Goal: Task Accomplishment & Management: Use online tool/utility

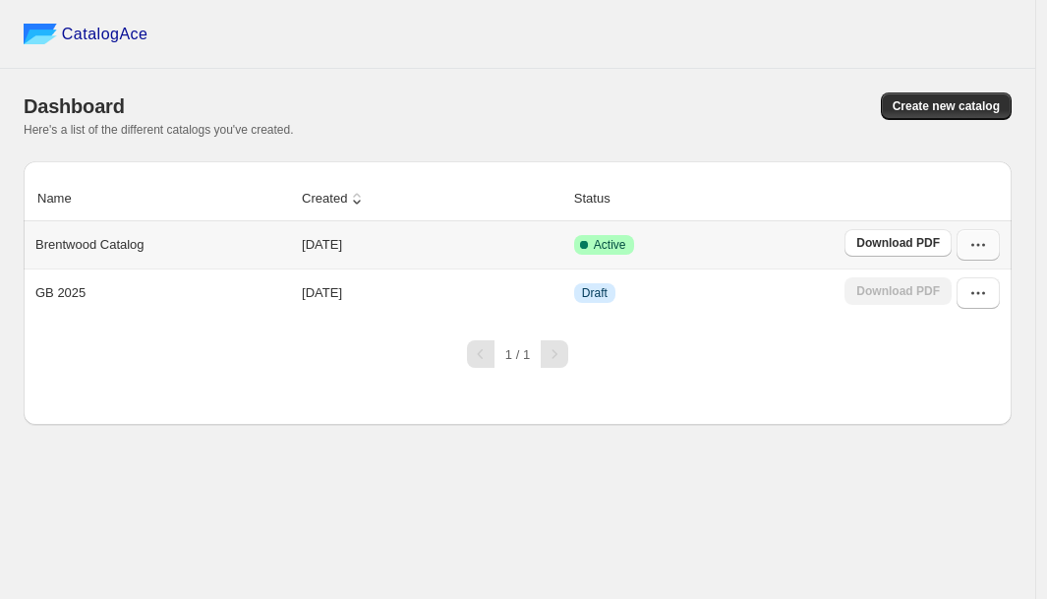
click at [988, 247] on button "button" at bounding box center [978, 244] width 43 height 31
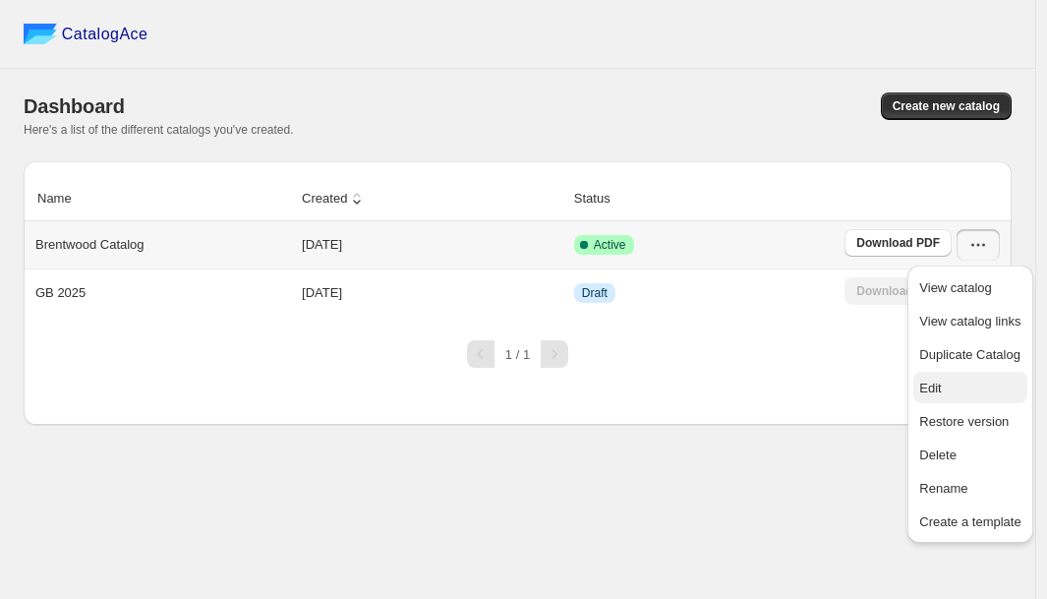
click at [974, 388] on span "Edit" at bounding box center [970, 389] width 101 height 20
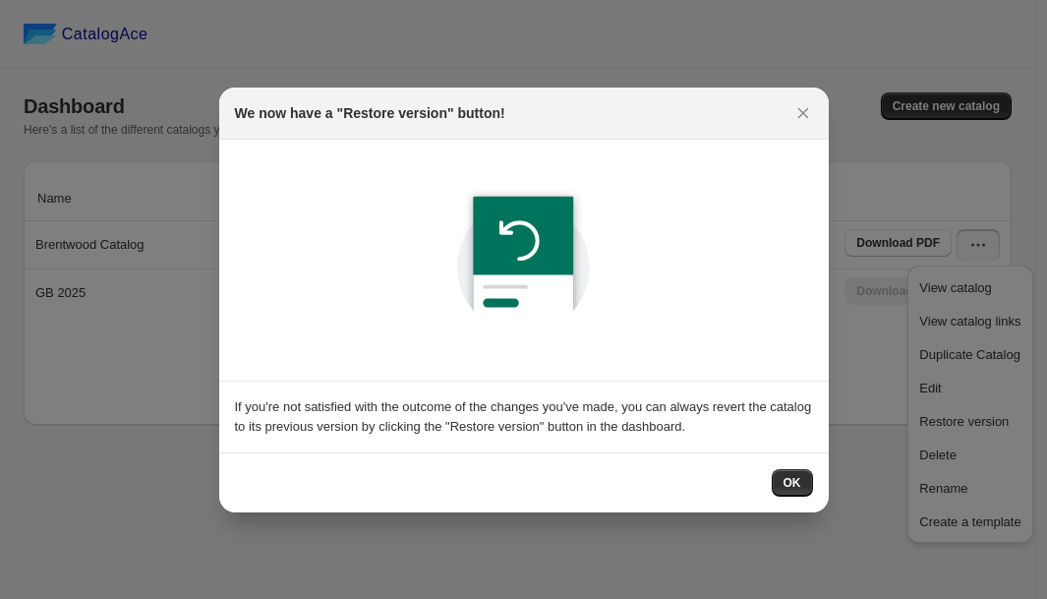
click at [797, 482] on span "OK" at bounding box center [793, 483] width 18 height 16
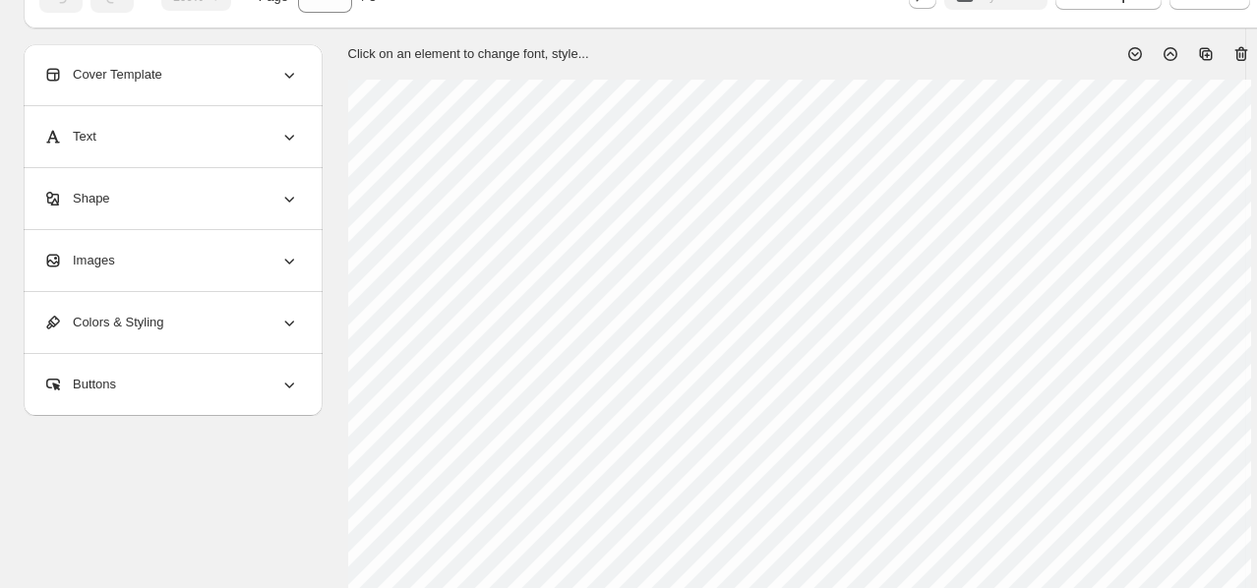
scroll to position [103, 0]
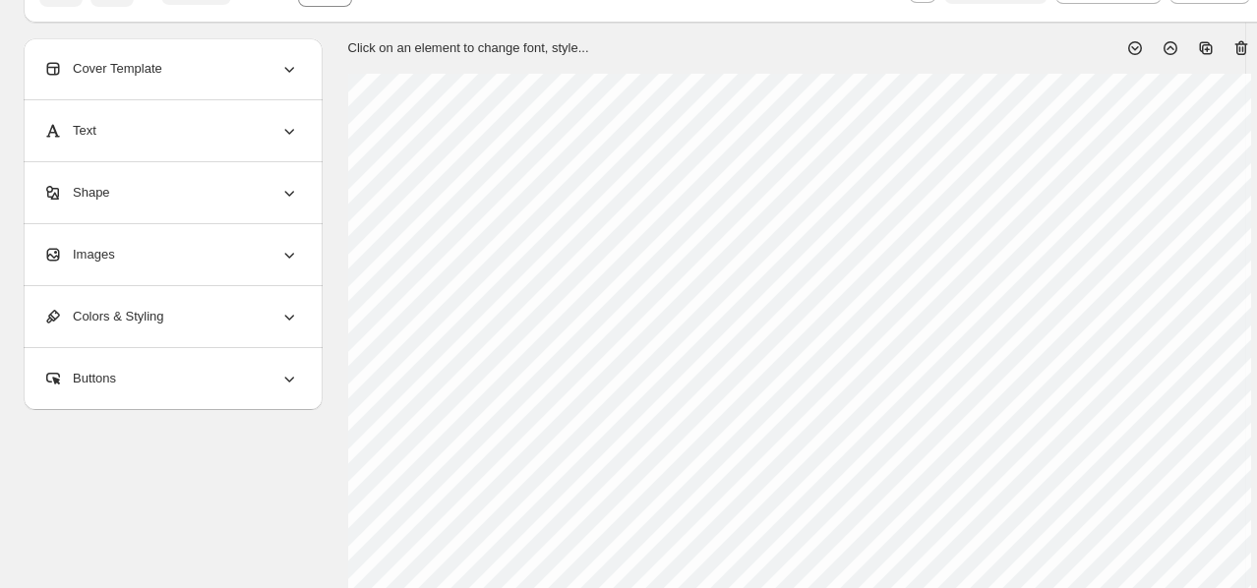
click at [211, 58] on div "Cover Template" at bounding box center [171, 68] width 256 height 61
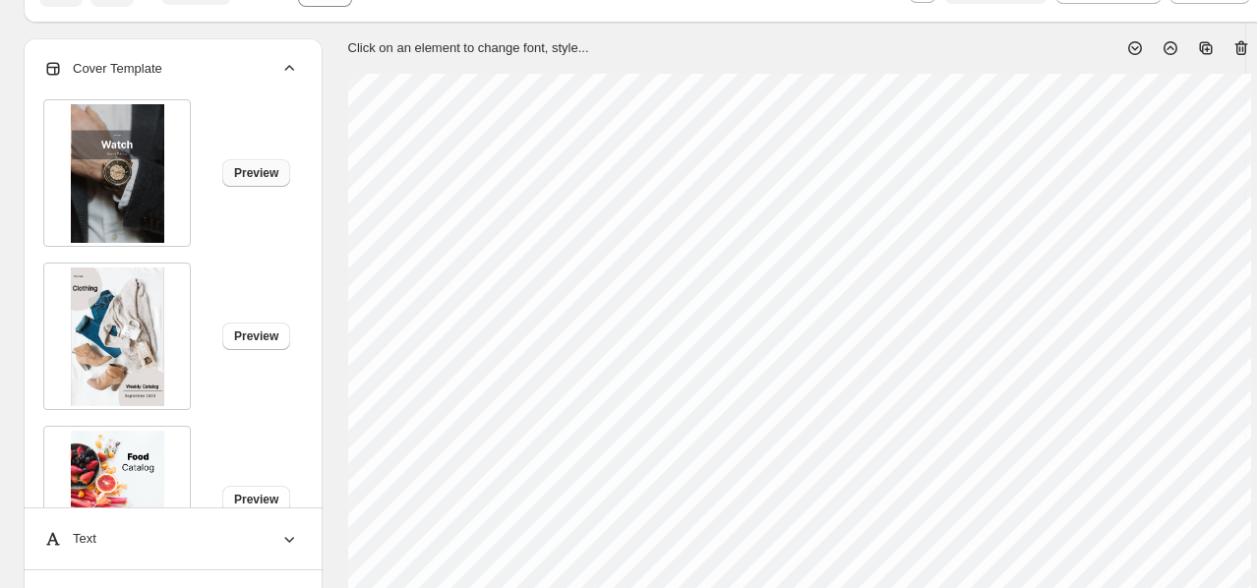
click at [264, 168] on span "Preview" at bounding box center [256, 173] width 44 height 16
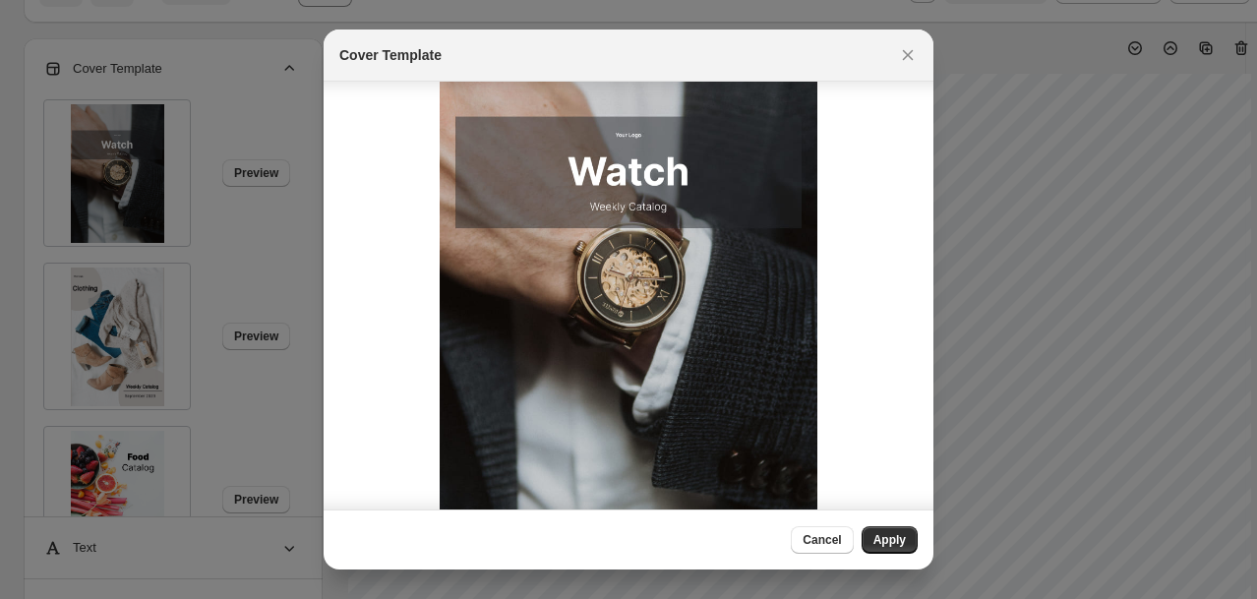
scroll to position [0, 0]
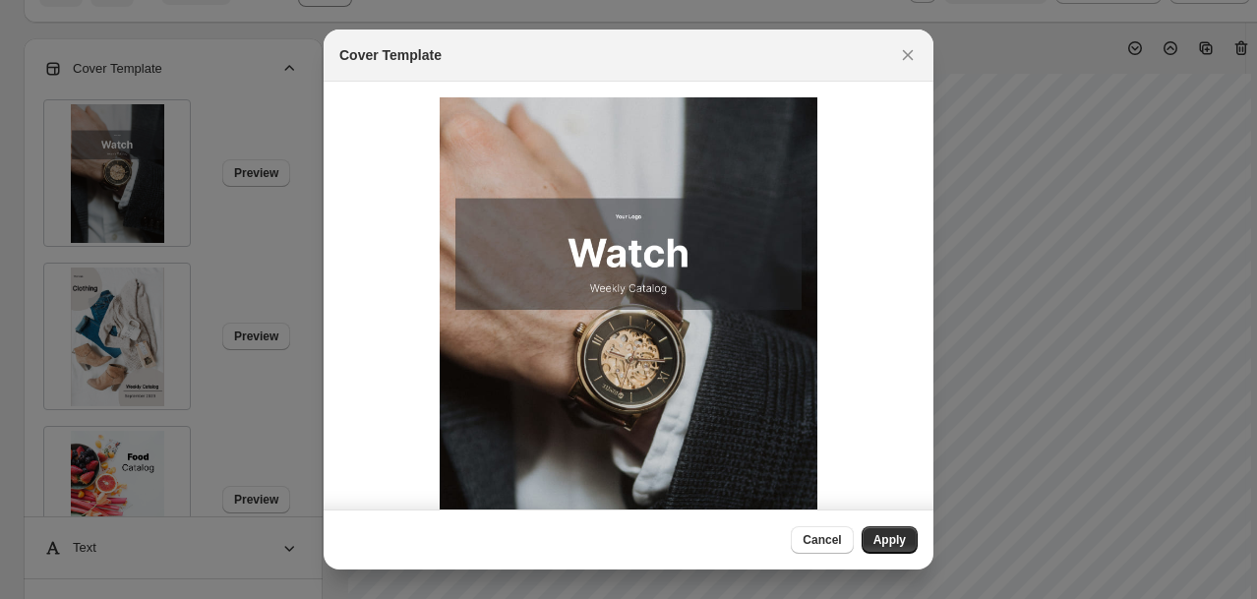
click at [710, 256] on img ":r19:" at bounding box center [629, 364] width 378 height 535
click at [140, 348] on div at bounding box center [628, 299] width 1257 height 599
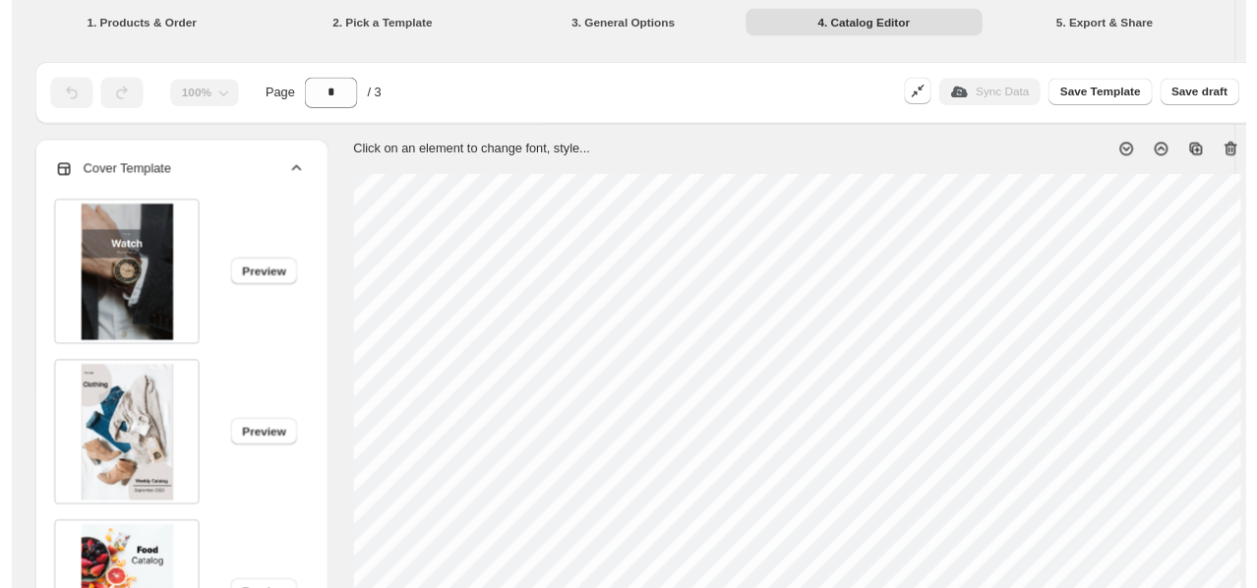
scroll to position [103, 0]
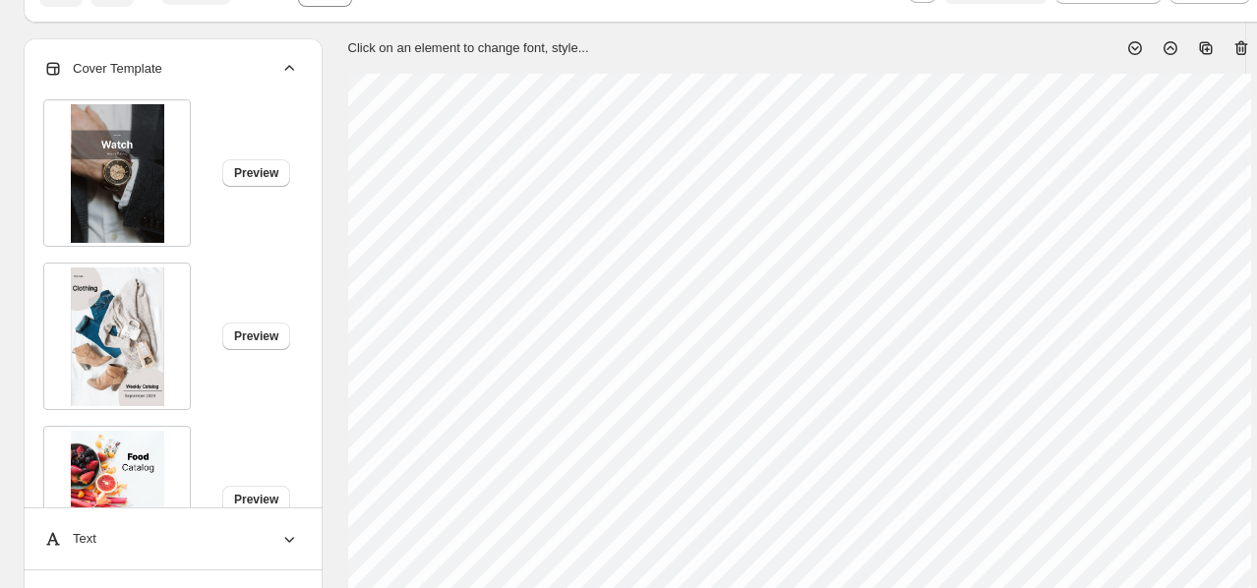
click at [140, 348] on img at bounding box center [117, 337] width 93 height 139
click at [264, 341] on span "Preview" at bounding box center [256, 336] width 44 height 16
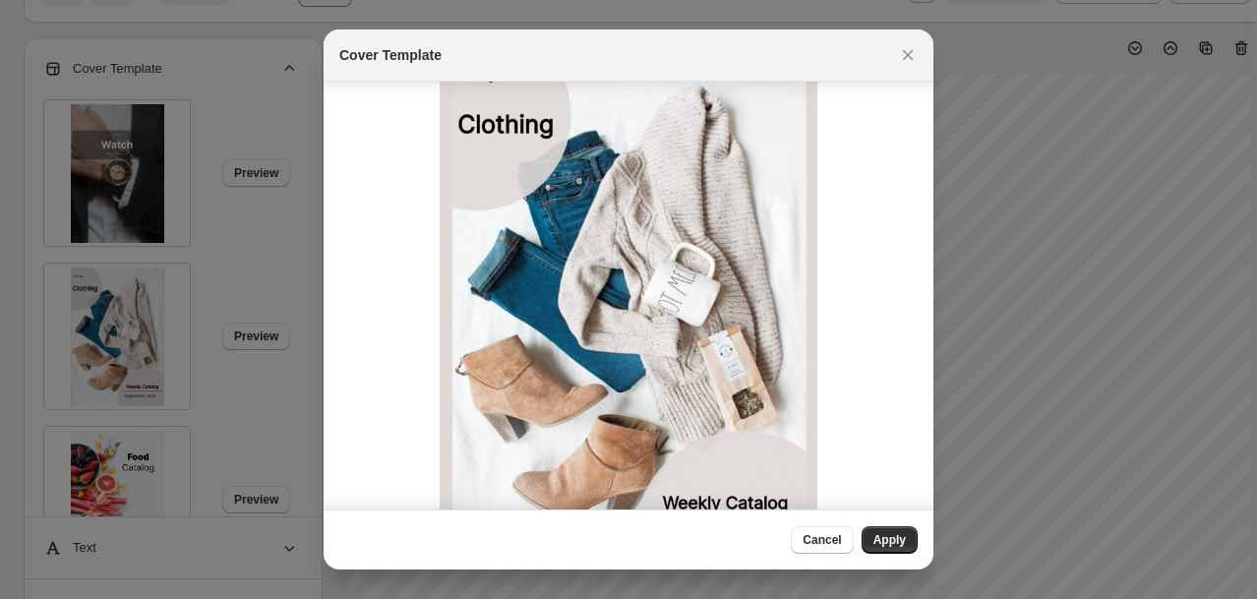
scroll to position [143, 0]
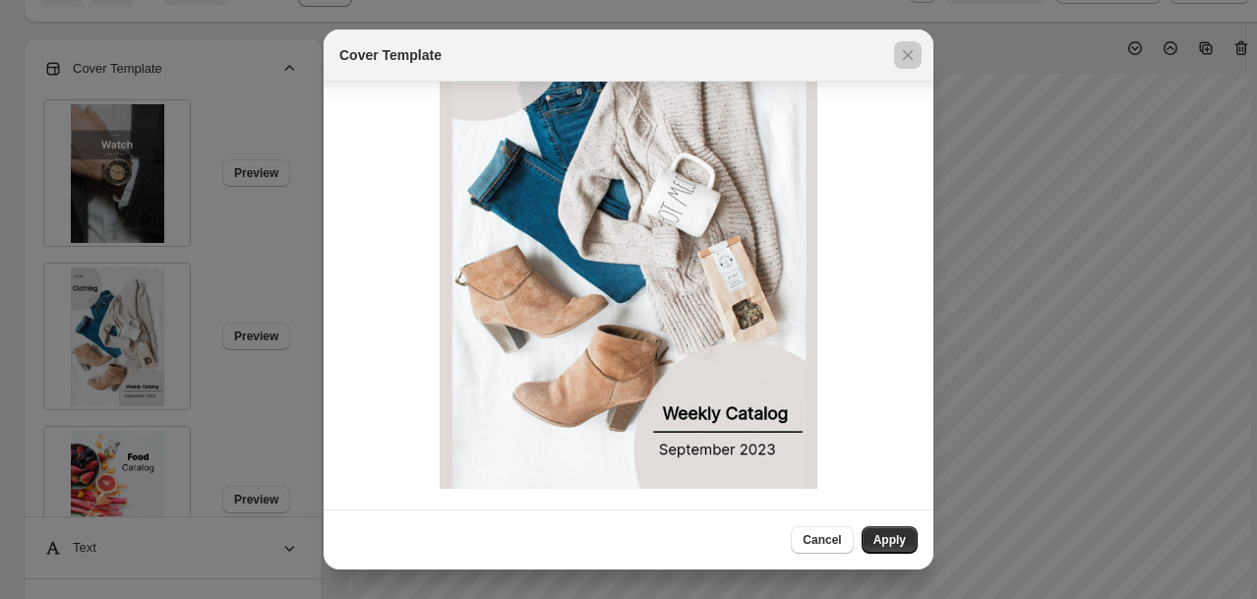
click at [229, 369] on div at bounding box center [628, 299] width 1257 height 599
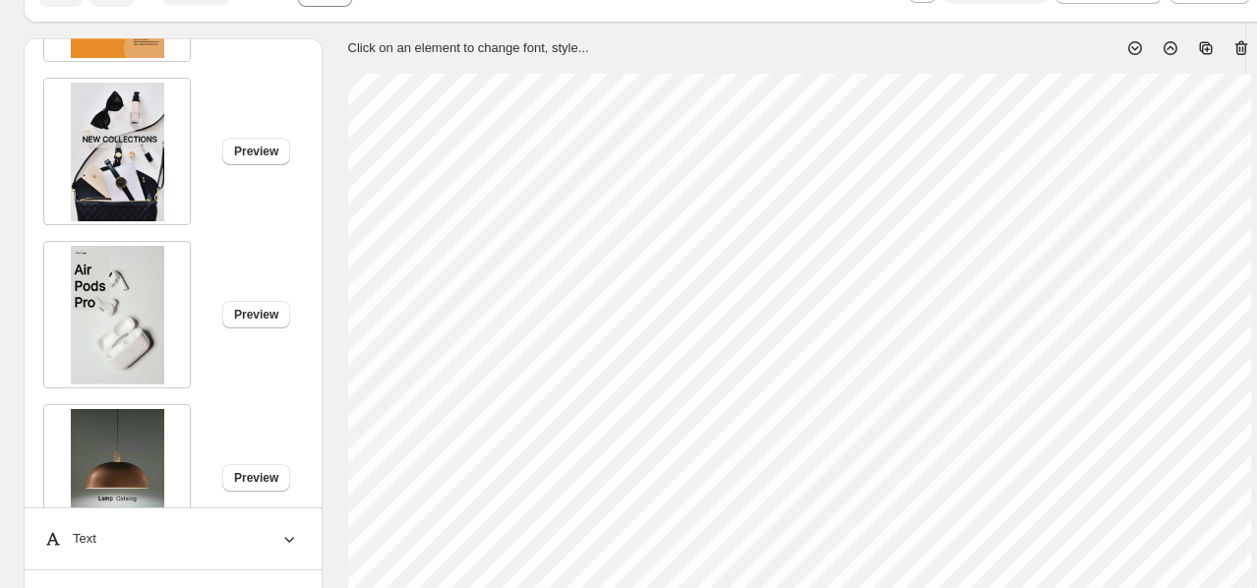
scroll to position [1334, 0]
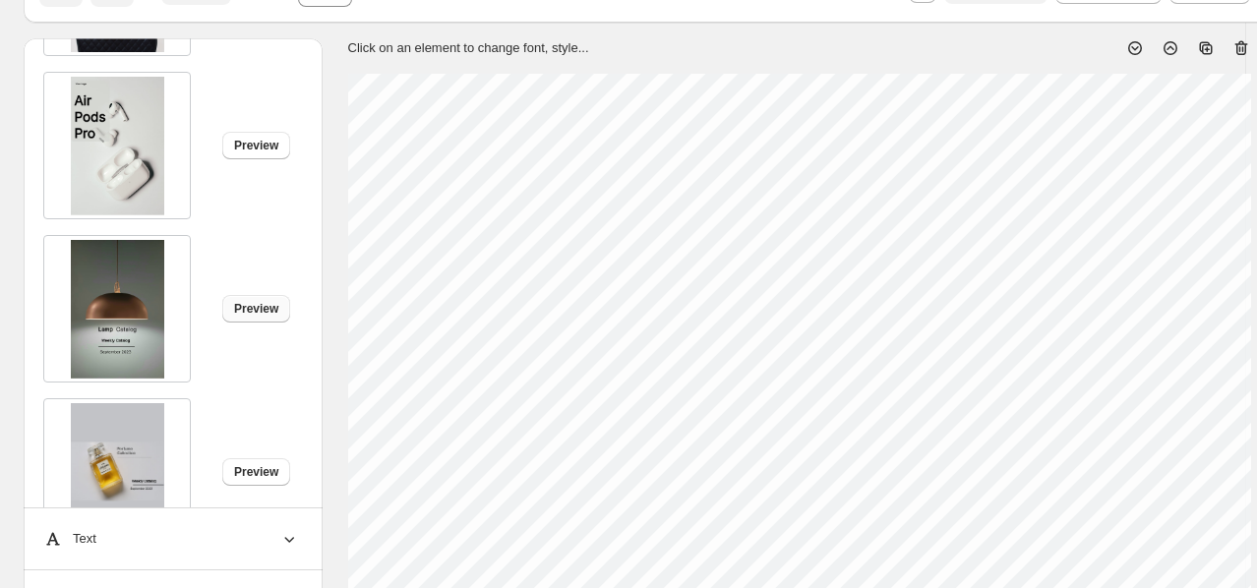
click at [261, 316] on span "Preview" at bounding box center [256, 309] width 44 height 16
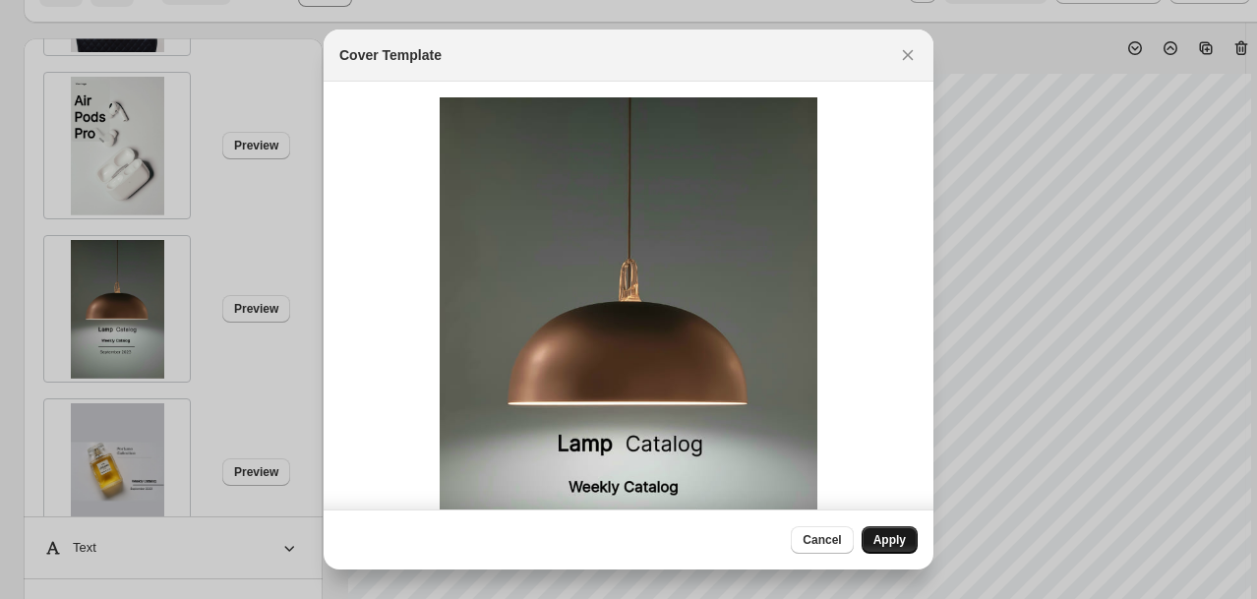
click at [890, 533] on span "Apply" at bounding box center [889, 540] width 32 height 16
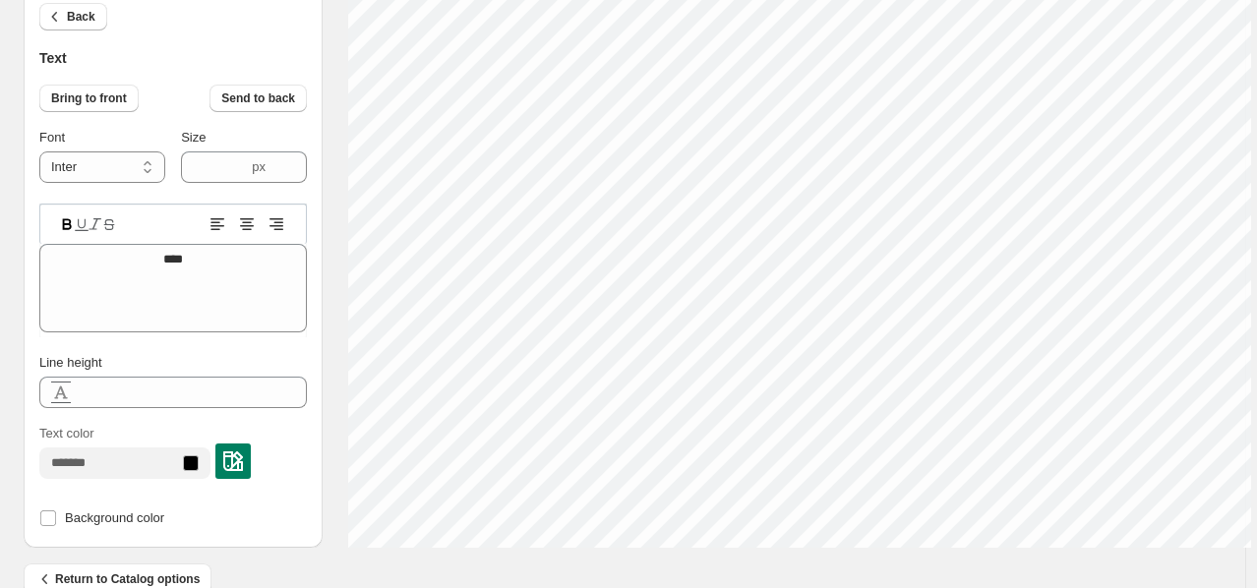
scroll to position [16, 3]
type textarea "*******"
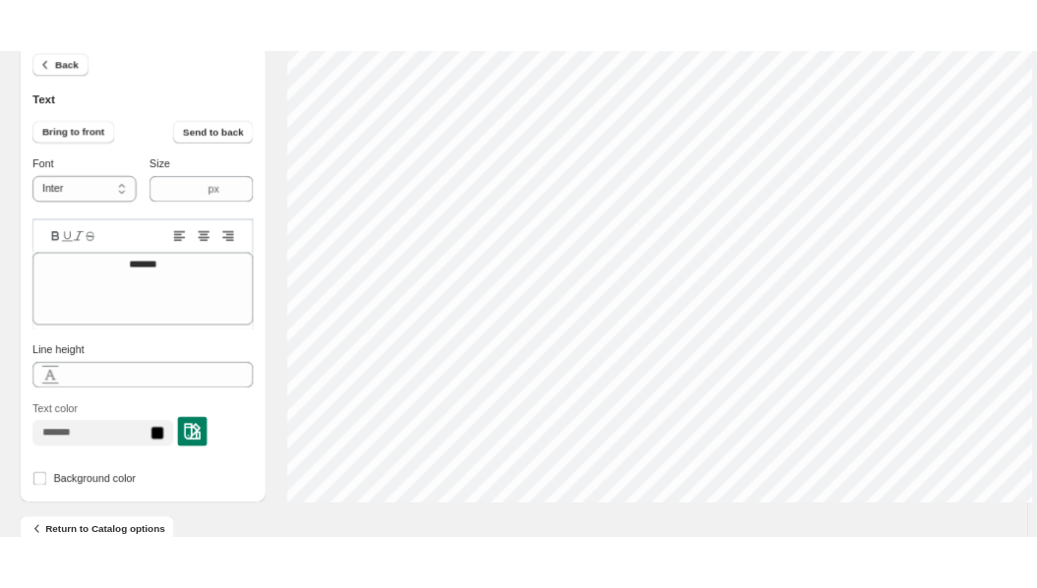
scroll to position [16, 4]
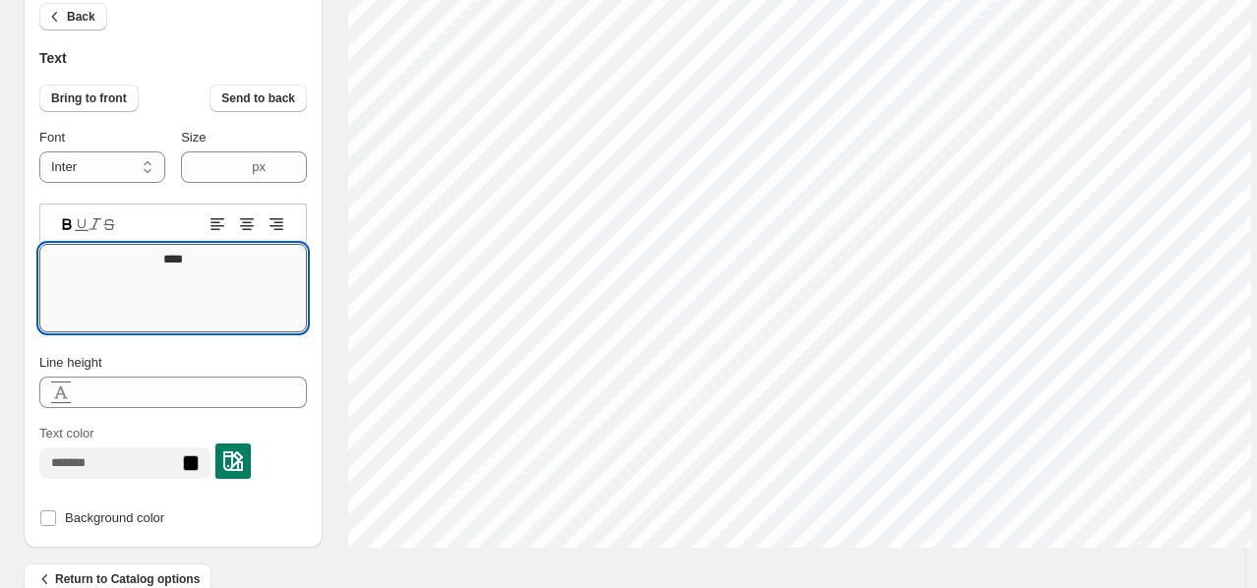
click at [258, 263] on textarea "****" at bounding box center [173, 288] width 268 height 89
type textarea "**********"
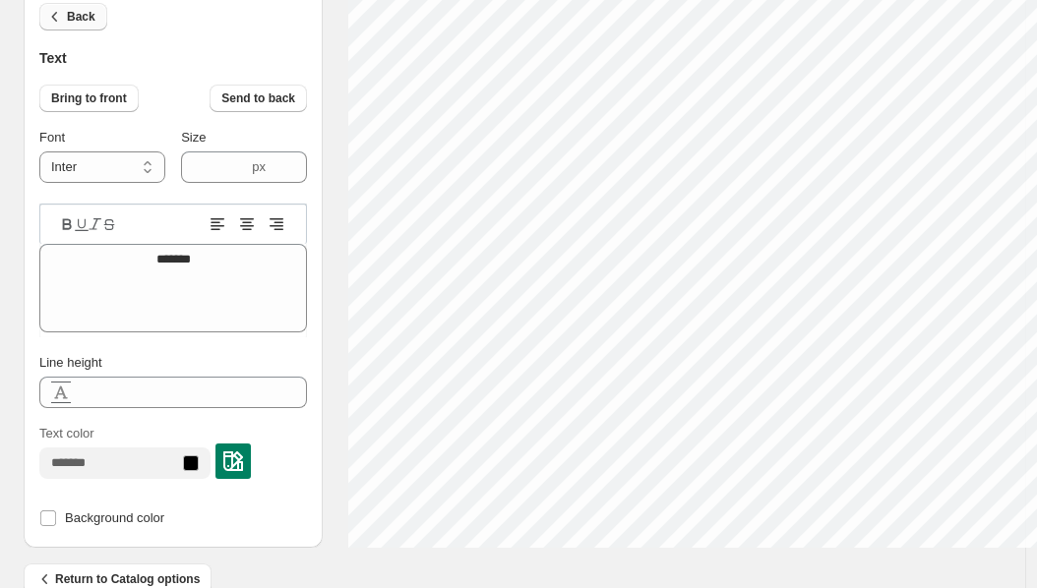
click at [92, 8] on button "Back" at bounding box center [73, 17] width 68 height 28
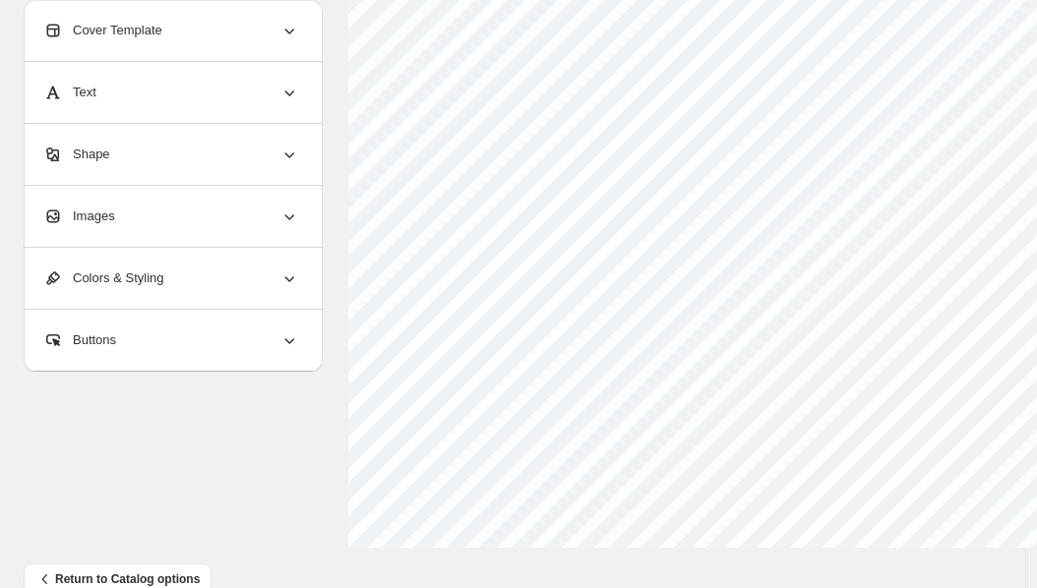
click at [155, 18] on div "Cover Template" at bounding box center [171, 30] width 256 height 61
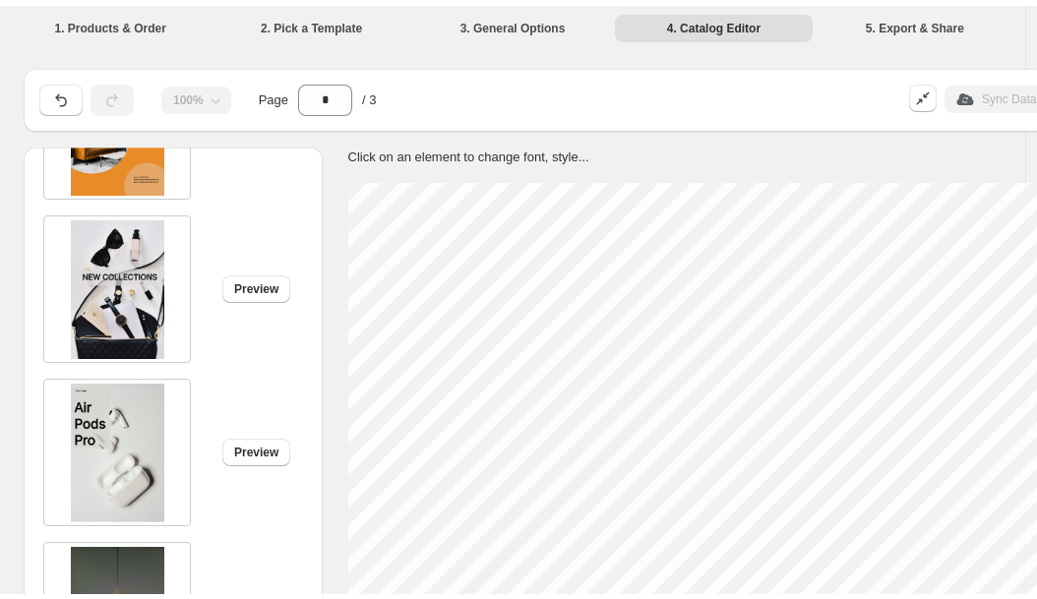
scroll to position [1137, 0]
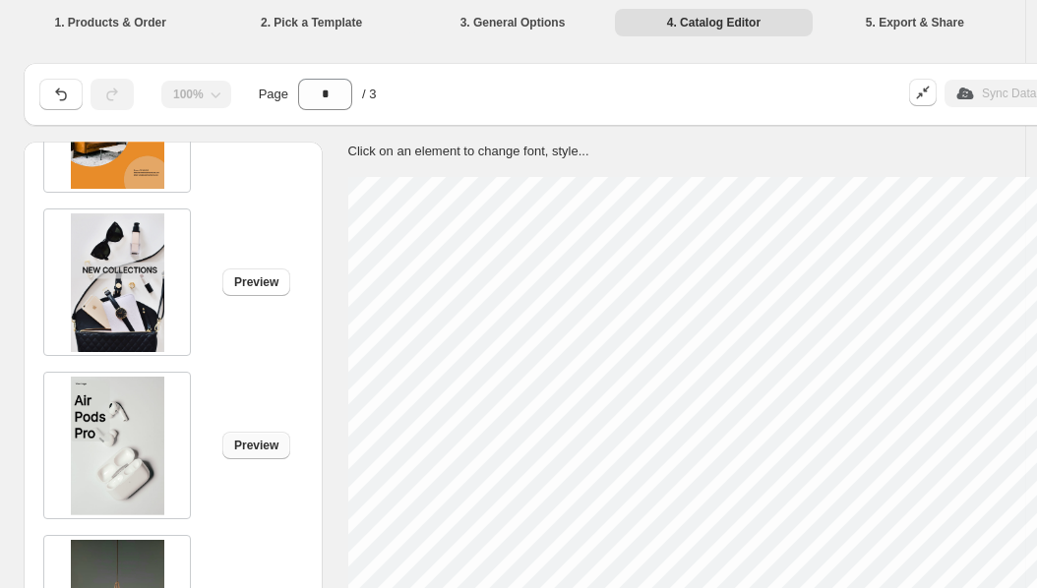
click at [267, 439] on span "Preview" at bounding box center [256, 446] width 44 height 16
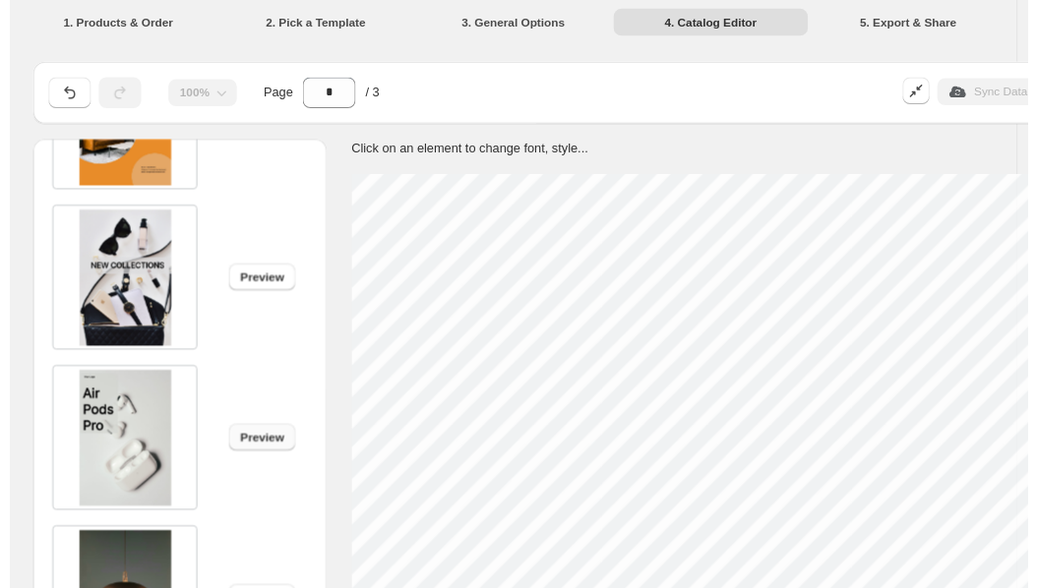
scroll to position [0, 0]
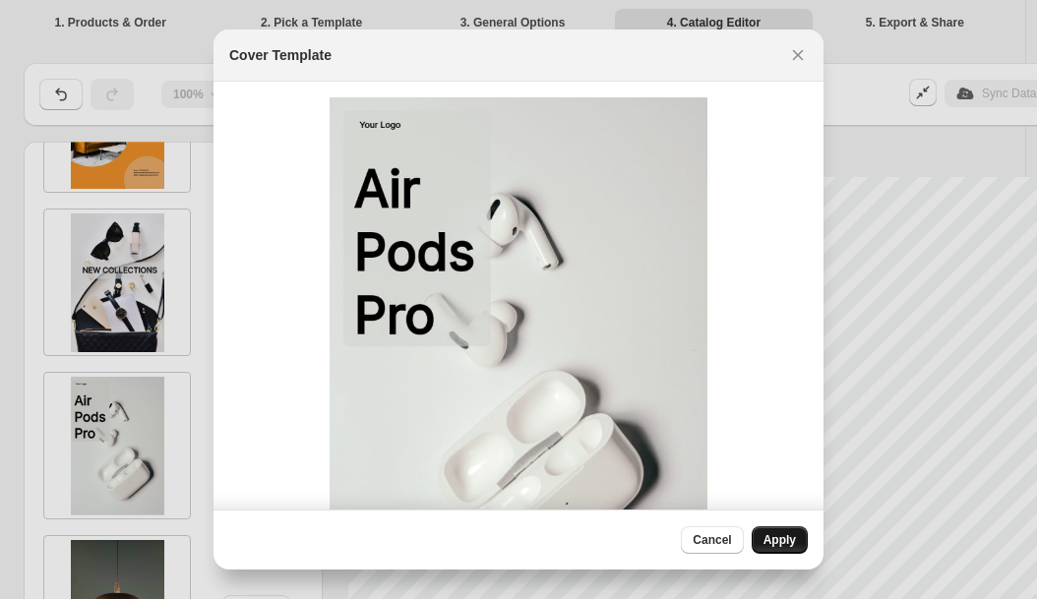
click at [763, 533] on span "Apply" at bounding box center [779, 540] width 32 height 16
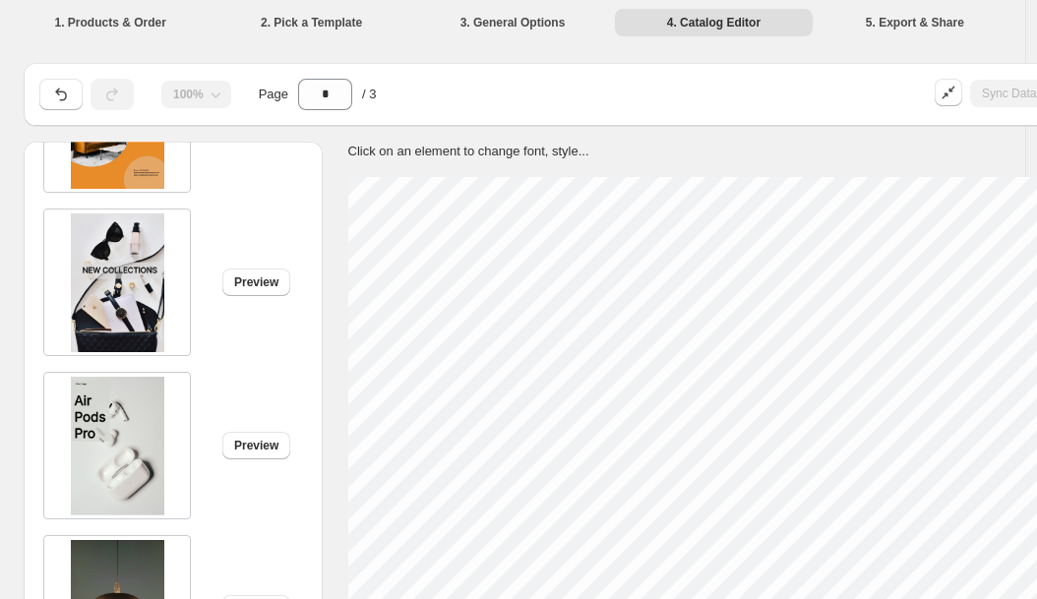
type input "*"
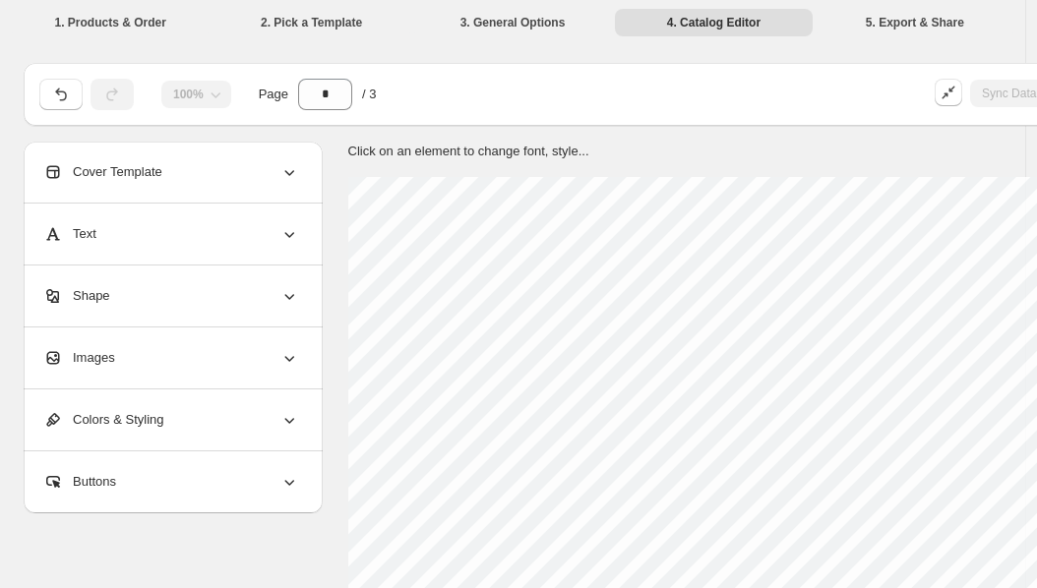
click at [154, 25] on li "1. Products & Order" at bounding box center [110, 22] width 197 height 28
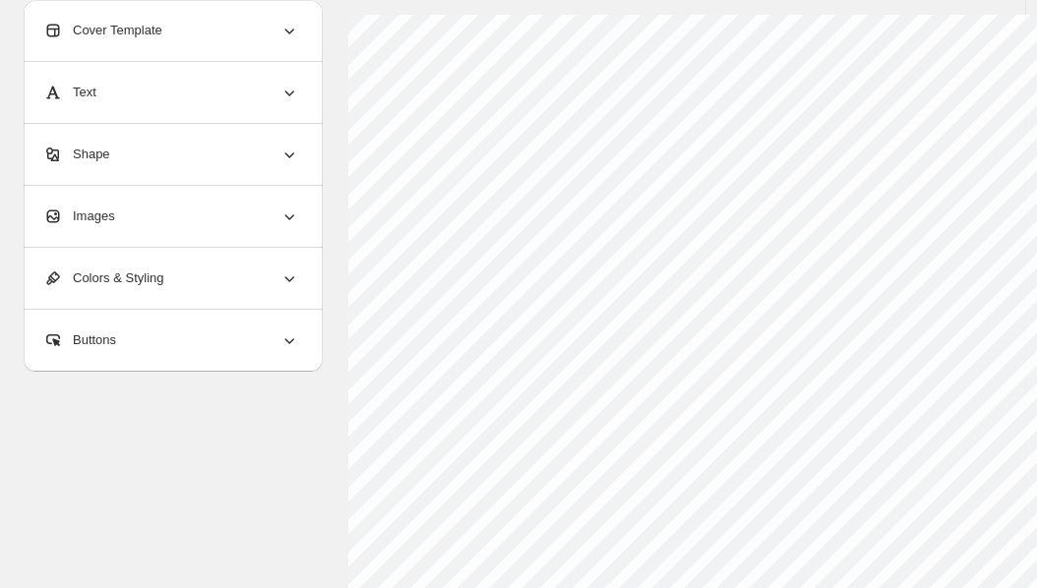
scroll to position [161, 0]
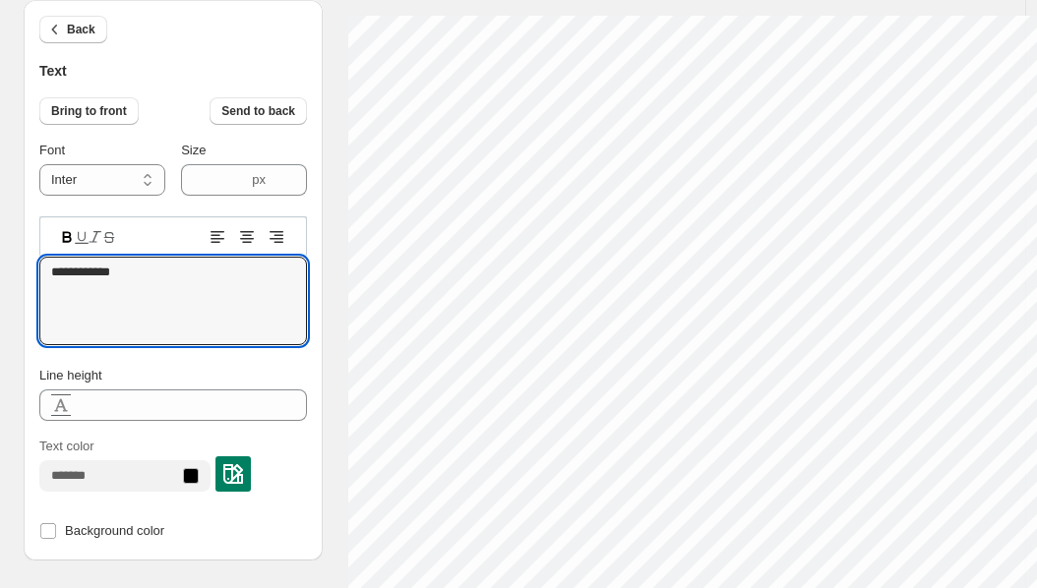
drag, startPoint x: 178, startPoint y: 268, endPoint x: 30, endPoint y: 269, distance: 148.5
type textarea "**********"
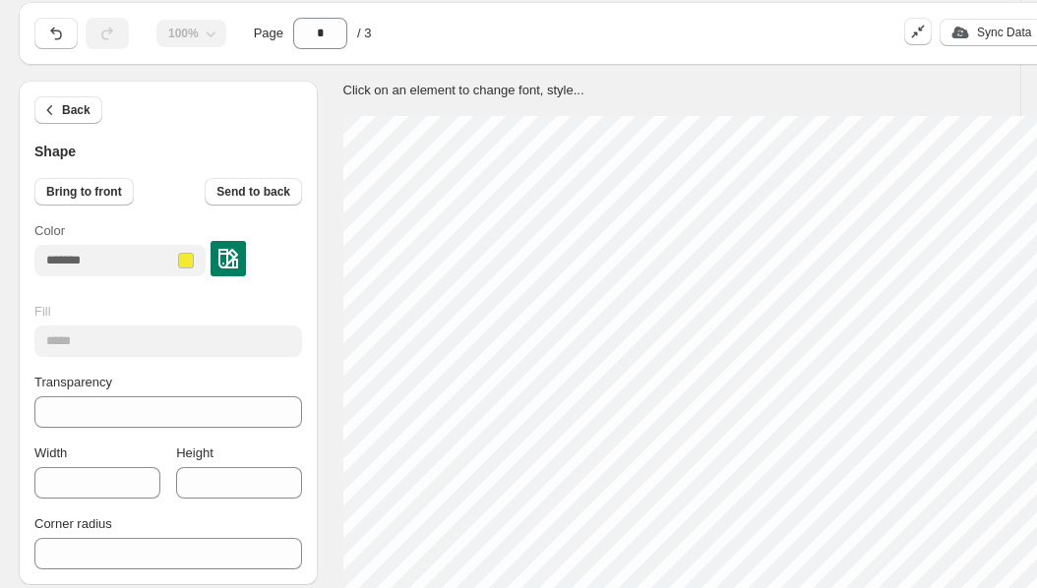
scroll to position [61, 0]
click at [199, 259] on div at bounding box center [191, 261] width 16 height 16
click at [243, 257] on img at bounding box center [233, 259] width 20 height 20
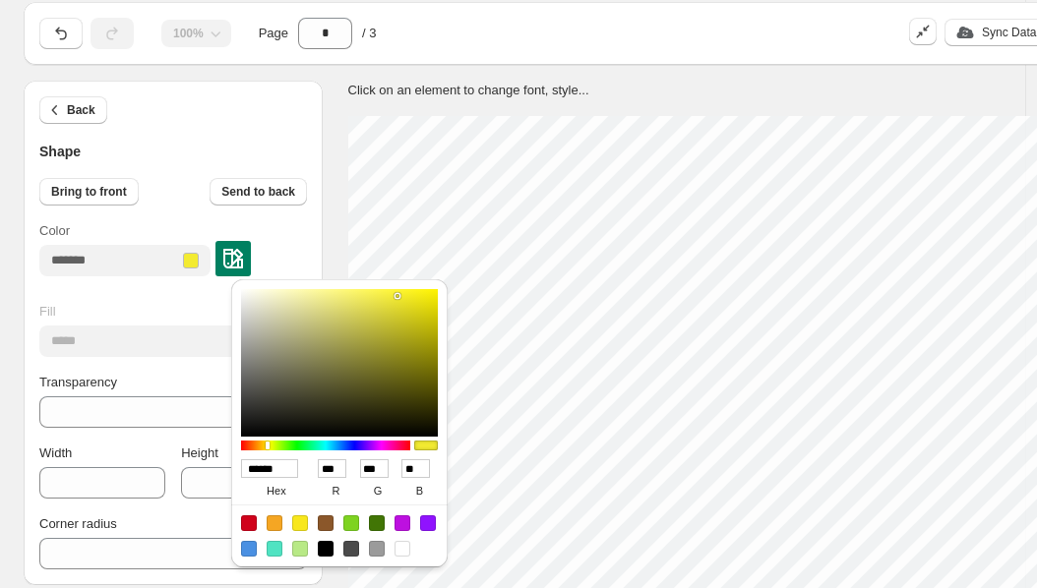
click at [374, 552] on div at bounding box center [377, 549] width 16 height 16
type input "******"
type input "***"
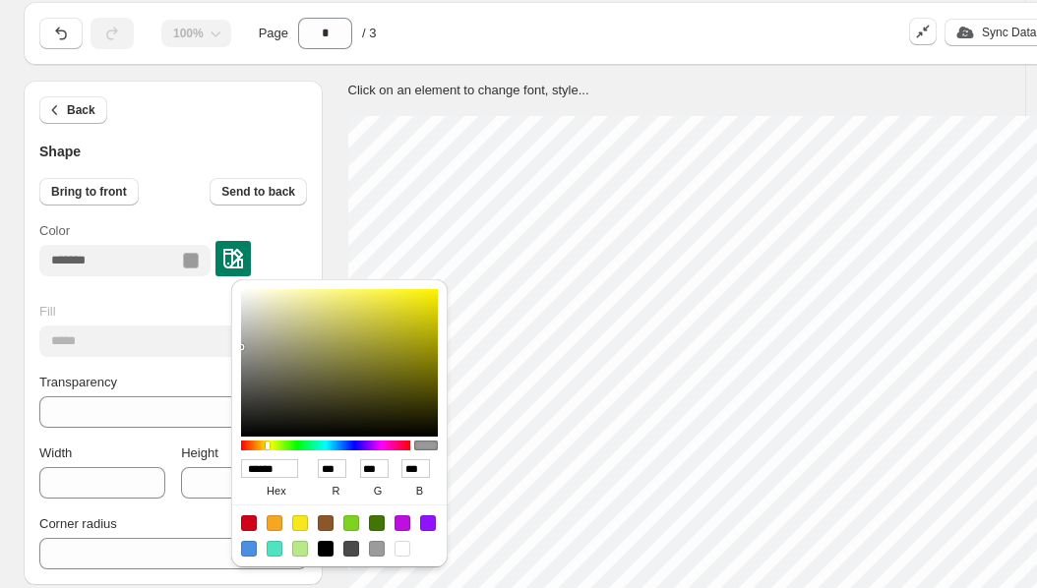
click at [409, 548] on div at bounding box center [402, 549] width 16 height 16
type input "******"
type input "***"
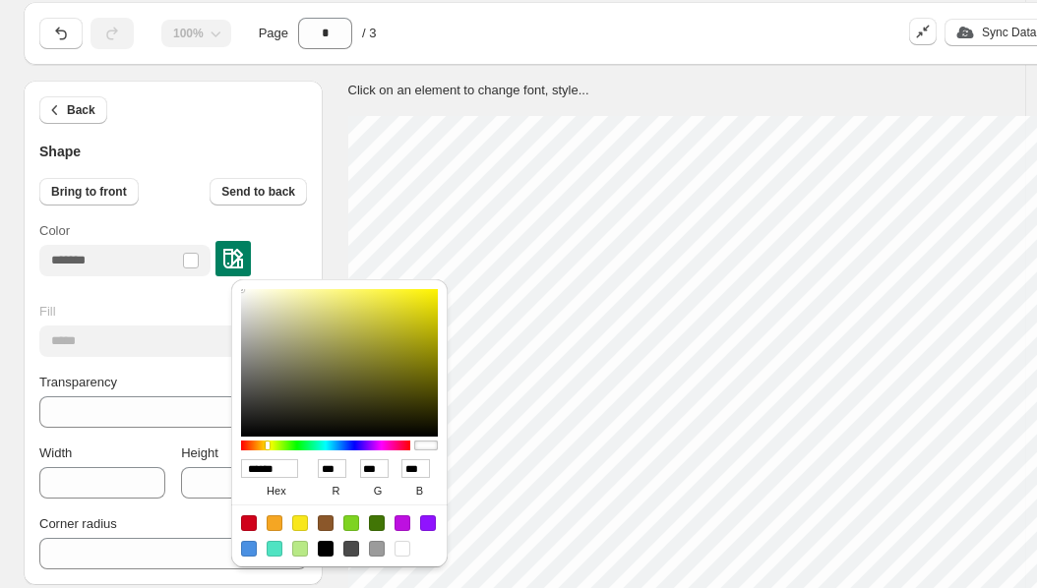
click at [687, 71] on div "Click on an element to change font, style..." at bounding box center [791, 82] width 919 height 35
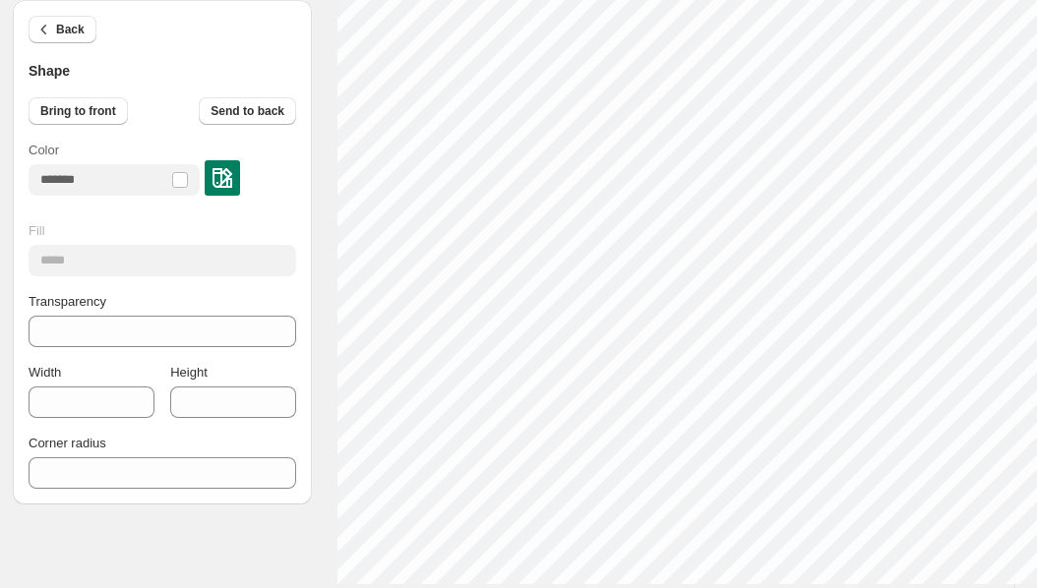
scroll to position [757, 11]
click at [54, 24] on button "Back" at bounding box center [63, 30] width 68 height 28
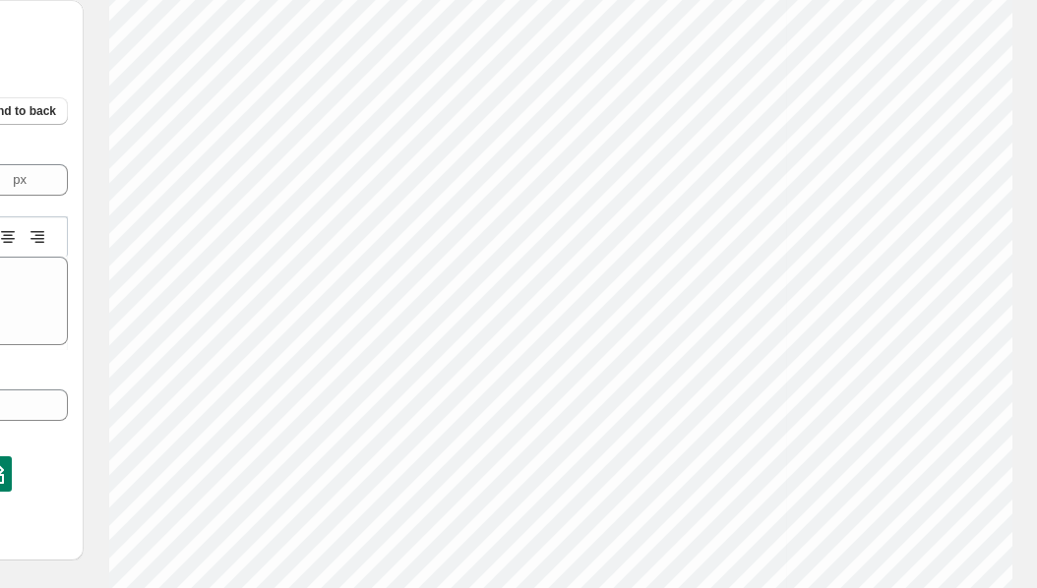
scroll to position [16, 2]
type textarea "*"
type textarea "**"
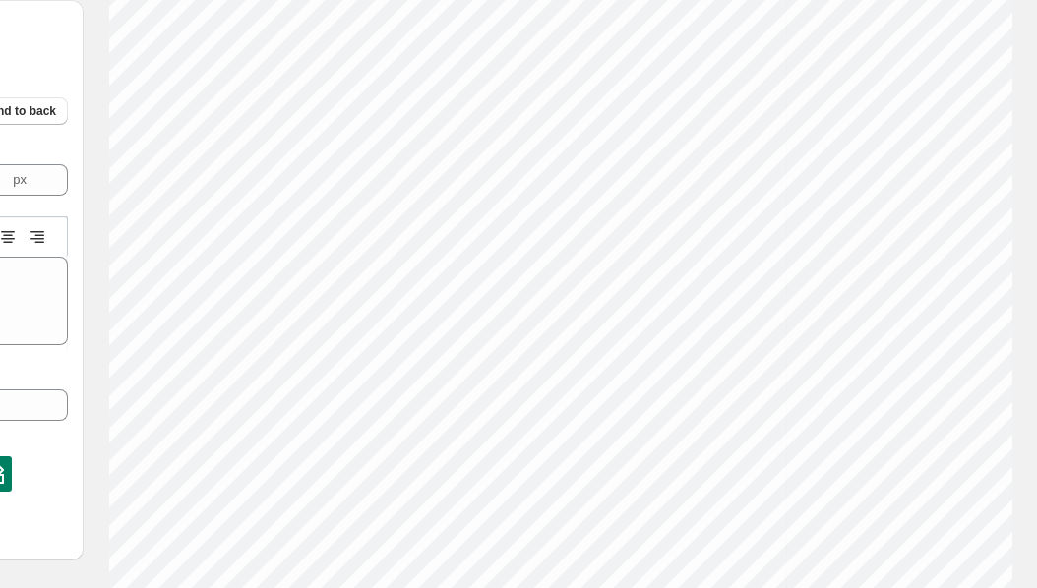
type textarea "***"
type textarea "****"
type textarea "*****"
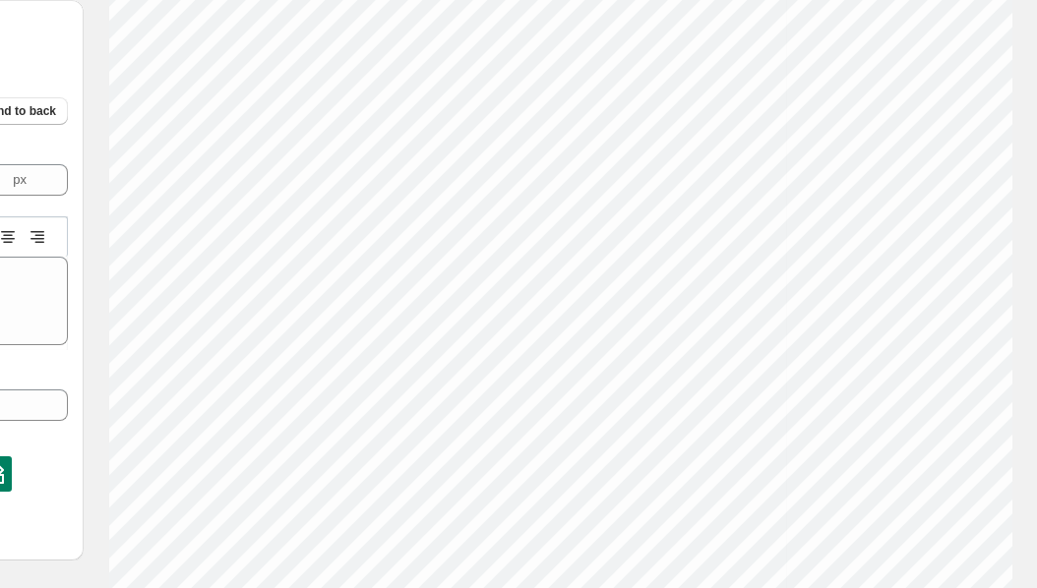
type textarea "*****"
type textarea "******"
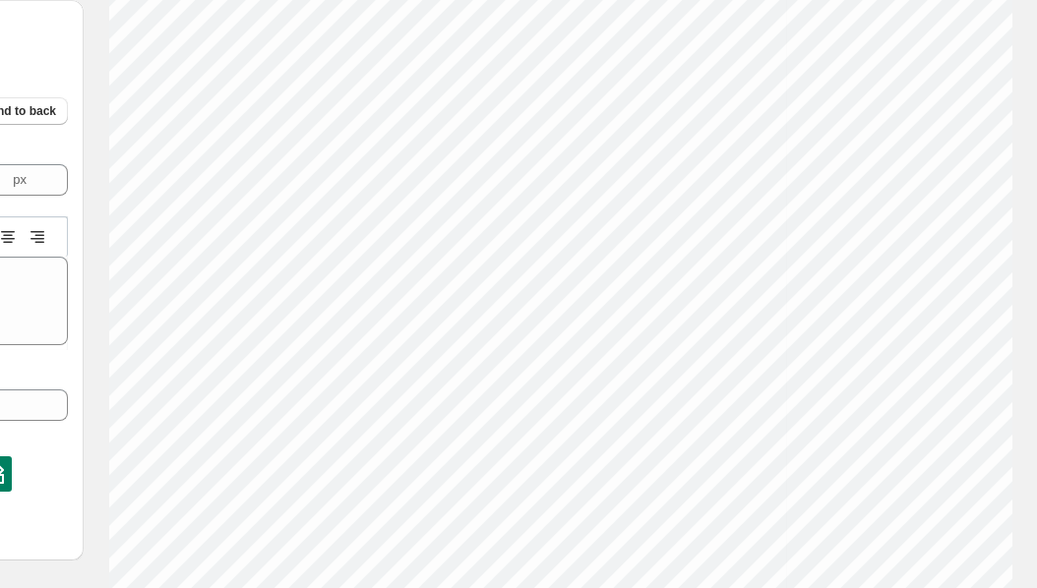
type textarea "********"
type textarea "*********"
type textarea "**********"
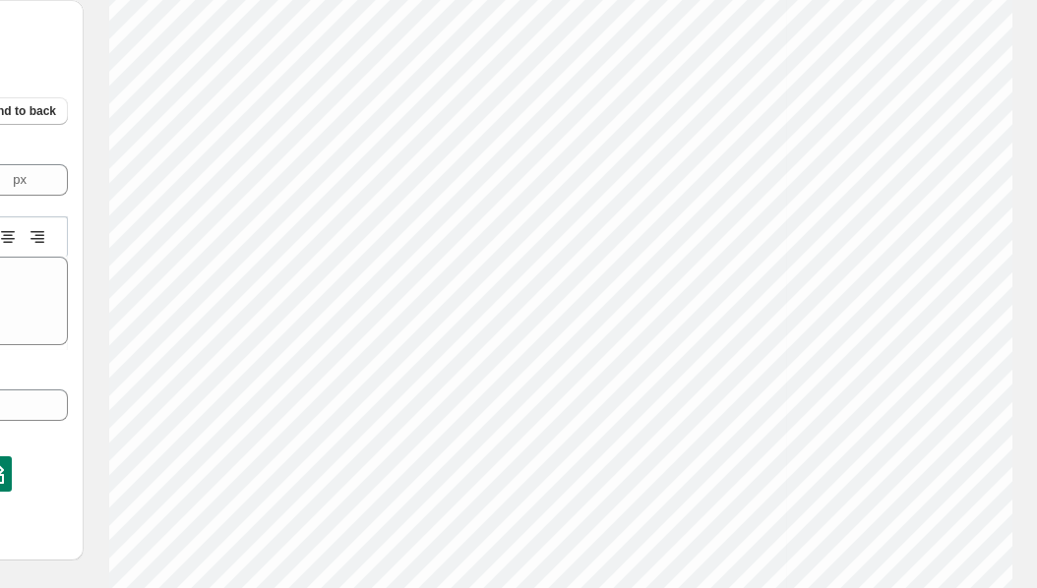
type textarea "**********"
type textarea "*****"
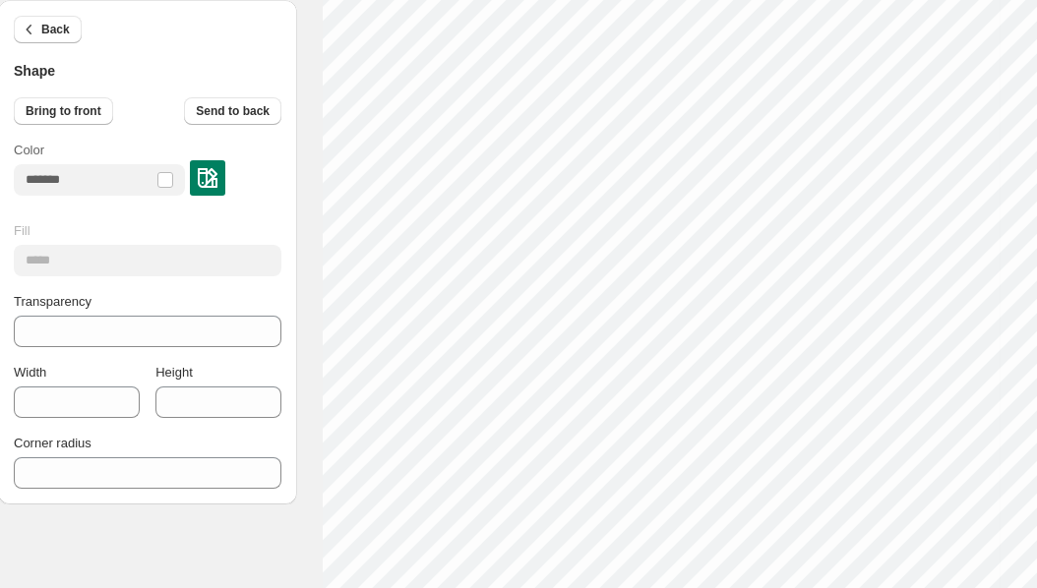
scroll to position [286, 0]
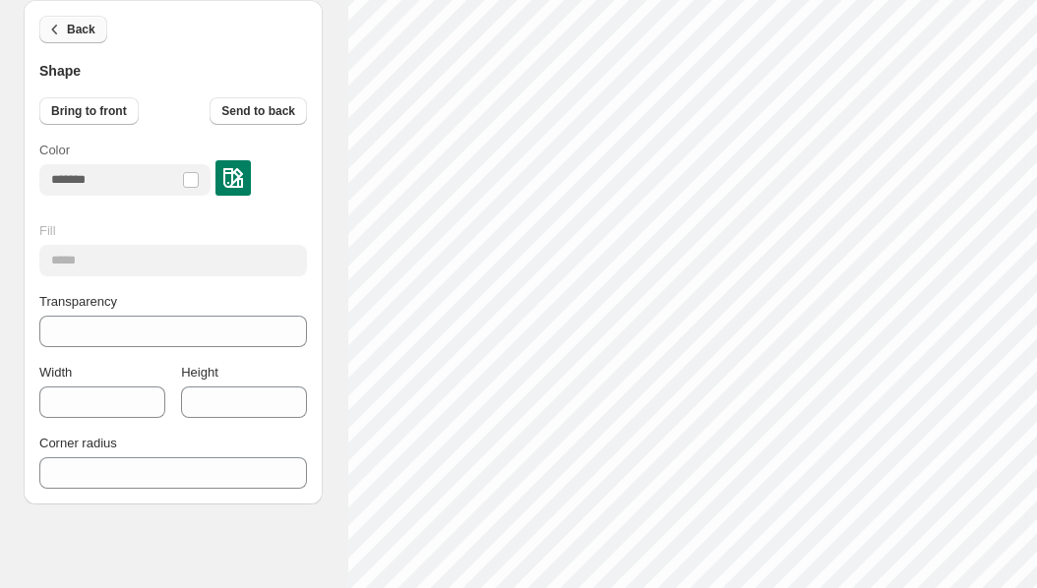
click at [72, 22] on span "Back" at bounding box center [81, 30] width 29 height 16
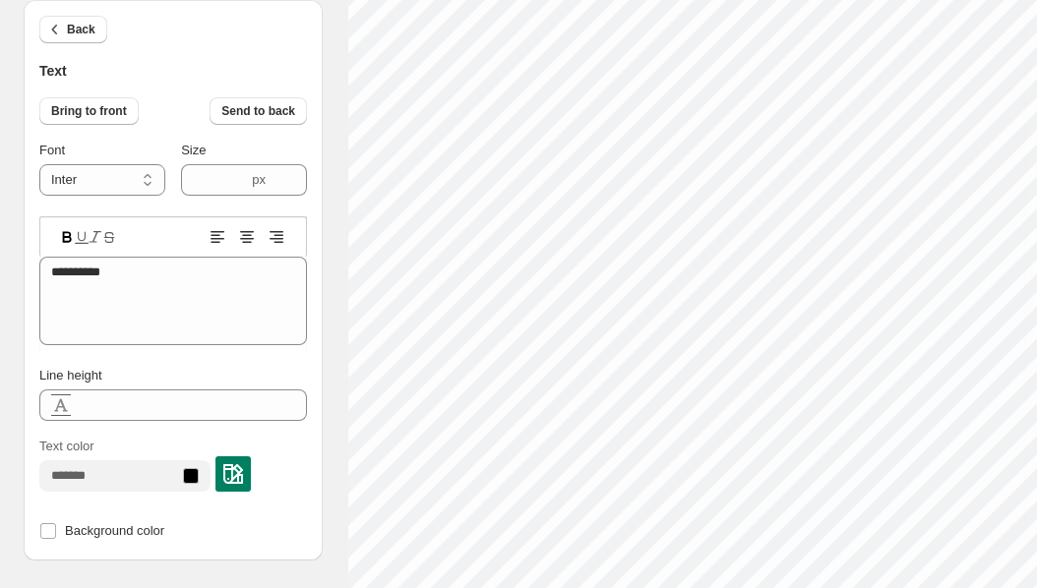
scroll to position [16, 7]
type textarea "**********"
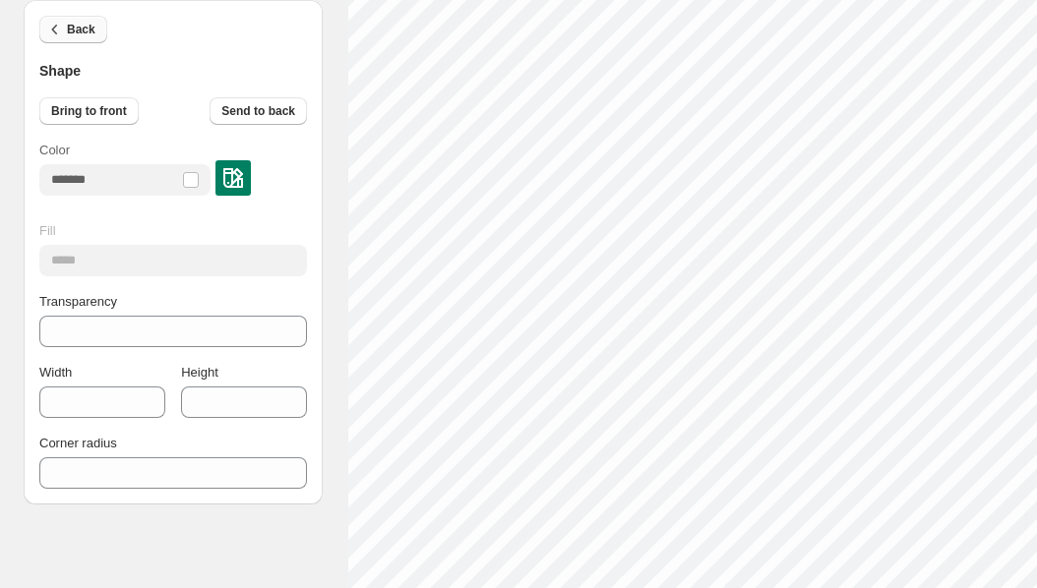
click at [78, 31] on span "Back" at bounding box center [81, 30] width 29 height 16
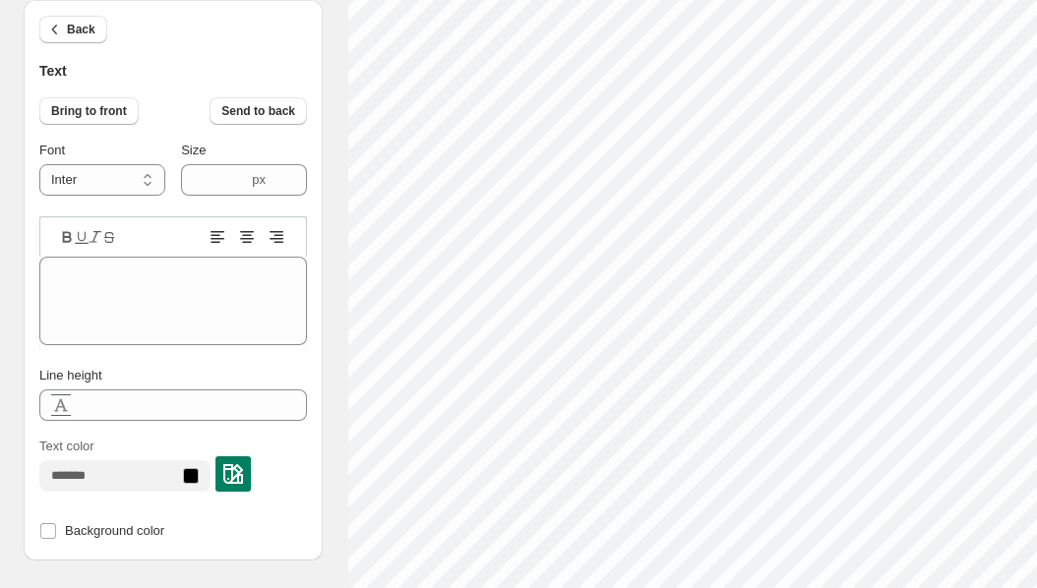
scroll to position [16, 2]
type textarea "*"
type textarea "**"
type textarea "***"
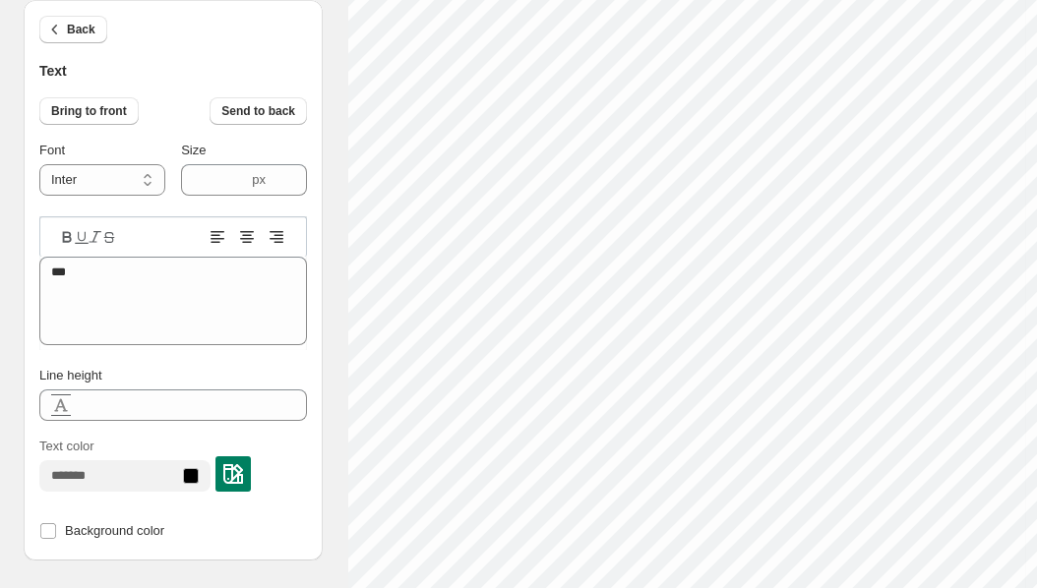
type textarea "****"
type textarea "***"
type textarea "****"
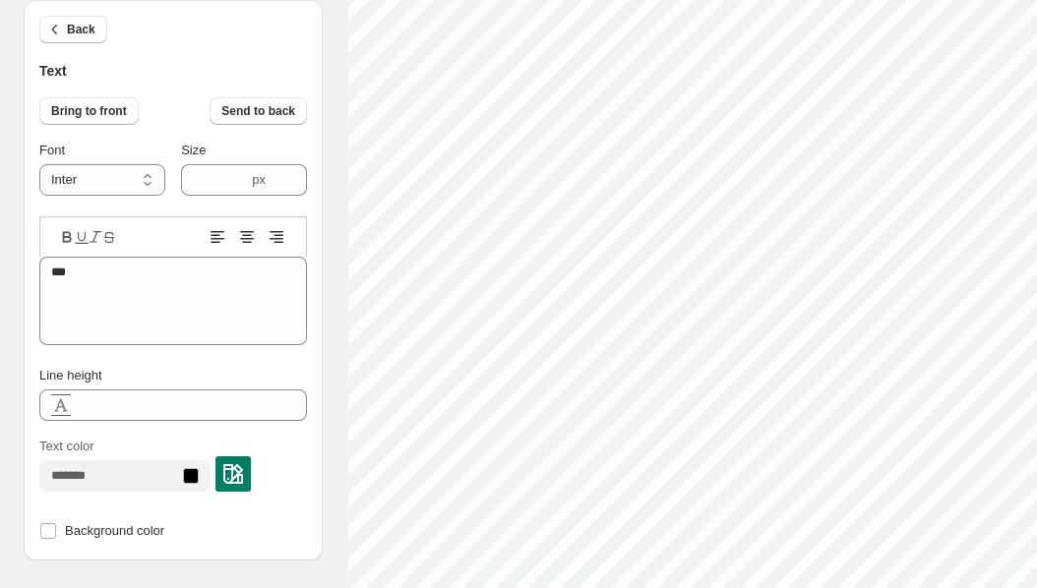
type textarea "****"
type textarea "*****"
type textarea "******"
type textarea "*******"
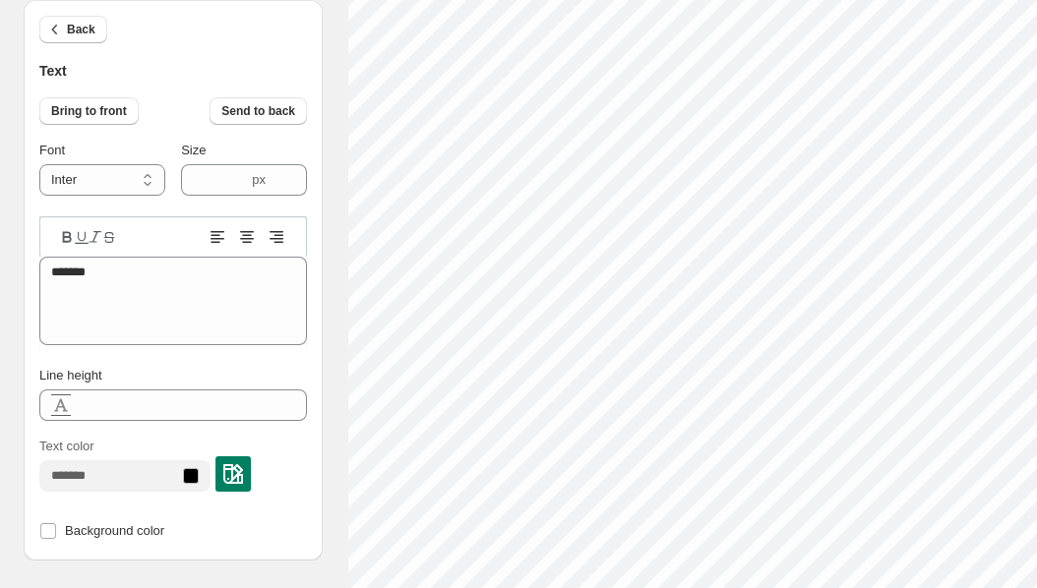
type textarea "********"
type textarea "*********"
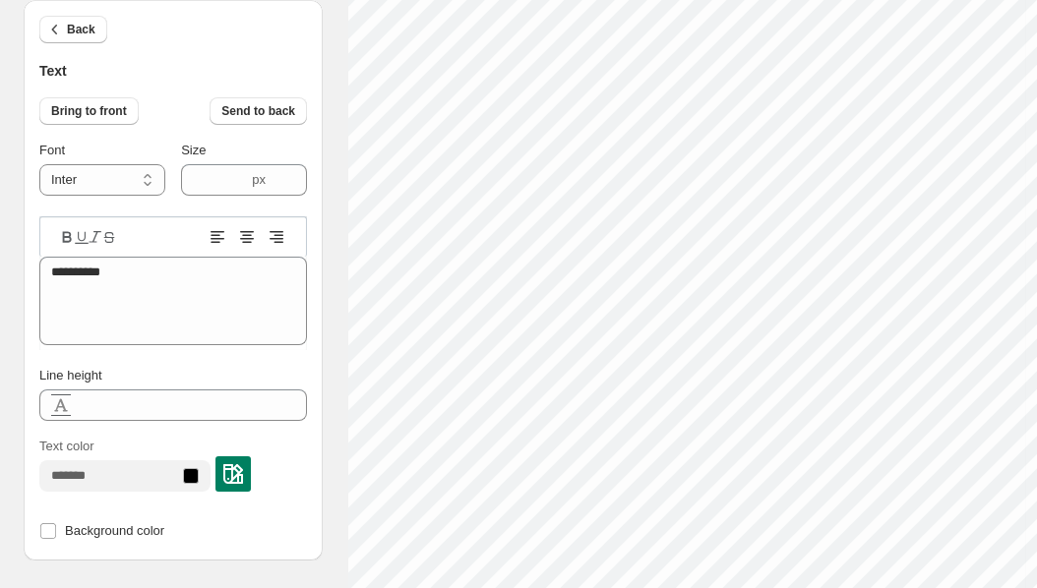
type textarea "**********"
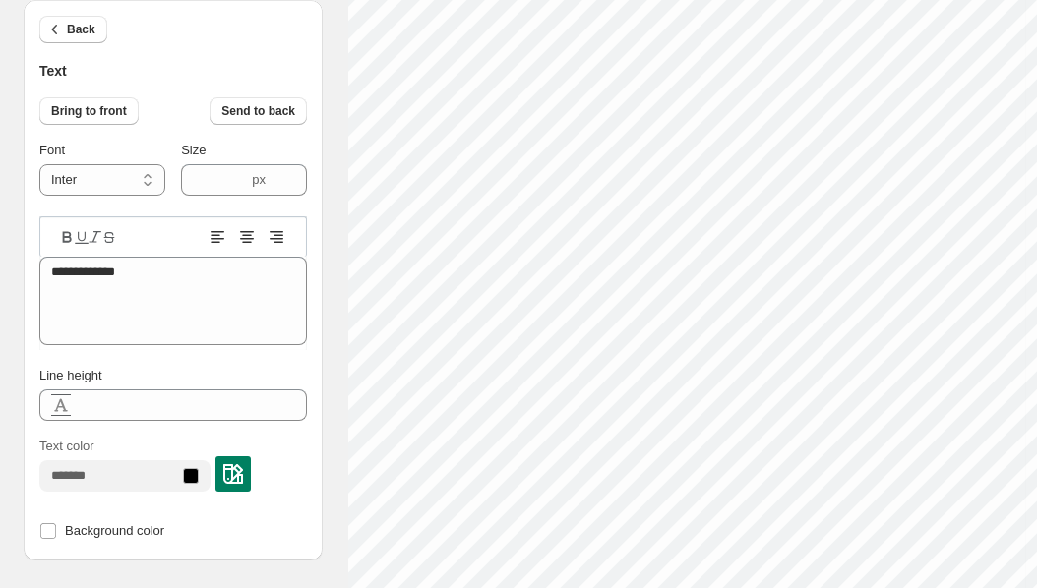
type textarea "**********"
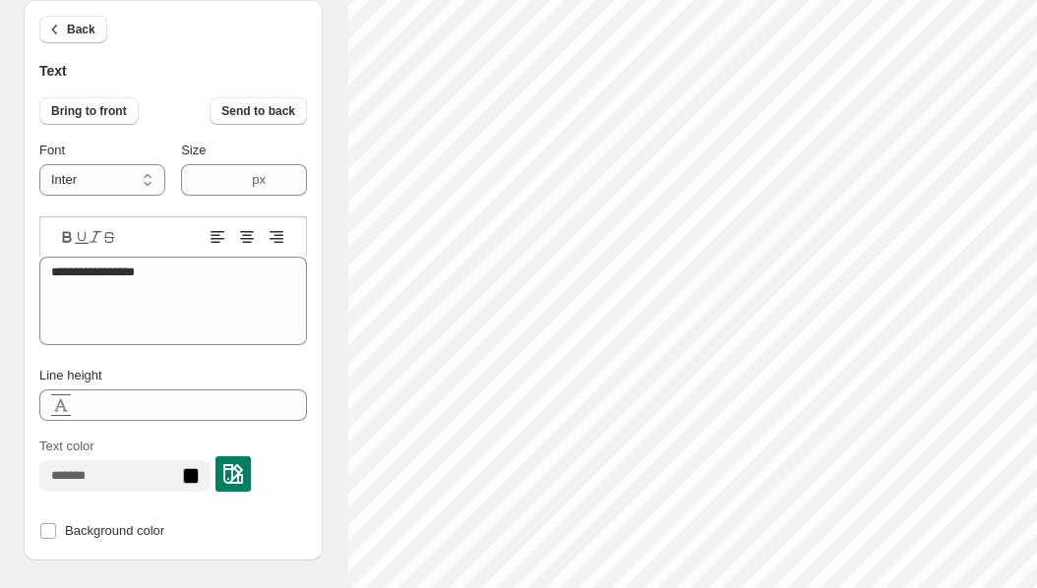
scroll to position [16, 11]
type textarea "**********"
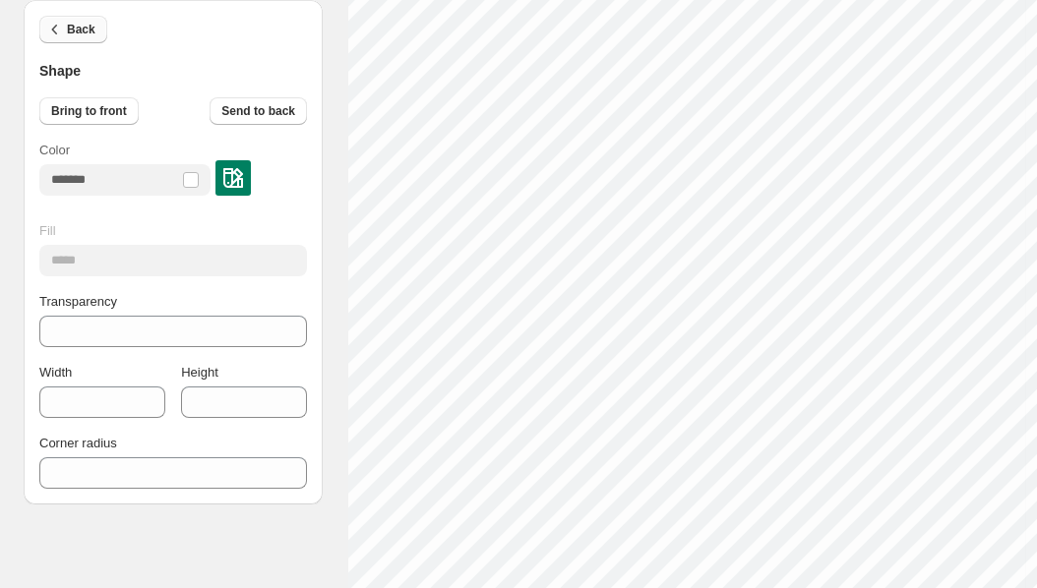
click at [67, 33] on span "Back" at bounding box center [81, 30] width 29 height 16
click at [74, 34] on span "Back" at bounding box center [81, 30] width 29 height 16
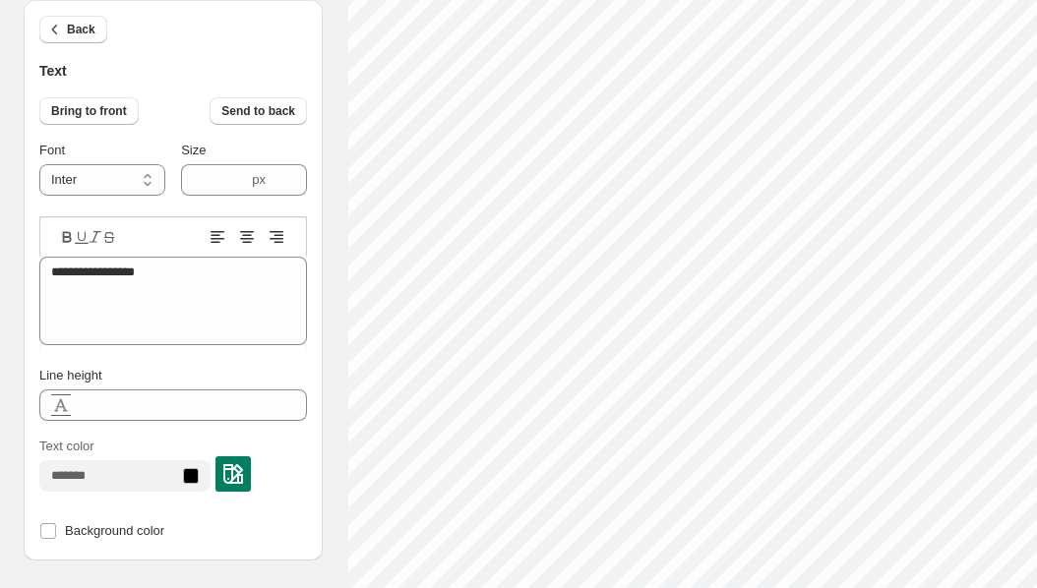
scroll to position [16, 2]
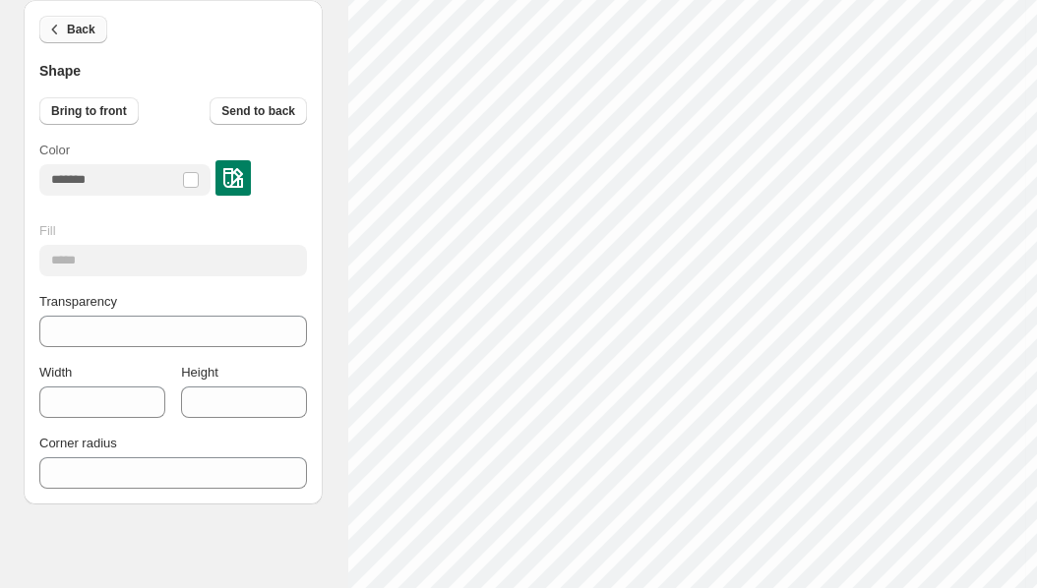
click at [83, 24] on span "Back" at bounding box center [81, 30] width 29 height 16
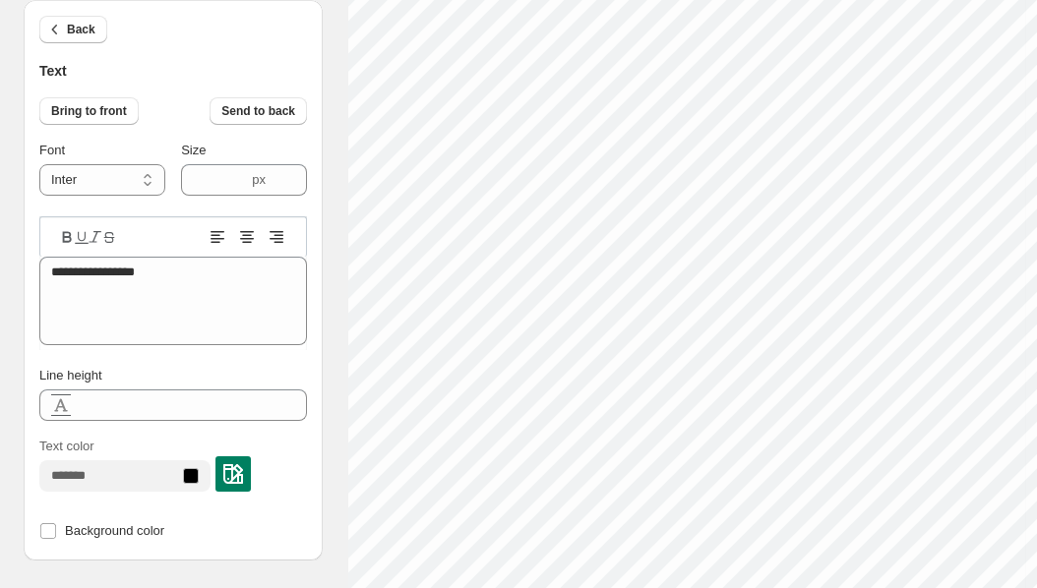
click at [1036, 196] on html "**********" at bounding box center [518, 8] width 1037 height 588
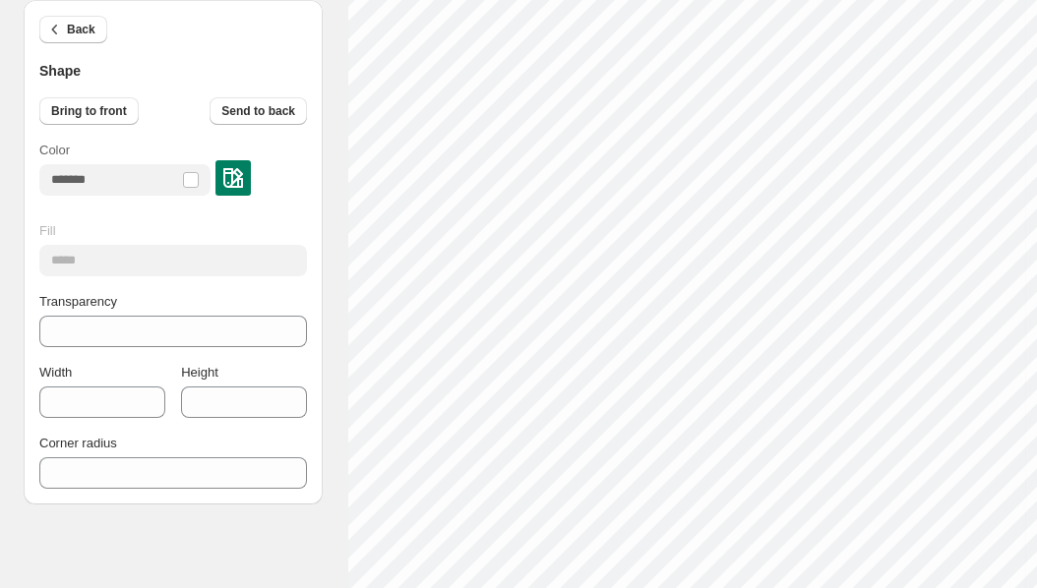
click at [82, 10] on div "Back Shape" at bounding box center [173, 41] width 268 height 82
click at [82, 24] on span "Back" at bounding box center [81, 30] width 29 height 16
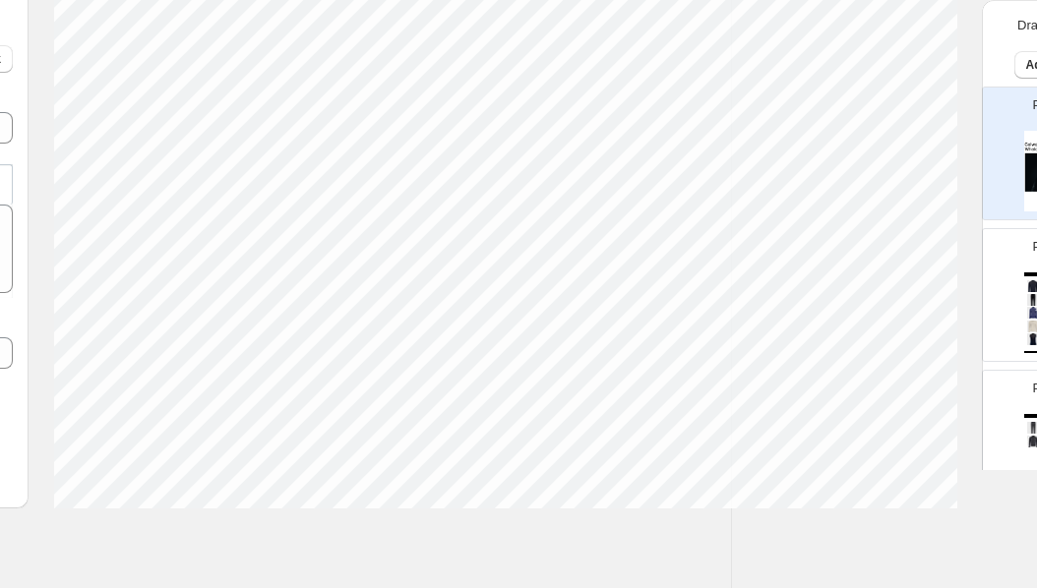
scroll to position [16, 11]
type textarea "**********"
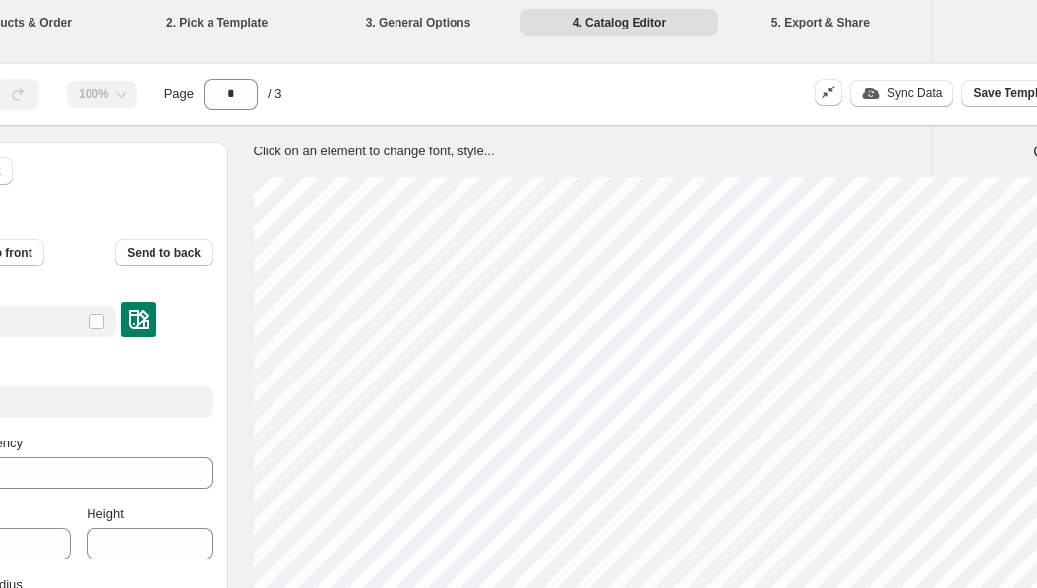
scroll to position [0, 0]
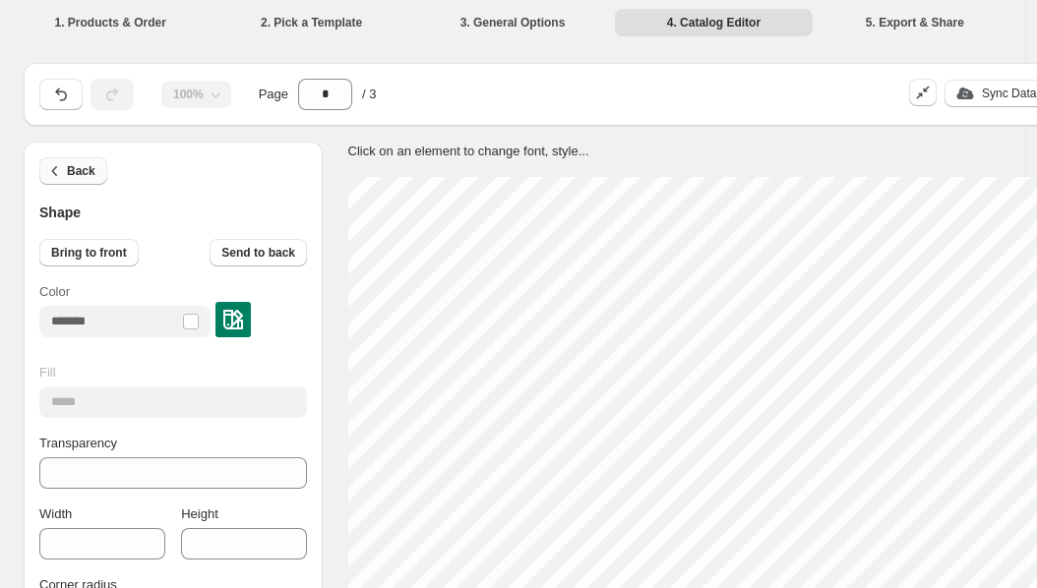
click at [78, 166] on span "Back" at bounding box center [81, 171] width 29 height 16
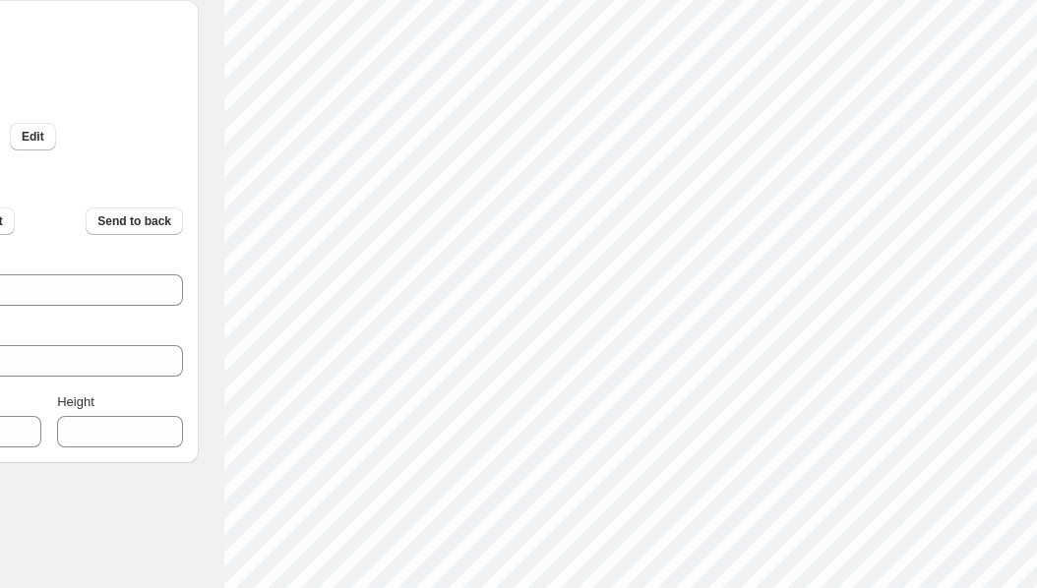
scroll to position [454, 0]
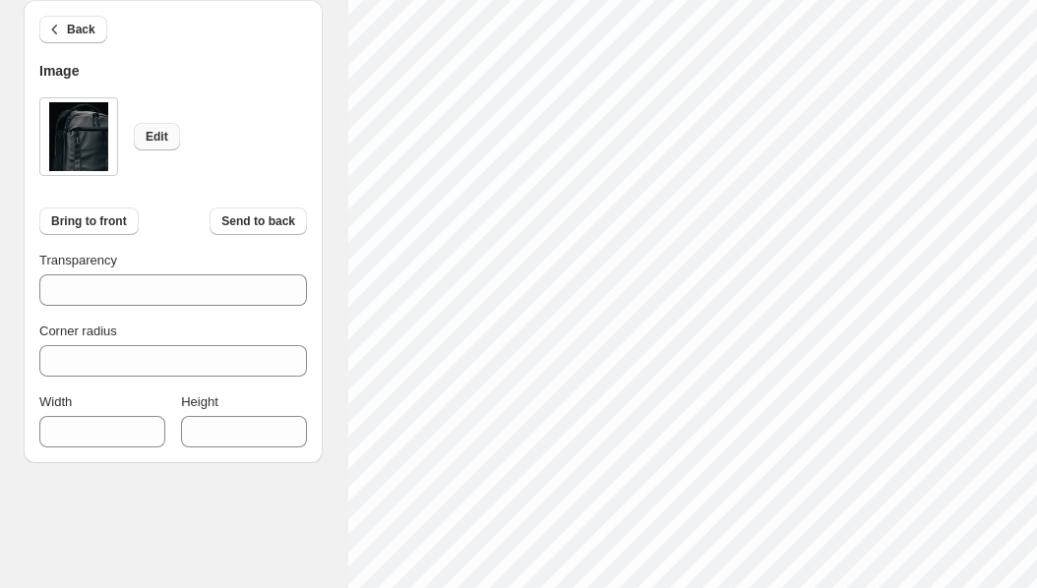
click at [150, 139] on span "Edit" at bounding box center [157, 137] width 23 height 16
click at [158, 129] on span "Edit" at bounding box center [157, 137] width 23 height 16
click at [149, 131] on span "Edit" at bounding box center [157, 137] width 23 height 16
click at [274, 515] on div "Back Image Edit Bring to front Send to back Transparency *** Corner radius * Wi…" at bounding box center [513, 289] width 978 height 1204
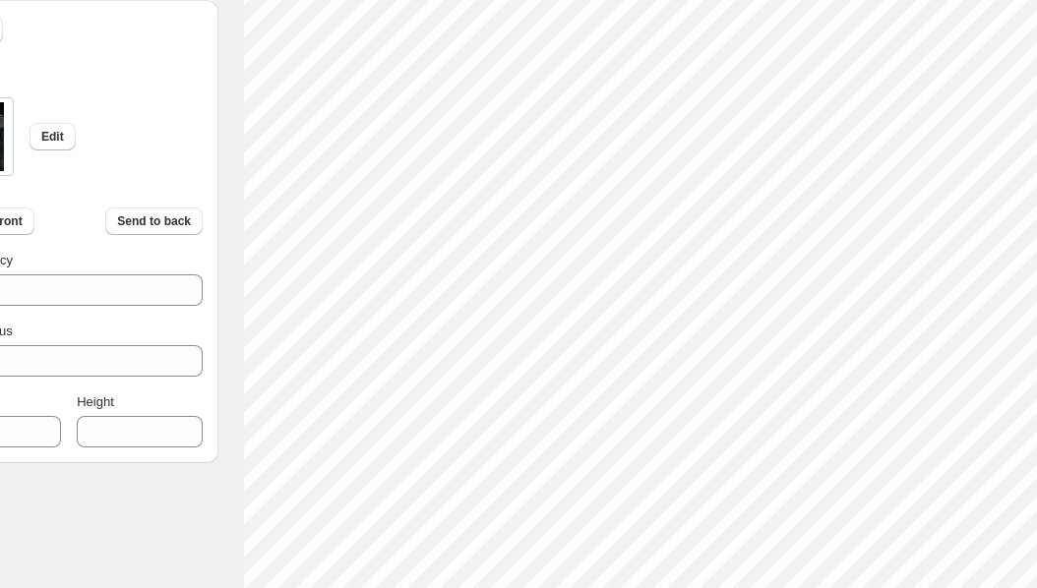
scroll to position [367, 0]
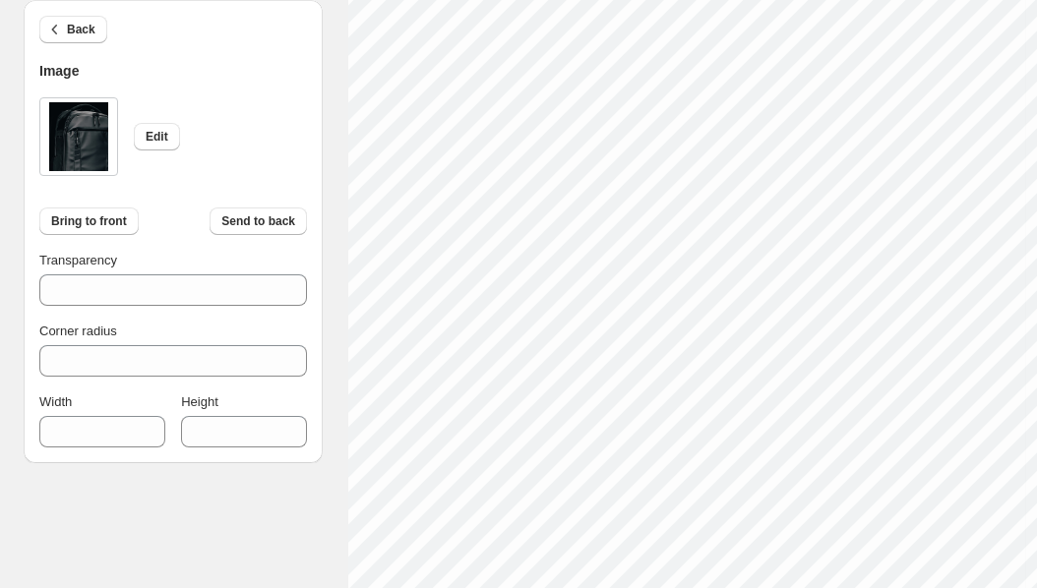
click at [66, 129] on img at bounding box center [78, 136] width 59 height 69
click at [77, 128] on img at bounding box center [78, 136] width 59 height 69
click at [158, 140] on span "Edit" at bounding box center [157, 137] width 23 height 16
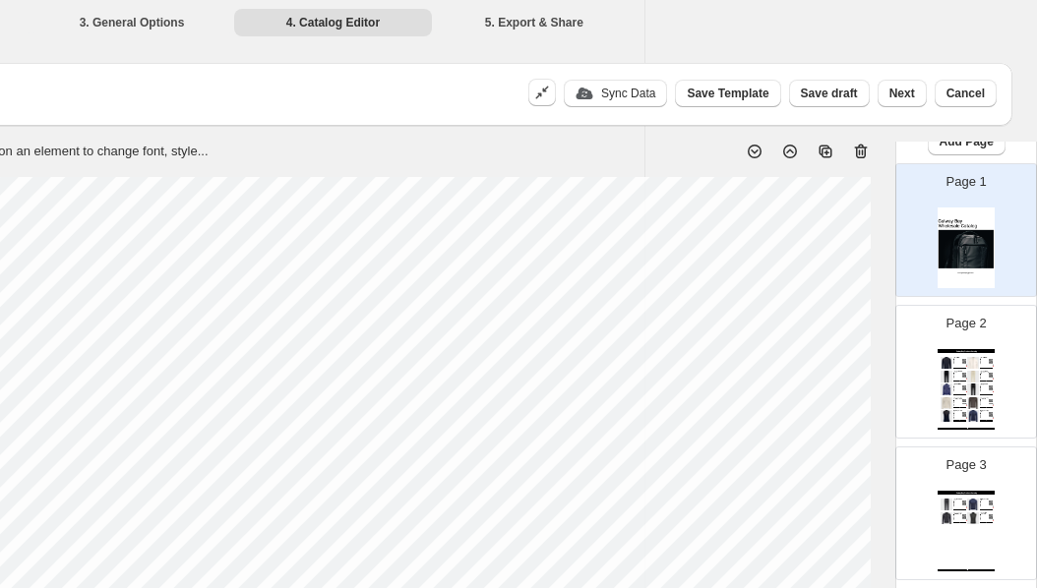
scroll to position [76, 0]
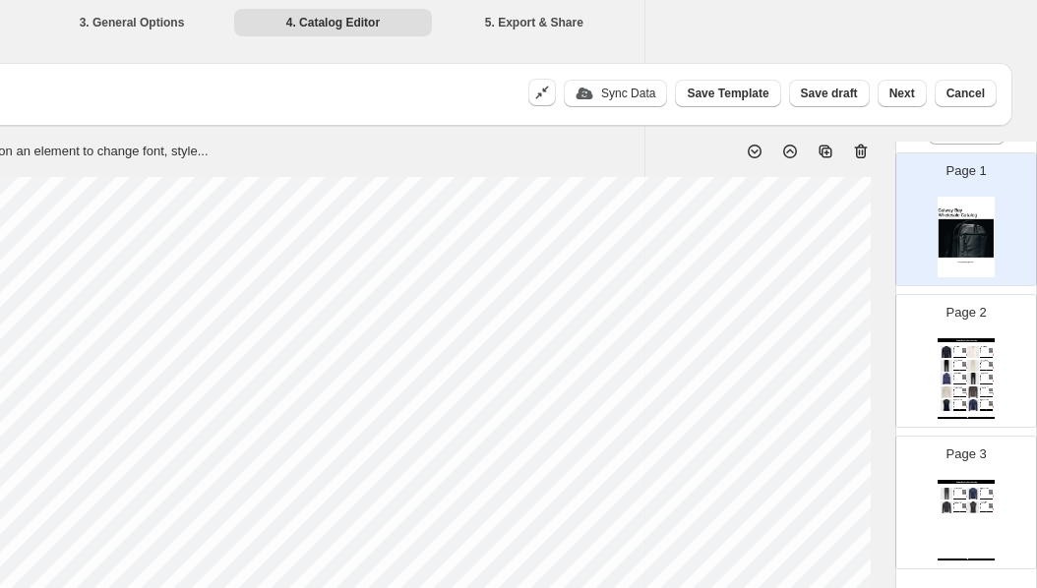
click at [968, 387] on img at bounding box center [973, 393] width 13 height 12
type input "*"
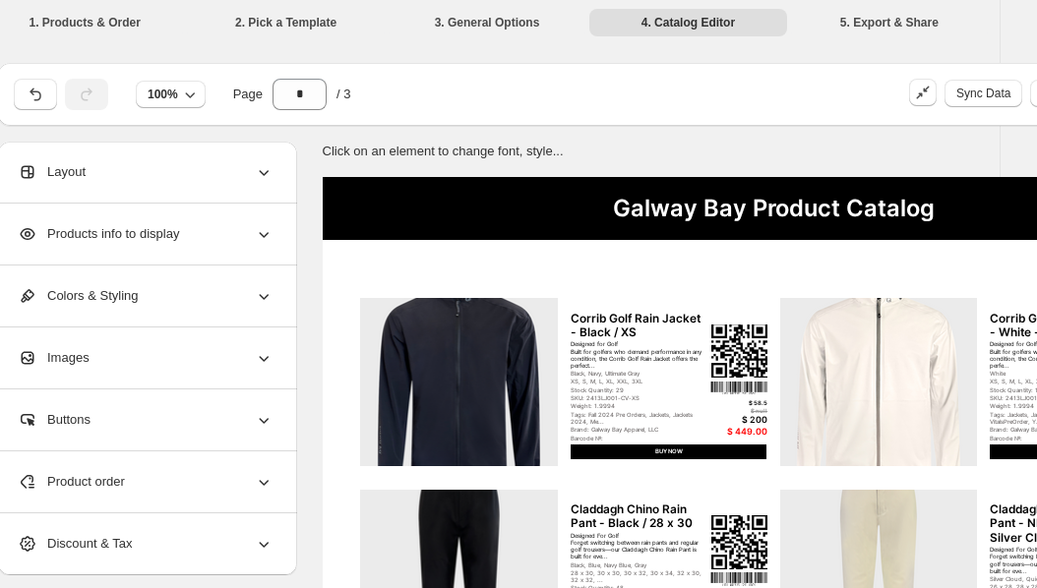
scroll to position [0, 28]
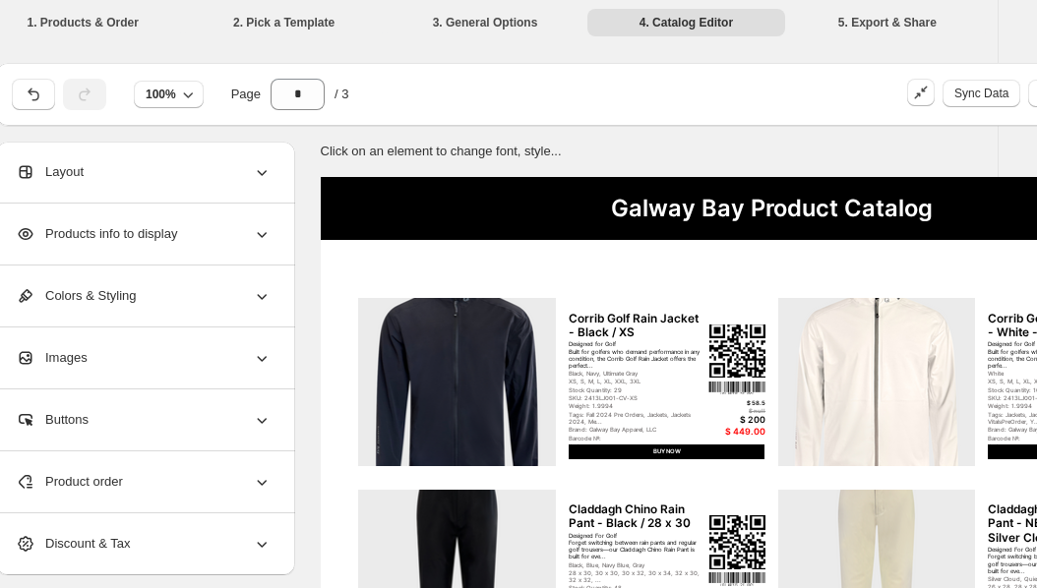
click at [231, 241] on div "Products info to display" at bounding box center [144, 234] width 256 height 61
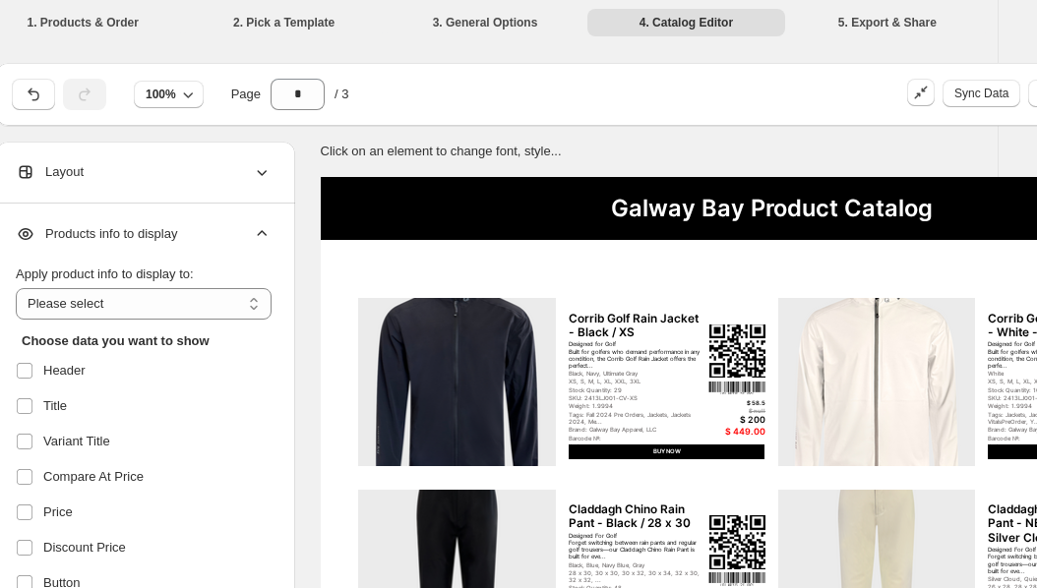
click at [199, 185] on div "Layout" at bounding box center [144, 172] width 256 height 61
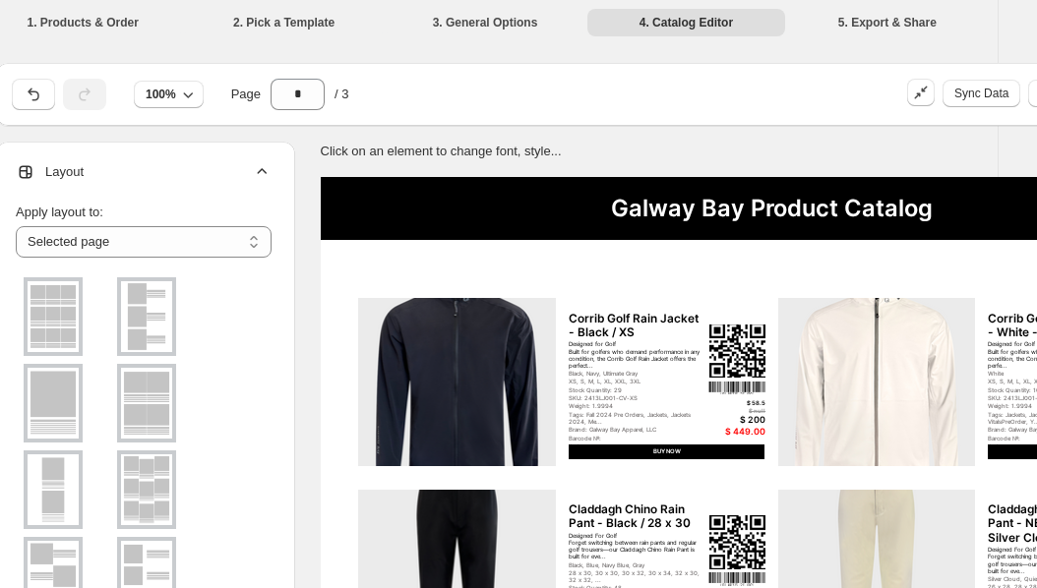
click at [160, 316] on img at bounding box center [146, 316] width 51 height 71
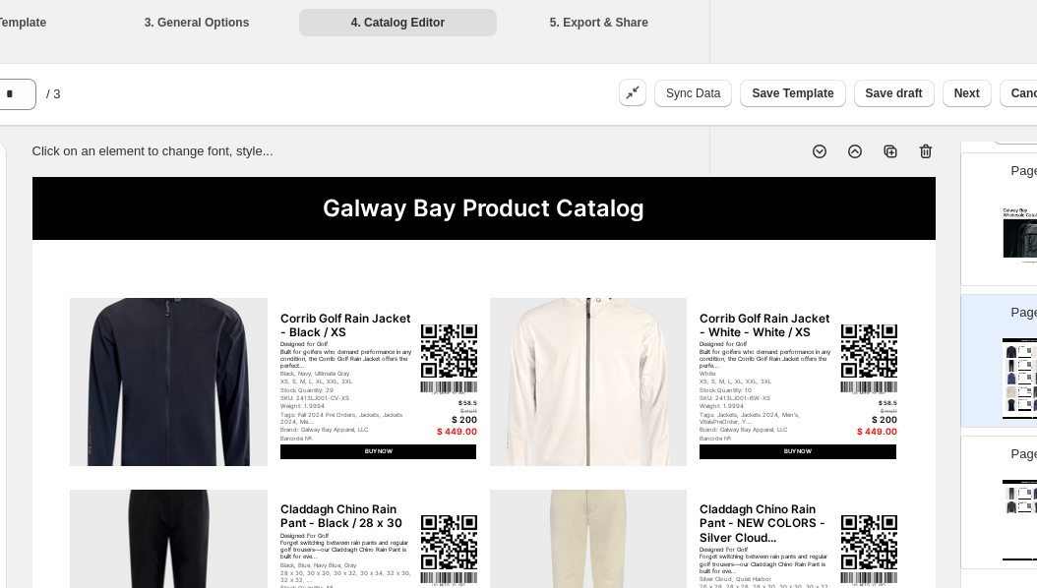
scroll to position [0, 381]
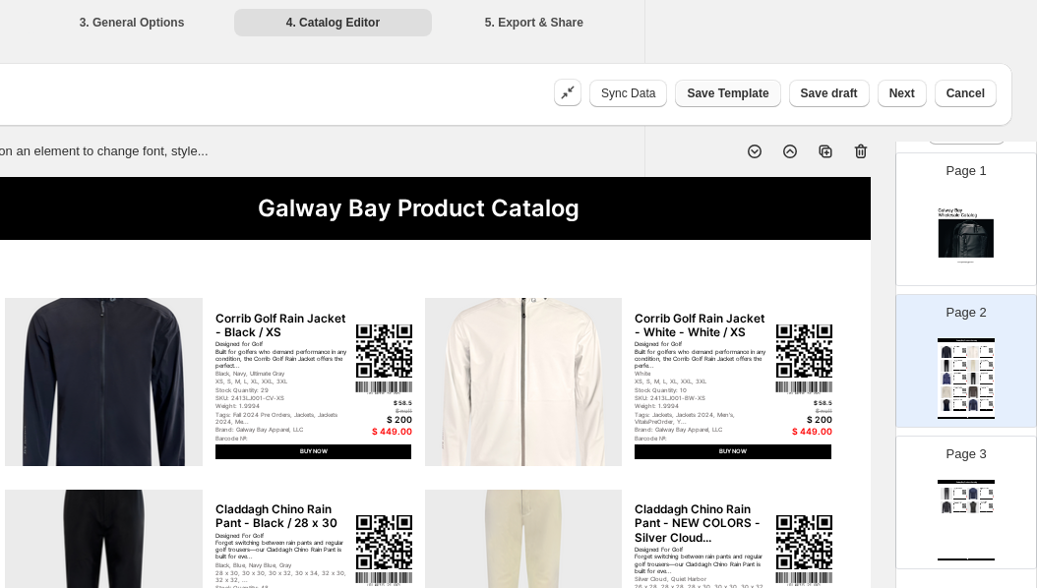
click at [744, 96] on span "Save Template" at bounding box center [727, 94] width 82 height 16
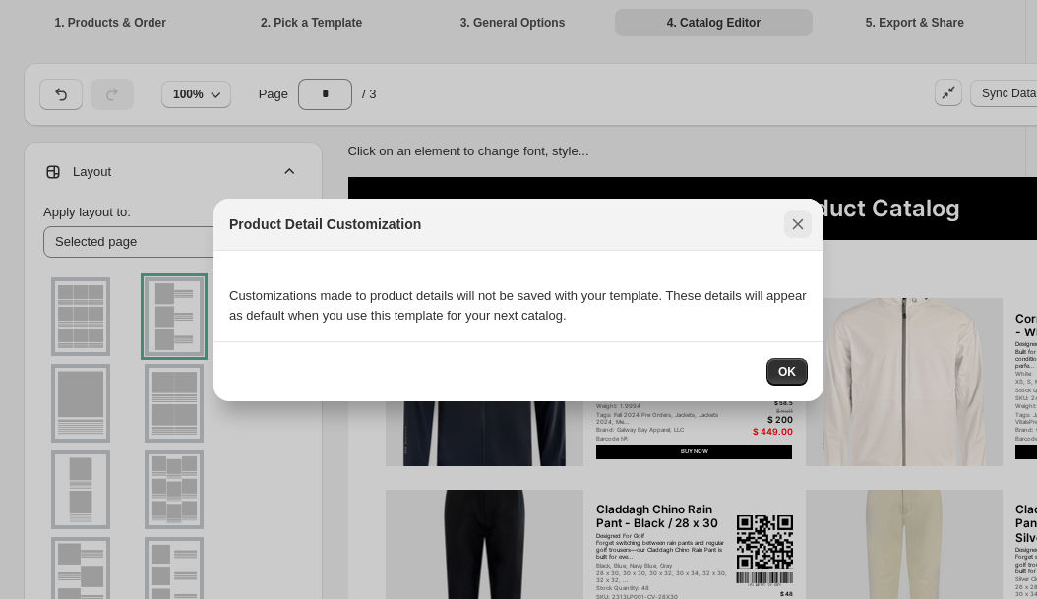
click at [795, 217] on icon ":r2m:" at bounding box center [798, 224] width 20 height 20
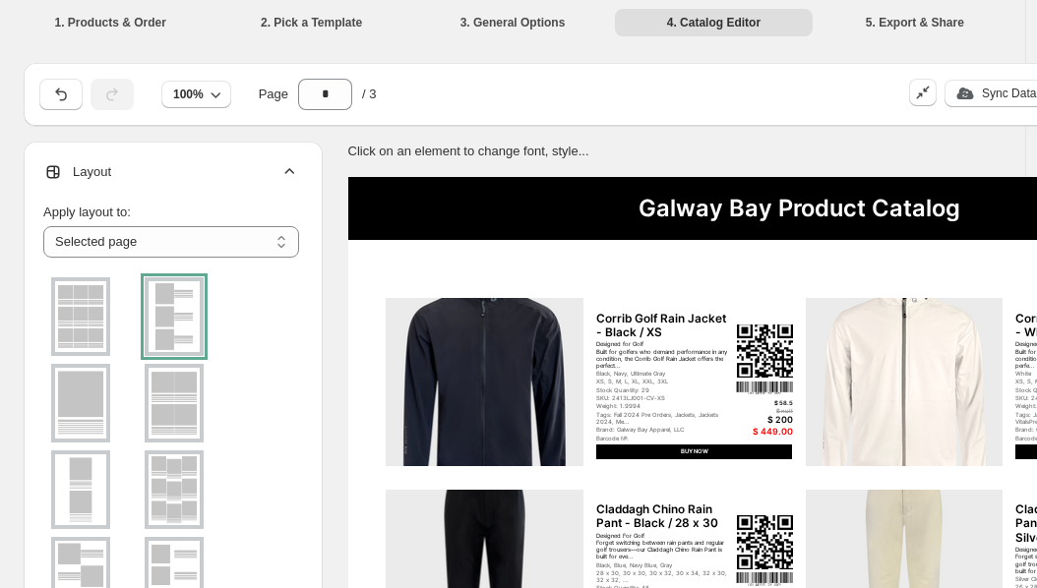
click at [295, 169] on icon at bounding box center [289, 172] width 20 height 20
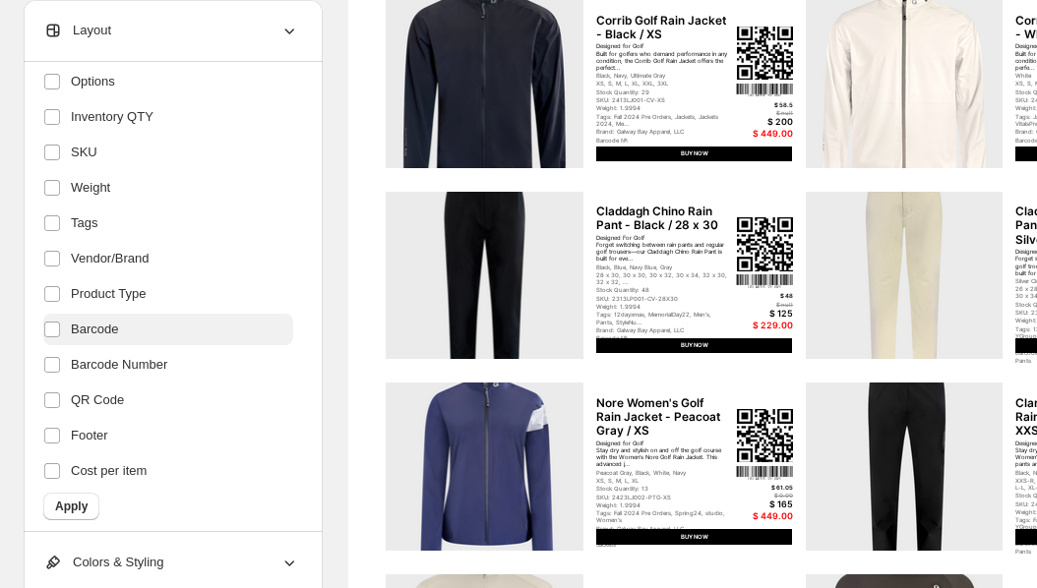
scroll to position [340, 0]
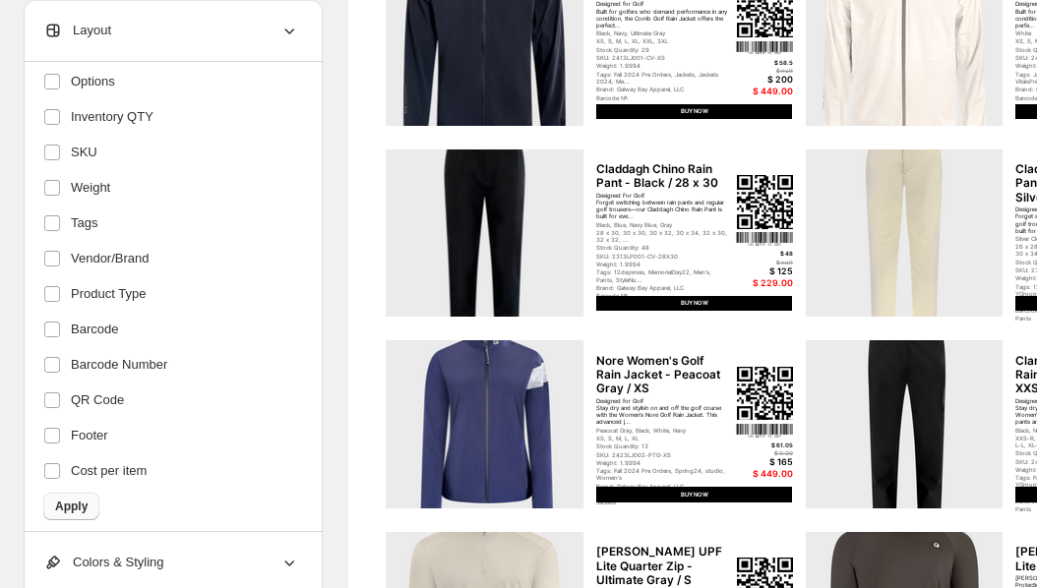
click at [76, 502] on span "Apply" at bounding box center [71, 507] width 32 height 16
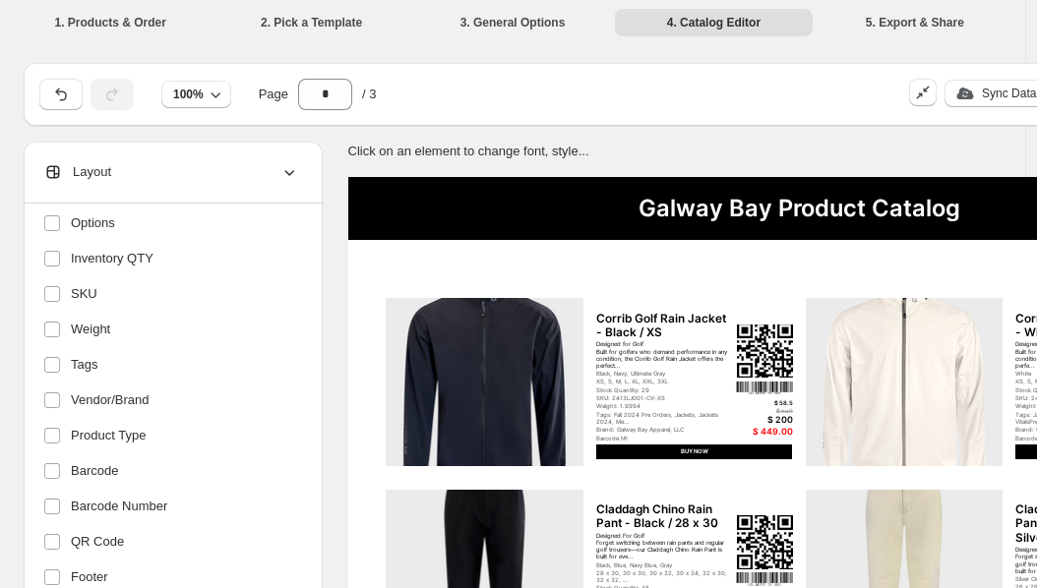
scroll to position [437, 0]
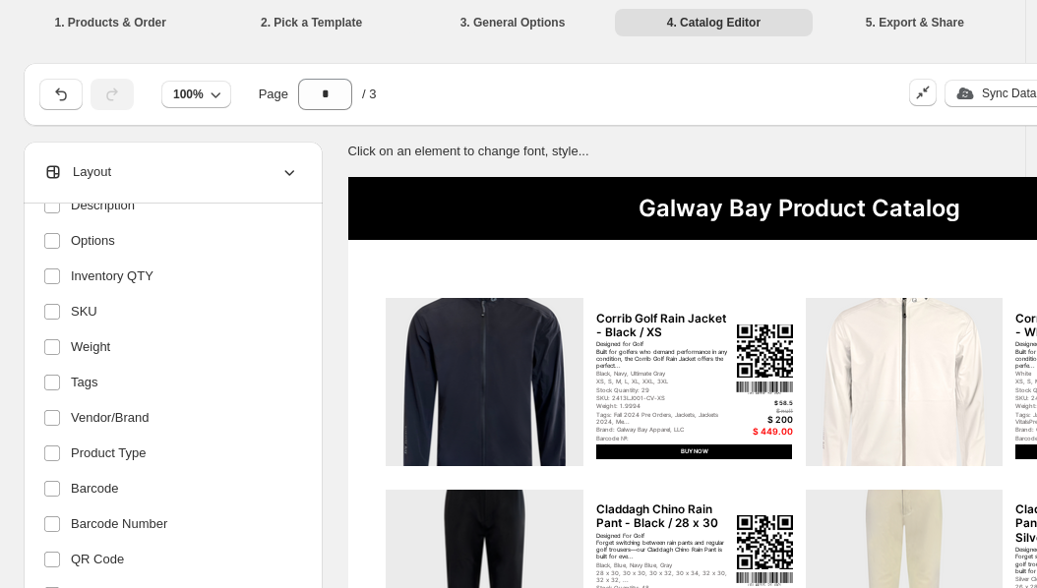
click at [283, 175] on icon at bounding box center [289, 172] width 20 height 20
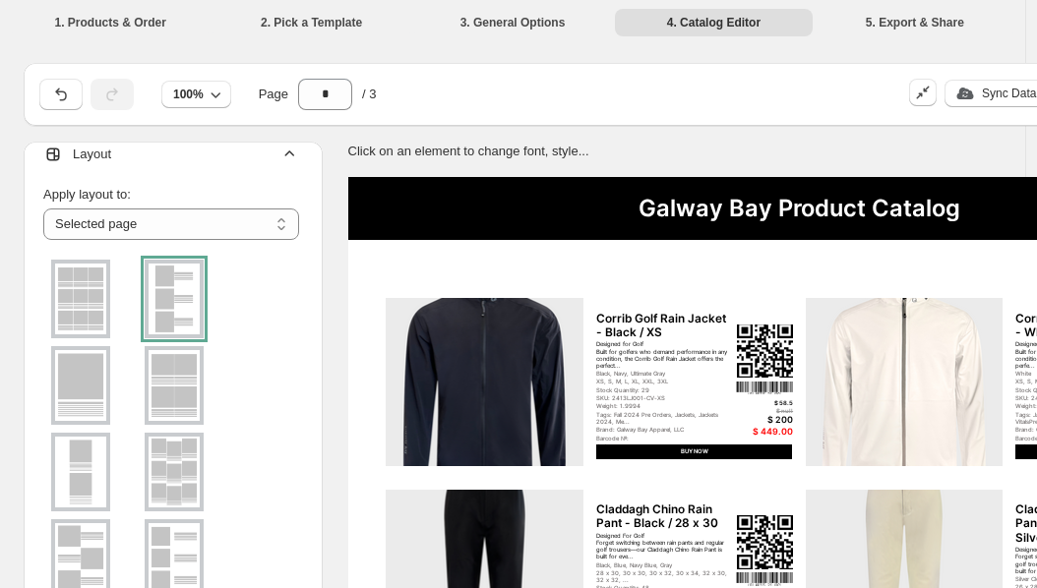
scroll to position [0, 0]
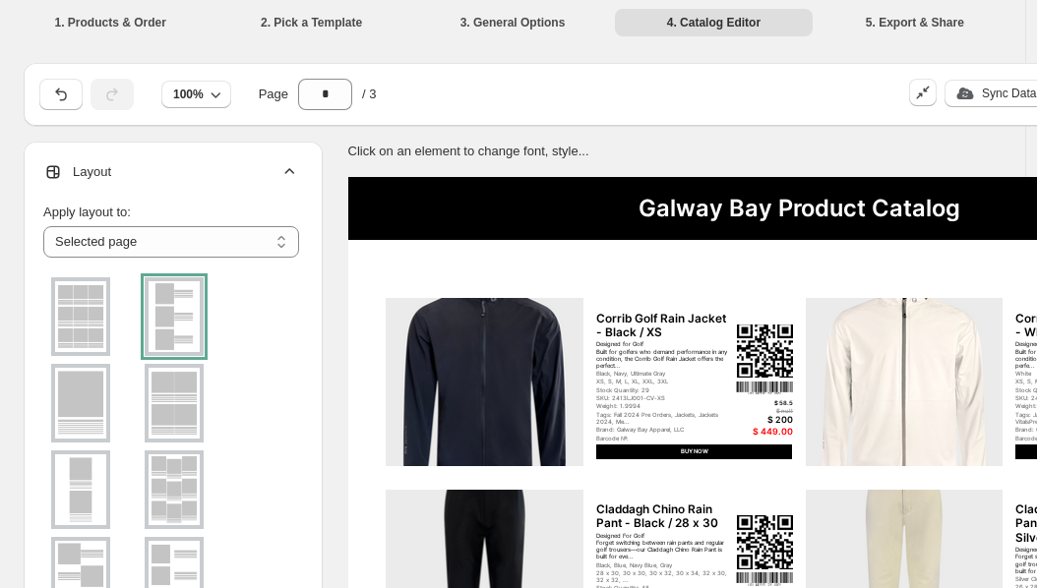
click at [165, 309] on div at bounding box center [174, 316] width 59 height 79
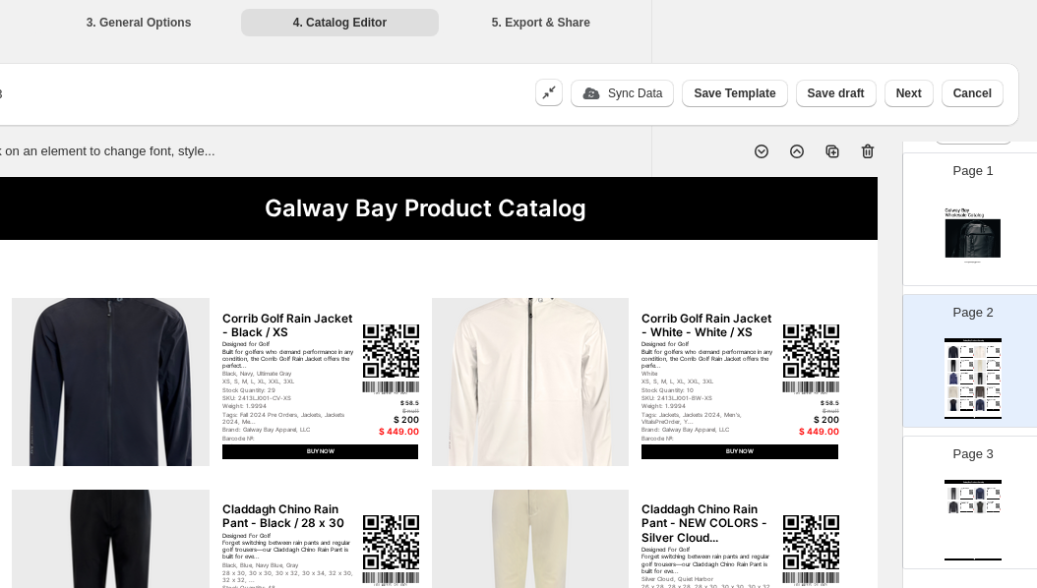
scroll to position [0, 381]
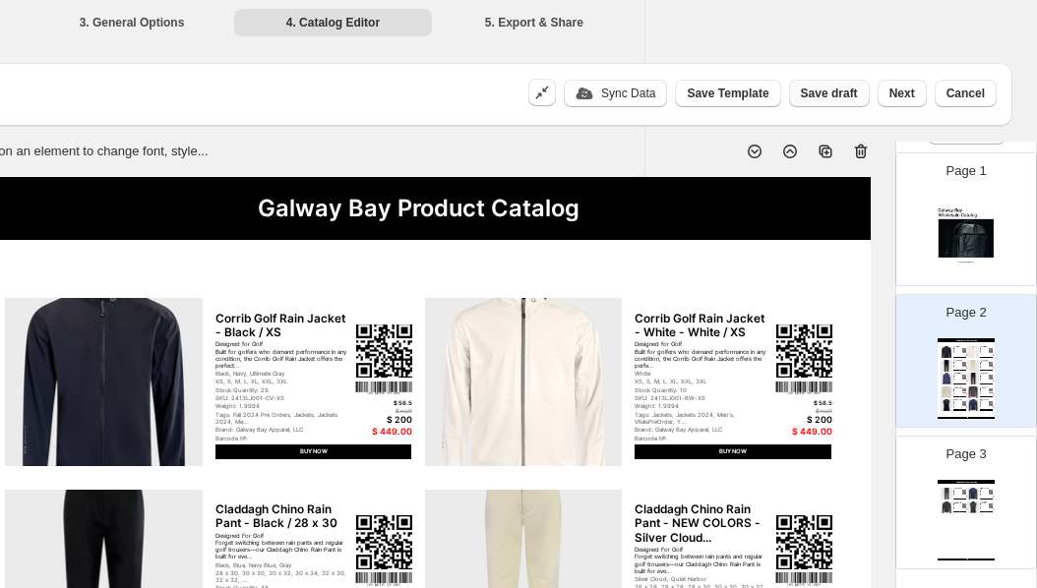
click at [843, 95] on span "Save draft" at bounding box center [829, 94] width 57 height 16
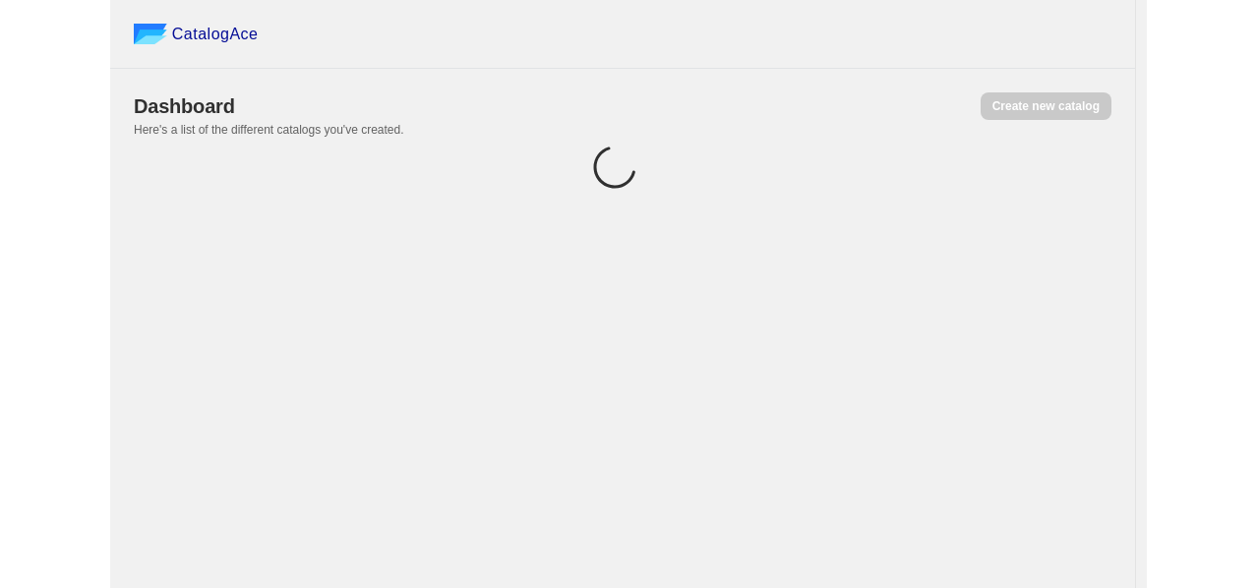
scroll to position [0, 0]
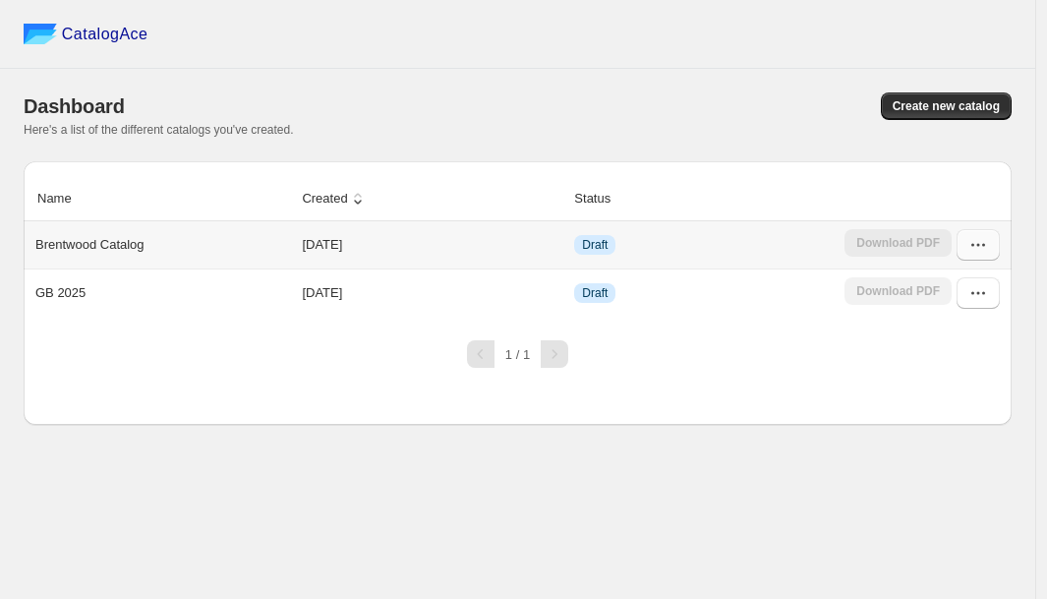
click at [976, 245] on icon "button" at bounding box center [979, 245] width 20 height 20
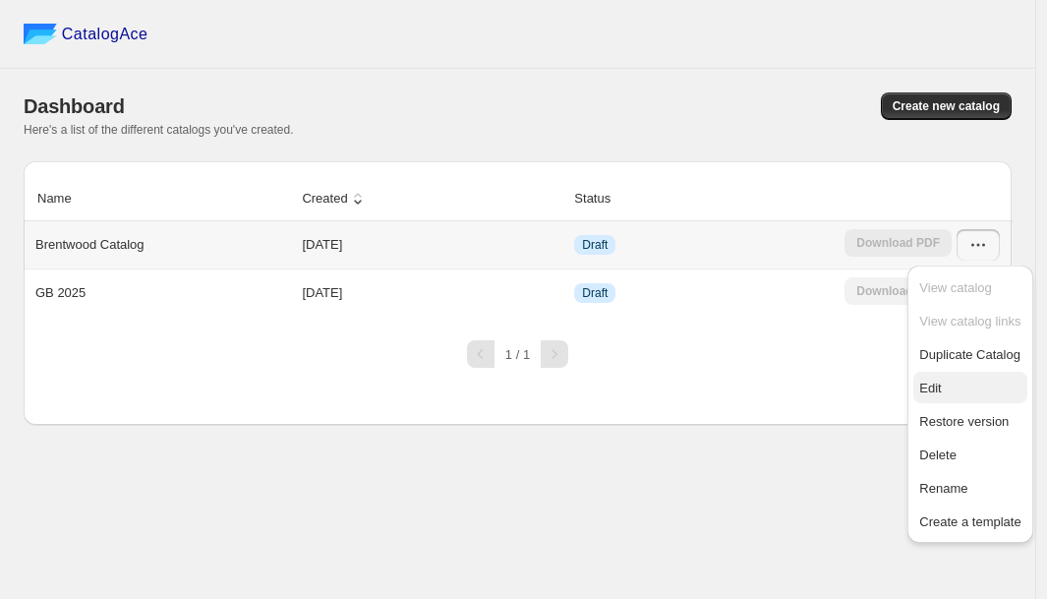
click at [952, 395] on span "Edit" at bounding box center [970, 389] width 101 height 20
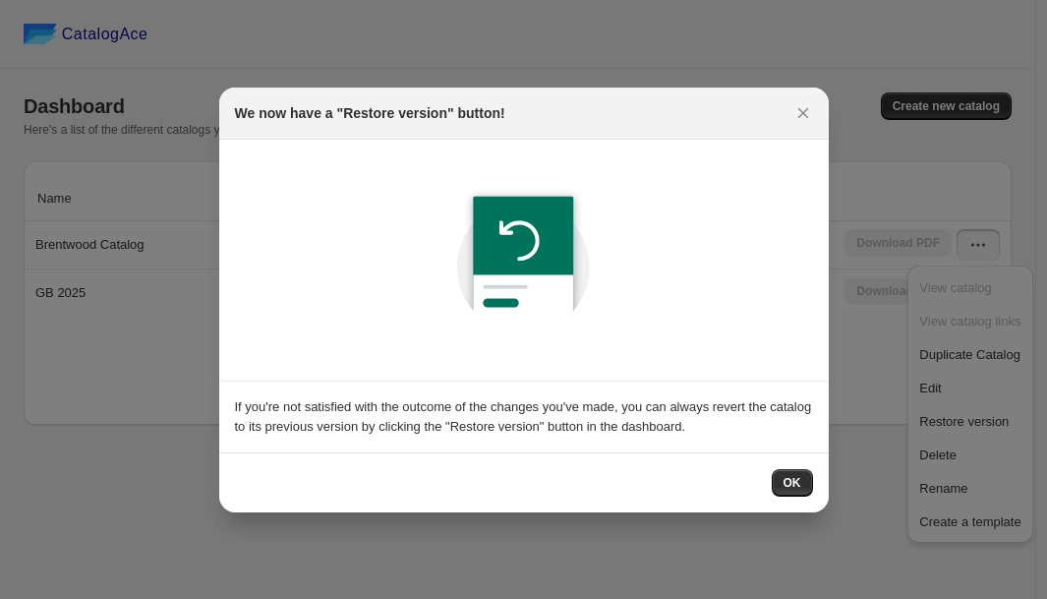
click at [802, 476] on button "OK" at bounding box center [792, 483] width 41 height 28
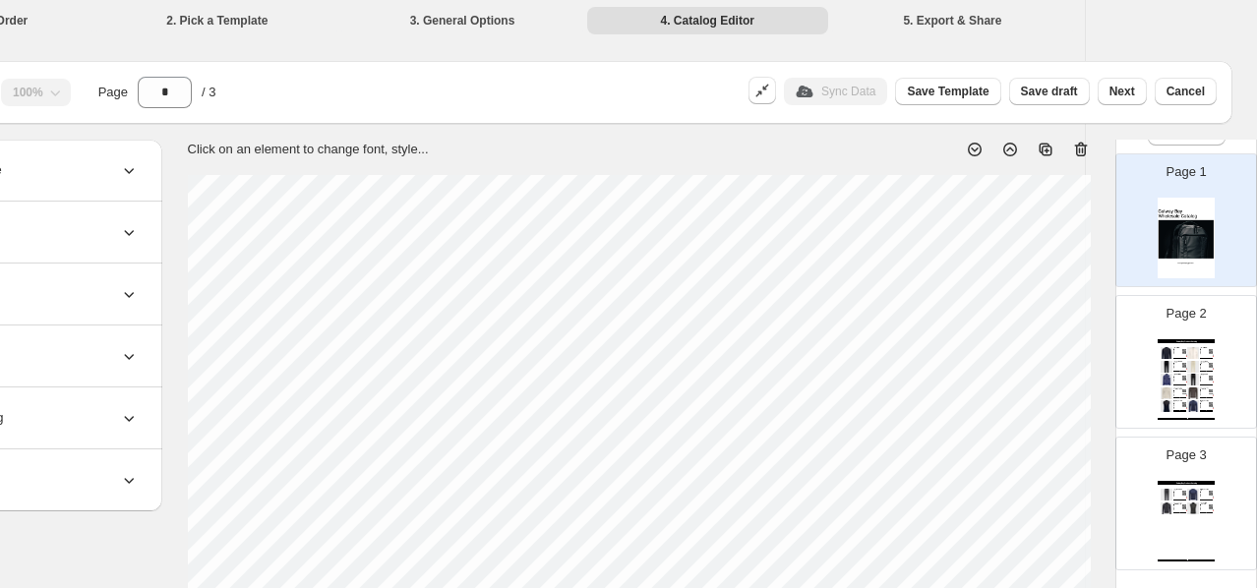
scroll to position [76, 0]
click at [1036, 375] on img at bounding box center [1193, 377] width 13 height 12
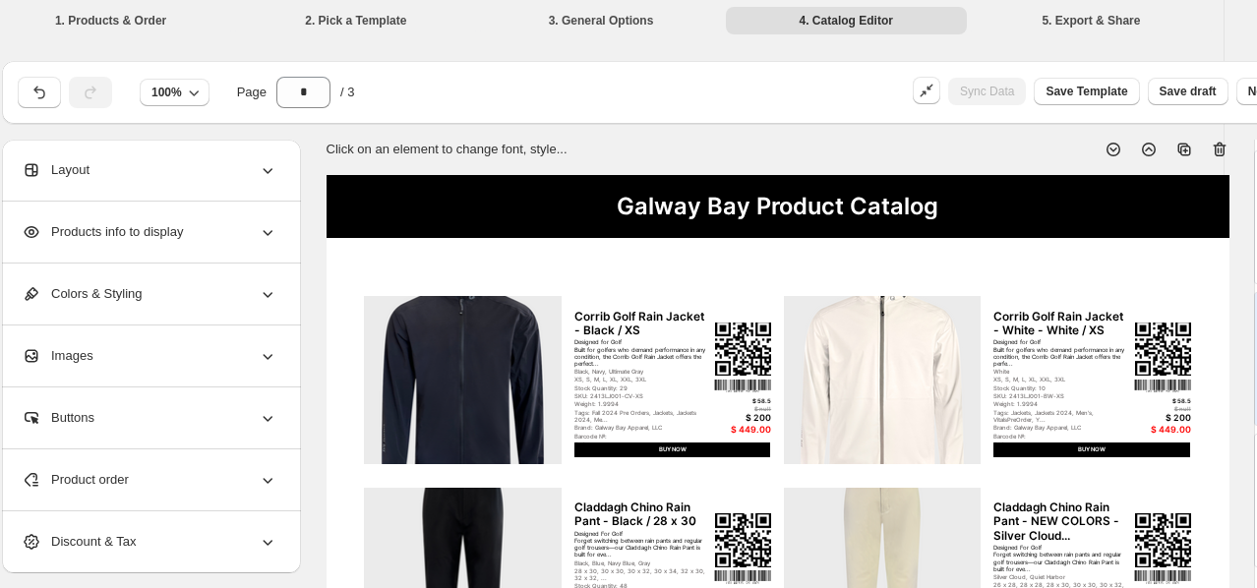
scroll to position [2, 0]
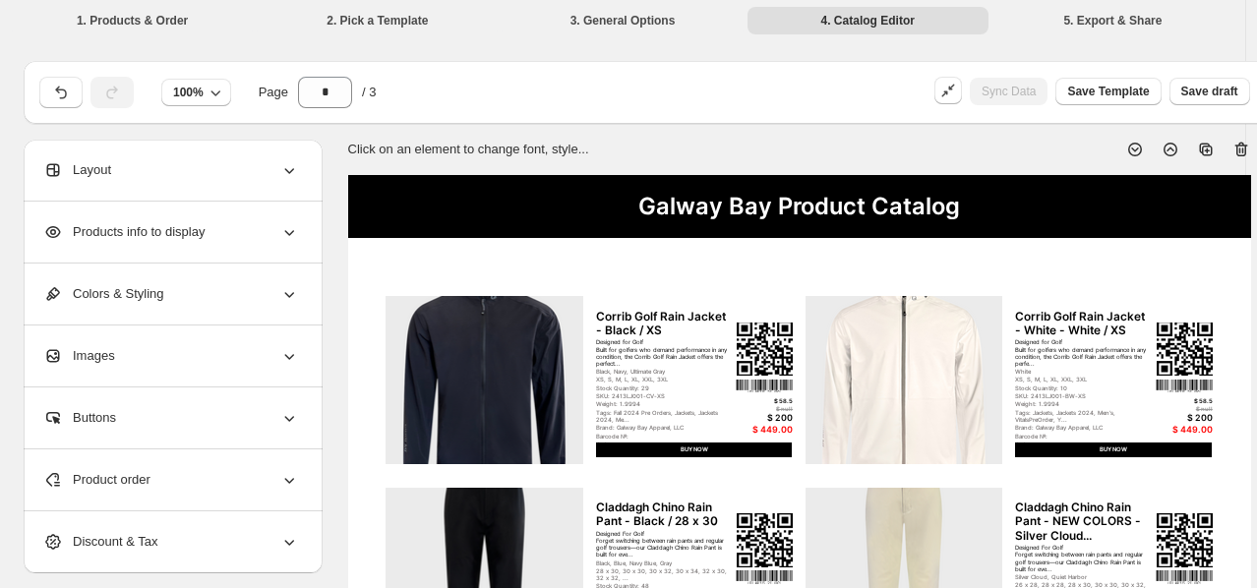
click at [254, 172] on div "Layout" at bounding box center [171, 170] width 256 height 61
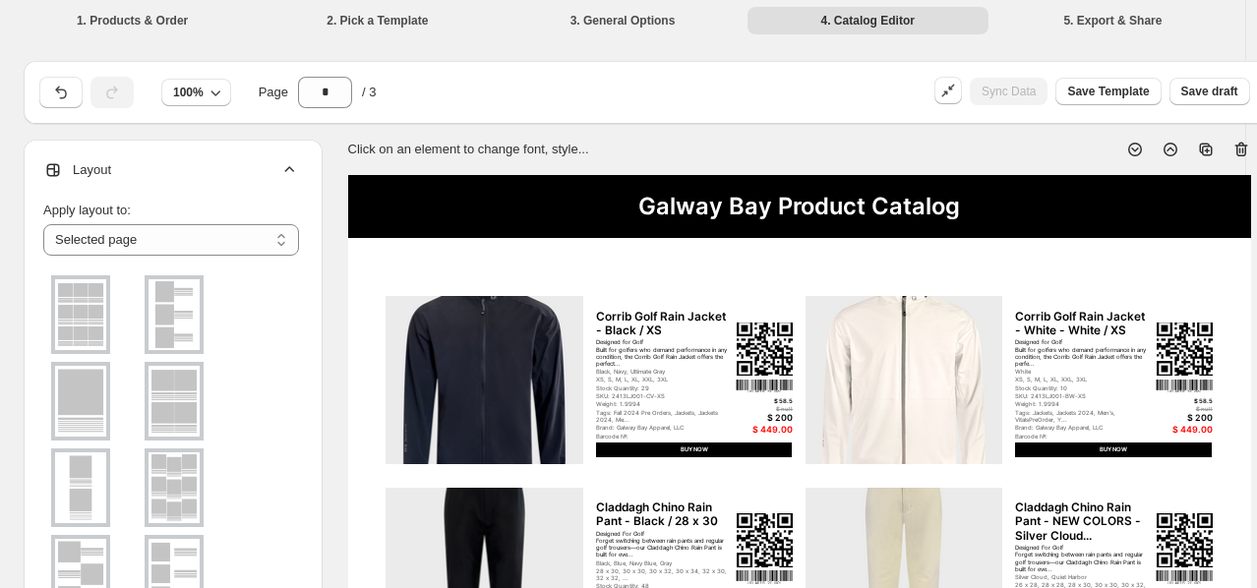
click at [193, 333] on img at bounding box center [174, 314] width 51 height 71
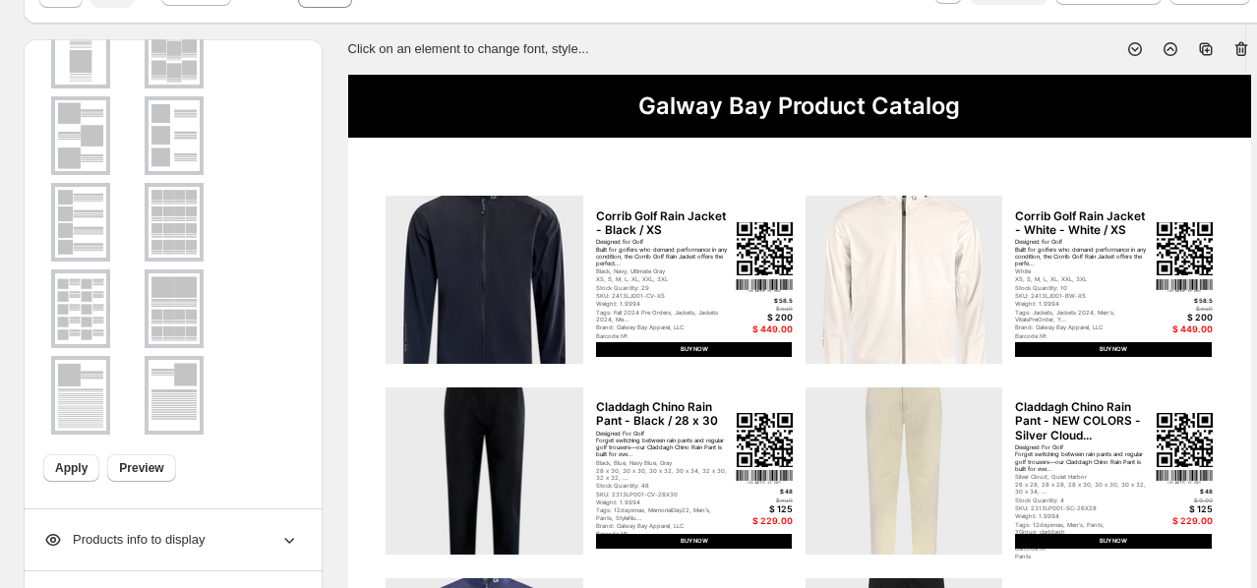
scroll to position [341, 0]
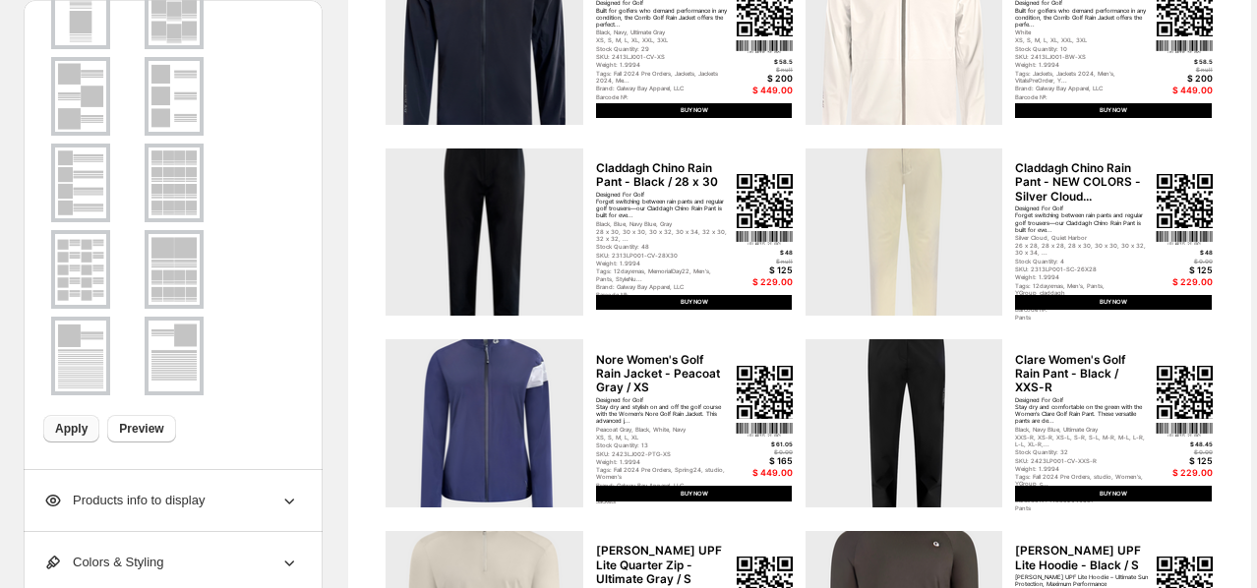
click at [82, 421] on button "Apply" at bounding box center [71, 429] width 56 height 28
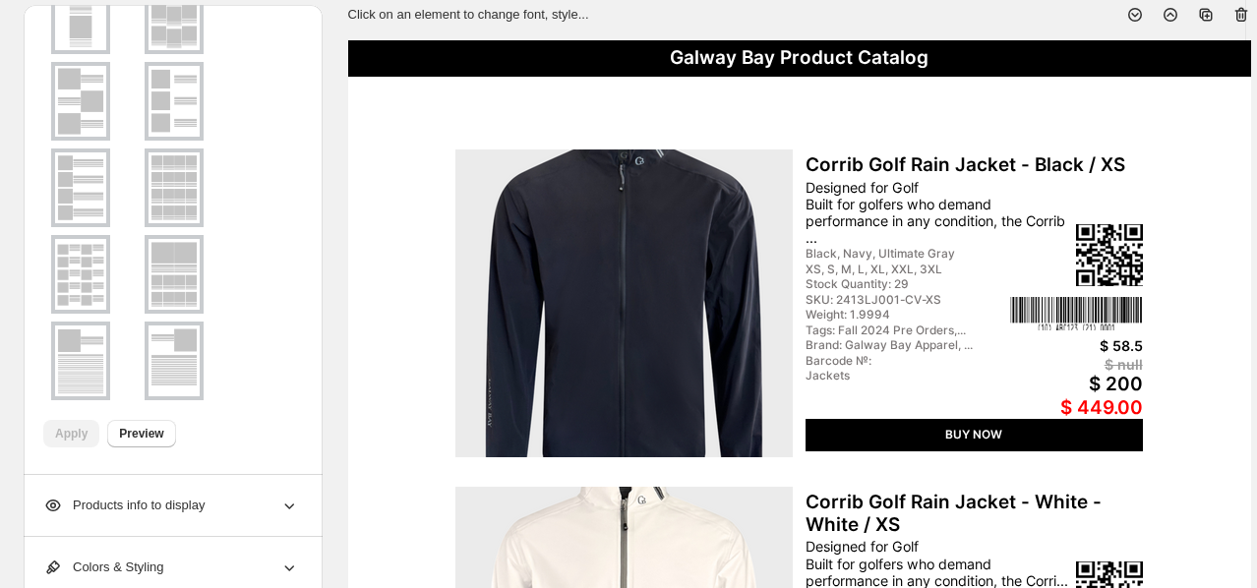
scroll to position [127, 0]
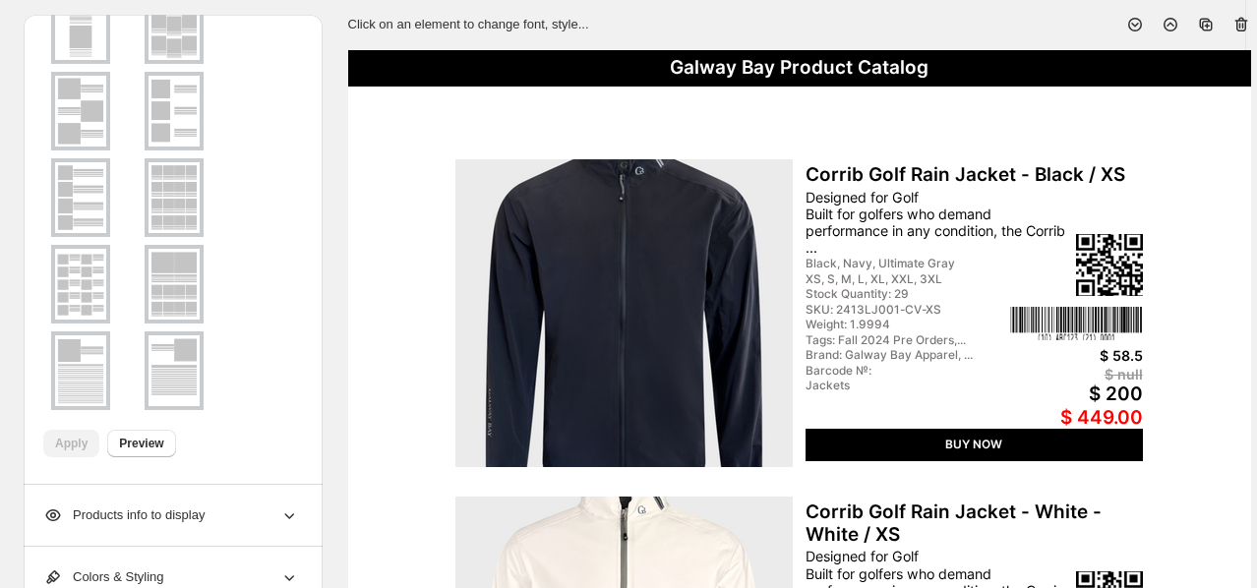
click at [177, 121] on img at bounding box center [174, 111] width 51 height 71
click at [74, 445] on span "Apply" at bounding box center [71, 444] width 32 height 16
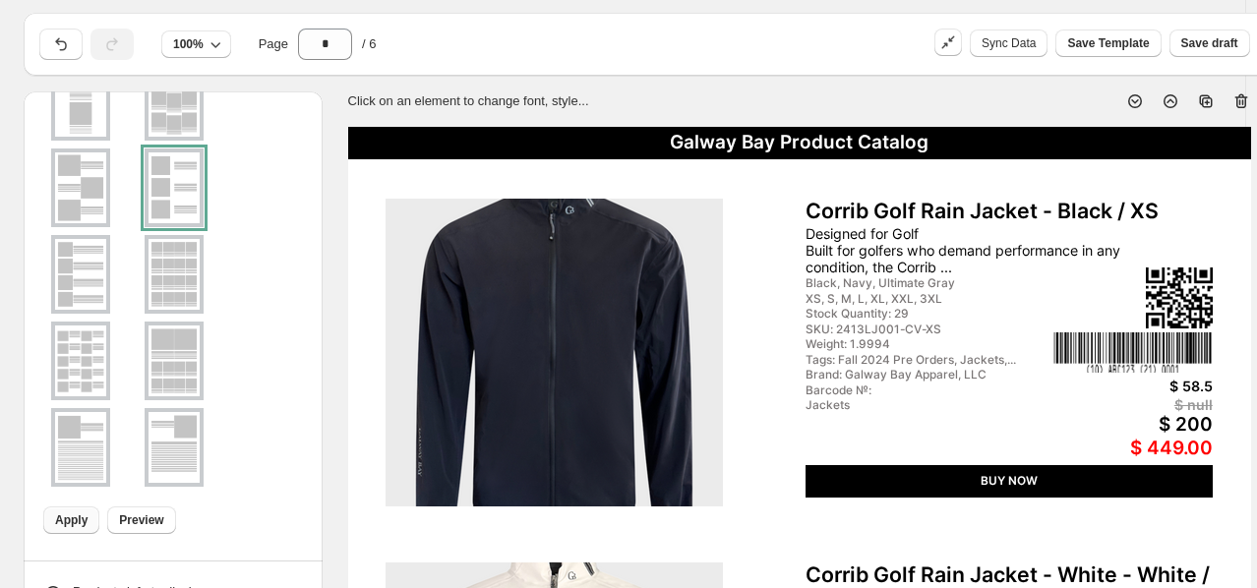
scroll to position [48, 0]
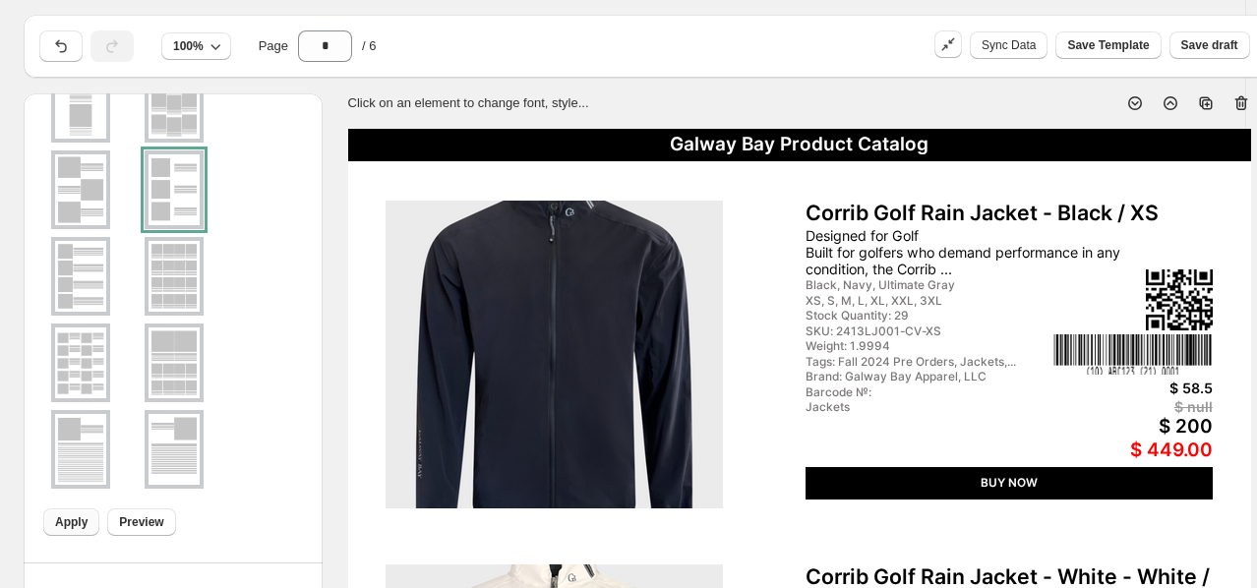
click at [159, 277] on img at bounding box center [174, 276] width 51 height 71
click at [78, 516] on span "Apply" at bounding box center [71, 522] width 32 height 16
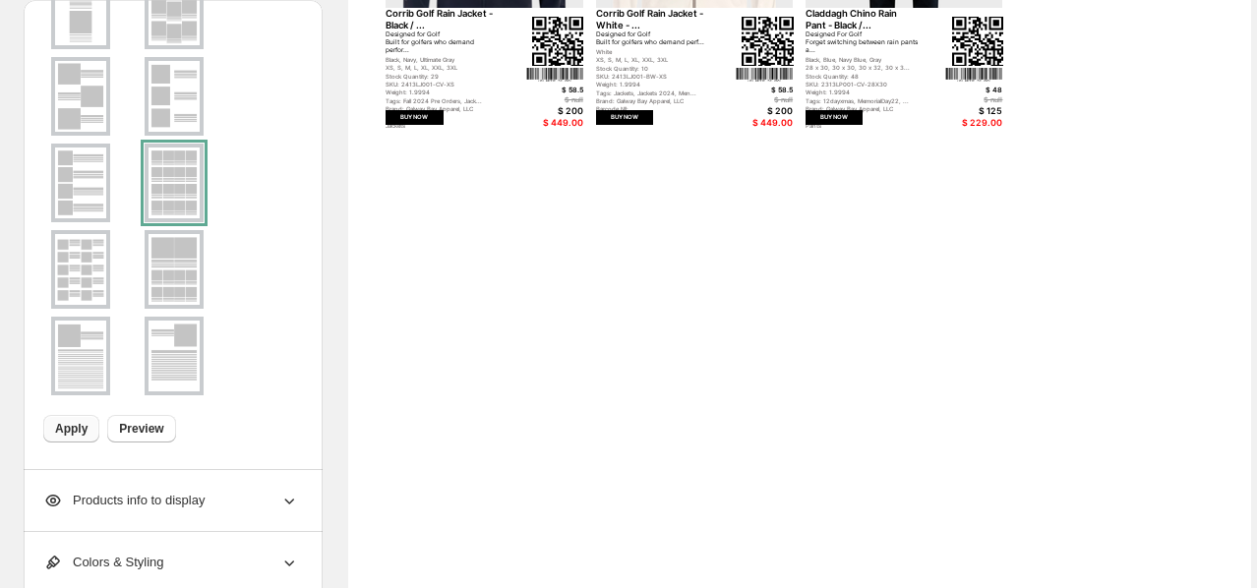
scroll to position [0, 0]
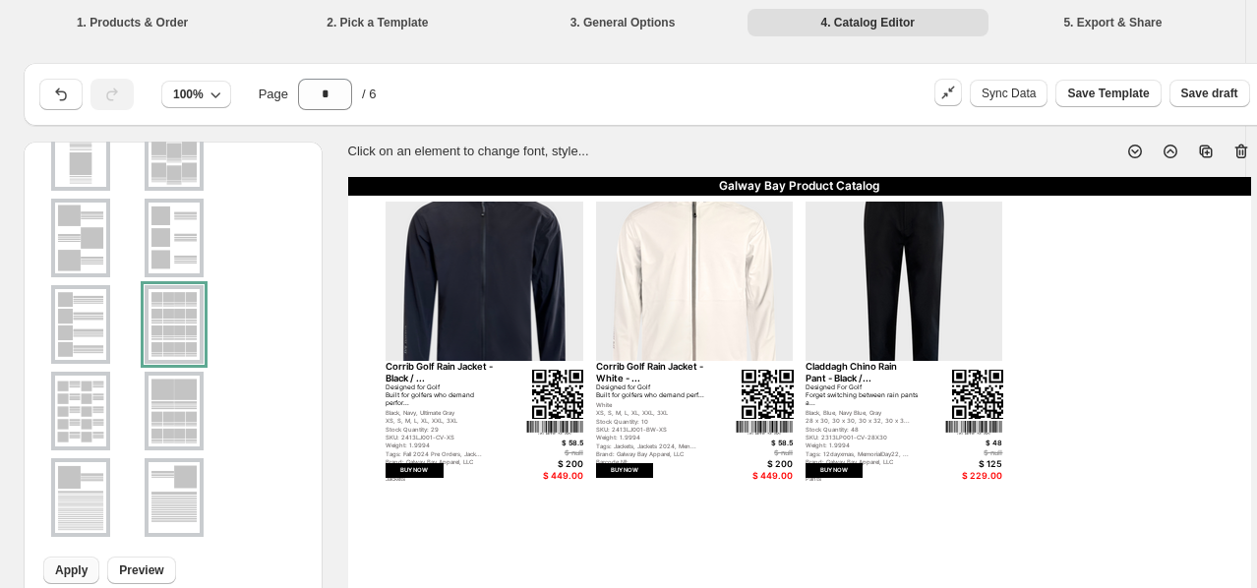
click at [81, 261] on img at bounding box center [80, 238] width 51 height 71
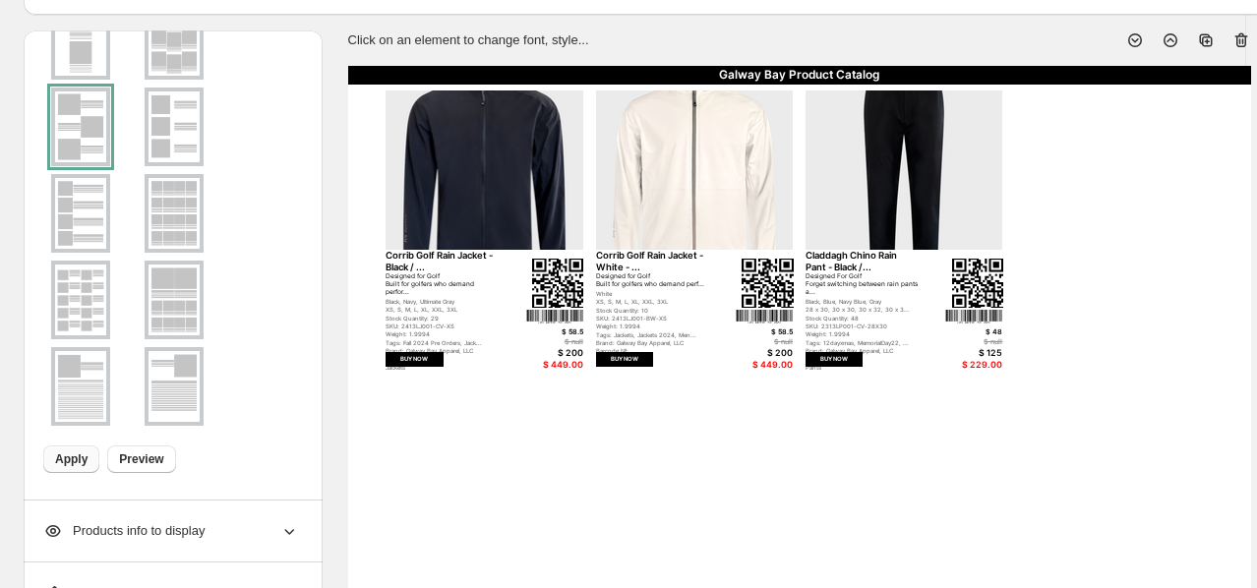
scroll to position [156, 0]
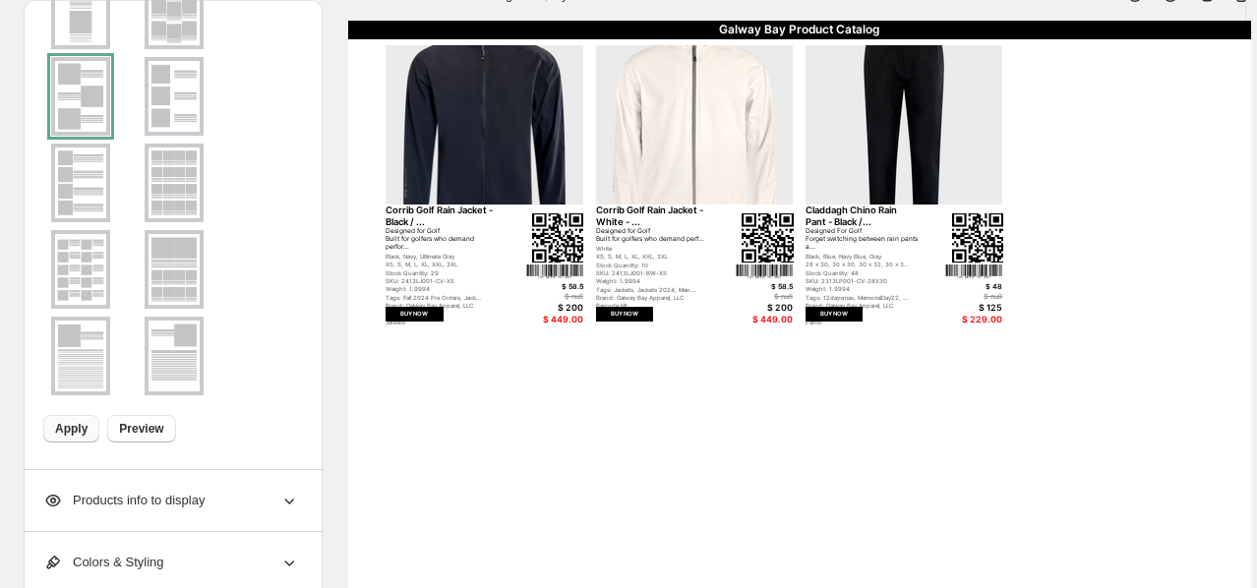
click at [83, 427] on span "Apply" at bounding box center [71, 429] width 32 height 16
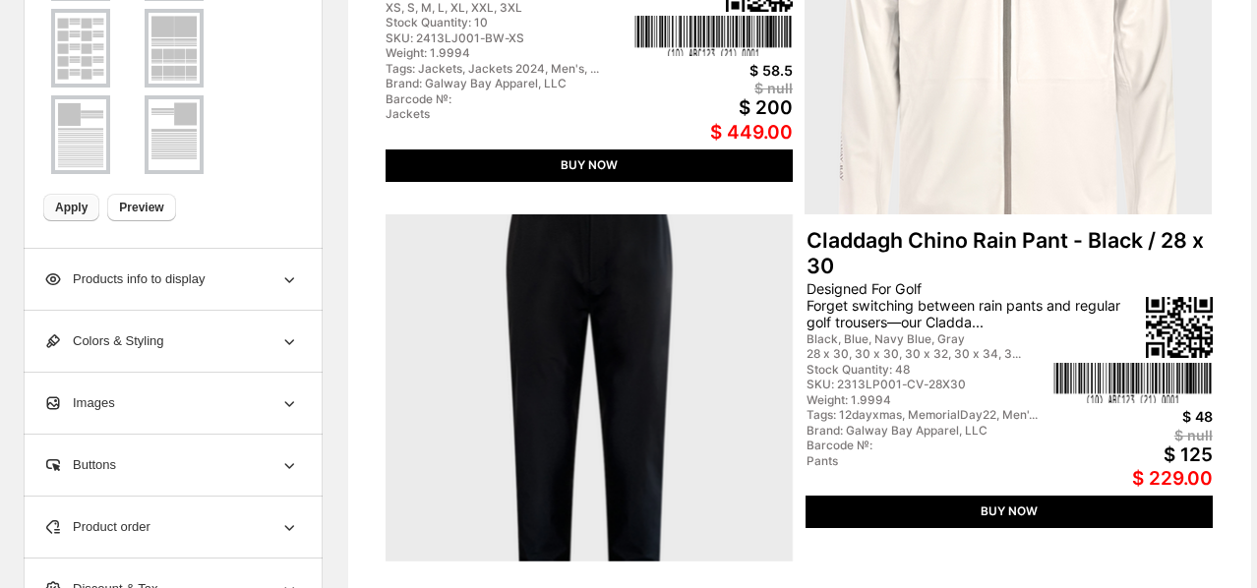
scroll to position [837, 0]
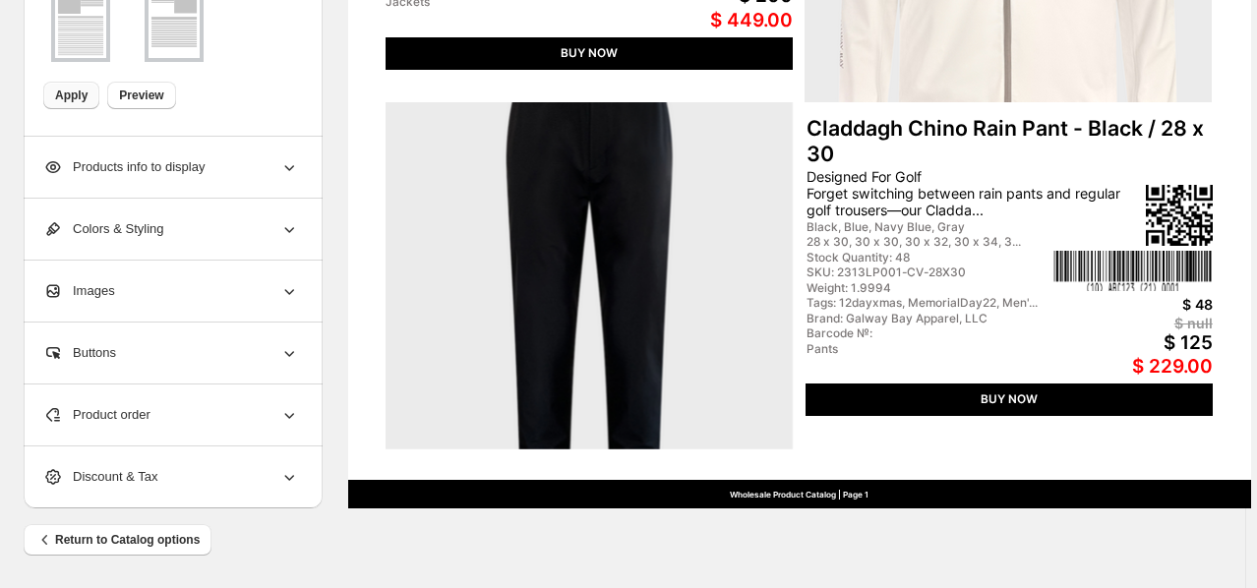
click at [1036, 368] on div "$ 229.00" at bounding box center [1132, 367] width 159 height 23
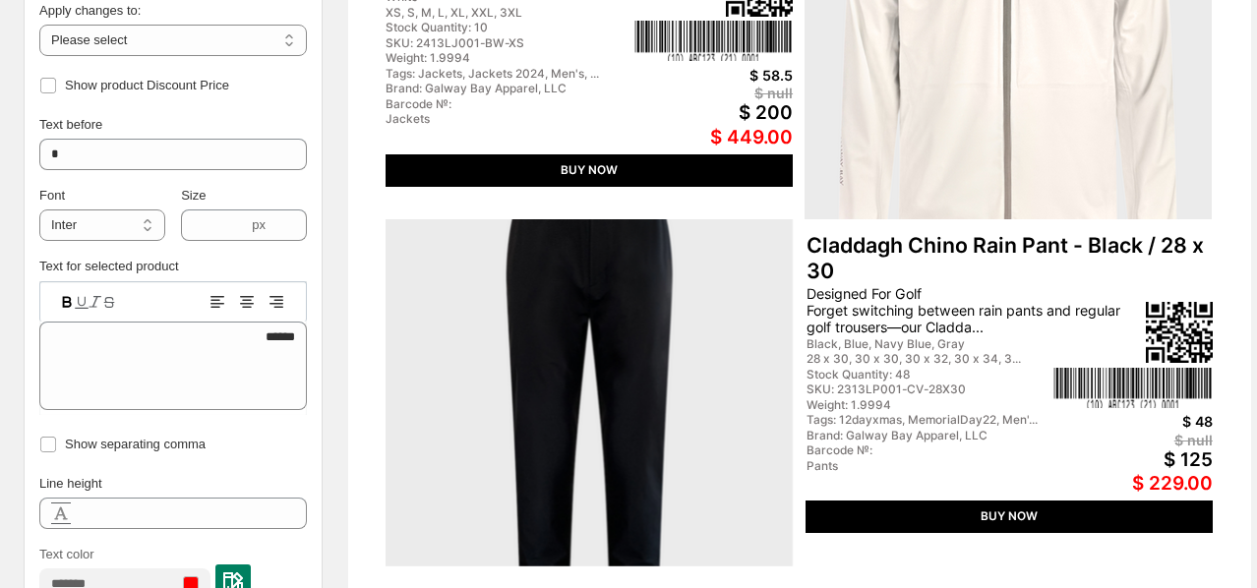
scroll to position [721, 0]
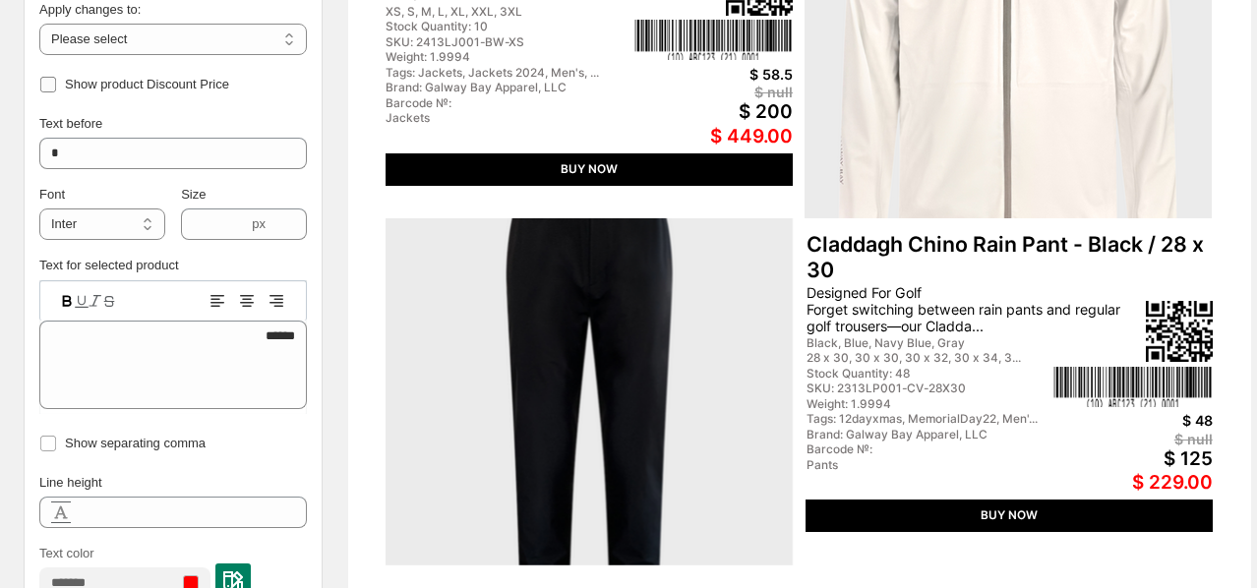
click at [60, 87] on label "Show product Discount Price" at bounding box center [134, 85] width 190 height 28
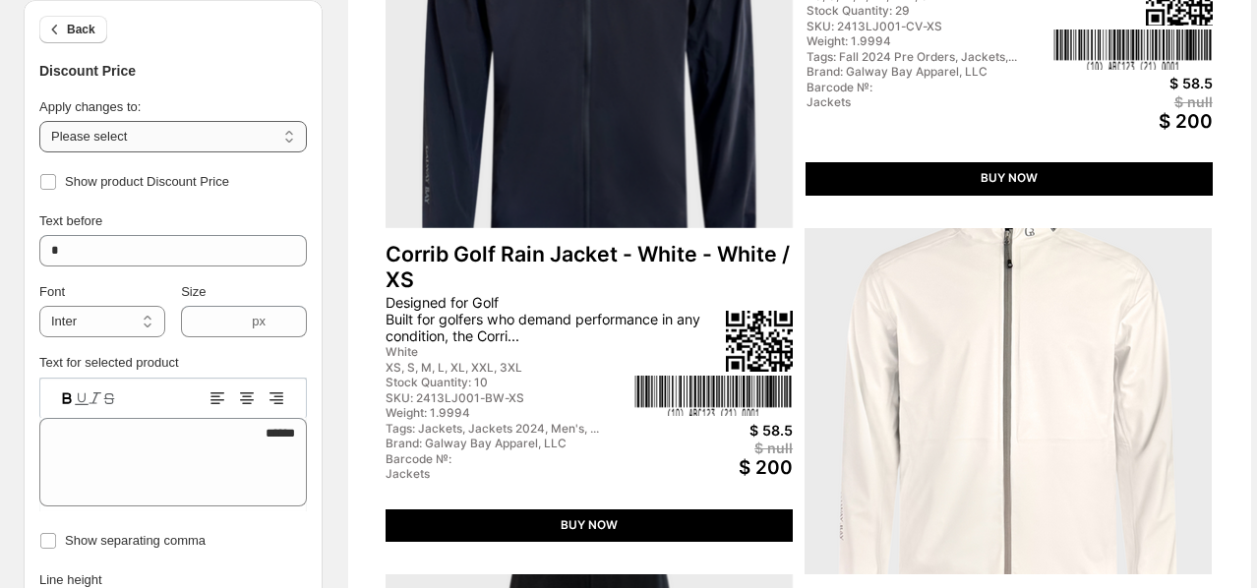
scroll to position [259, 0]
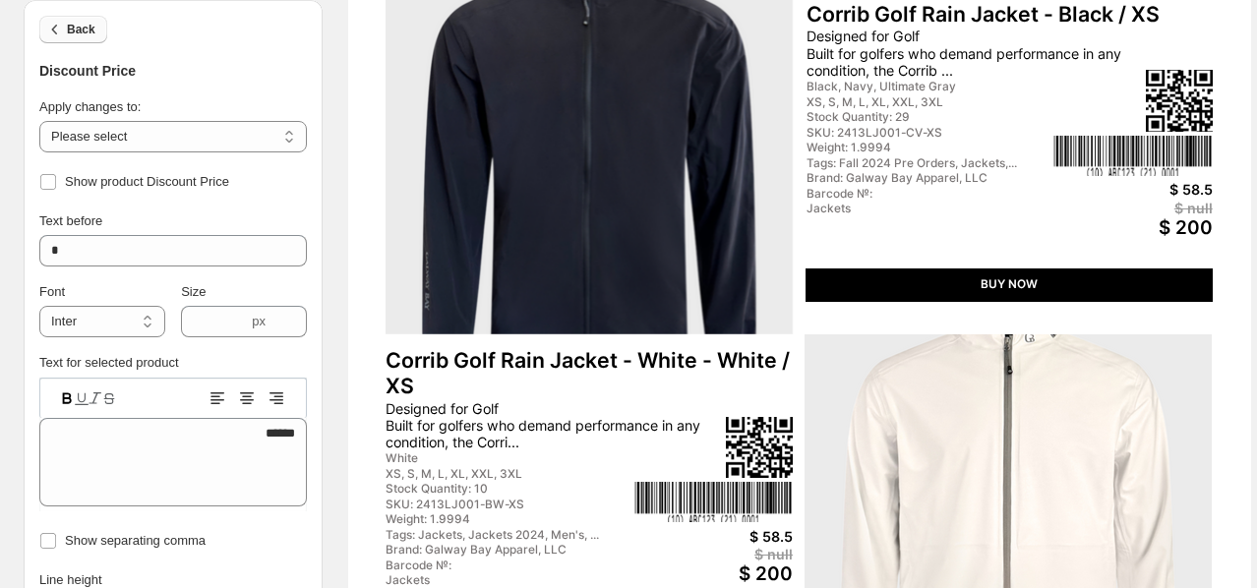
click at [76, 19] on button "Back" at bounding box center [73, 30] width 68 height 28
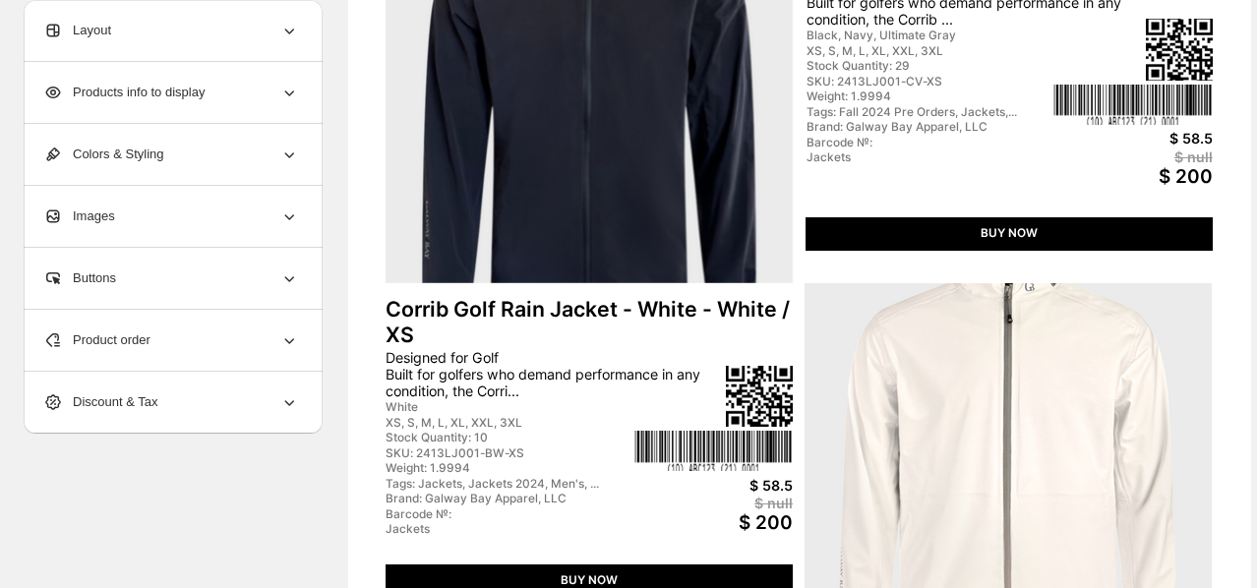
scroll to position [297, 0]
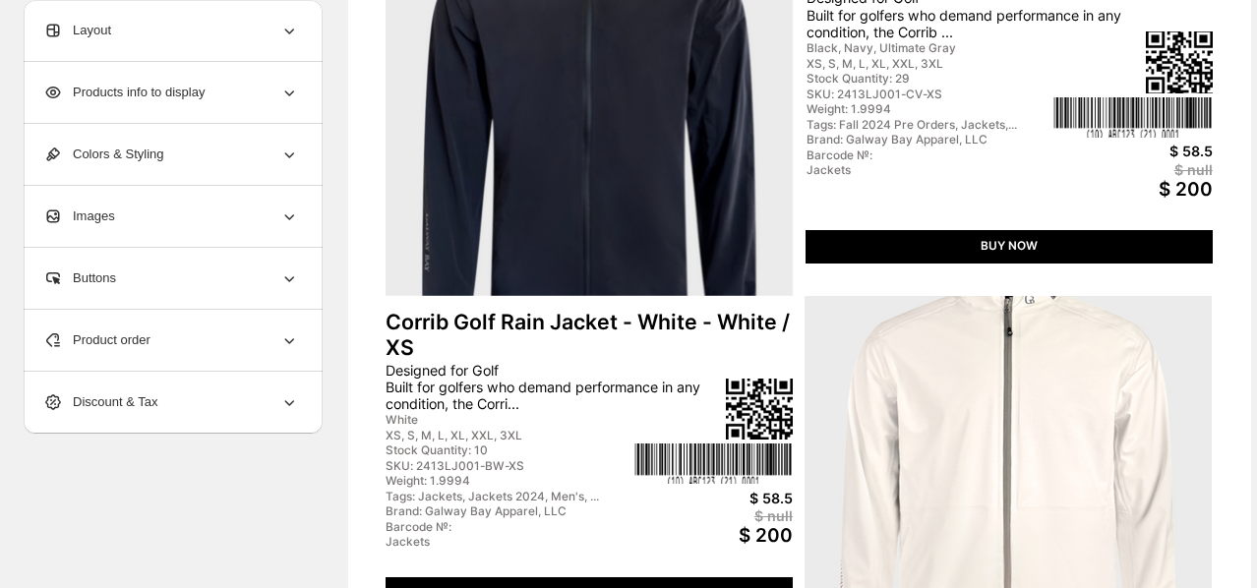
click at [168, 20] on div "Layout" at bounding box center [171, 30] width 256 height 61
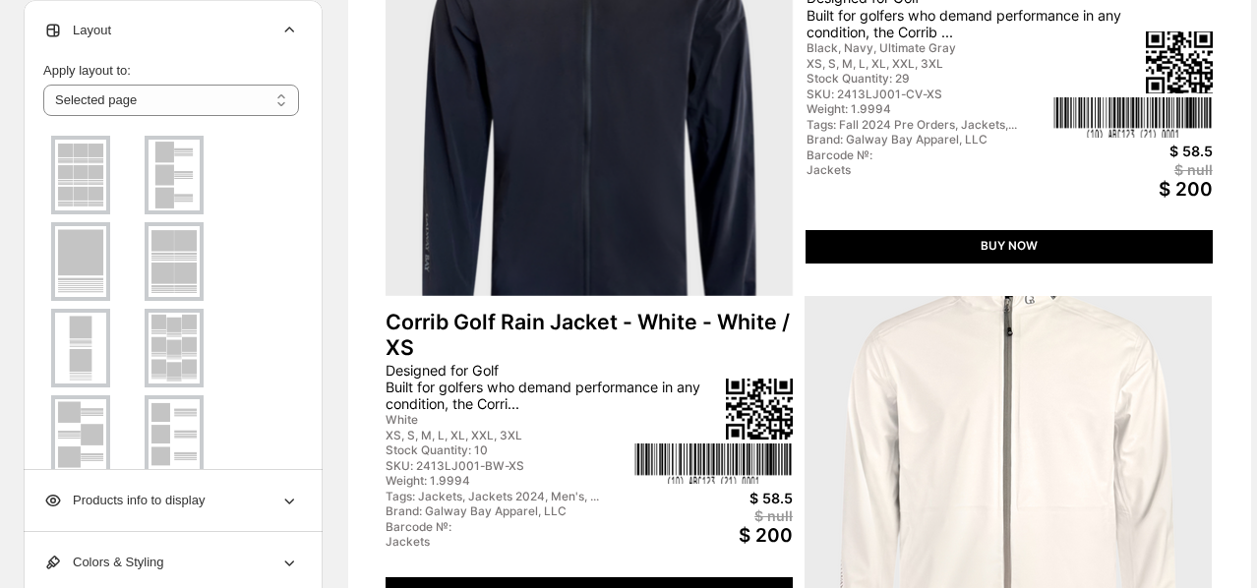
click at [156, 278] on img at bounding box center [174, 261] width 51 height 71
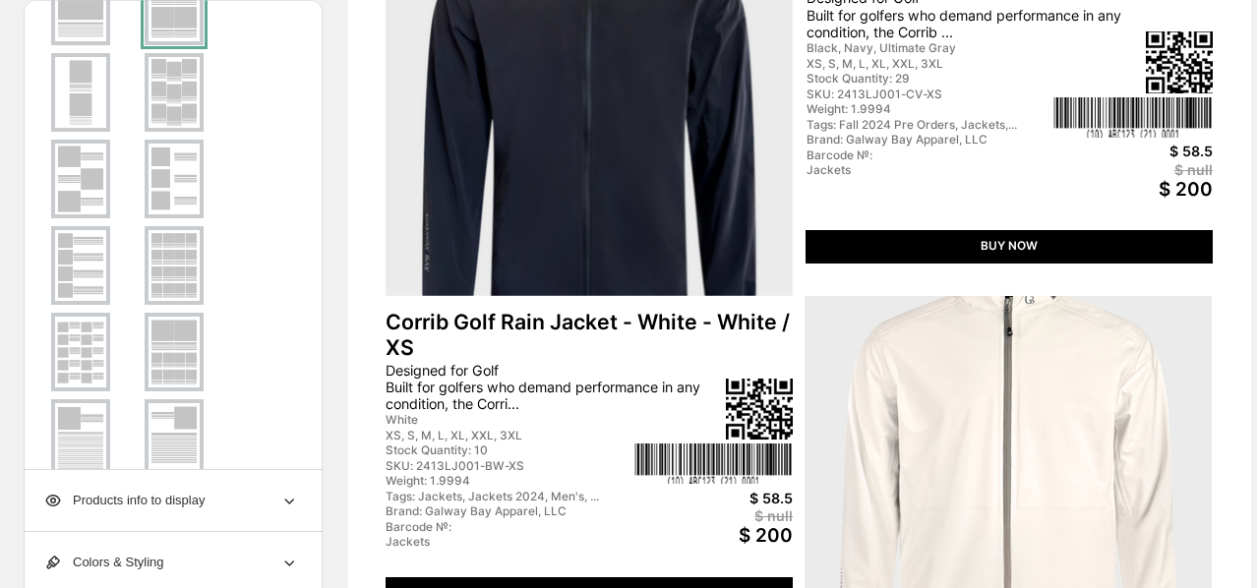
scroll to position [338, 0]
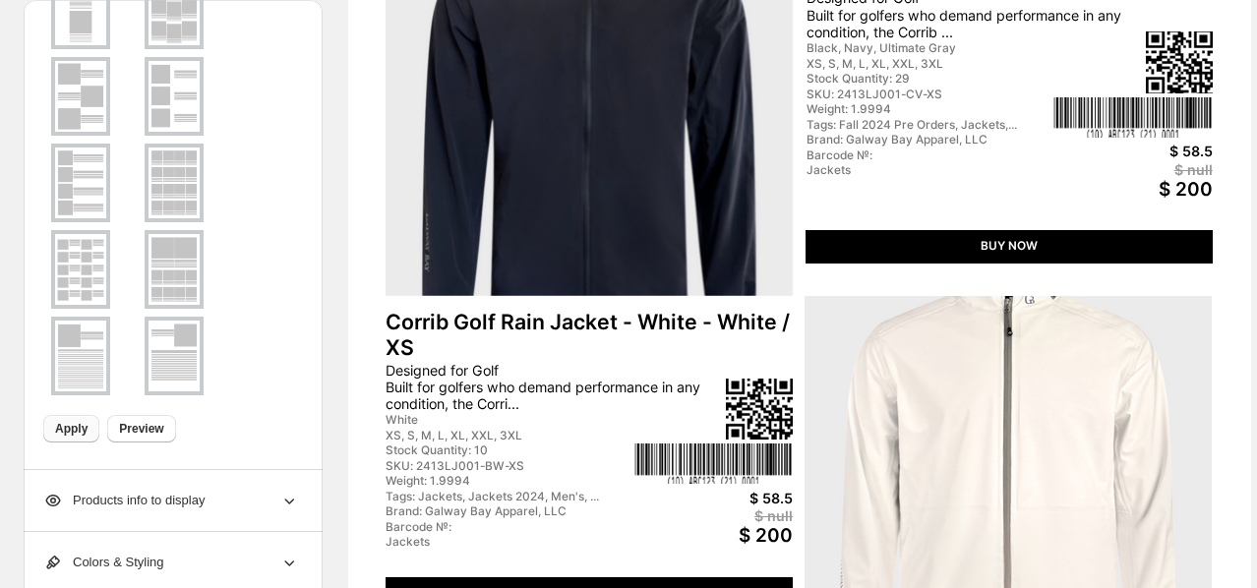
click at [85, 429] on span "Apply" at bounding box center [71, 429] width 32 height 16
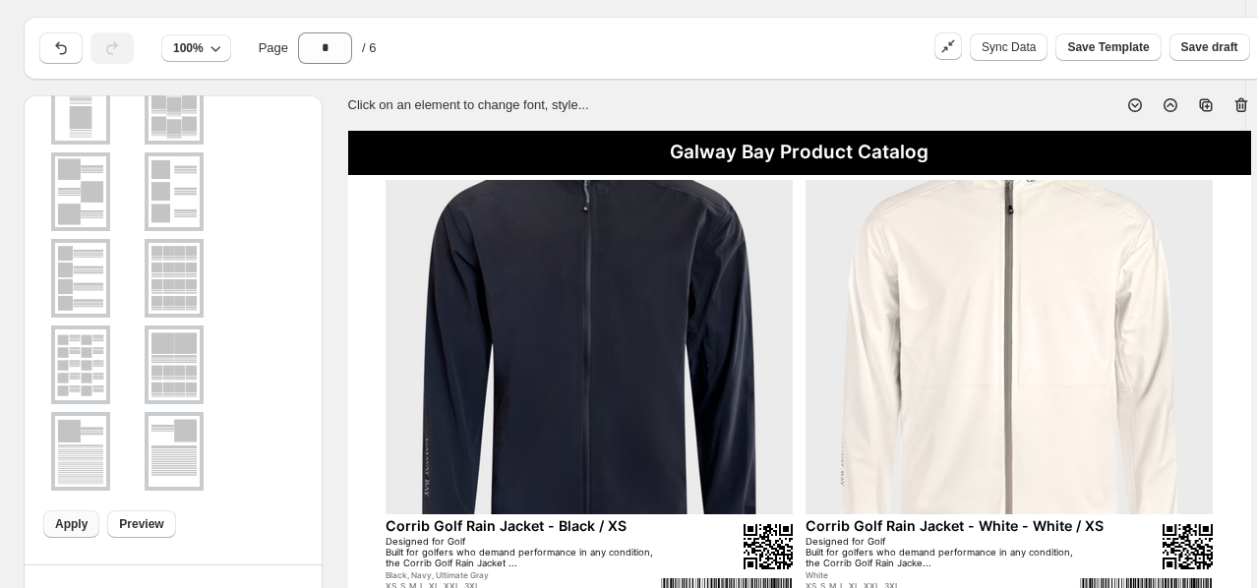
scroll to position [47, 0]
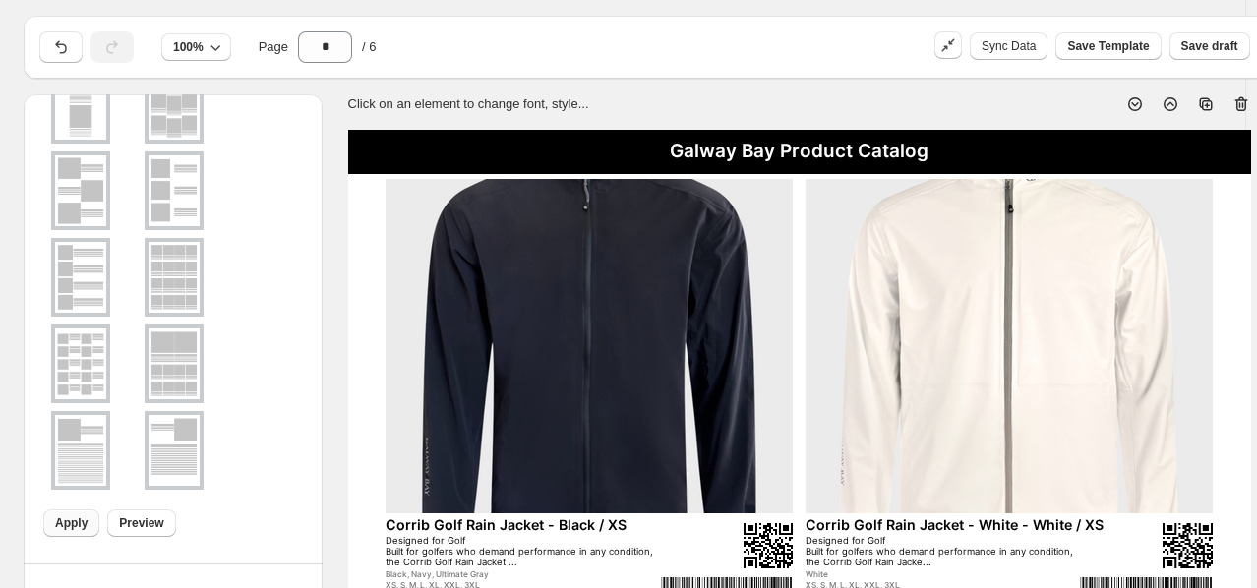
click at [1036, 100] on icon at bounding box center [1171, 104] width 20 height 20
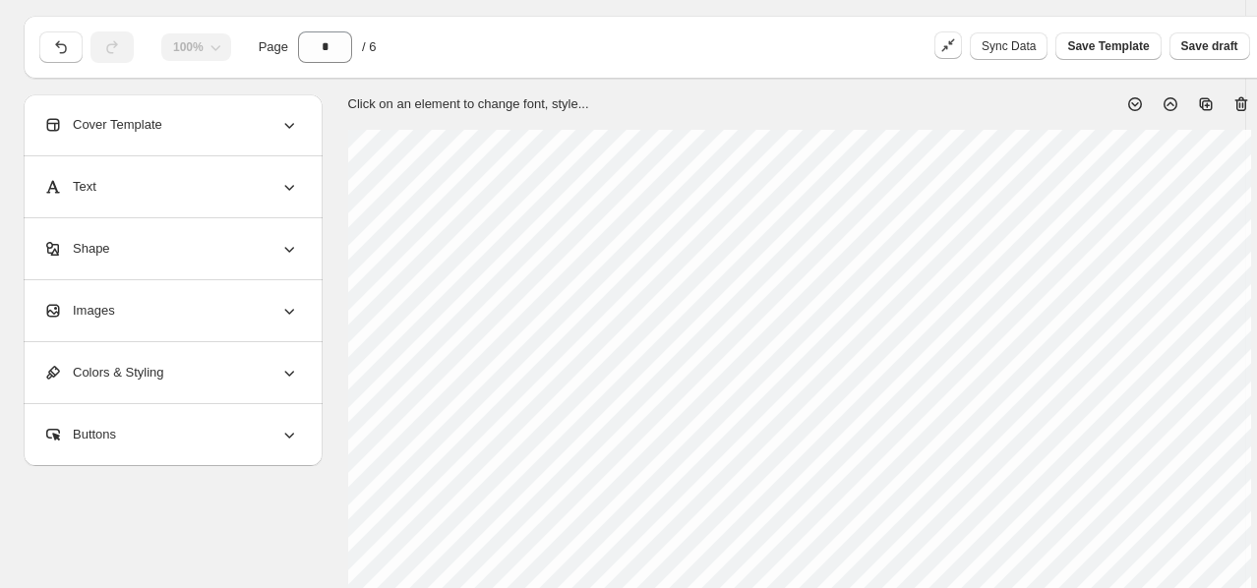
click at [1036, 100] on icon at bounding box center [1170, 104] width 14 height 14
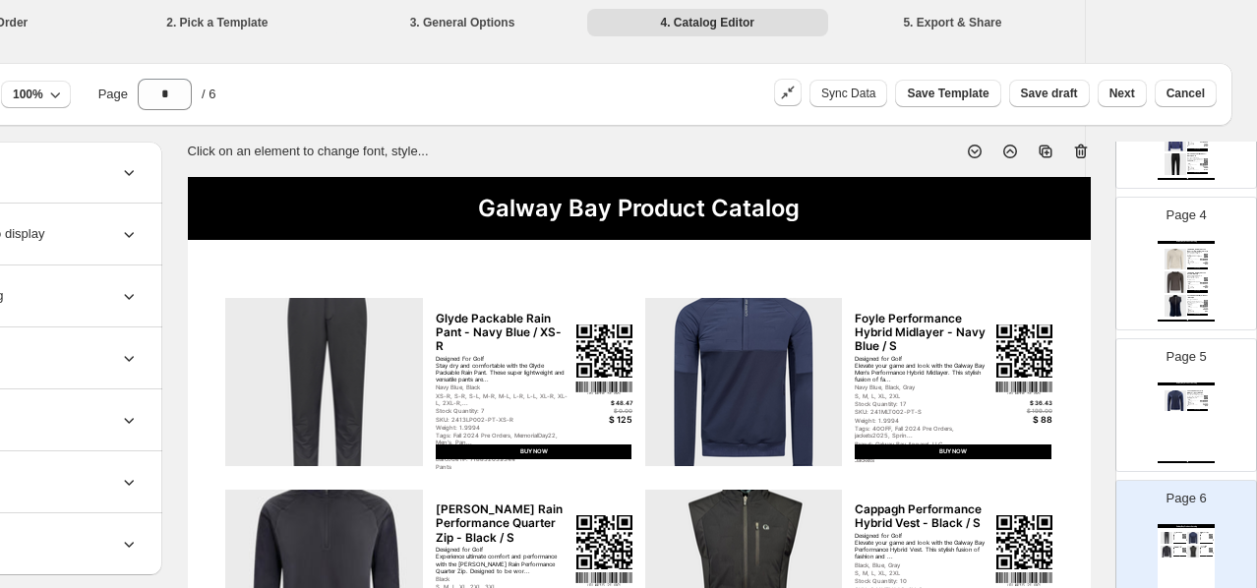
scroll to position [501, 0]
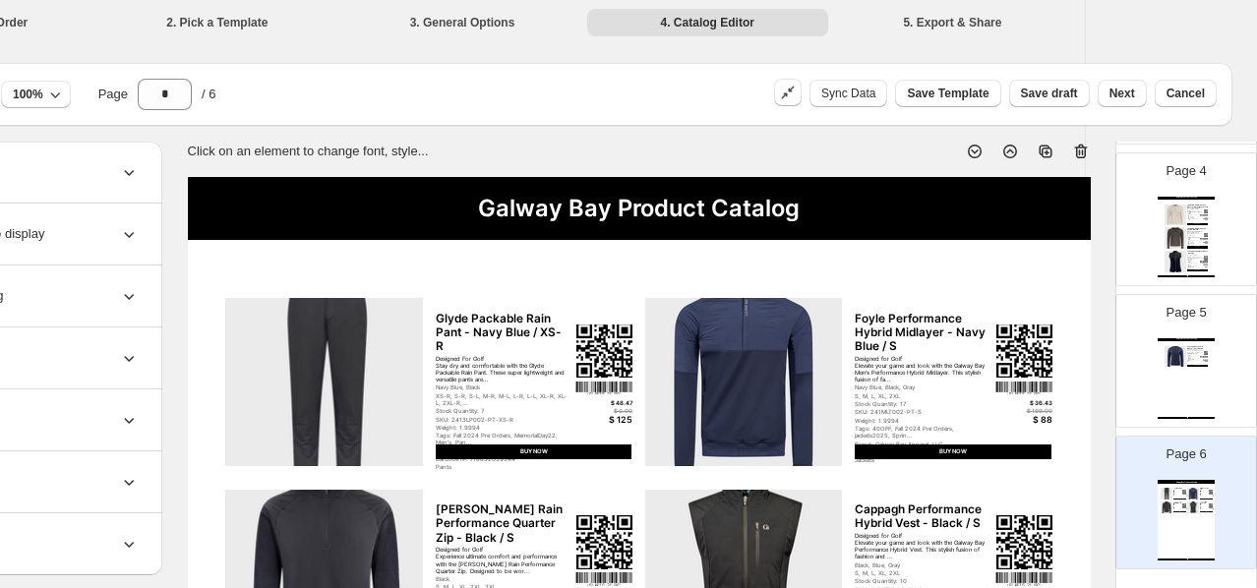
click at [1036, 382] on div "Galway Bay Product Catalog Laune Women's Hybrid Midlayer - Navy Blue / XS Desig…" at bounding box center [1186, 378] width 57 height 81
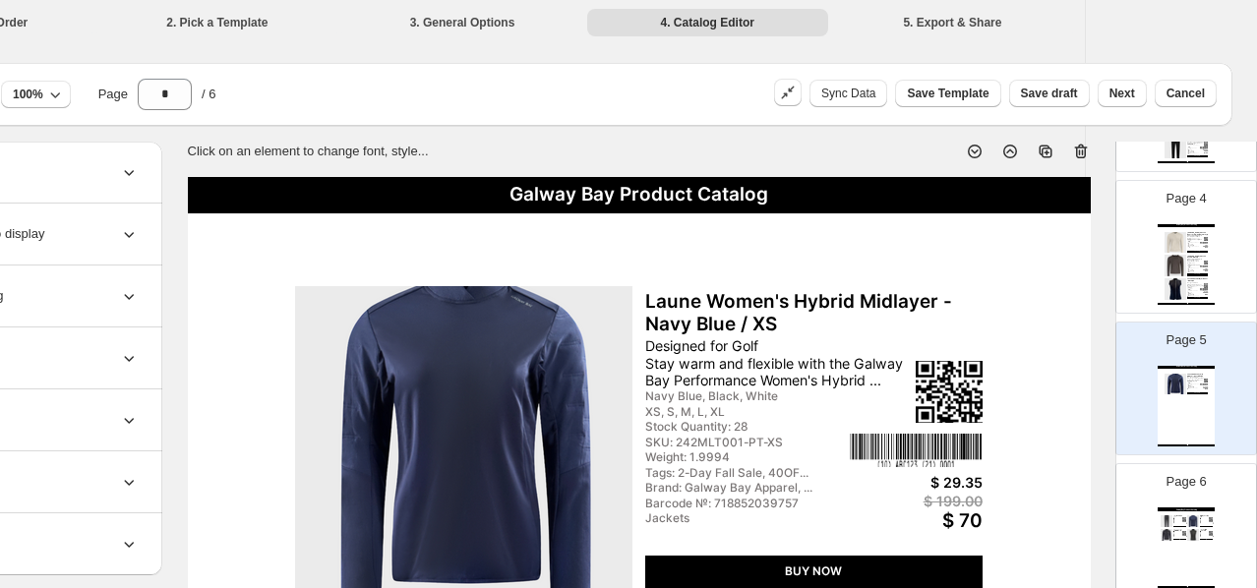
scroll to position [474, 0]
click at [1036, 266] on div "S, M, L, XL, 2XL" at bounding box center [1193, 266] width 12 height 1
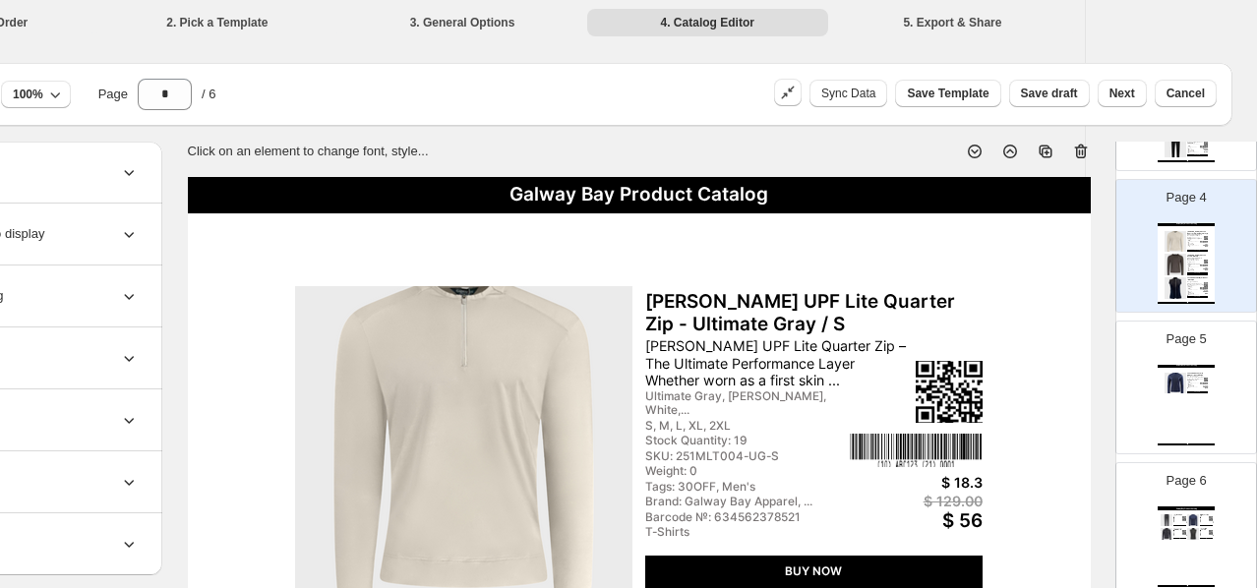
scroll to position [501, 0]
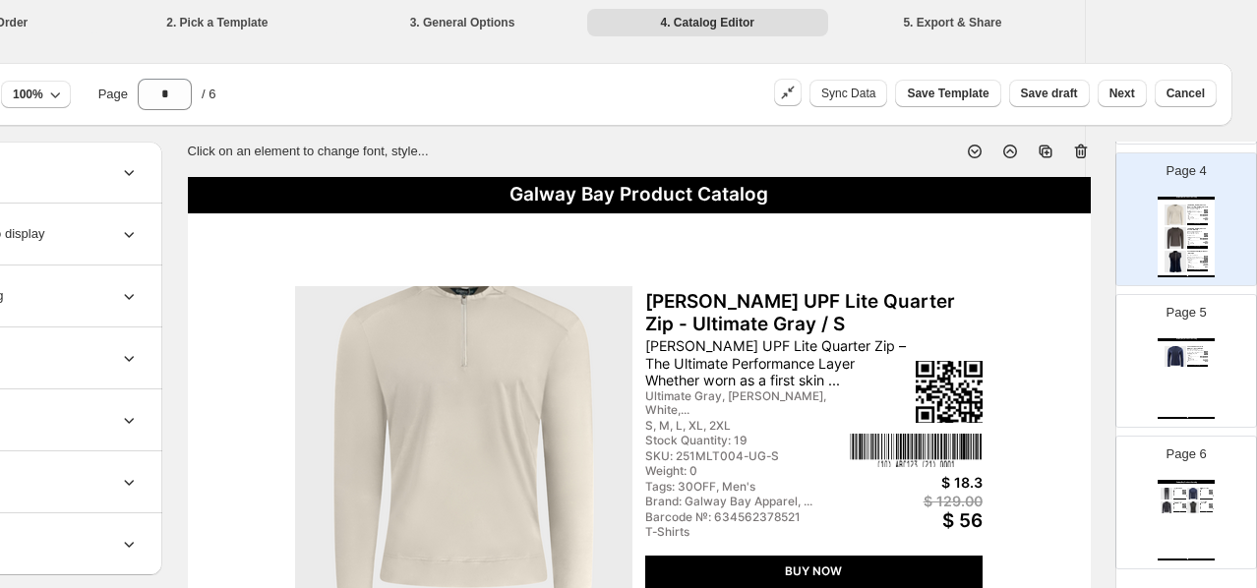
click at [1036, 506] on img at bounding box center [1184, 506] width 4 height 4
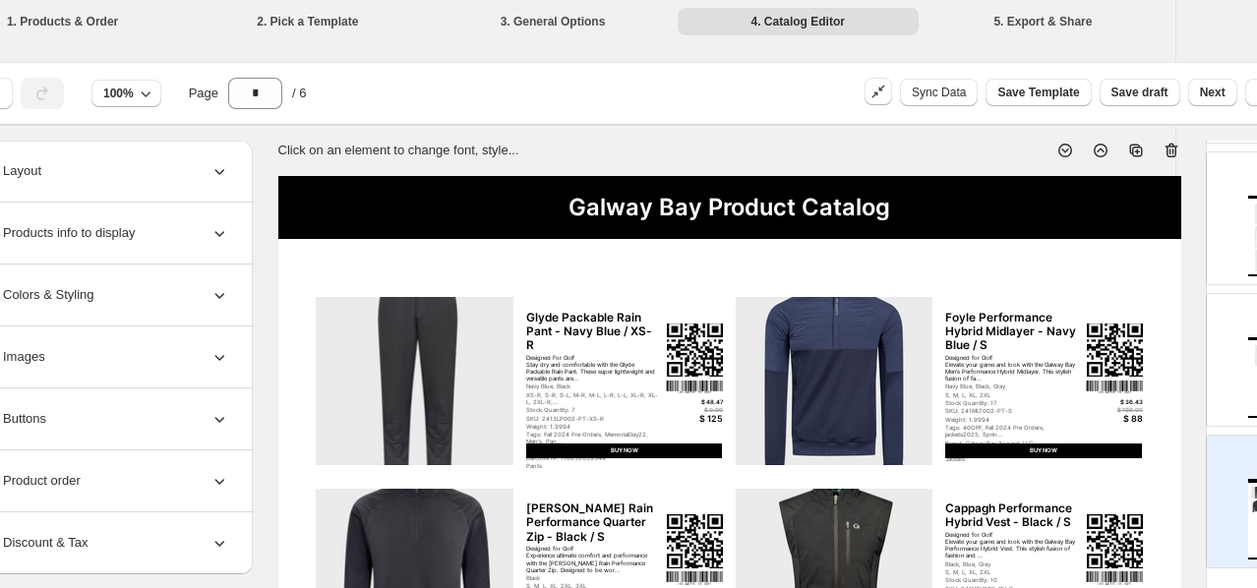
scroll to position [1, 0]
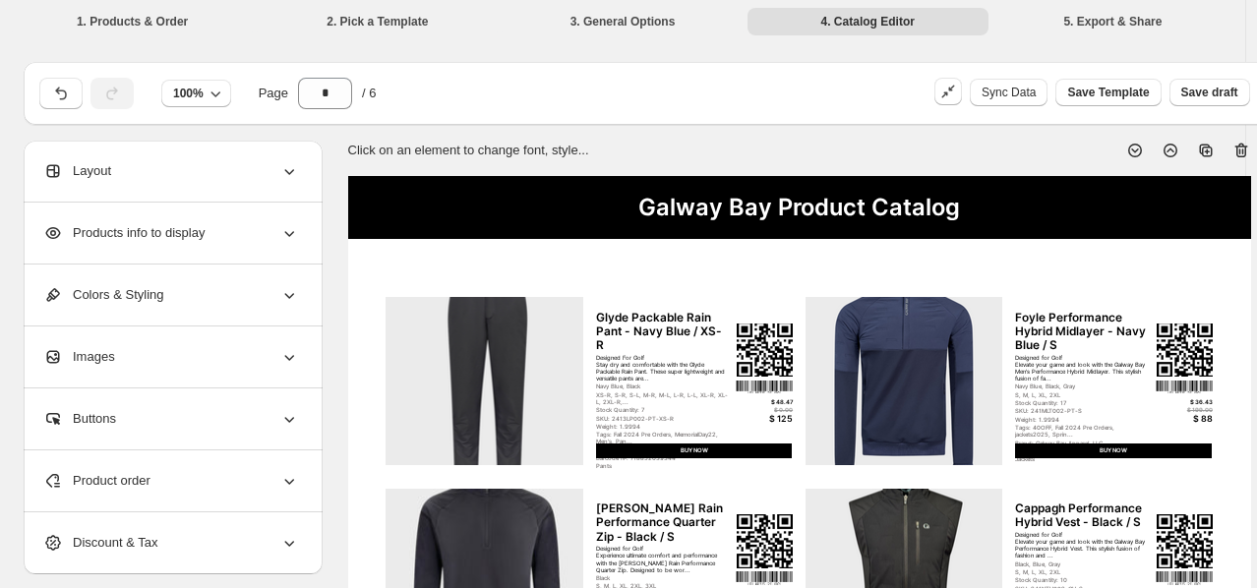
click at [237, 175] on div "Layout" at bounding box center [171, 171] width 256 height 61
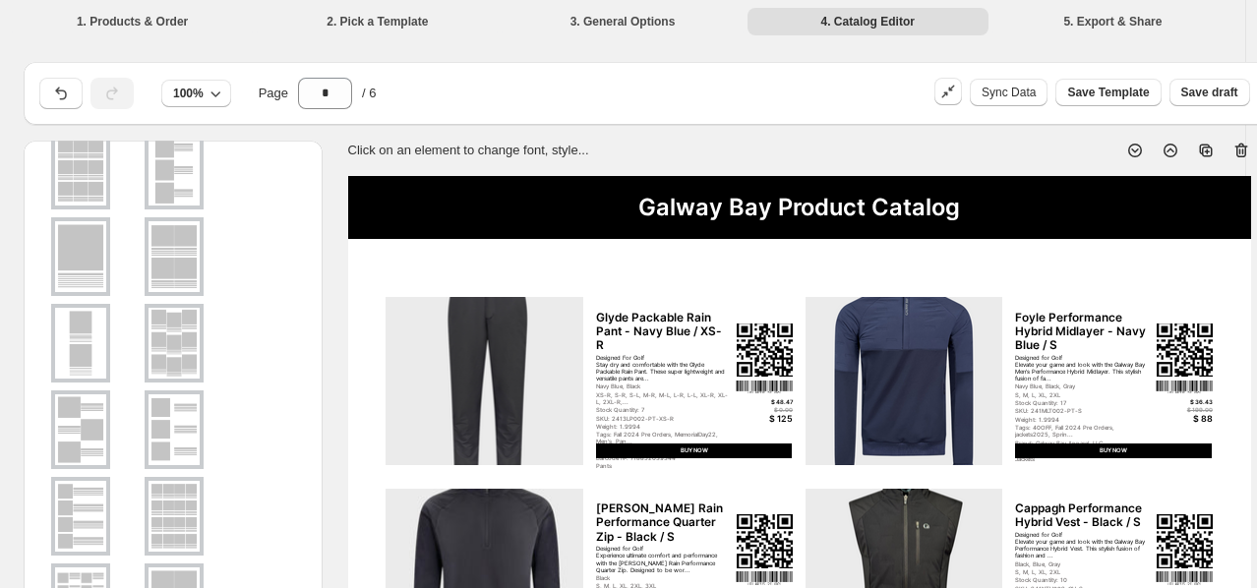
scroll to position [165, 0]
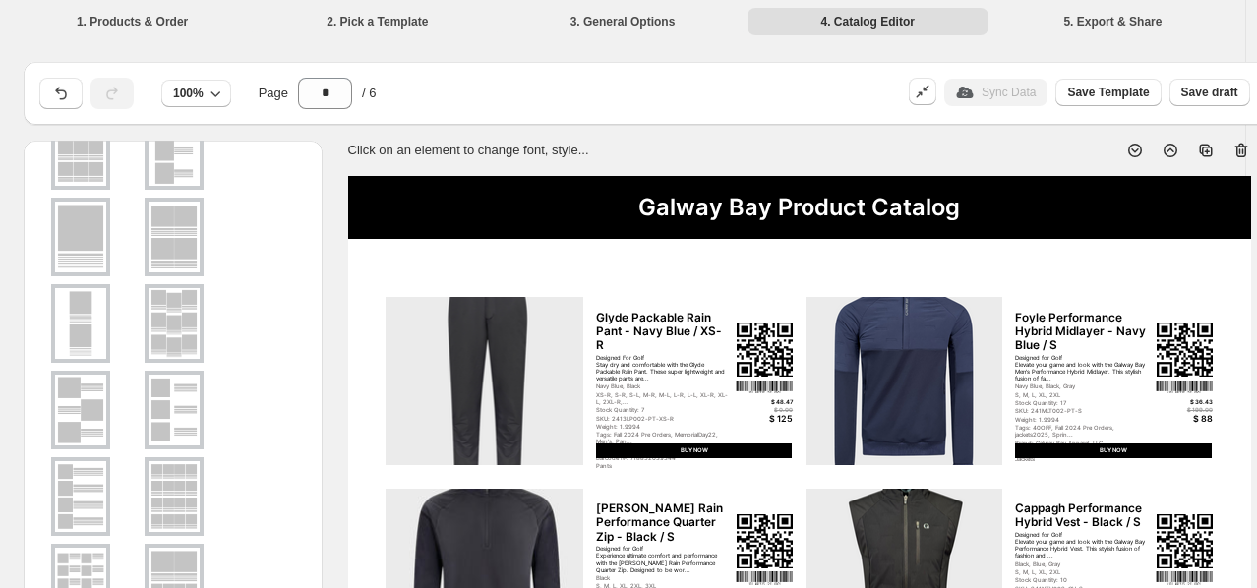
click at [189, 262] on img at bounding box center [174, 237] width 51 height 71
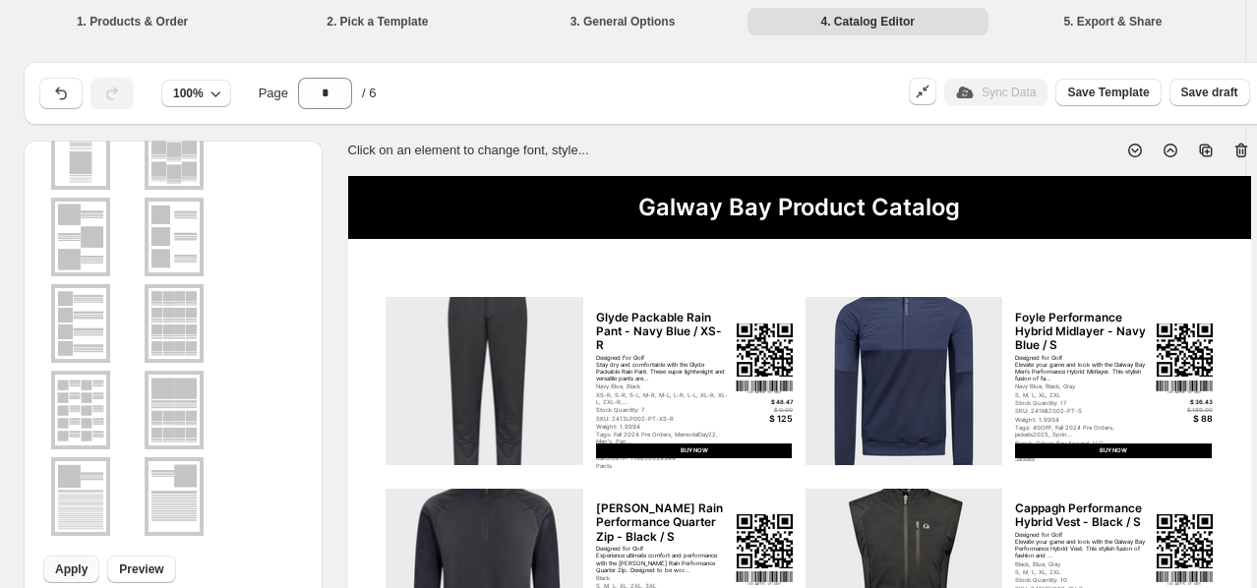
click at [84, 578] on button "Apply" at bounding box center [71, 570] width 56 height 28
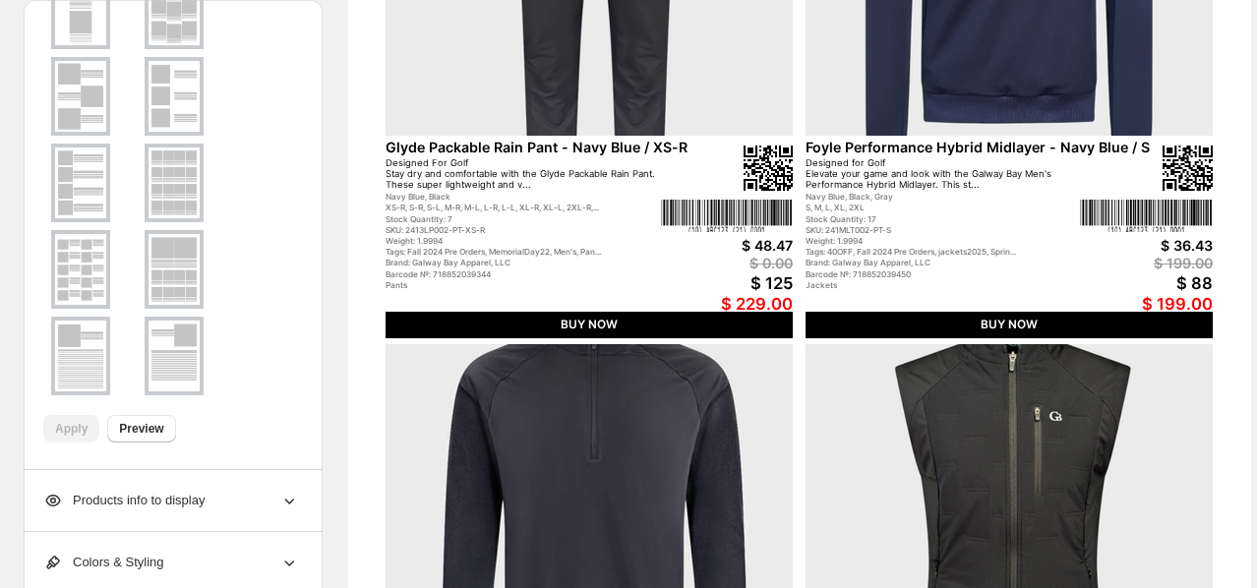
scroll to position [427, 0]
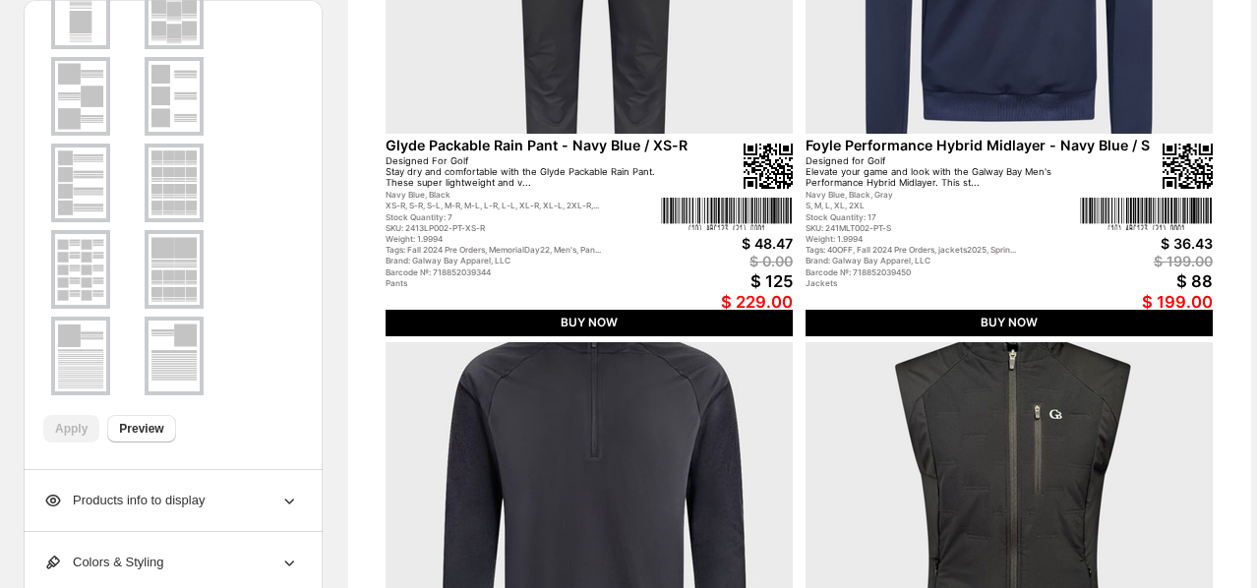
click at [765, 304] on div "$ 229.00" at bounding box center [727, 302] width 132 height 20
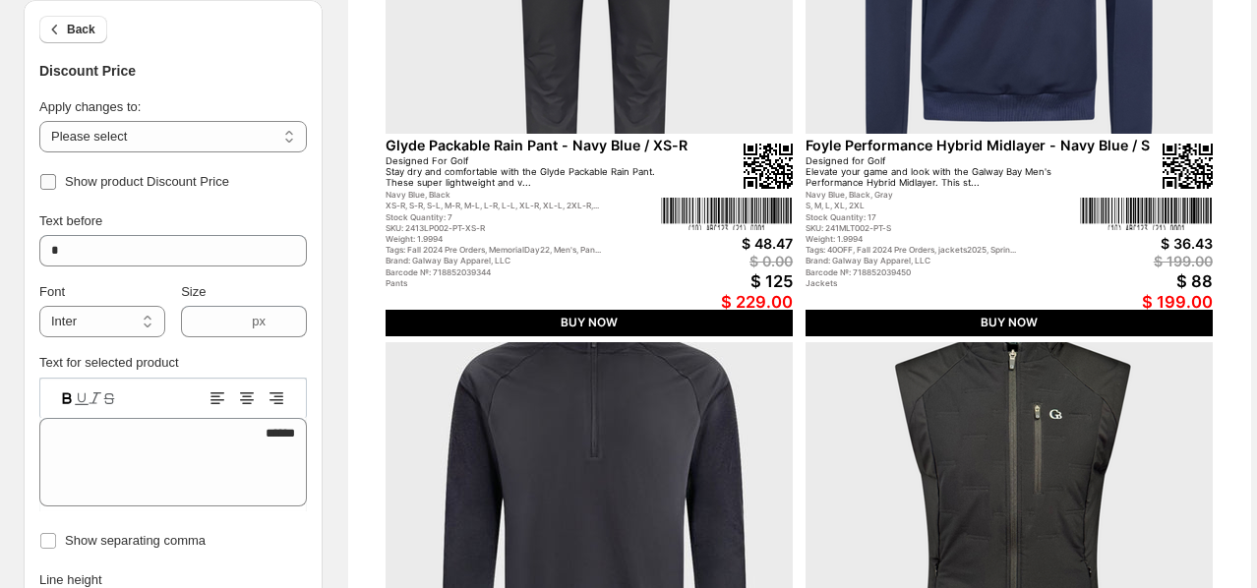
click at [135, 174] on span "Show product Discount Price" at bounding box center [147, 181] width 164 height 15
click at [82, 39] on button "Back" at bounding box center [73, 30] width 68 height 28
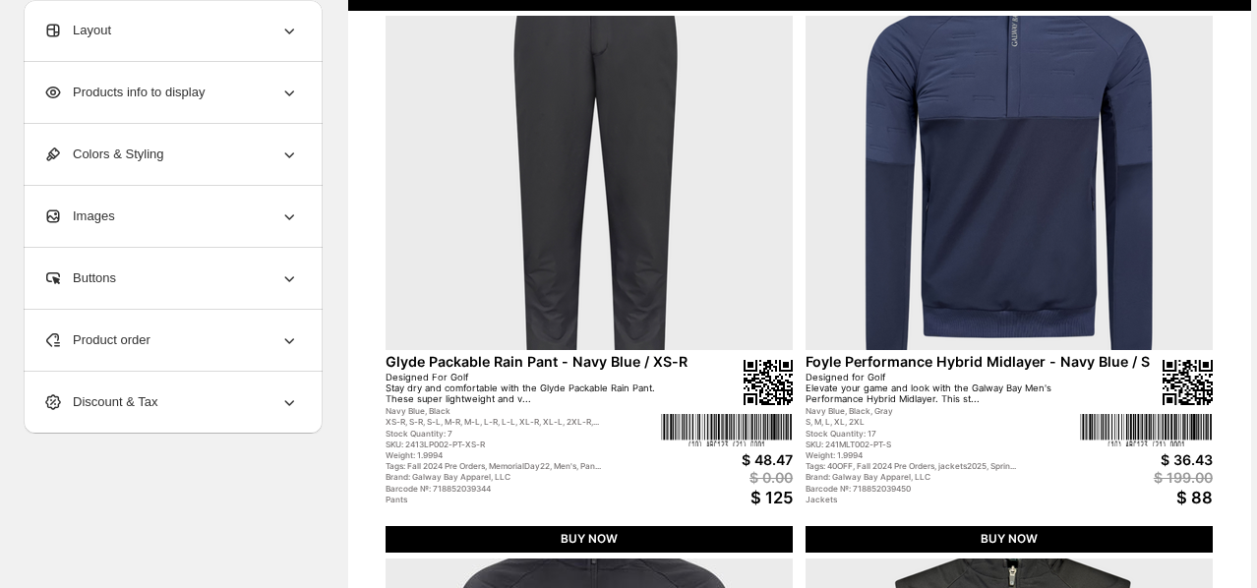
scroll to position [206, 0]
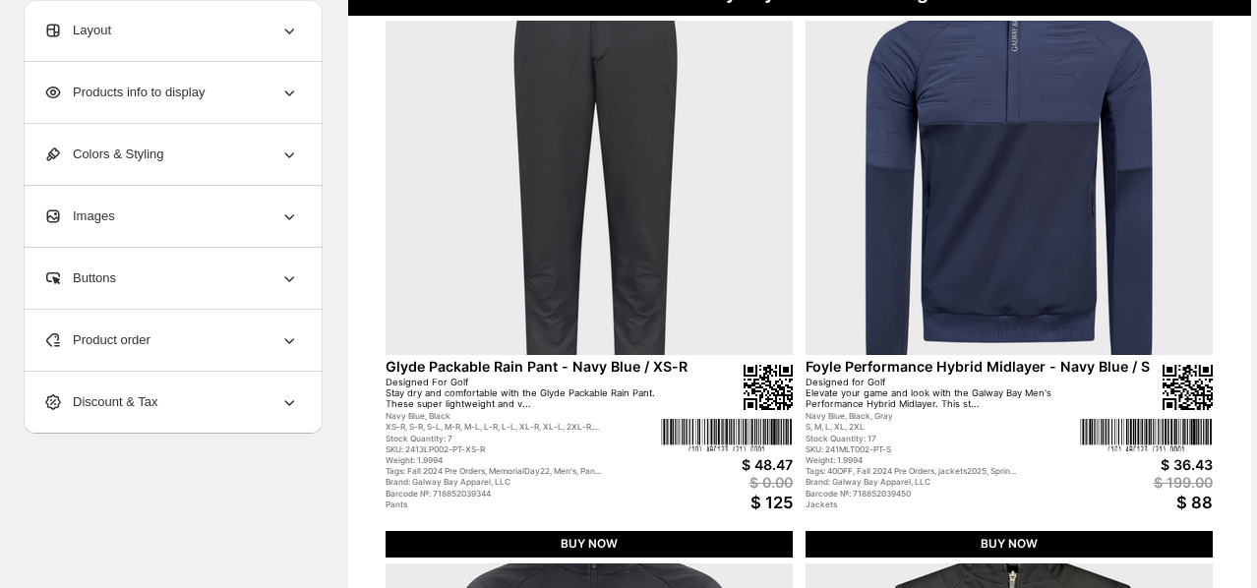
click at [1036, 461] on div "$ 36.43" at bounding box center [1146, 464] width 132 height 17
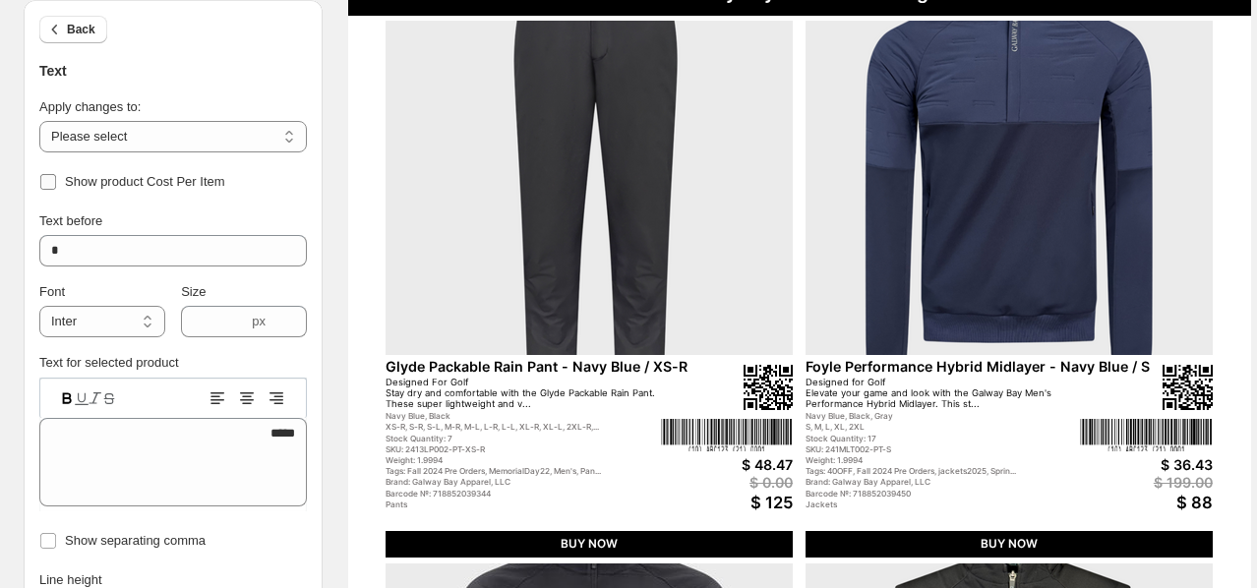
click at [206, 176] on span "Show product Cost Per Item" at bounding box center [145, 181] width 160 height 15
click at [68, 32] on span "Back" at bounding box center [81, 30] width 29 height 16
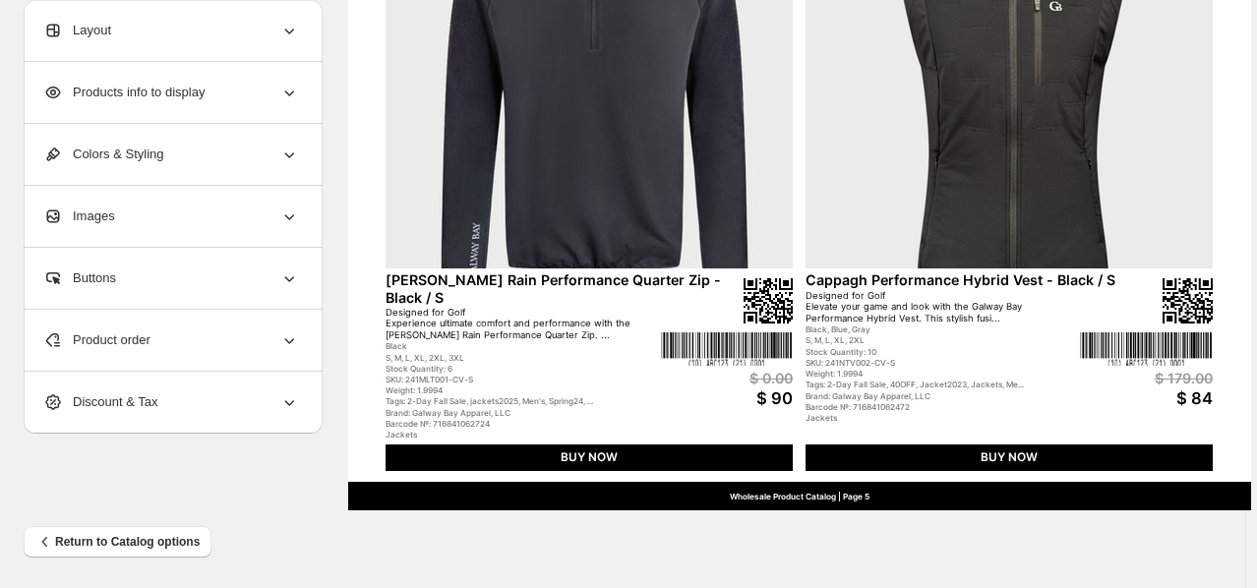
scroll to position [837, 0]
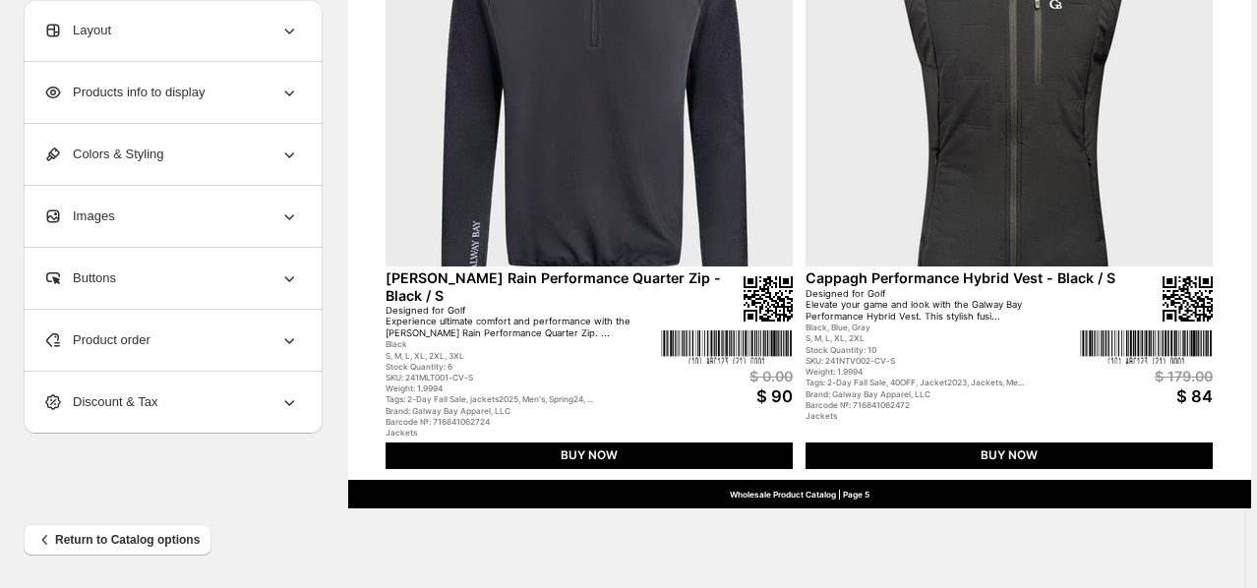
click at [777, 371] on div "$ 0.00" at bounding box center [727, 376] width 132 height 17
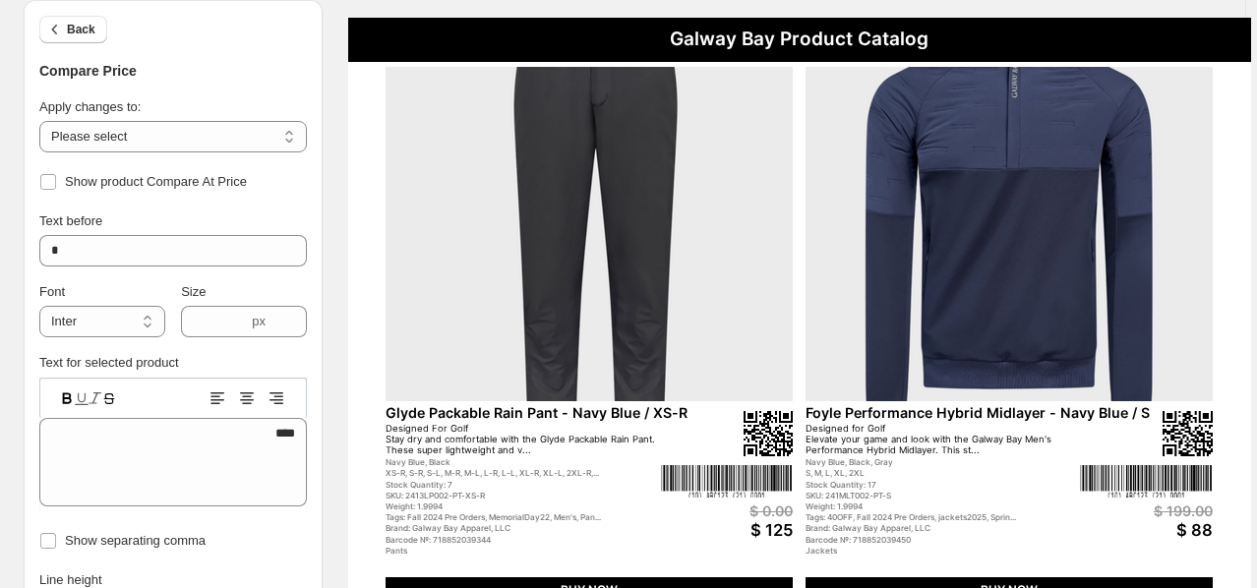
scroll to position [0, 0]
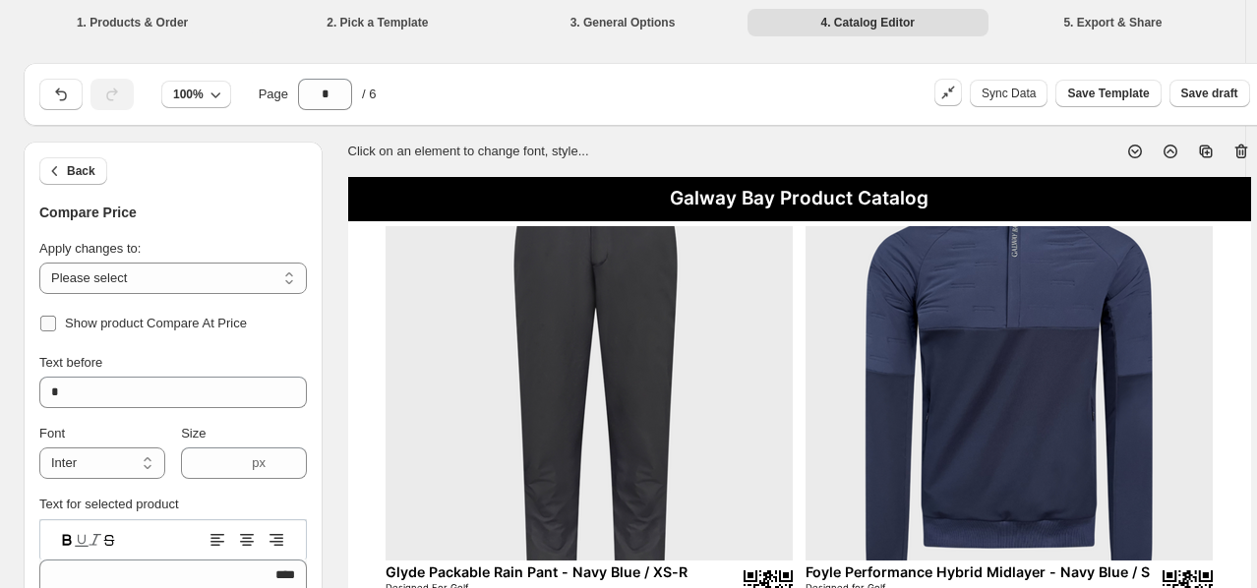
click at [101, 316] on span "Show product Compare At Price" at bounding box center [156, 323] width 182 height 15
click at [67, 163] on button "Back" at bounding box center [73, 171] width 68 height 28
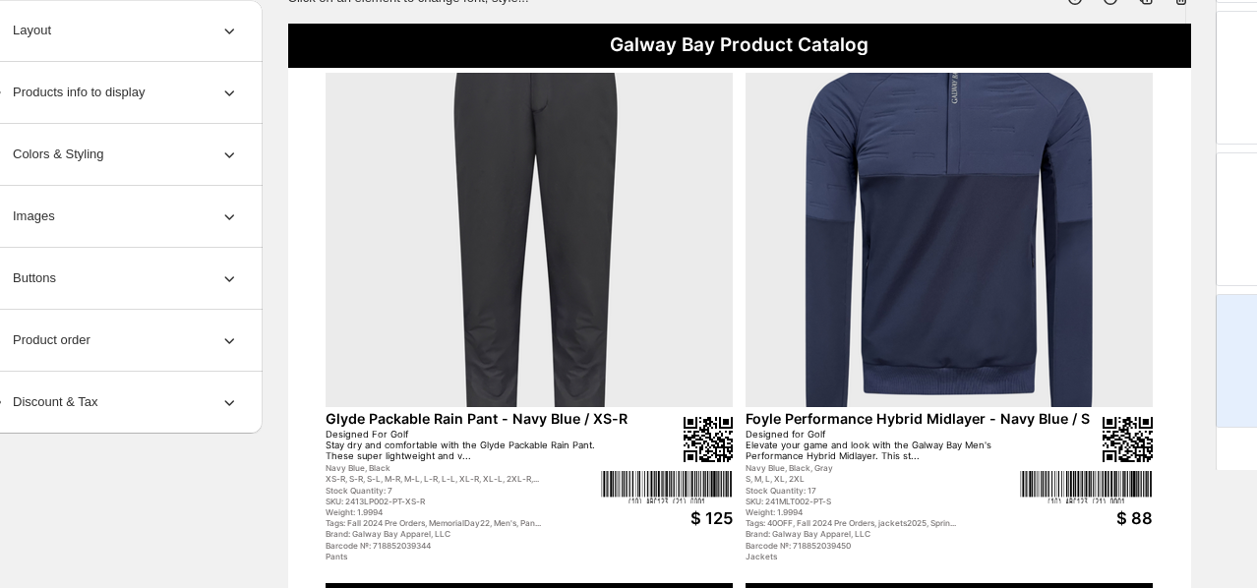
scroll to position [153, 160]
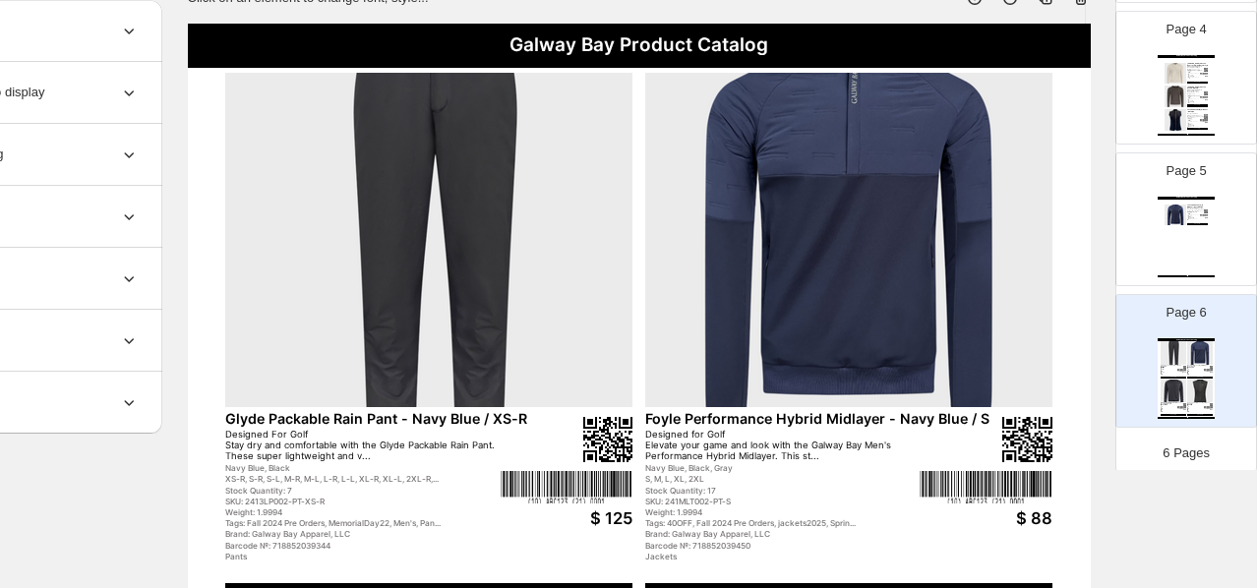
click at [1036, 209] on div "Designed for Golf Stay warm and flexible with the Galway Bay Performance Women'…" at bounding box center [1195, 210] width 17 height 5
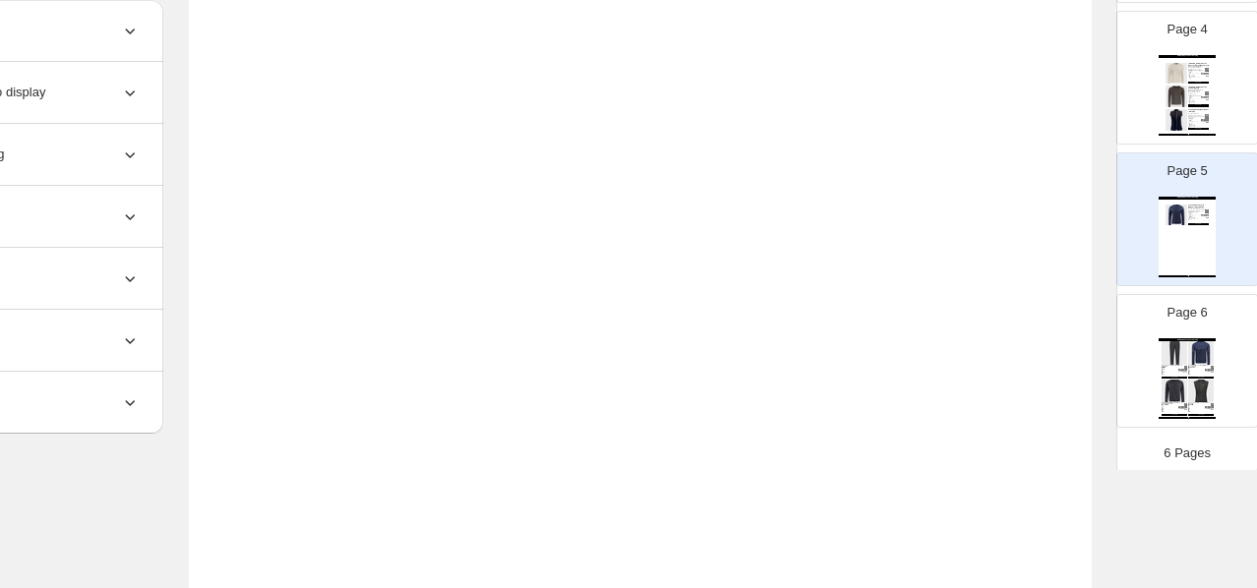
scroll to position [837, 159]
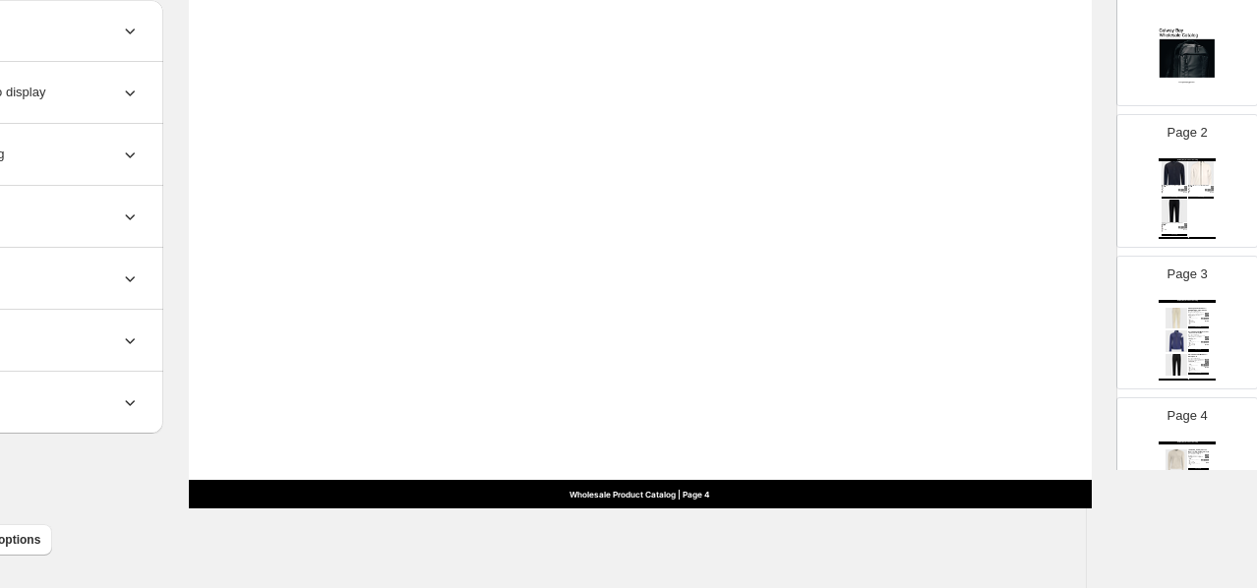
click at [1036, 196] on div "Galway Bay Product Catalog Corrib Golf Rain Jacket - Black / XS Designed for Go…" at bounding box center [1187, 198] width 57 height 81
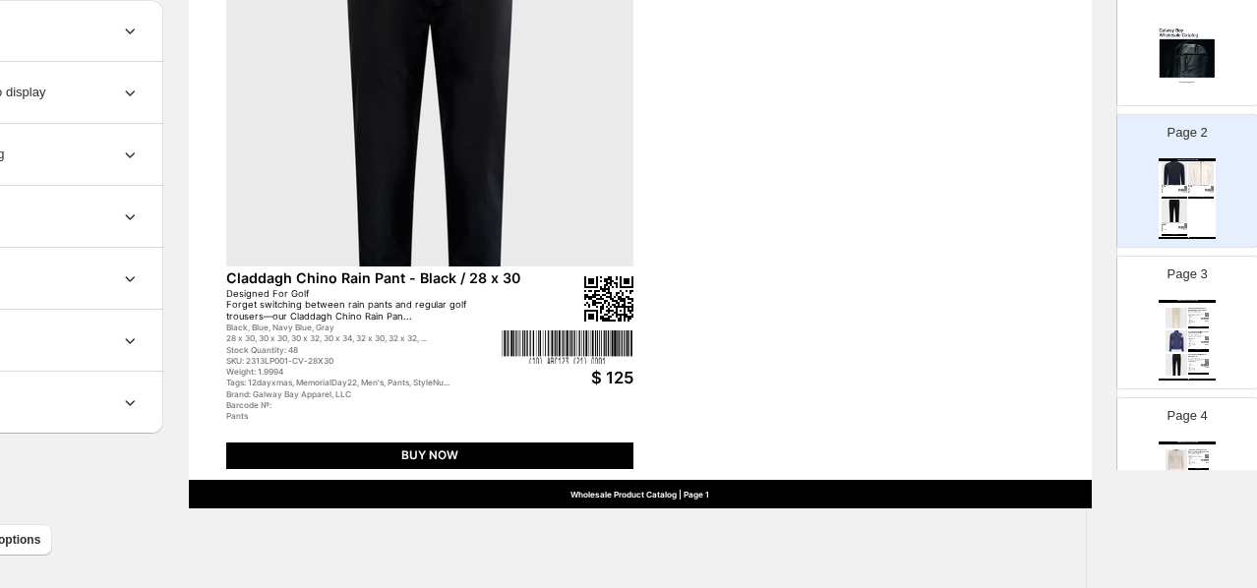
scroll to position [116, 0]
click at [1036, 273] on p "Page 3" at bounding box center [1187, 273] width 40 height 20
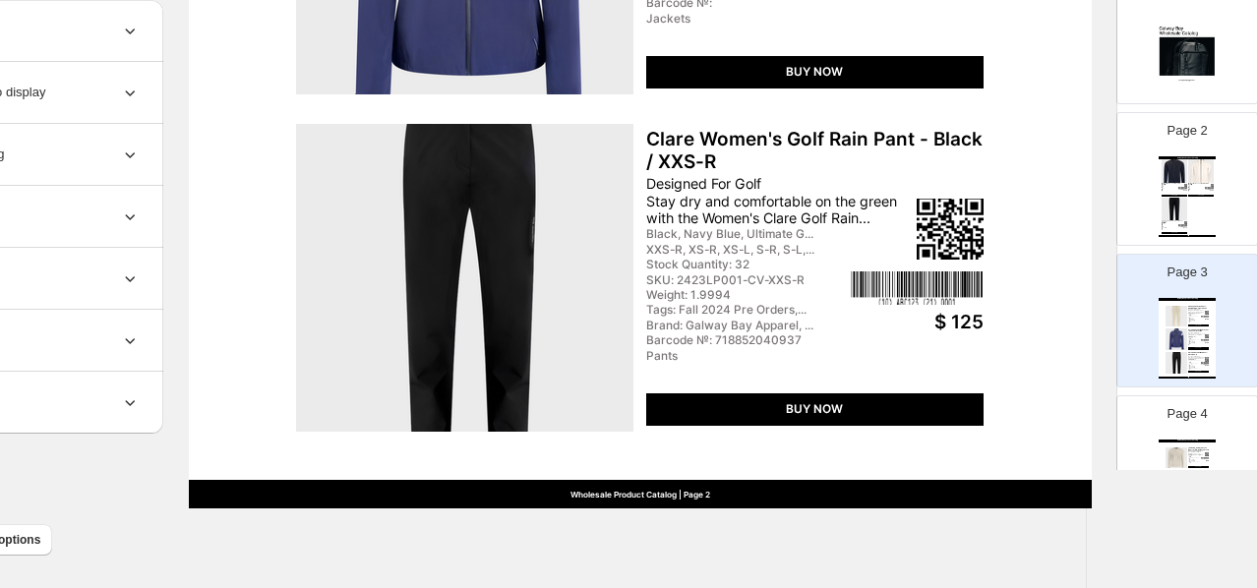
click at [1036, 162] on img at bounding box center [1201, 171] width 26 height 24
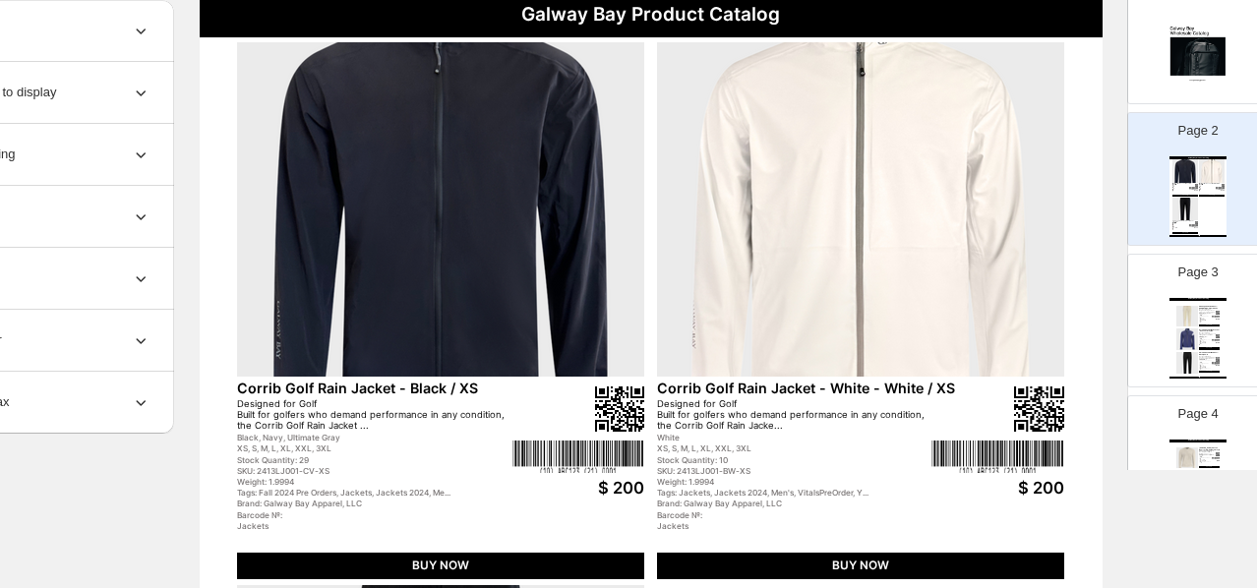
scroll to position [184, 0]
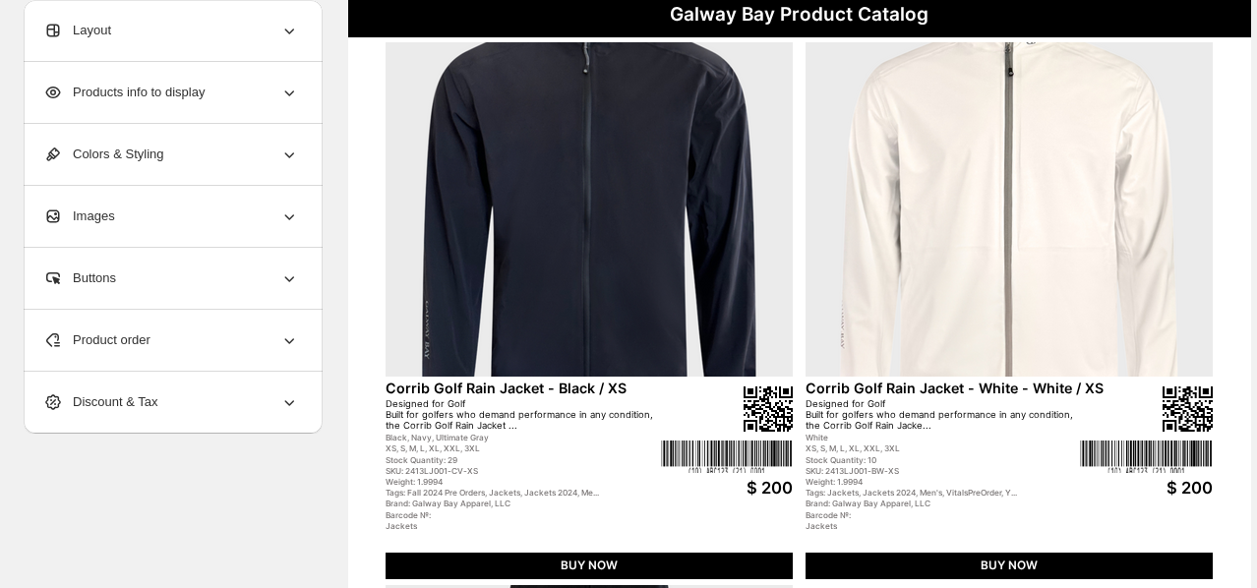
click at [208, 72] on div "Products info to display" at bounding box center [171, 92] width 256 height 61
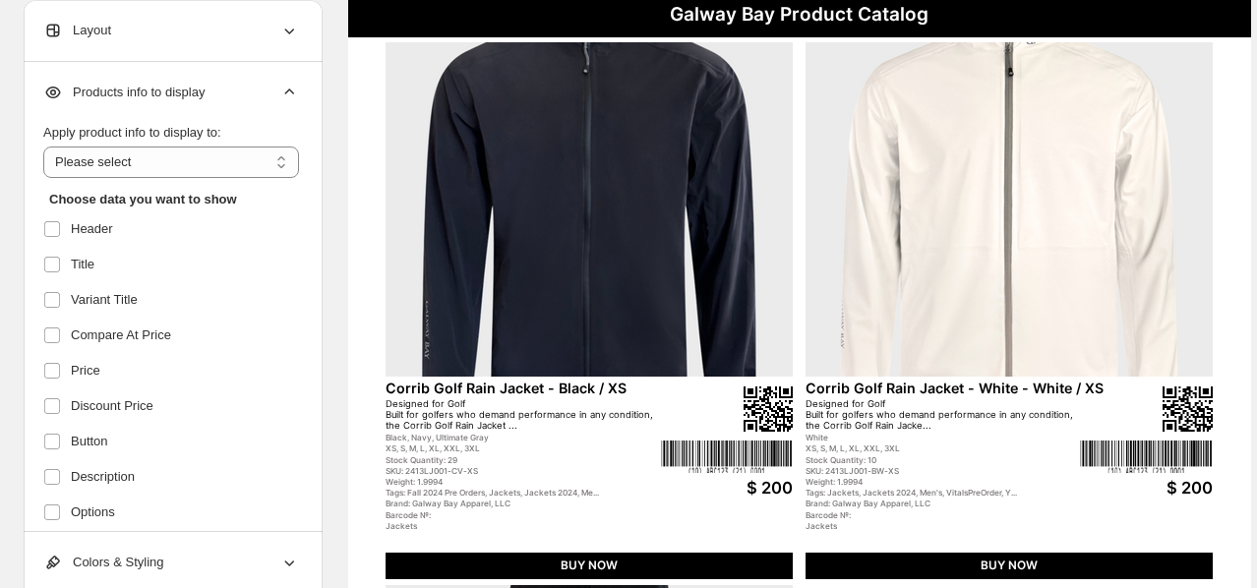
click at [208, 20] on div "Layout" at bounding box center [171, 30] width 256 height 61
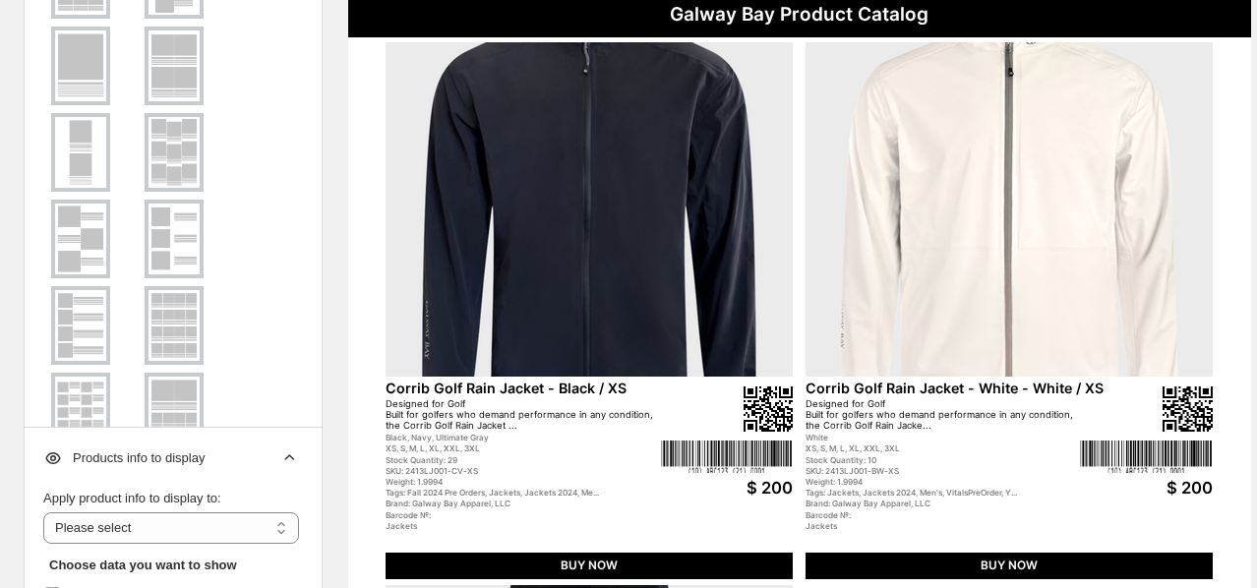
scroll to position [168, 0]
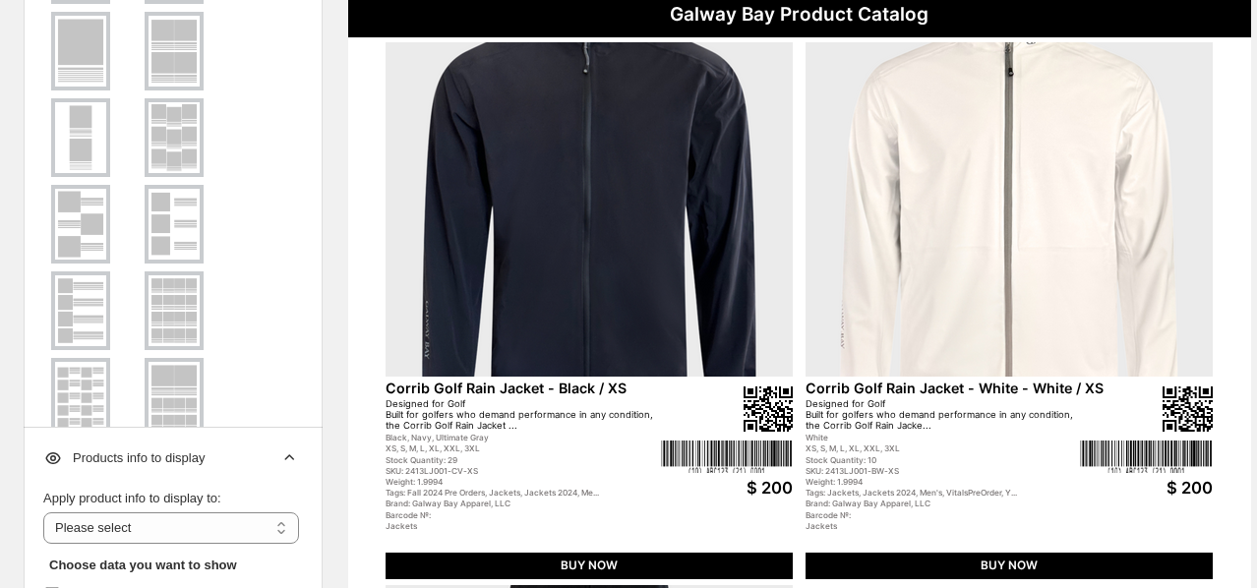
click at [172, 221] on img at bounding box center [174, 224] width 51 height 71
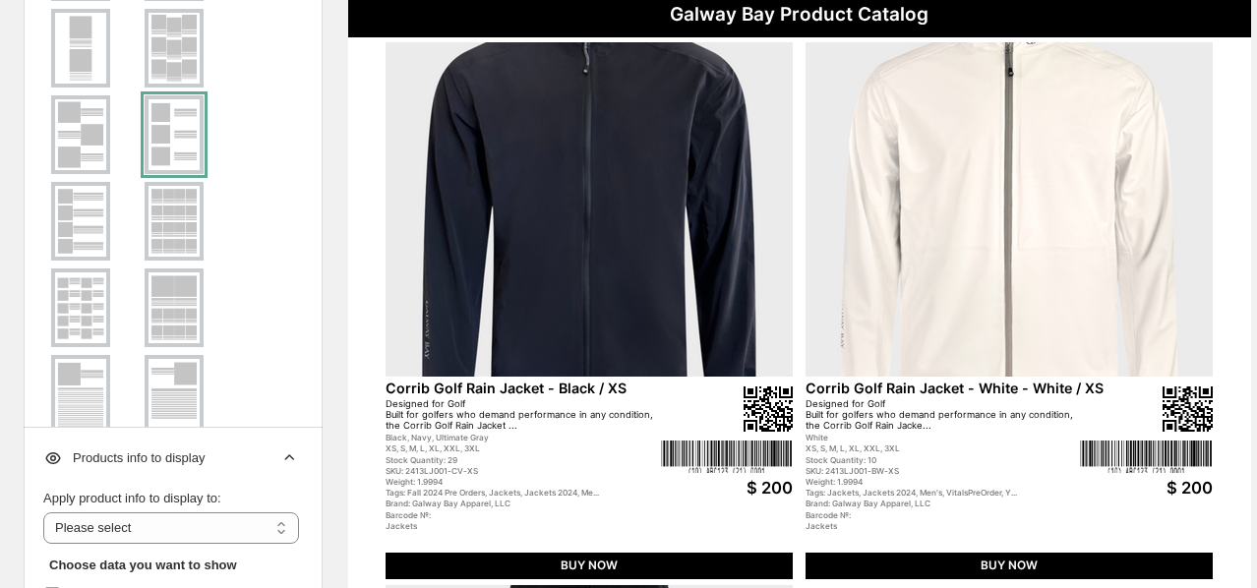
scroll to position [338, 0]
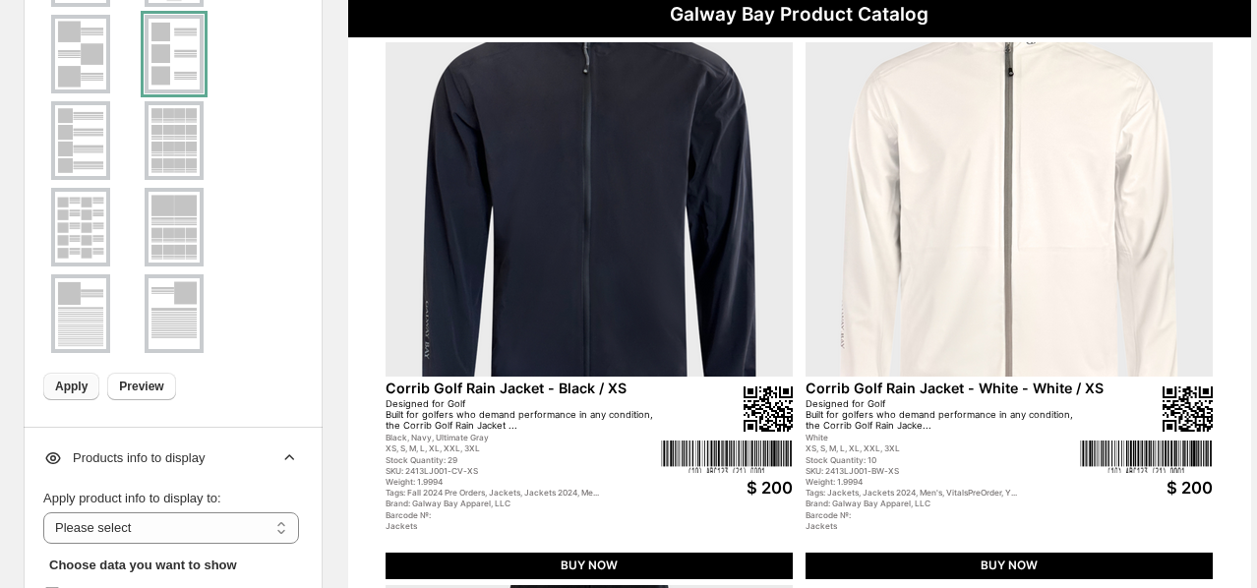
click at [70, 389] on span "Apply" at bounding box center [71, 387] width 32 height 16
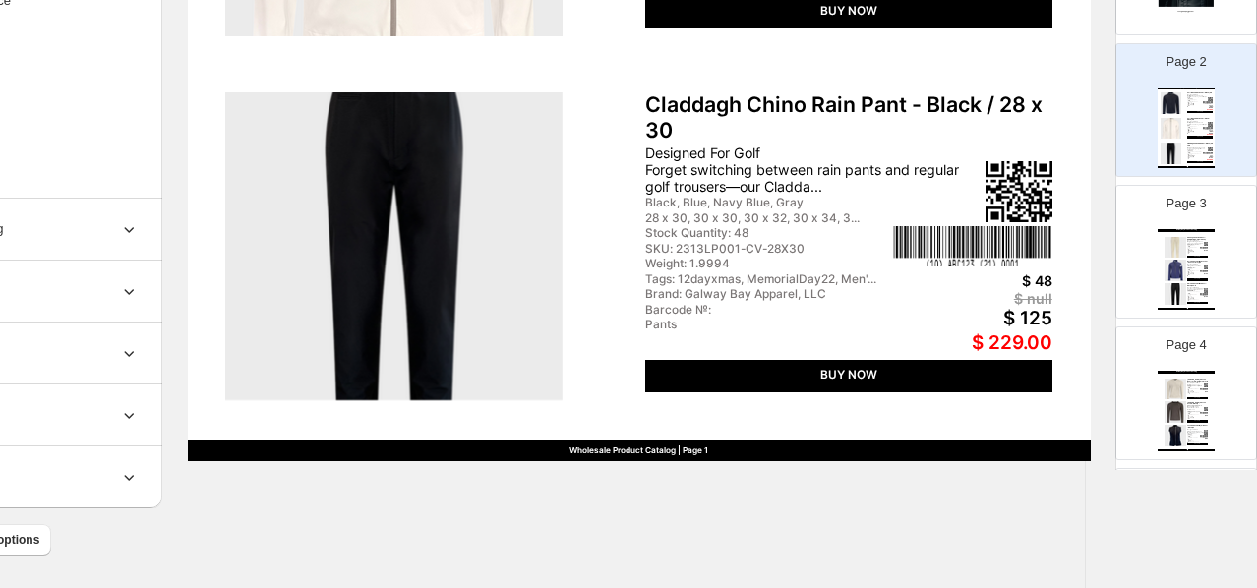
scroll to position [217, 0]
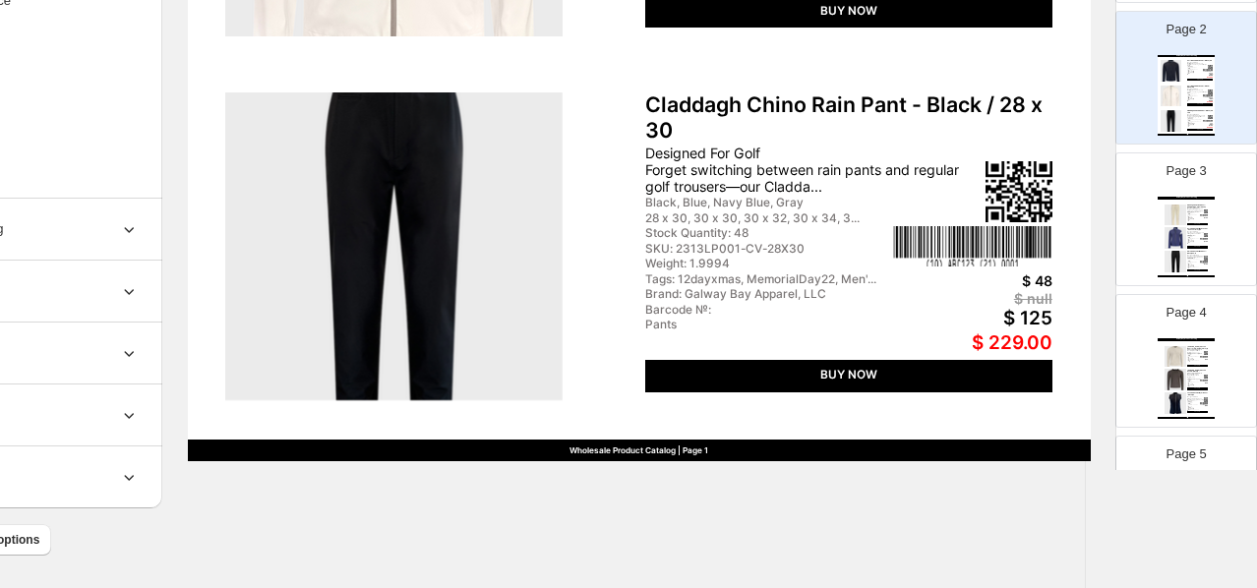
click at [1036, 234] on div "Designed for Golf Stay dry and stylish on and off the golf course with the Wome…" at bounding box center [1195, 233] width 17 height 5
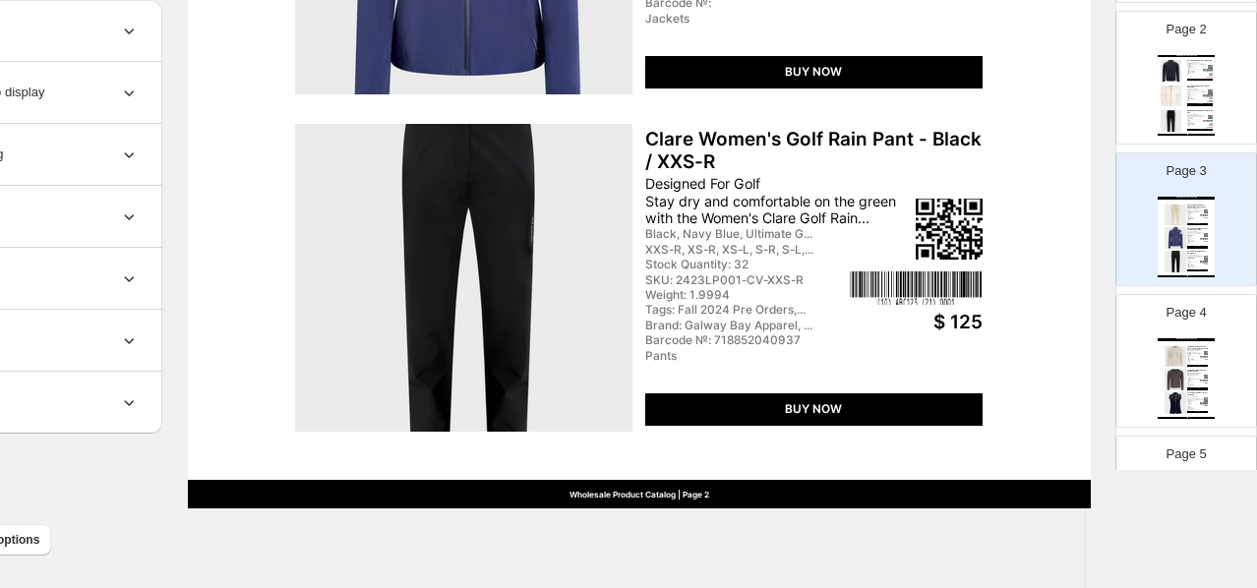
scroll to position [0, 0]
click at [1036, 399] on img at bounding box center [1175, 403] width 22 height 22
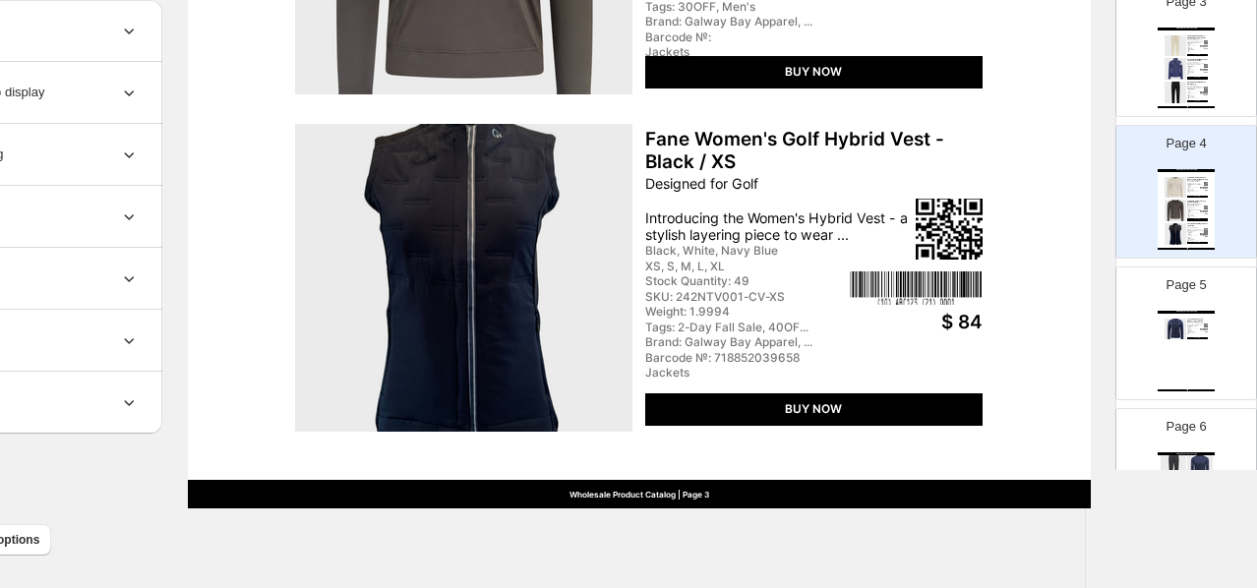
scroll to position [394, 0]
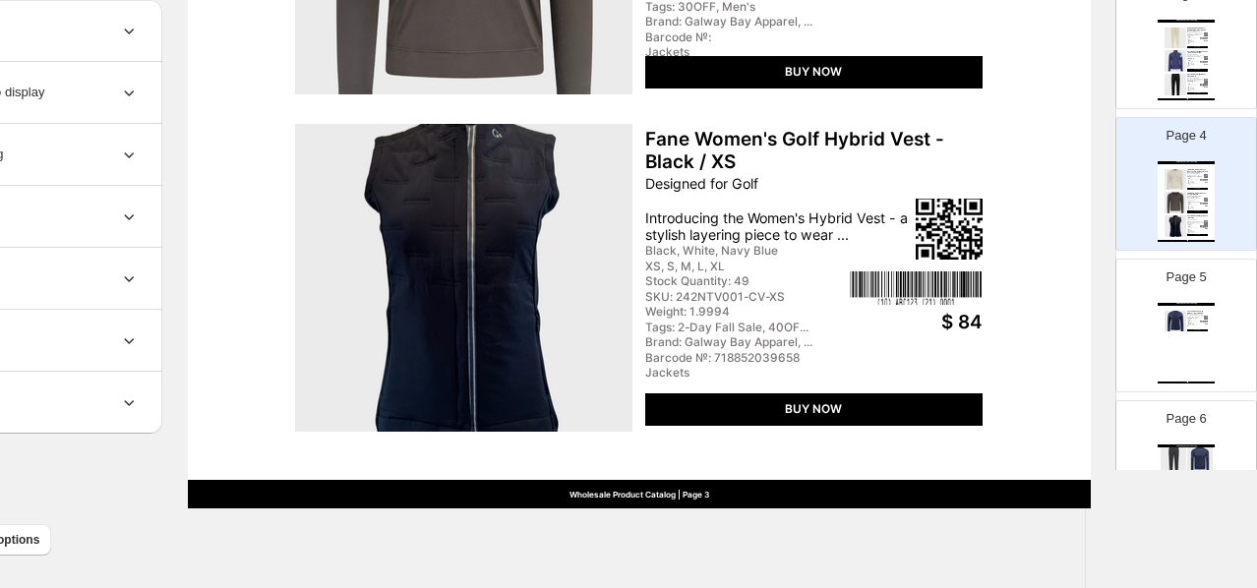
click at [1036, 358] on div "Galway Bay Product Catalog Laune Women's Hybrid Midlayer - Navy Blue / XS Desig…" at bounding box center [1186, 343] width 57 height 81
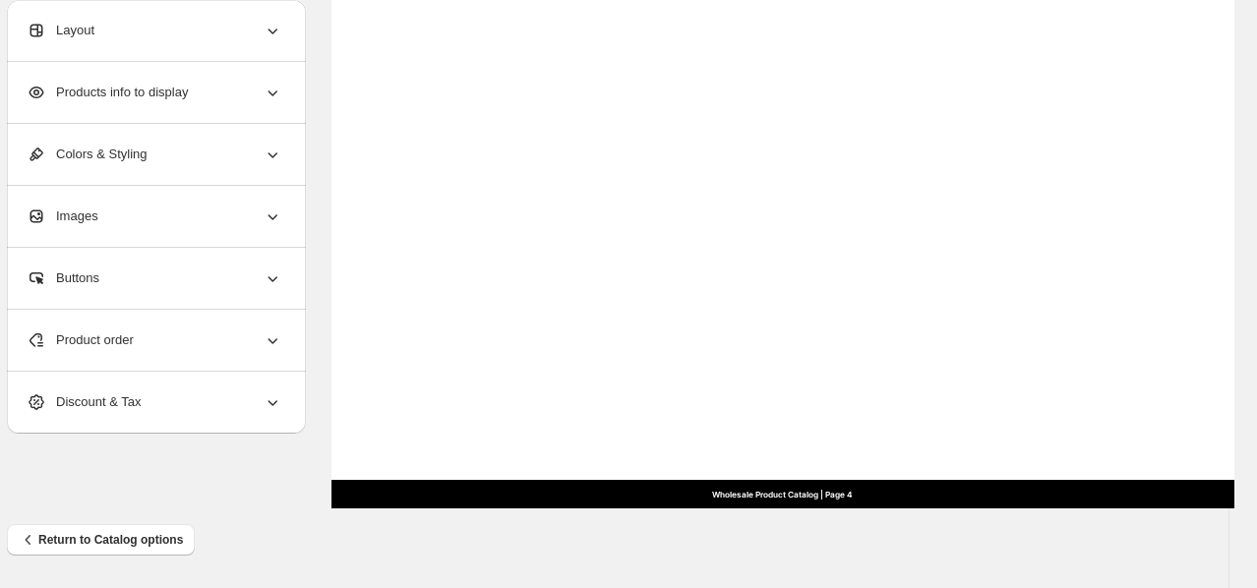
scroll to position [837, 0]
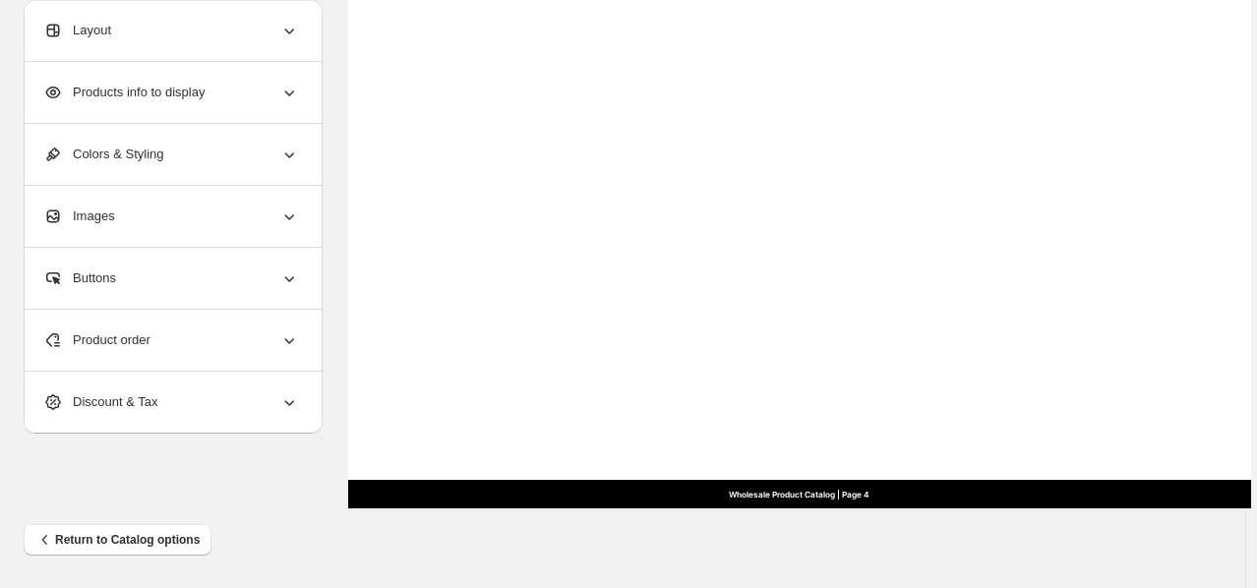
click at [203, 38] on div "Layout" at bounding box center [171, 30] width 256 height 61
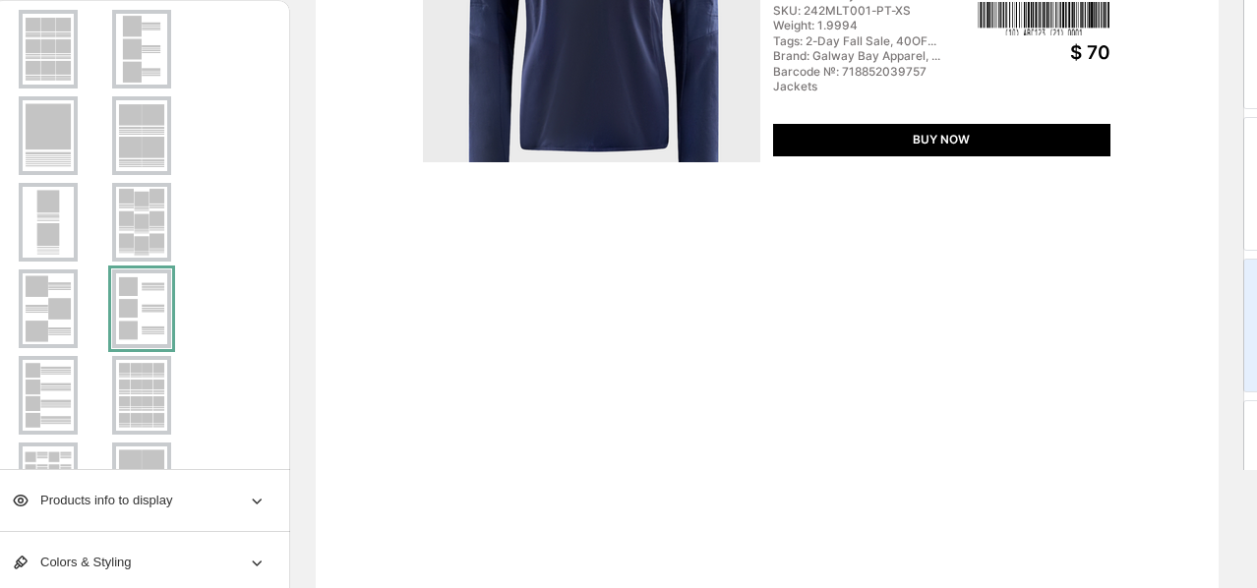
scroll to position [0, 0]
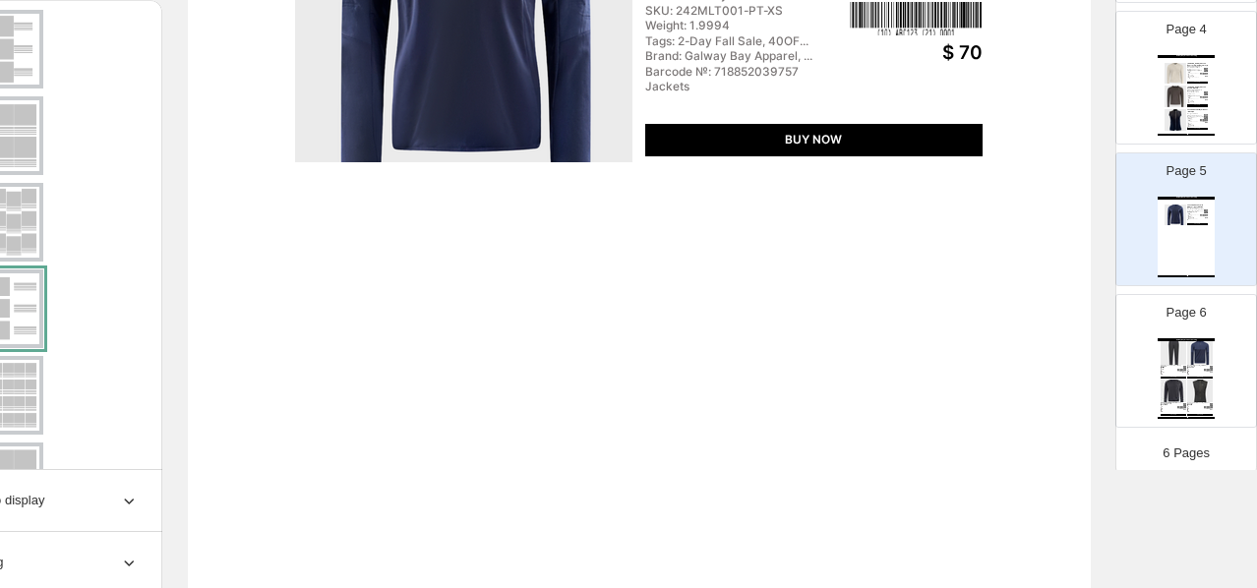
click at [1036, 405] on div "Designed for Golf Elevate your game and look with the Galway Bay Performance Hy…" at bounding box center [1196, 406] width 18 height 2
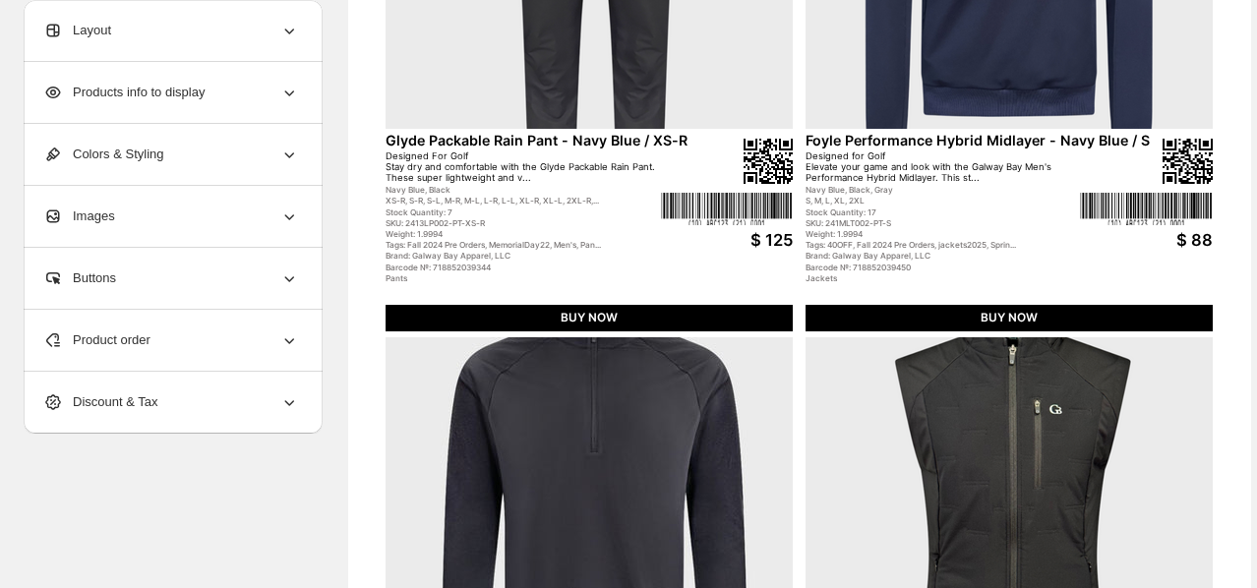
click at [215, 30] on div "Layout" at bounding box center [171, 30] width 256 height 61
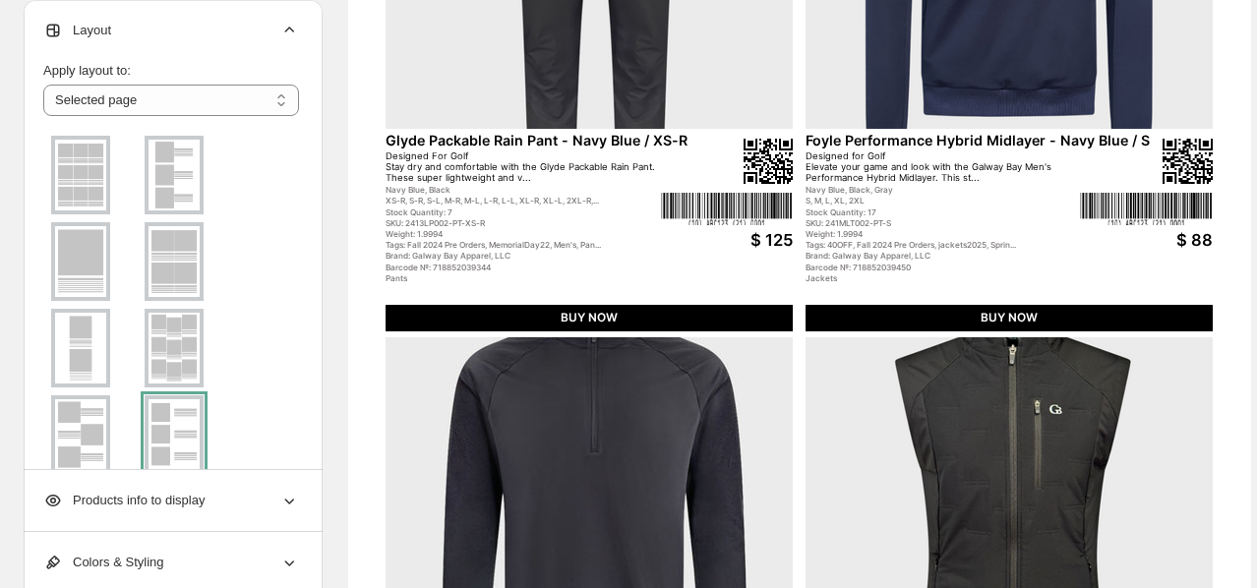
click at [197, 407] on div at bounding box center [174, 434] width 59 height 79
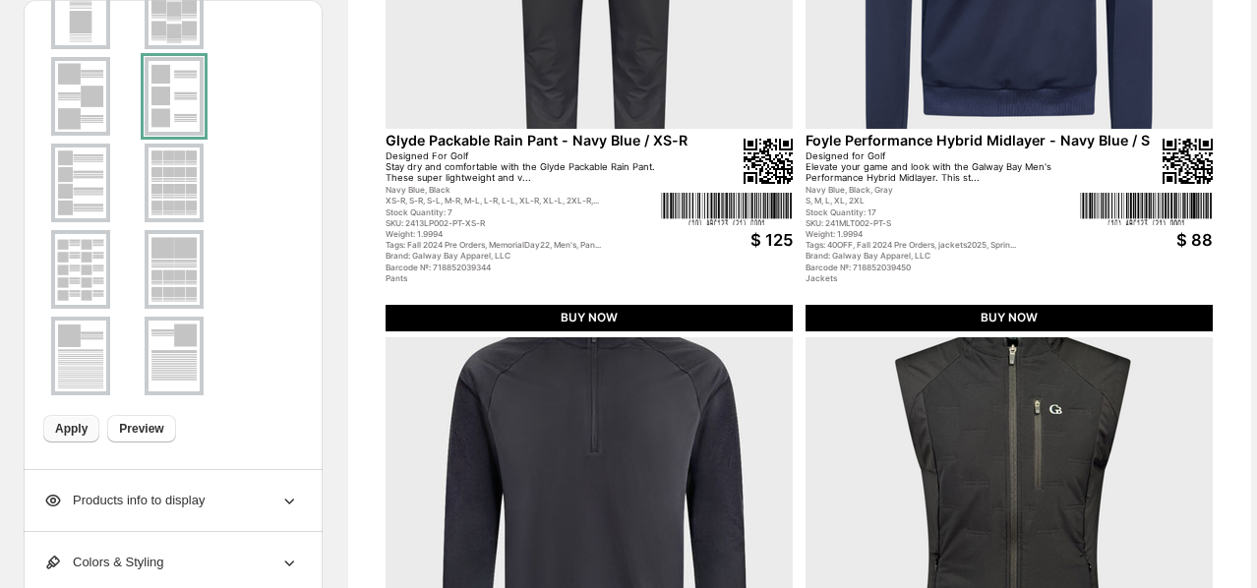
click at [74, 436] on span "Apply" at bounding box center [71, 429] width 32 height 16
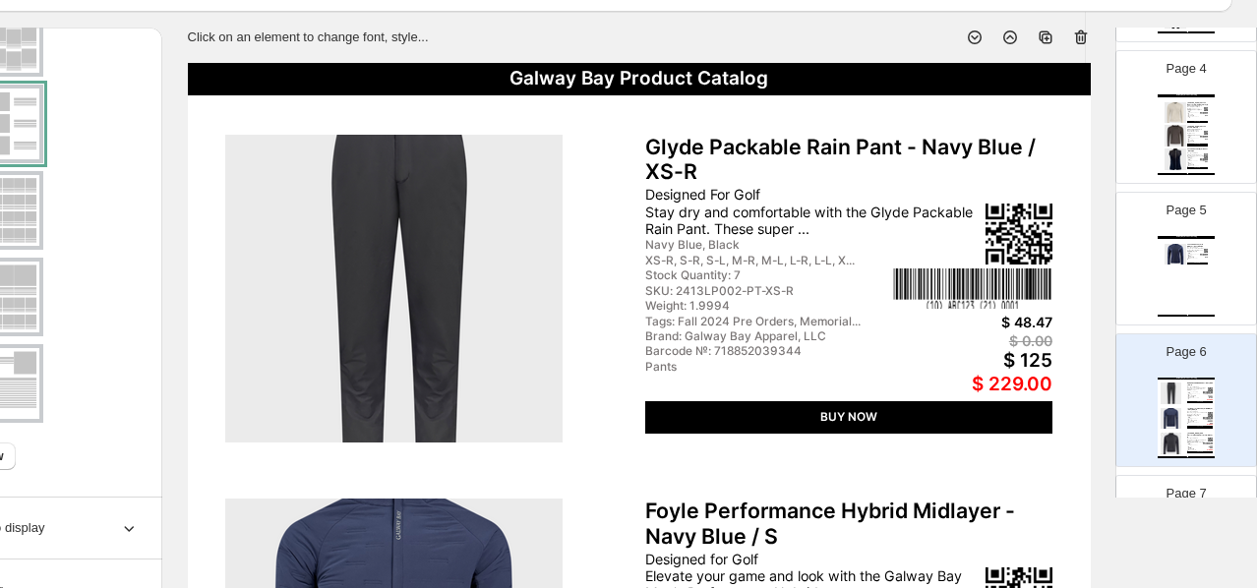
click at [1036, 260] on div "Barcode №: 718852039757" at bounding box center [1193, 259] width 12 height 1
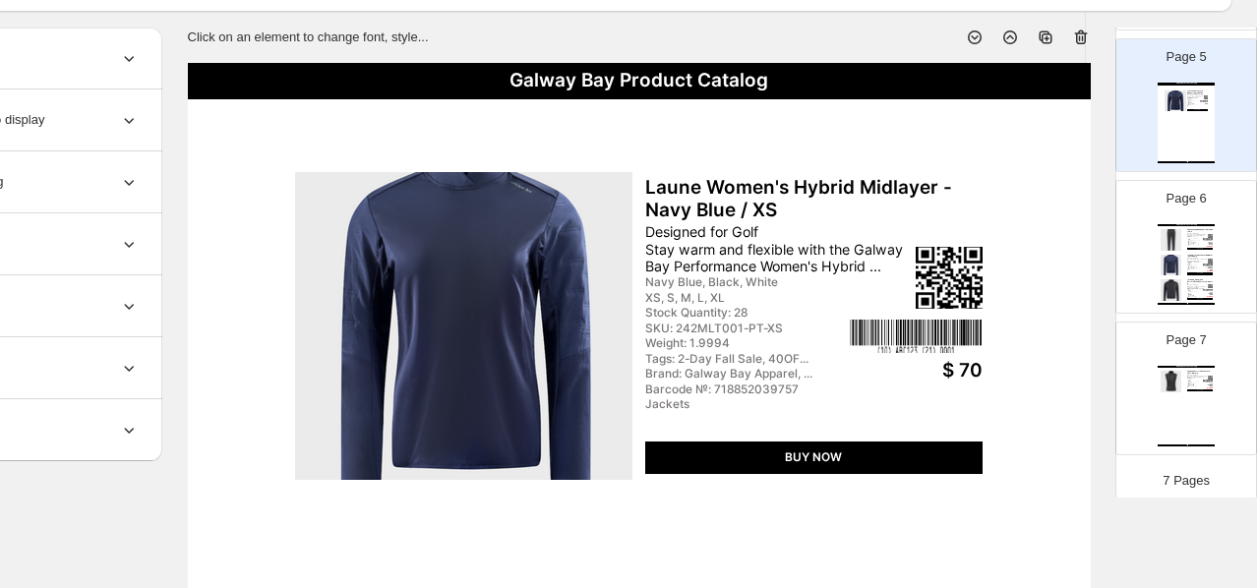
click at [1036, 265] on div "Stock Quantity: 17" at bounding box center [1195, 265] width 16 height 1
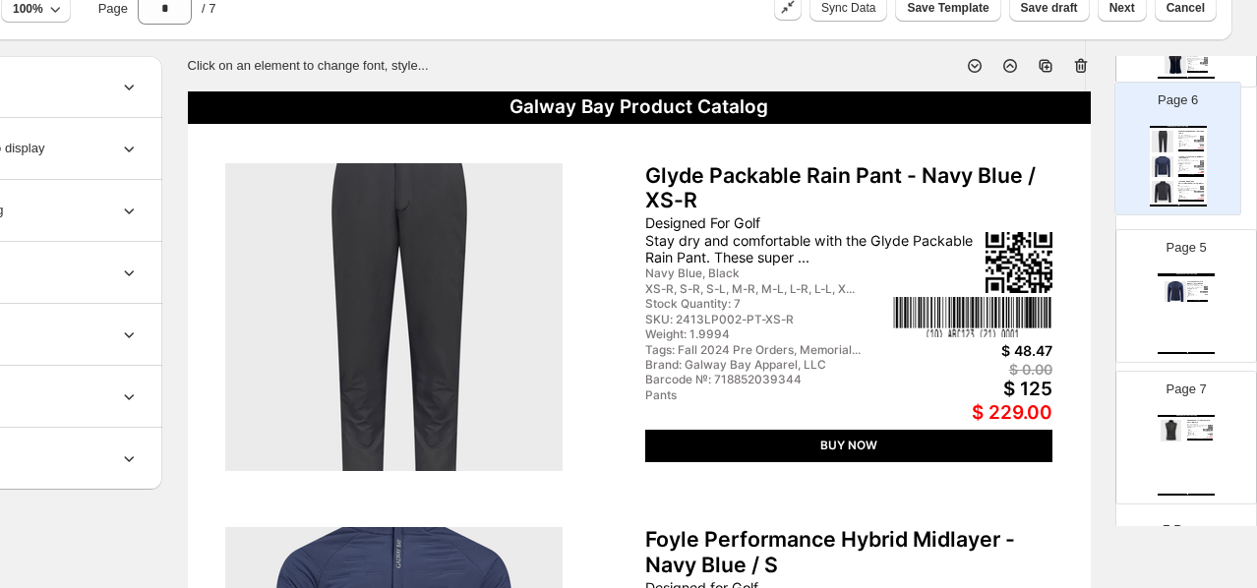
drag, startPoint x: 1190, startPoint y: 268, endPoint x: 1189, endPoint y: 156, distance: 111.1
click at [1036, 156] on div "Page 1 Page 2 Galway Bay Product Catalog Corrib Golf Rain Jacket - Black / XS D…" at bounding box center [1186, 20] width 142 height 983
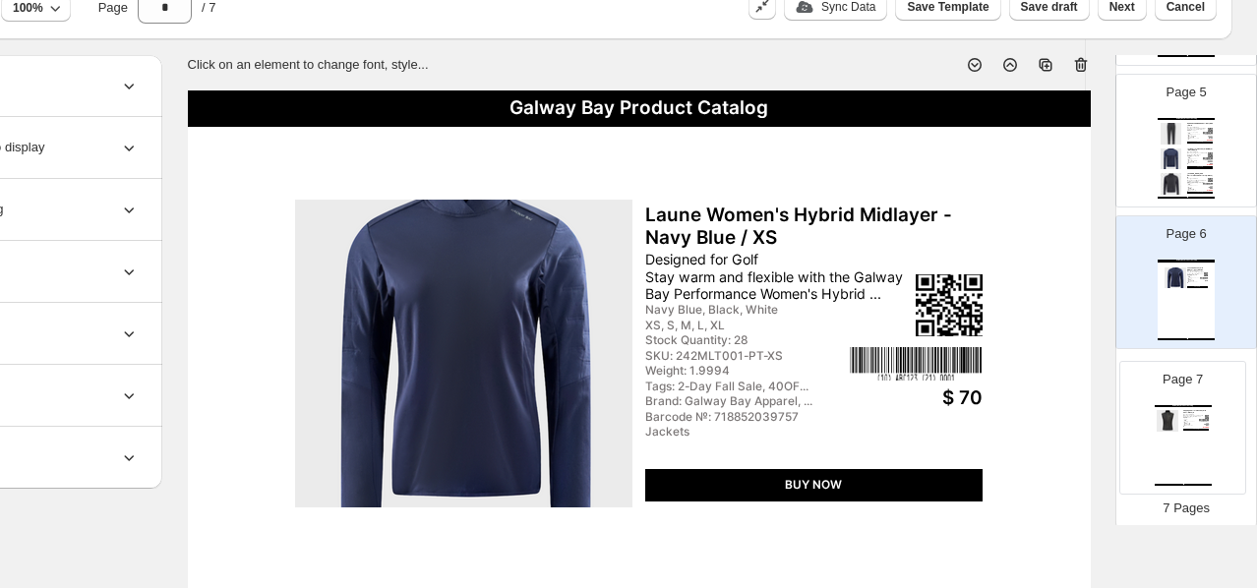
drag, startPoint x: 1181, startPoint y: 448, endPoint x: 1185, endPoint y: 421, distance: 27.8
click at [1036, 423] on div "Jackets" at bounding box center [1195, 423] width 16 height 1
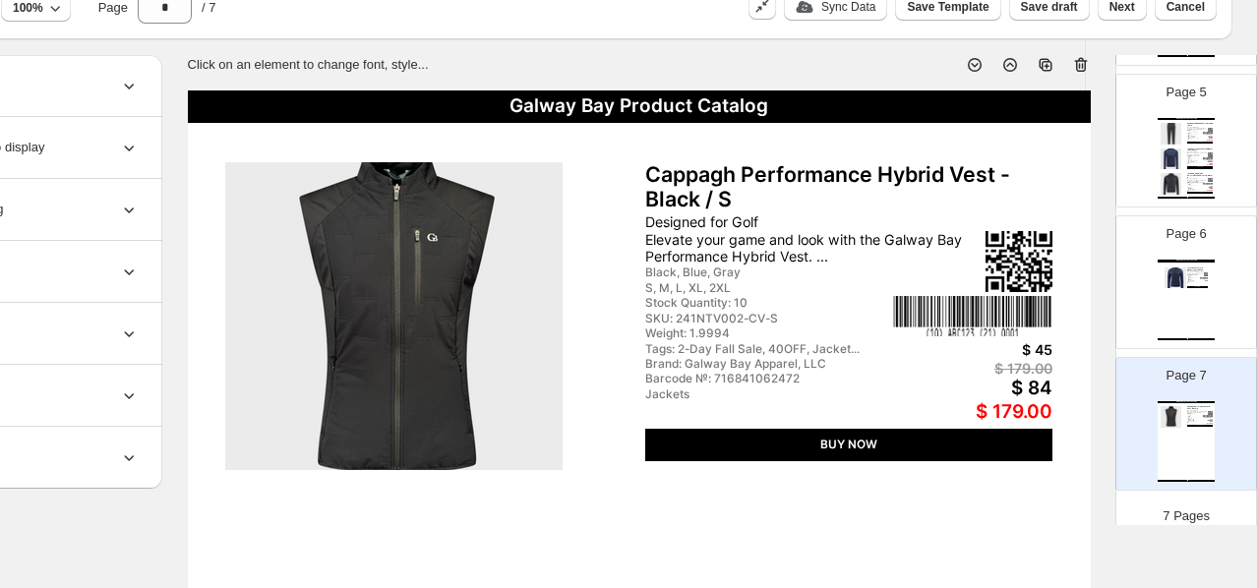
click at [933, 219] on div "Designed for Golf Elevate your game and look with the Galway Bay Performance Hy…" at bounding box center [814, 238] width 338 height 50
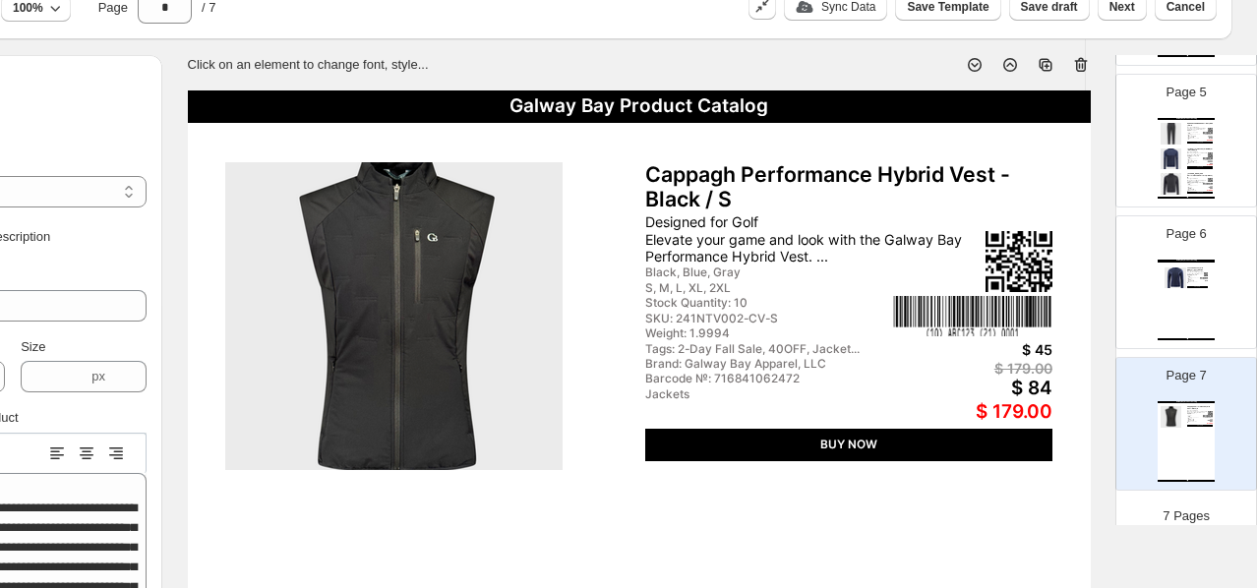
click at [794, 102] on div "Galway Bay Product Catalog" at bounding box center [639, 106] width 903 height 32
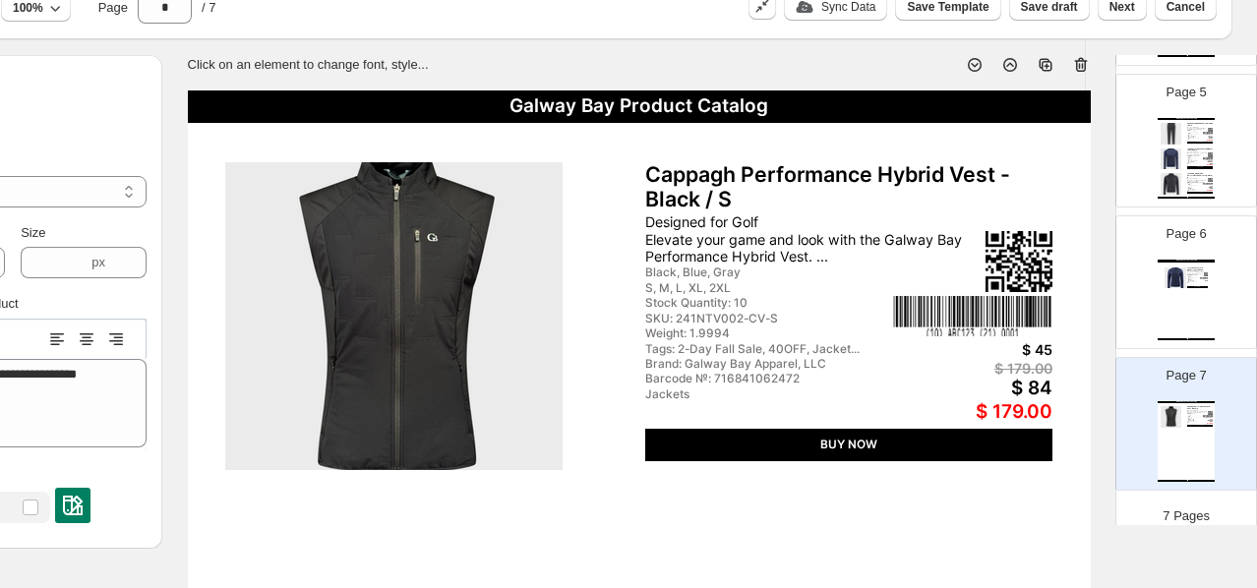
click at [905, 108] on div "Galway Bay Product Catalog" at bounding box center [639, 106] width 903 height 32
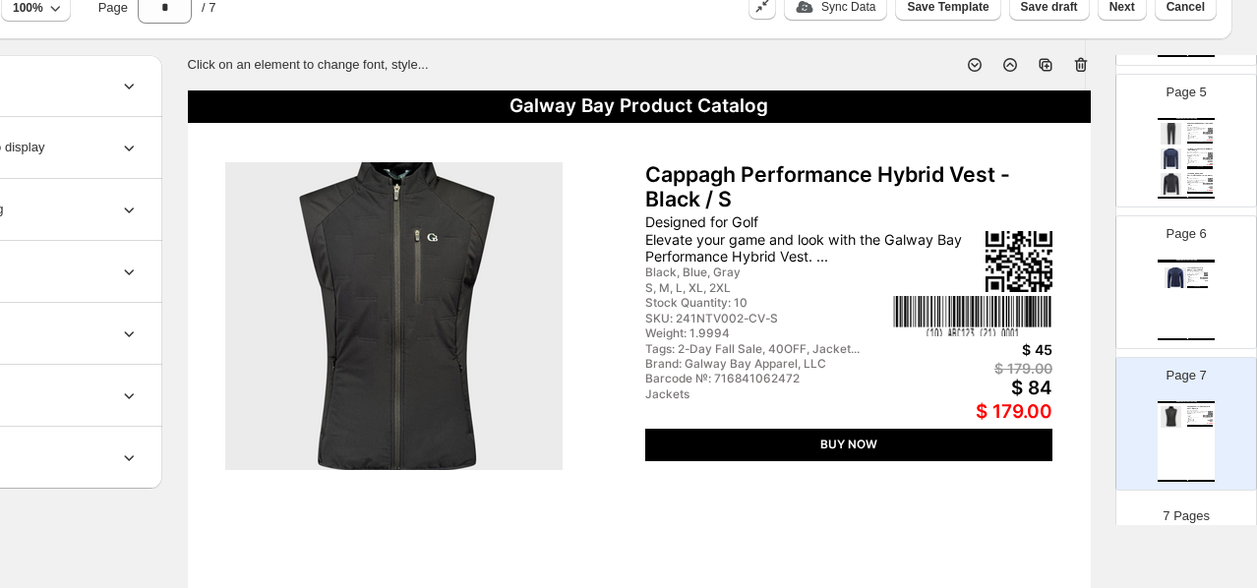
click at [498, 302] on img at bounding box center [393, 316] width 337 height 308
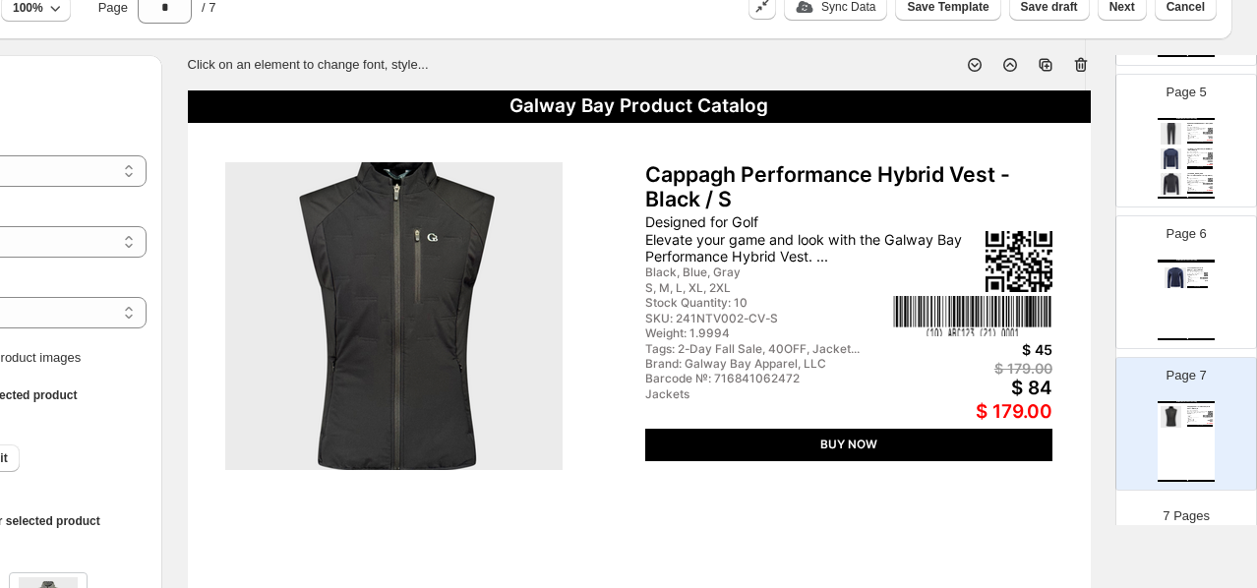
click at [1036, 309] on div "Galway Bay Product Catalog Laune Women's Hybrid Midlayer - Navy Blue / XS Desig…" at bounding box center [1186, 300] width 57 height 81
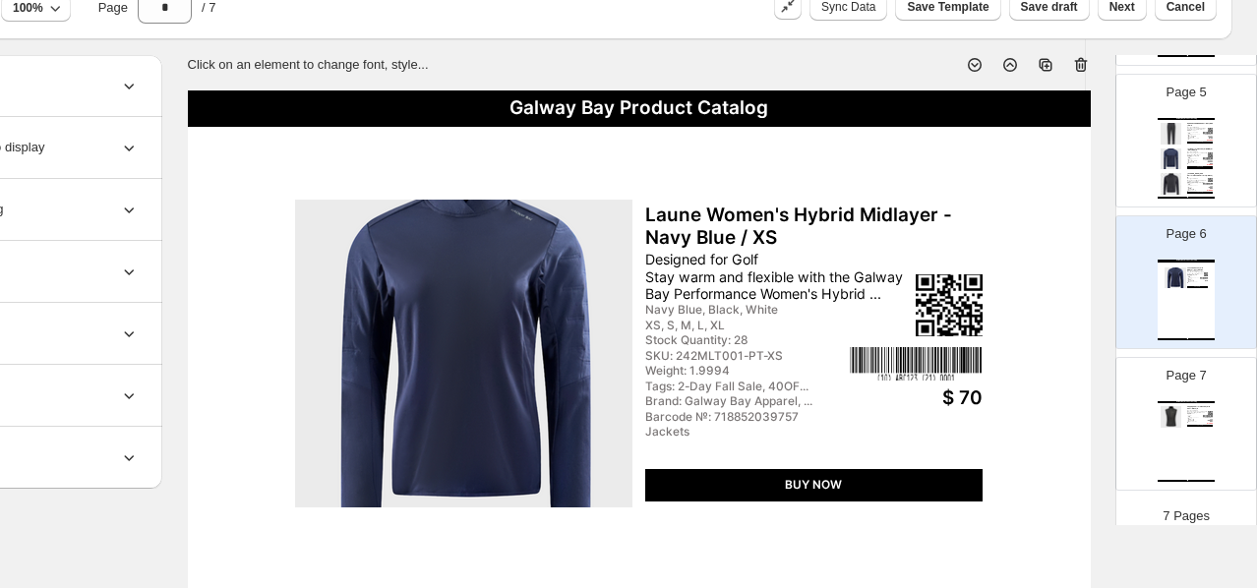
click at [1036, 435] on div "Galway Bay Product Catalog Cappagh Performance Hybrid Vest - Black / S Designed…" at bounding box center [1186, 441] width 57 height 81
type input "*"
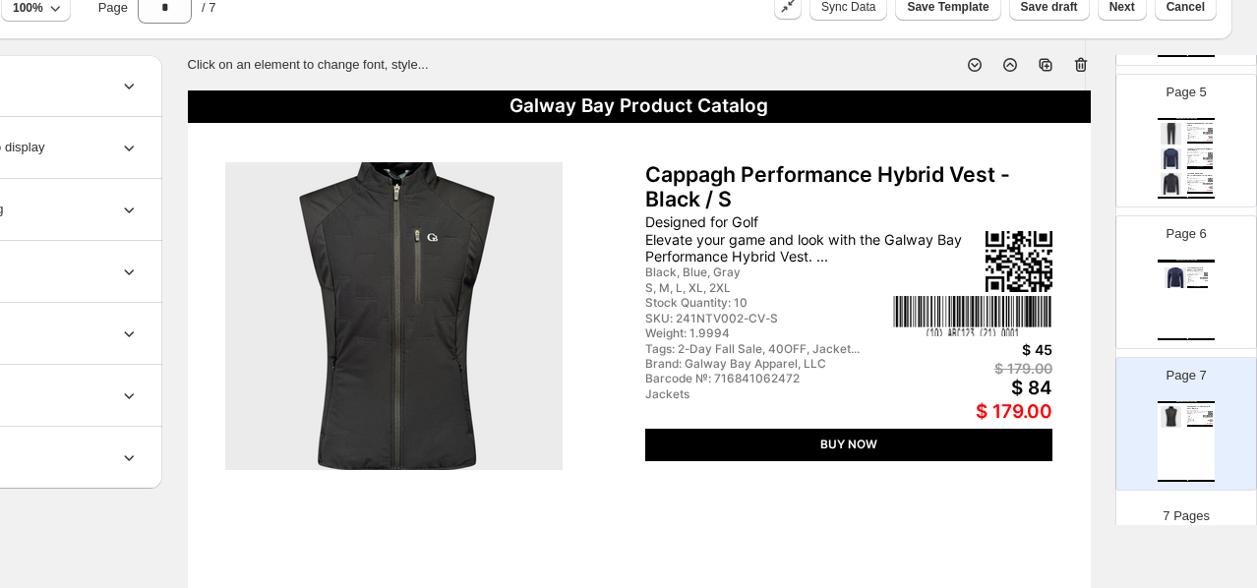
click at [993, 408] on div "$ 179.00" at bounding box center [972, 412] width 159 height 23
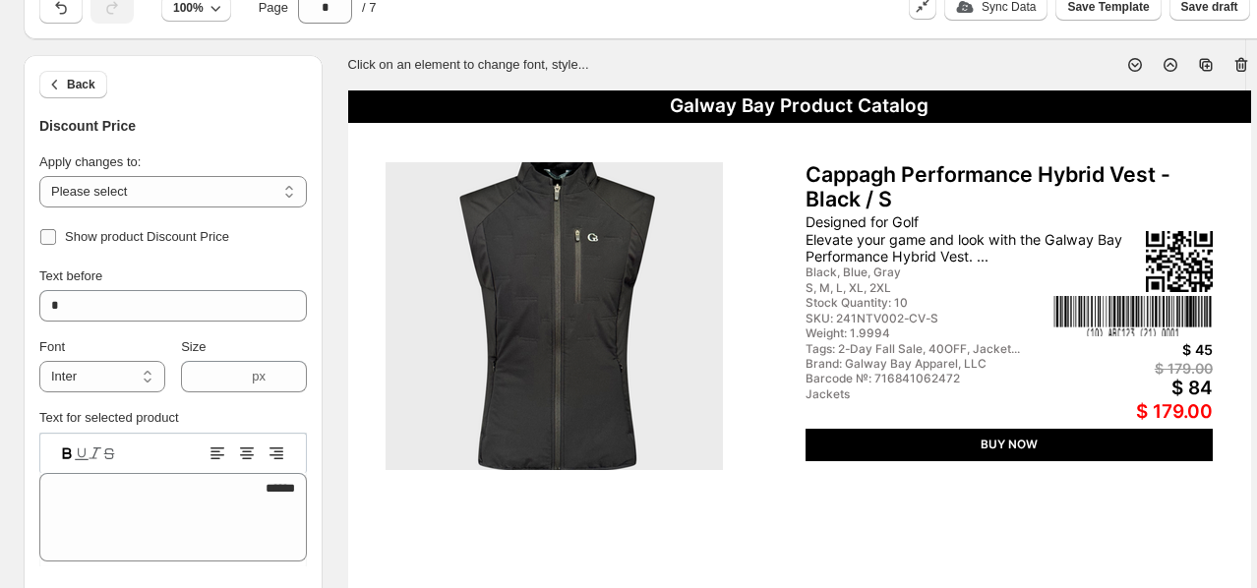
click at [204, 227] on span "Show product Discount Price" at bounding box center [147, 237] width 164 height 20
click at [1036, 364] on div "$ 179.00" at bounding box center [1132, 368] width 159 height 17
type input "****"
click at [271, 228] on div "Show product Compare At Price" at bounding box center [173, 237] width 268 height 28
click at [235, 232] on span "Show product Compare At Price" at bounding box center [156, 236] width 182 height 15
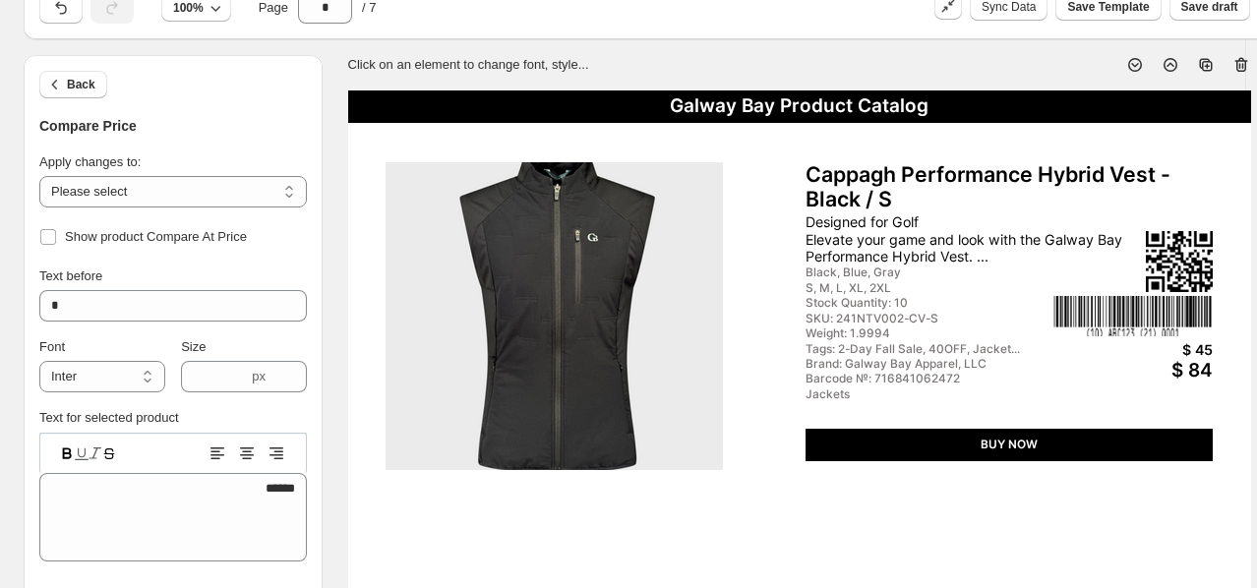
click at [1036, 344] on div "$ 45" at bounding box center [1132, 349] width 159 height 17
type textarea "**"
click at [217, 229] on span "Show product Cost Per Item" at bounding box center [145, 236] width 160 height 15
click at [1036, 315] on img at bounding box center [1132, 316] width 159 height 40
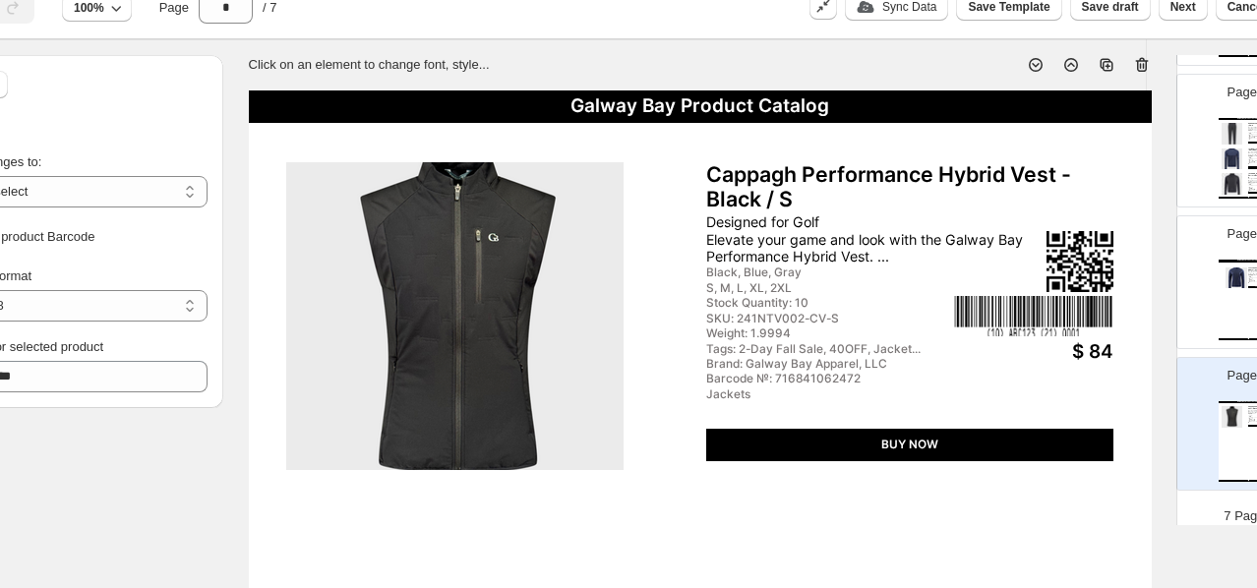
scroll to position [87, 160]
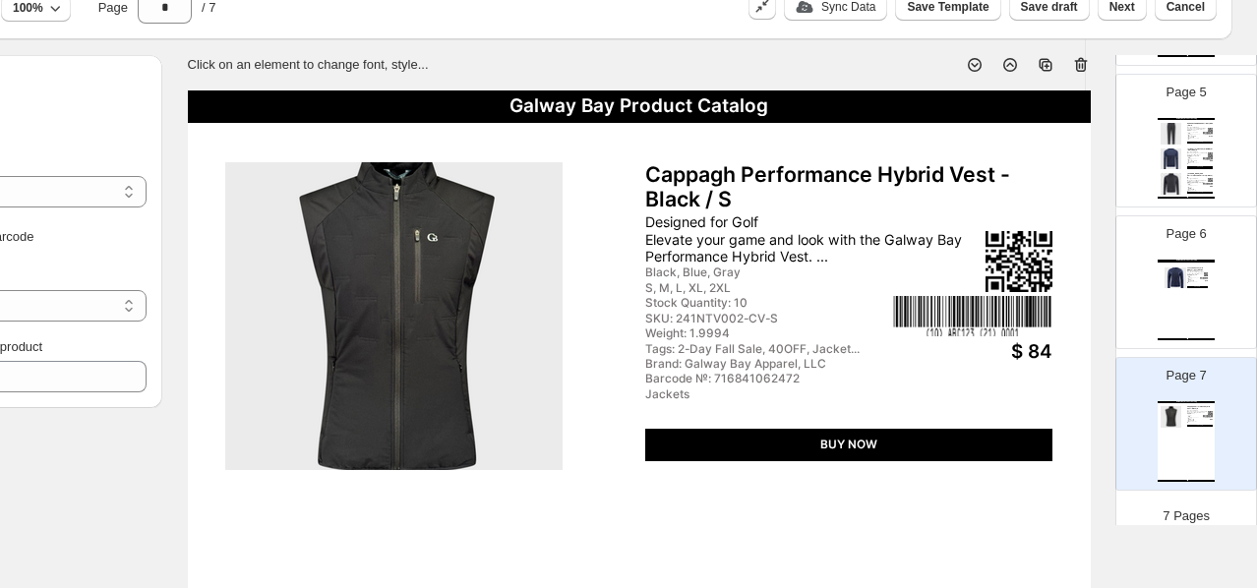
click at [1036, 305] on div "Page 6 Galway Bay Product Catalog Laune Women's Hybrid Midlayer - Navy Blue / X…" at bounding box center [1178, 274] width 124 height 132
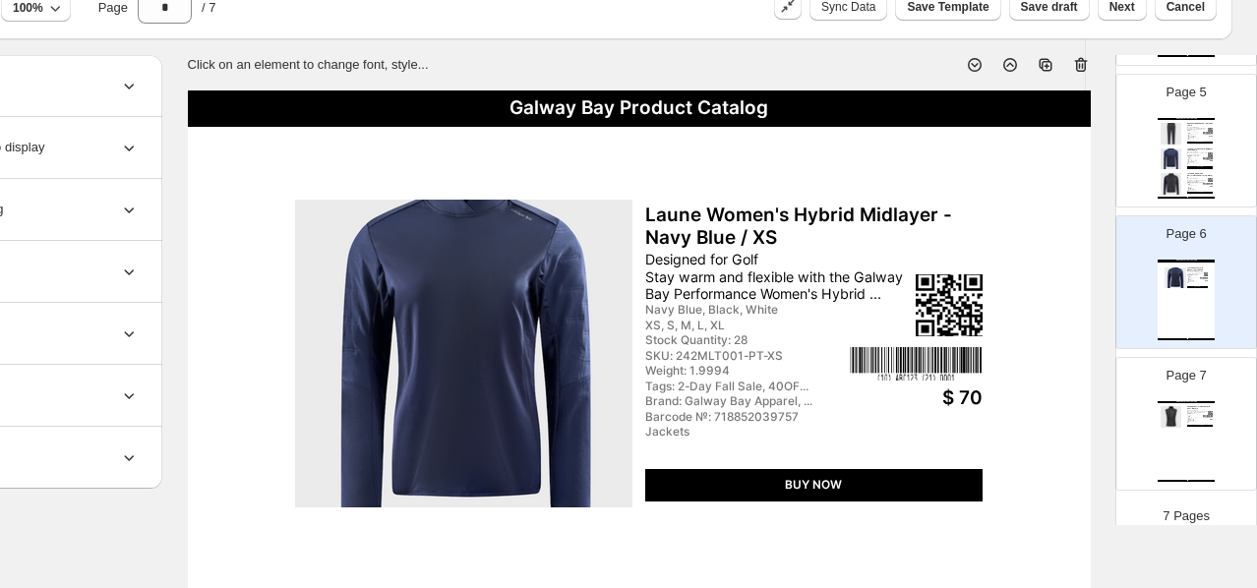
click at [1036, 417] on img at bounding box center [1208, 416] width 10 height 3
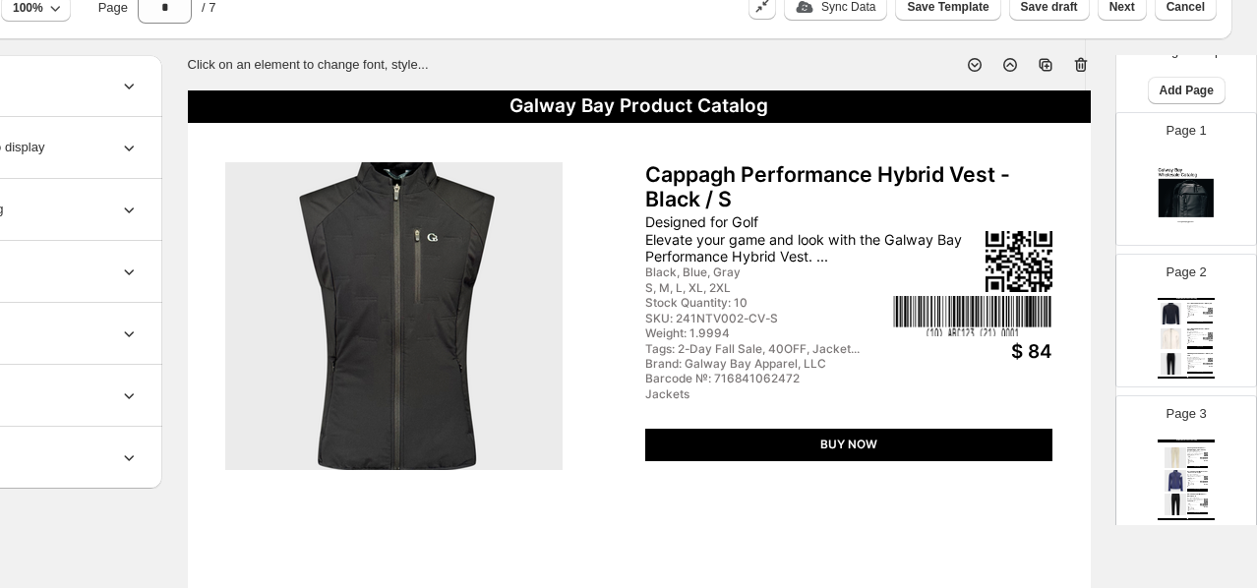
scroll to position [0, 0]
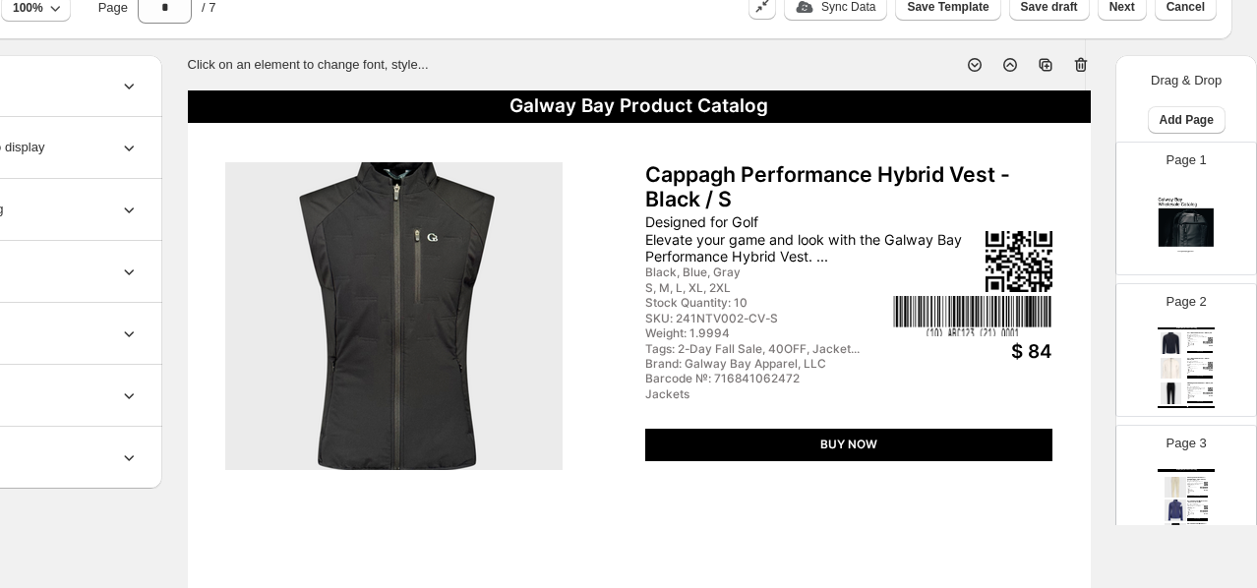
click at [1036, 228] on img at bounding box center [1186, 226] width 57 height 81
type input "*"
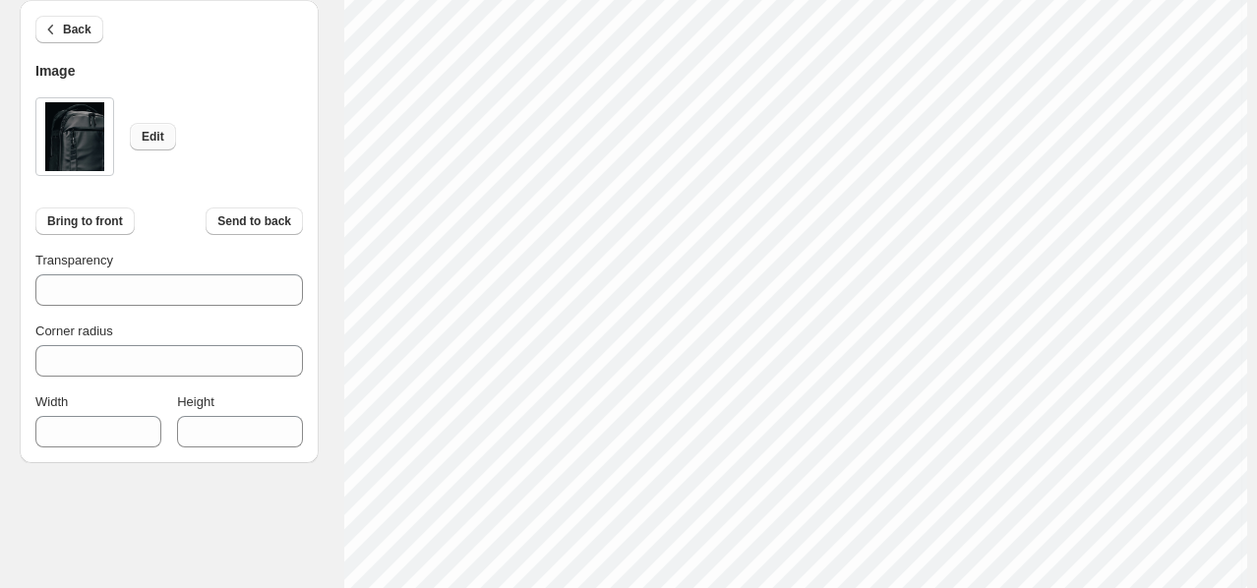
scroll to position [394, 0]
click at [152, 136] on span "Edit" at bounding box center [157, 137] width 23 height 16
type input "****"
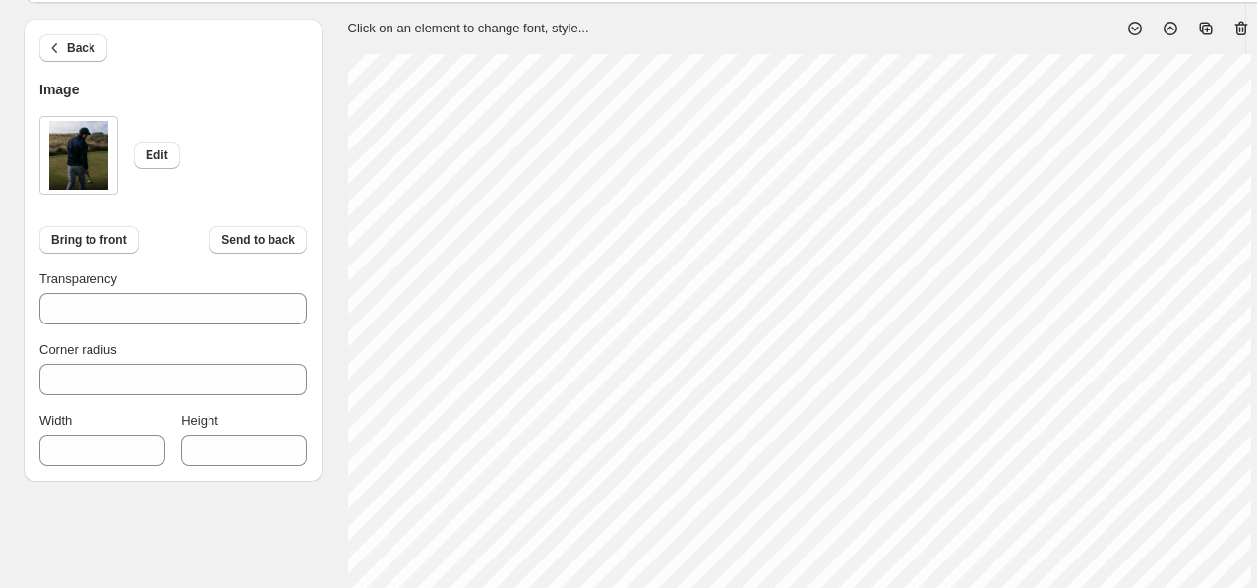
scroll to position [0, 0]
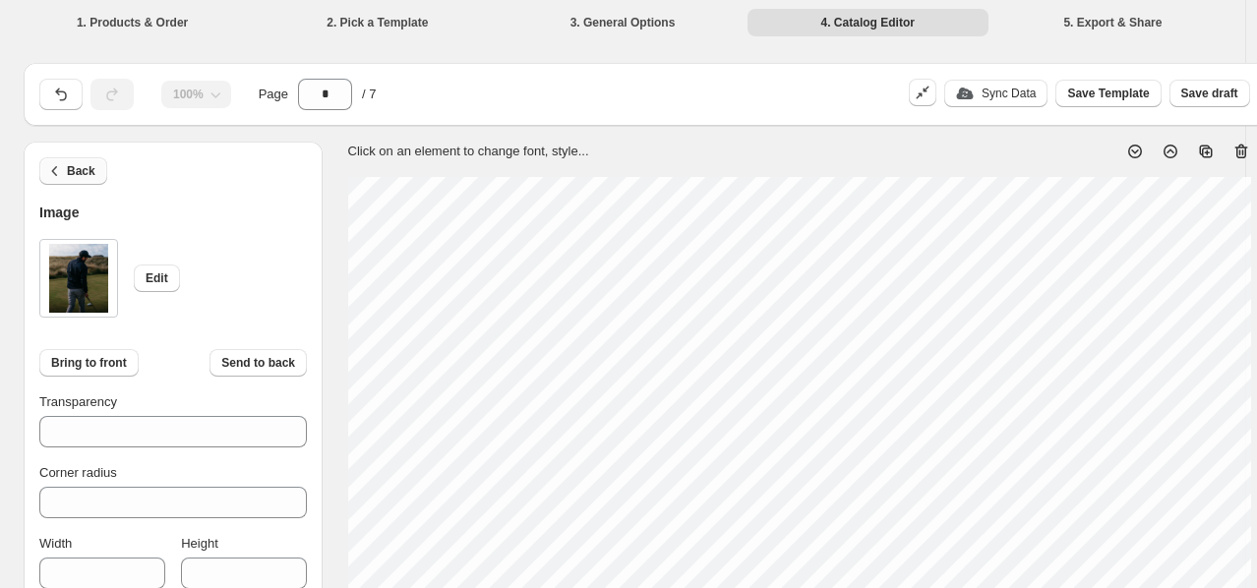
click at [76, 168] on span "Back" at bounding box center [81, 171] width 29 height 16
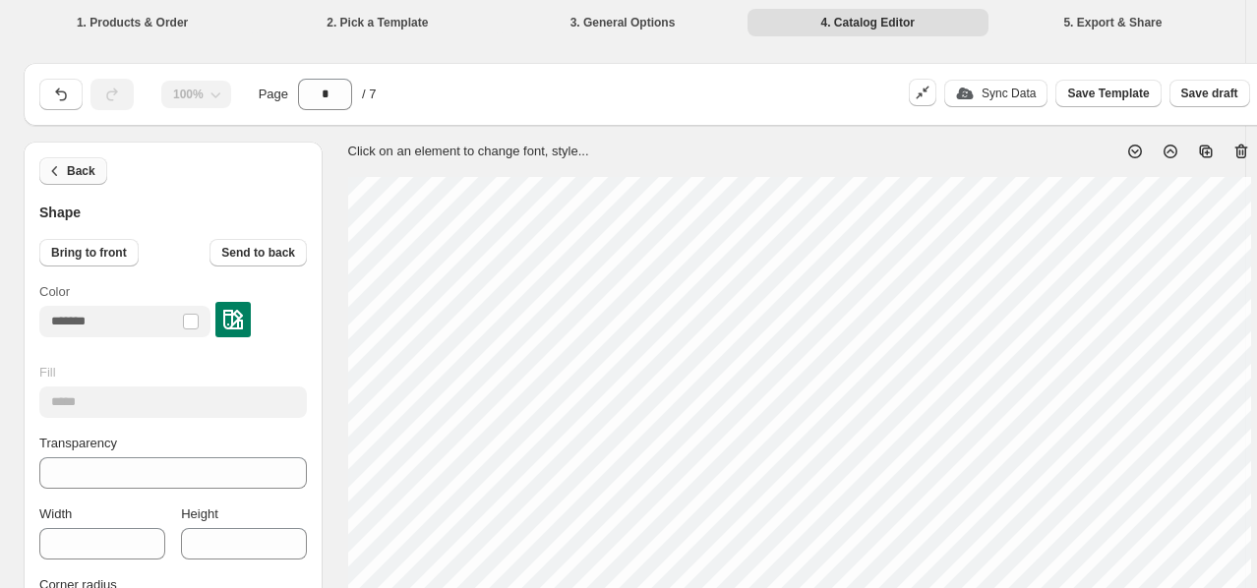
click at [80, 165] on span "Back" at bounding box center [81, 171] width 29 height 16
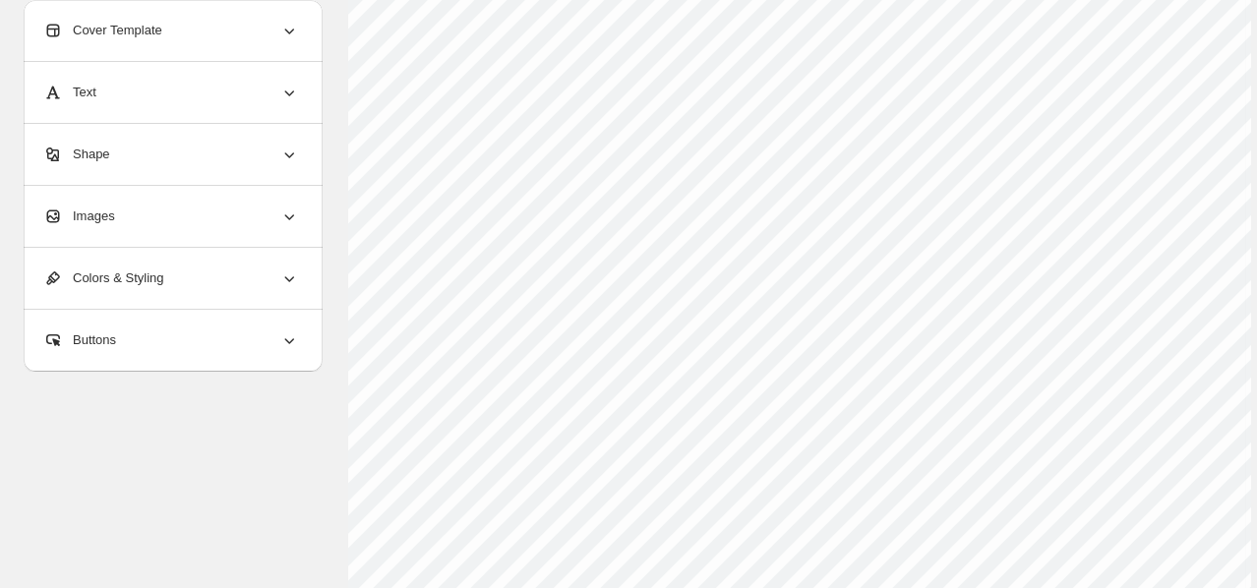
scroll to position [837, 0]
click at [846, 555] on div "Return to Catalog options" at bounding box center [623, 552] width 1198 height 57
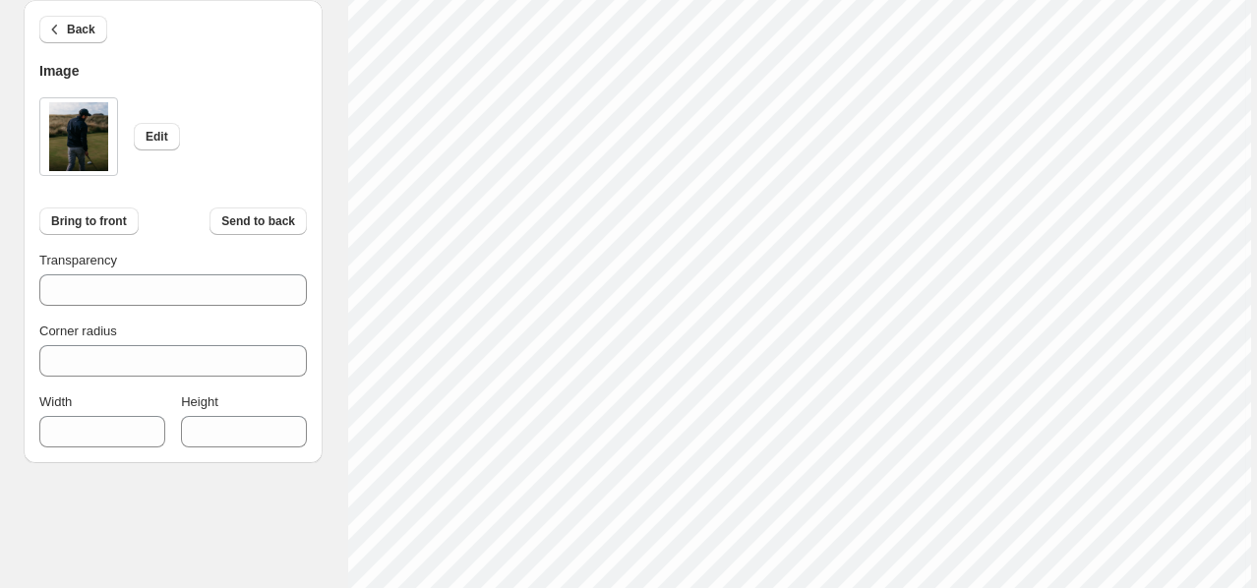
scroll to position [320, 0]
type input "****"
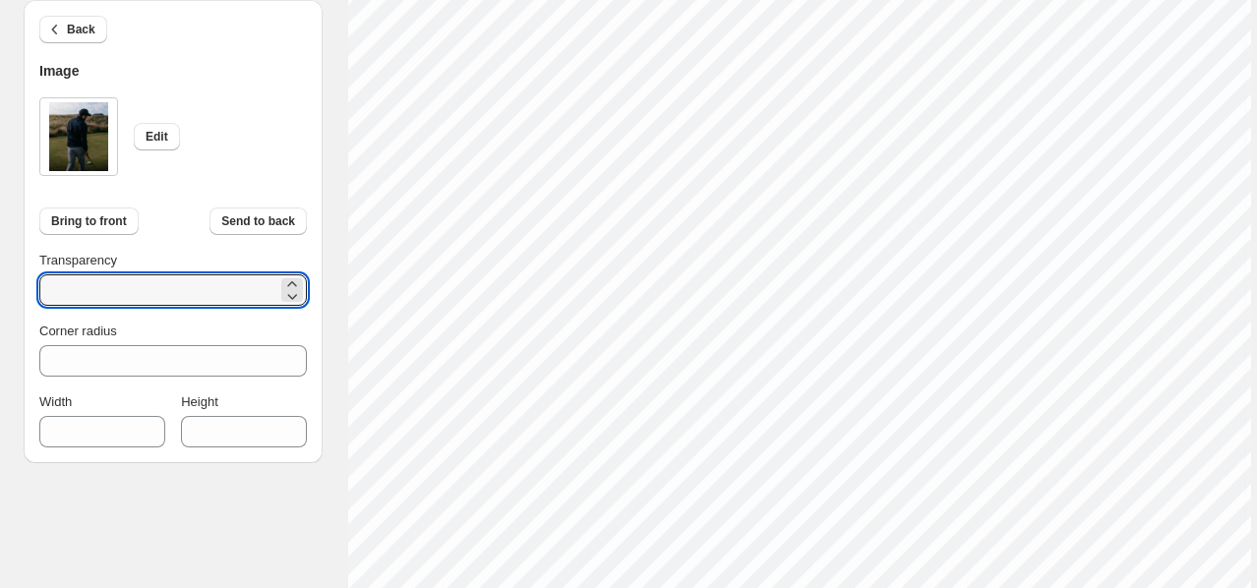
drag, startPoint x: 118, startPoint y: 282, endPoint x: 17, endPoint y: 281, distance: 101.3
click at [17, 281] on div "100% Page * / 7 Sync Data Save Template Save draft Next Cancel Back Image Edit …" at bounding box center [615, 236] width 1214 height 1371
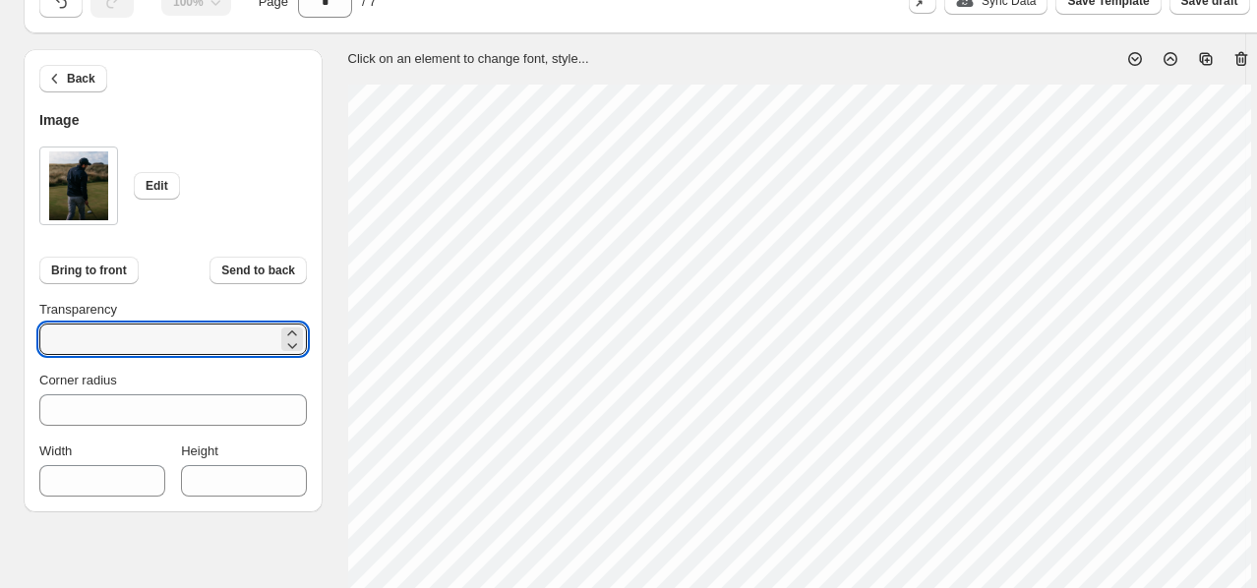
scroll to position [208, 0]
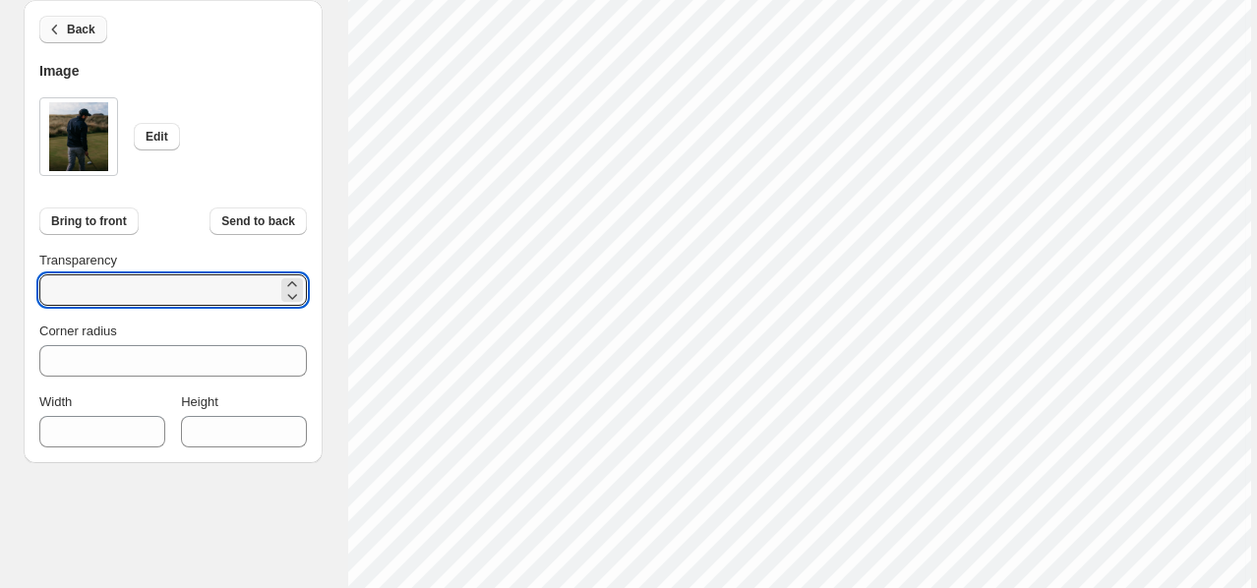
type input "**"
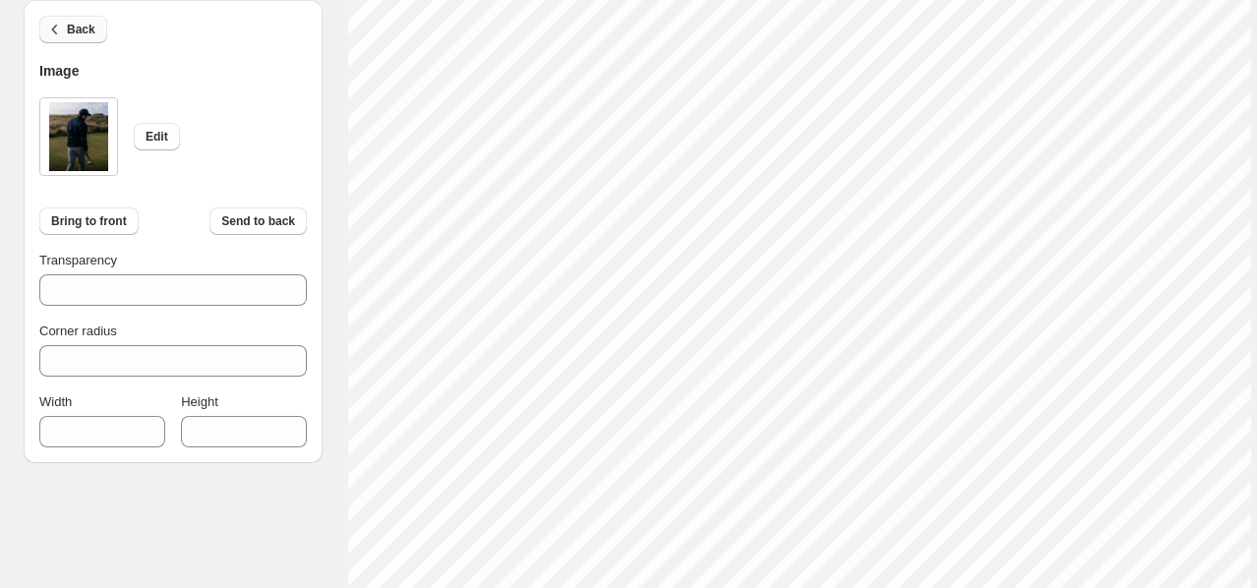
click at [77, 31] on span "Back" at bounding box center [81, 30] width 29 height 16
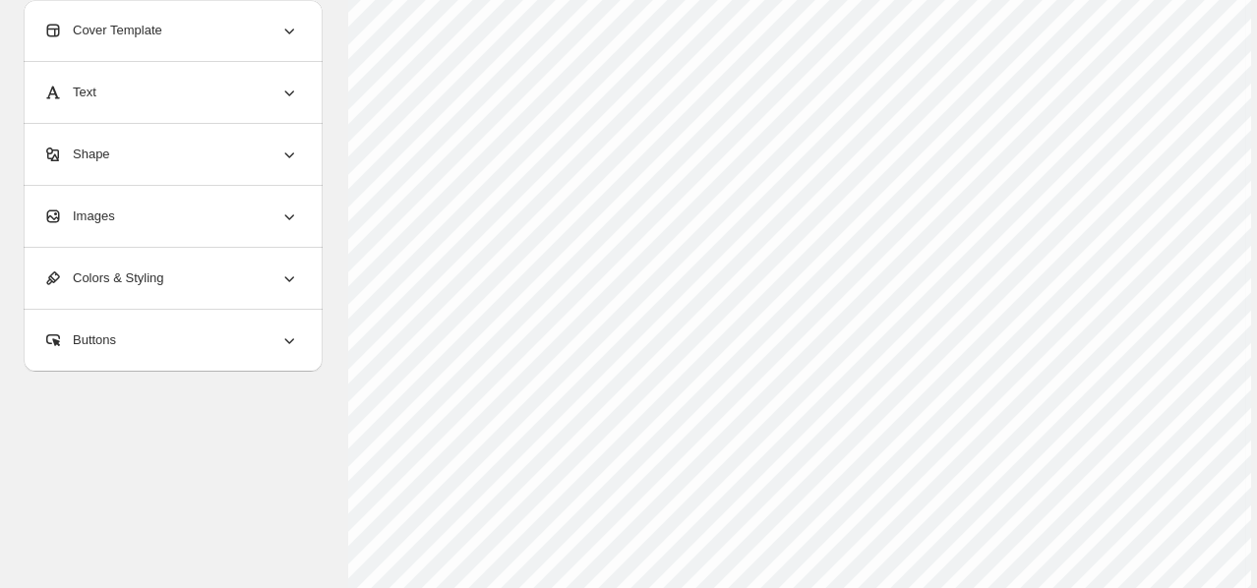
scroll to position [169, 0]
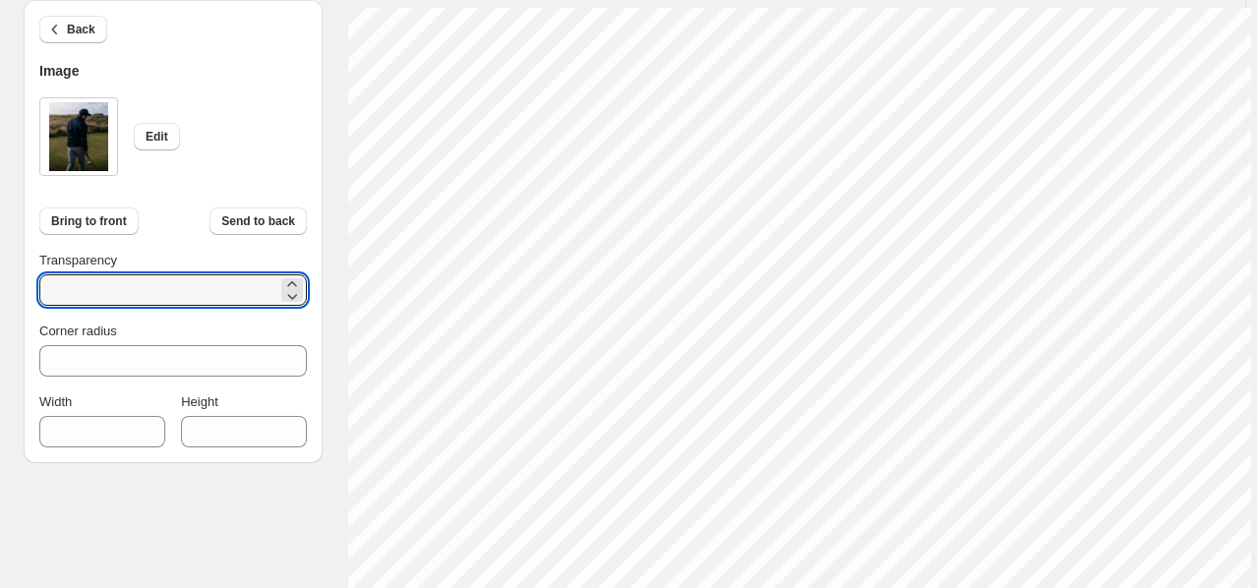
drag, startPoint x: 127, startPoint y: 300, endPoint x: -7, endPoint y: 297, distance: 133.8
click at [0, 297] on html "1. Products & Order 2. Pick a Template 3. General Options 4. Catalog Editor 5. …" at bounding box center [628, 125] width 1257 height 588
type input "**"
click at [204, 79] on div "Image" at bounding box center [173, 71] width 268 height 21
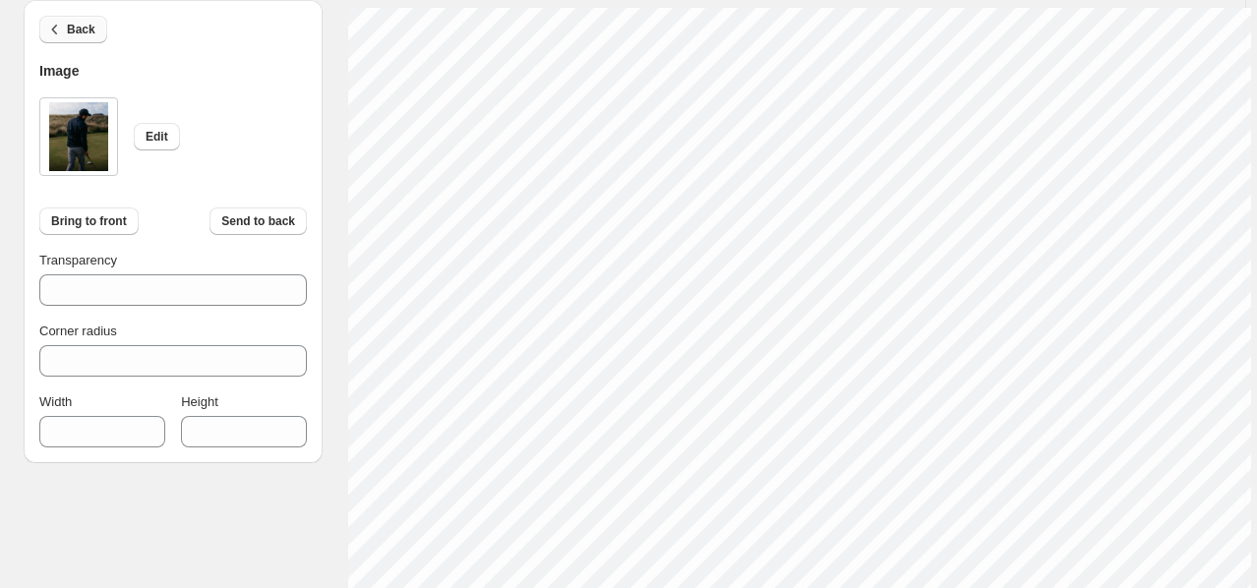
click at [74, 30] on span "Back" at bounding box center [81, 30] width 29 height 16
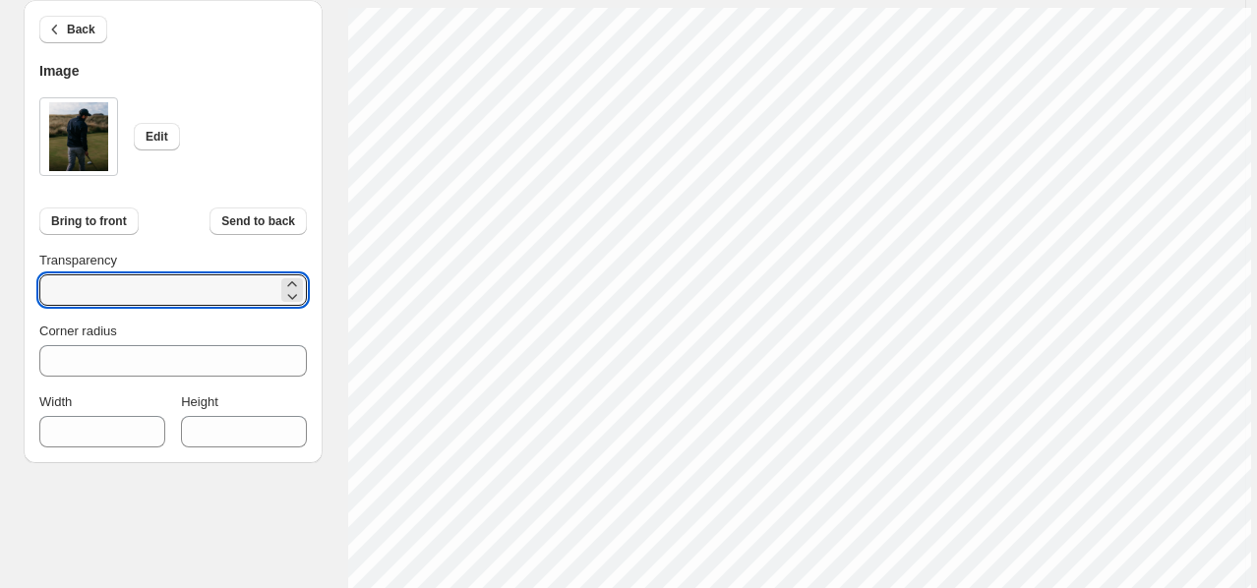
drag, startPoint x: 108, startPoint y: 294, endPoint x: -21, endPoint y: 289, distance: 128.9
click at [0, 289] on html "1. Products & Order 2. Pick a Template 3. General Options 4. Catalog Editor 5. …" at bounding box center [628, 125] width 1257 height 588
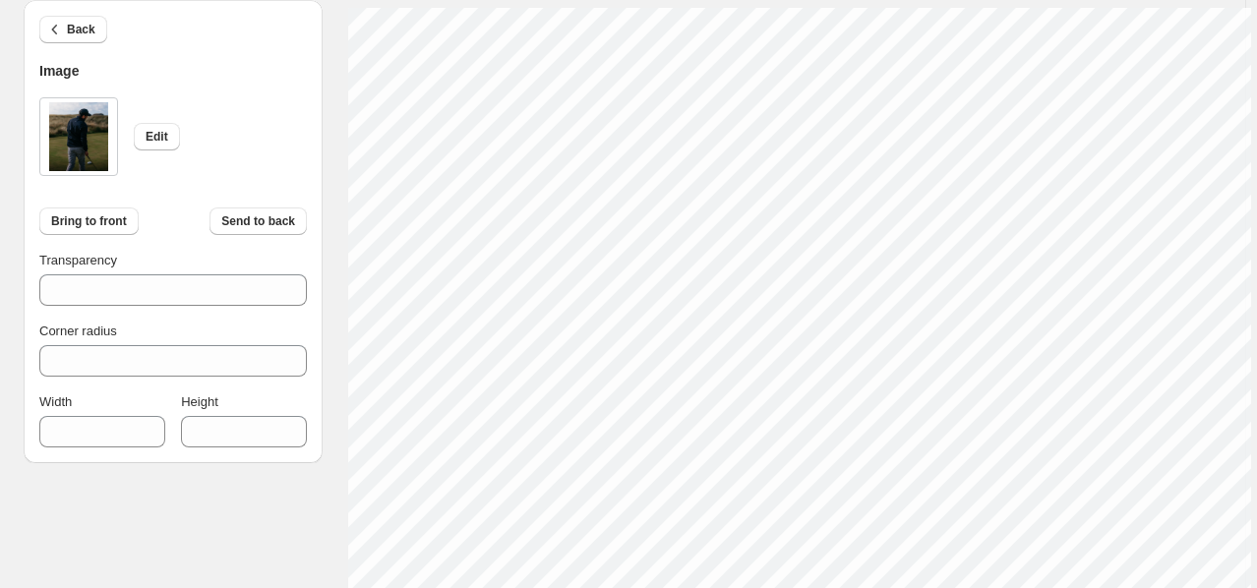
click at [189, 167] on div "Edit" at bounding box center [173, 136] width 268 height 79
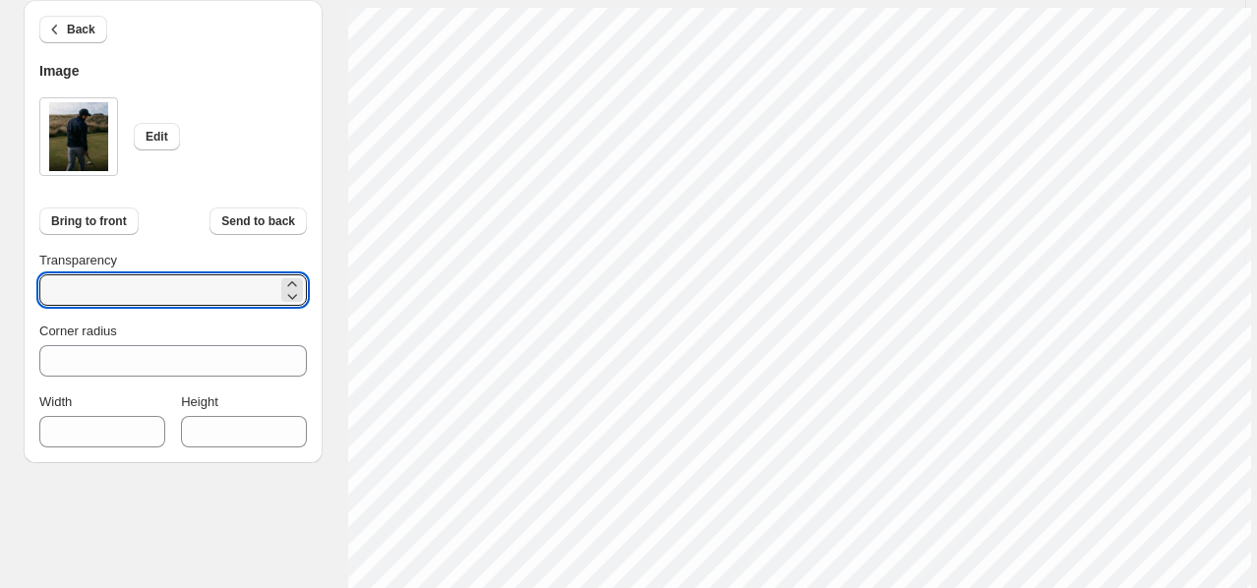
drag, startPoint x: 25, startPoint y: 295, endPoint x: 11, endPoint y: 293, distance: 13.9
click at [7, 294] on div "100% Page * / 7 Sync Data Save Template Save draft Next Cancel Back Image Edit …" at bounding box center [622, 565] width 1245 height 1383
type input "*"
type input "**"
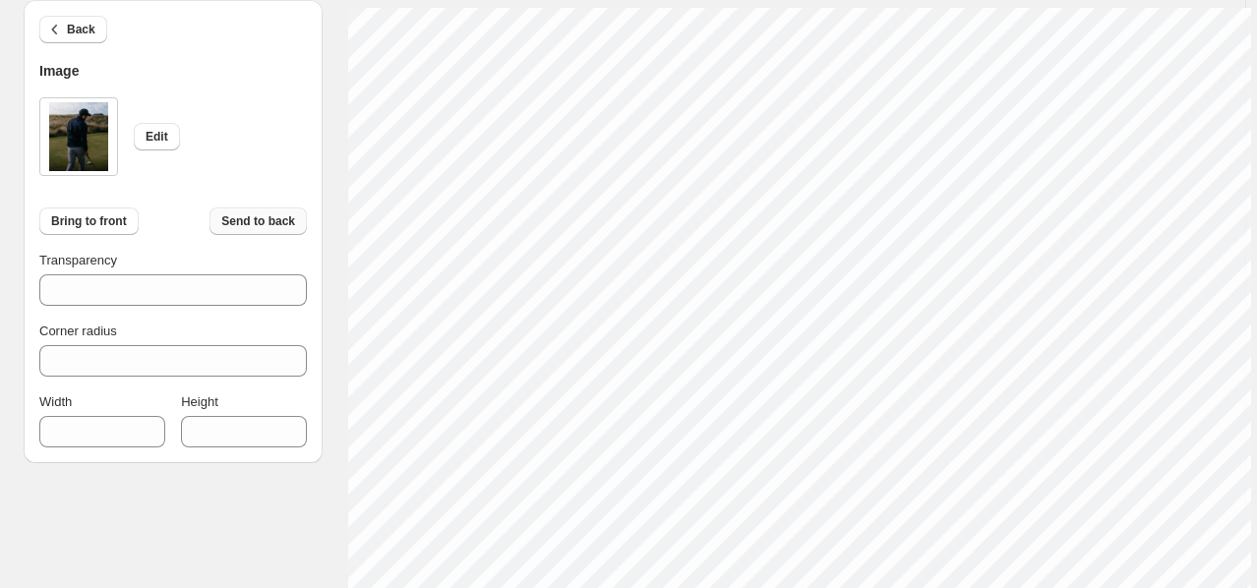
click at [239, 214] on span "Send to back" at bounding box center [258, 221] width 74 height 16
click at [255, 225] on span "Send to back" at bounding box center [258, 221] width 74 height 16
click at [118, 218] on span "Bring to front" at bounding box center [89, 221] width 76 height 16
click at [258, 216] on span "Send to back" at bounding box center [258, 221] width 74 height 16
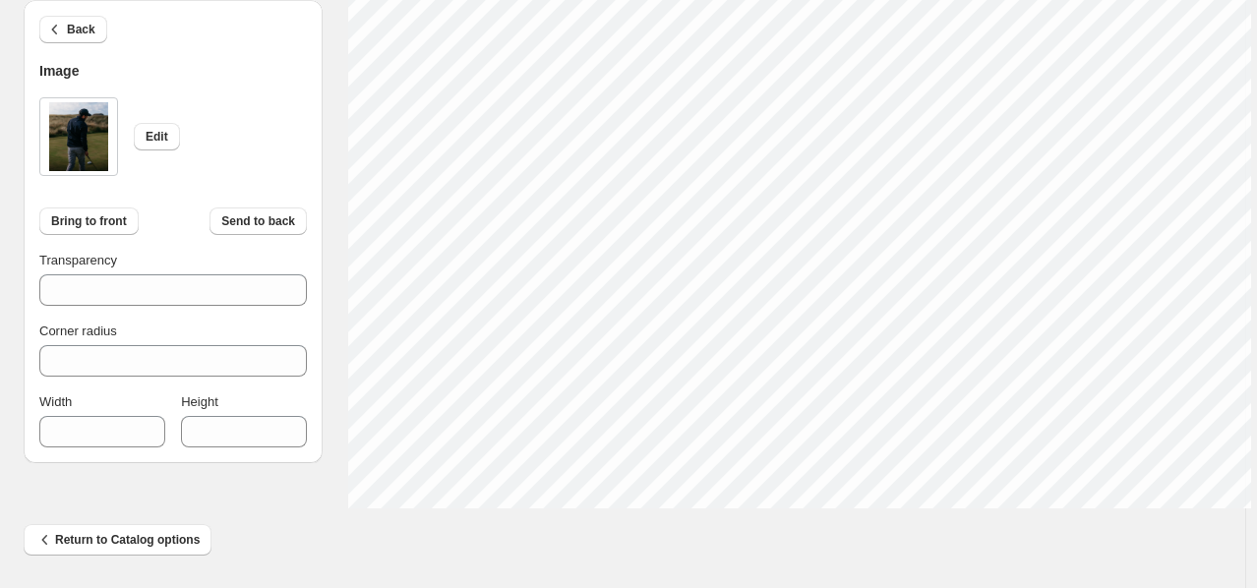
click at [814, 511] on div "Return to Catalog options" at bounding box center [615, 531] width 1214 height 47
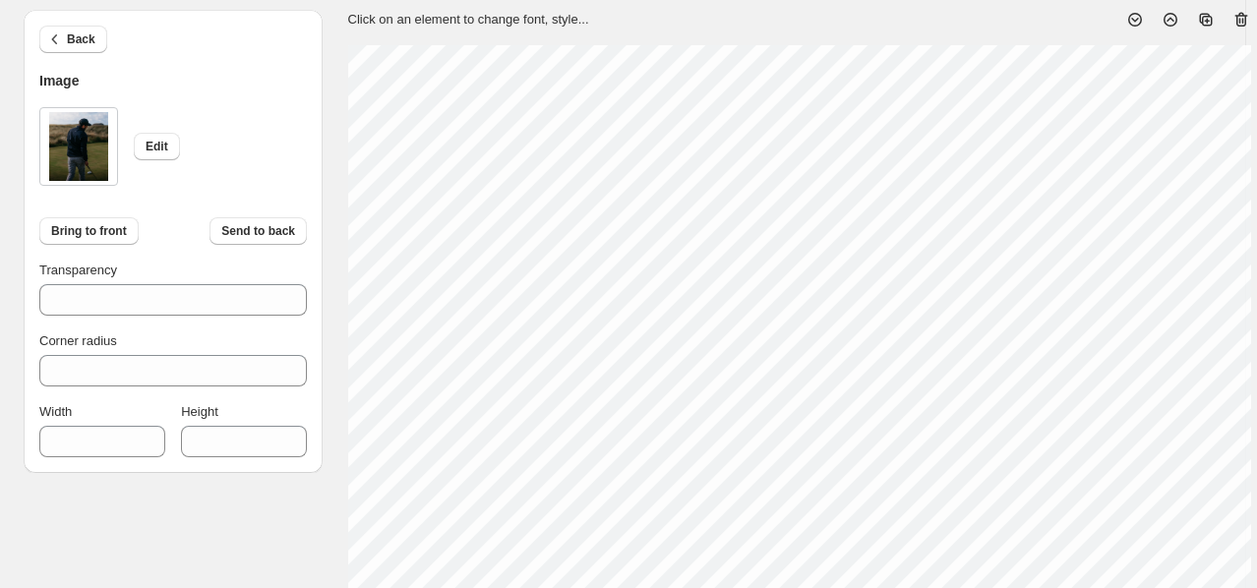
scroll to position [135, 0]
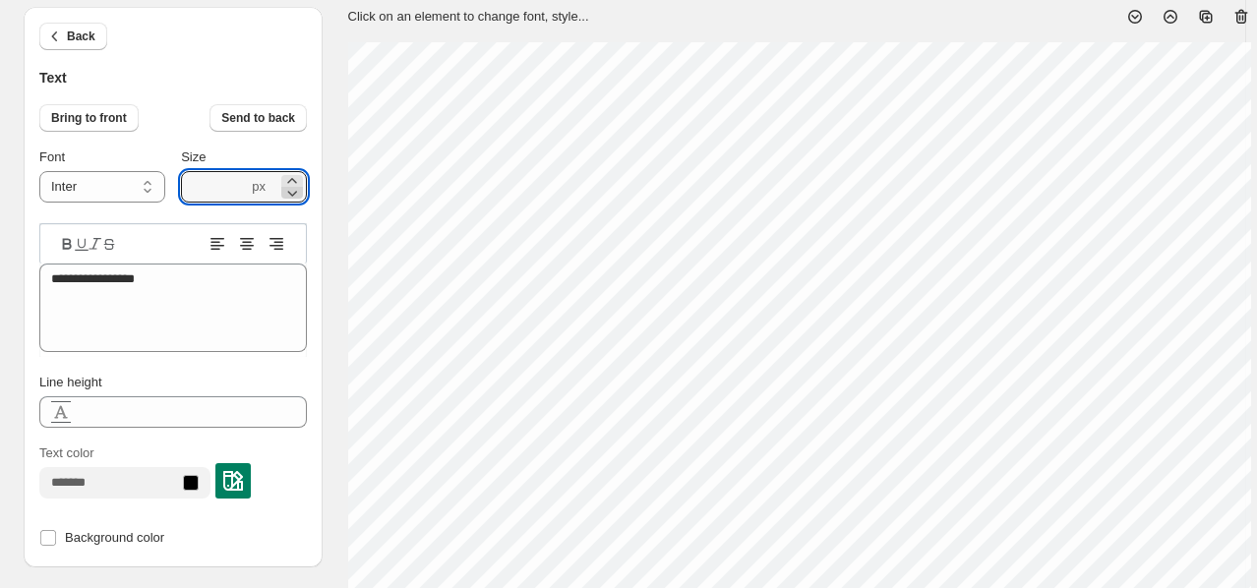
click at [287, 192] on icon at bounding box center [292, 193] width 20 height 20
click at [287, 191] on icon at bounding box center [292, 193] width 20 height 20
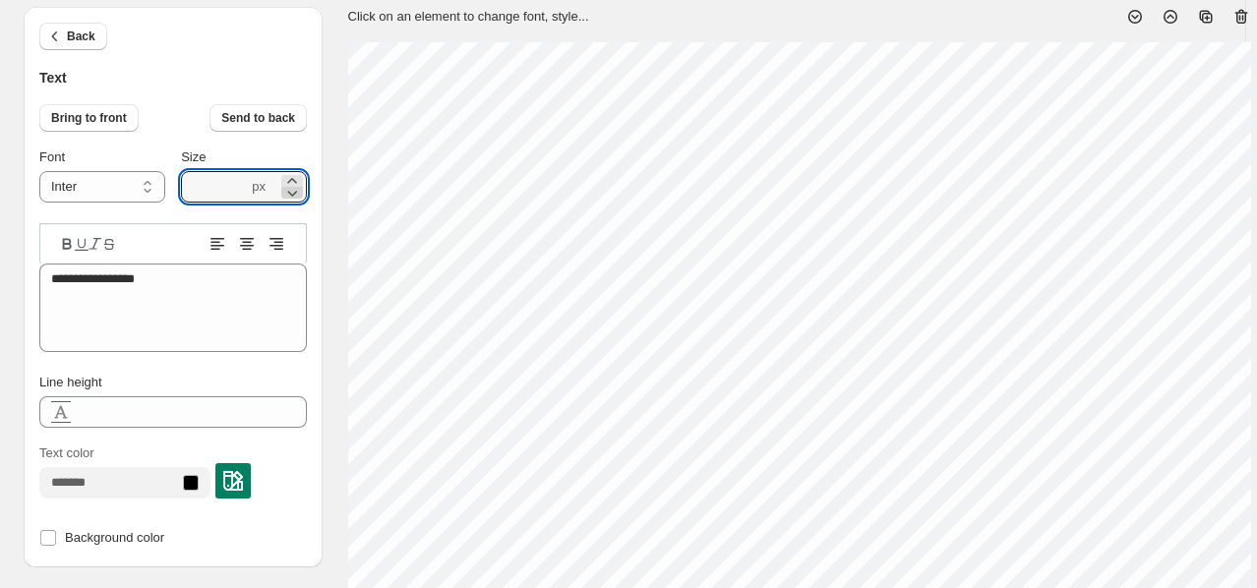
click at [287, 191] on icon at bounding box center [292, 193] width 20 height 20
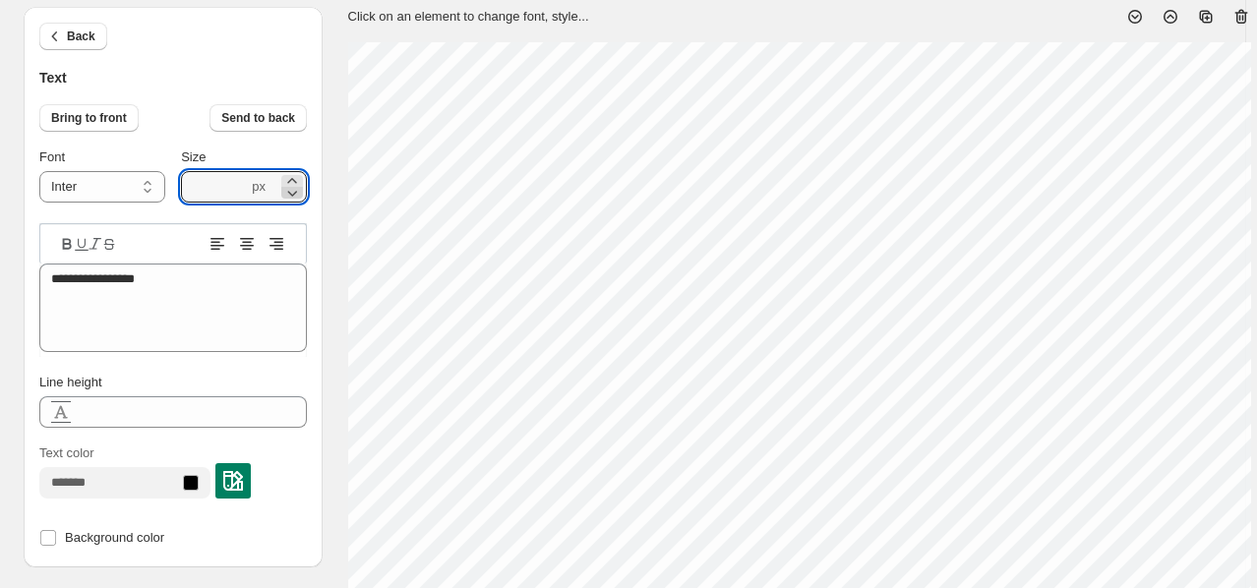
click at [287, 191] on icon at bounding box center [292, 193] width 20 height 20
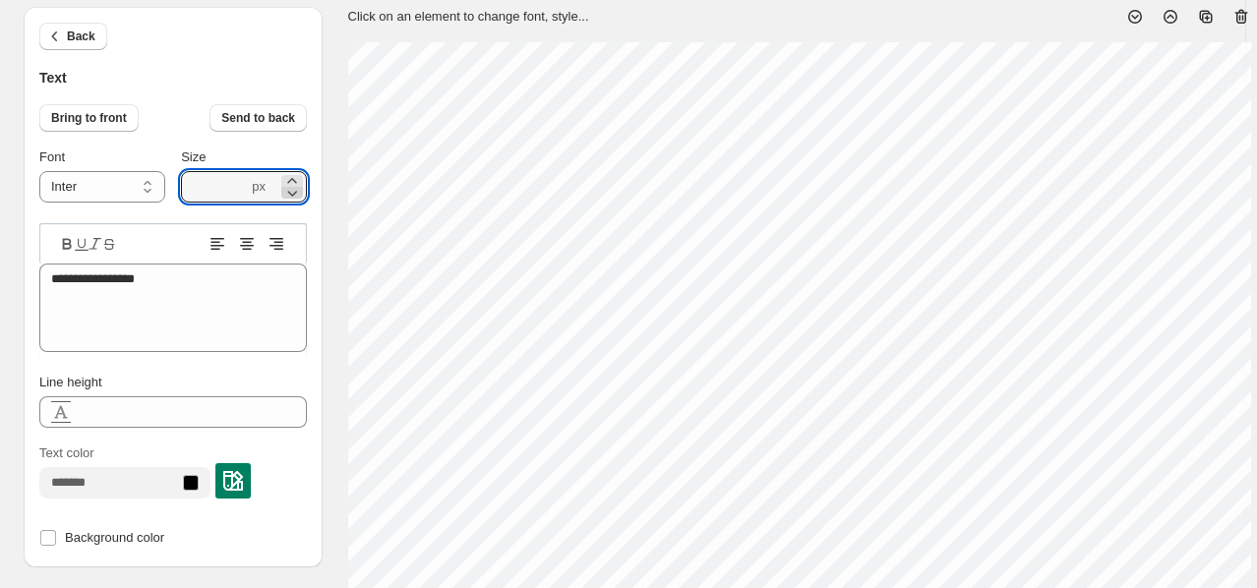
click at [287, 191] on icon at bounding box center [292, 193] width 20 height 20
type input "****"
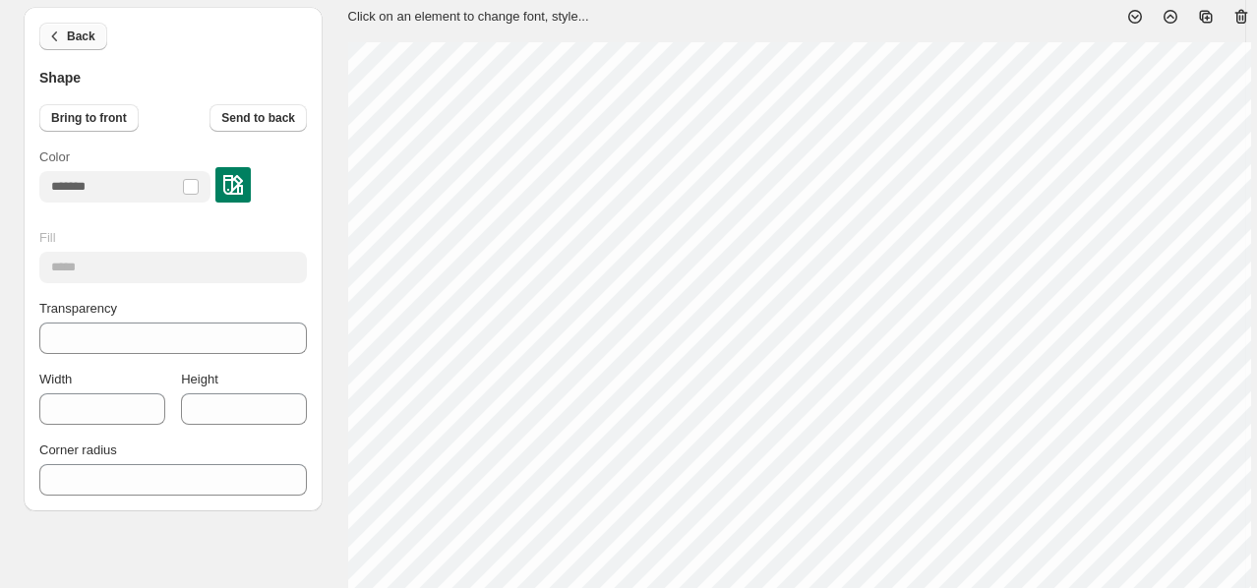
click at [45, 35] on button "Back" at bounding box center [73, 37] width 68 height 28
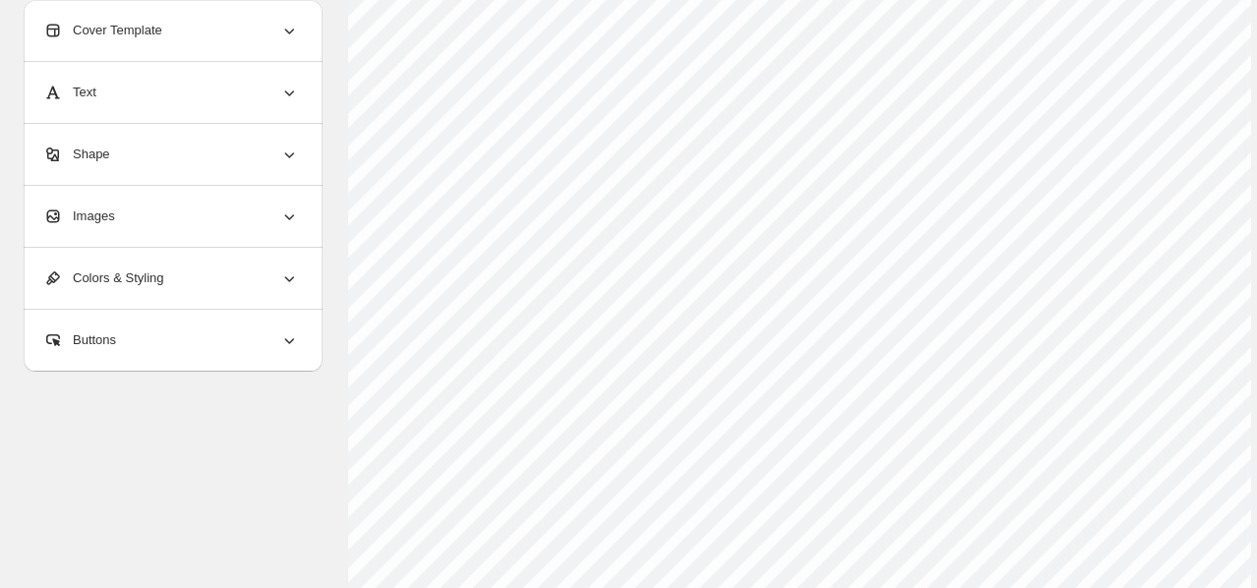
scroll to position [798, 0]
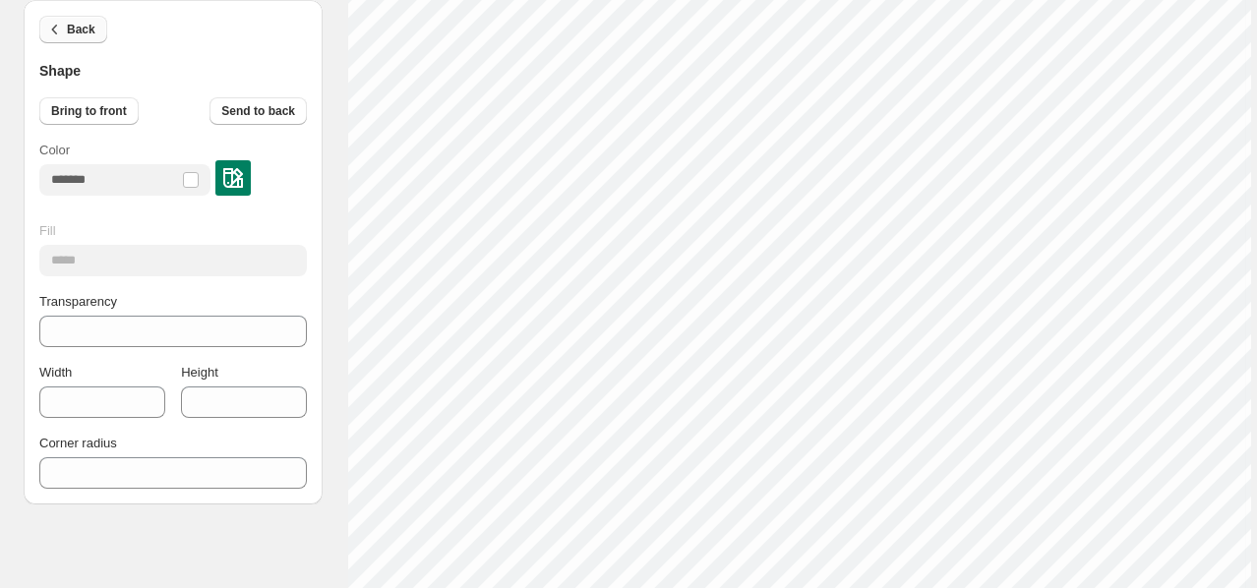
click at [83, 38] on button "Back" at bounding box center [73, 30] width 68 height 28
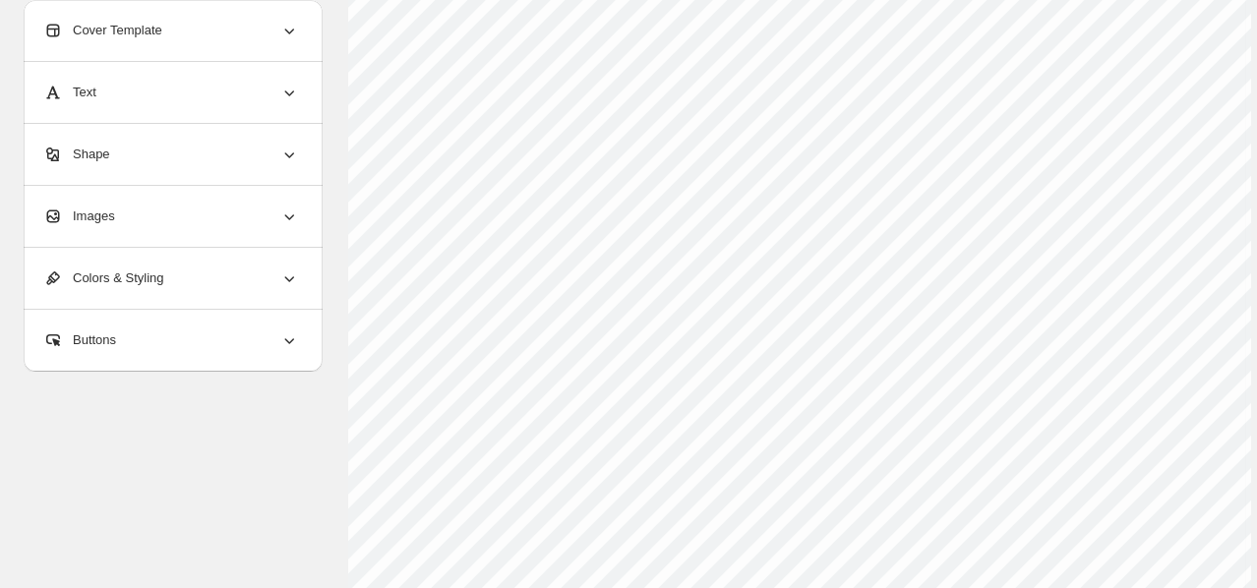
click at [191, 44] on div "Cover Template" at bounding box center [171, 30] width 256 height 61
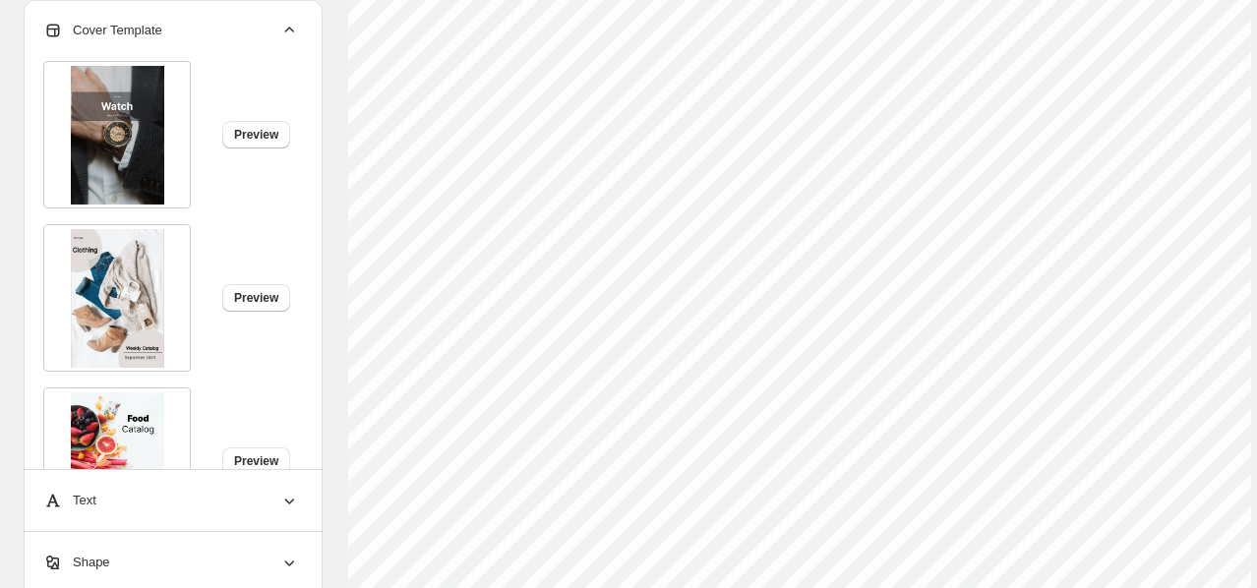
click at [279, 21] on icon at bounding box center [289, 31] width 20 height 20
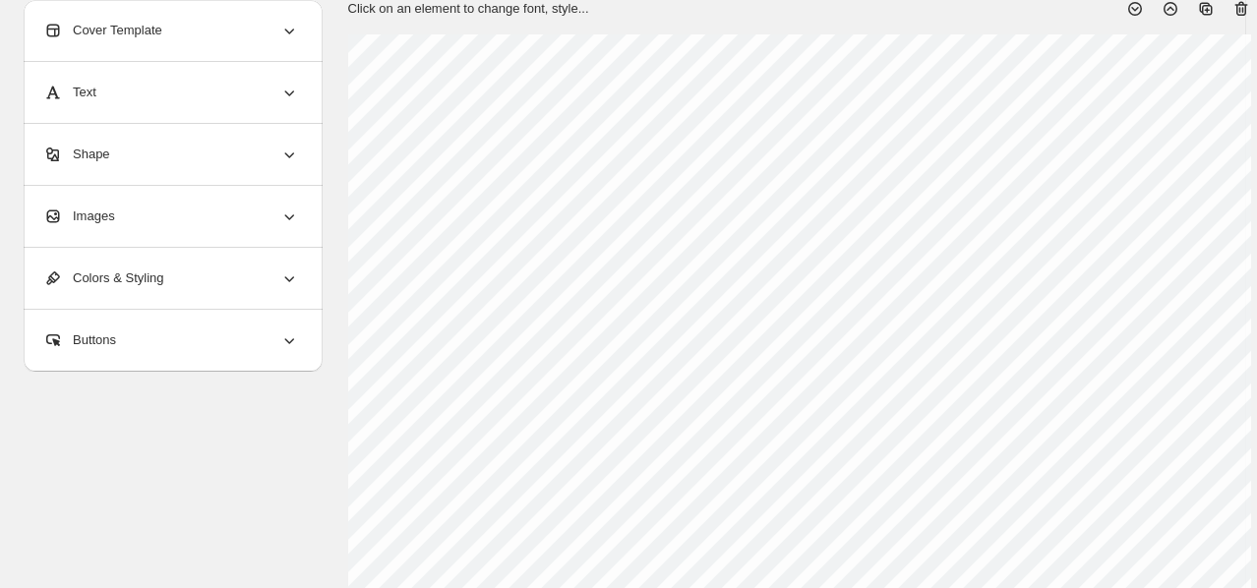
scroll to position [80, 0]
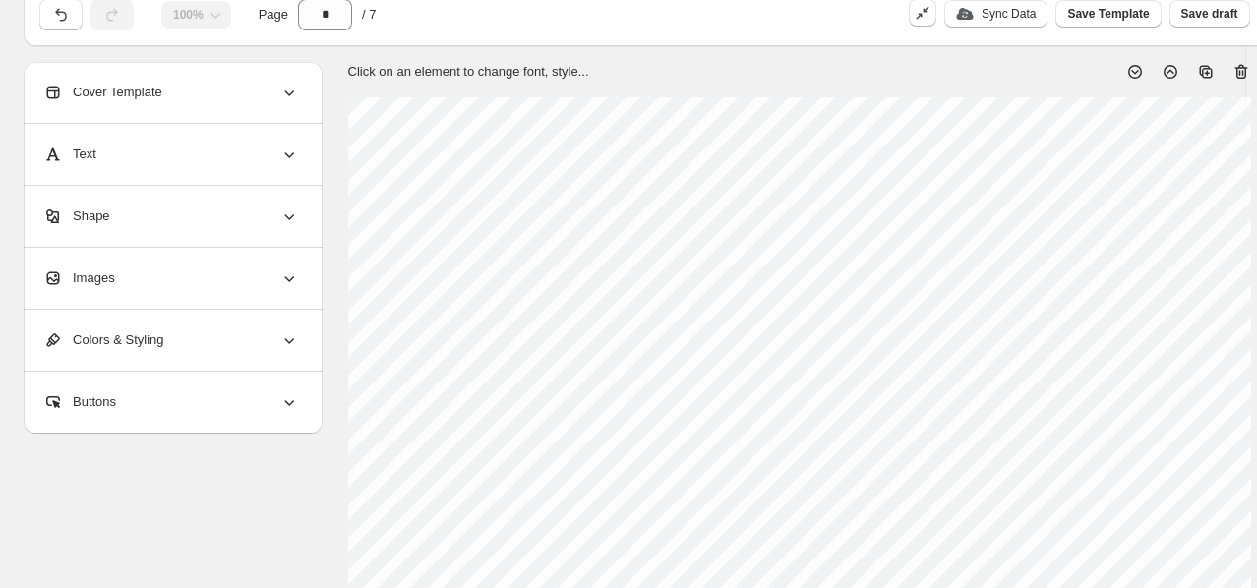
click at [144, 279] on div "Images" at bounding box center [171, 278] width 256 height 61
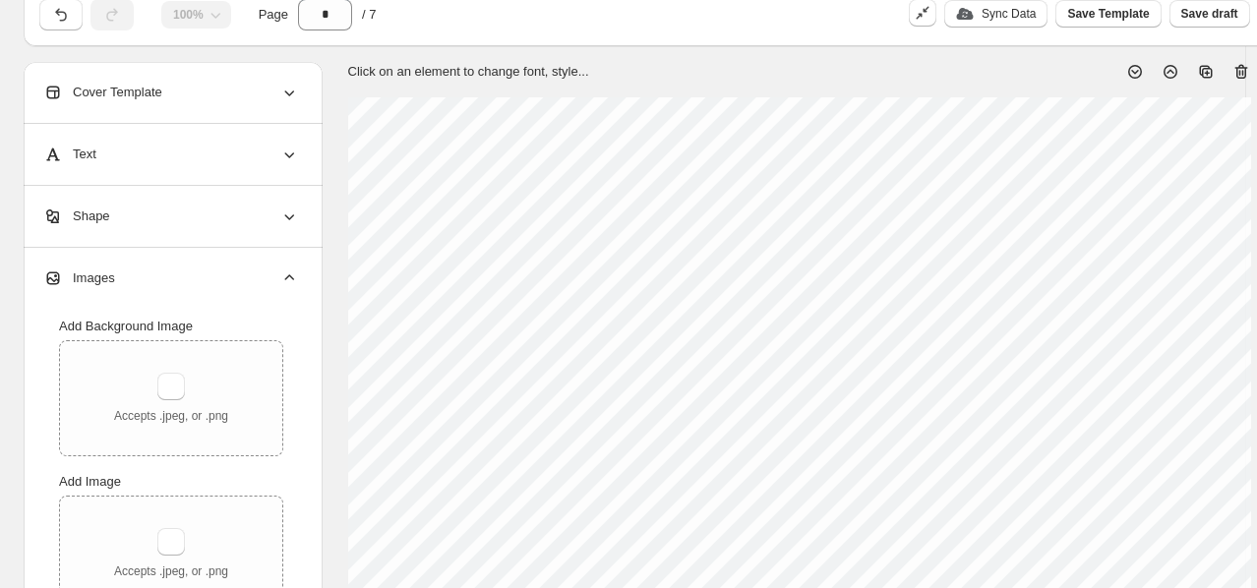
click at [149, 278] on div "Images" at bounding box center [171, 278] width 256 height 61
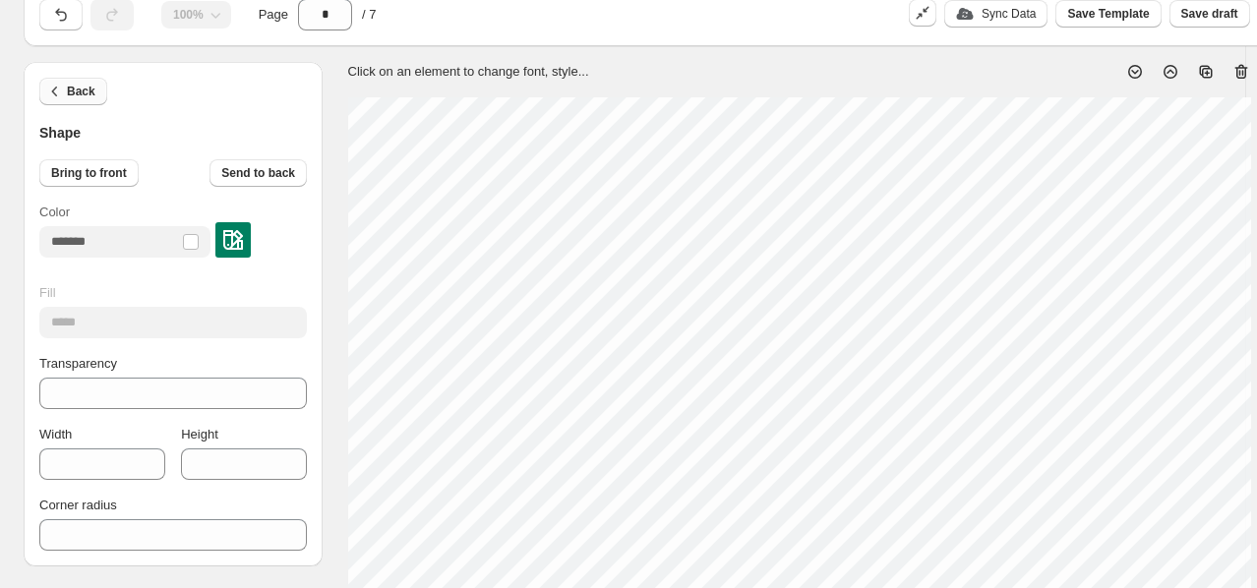
click at [77, 92] on span "Back" at bounding box center [81, 92] width 29 height 16
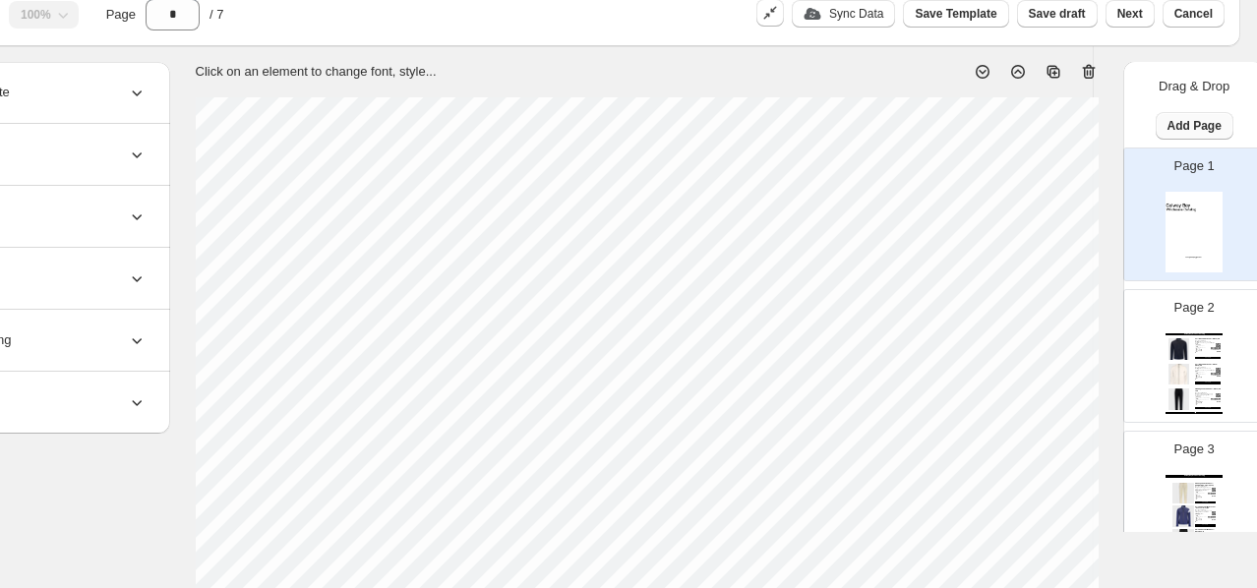
scroll to position [80, 160]
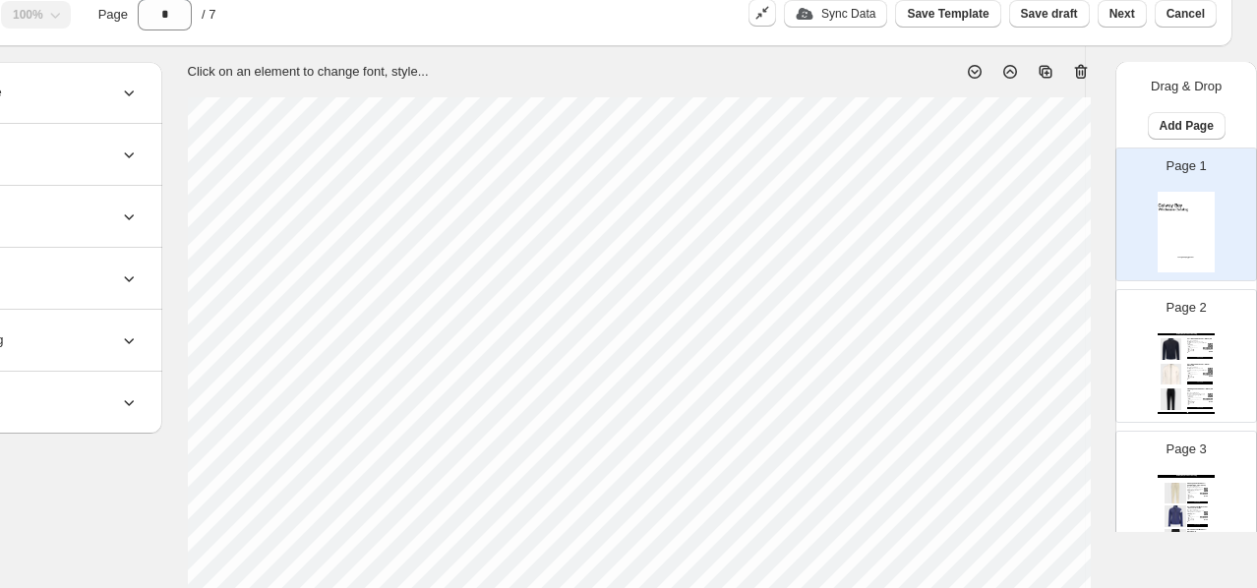
click at [1198, 342] on div "Designed for Golf Built for golfers who demand performance in any condition, th…" at bounding box center [1198, 342] width 22 height 5
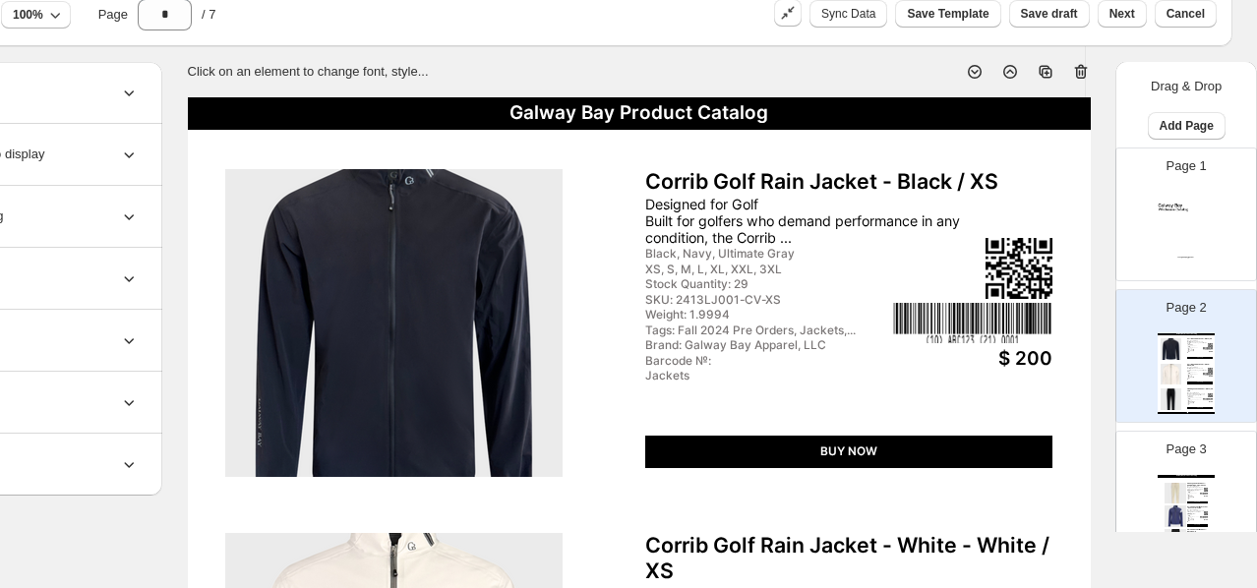
click at [1184, 212] on img at bounding box center [1186, 232] width 57 height 81
type input "*"
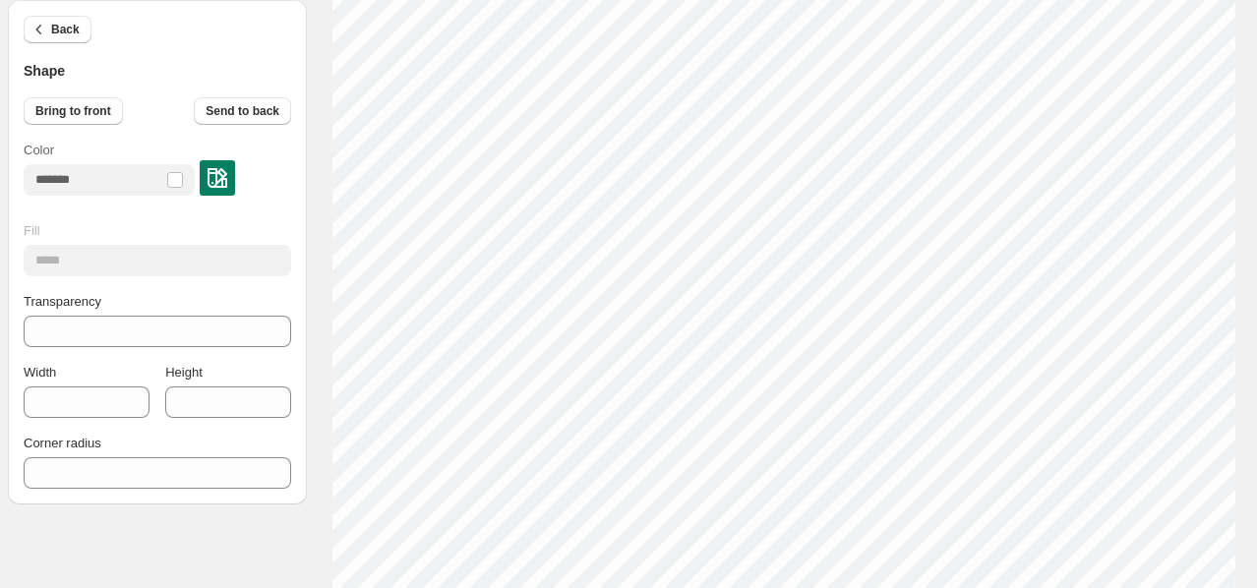
scroll to position [231, 0]
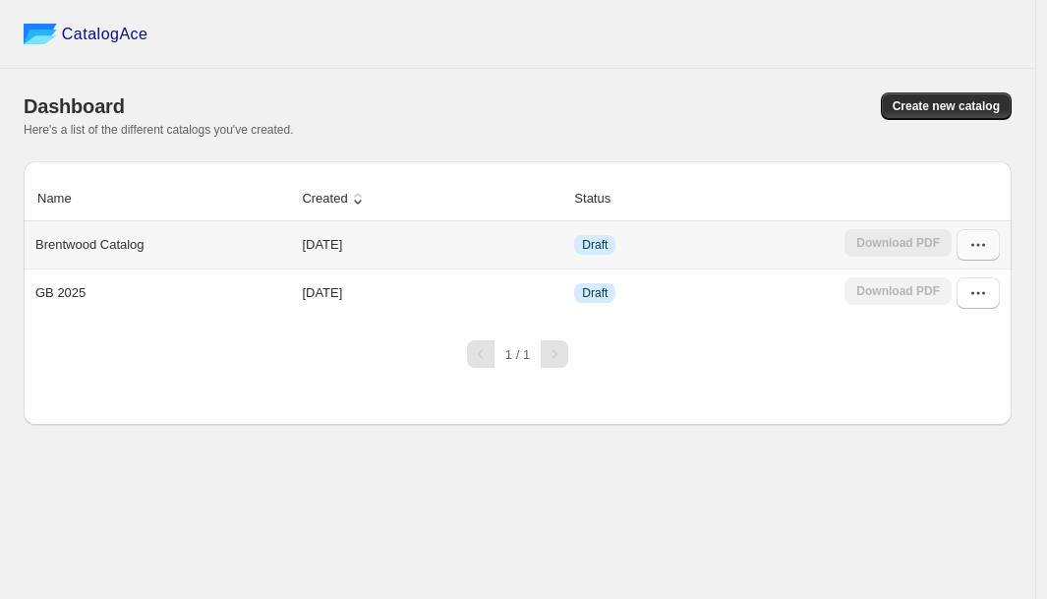
click at [981, 242] on icon "button" at bounding box center [979, 245] width 20 height 20
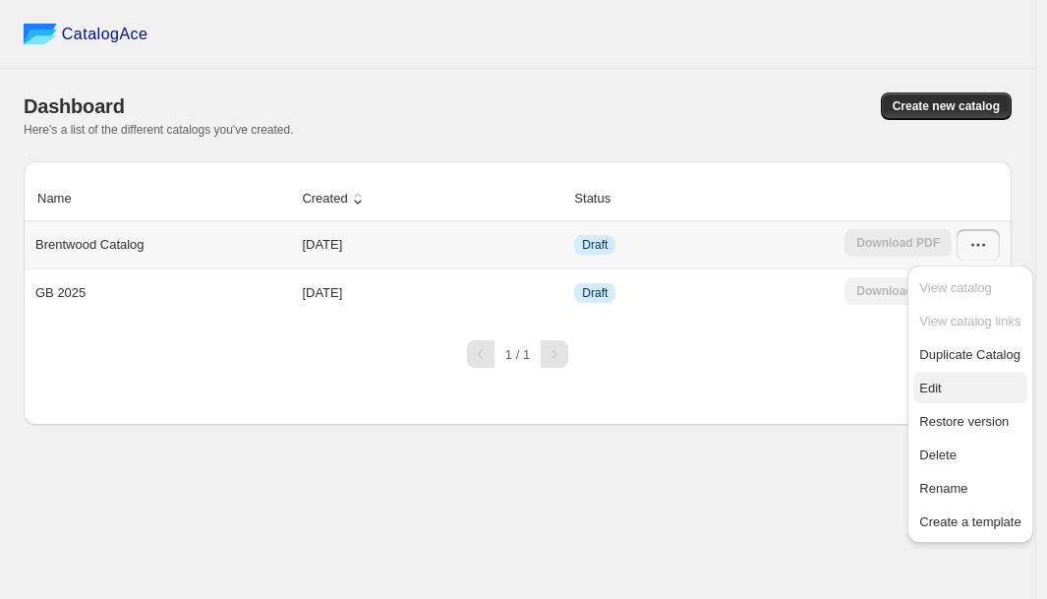
click at [965, 391] on span "Edit" at bounding box center [970, 389] width 101 height 20
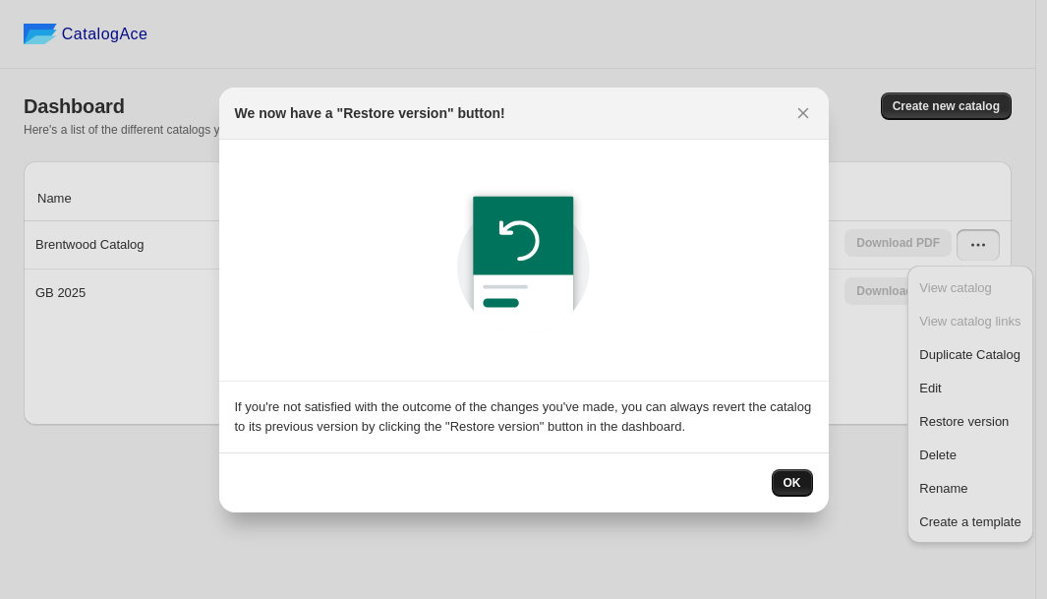
click at [791, 476] on span "OK" at bounding box center [793, 483] width 18 height 16
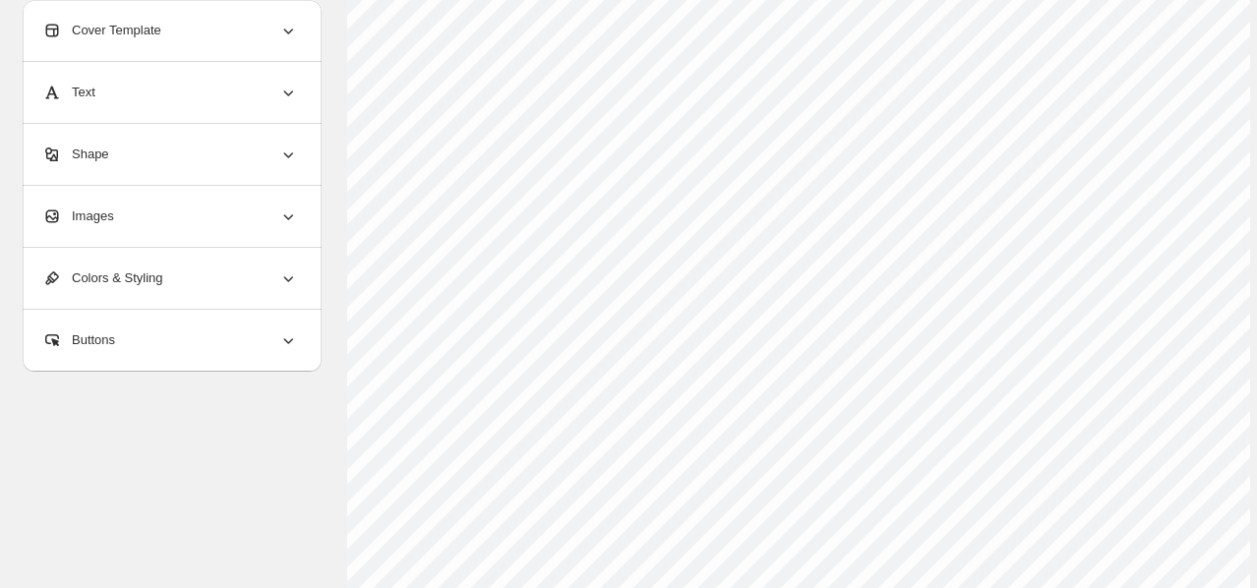
scroll to position [242, 1]
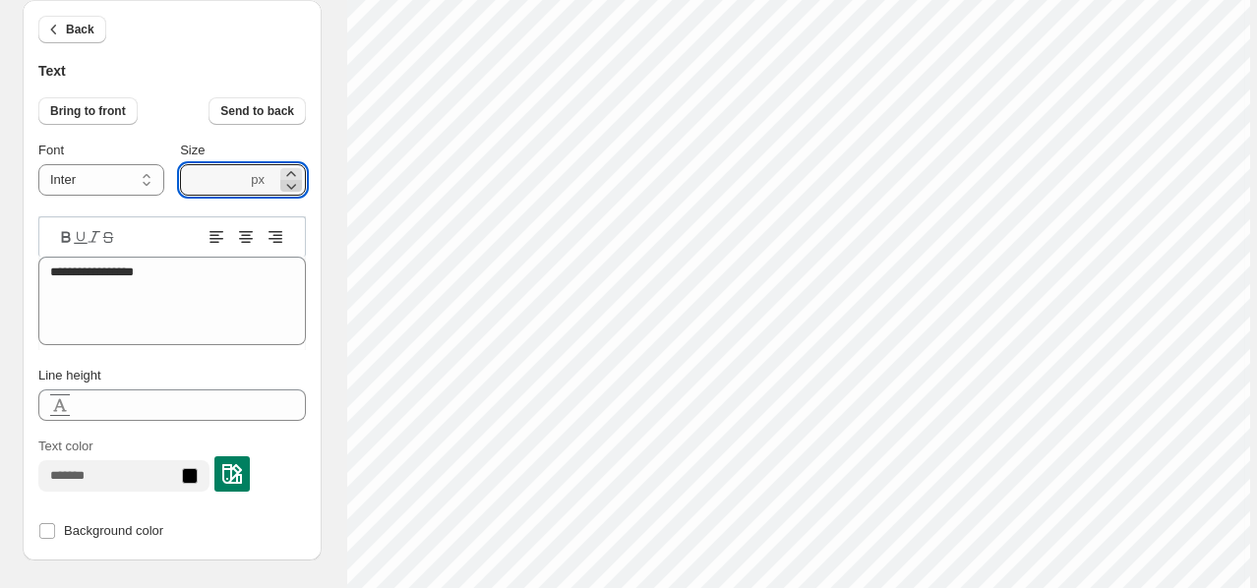
click at [291, 183] on icon at bounding box center [291, 186] width 20 height 20
click at [290, 183] on icon at bounding box center [291, 186] width 20 height 20
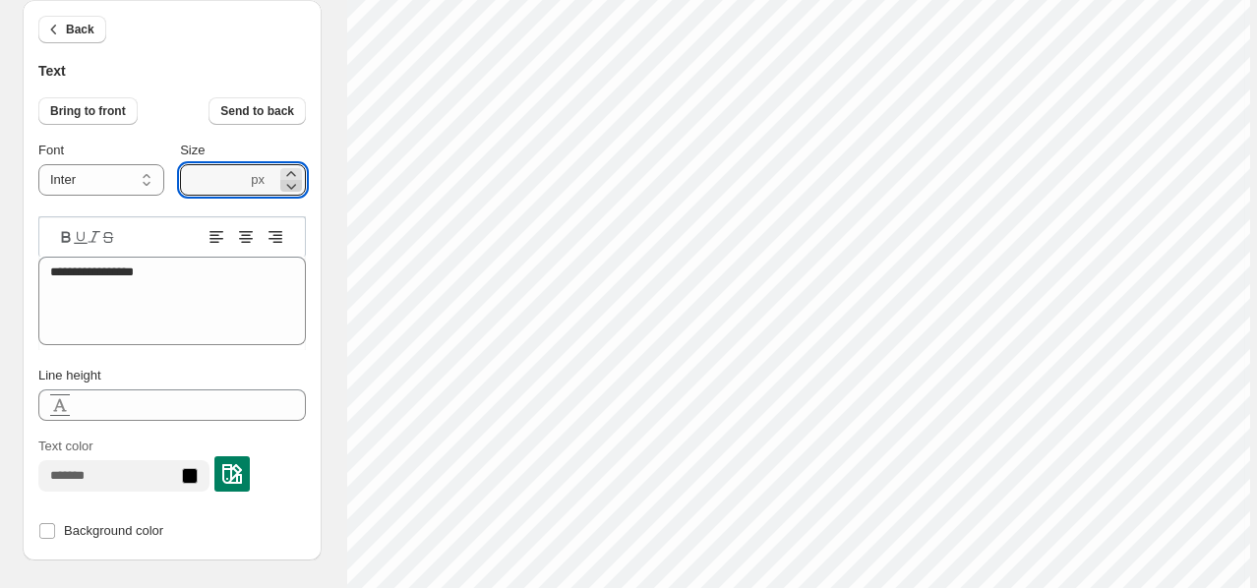
click at [290, 183] on icon at bounding box center [291, 186] width 20 height 20
click at [289, 183] on icon at bounding box center [291, 186] width 20 height 20
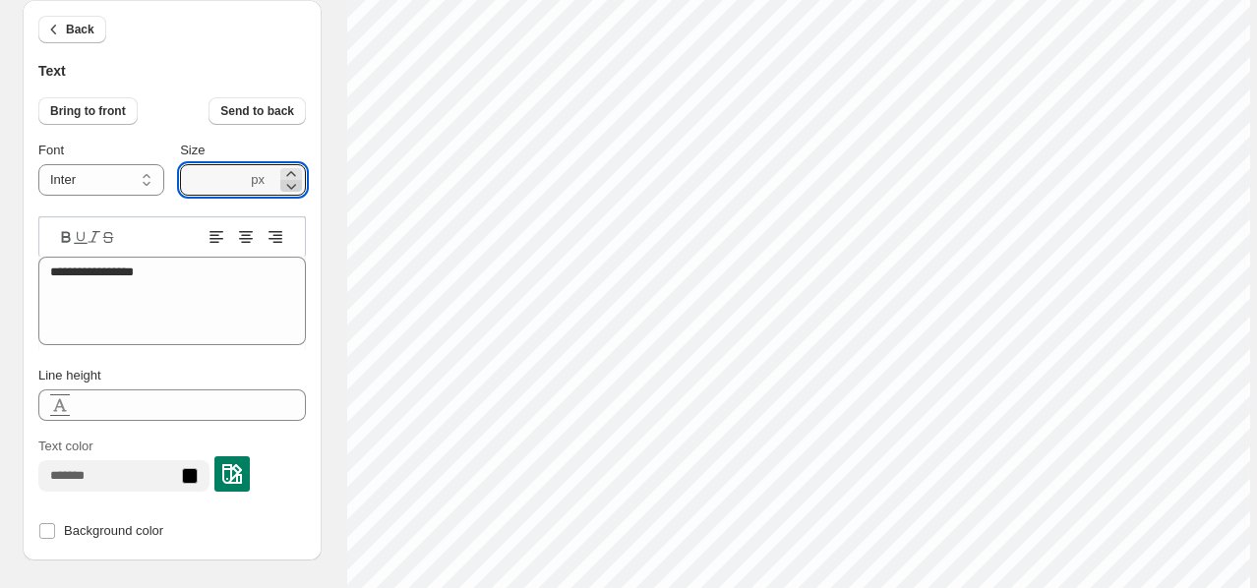
click at [289, 183] on icon at bounding box center [291, 186] width 20 height 20
click at [288, 184] on icon at bounding box center [292, 187] width 10 height 6
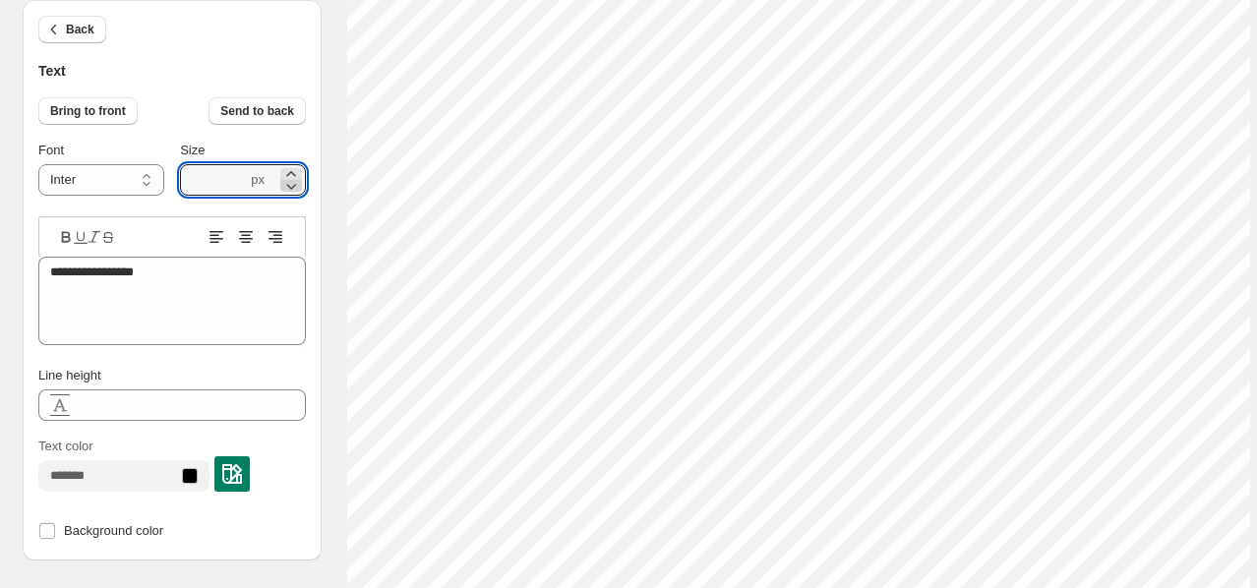
click at [288, 184] on icon at bounding box center [292, 187] width 10 height 6
click at [288, 182] on icon at bounding box center [291, 186] width 20 height 20
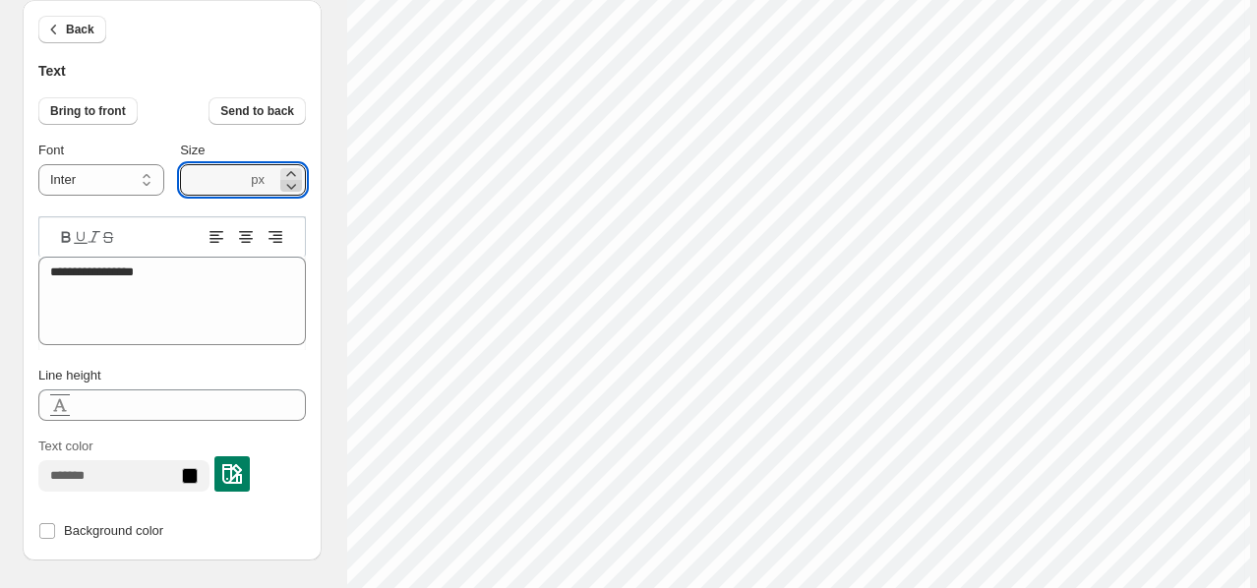
click at [288, 182] on icon at bounding box center [291, 186] width 20 height 20
click at [289, 182] on icon at bounding box center [291, 186] width 20 height 20
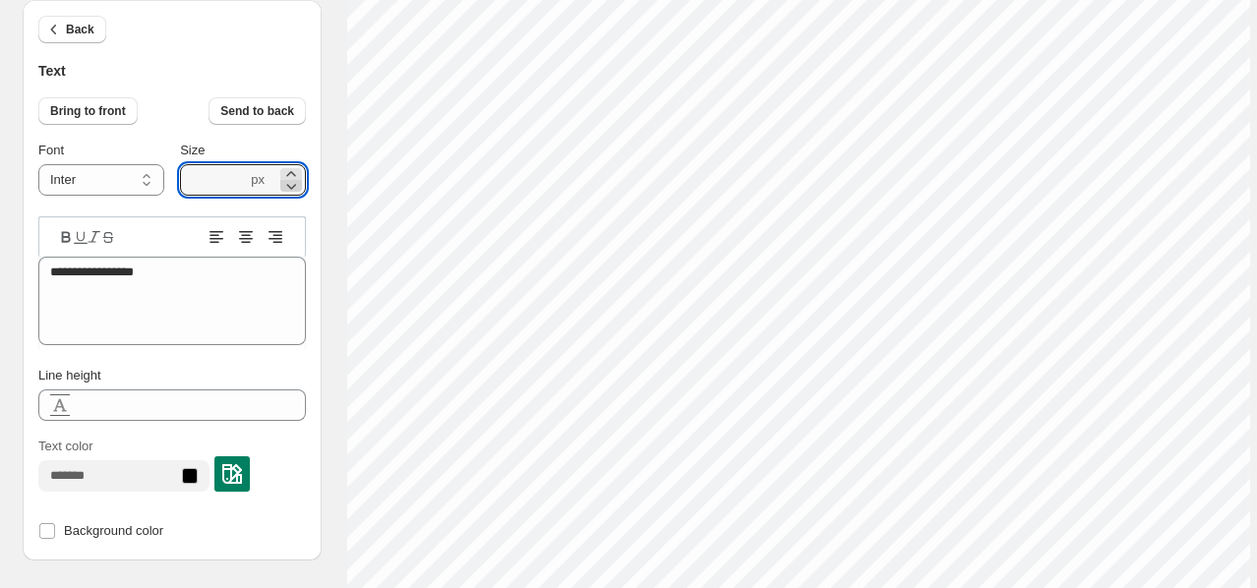
type input "****"
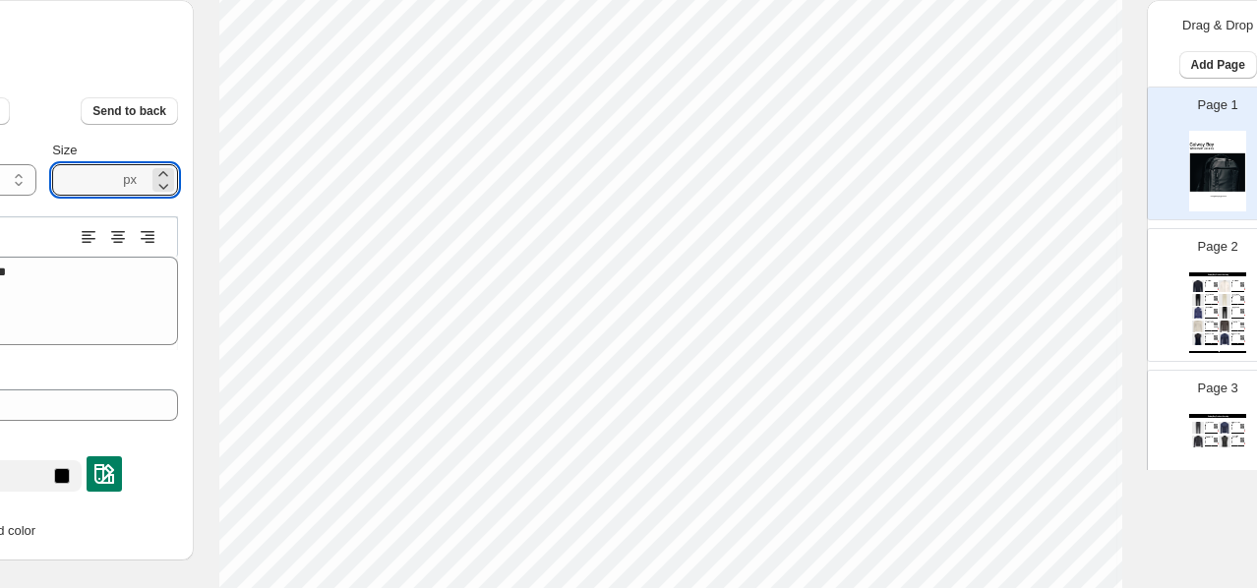
scroll to position [726, 160]
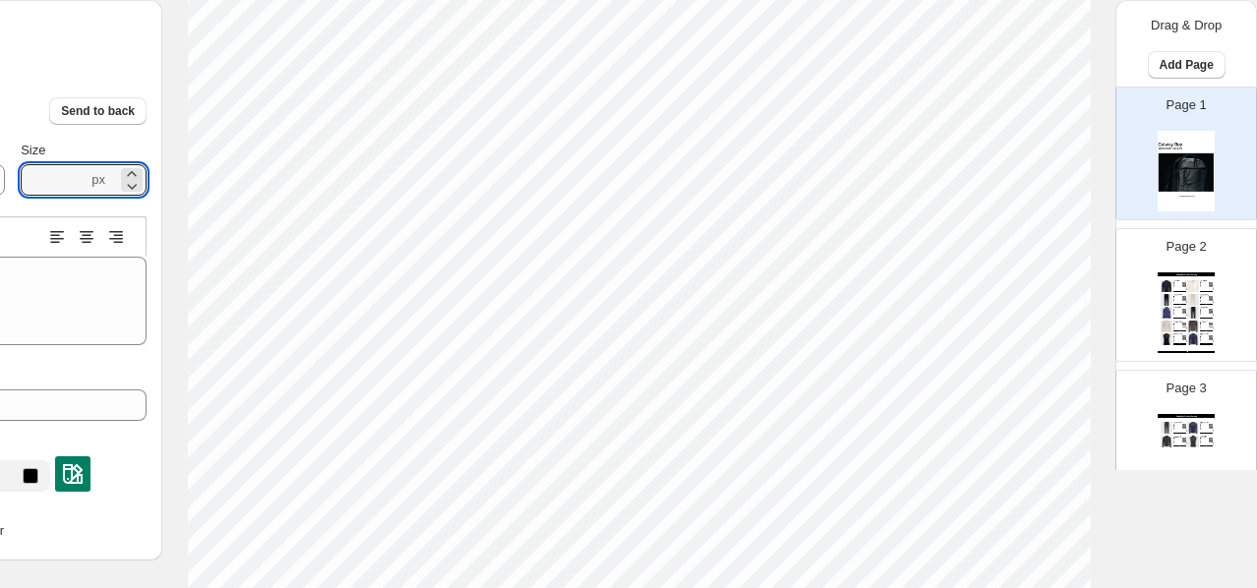
click at [1046, 307] on div "Galway Bay Product Catalog Corrib Golf Rain Jacket - Black / XS Designed for Go…" at bounding box center [1186, 312] width 57 height 81
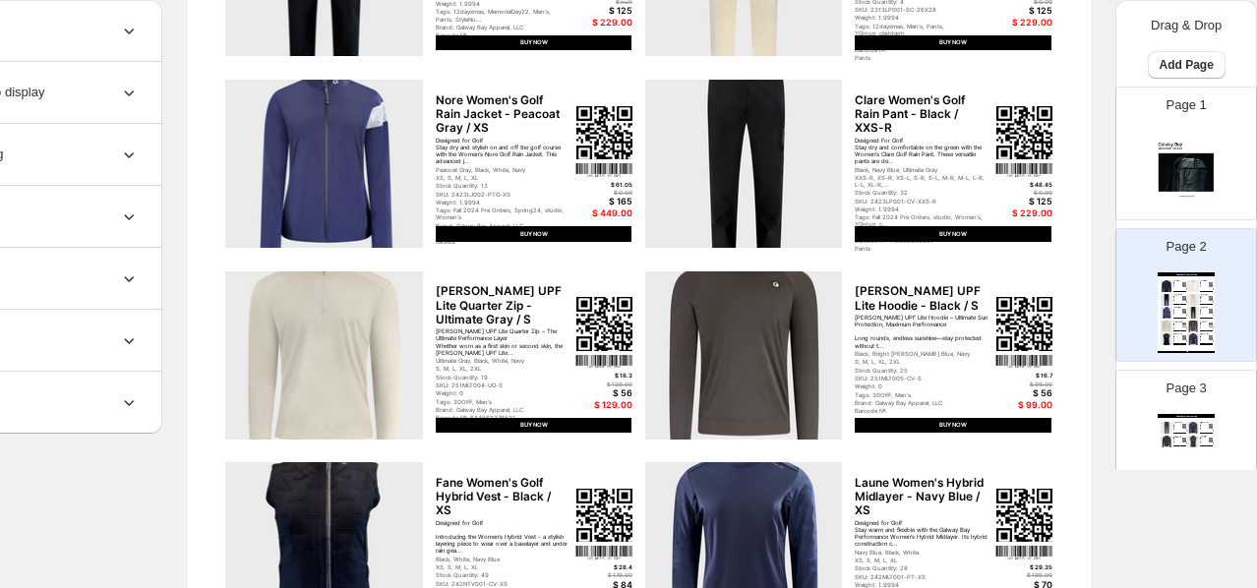
scroll to position [601, 0]
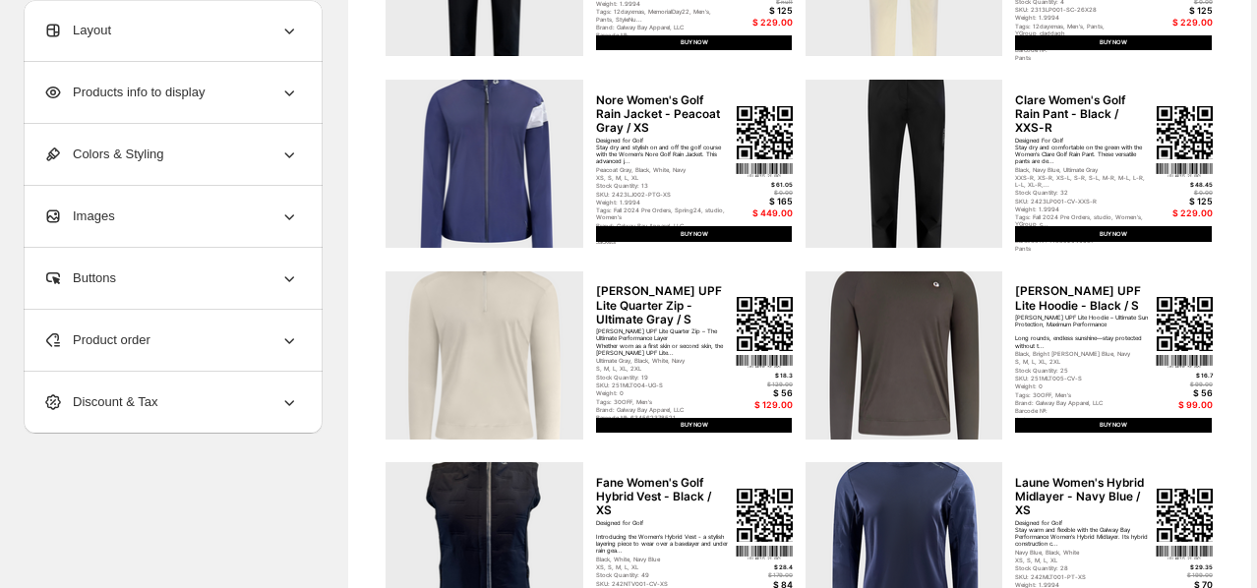
click at [209, 36] on div "Layout" at bounding box center [171, 30] width 256 height 61
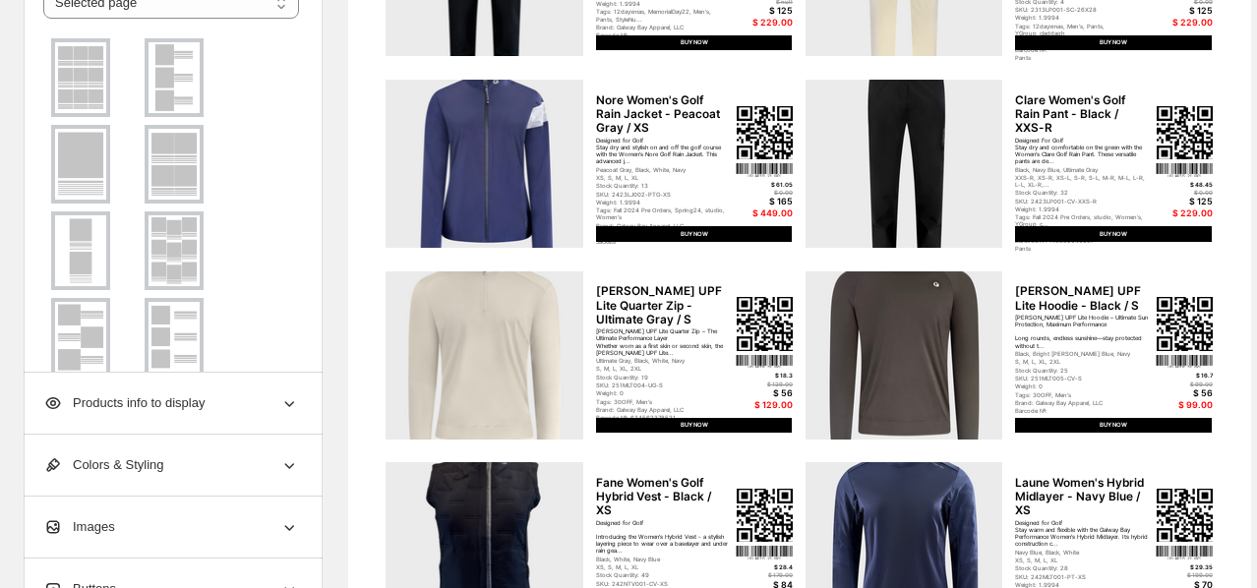
click at [169, 325] on img at bounding box center [174, 337] width 51 height 71
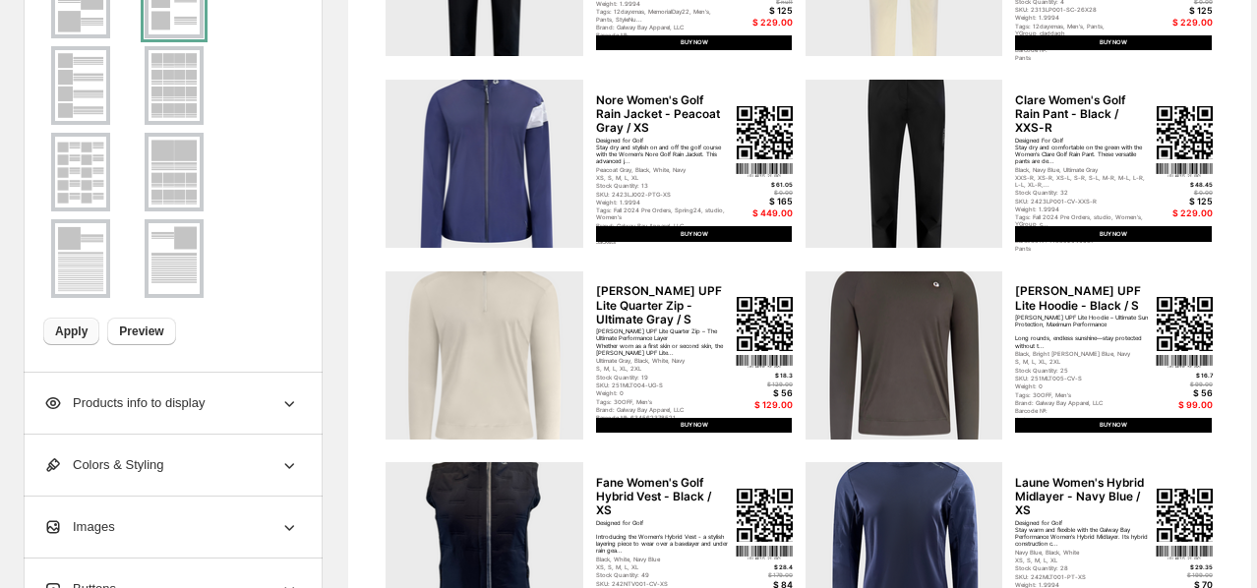
click at [83, 324] on span "Apply" at bounding box center [71, 332] width 32 height 16
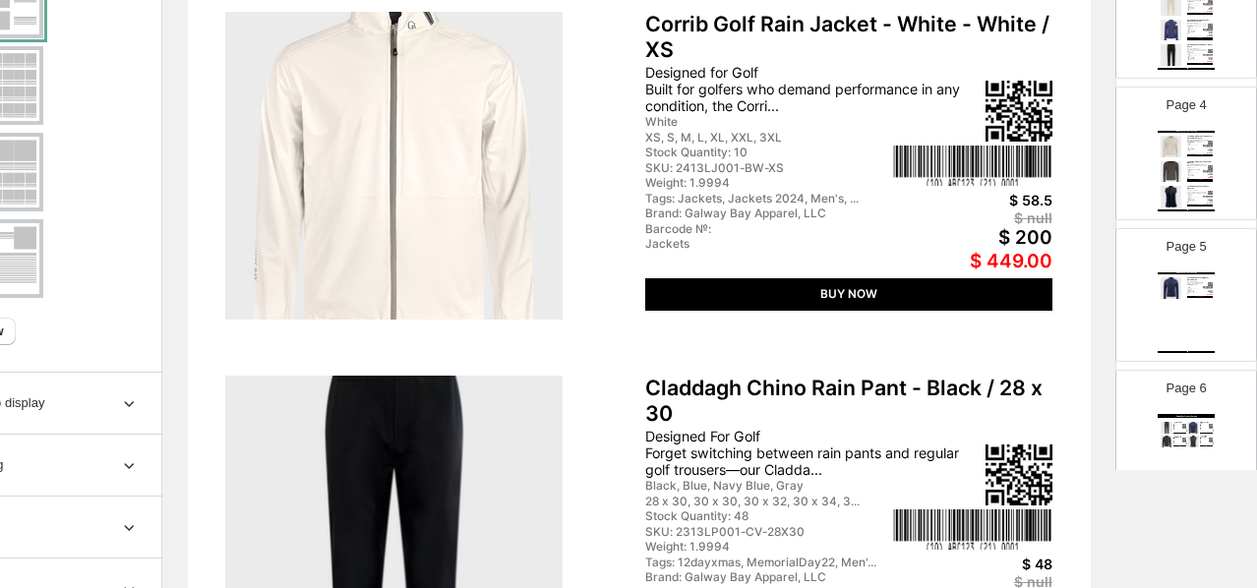
scroll to position [501, 0]
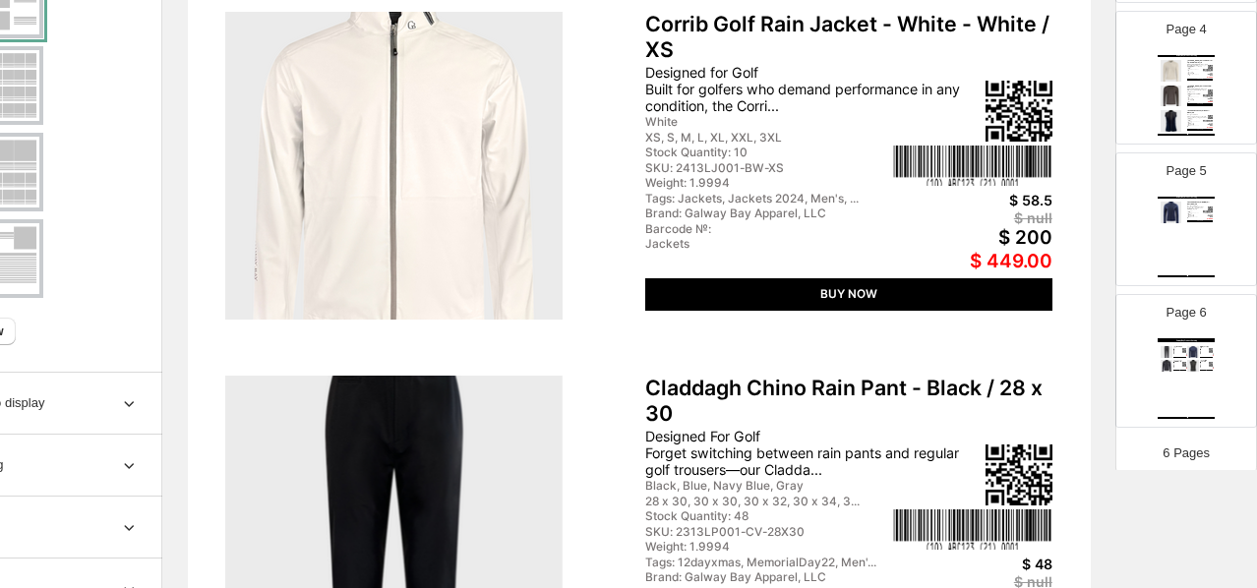
click at [1046, 375] on div "Galway Bay Product Catalog Glyde Packable Rain Pant - Navy Blue / XS-R Designed…" at bounding box center [1186, 378] width 57 height 81
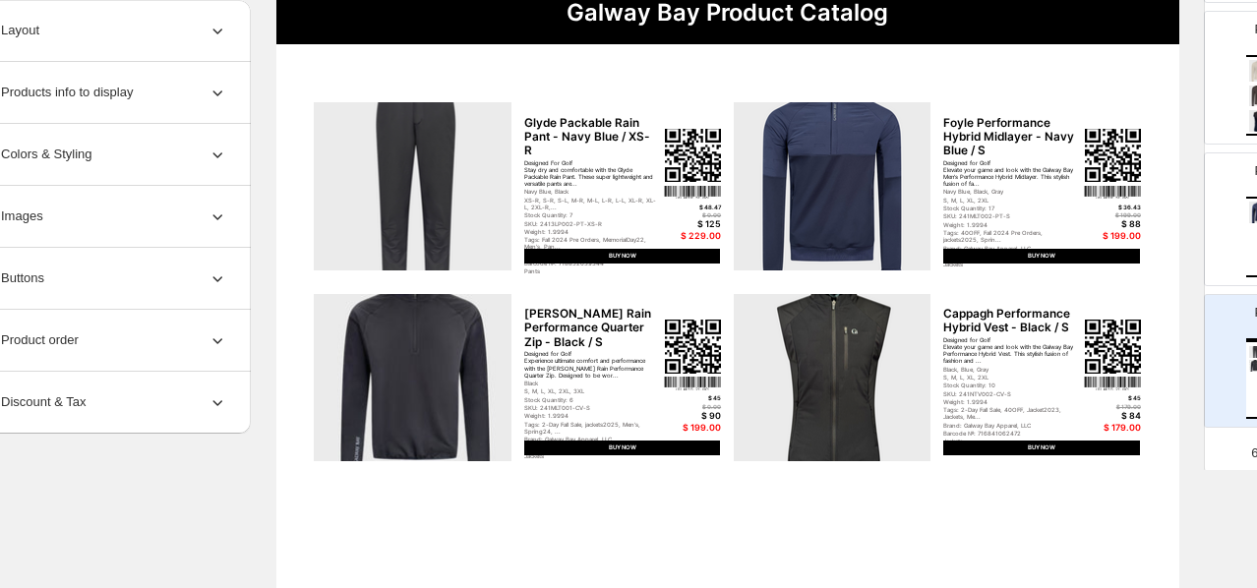
scroll to position [196, 0]
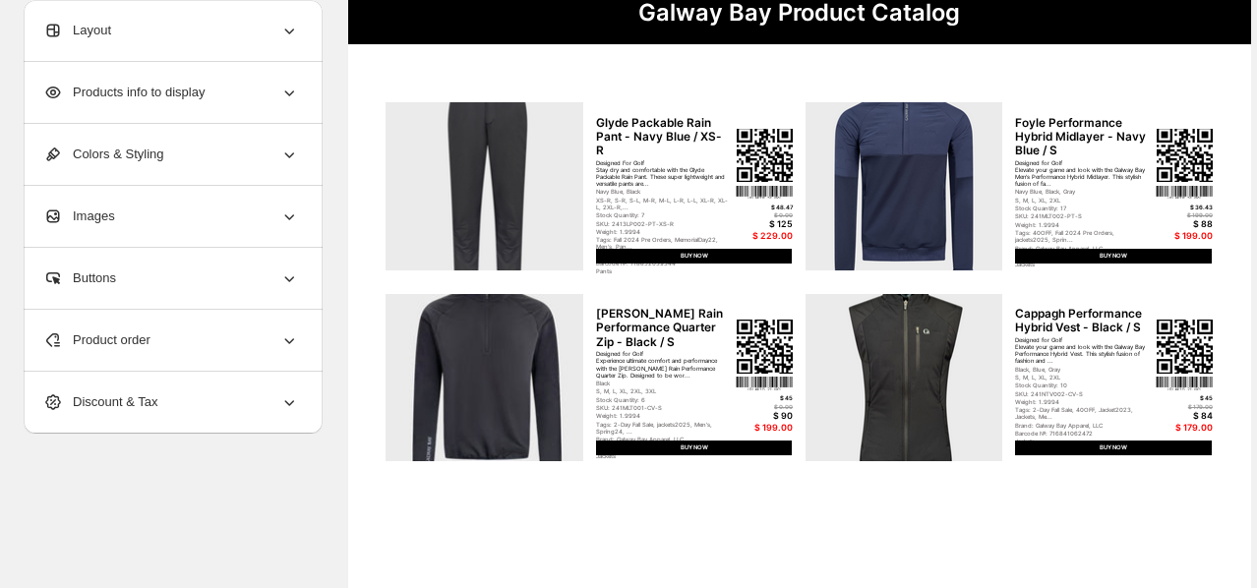
click at [192, 34] on div "Layout" at bounding box center [171, 30] width 256 height 61
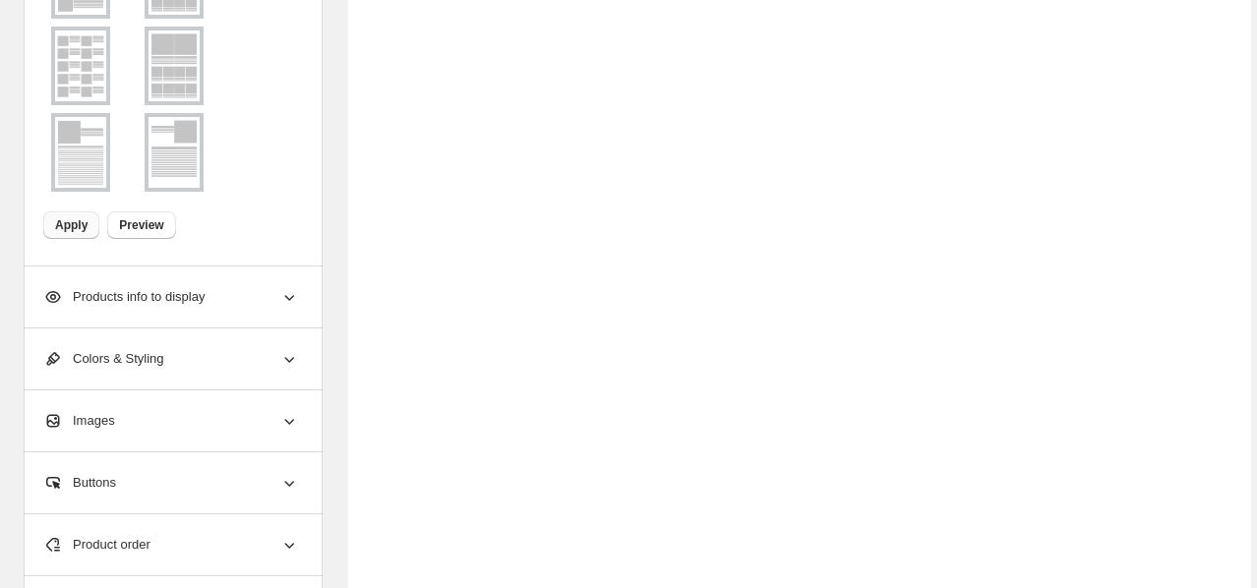
scroll to position [700, 0]
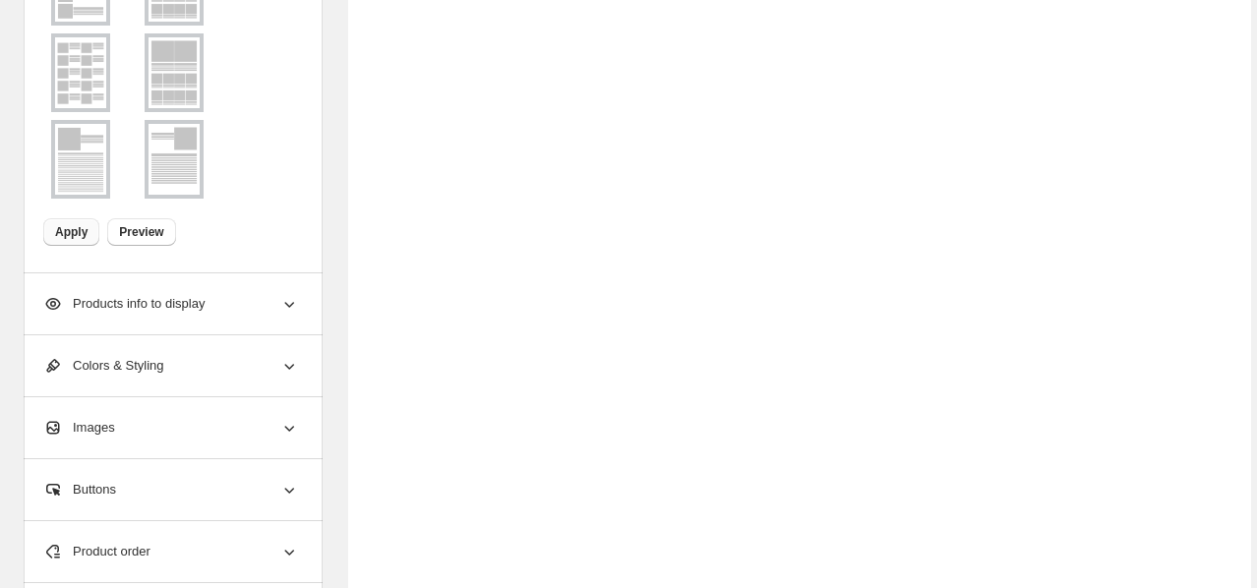
click at [74, 218] on button "Apply" at bounding box center [71, 232] width 56 height 28
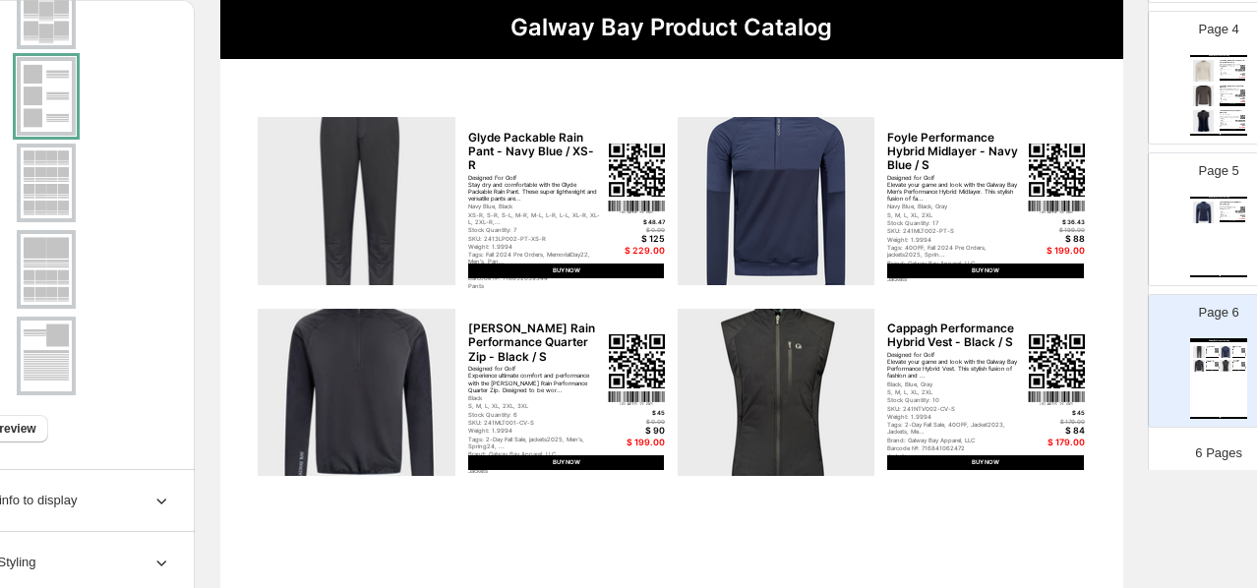
scroll to position [181, 160]
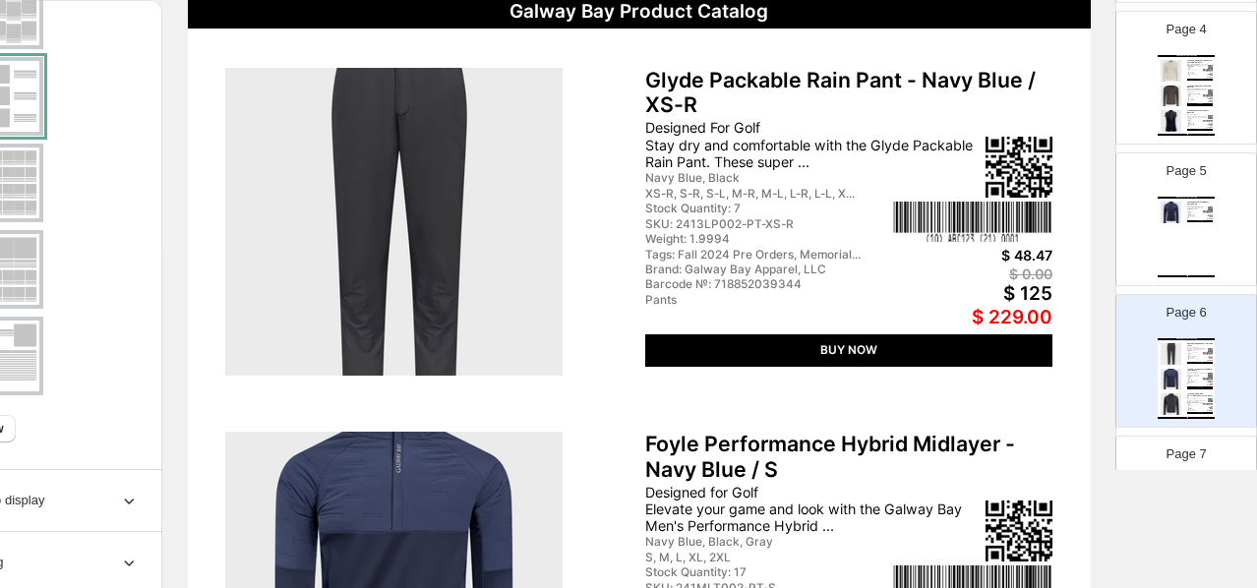
click at [1046, 223] on div "Galway Bay Product Catalog Laune Women's Hybrid Midlayer - Navy Blue / XS Desig…" at bounding box center [1186, 237] width 57 height 81
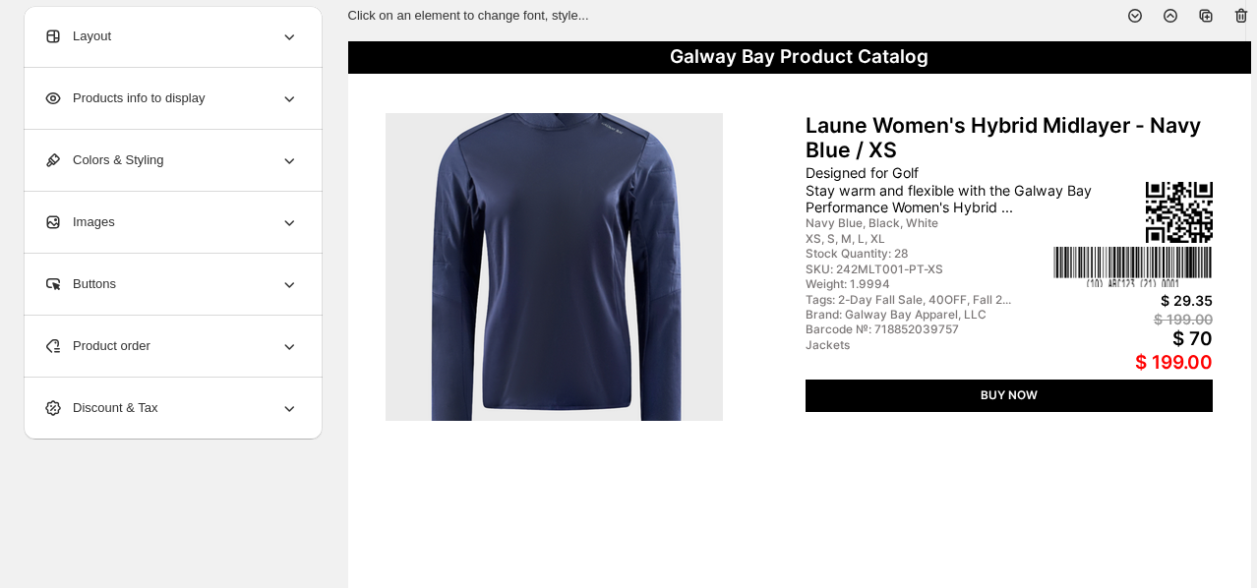
scroll to position [136, 0]
click at [224, 47] on div "Layout" at bounding box center [171, 36] width 256 height 61
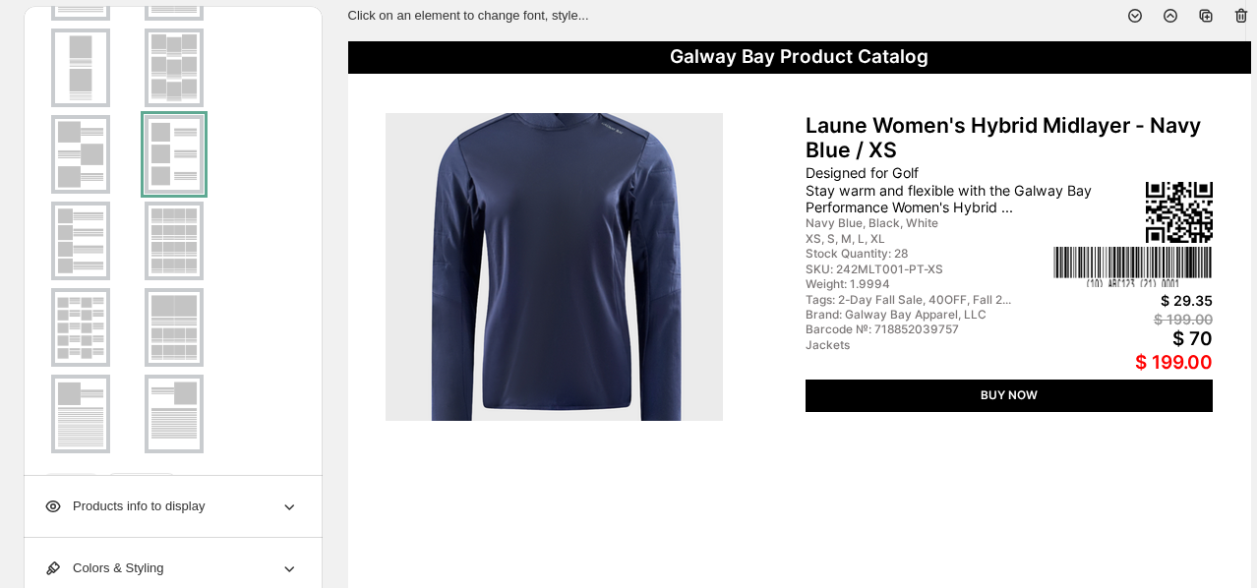
scroll to position [338, 0]
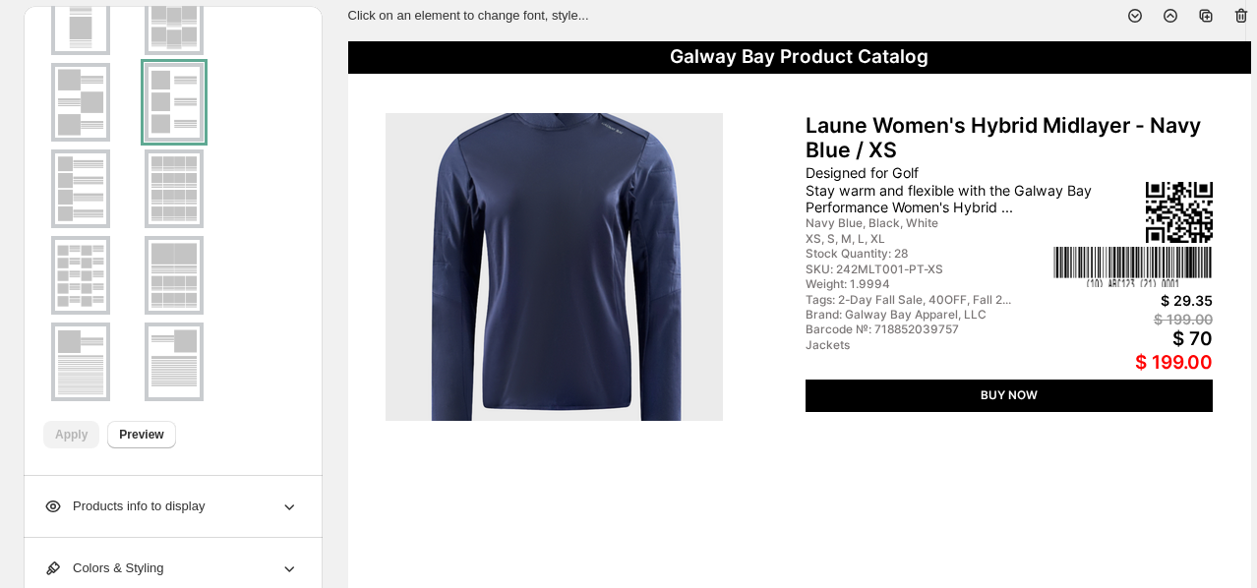
click at [77, 437] on div "Apply" at bounding box center [71, 435] width 56 height 28
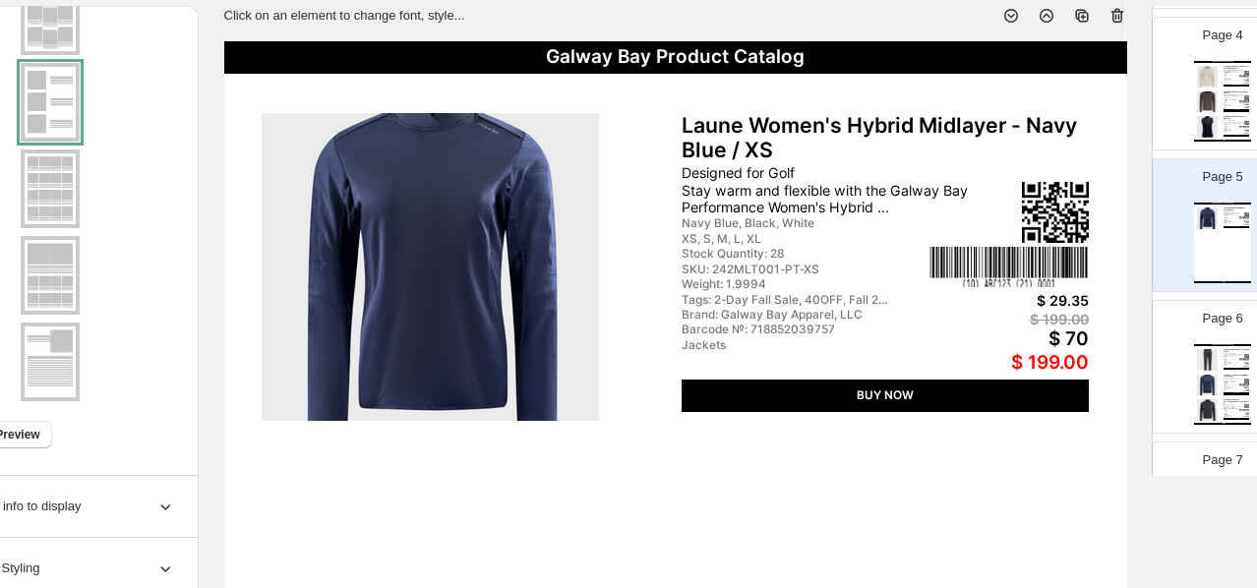
scroll to position [136, 160]
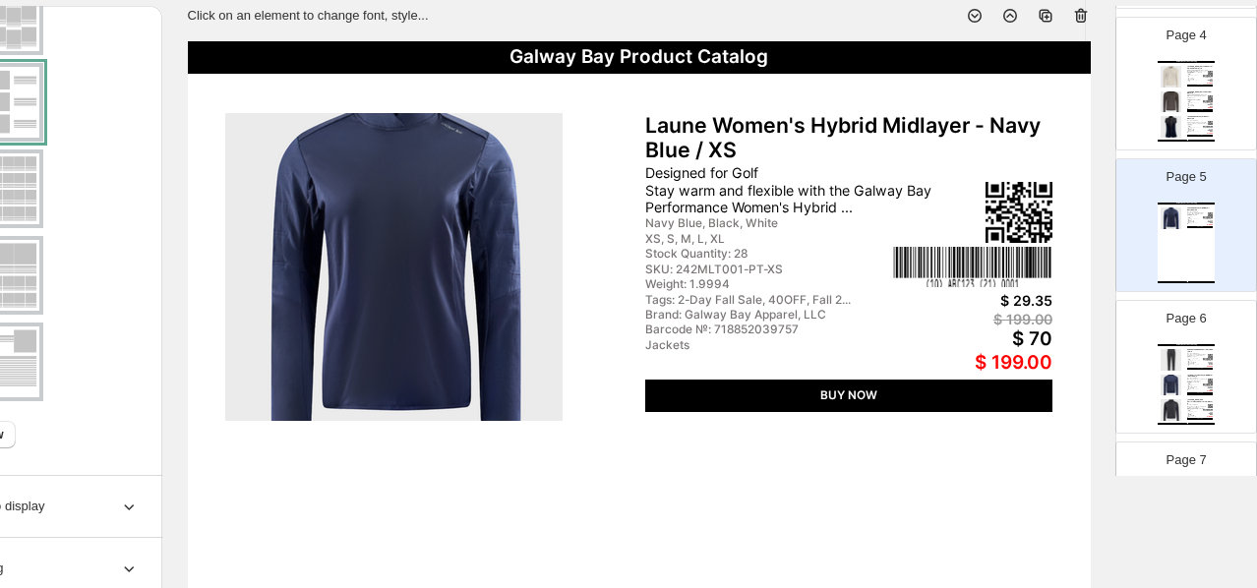
click at [1046, 350] on div "Glyde Packable Rain Pant - Navy Blue / XS-R" at bounding box center [1200, 351] width 26 height 4
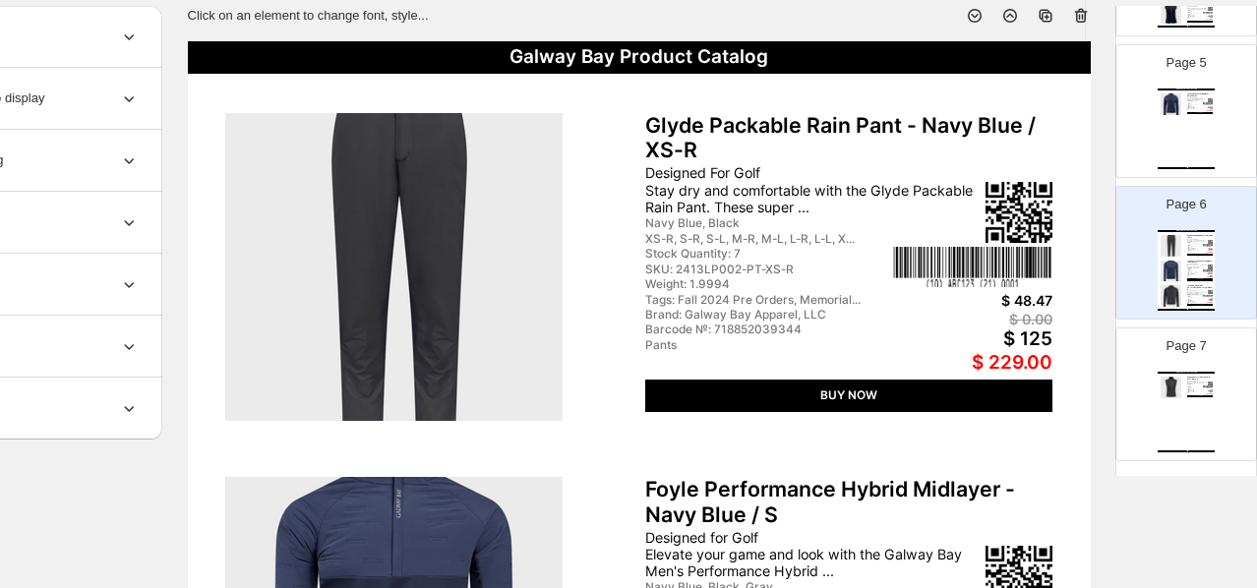
scroll to position [642, 0]
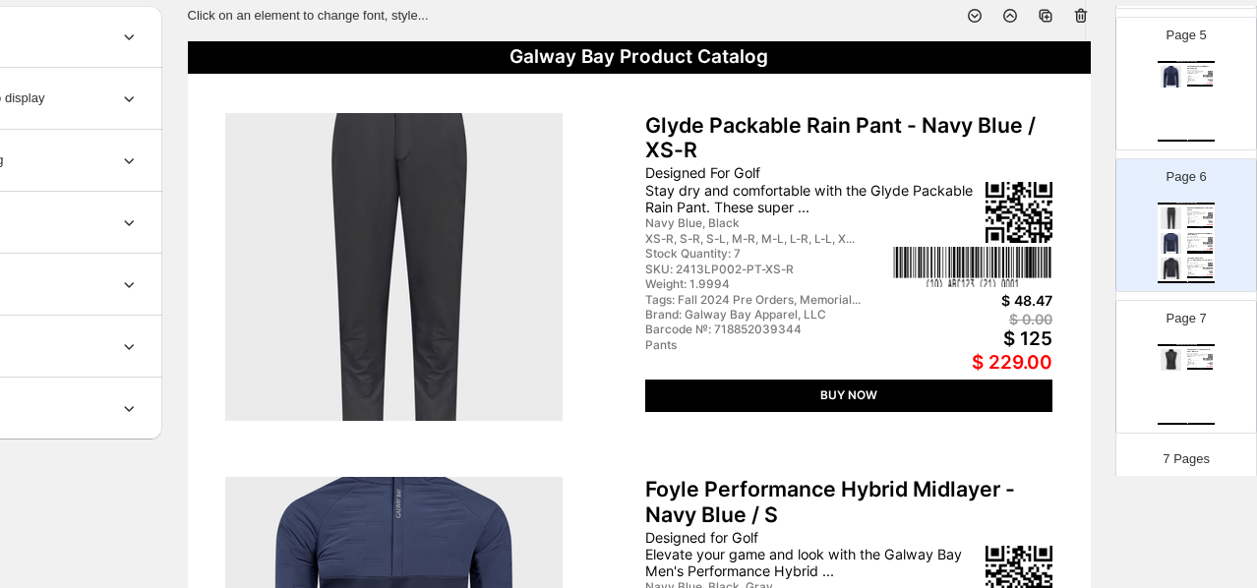
click at [1046, 359] on img at bounding box center [1208, 359] width 10 height 3
type input "*"
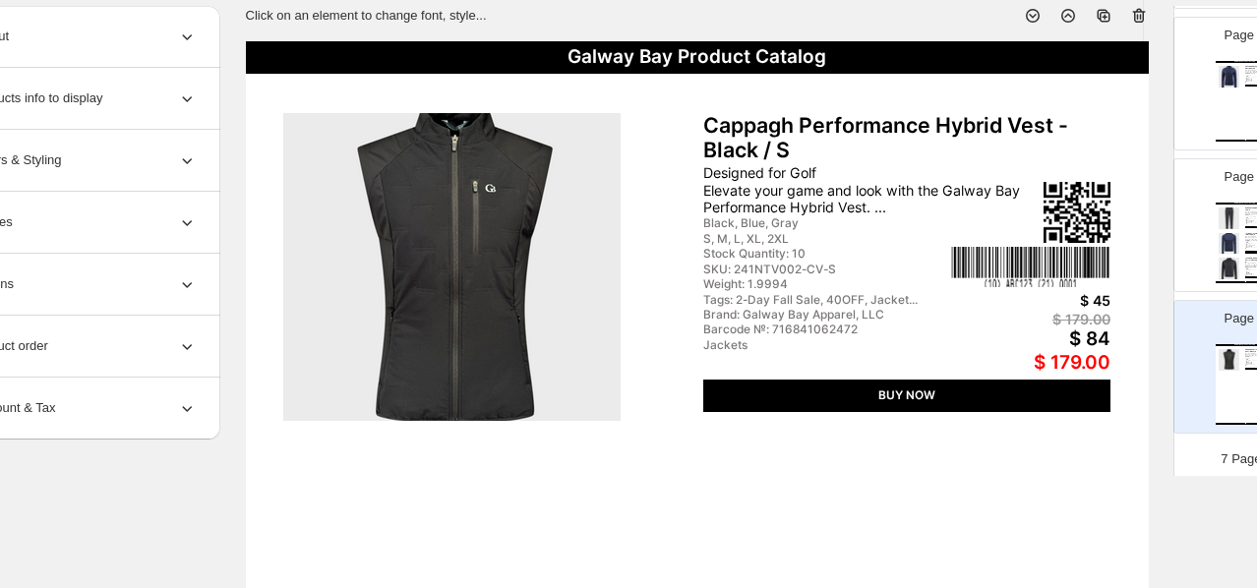
scroll to position [136, 0]
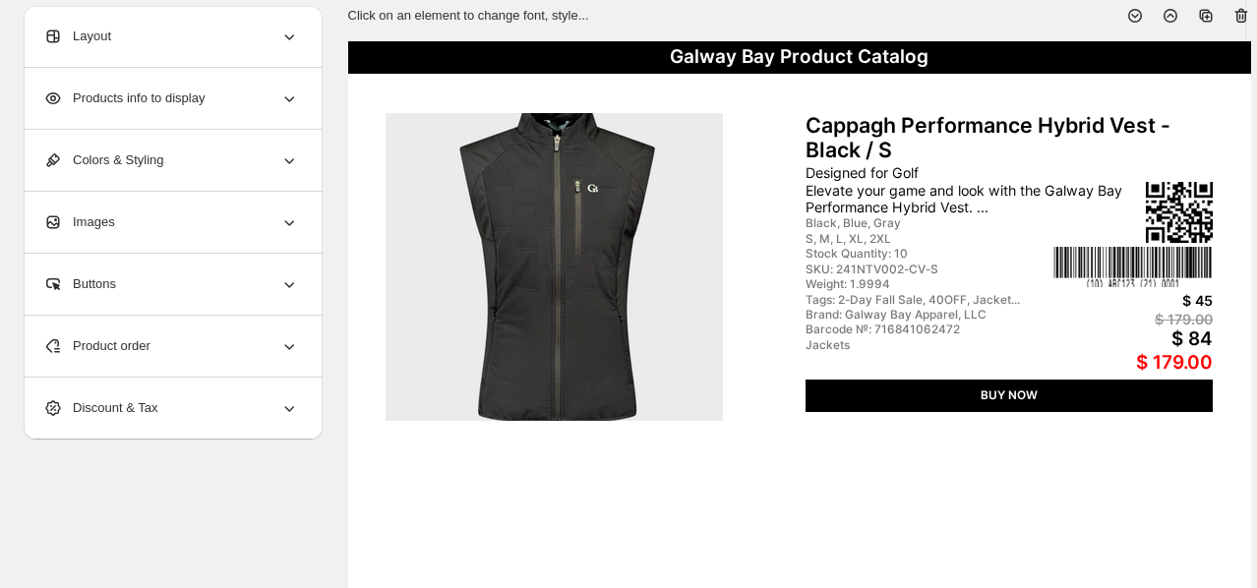
click at [228, 49] on div "Layout" at bounding box center [171, 36] width 256 height 61
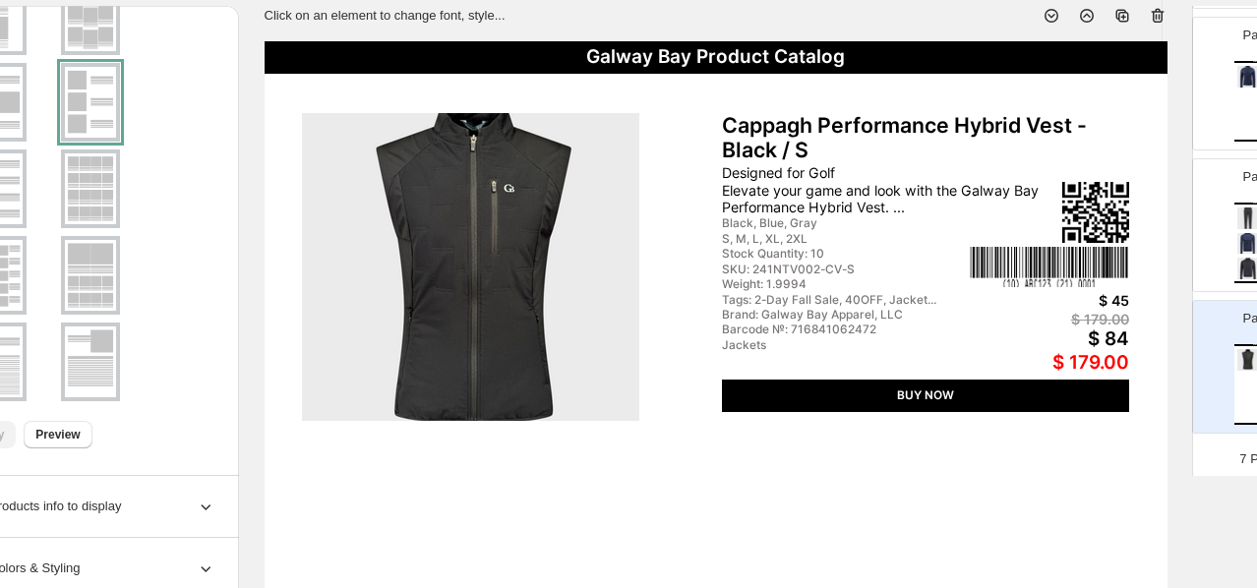
scroll to position [136, 85]
click at [1046, 358] on div "$ 179.00" at bounding box center [1048, 363] width 159 height 23
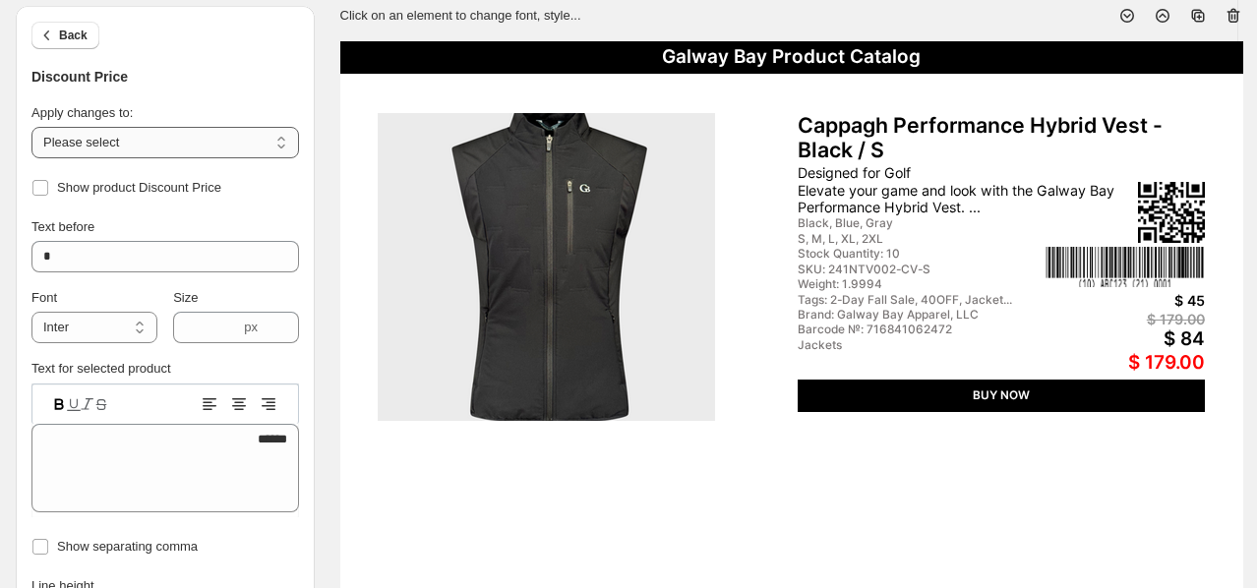
scroll to position [136, 0]
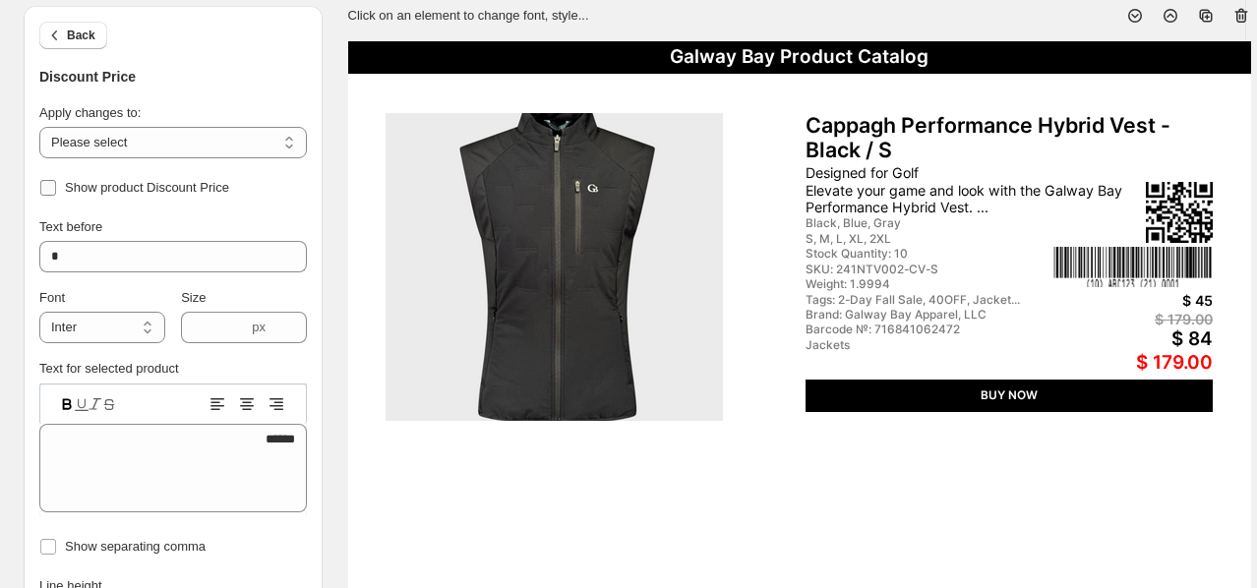
click at [103, 186] on span "Show product Discount Price" at bounding box center [147, 187] width 164 height 15
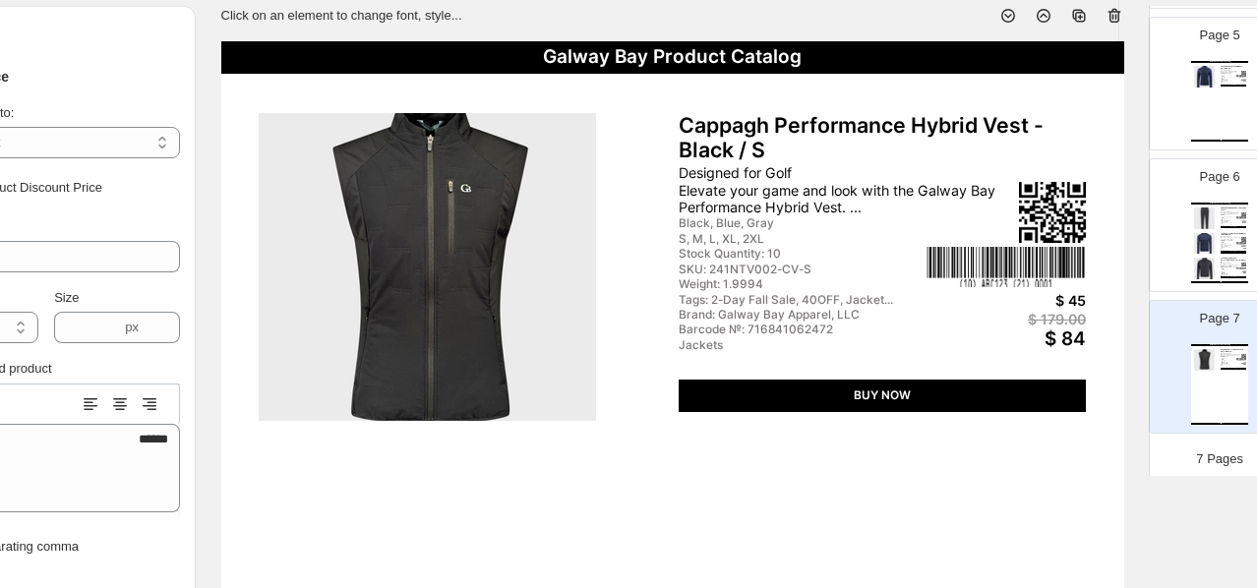
scroll to position [0, 0]
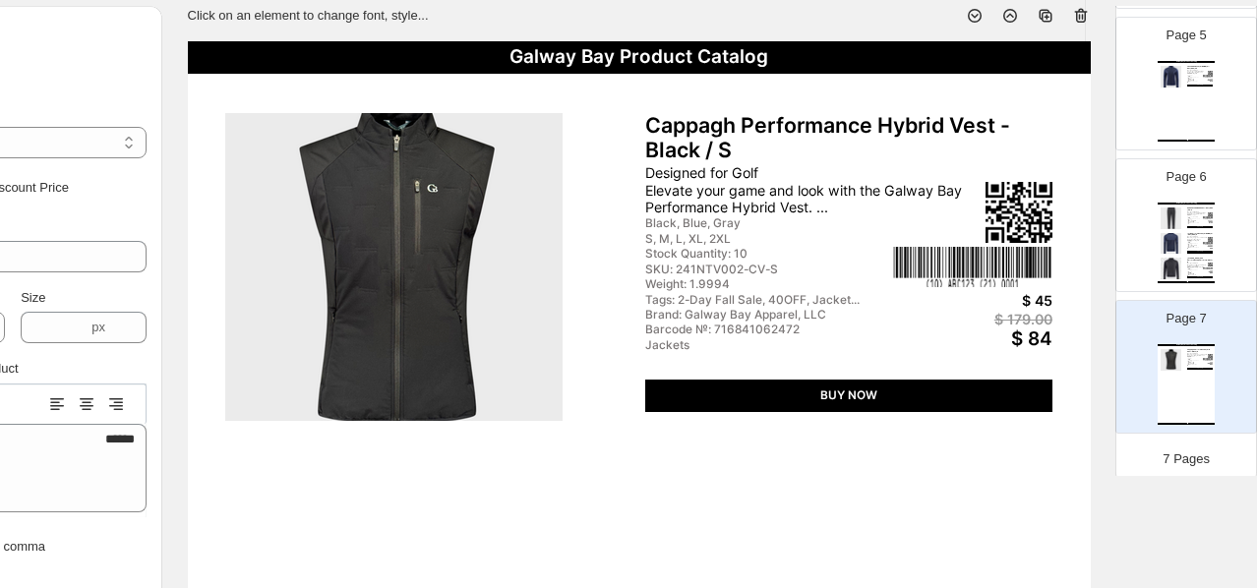
click at [1011, 316] on div "$ 179.00" at bounding box center [972, 319] width 159 height 17
type input "****"
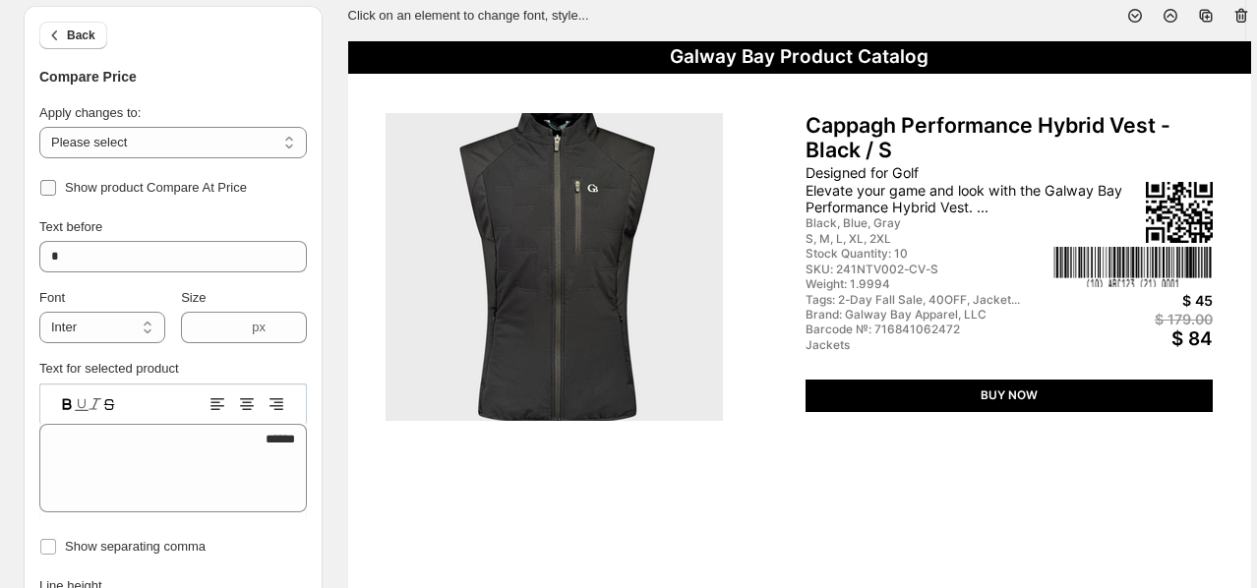
click at [194, 174] on label "Show product Compare At Price" at bounding box center [143, 188] width 208 height 28
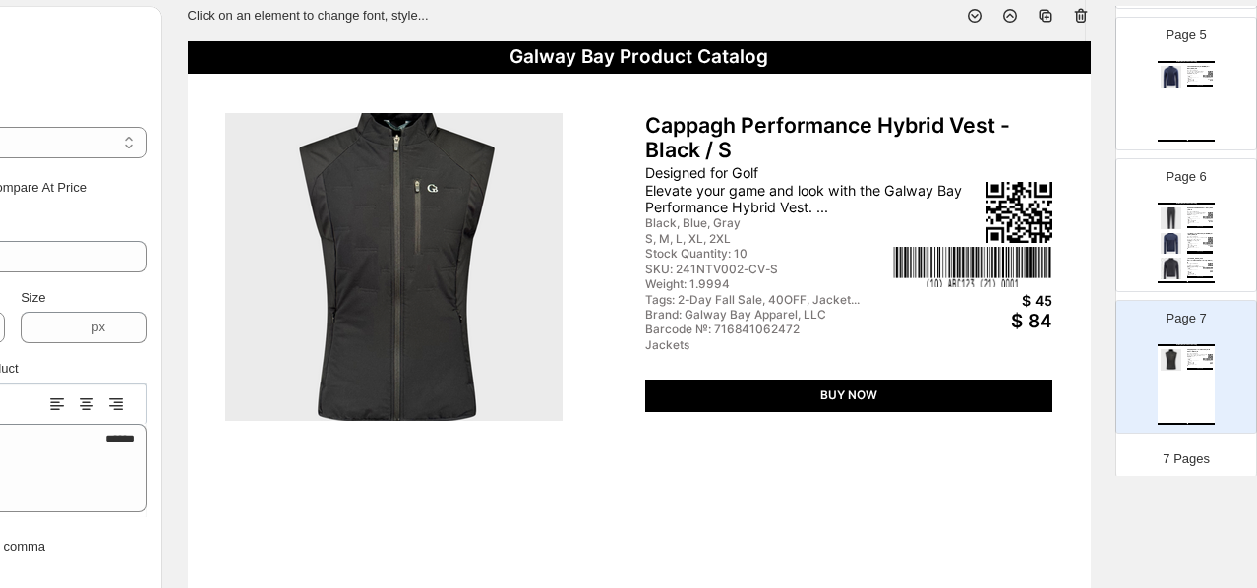
click at [1037, 297] on div "$ 45" at bounding box center [972, 300] width 159 height 17
type textarea "**"
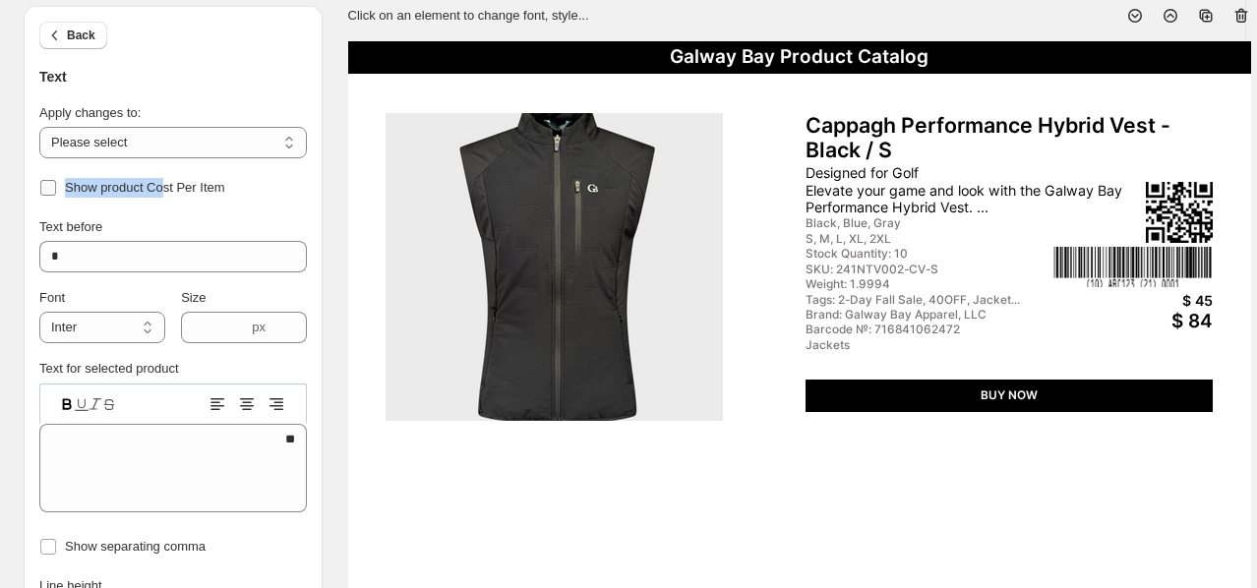
click at [168, 178] on span "Show product Cost Per Item" at bounding box center [145, 188] width 160 height 20
click at [124, 195] on span "Show product Cost Per Item" at bounding box center [145, 188] width 160 height 20
click at [69, 37] on span "Back" at bounding box center [81, 36] width 29 height 16
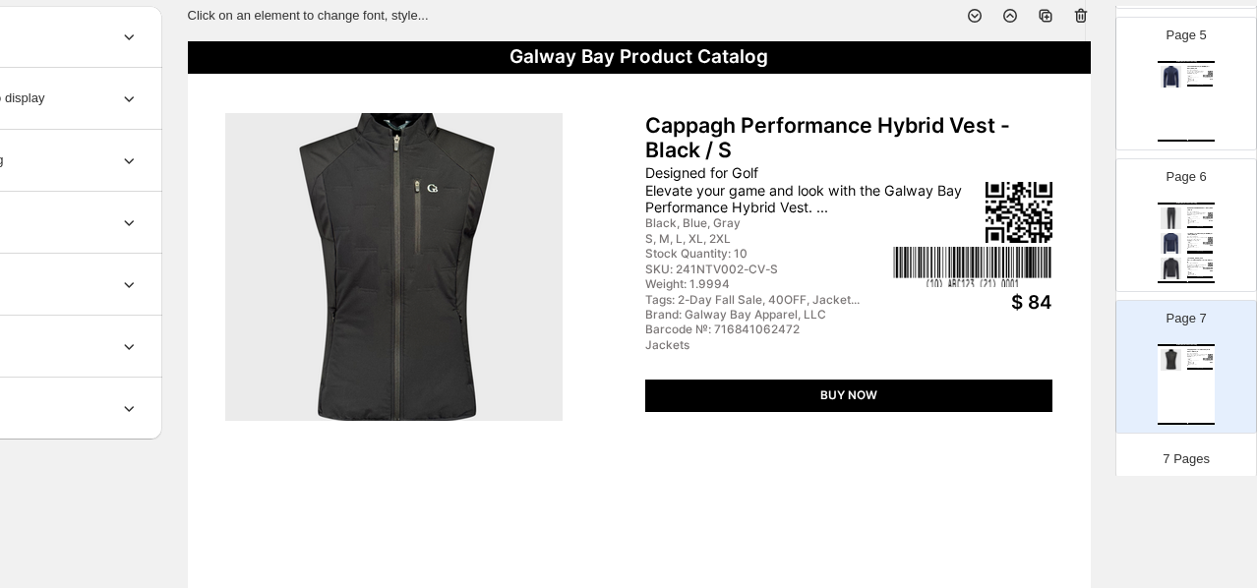
click at [1046, 263] on div "Page 6 Galway Bay Product Catalog Glyde Packable Rain Pant - Navy Blue / XS-R D…" at bounding box center [1178, 217] width 124 height 132
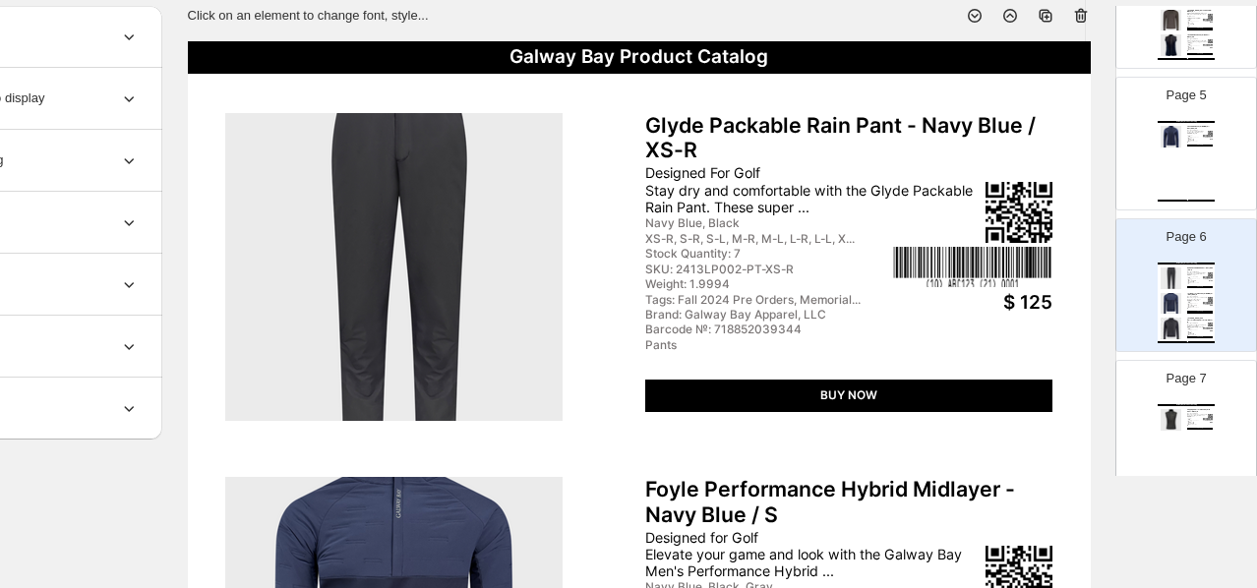
click at [1046, 139] on div "$ 70" at bounding box center [1208, 140] width 10 height 2
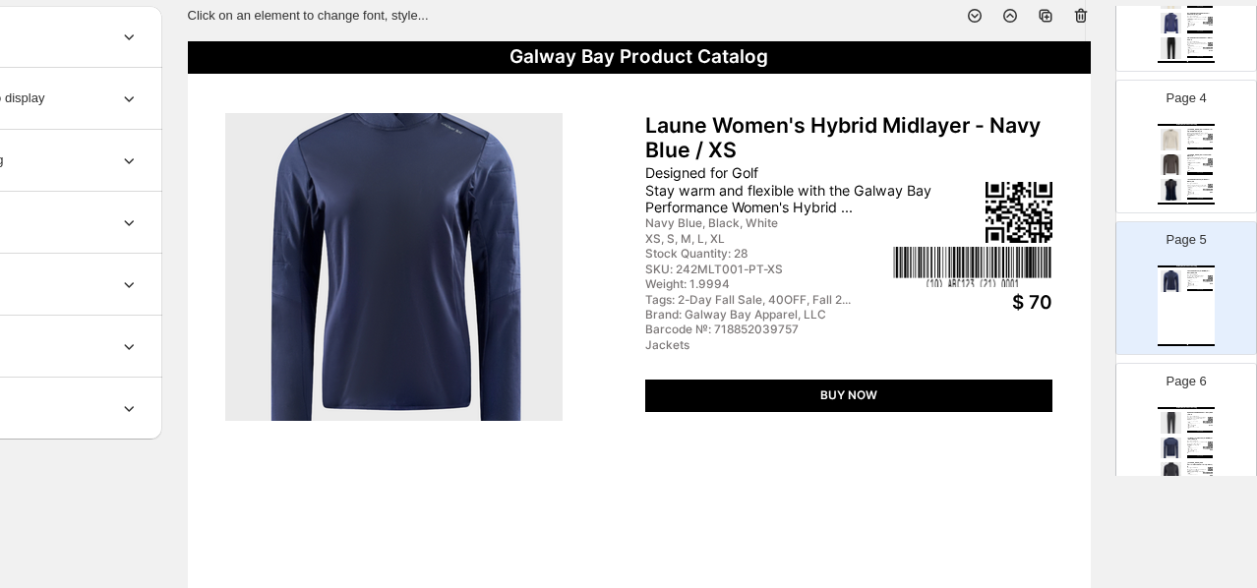
click at [1046, 168] on div "Tags: 30OFF, Men's" at bounding box center [1195, 168] width 16 height 1
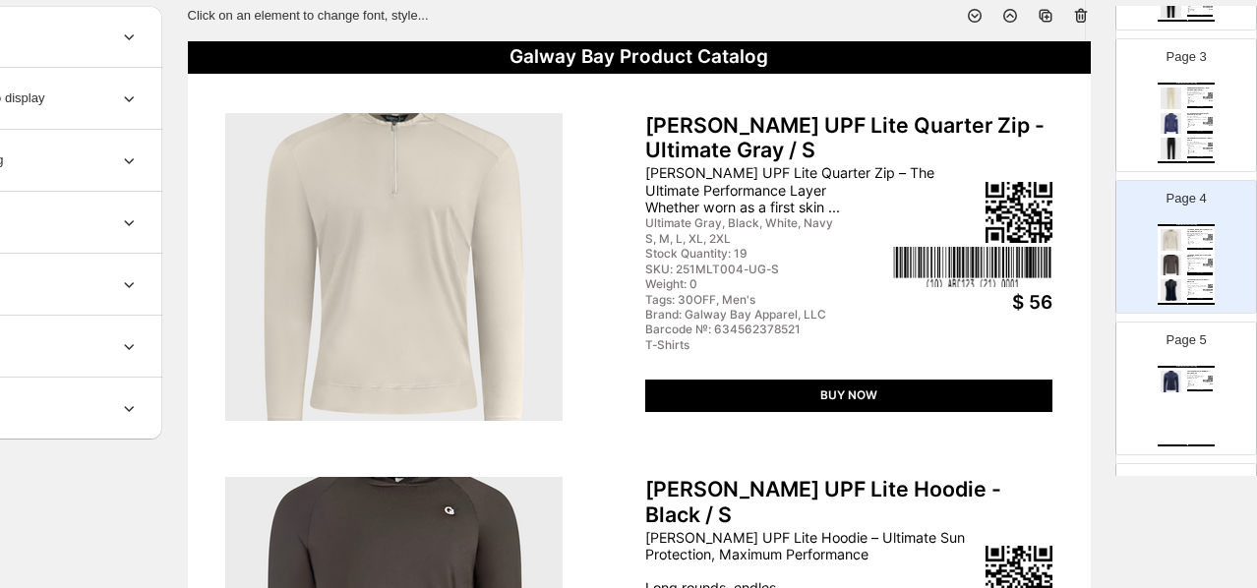
click at [1046, 154] on div "Barcode №: 718852040937" at bounding box center [1195, 153] width 16 height 1
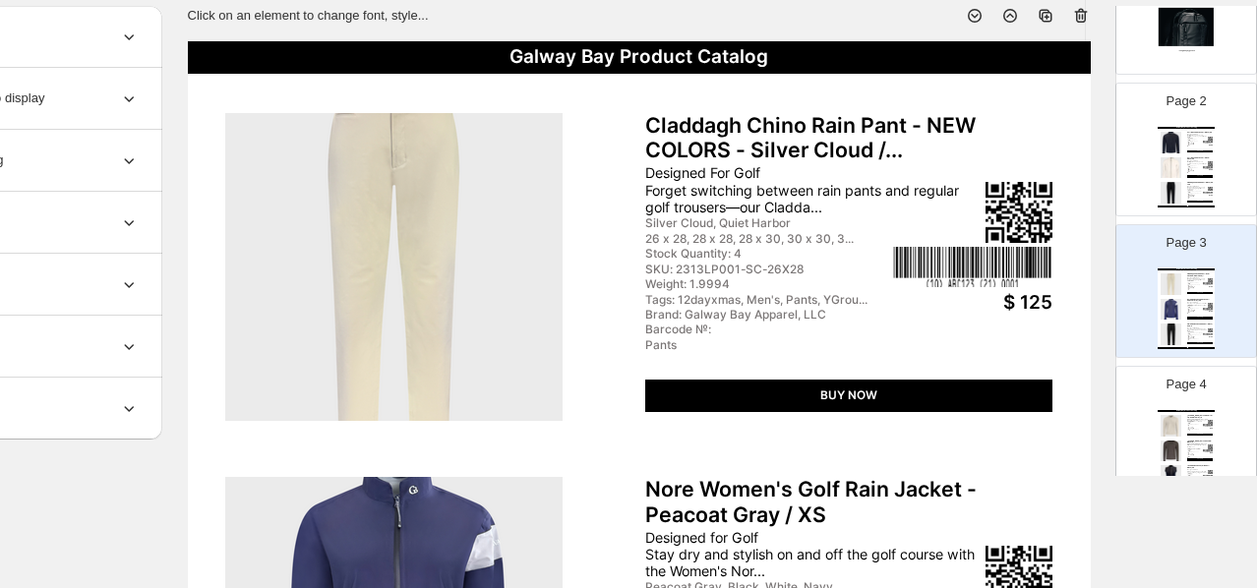
click at [1046, 157] on div "Corrib Golf Rain Jacket - White - White / XS" at bounding box center [1200, 159] width 26 height 4
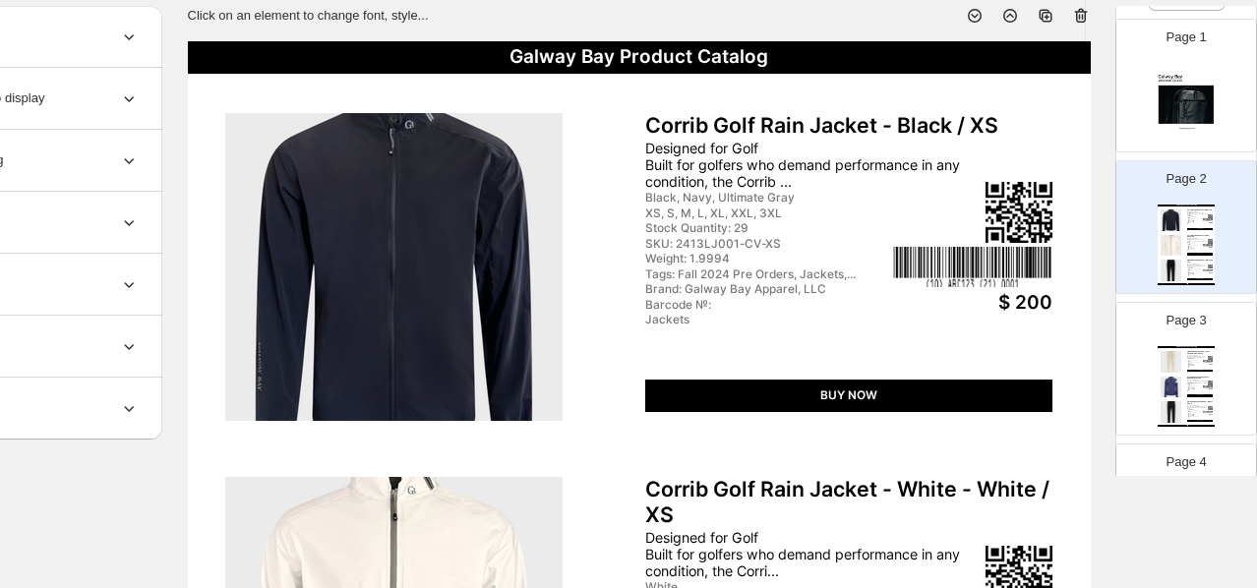
click at [1046, 108] on img at bounding box center [1186, 103] width 57 height 81
type input "*"
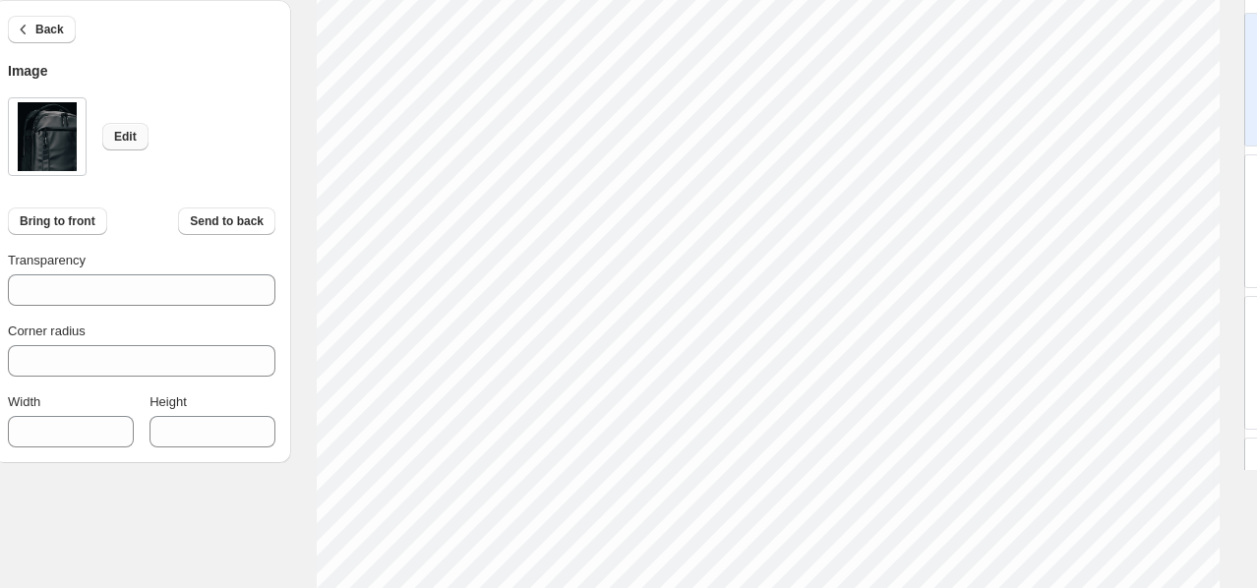
click at [140, 130] on button "Edit" at bounding box center [125, 137] width 46 height 28
type input "****"
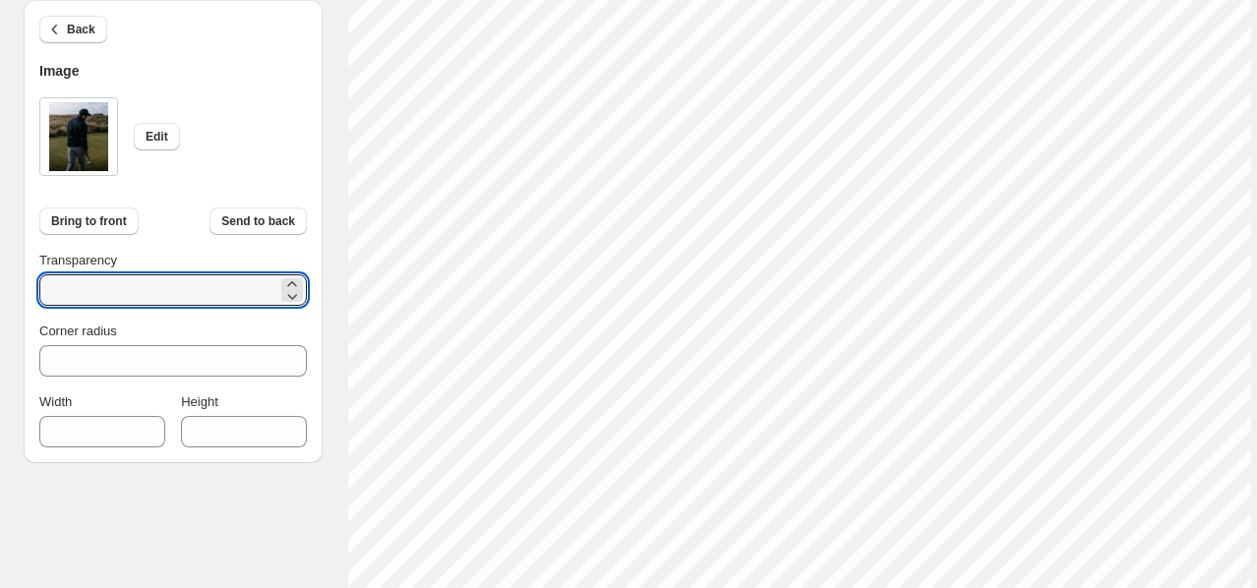
drag, startPoint x: 58, startPoint y: 292, endPoint x: -7, endPoint y: 290, distance: 64.9
click at [118, 291] on input "***" at bounding box center [158, 289] width 238 height 31
click at [117, 290] on input "***" at bounding box center [158, 289] width 238 height 31
click at [50, 287] on input "***" at bounding box center [158, 289] width 238 height 31
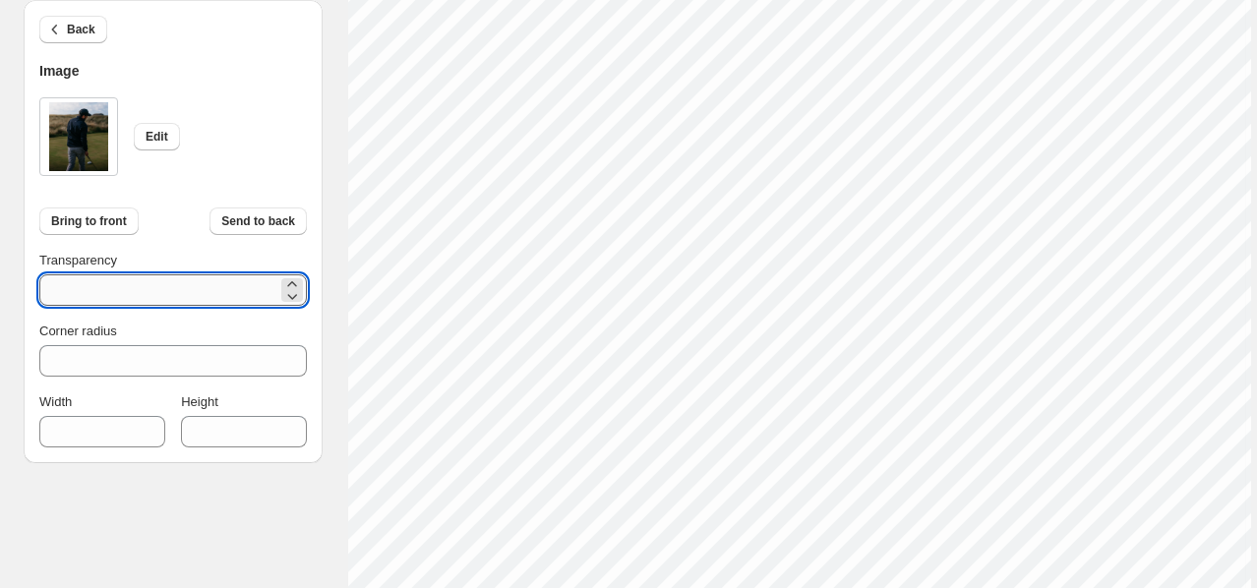
click at [51, 286] on input "***" at bounding box center [158, 289] width 238 height 31
drag, startPoint x: 78, startPoint y: 294, endPoint x: 53, endPoint y: 293, distance: 24.6
click at [53, 293] on input "**" at bounding box center [158, 289] width 238 height 31
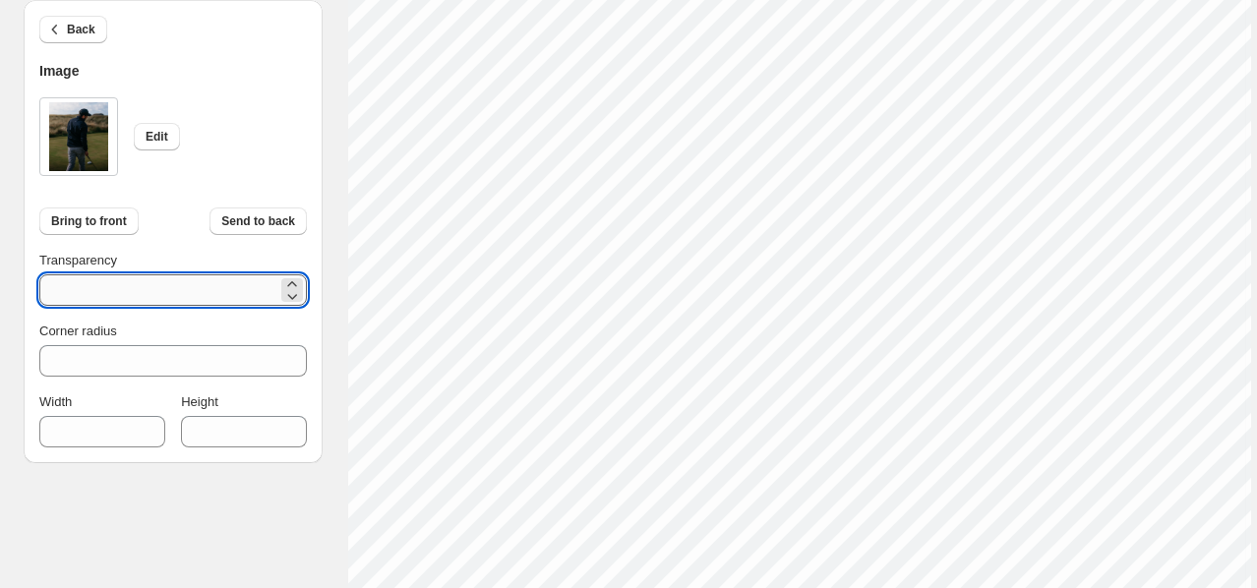
click at [140, 295] on input "**" at bounding box center [158, 289] width 238 height 31
drag, startPoint x: 36, startPoint y: 287, endPoint x: -3, endPoint y: 287, distance: 39.3
click at [0, 287] on html "1. Products & Order 2. Pick a Template 3. General Options 4. Catalog Editor 5. …" at bounding box center [628, 19] width 1257 height 588
type input "**"
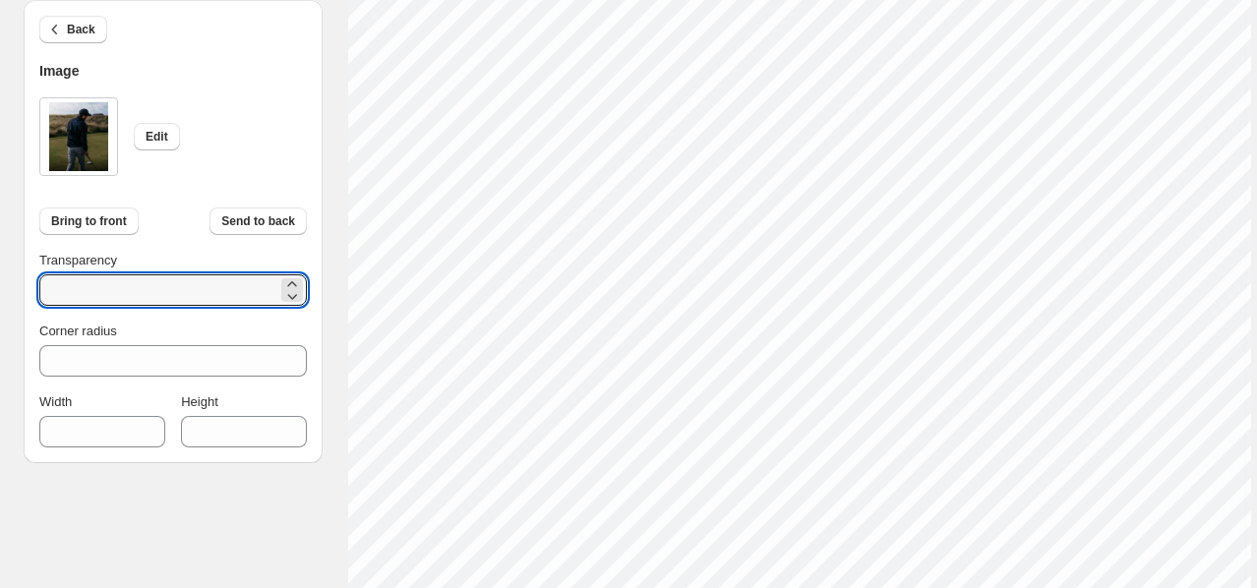
scroll to position [74, 0]
click at [122, 282] on input "**" at bounding box center [158, 289] width 238 height 31
click at [120, 282] on input "**" at bounding box center [158, 289] width 238 height 31
drag, startPoint x: 66, startPoint y: 284, endPoint x: -9, endPoint y: 286, distance: 74.8
click at [0, 286] on html "1. Products & Order 2. Pick a Template 3. General Options 4. Catalog Editor 5. …" at bounding box center [628, 19] width 1257 height 588
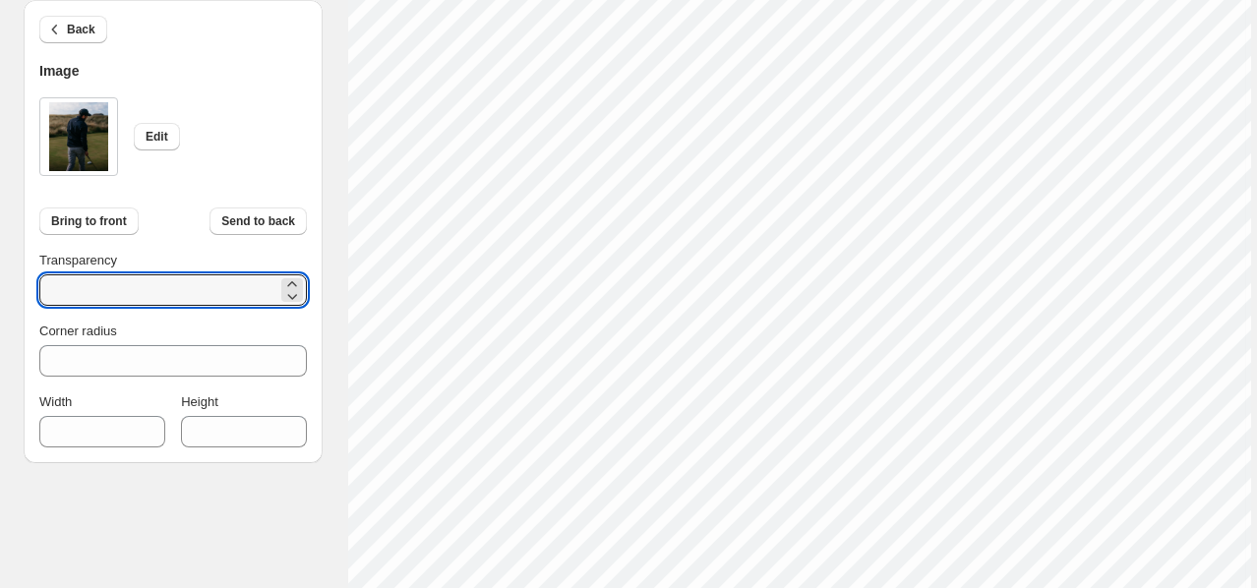
type input "**"
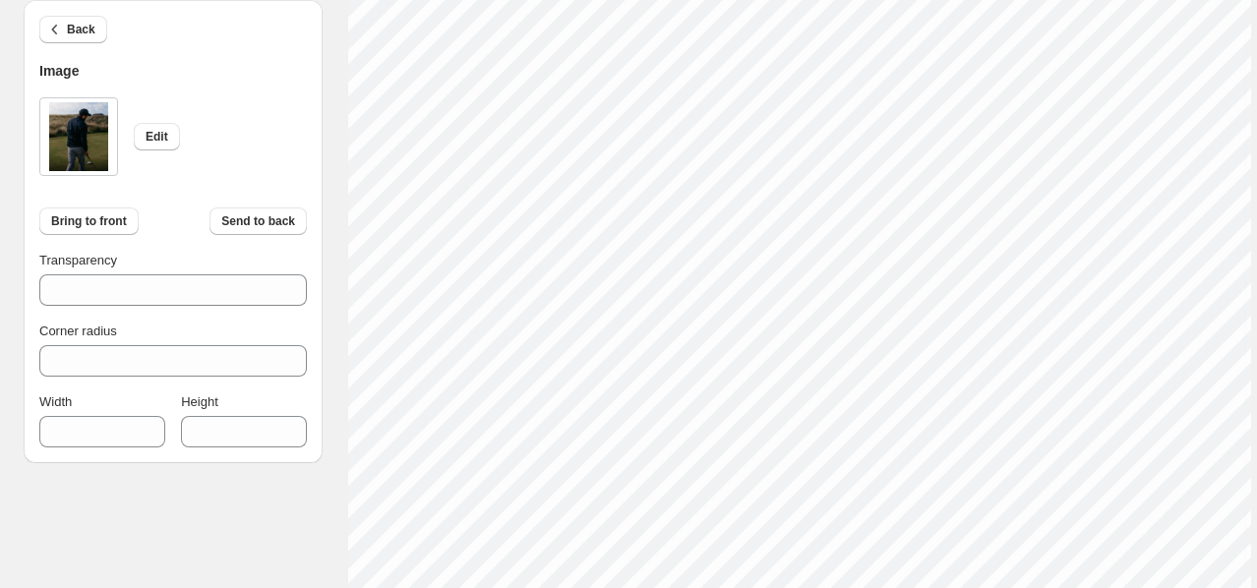
click at [271, 54] on div "Back Image" at bounding box center [173, 41] width 268 height 82
click at [71, 30] on span "Back" at bounding box center [81, 30] width 29 height 16
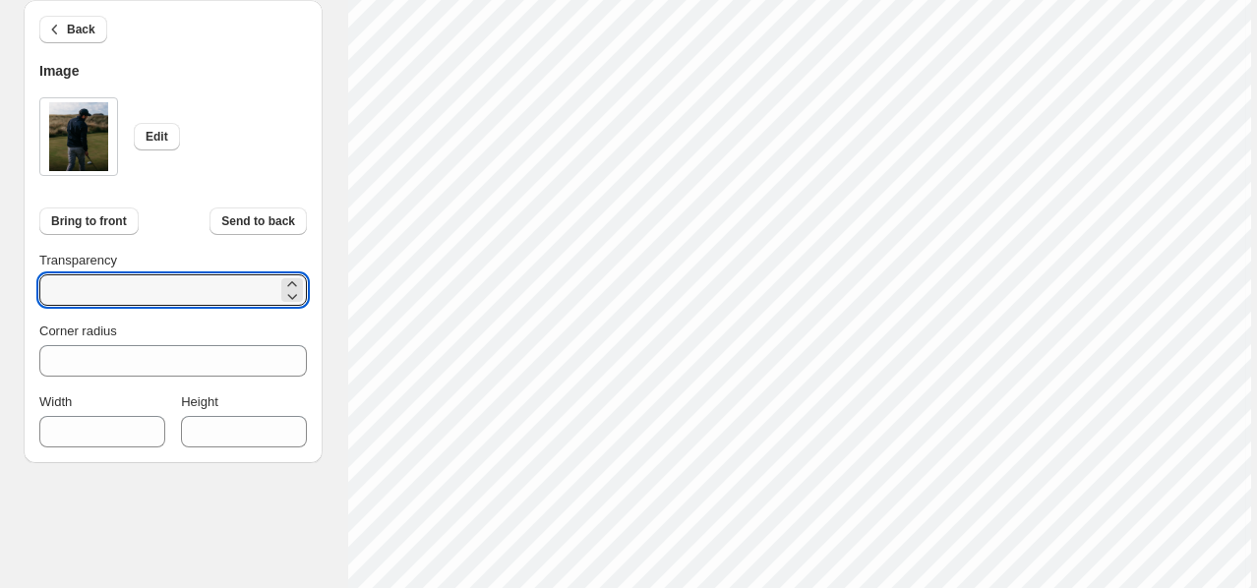
drag, startPoint x: 121, startPoint y: 287, endPoint x: 10, endPoint y: 286, distance: 111.1
click at [10, 286] on div "100% Page * / 7 Sync Data Save Template Save draft Next Cancel Back Image Edit …" at bounding box center [615, 31] width 1214 height 1371
drag, startPoint x: 73, startPoint y: 285, endPoint x: 25, endPoint y: 285, distance: 48.2
click at [25, 285] on div "Back Image Edit Bring to front Send to back Transparency * Corner radius * Widt…" at bounding box center [173, 231] width 299 height 463
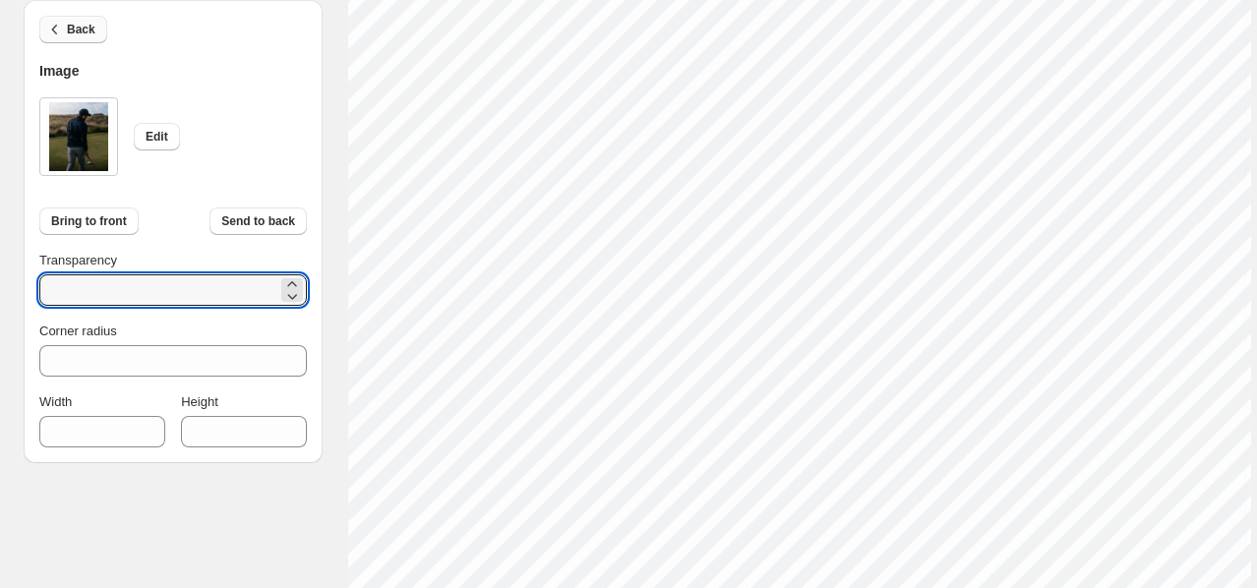
type input "**"
click at [81, 24] on span "Back" at bounding box center [81, 30] width 29 height 16
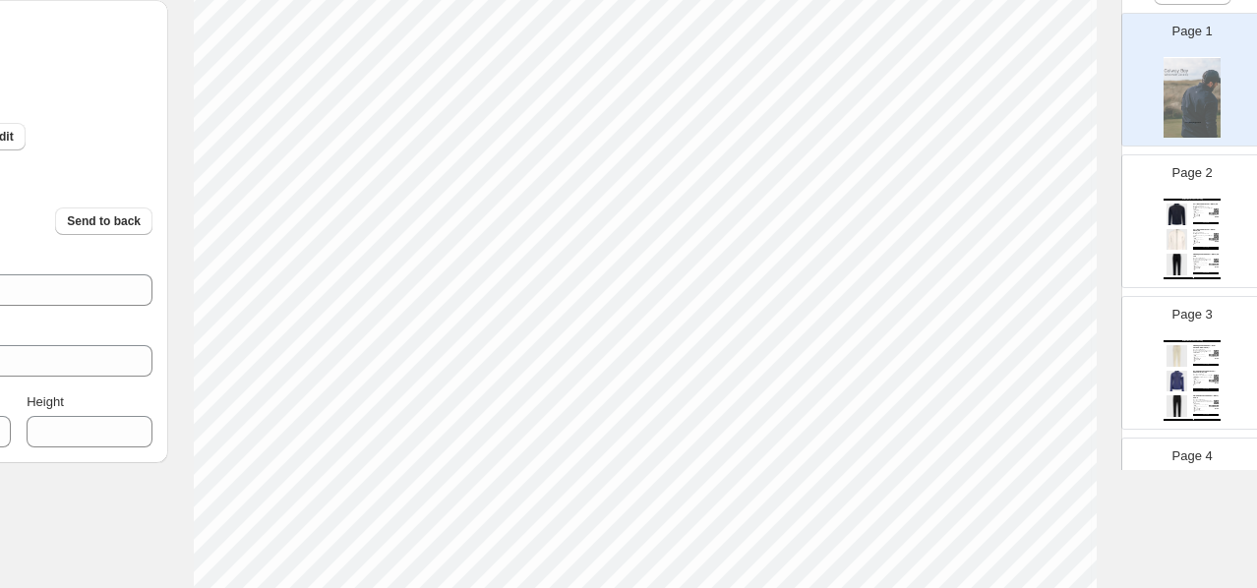
scroll to position [266, 154]
click at [1193, 216] on div "Brand: Galway Bay Apparel, LLC" at bounding box center [1201, 216] width 16 height 1
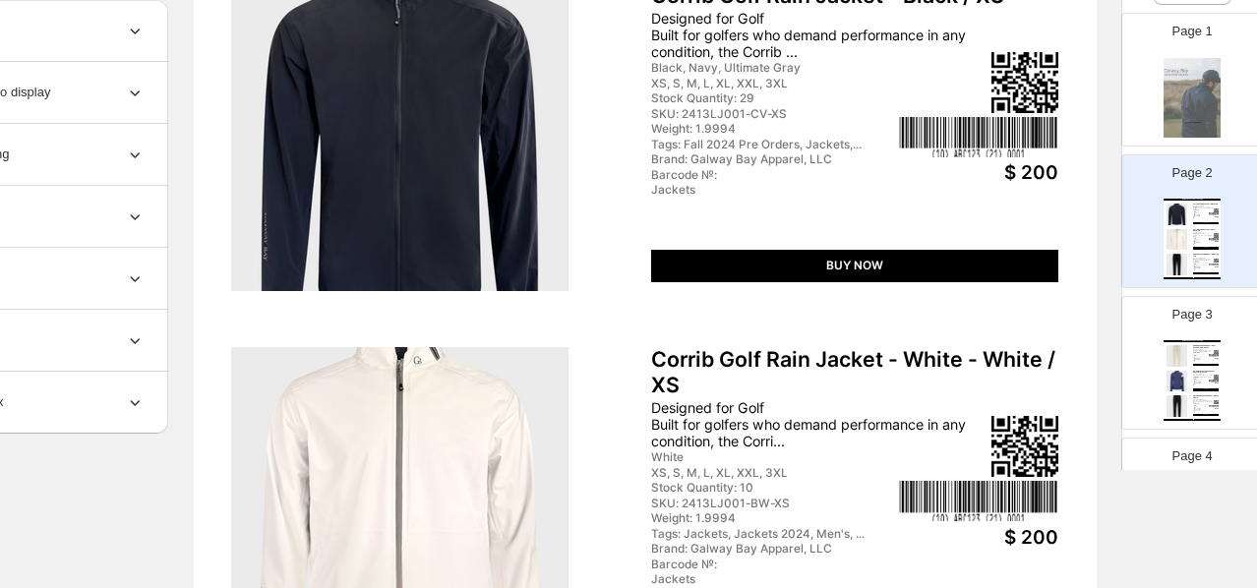
click at [1207, 365] on div "BUY NOW" at bounding box center [1206, 365] width 26 height 2
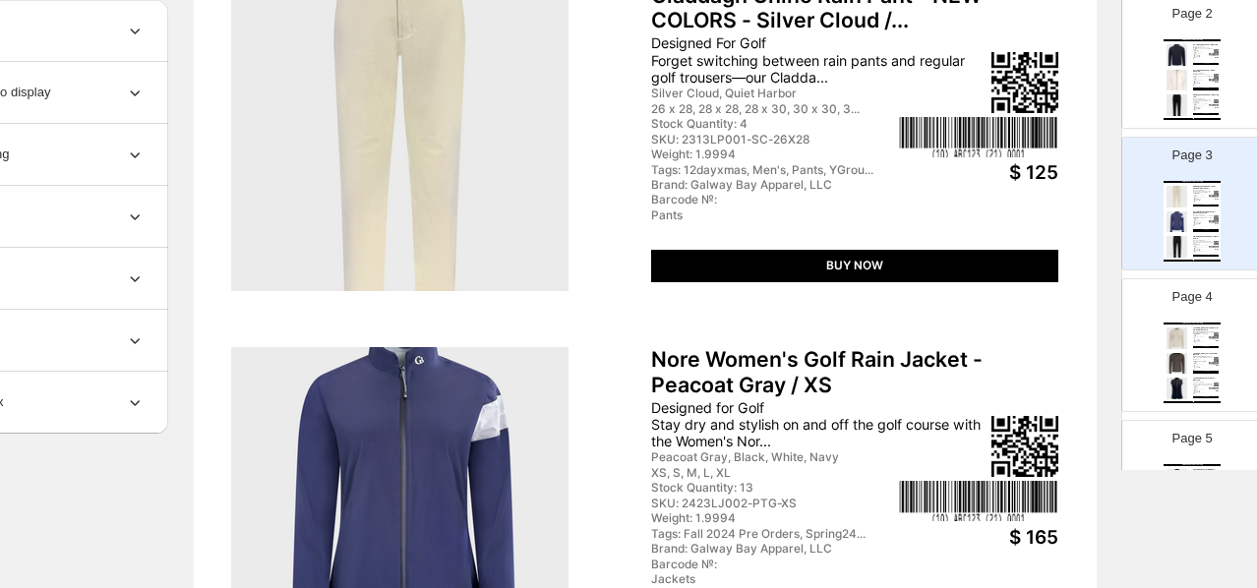
scroll to position [642, 0]
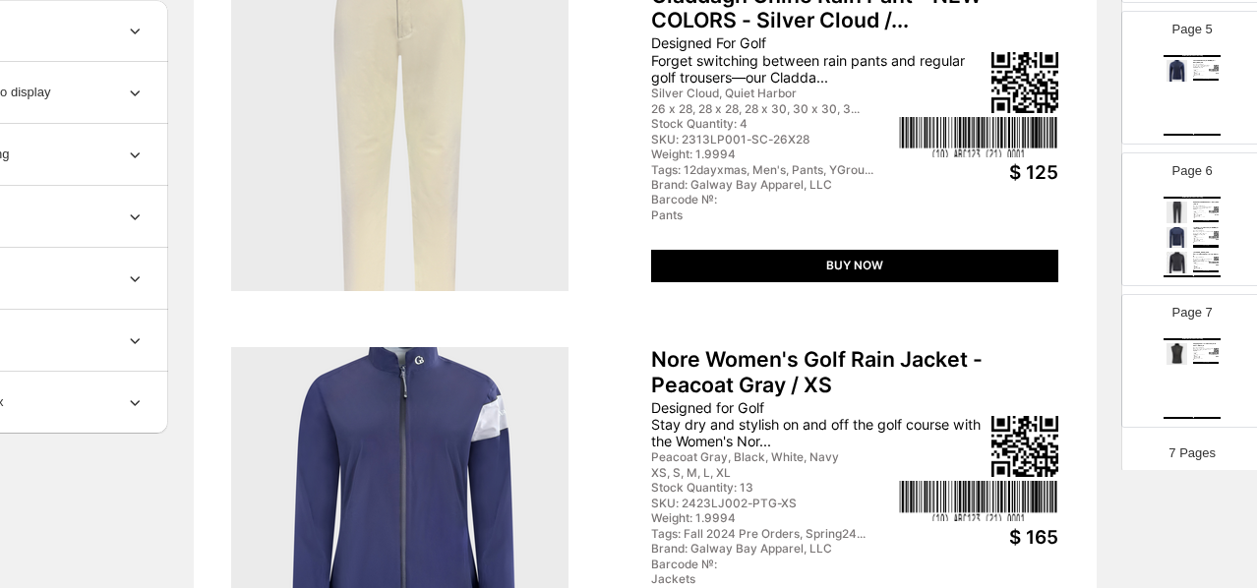
click at [1193, 360] on div "Jackets" at bounding box center [1201, 360] width 16 height 1
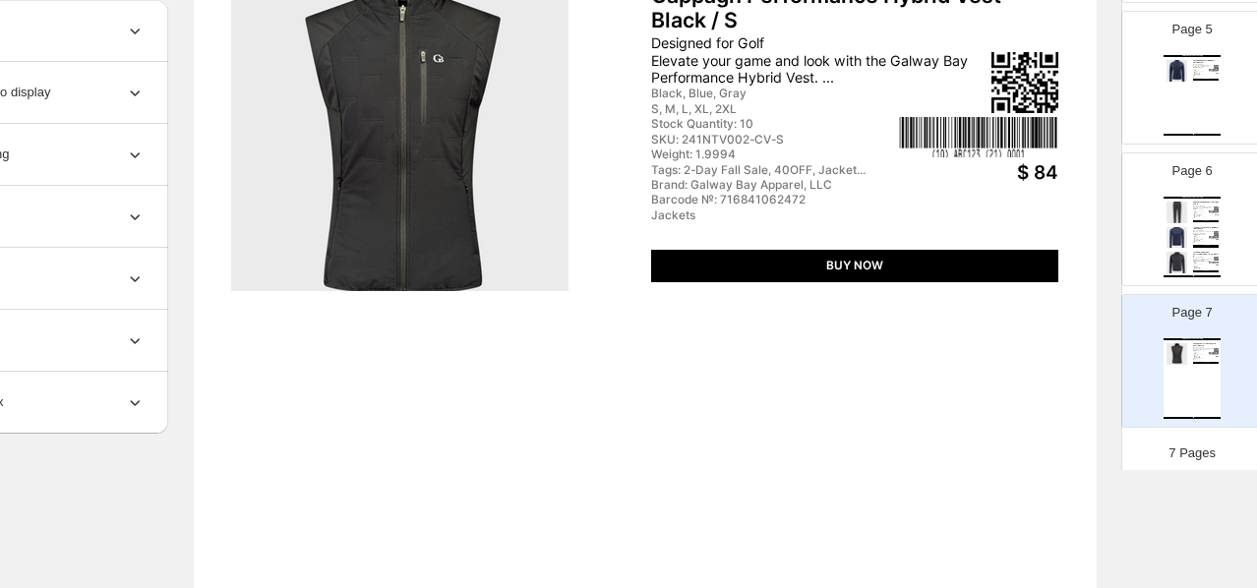
click at [1193, 218] on div "Pants" at bounding box center [1201, 218] width 16 height 1
type input "*"
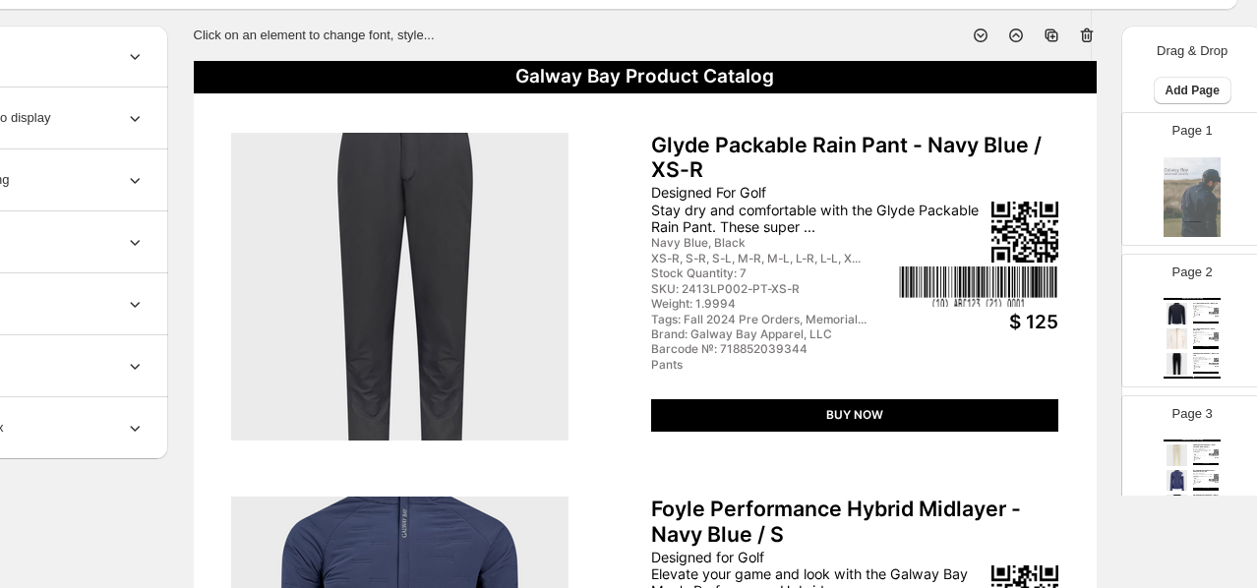
scroll to position [0, 154]
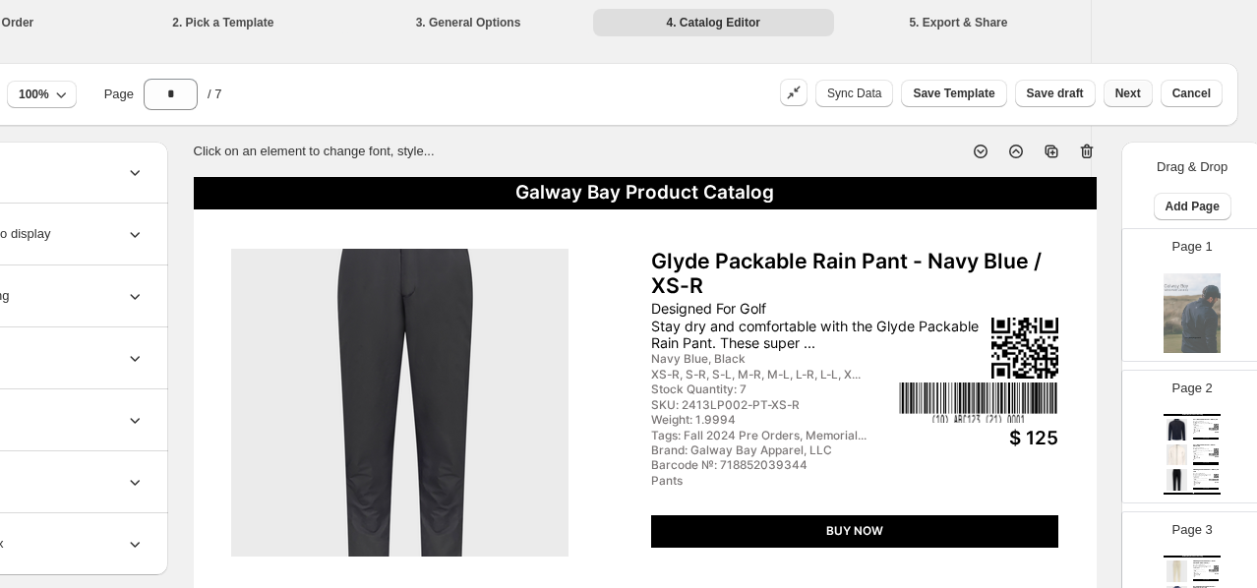
click at [1127, 94] on span "Next" at bounding box center [1128, 94] width 26 height 16
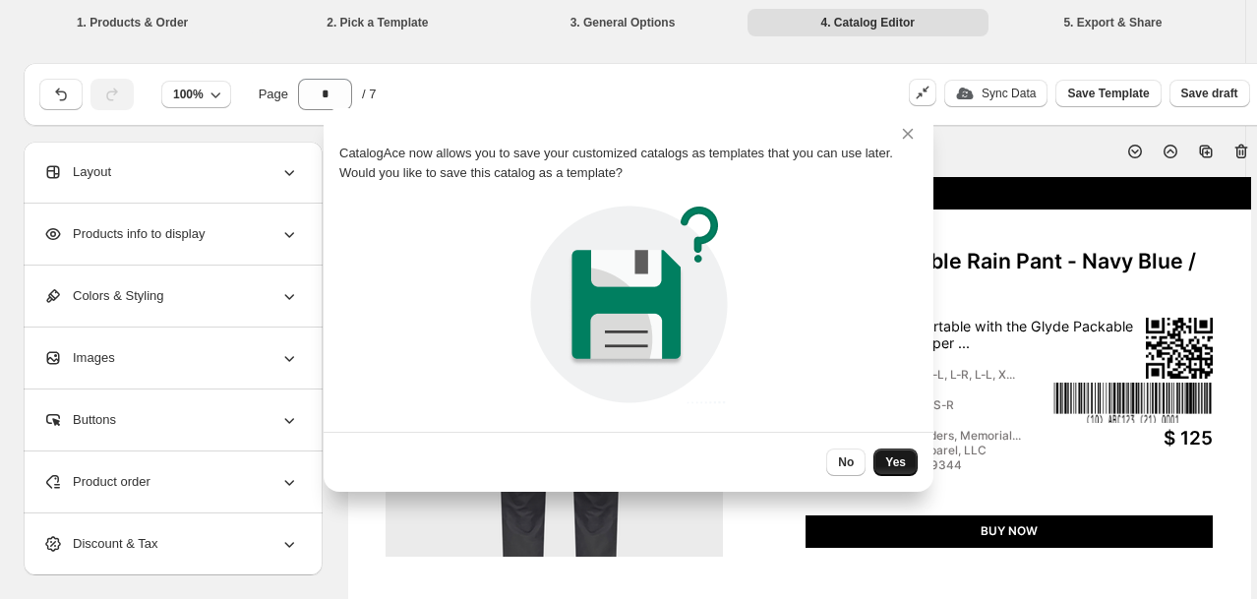
click at [903, 466] on span "Yes" at bounding box center [895, 462] width 21 height 16
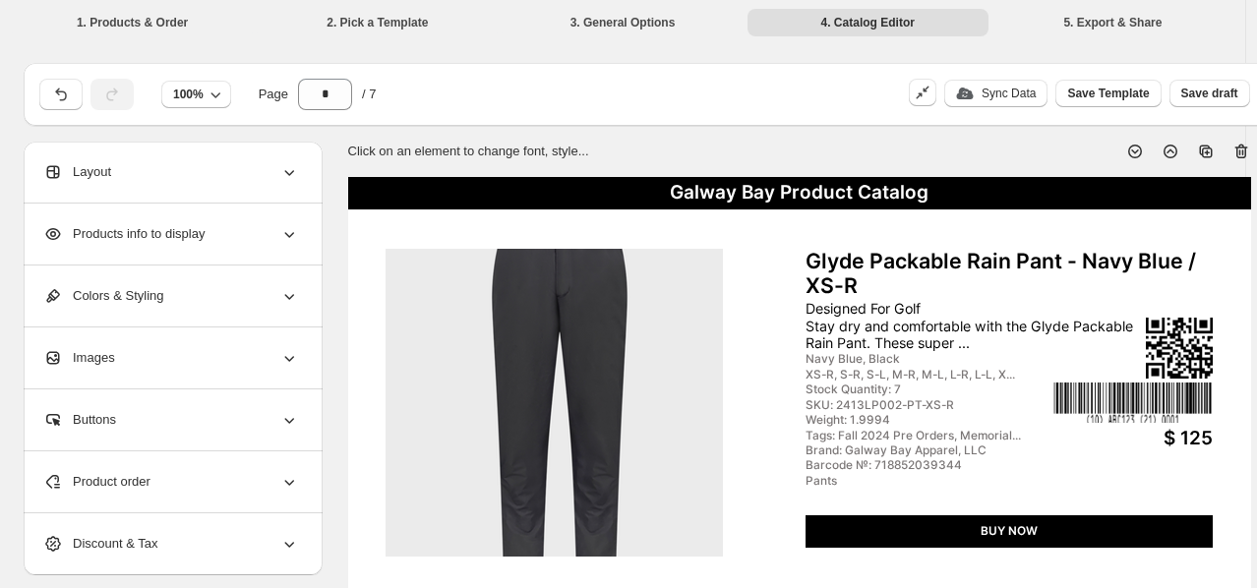
click at [1117, 90] on span "Save Template" at bounding box center [1108, 94] width 82 height 16
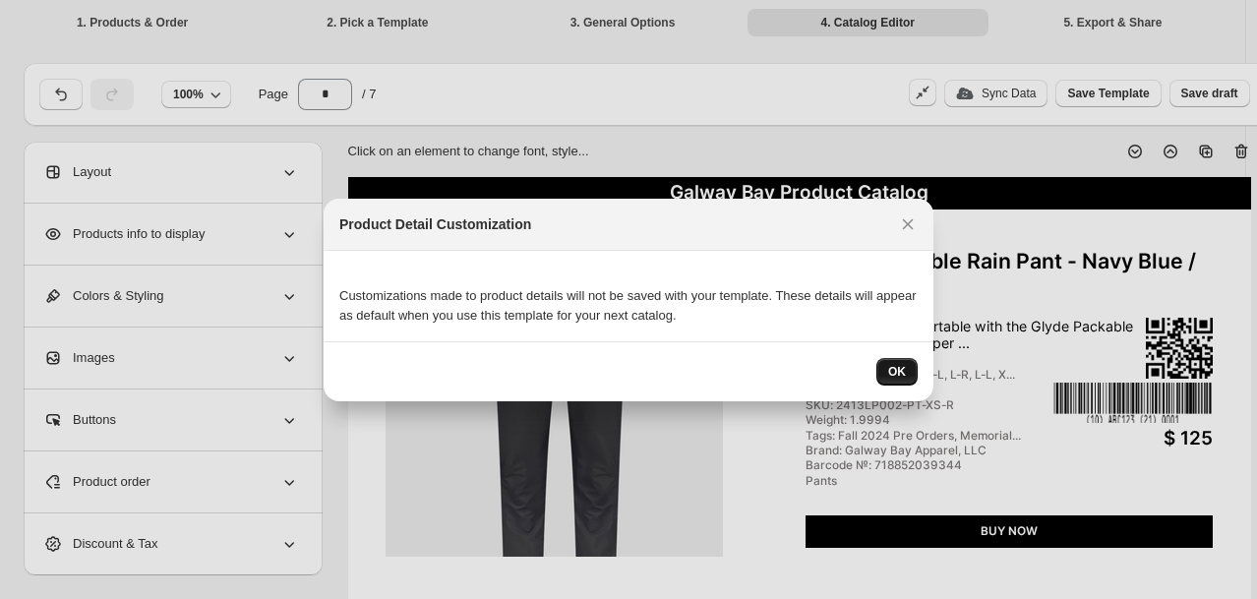
click at [897, 370] on span "OK" at bounding box center [897, 372] width 18 height 16
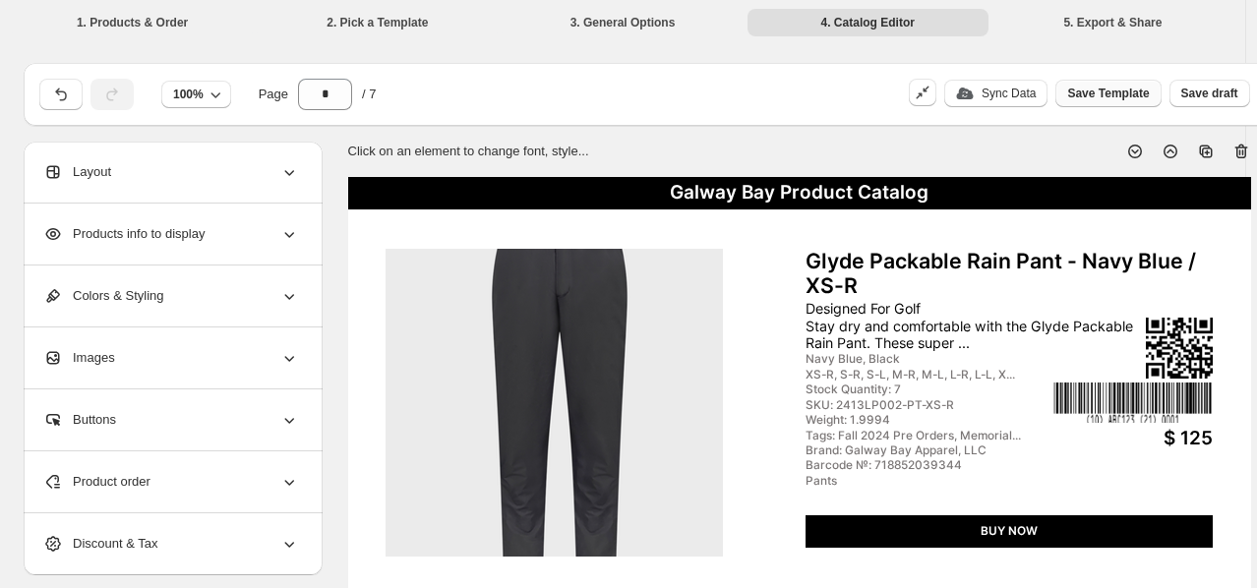
click at [1137, 92] on span "Save Template" at bounding box center [1108, 94] width 82 height 16
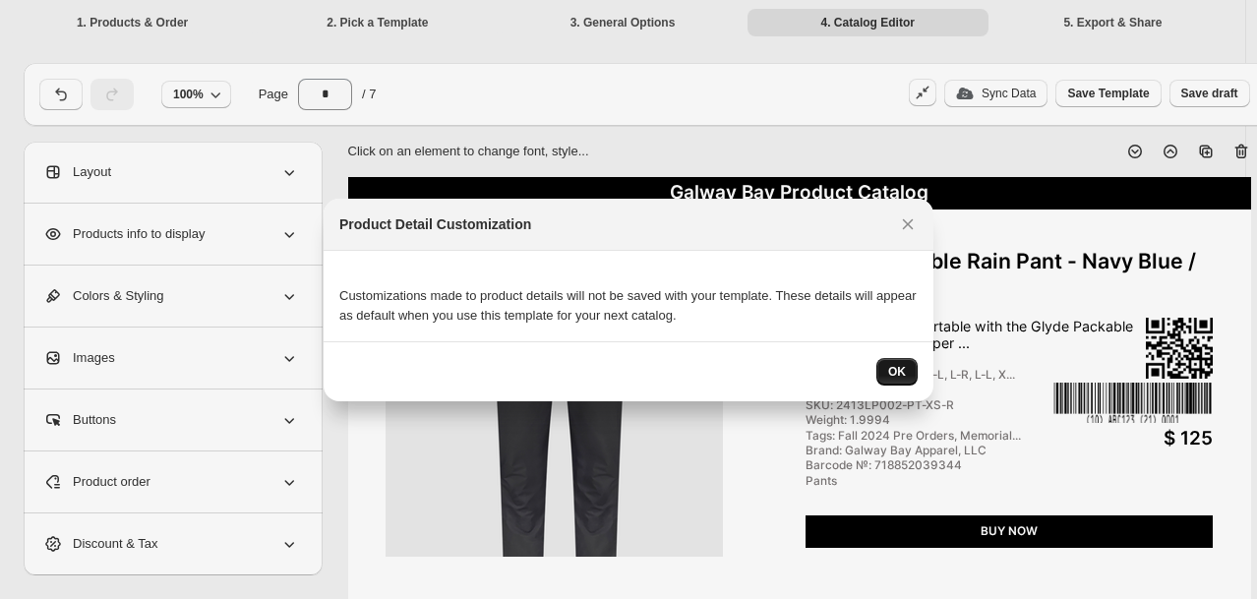
click at [892, 364] on span "OK" at bounding box center [897, 372] width 18 height 16
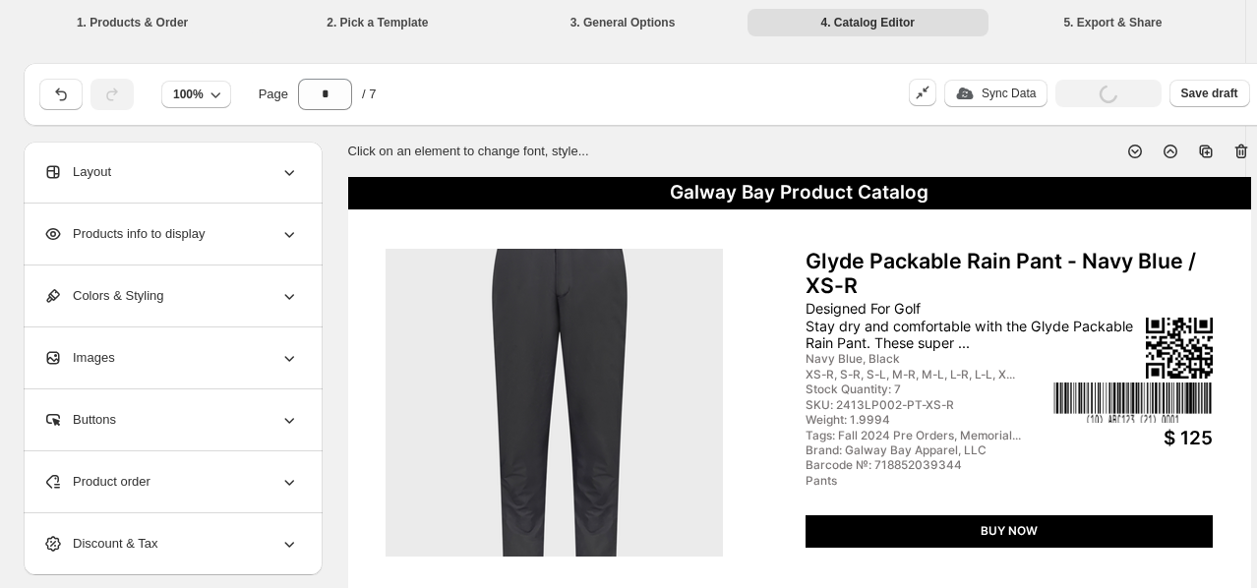
click at [1150, 29] on li "5. Export & Share" at bounding box center [1112, 22] width 241 height 28
click at [979, 260] on div "Glyde Packable Rain Pant - Navy Blue / XS-R" at bounding box center [1008, 274] width 407 height 51
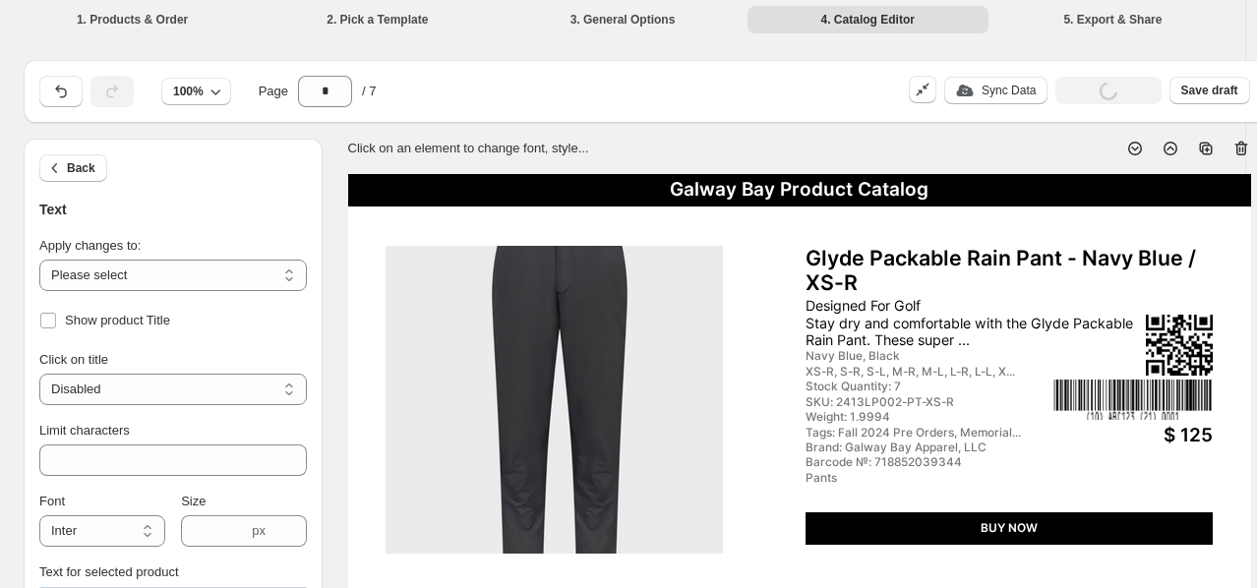
scroll to position [4, 0]
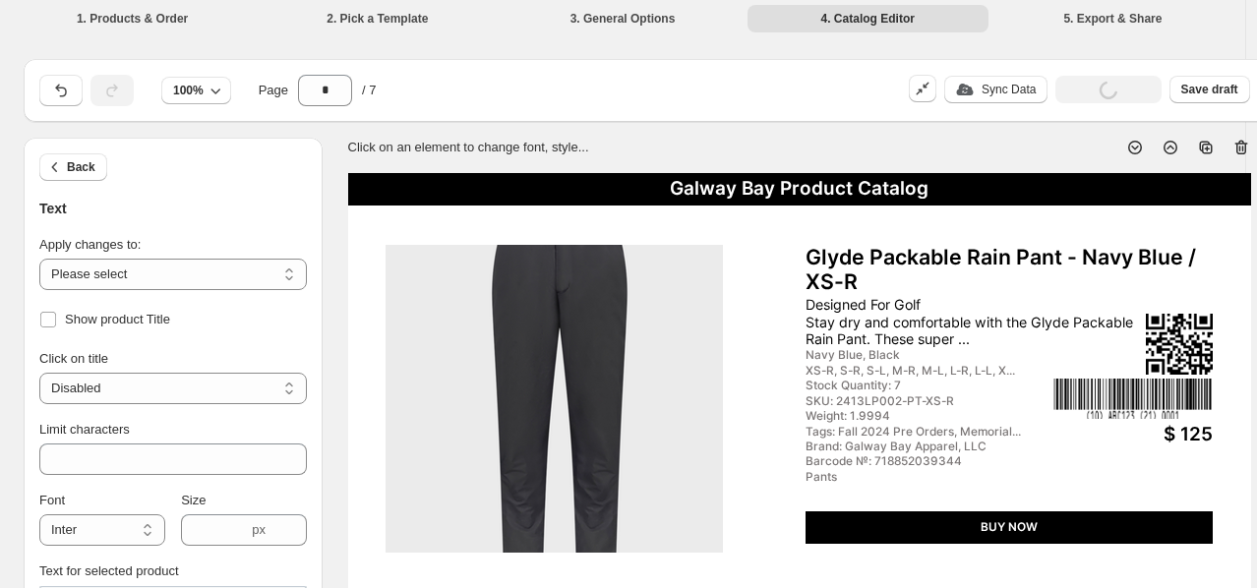
click at [903, 300] on div "Designed For Golf Stay dry and comfortable with the Glyde Packable Rain Pant. T…" at bounding box center [974, 321] width 338 height 50
type input "**"
type input "****"
type textarea "**********"
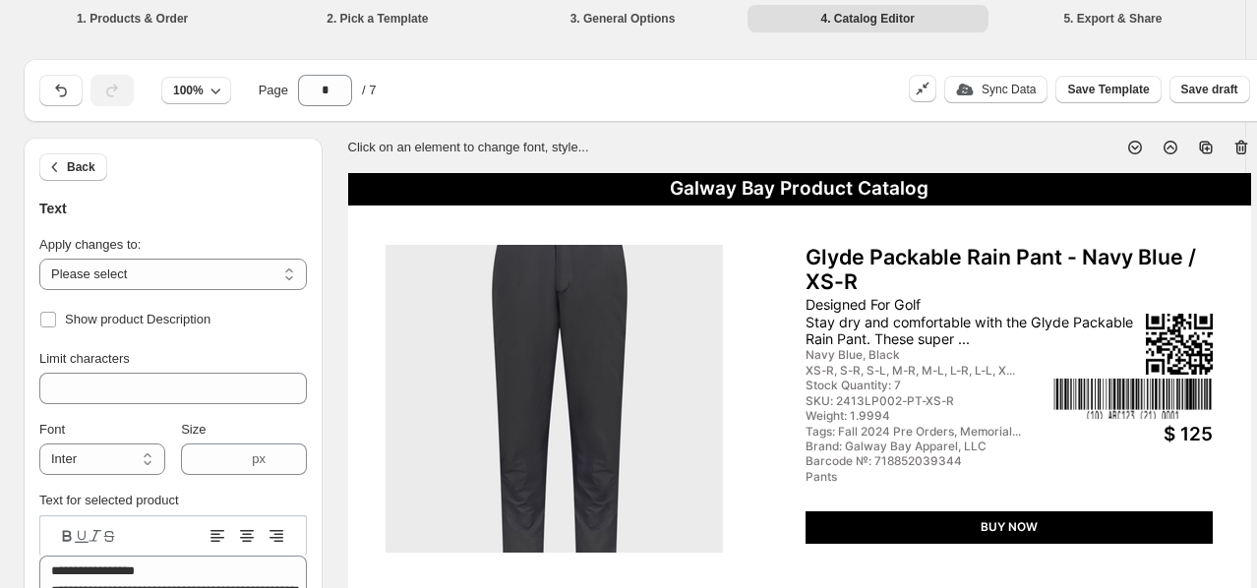
click at [945, 370] on div "XS-R, S-R, S-L, M-R, M-L, L-R, L-L, X..." at bounding box center [927, 371] width 244 height 14
type input "**"
type input "****"
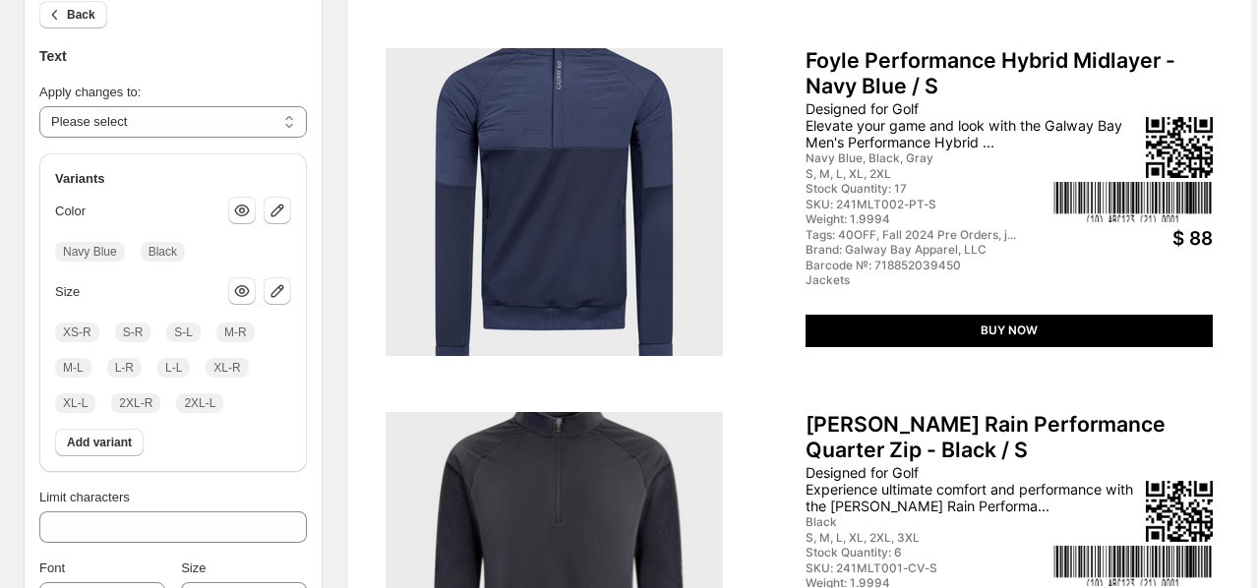
scroll to position [564, 0]
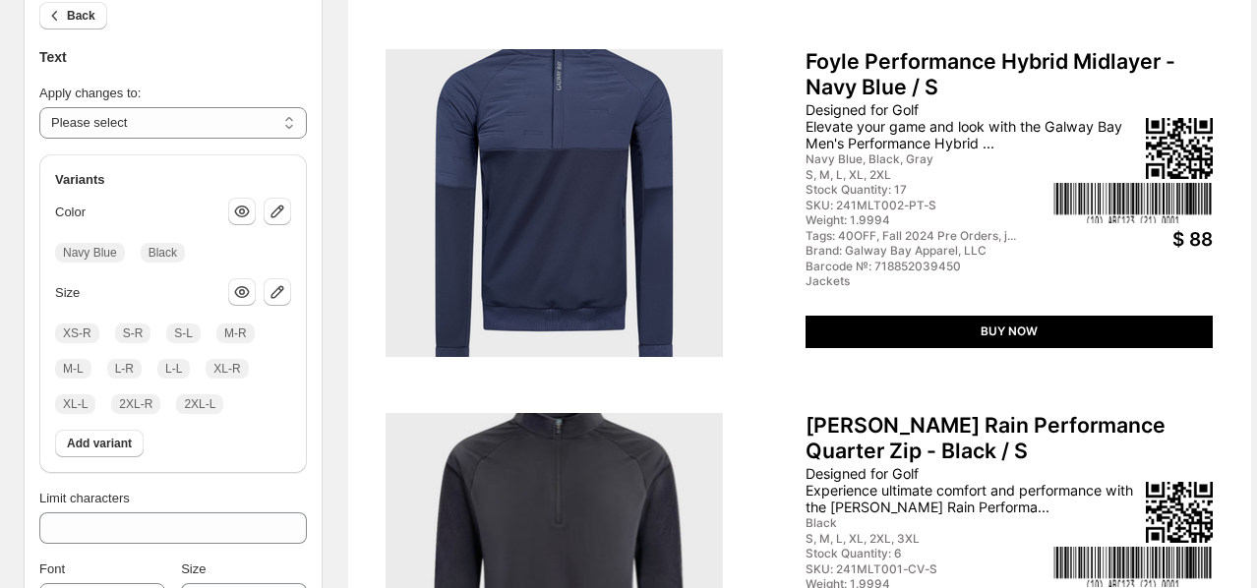
click at [905, 199] on div "SKU: 241MLT002-PT-S" at bounding box center [927, 206] width 244 height 14
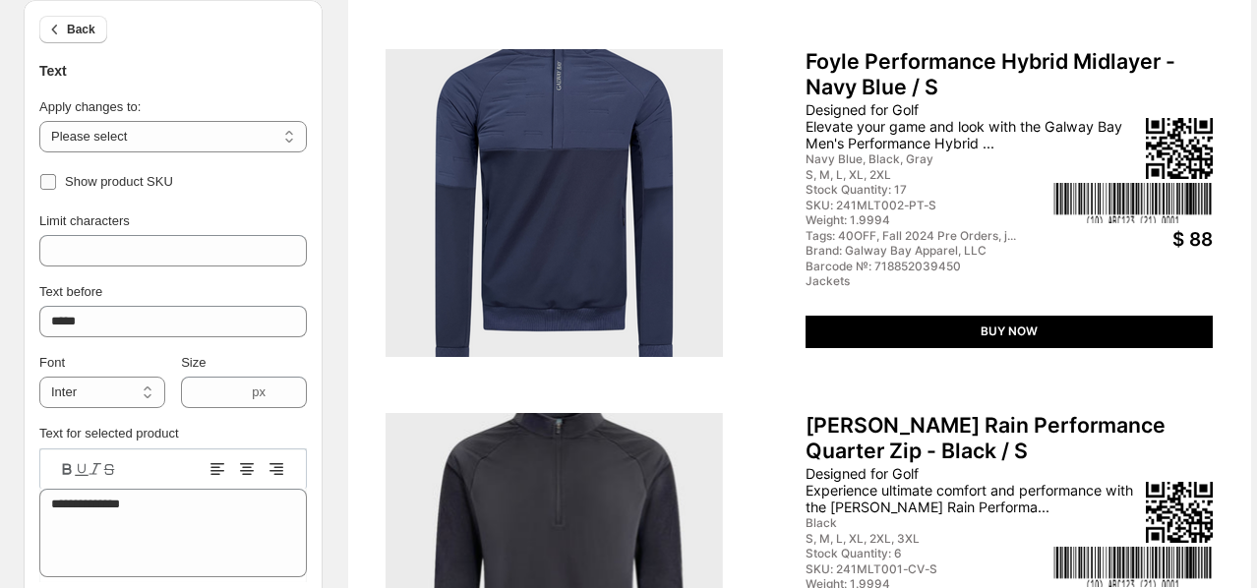
click at [100, 180] on span "Show product SKU" at bounding box center [119, 181] width 108 height 15
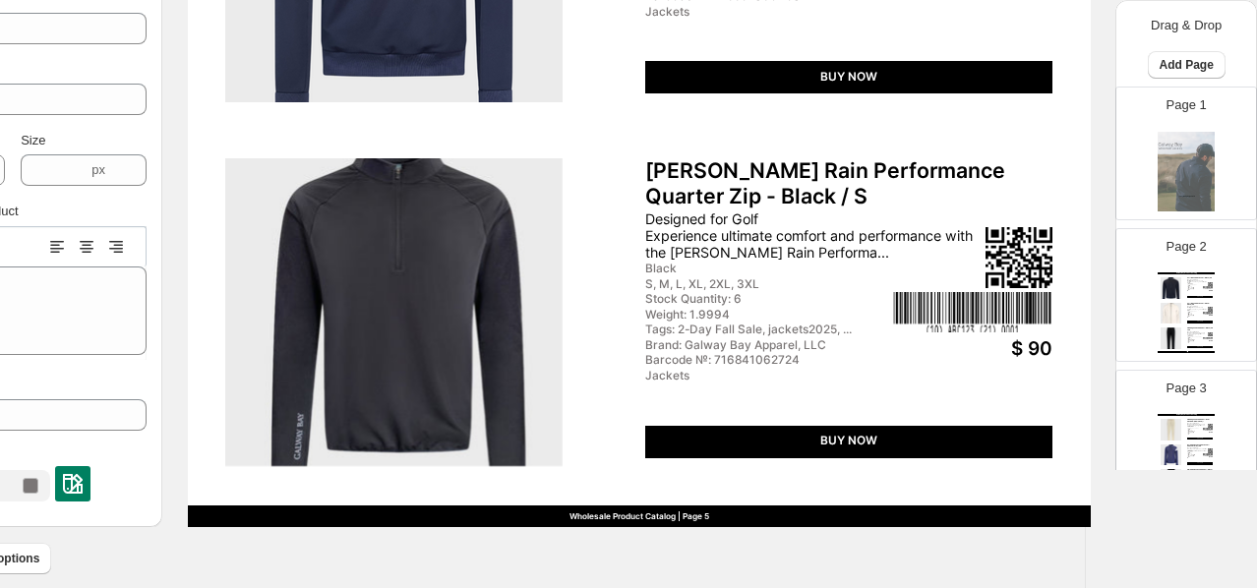
scroll to position [642, 0]
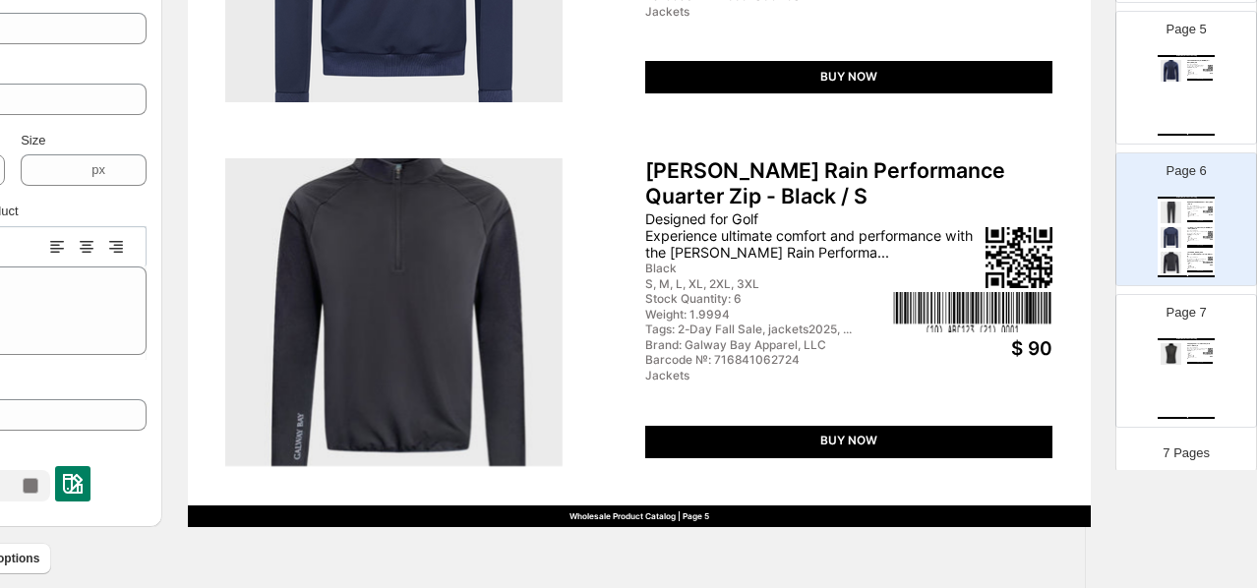
click at [1189, 422] on div "Page 7 Galway Bay Product Catalog Cappagh Performance Hybrid Vest - Black / S D…" at bounding box center [1186, 361] width 140 height 132
type input "*"
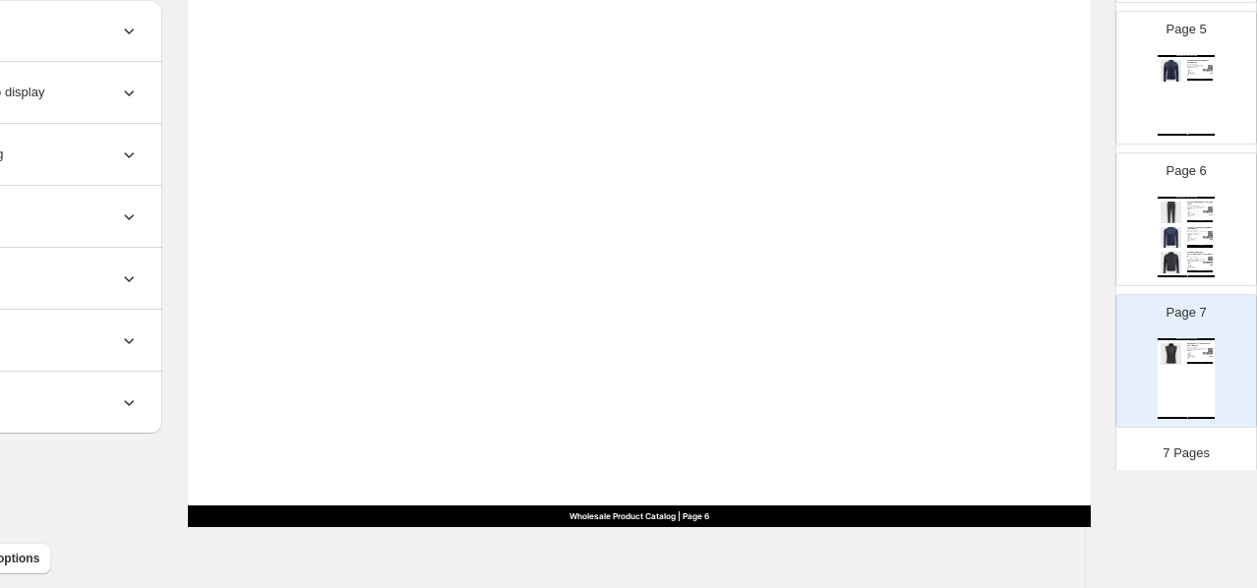
click at [1188, 384] on div "Galway Bay Product Catalog Cappagh Performance Hybrid Vest - Black / S Designed…" at bounding box center [1186, 378] width 57 height 81
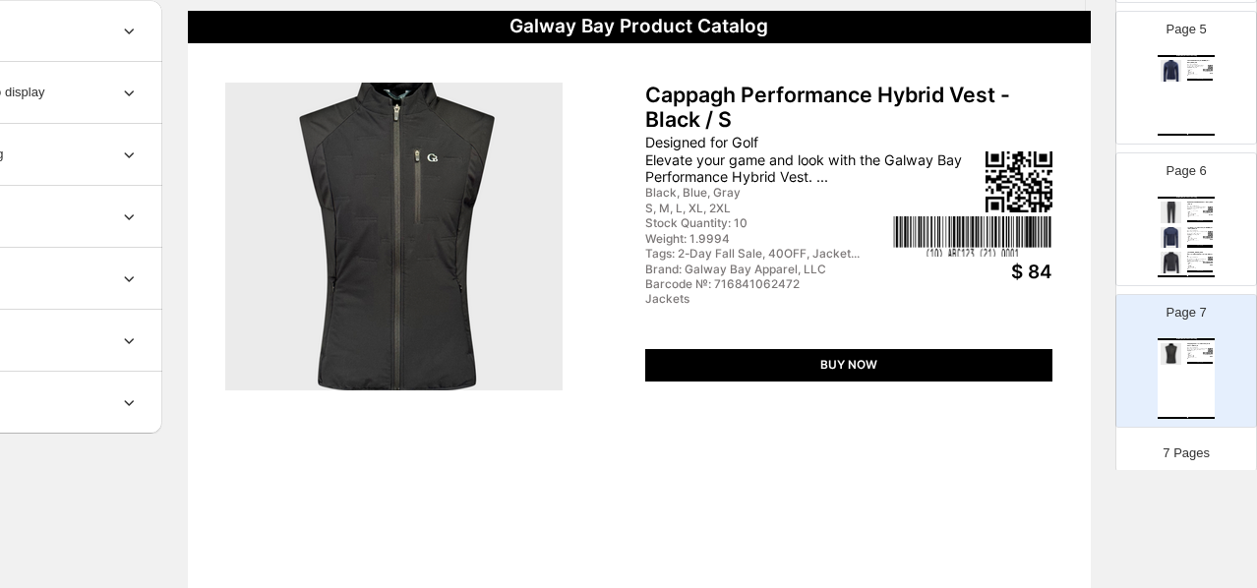
scroll to position [102, 160]
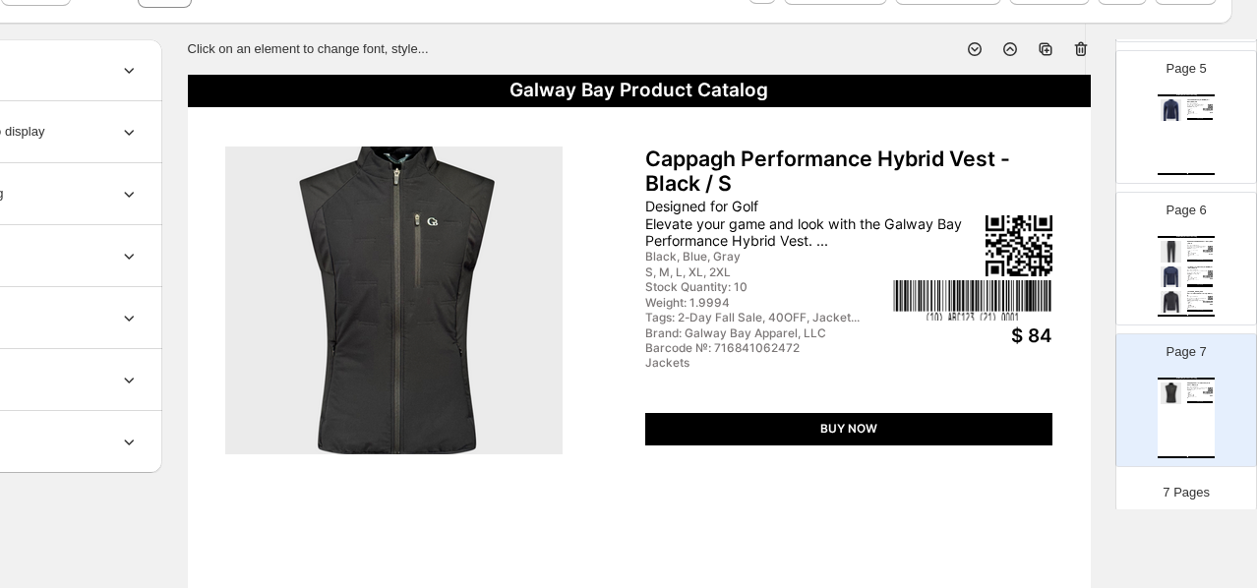
click at [736, 286] on div "Stock Quantity: 10" at bounding box center [767, 287] width 244 height 14
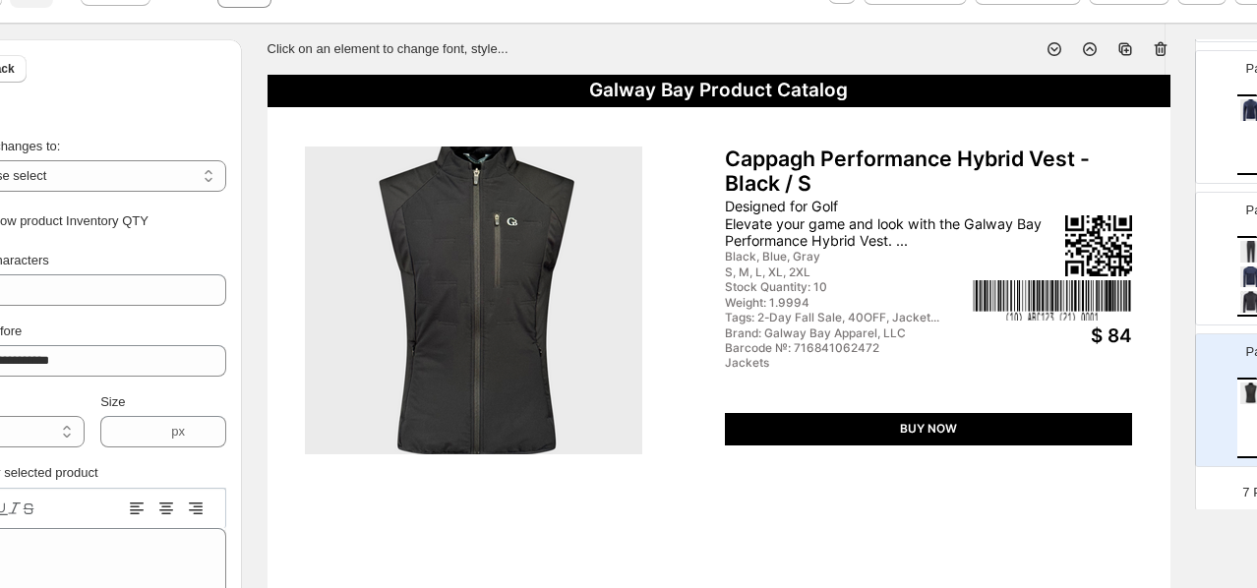
scroll to position [102, 0]
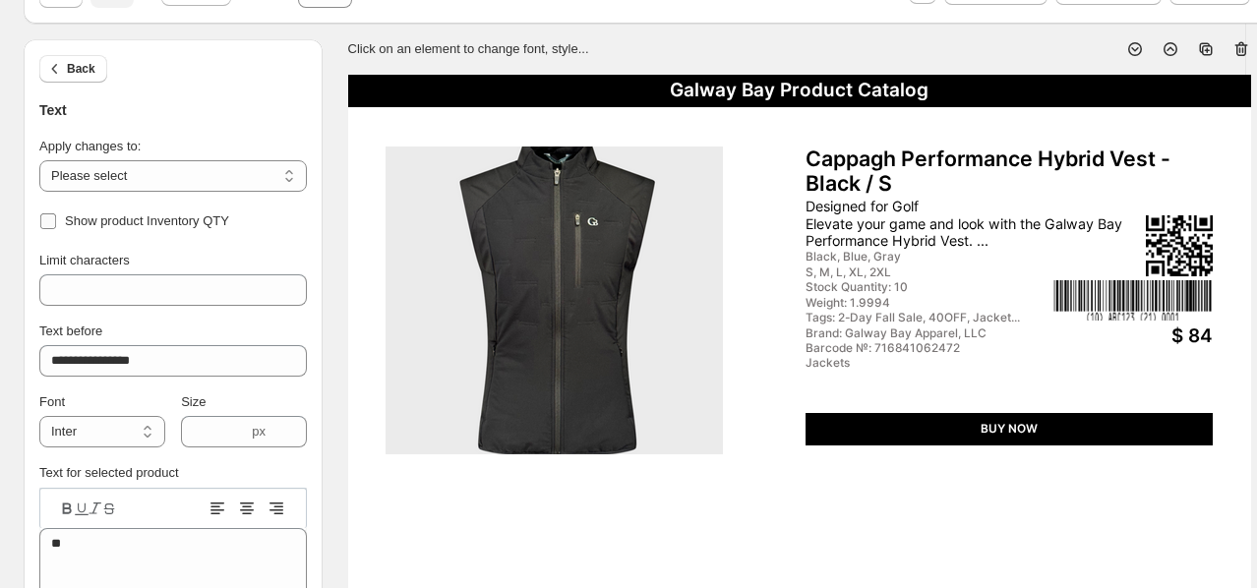
click at [173, 213] on span "Show product Inventory QTY" at bounding box center [147, 220] width 164 height 15
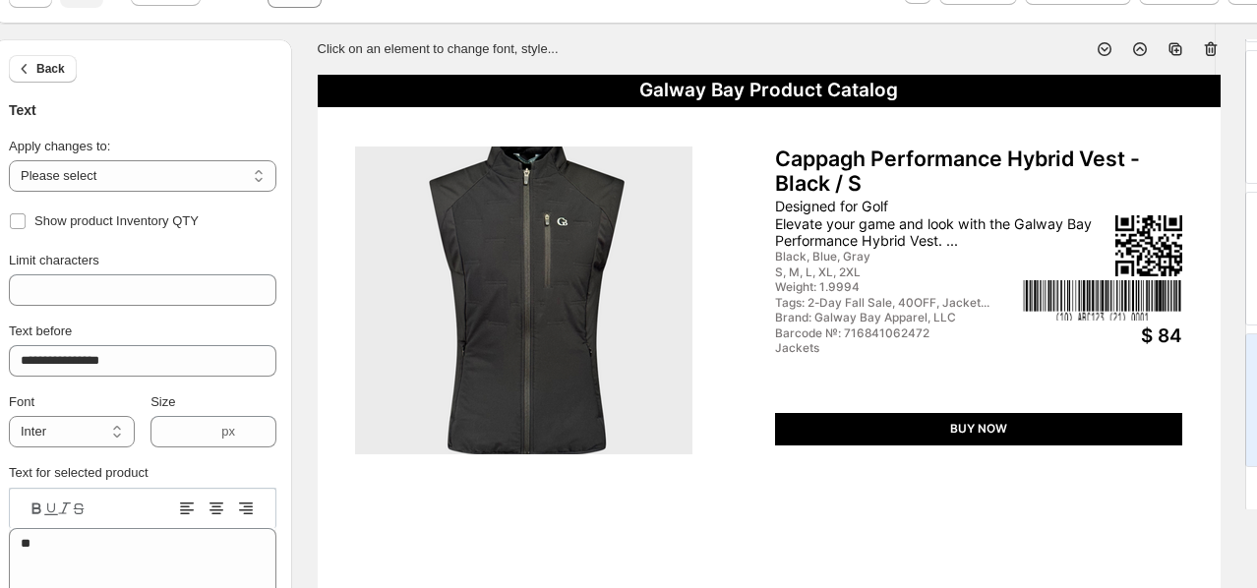
scroll to position [103, 30]
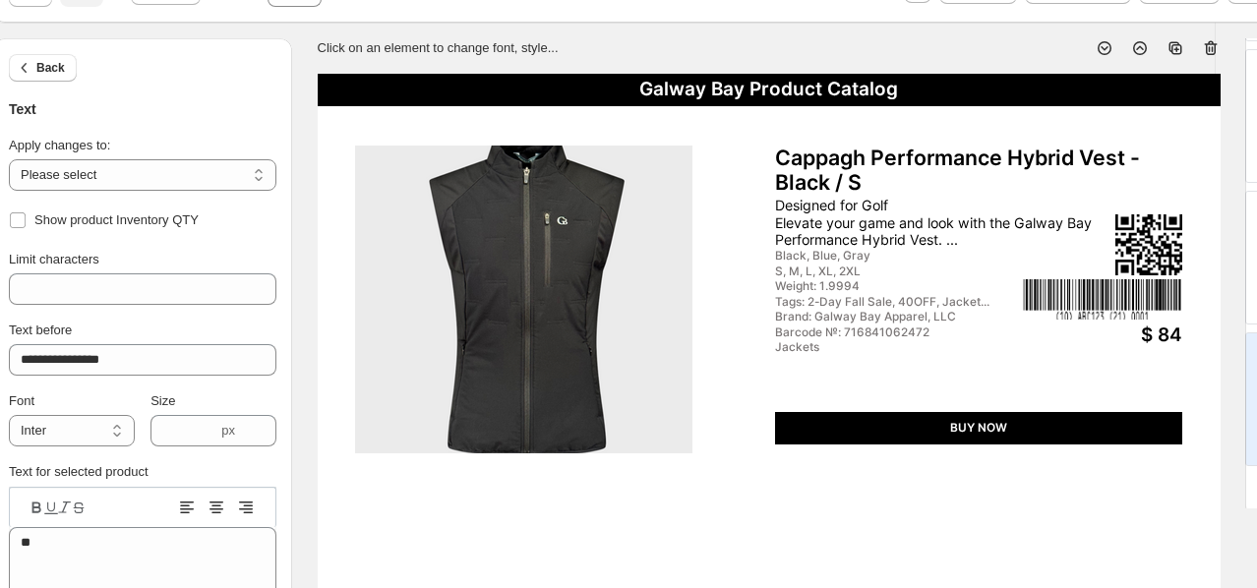
click at [852, 279] on div "Weight: 1.9994" at bounding box center [897, 286] width 244 height 14
type input "*******"
type textarea "******"
click at [127, 210] on span "Show product Weight" at bounding box center [94, 220] width 121 height 20
click at [854, 283] on div "Tags: 2-Day Fall Sale, 40OFF, Jacket..." at bounding box center [897, 286] width 244 height 14
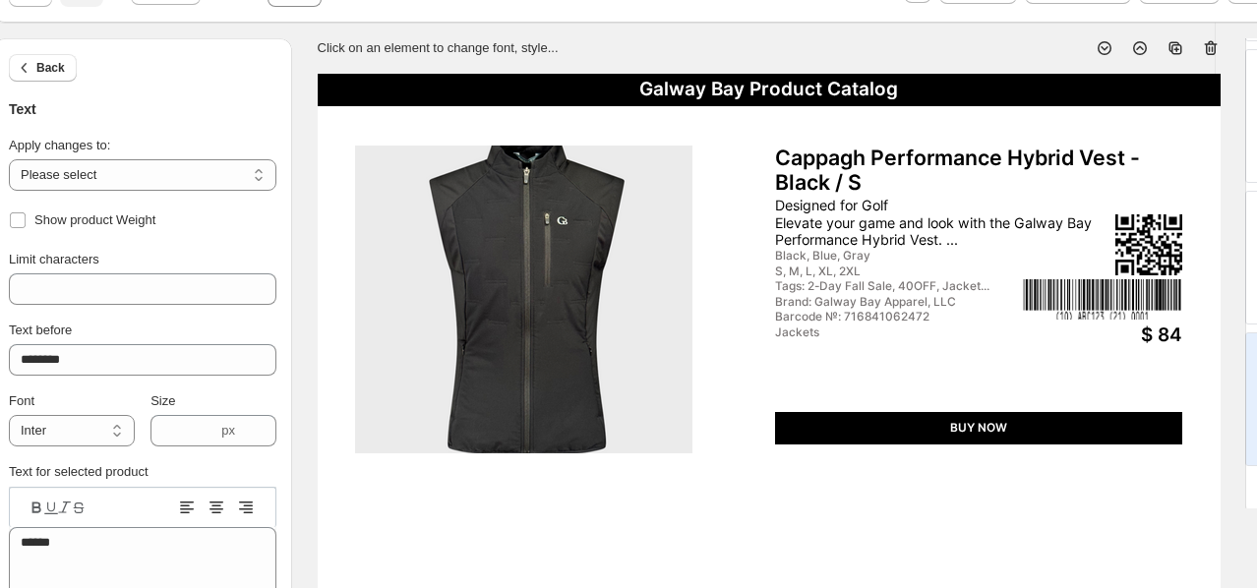
type input "*****"
type textarea "**********"
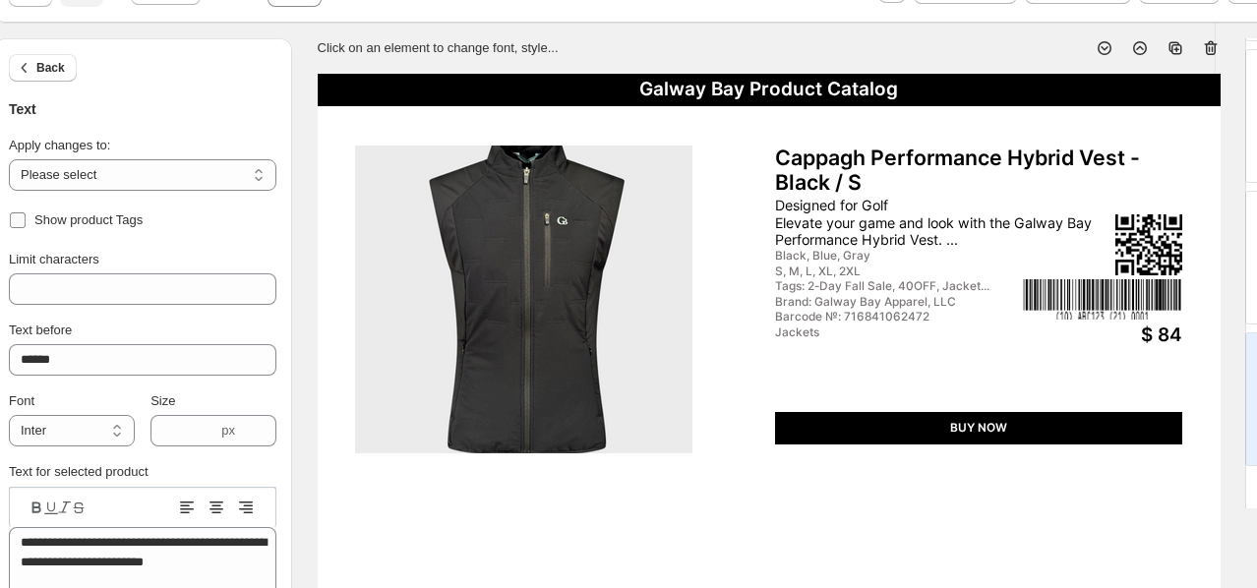
click at [106, 226] on span "Show product Tags" at bounding box center [88, 220] width 108 height 20
click at [869, 297] on div "Barcode №: 716841062472" at bounding box center [897, 302] width 244 height 14
type input "**********"
type textarea "**********"
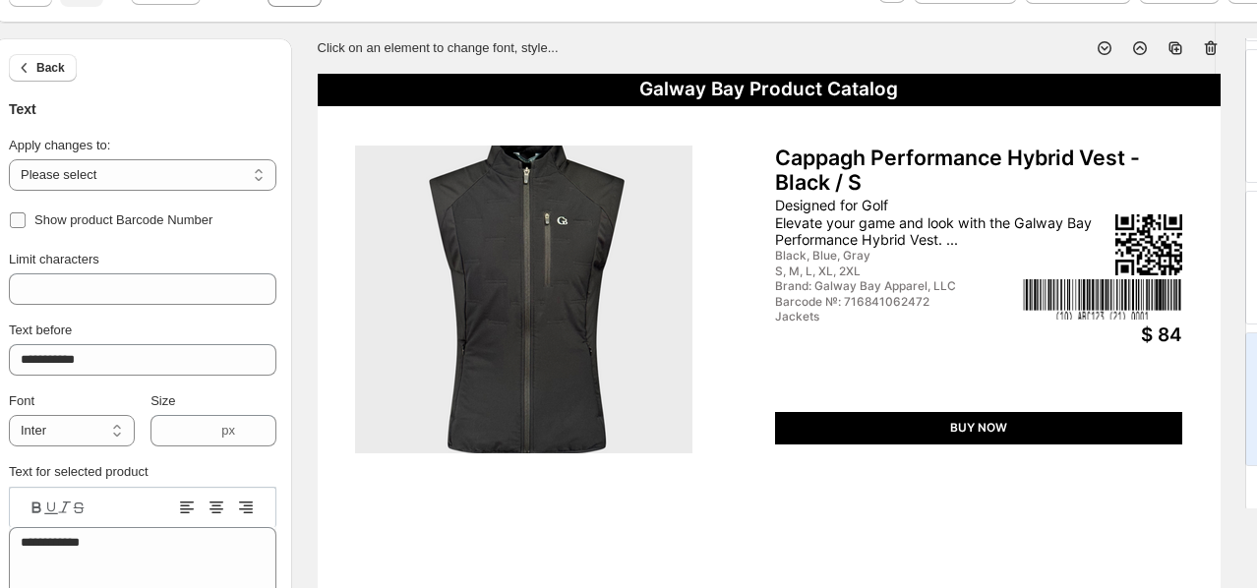
click at [175, 216] on span "Show product Barcode Number" at bounding box center [123, 219] width 178 height 15
click at [793, 297] on div "Jackets" at bounding box center [897, 302] width 244 height 14
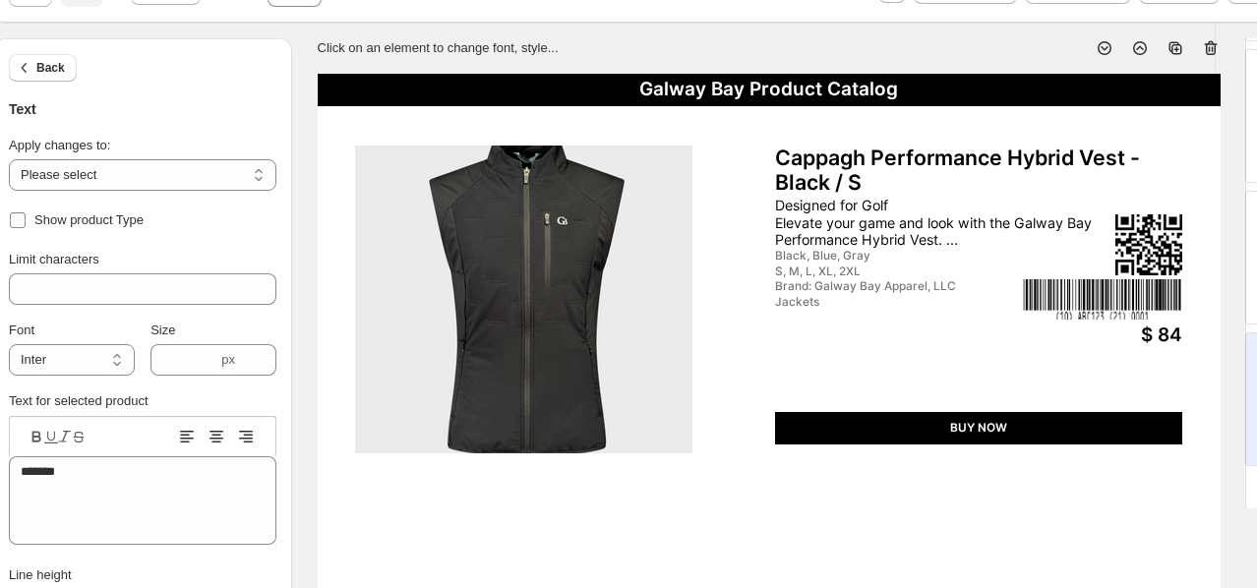
click at [133, 212] on span "Show product Type" at bounding box center [88, 219] width 109 height 15
click at [79, 200] on div "**********" at bounding box center [143, 136] width 268 height 196
click at [69, 216] on span "Show product Type" at bounding box center [88, 219] width 109 height 15
click at [905, 219] on div "Designed for Golf Elevate your game and look with the Galway Bay Performance Hy…" at bounding box center [944, 222] width 338 height 50
type input "**"
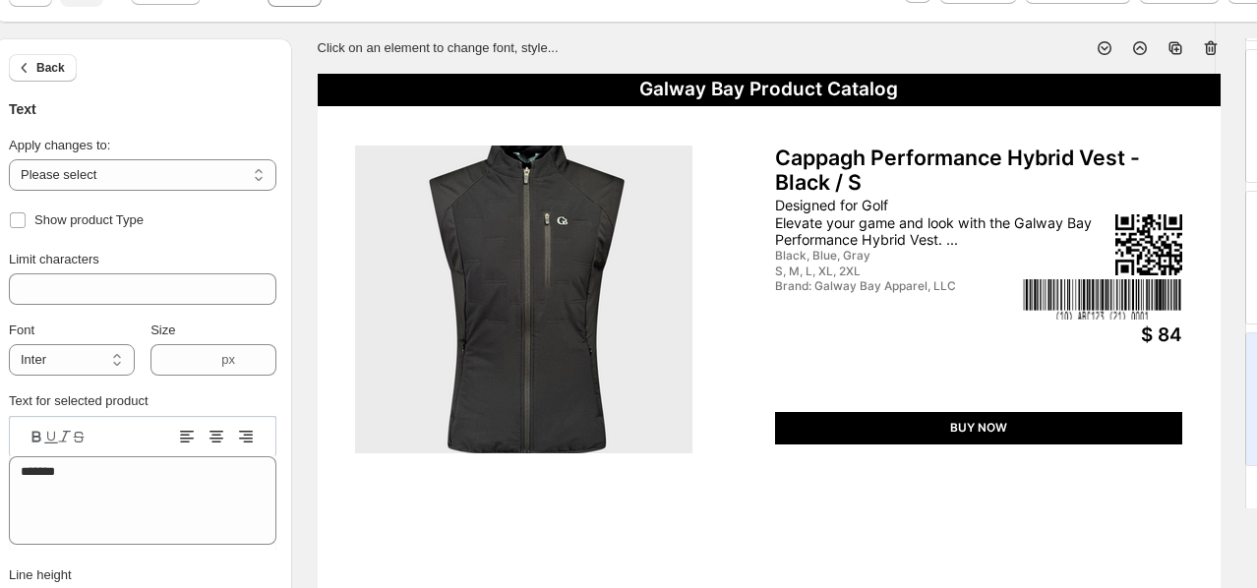
type input "****"
type textarea "**********"
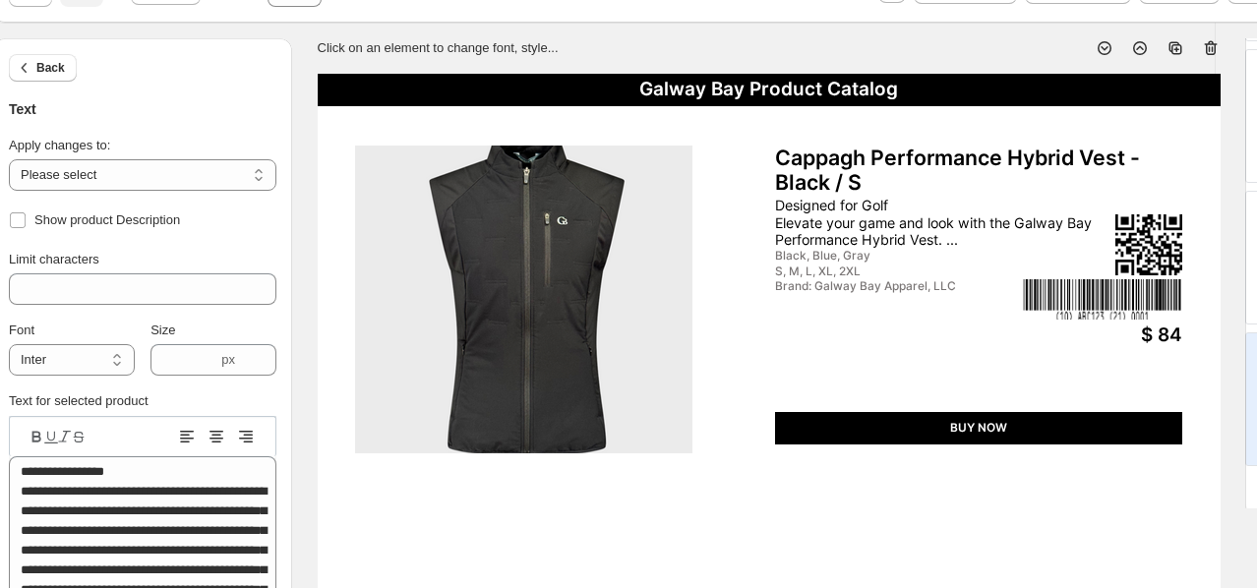
click at [854, 257] on div "Black, Blue, Gray" at bounding box center [897, 256] width 244 height 14
type input "**"
type input "****"
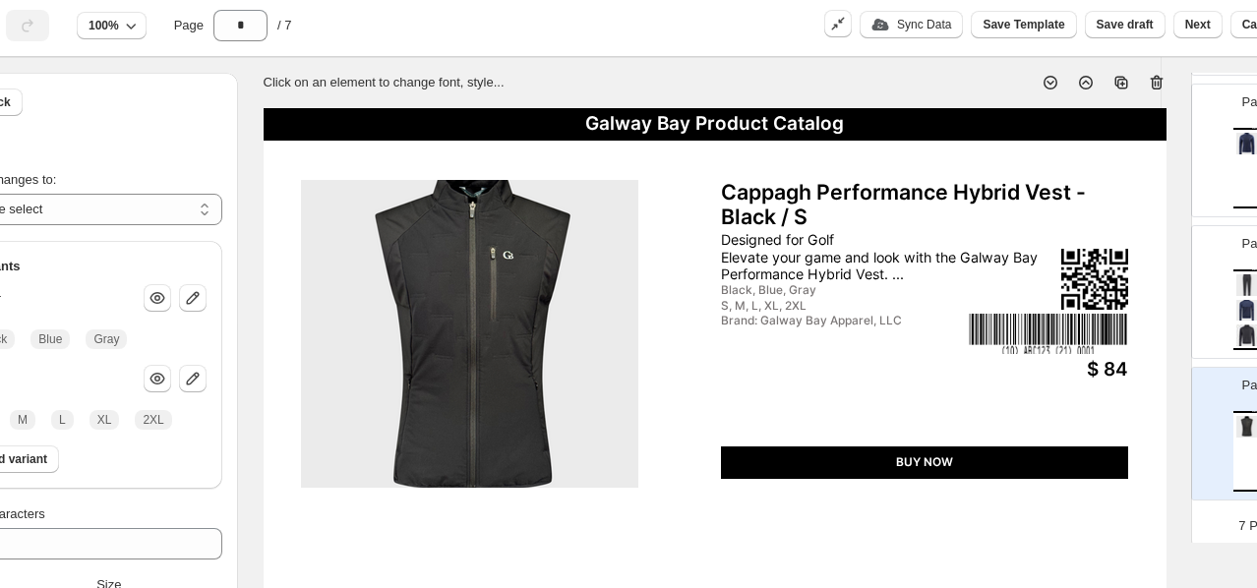
scroll to position [69, 160]
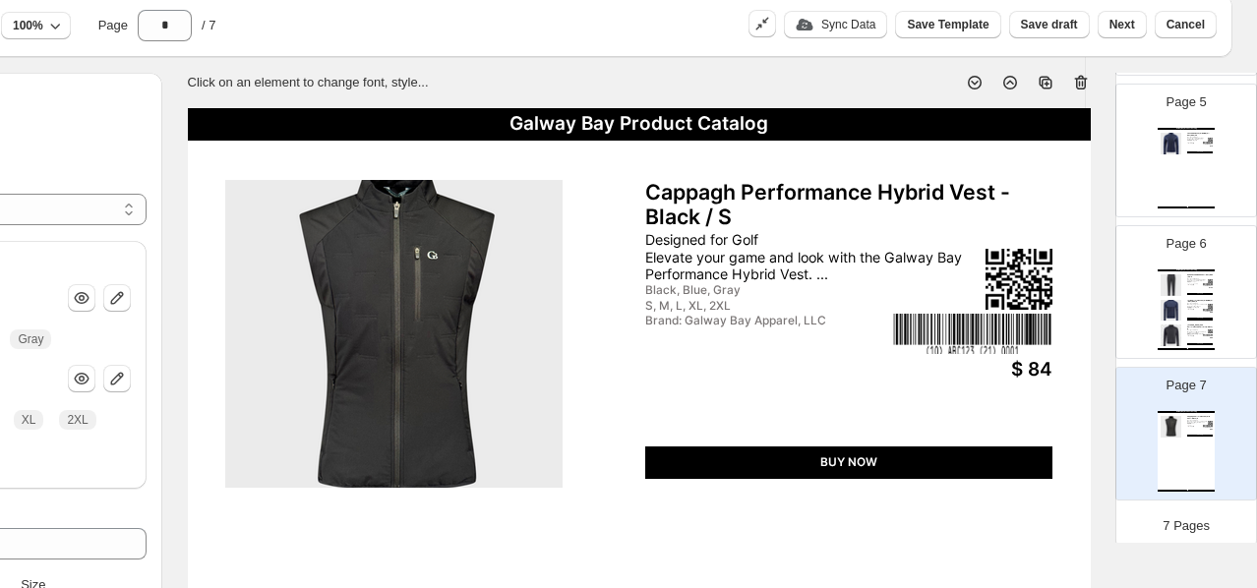
click at [1193, 289] on div "Galway Bay Product Catalog Glyde Packable Rain Pant - Navy Blue / XS-R Designed…" at bounding box center [1186, 309] width 57 height 81
type input "*"
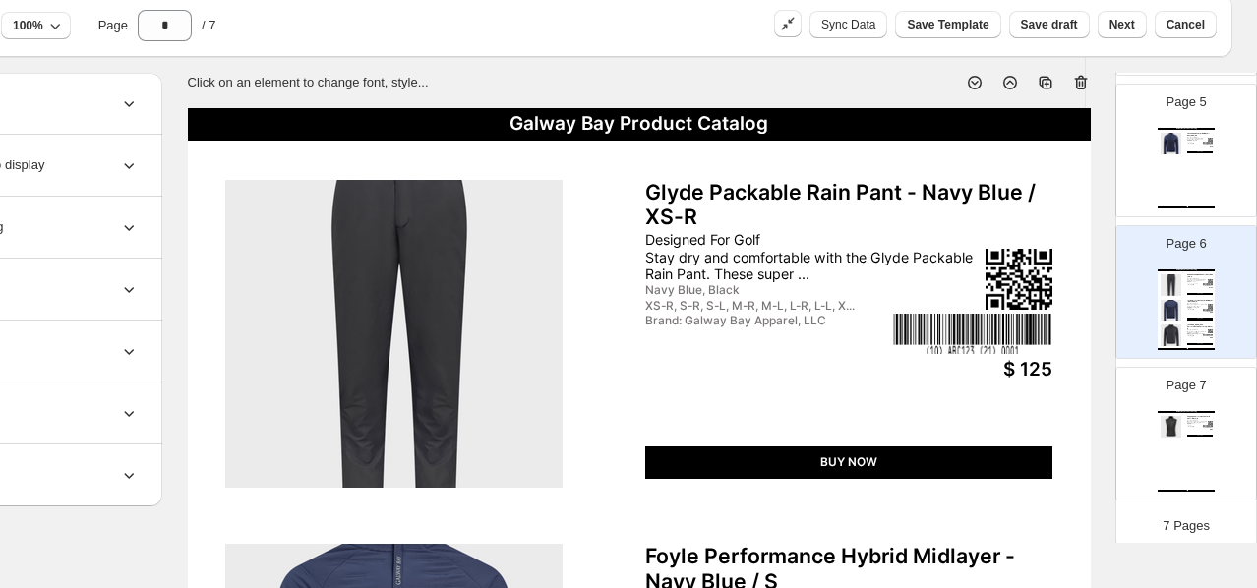
click at [784, 249] on div "Designed For Golf Stay dry and comfortable with the Glyde Packable Rain Pant. T…" at bounding box center [814, 256] width 338 height 50
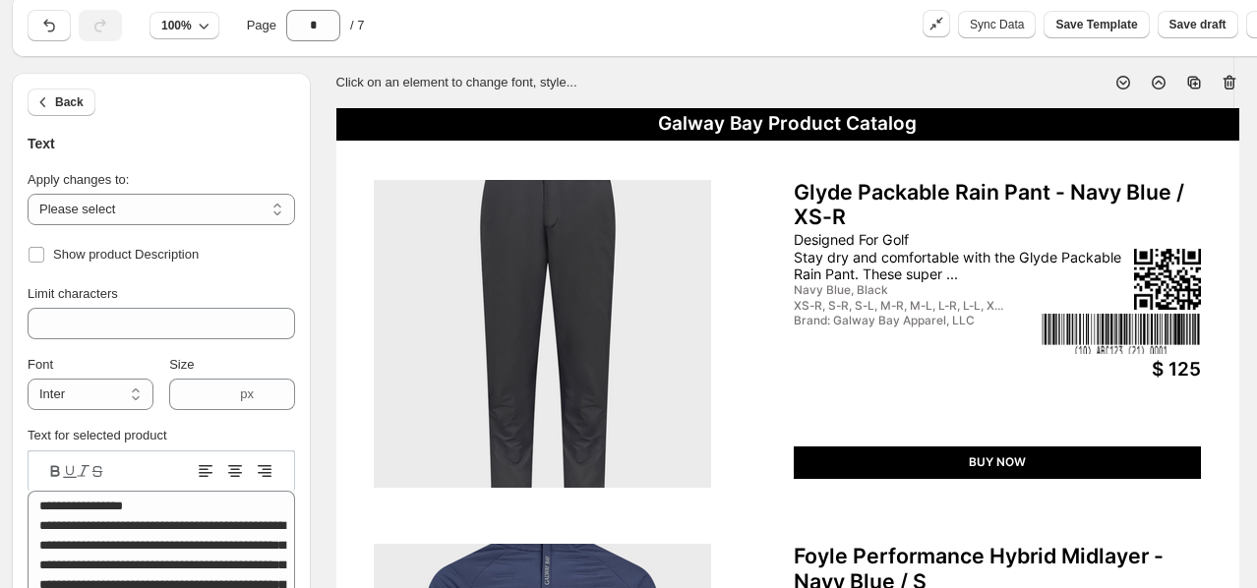
scroll to position [69, 0]
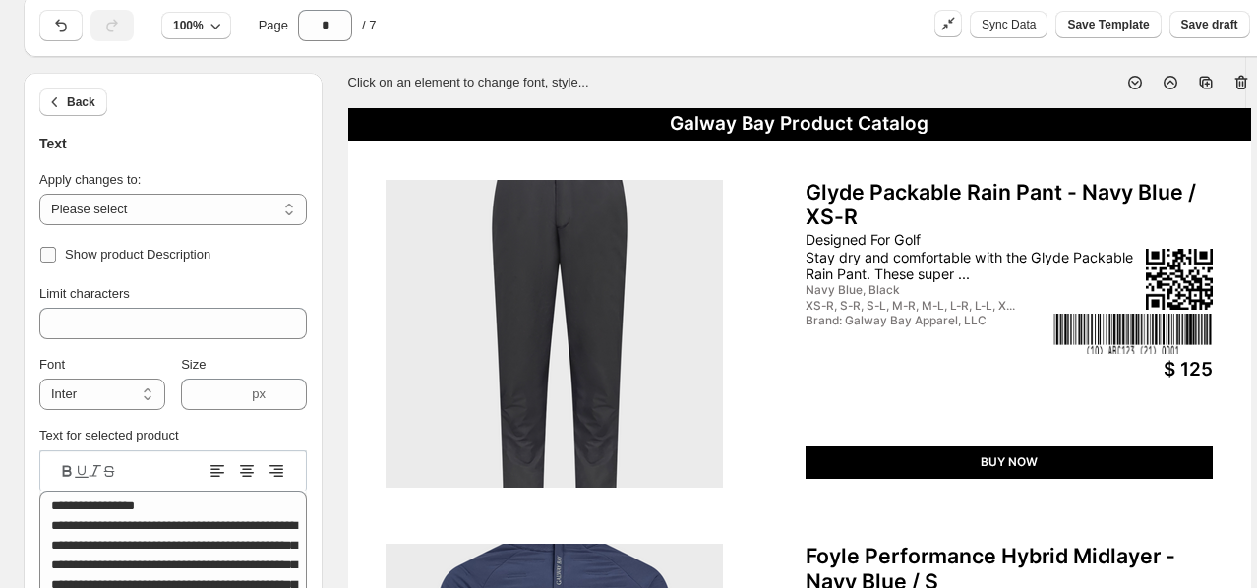
click at [123, 254] on span "Show product Description" at bounding box center [138, 254] width 146 height 15
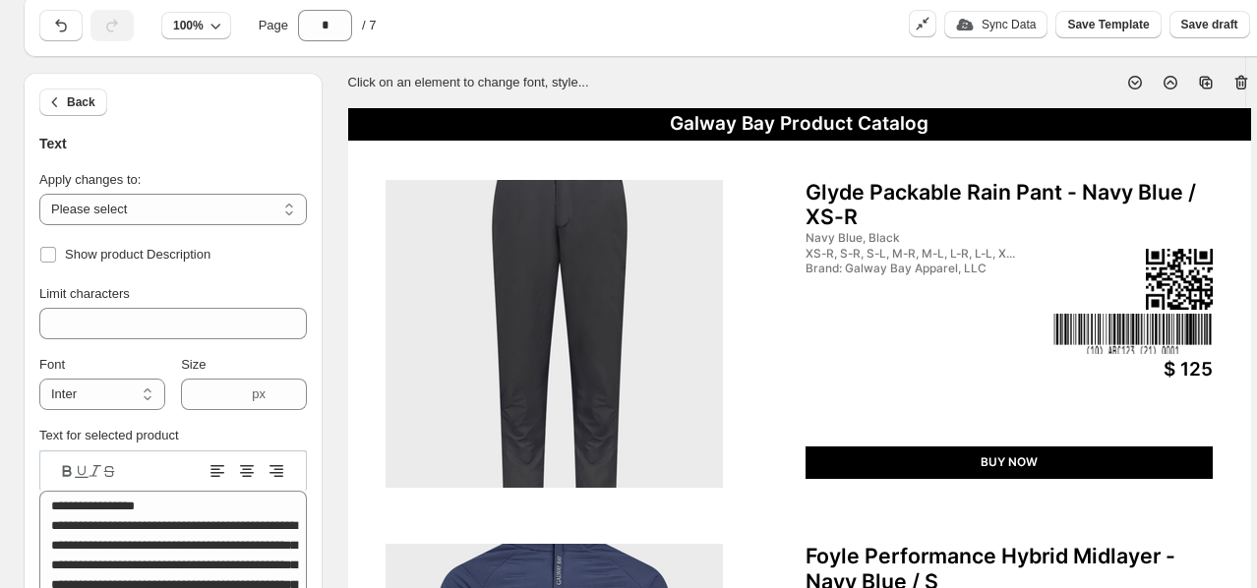
click at [973, 270] on div "Brand: Galway Bay Apparel, LLC" at bounding box center [927, 269] width 244 height 14
type input "**"
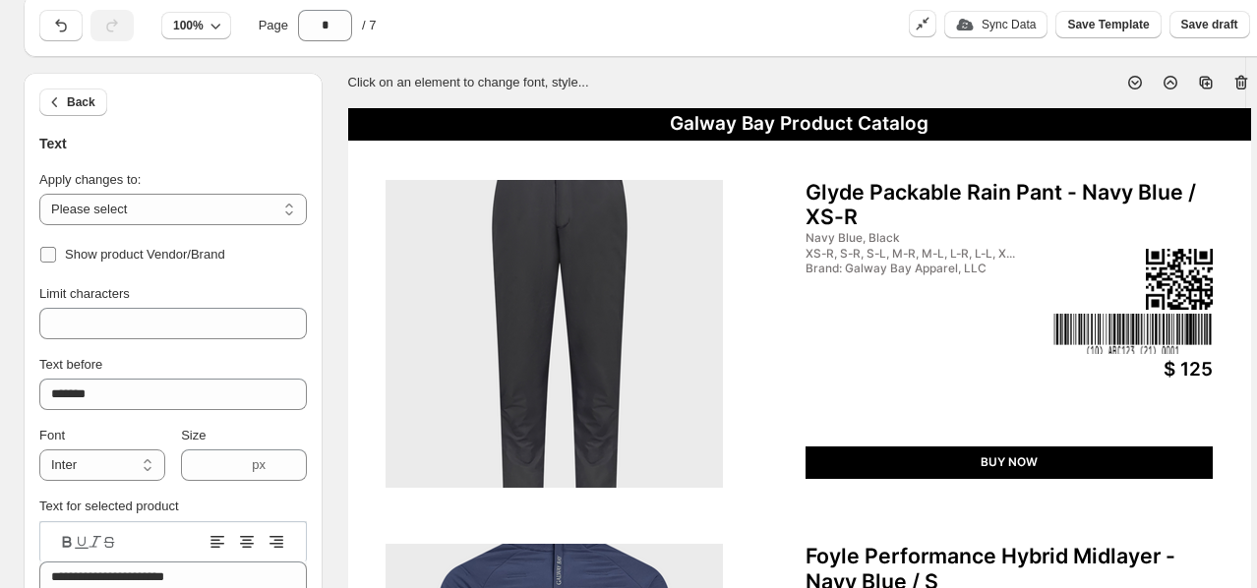
click at [125, 253] on span "Show product Vendor/Brand" at bounding box center [145, 254] width 160 height 15
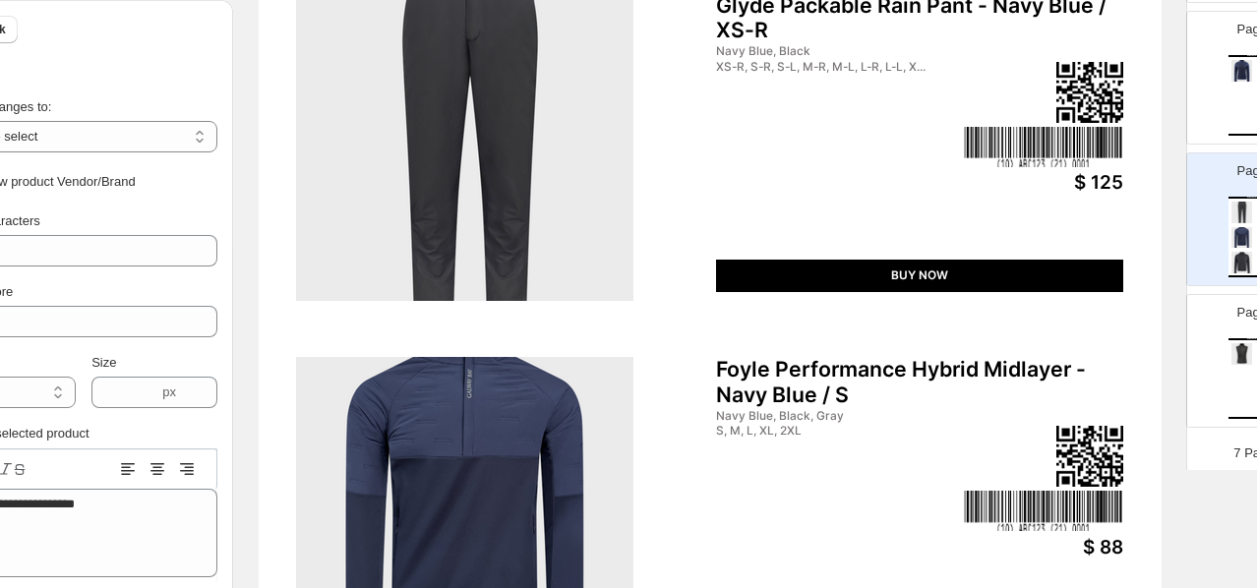
scroll to position [256, 160]
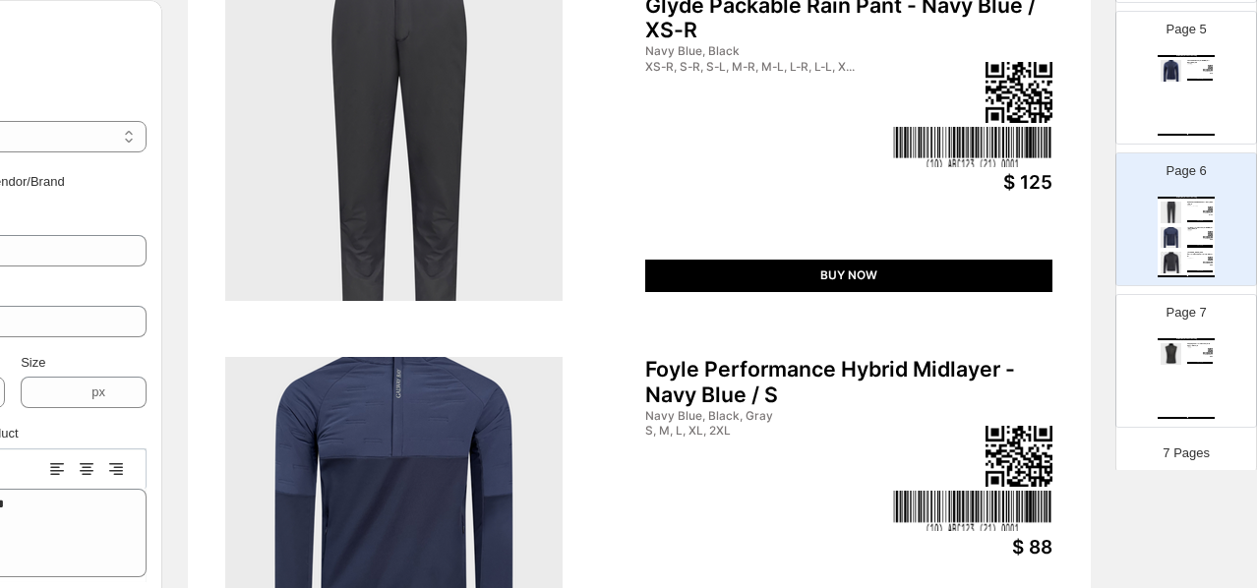
click at [1176, 366] on div "Galway Bay Product Catalog Cappagh Performance Hybrid Vest - Black / S Black, B…" at bounding box center [1186, 378] width 57 height 81
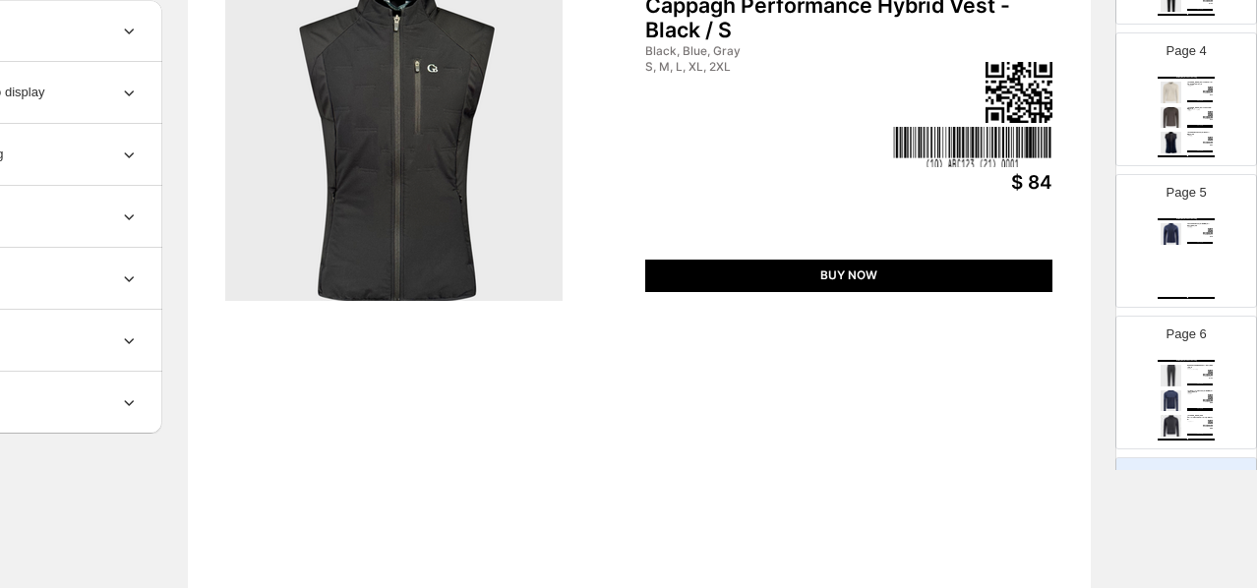
scroll to position [0, 0]
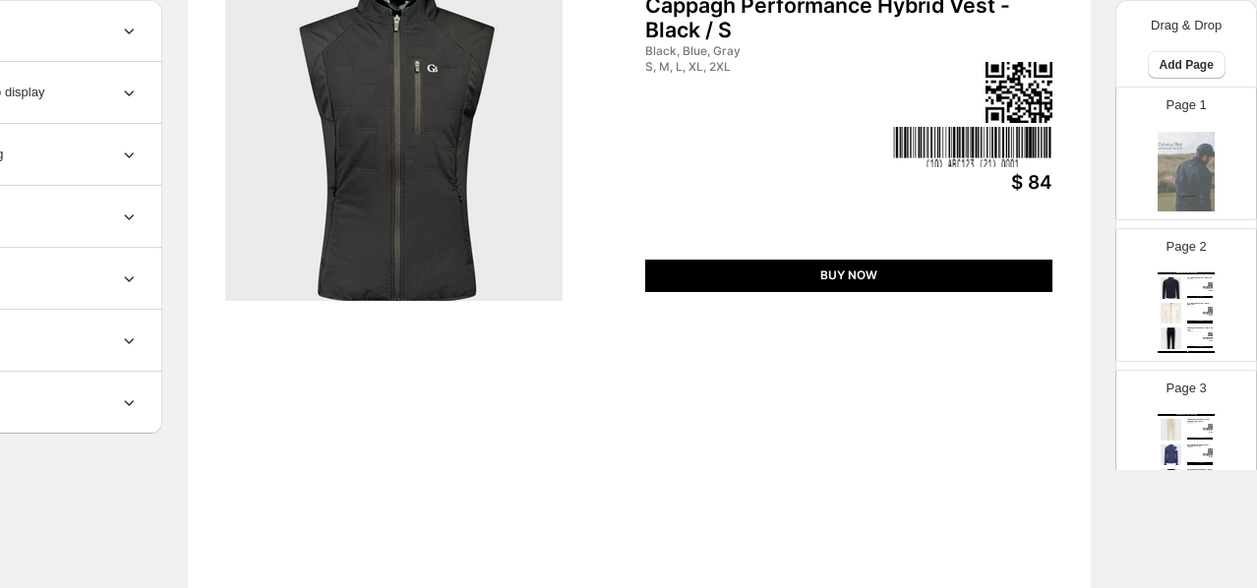
click at [1192, 303] on div "Corrib Golf Rain Jacket - White - White / XS" at bounding box center [1200, 305] width 26 height 4
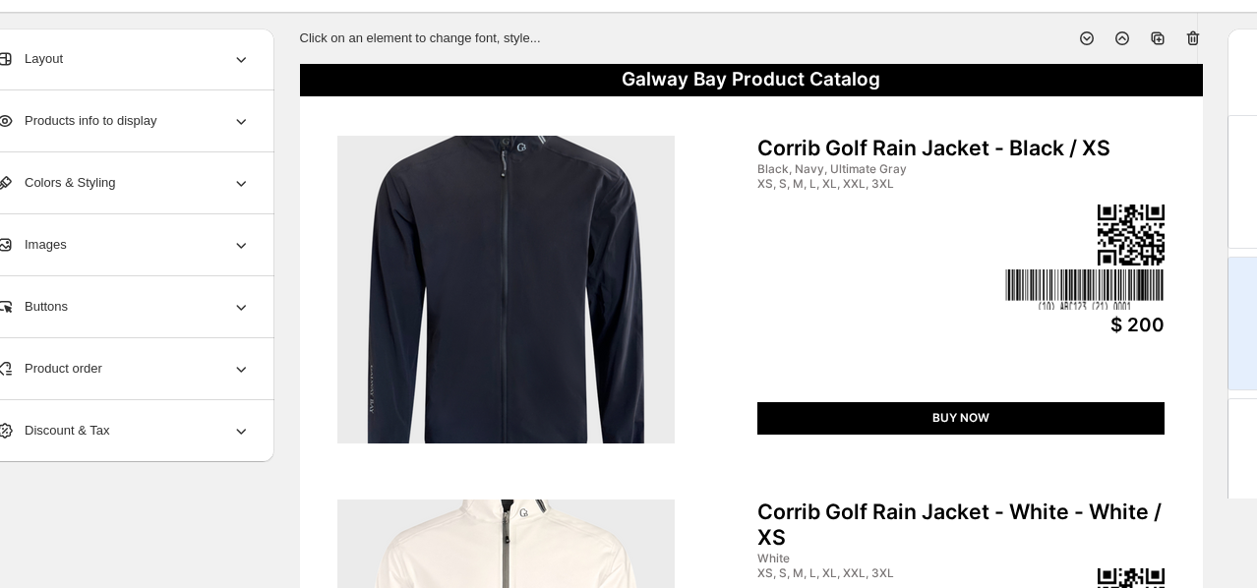
scroll to position [113, 0]
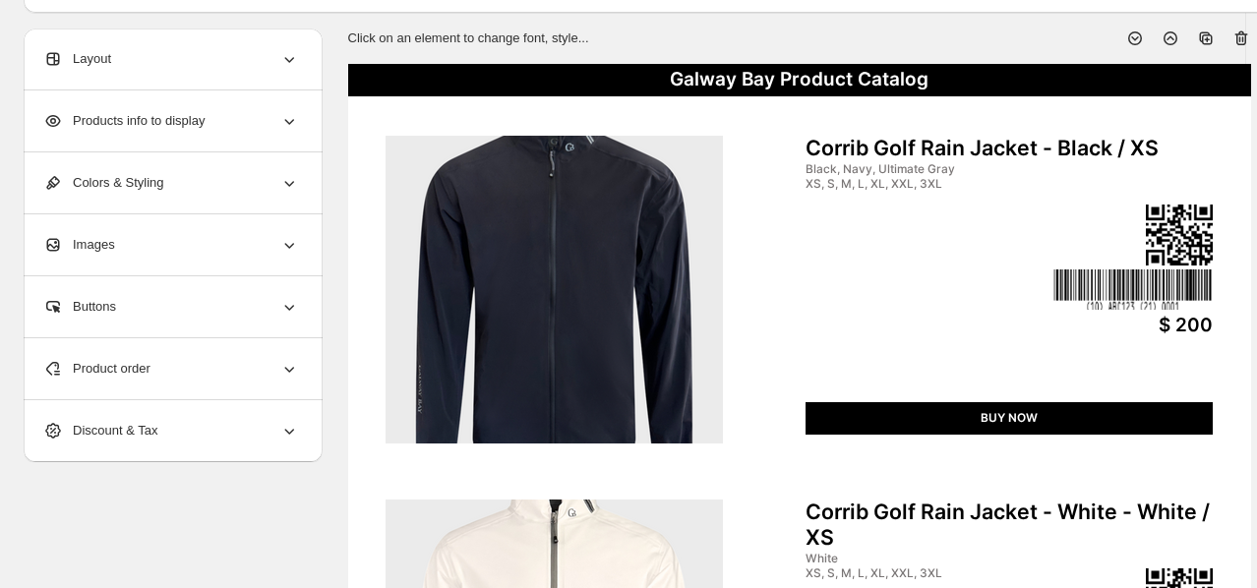
click at [232, 124] on div "Products info to display" at bounding box center [171, 120] width 256 height 61
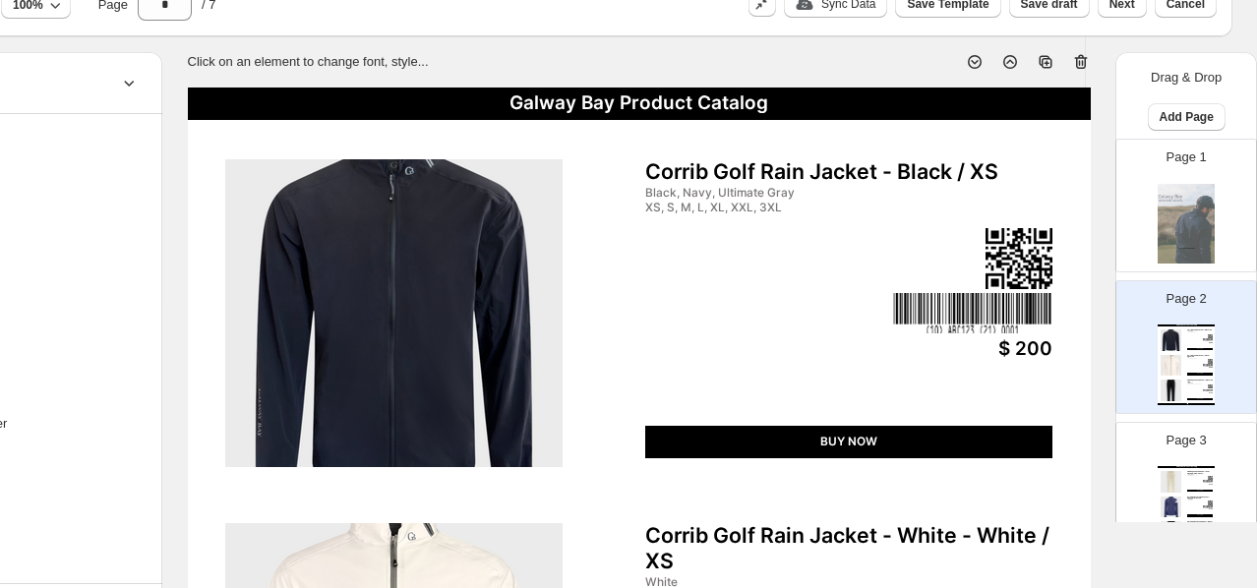
scroll to position [30, 160]
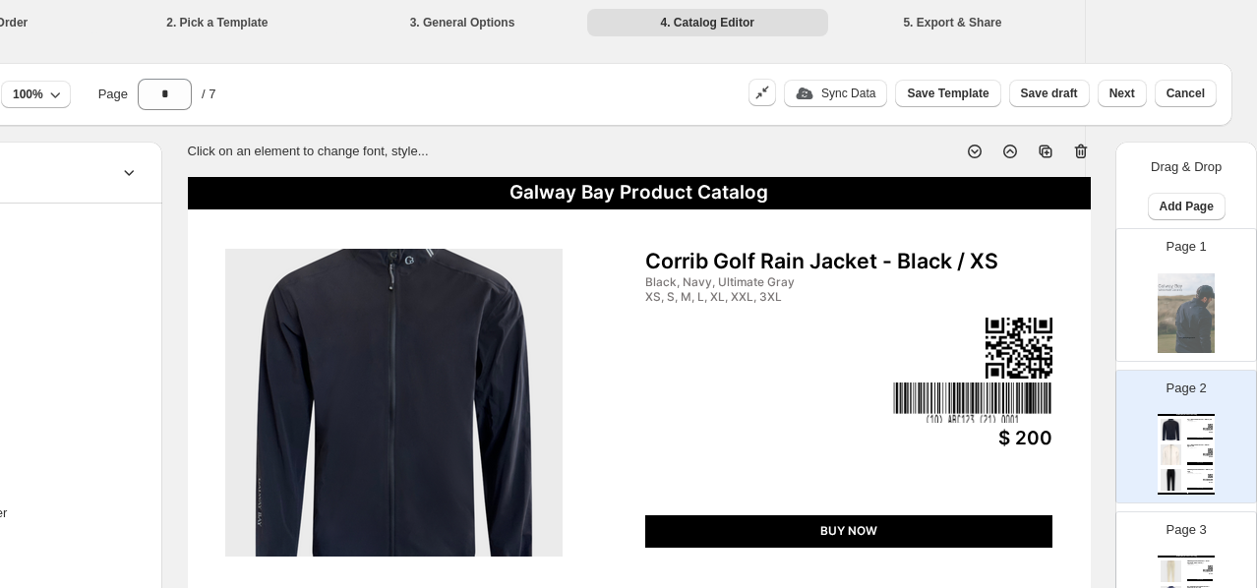
click at [1203, 320] on img at bounding box center [1186, 312] width 57 height 81
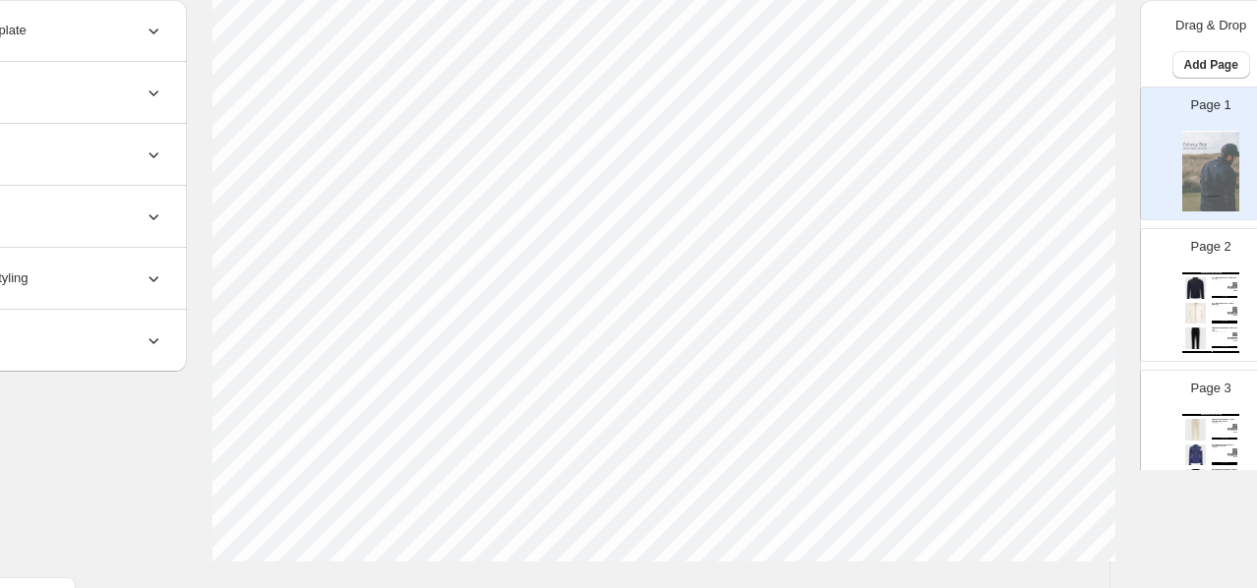
scroll to position [780, 136]
click at [1210, 284] on div "Galway Bay Product Catalog Corrib Golf Rain Jacket - Black / XS Black, Navy, Ul…" at bounding box center [1210, 312] width 57 height 81
type input "*"
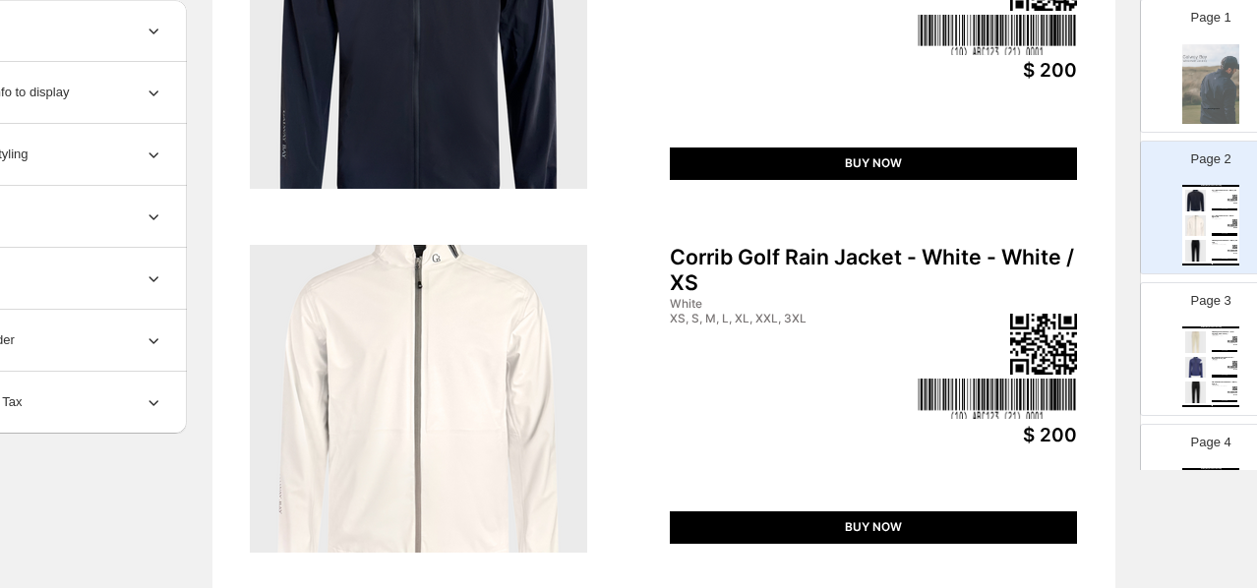
scroll to position [495, 136]
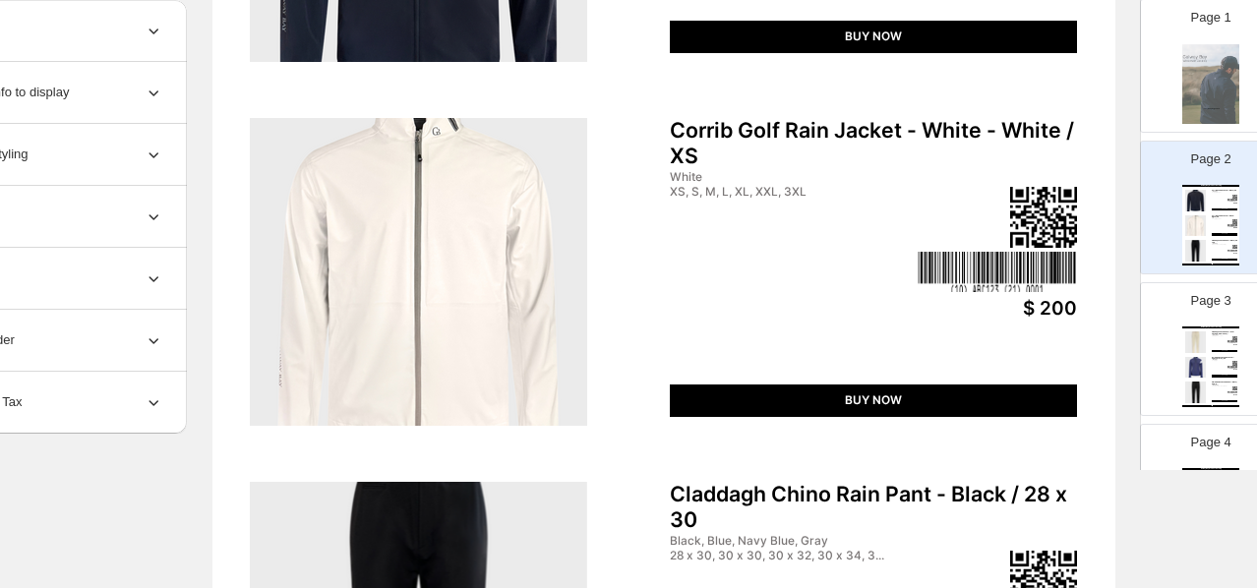
click at [968, 488] on div "Claddagh Chino Rain Pant - Black / 28 x 30" at bounding box center [873, 507] width 407 height 51
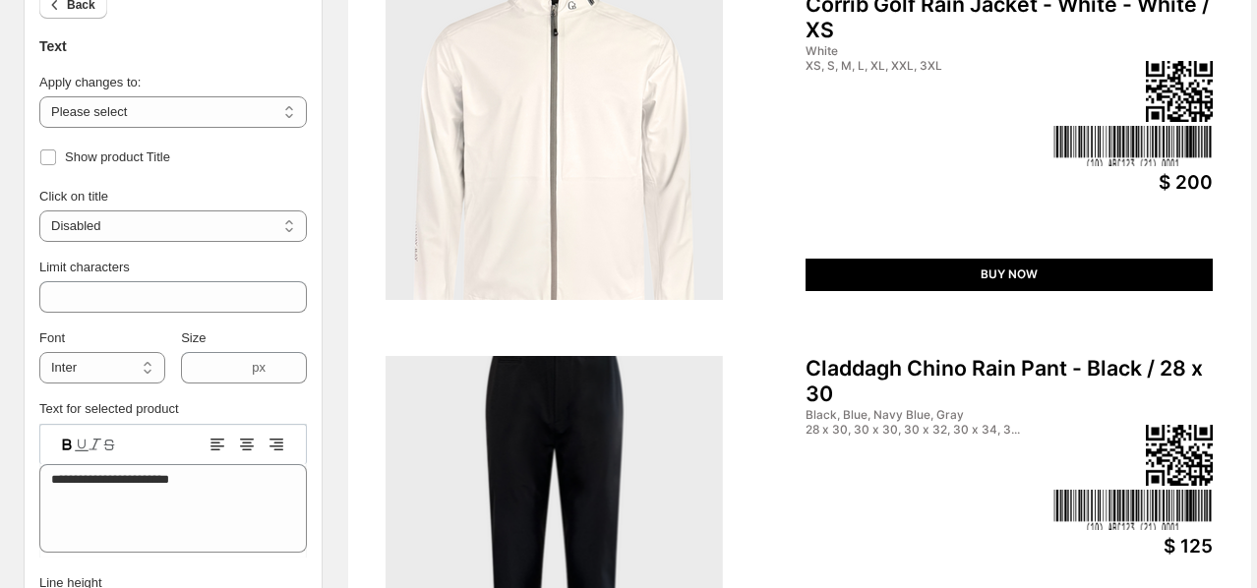
scroll to position [623, 0]
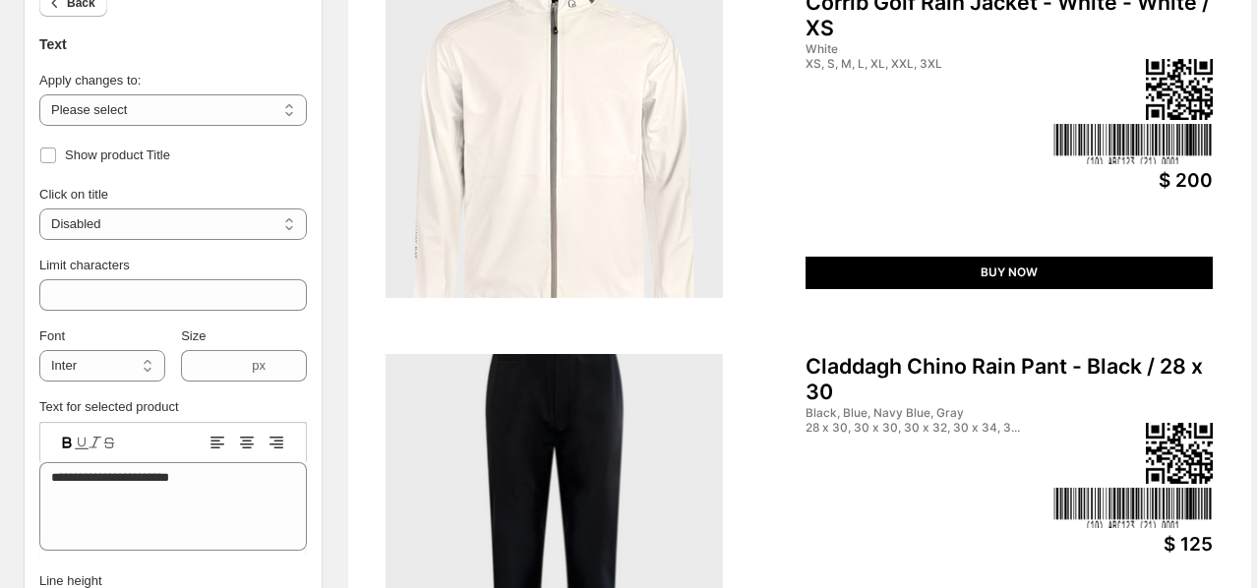
click at [923, 410] on div "Black, Blue, Navy Blue, Gray" at bounding box center [927, 413] width 244 height 14
type input "**"
type input "****"
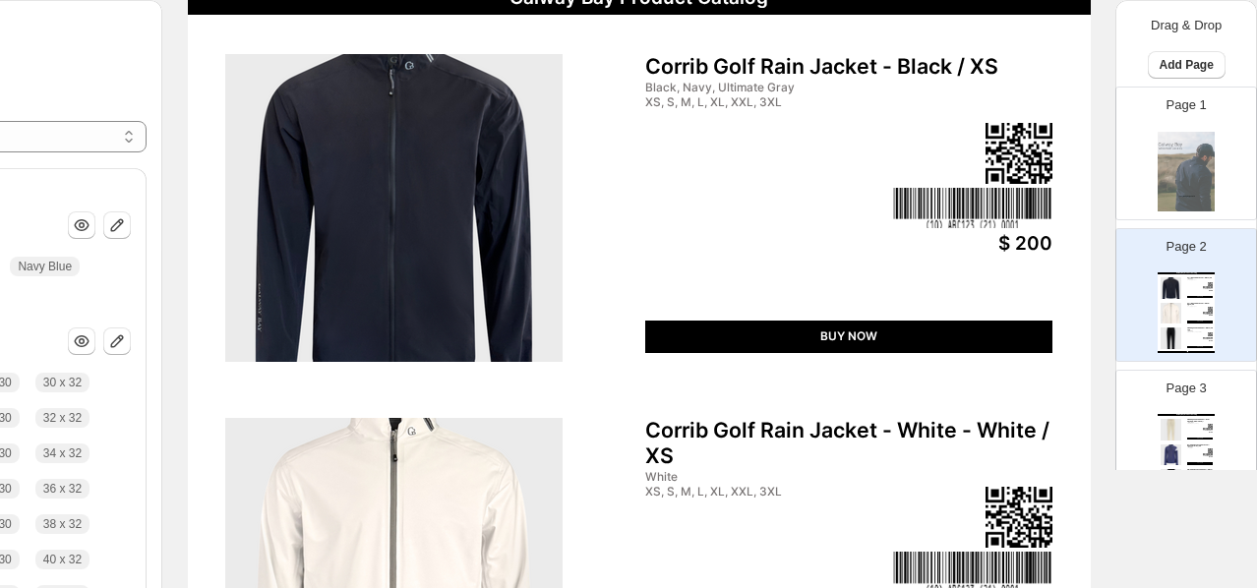
scroll to position [192, 160]
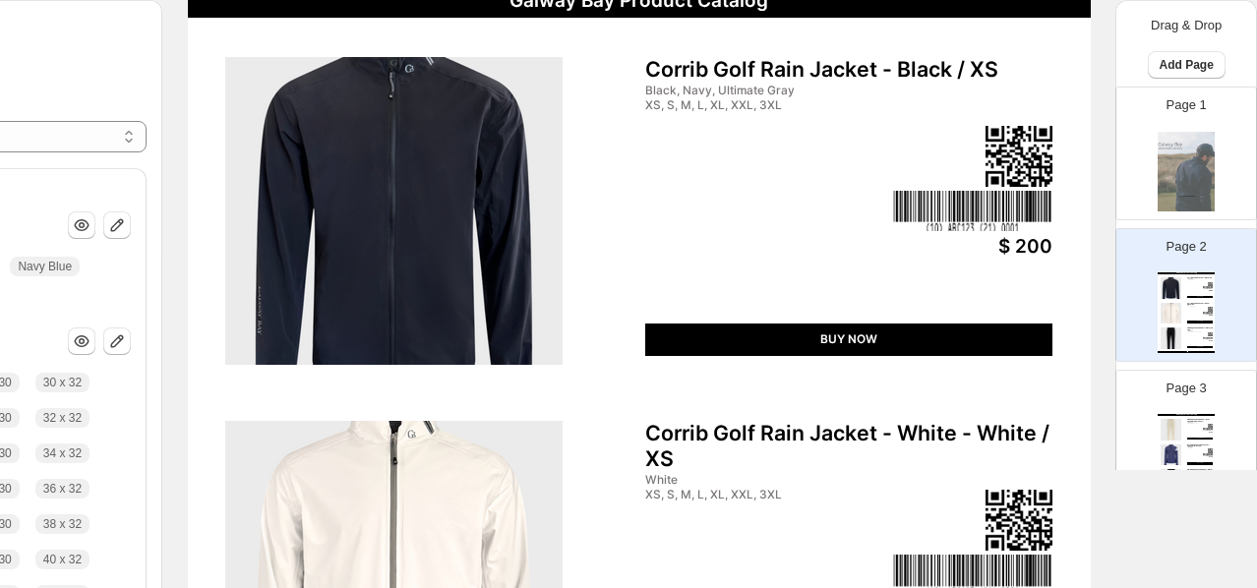
click at [1188, 290] on div "Galway Bay Product Catalog Corrib Golf Rain Jacket - Black / XS Black, Navy, Ul…" at bounding box center [1186, 312] width 57 height 81
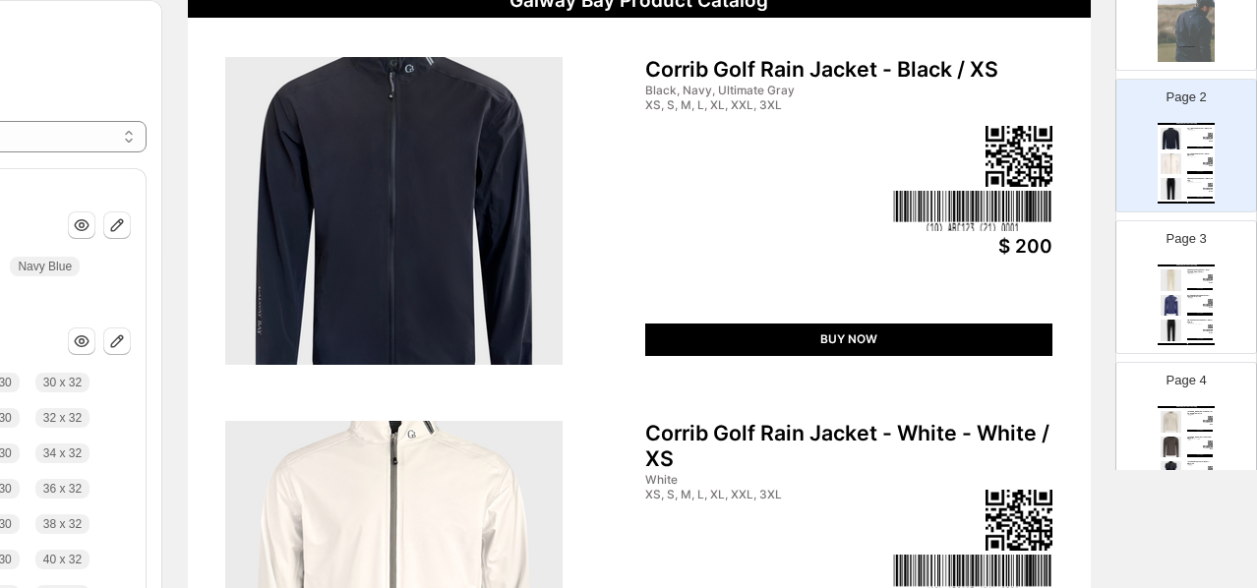
click at [1189, 309] on div "Galway Bay Product Catalog Claddagh Chino Rain Pant - NEW COLORS - Silver Cloud…" at bounding box center [1186, 305] width 57 height 81
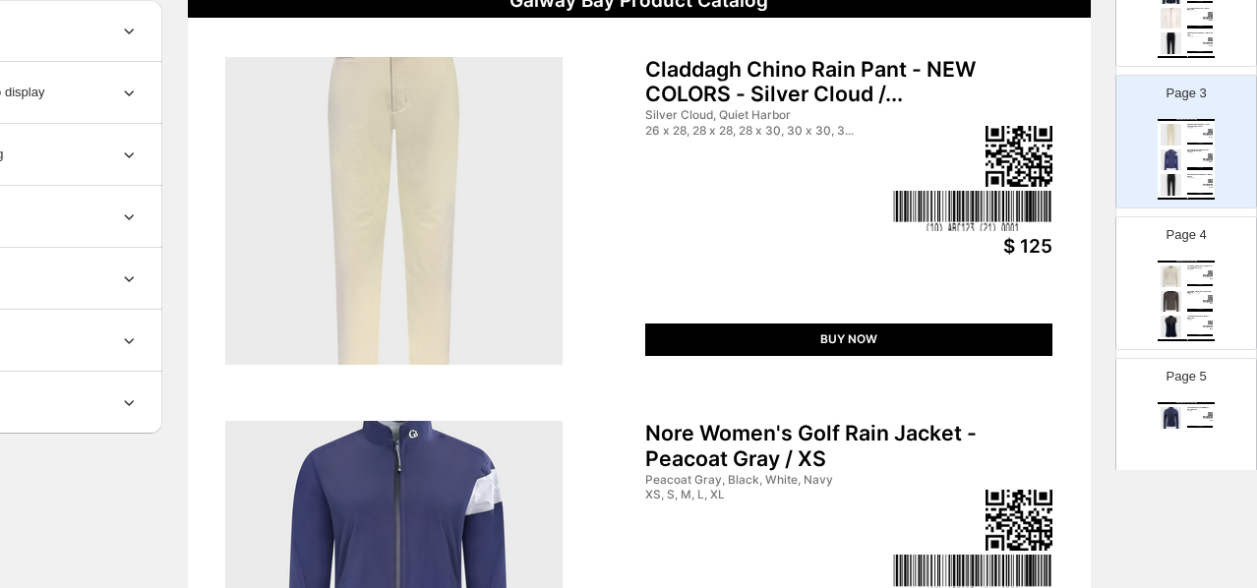
scroll to position [307, 0]
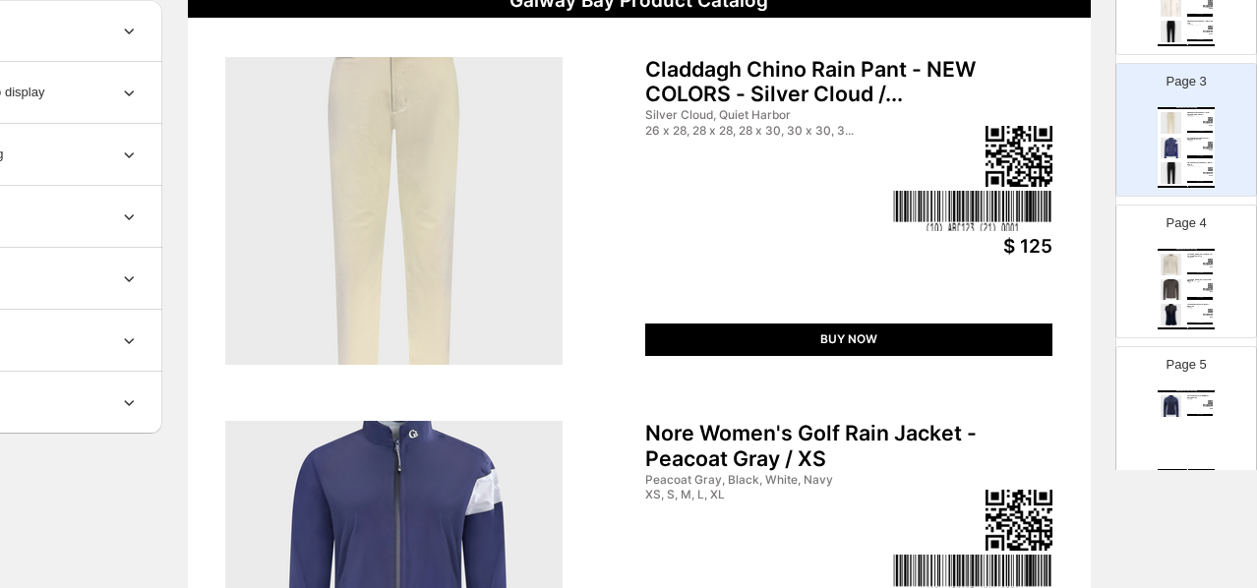
click at [1184, 301] on div "Galway Bay Product Catalog [PERSON_NAME] UPF Lite Quarter Zip - Ultimate Gray /…" at bounding box center [1186, 289] width 57 height 81
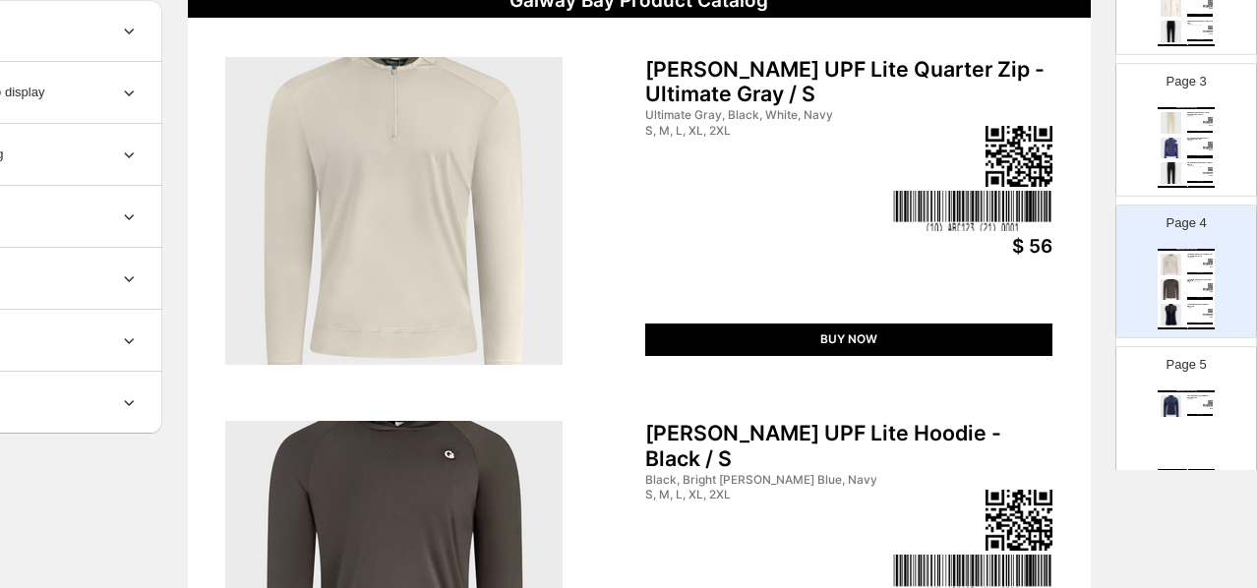
click at [1186, 417] on div "Galway Bay Product Catalog Laune Women's Hybrid Midlayer - Navy Blue / XS Navy …" at bounding box center [1186, 430] width 57 height 81
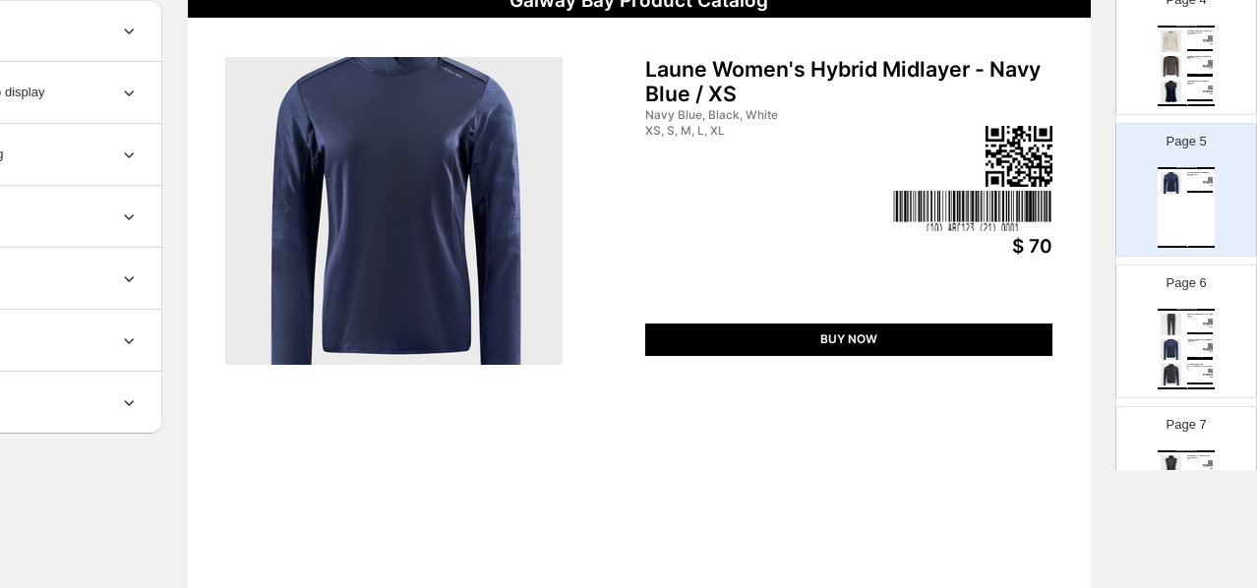
scroll to position [642, 0]
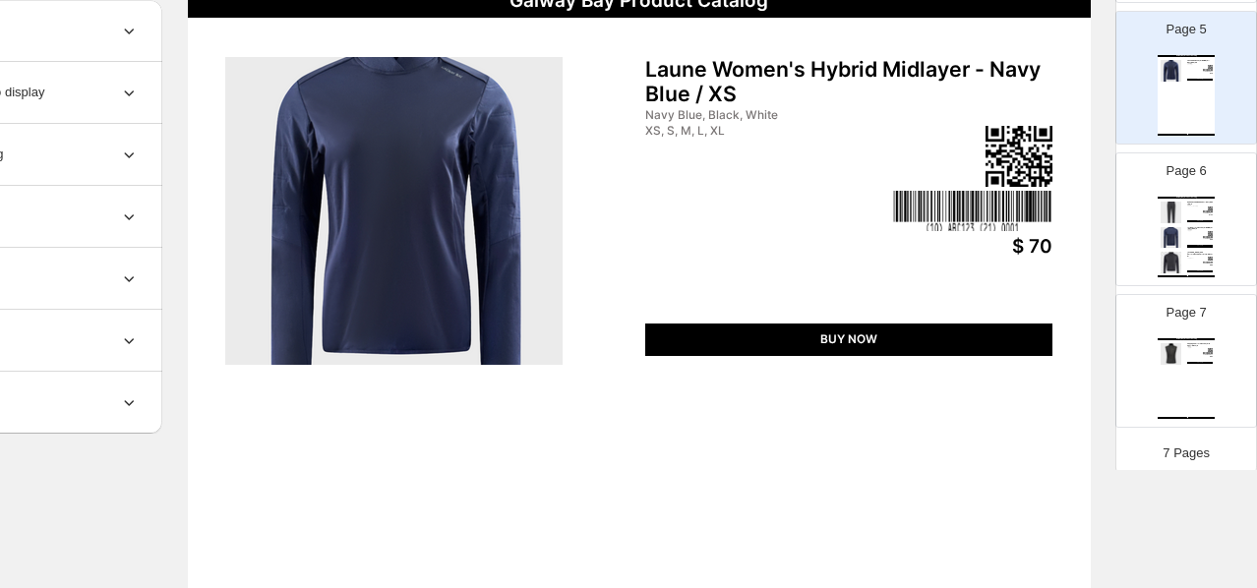
click at [1188, 236] on div "Galway Bay Product Catalog Glyde Packable Rain Pant - Navy Blue / XS-R Navy Blu…" at bounding box center [1186, 237] width 57 height 81
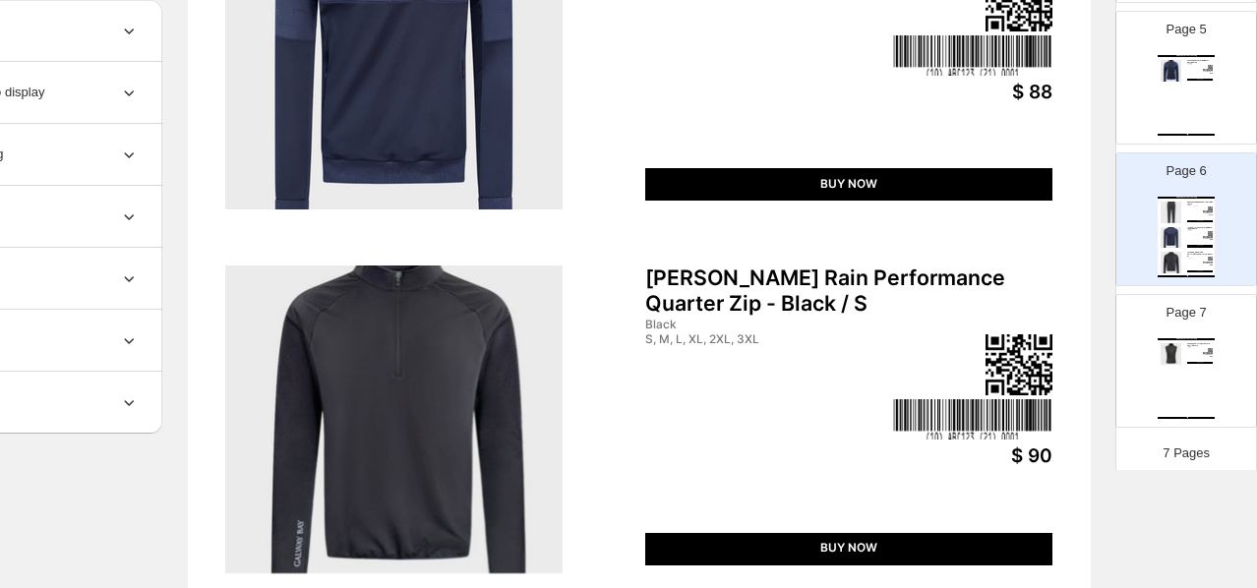
scroll to position [837, 160]
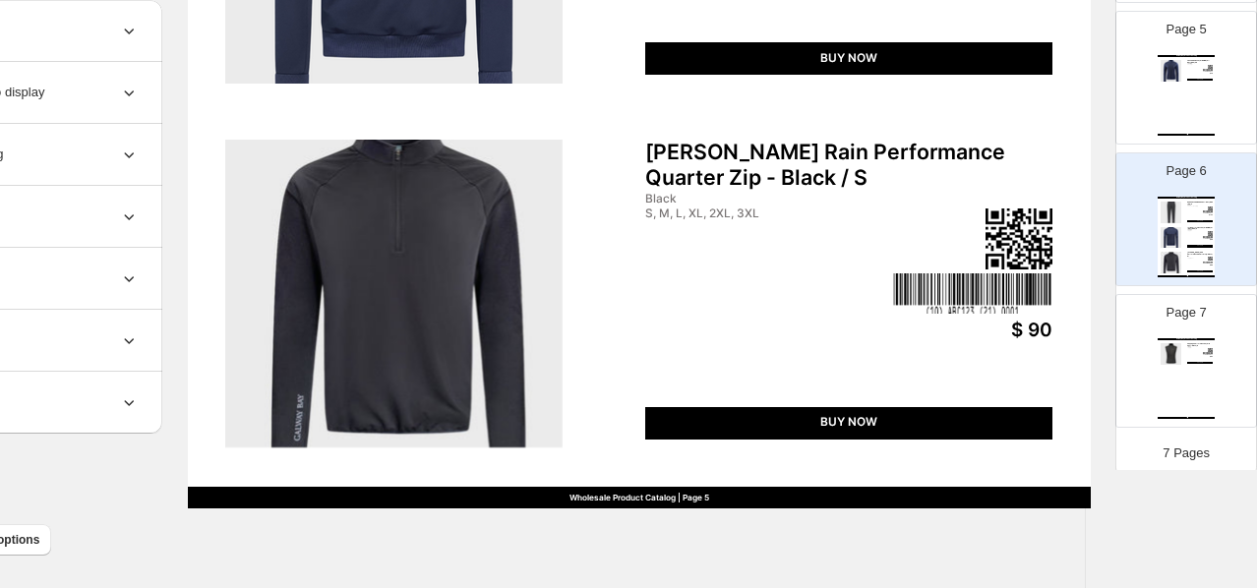
click at [1188, 100] on div "Galway Bay Product Catalog Laune Women's Hybrid Midlayer - Navy Blue / XS Navy …" at bounding box center [1186, 95] width 57 height 81
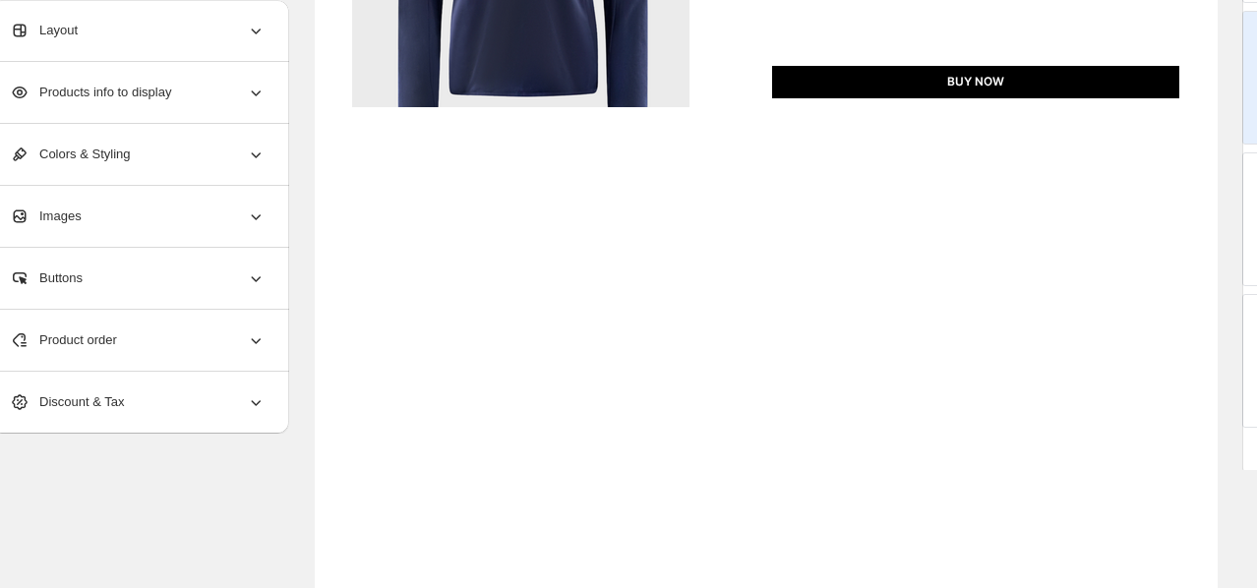
scroll to position [0, 0]
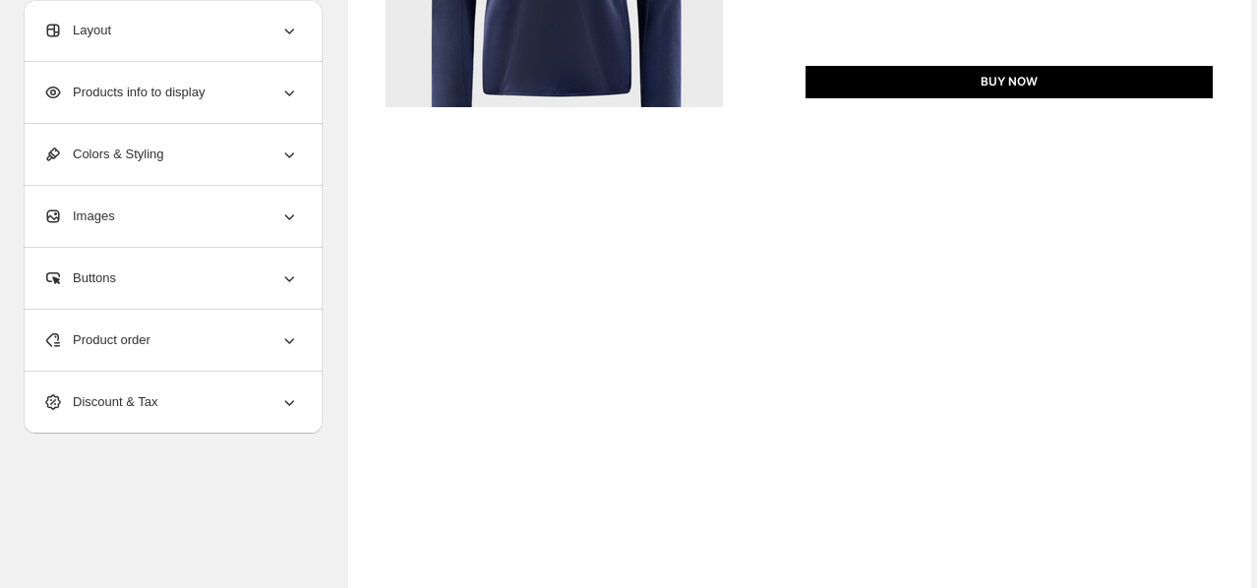
click at [215, 339] on div "Product order" at bounding box center [171, 340] width 256 height 61
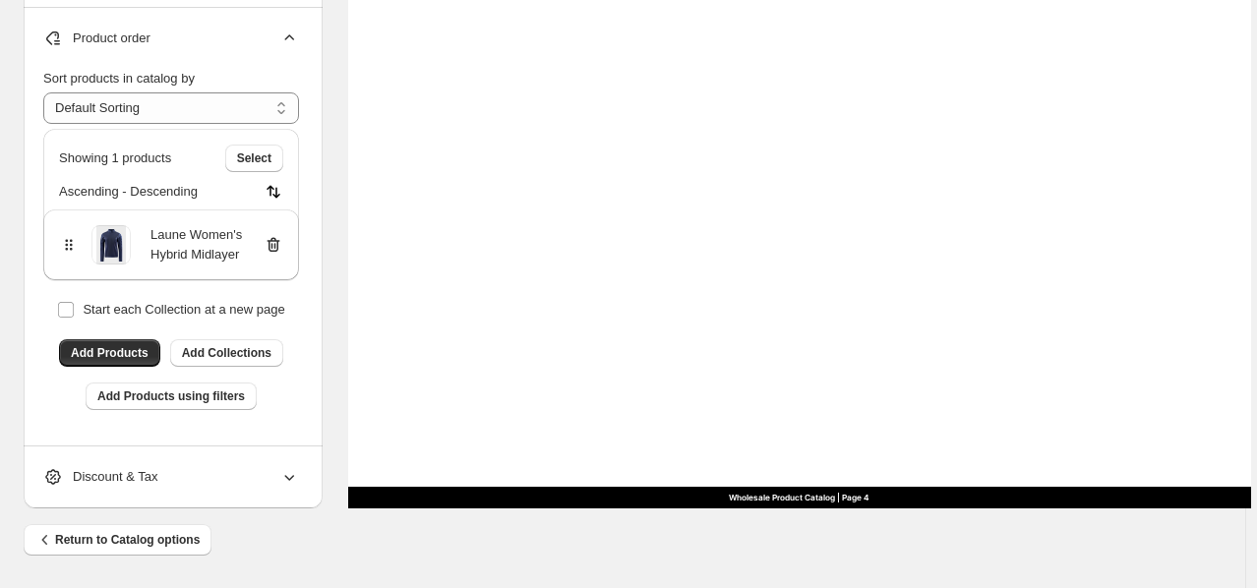
scroll to position [837, 0]
click at [230, 107] on select "**********" at bounding box center [171, 107] width 256 height 31
click at [265, 157] on span "Select" at bounding box center [254, 158] width 34 height 16
click at [265, 157] on span "Cancel" at bounding box center [252, 158] width 38 height 16
click at [274, 35] on div "Product order" at bounding box center [171, 38] width 256 height 61
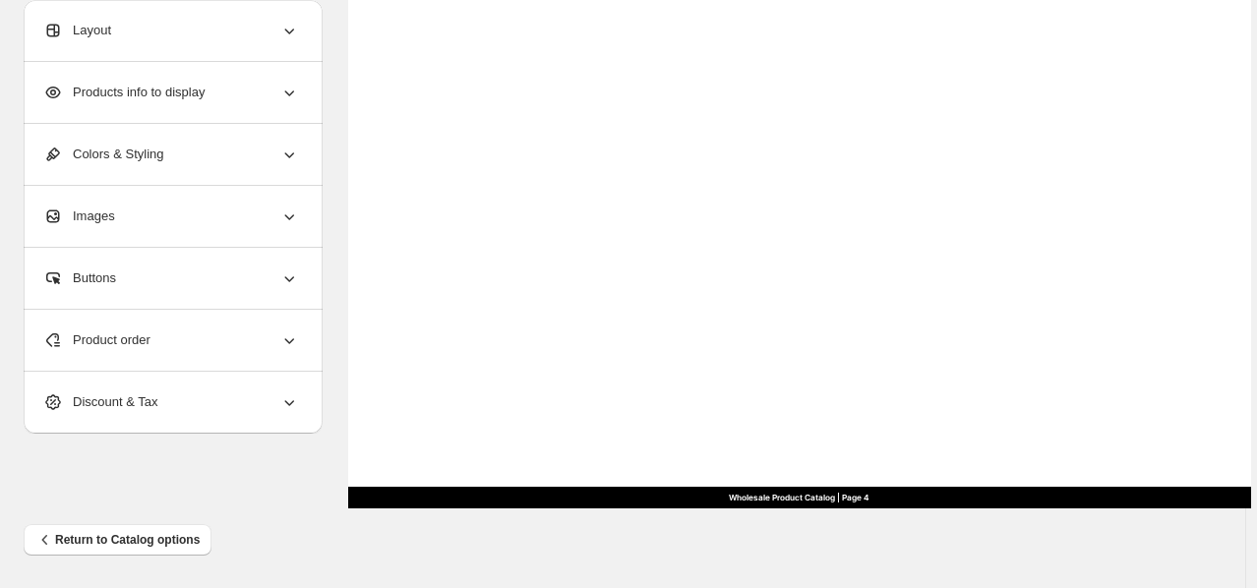
click at [277, 216] on div "Images" at bounding box center [171, 216] width 256 height 61
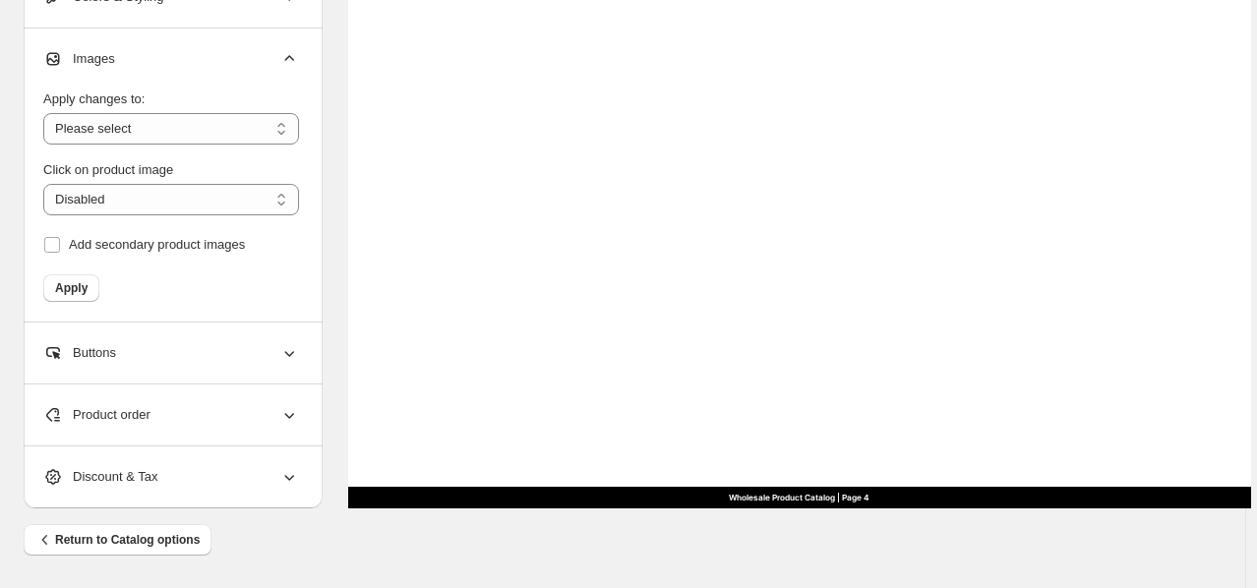
click at [271, 43] on div "Images" at bounding box center [171, 59] width 256 height 61
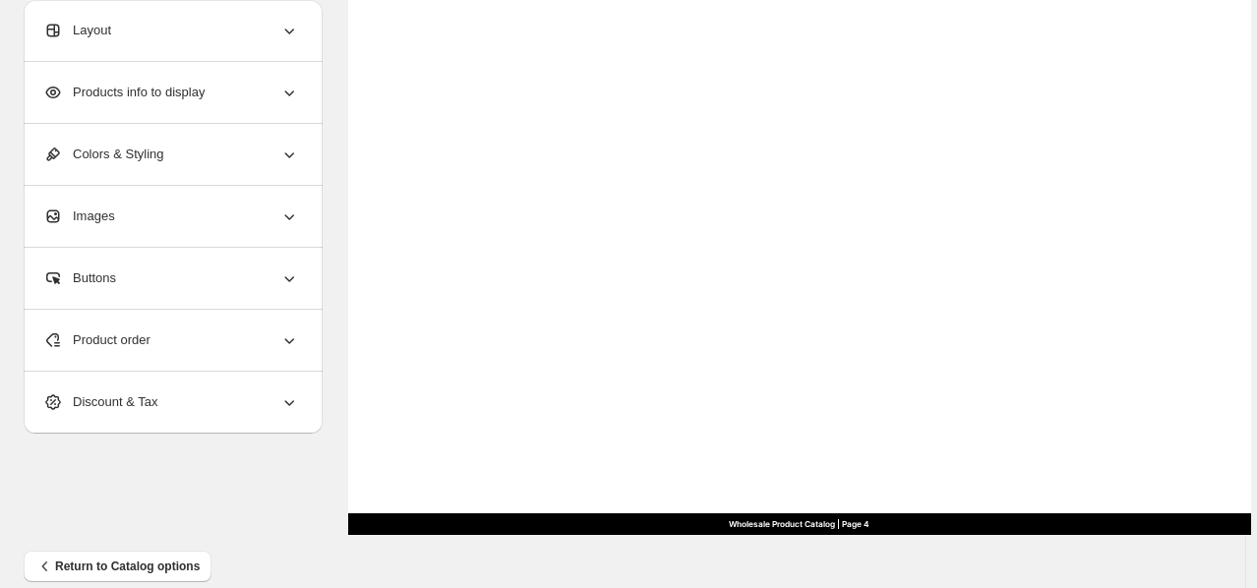
scroll to position [809, 0]
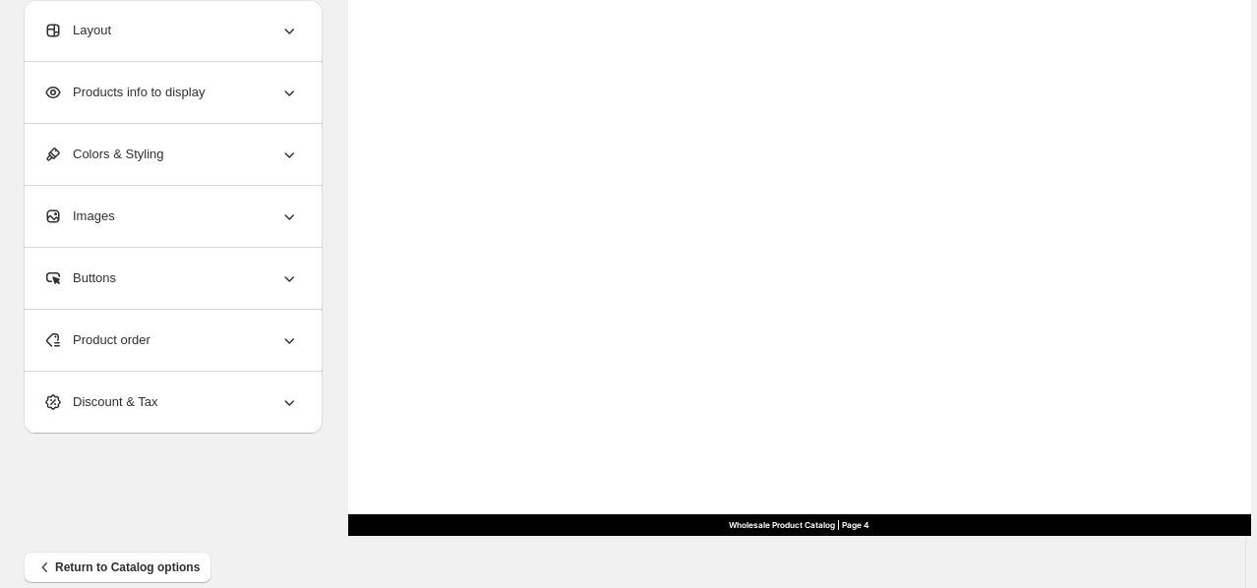
click at [231, 346] on div "Product order" at bounding box center [171, 340] width 256 height 61
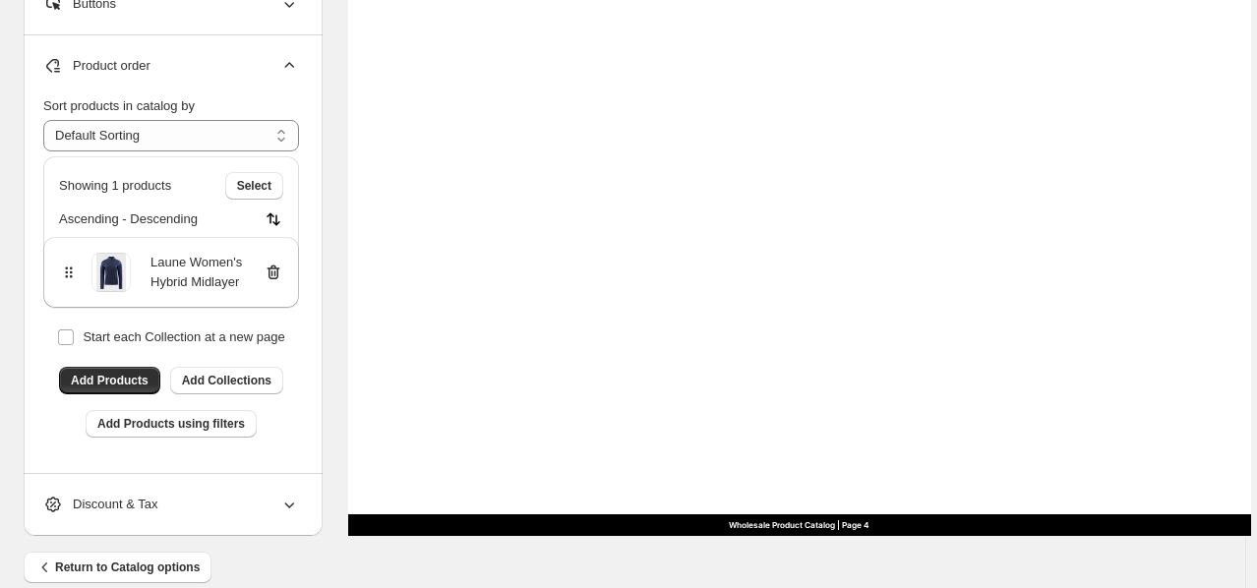
click at [277, 69] on div "Product order" at bounding box center [171, 65] width 256 height 61
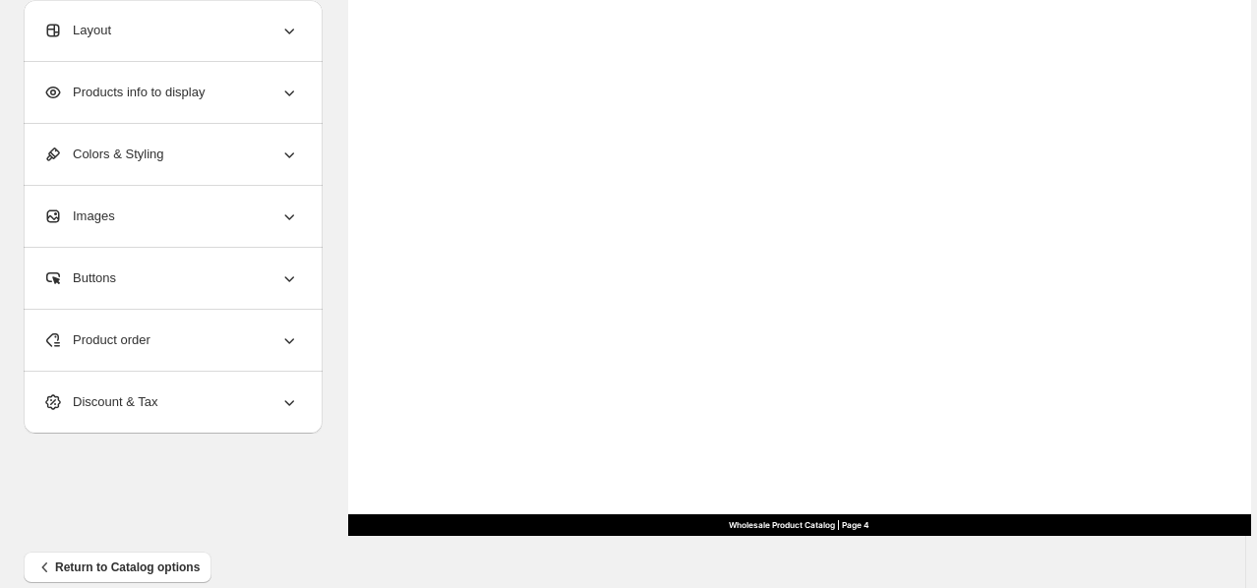
click at [261, 412] on div "Discount & Tax" at bounding box center [171, 402] width 256 height 61
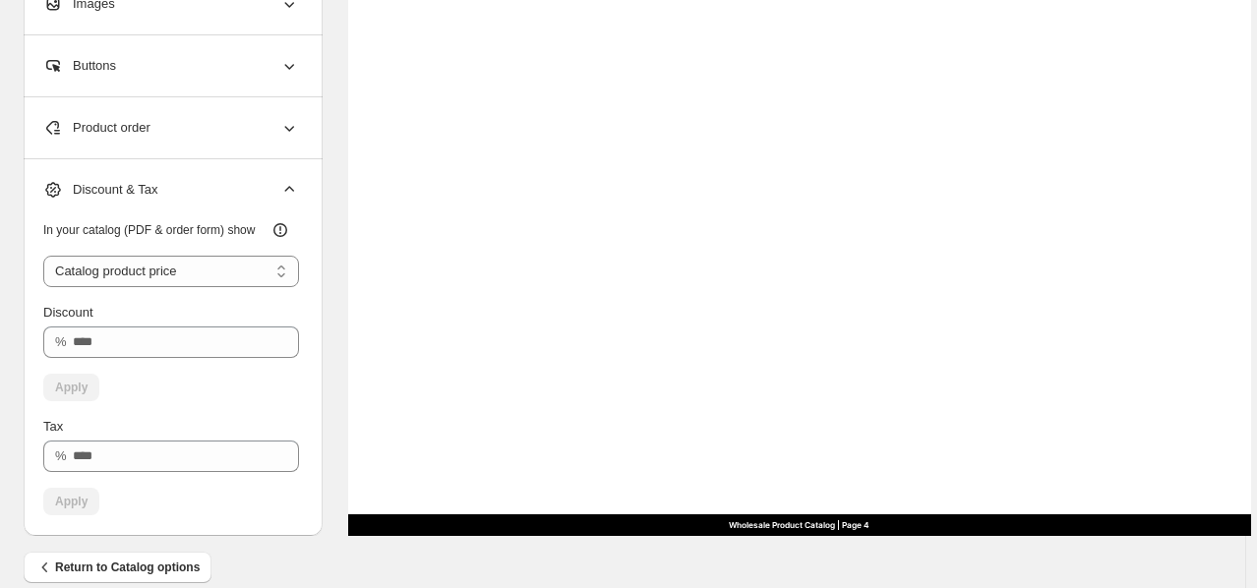
click at [281, 159] on div "Discount & Tax" at bounding box center [171, 189] width 256 height 61
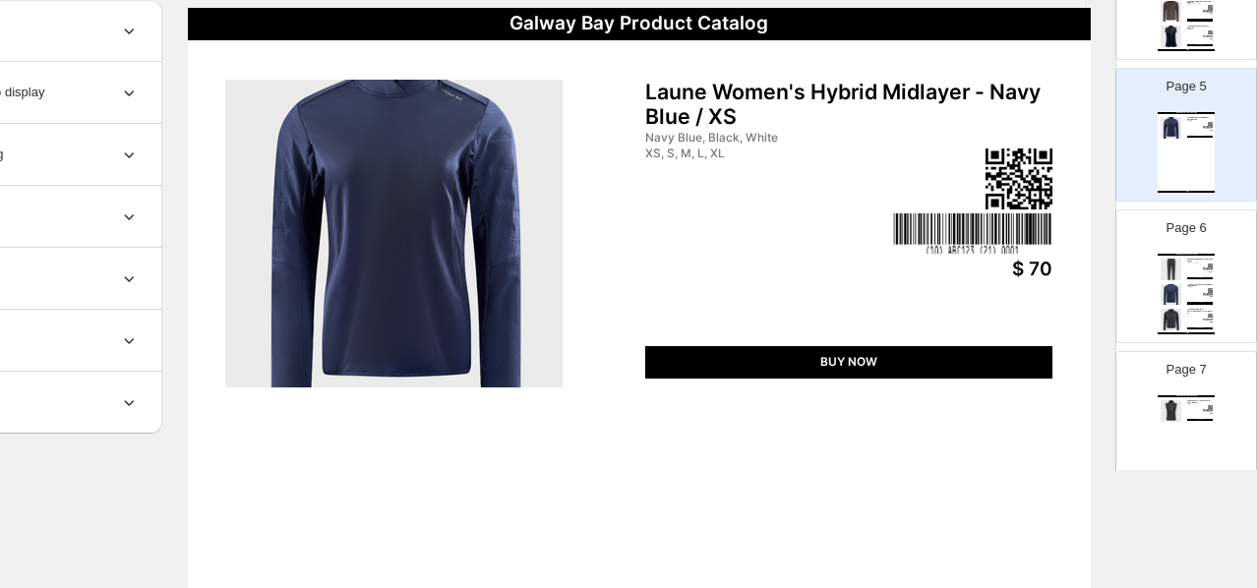
scroll to position [584, 0]
click at [1198, 315] on div "[PERSON_NAME] Rain Performance Quarter Zip - Black / S Black S, M, L, XL, 2XL, …" at bounding box center [1200, 313] width 26 height 7
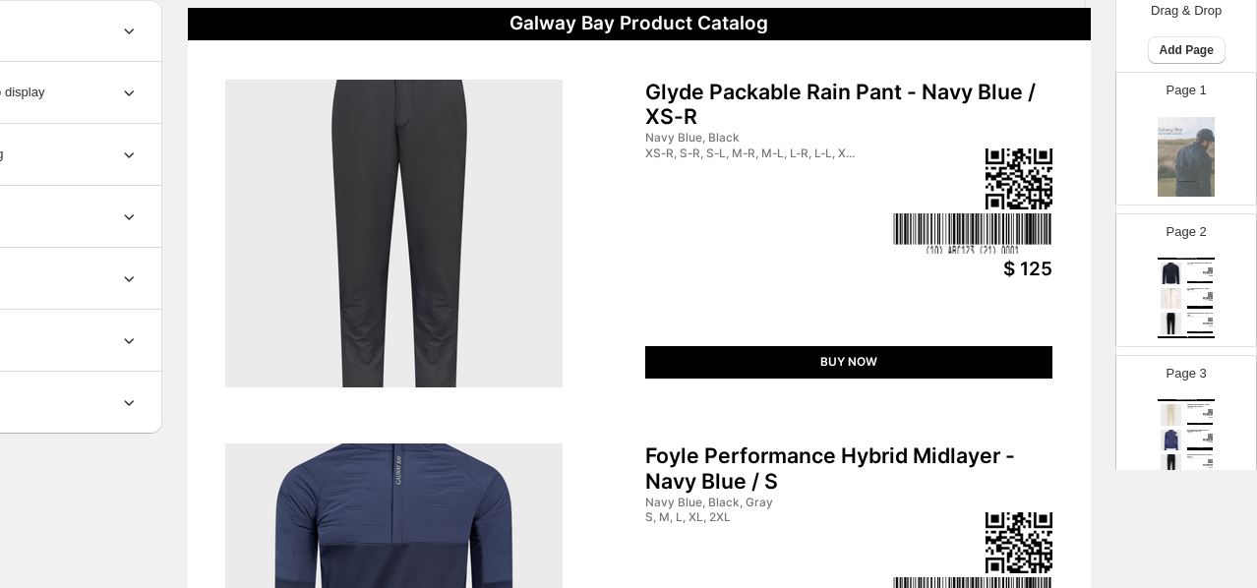
scroll to position [0, 0]
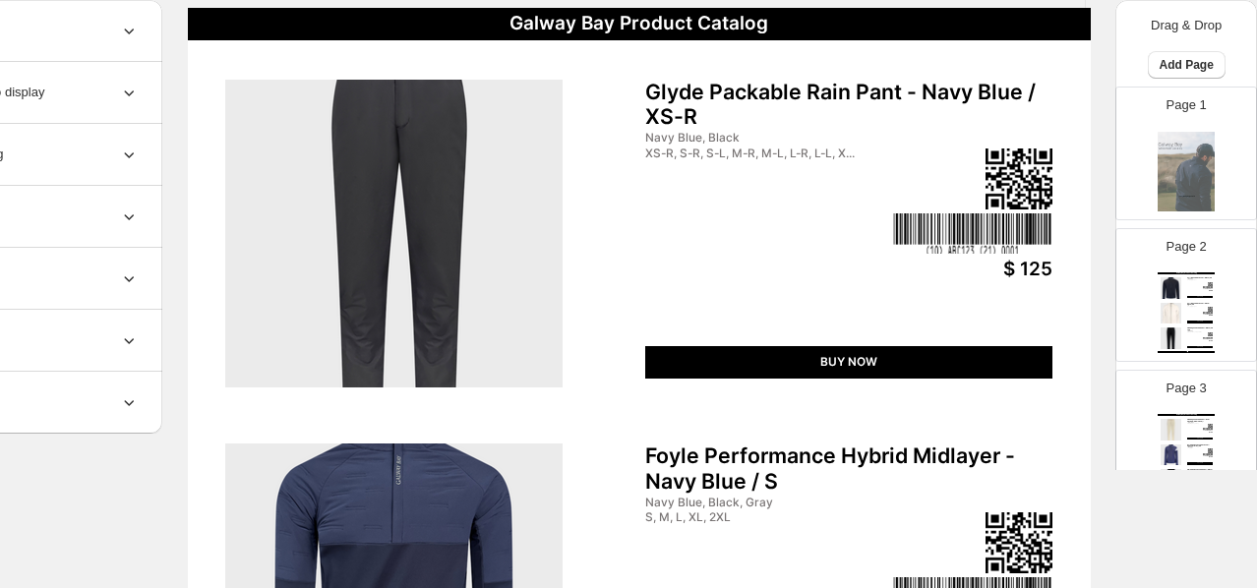
click at [1195, 167] on img at bounding box center [1186, 171] width 57 height 81
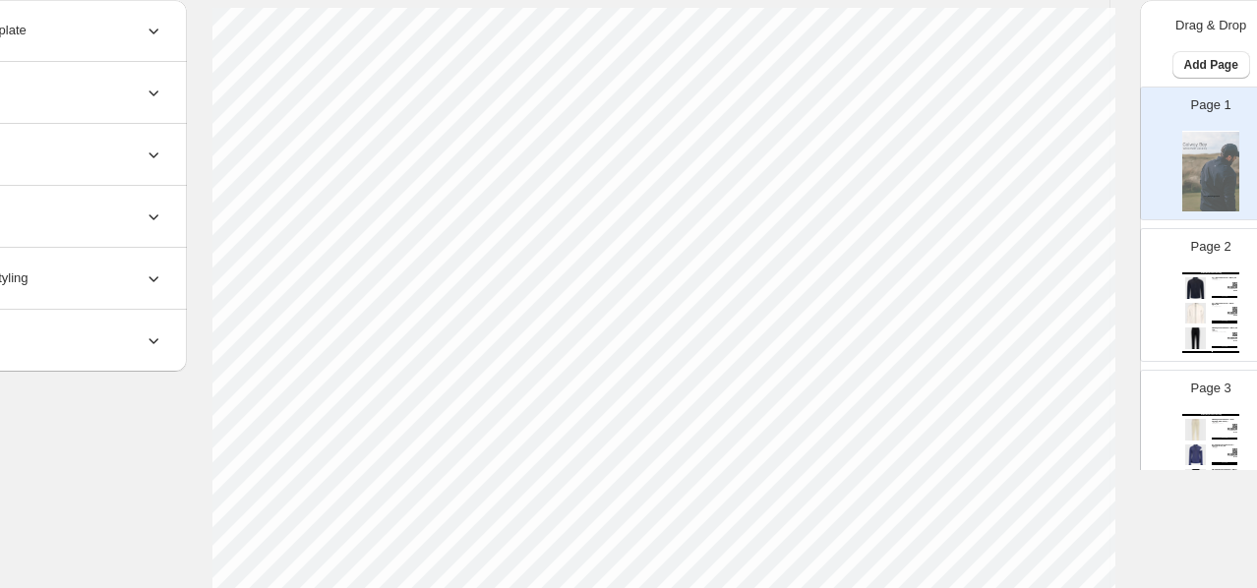
scroll to position [169, 160]
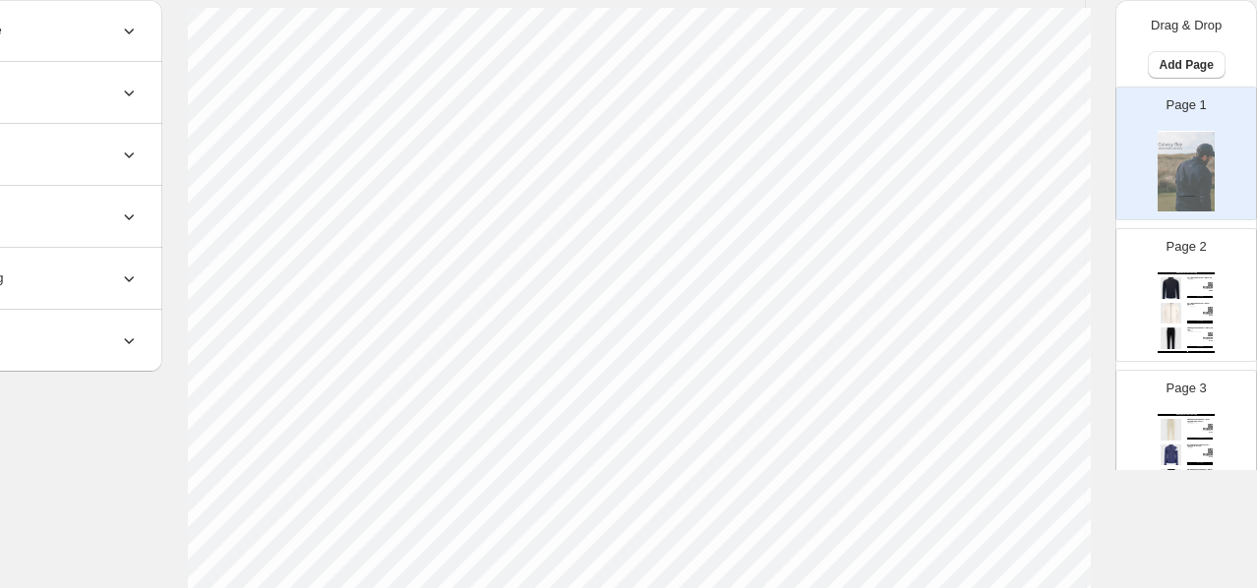
click at [1176, 338] on div "Galway Bay Product Catalog Corrib Golf Rain Jacket - Black / XS Black, Navy, Ul…" at bounding box center [1186, 312] width 57 height 81
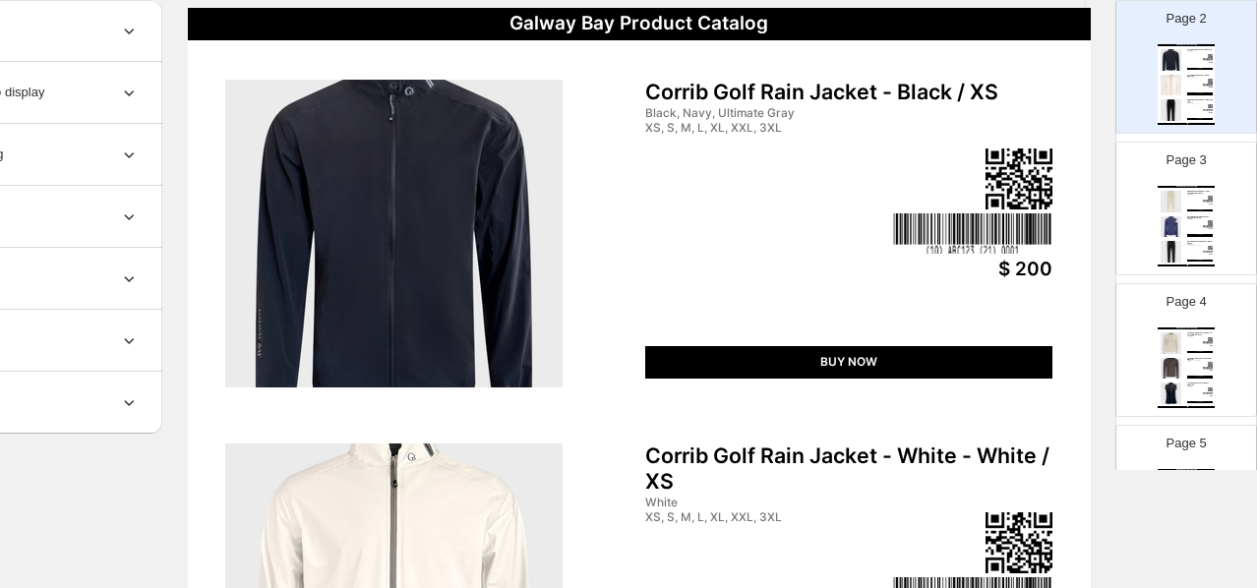
scroll to position [256, 0]
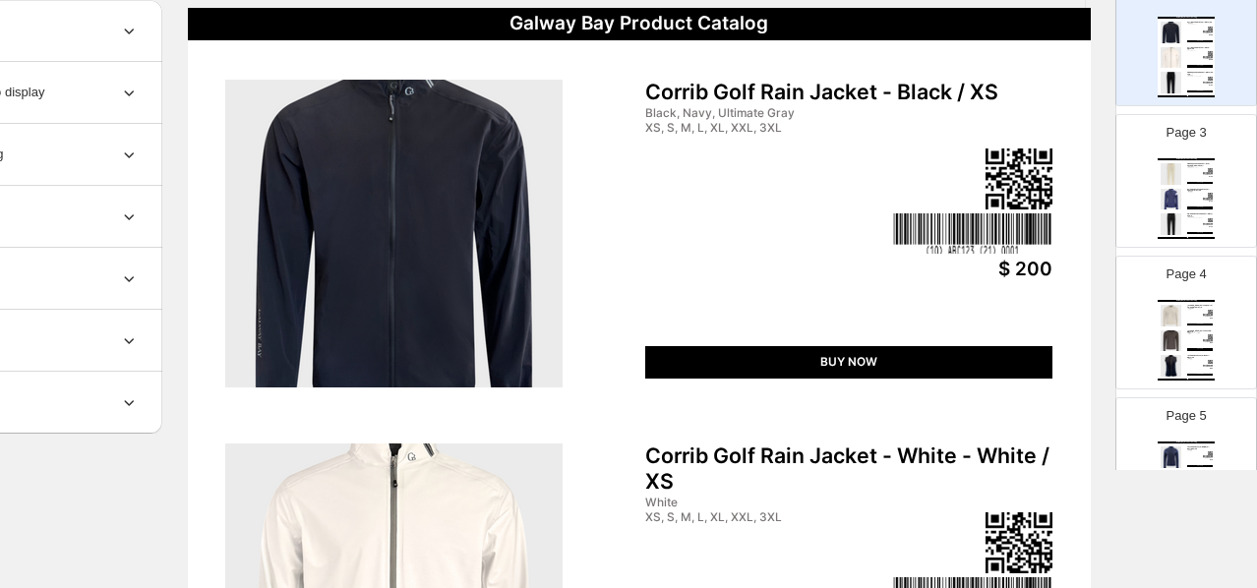
click at [1188, 378] on div "Galway Bay Product Catalog [PERSON_NAME] UPF Lite Quarter Zip - Ultimate Gray /…" at bounding box center [1186, 340] width 57 height 81
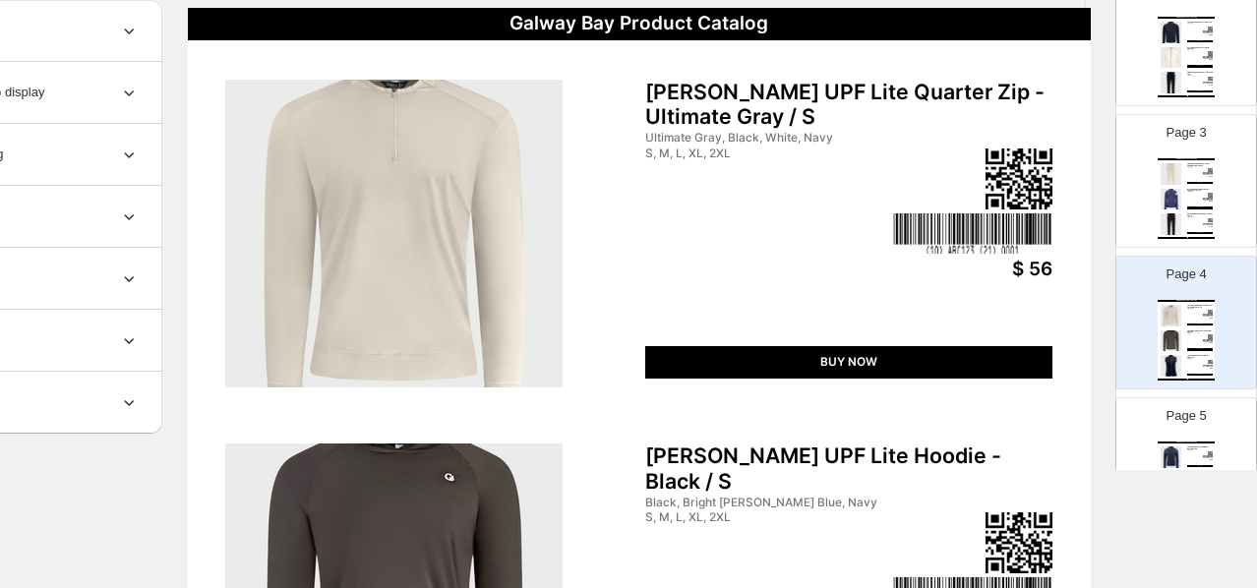
click at [1180, 442] on div "Galway Bay Product Catalog" at bounding box center [1186, 443] width 57 height 2
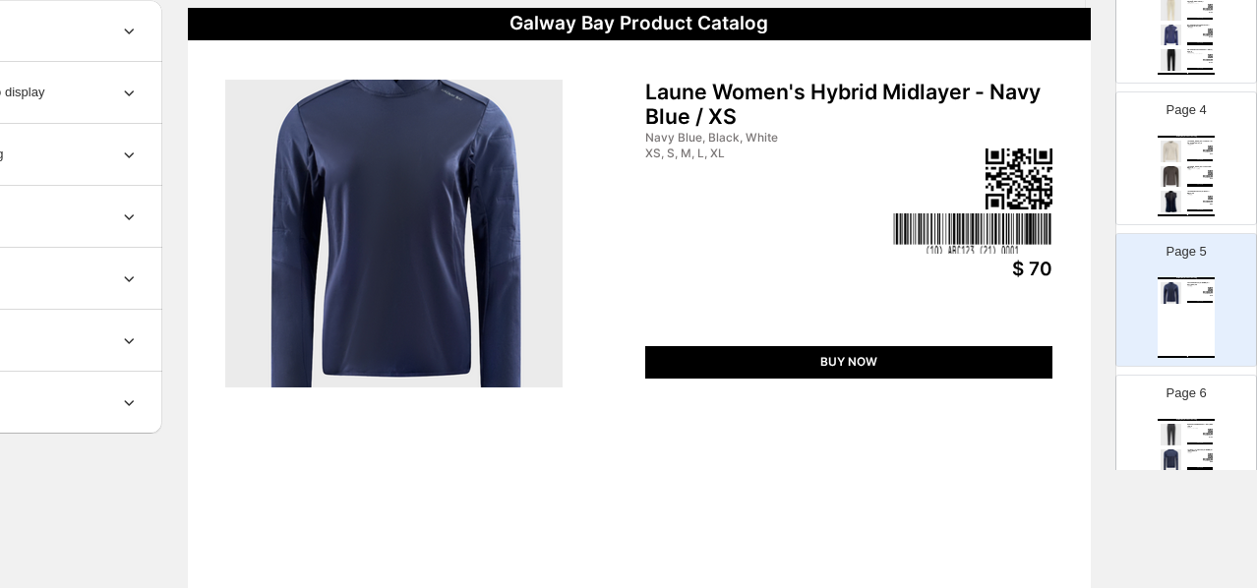
scroll to position [423, 0]
click at [1191, 426] on div "Galway Bay Product Catalog Glyde Packable Rain Pant - Navy Blue / XS-R Navy Blu…" at bounding box center [1186, 456] width 57 height 81
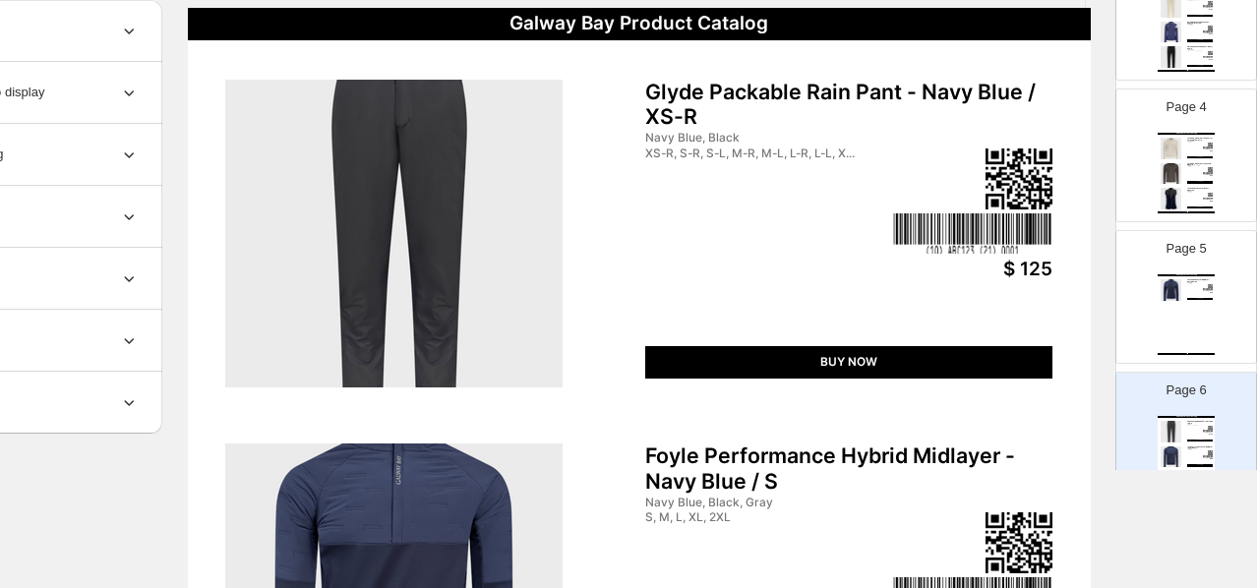
click at [1200, 337] on div "Galway Bay Product Catalog Laune Women's Hybrid Midlayer - Navy Blue / XS Navy …" at bounding box center [1186, 314] width 57 height 81
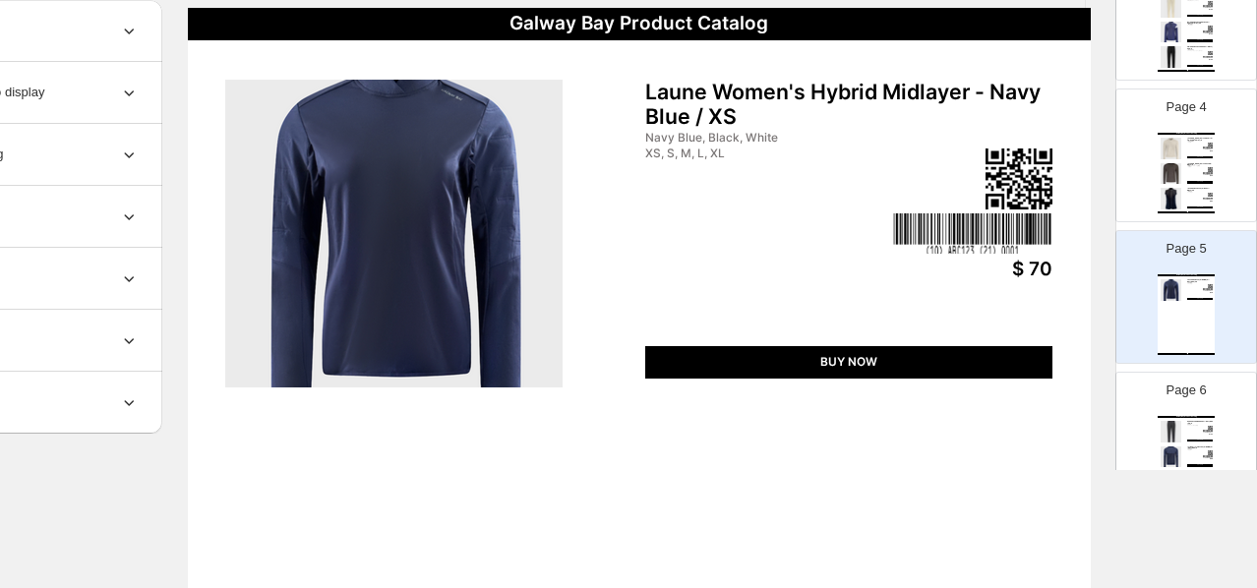
click at [1186, 428] on div "Galway Bay Product Catalog Glyde Packable Rain Pant - Navy Blue / XS-R Navy Blu…" at bounding box center [1186, 456] width 57 height 81
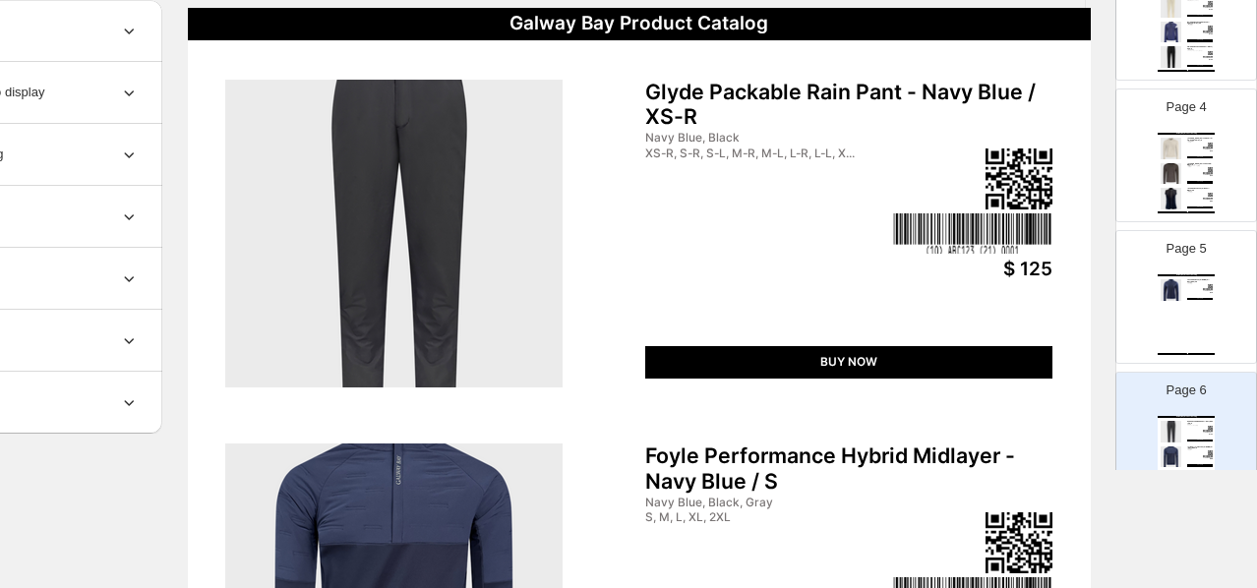
click at [750, 109] on div "Glyde Packable Rain Pant - Navy Blue / XS-R" at bounding box center [848, 105] width 407 height 51
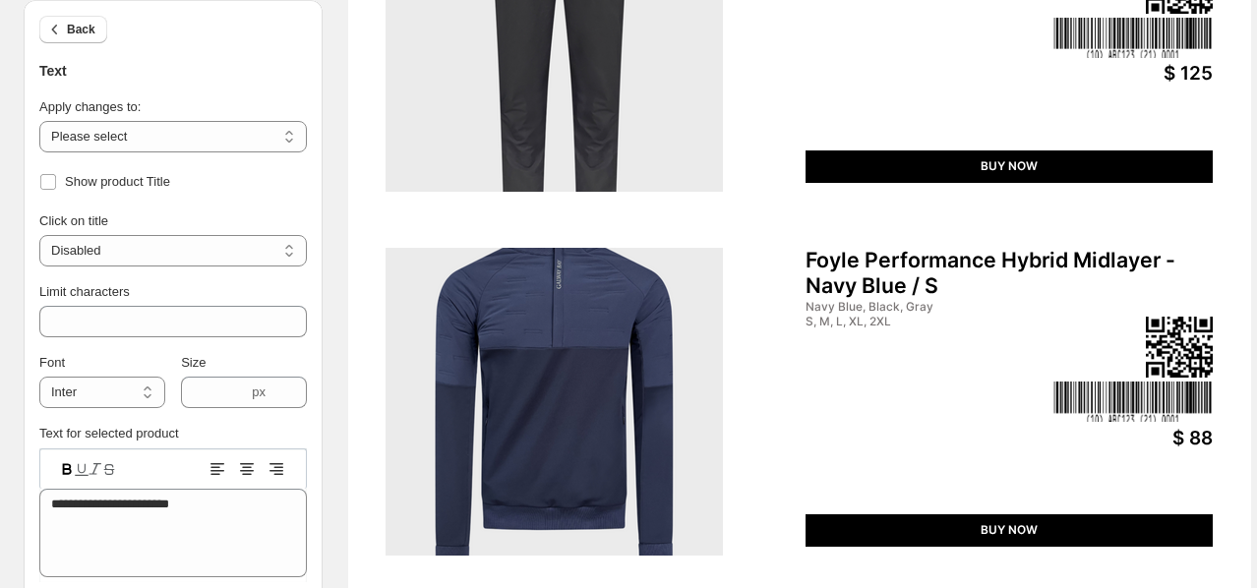
scroll to position [371, 0]
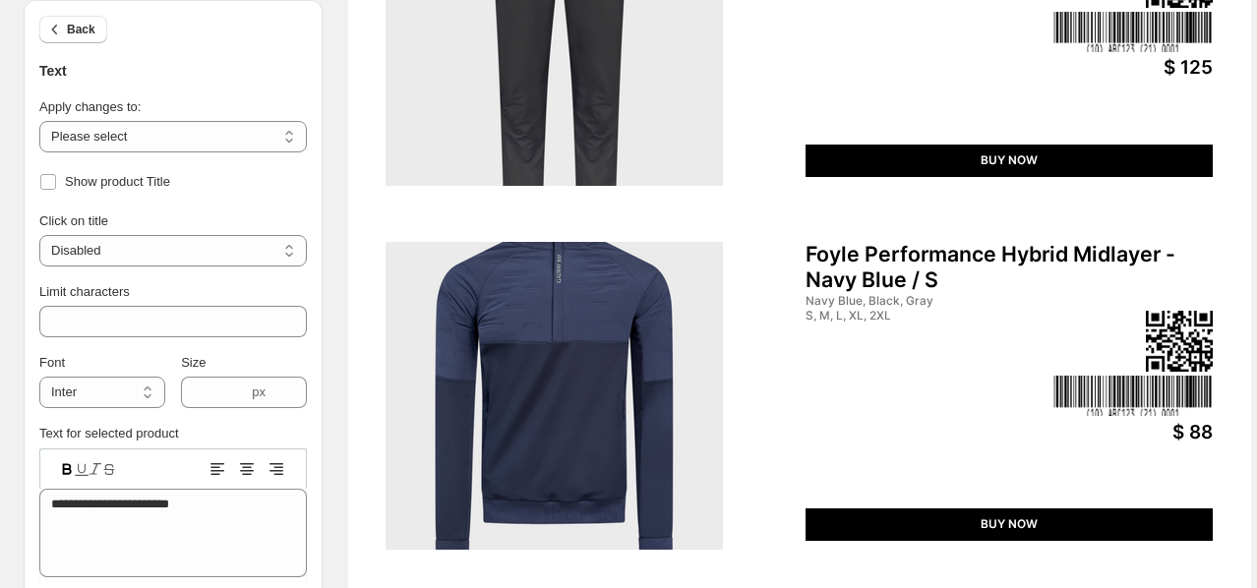
drag, startPoint x: 870, startPoint y: 71, endPoint x: 542, endPoint y: 154, distance: 339.0
click at [870, 71] on div "Galway Bay Product Catalog Glyde Packable Rain Pant - Navy Blue / XS-R Navy Blu…" at bounding box center [799, 390] width 903 height 1168
click at [542, 154] on img at bounding box center [554, 32] width 337 height 308
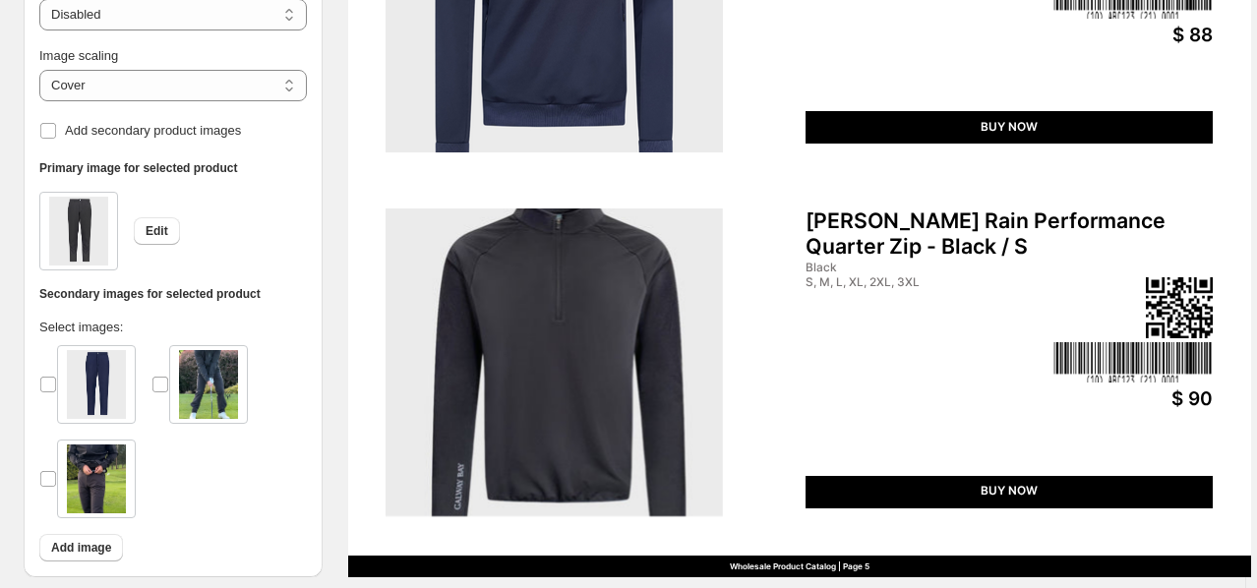
scroll to position [837, 0]
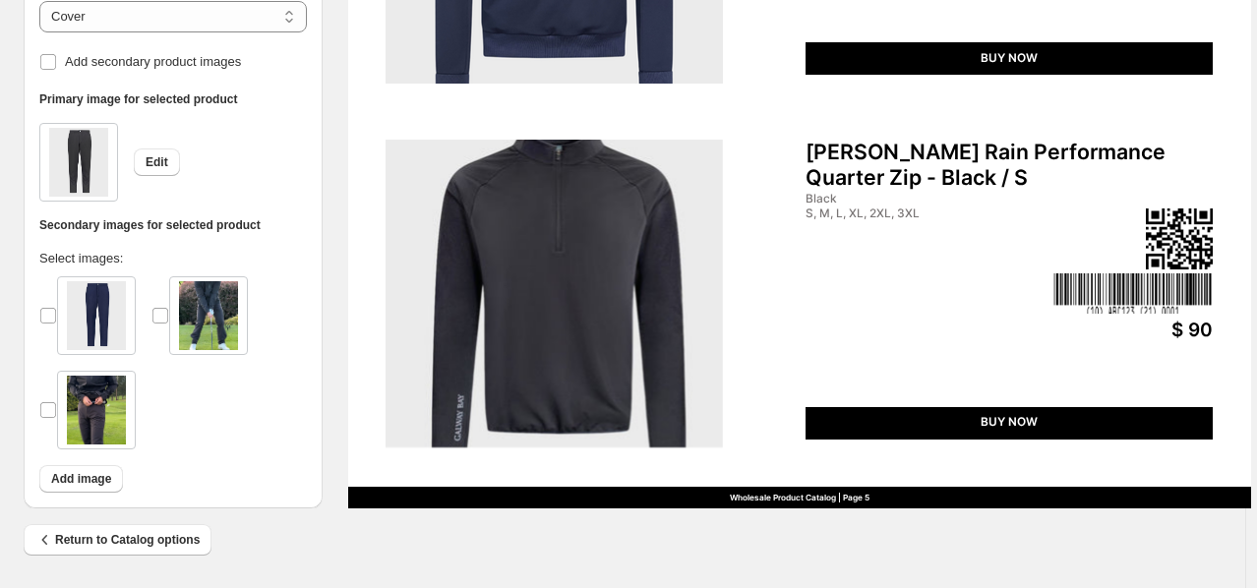
click at [645, 225] on img at bounding box center [554, 294] width 337 height 308
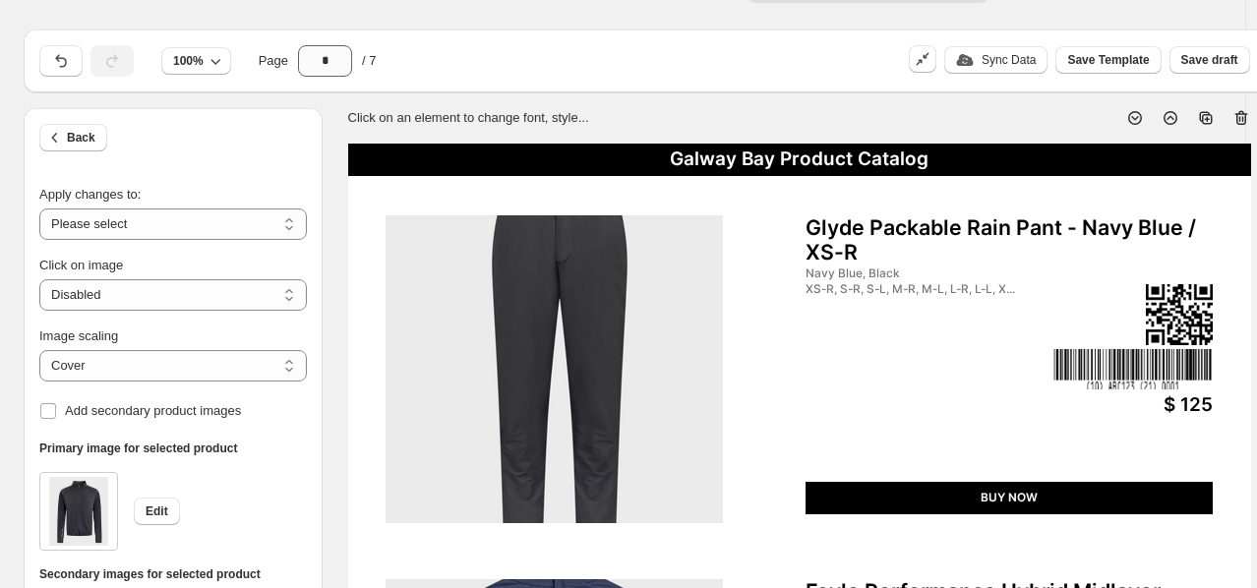
scroll to position [33, 3]
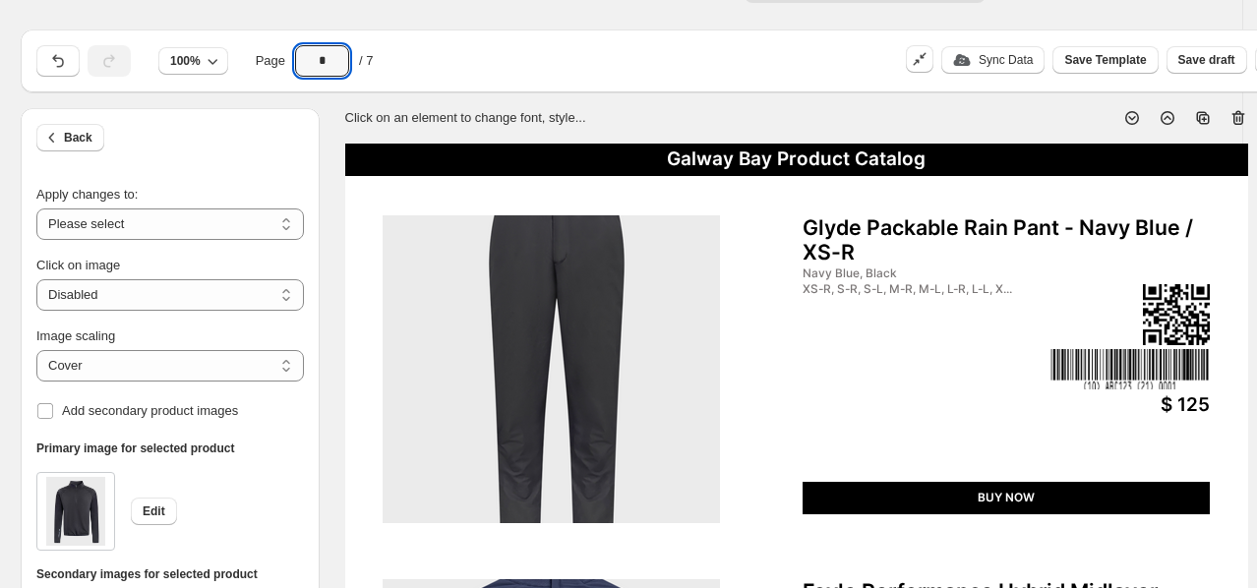
drag, startPoint x: 317, startPoint y: 62, endPoint x: 355, endPoint y: 66, distance: 38.6
click at [355, 66] on div "*" at bounding box center [322, 60] width 74 height 31
click at [205, 61] on icon "button" at bounding box center [213, 61] width 20 height 20
click at [196, 131] on button "75%" at bounding box center [189, 136] width 72 height 31
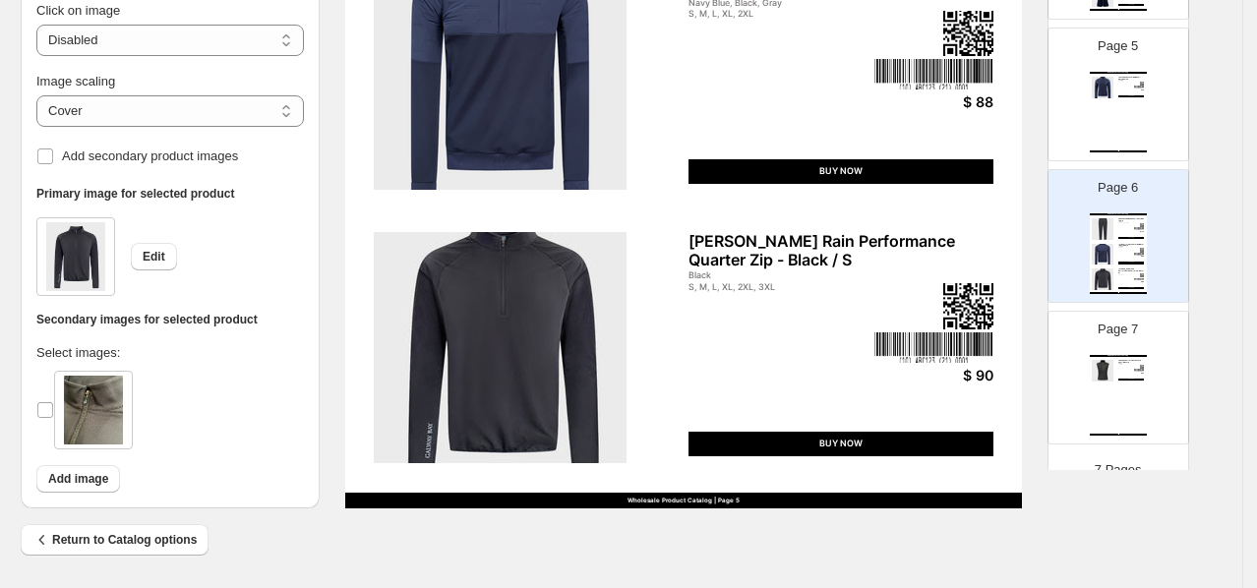
scroll to position [613, 0]
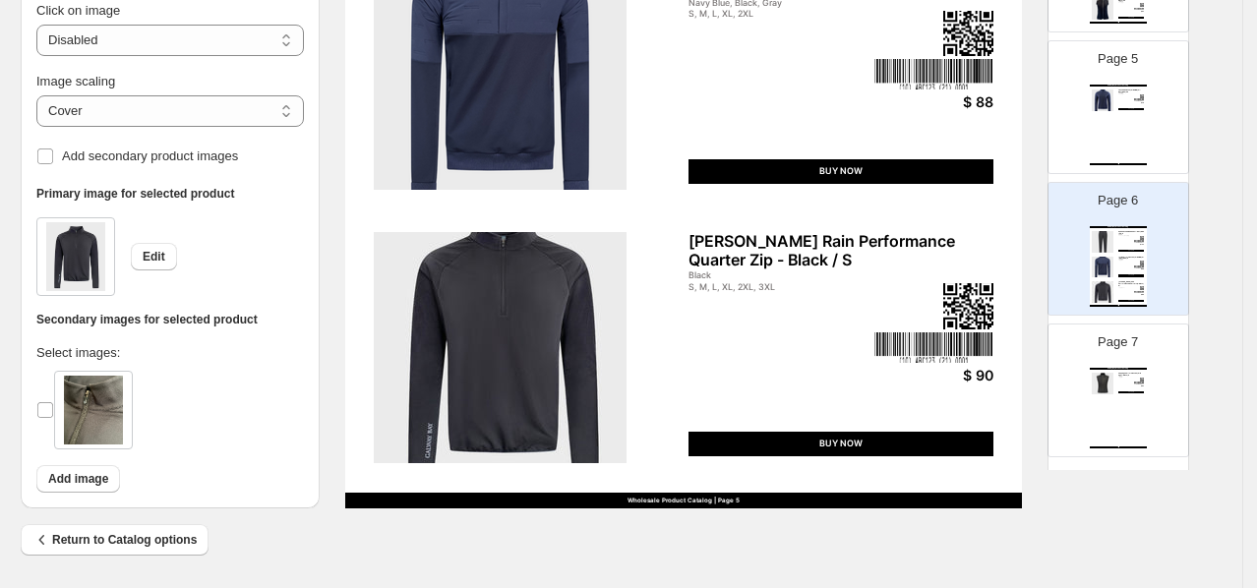
click at [1132, 339] on div "Page 7 Galway Bay Product Catalog Cappagh Performance Hybrid Vest - Black / S B…" at bounding box center [1110, 383] width 124 height 132
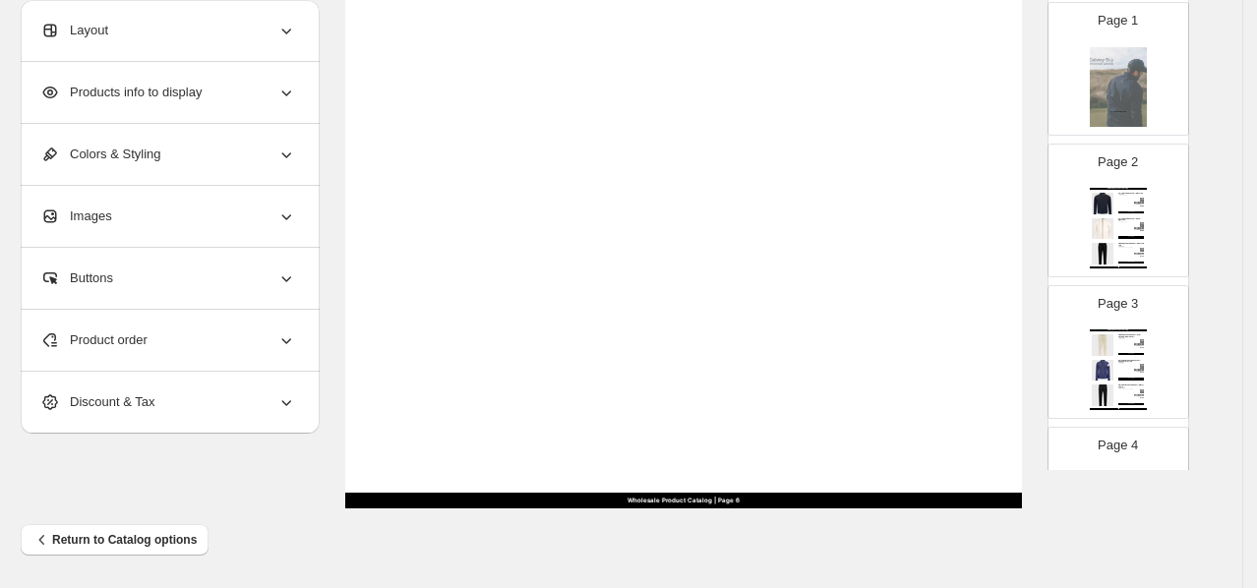
scroll to position [0, 0]
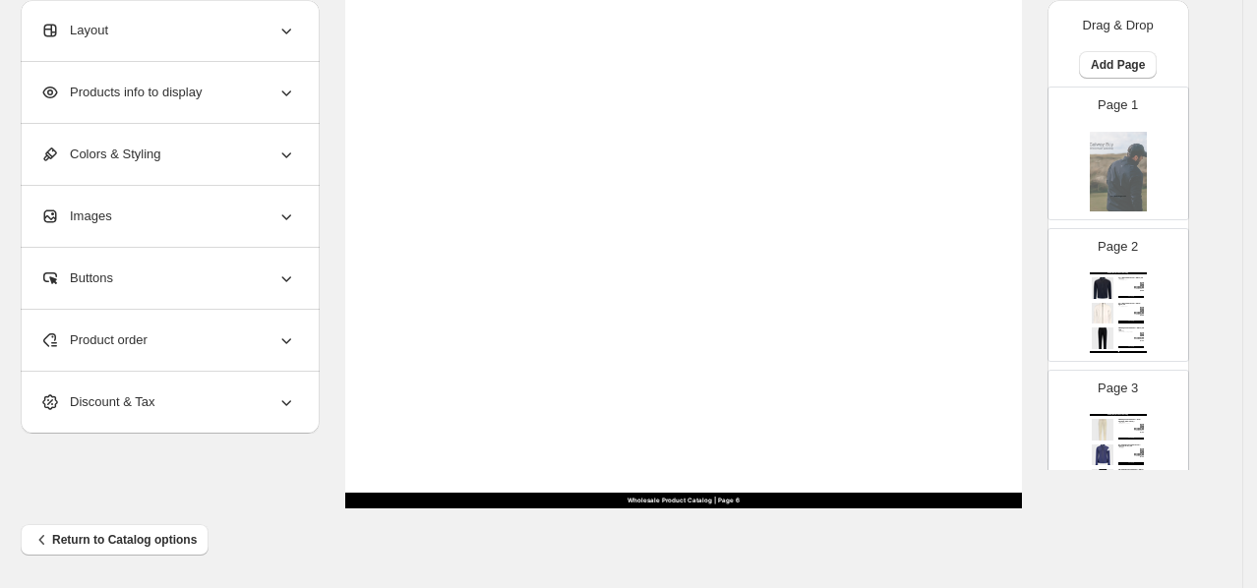
click at [1133, 135] on img at bounding box center [1118, 171] width 57 height 81
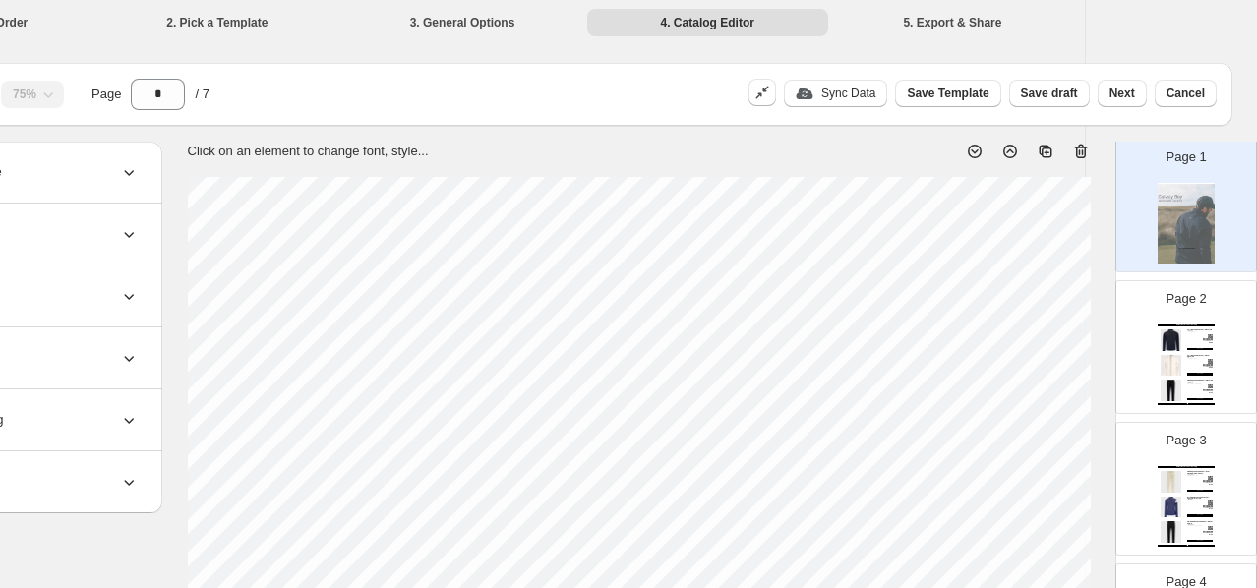
scroll to position [92, 0]
click at [1179, 347] on div "Galway Bay Product Catalog Corrib Golf Rain Jacket - Black / XS Black, Navy, Ul…" at bounding box center [1186, 362] width 57 height 81
type input "*"
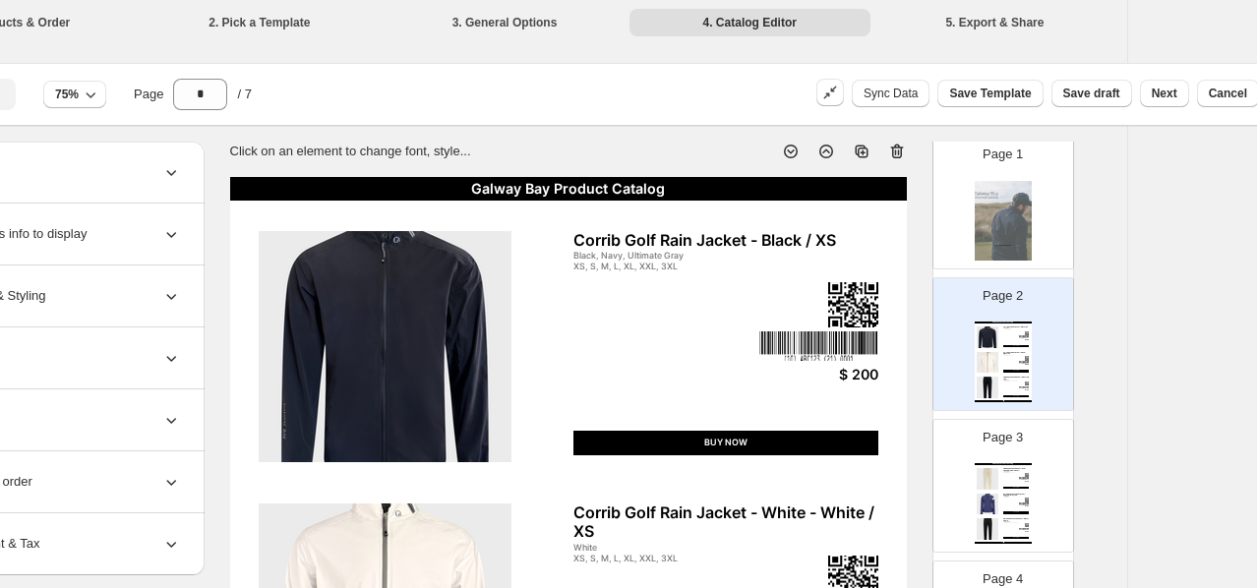
scroll to position [0, 112]
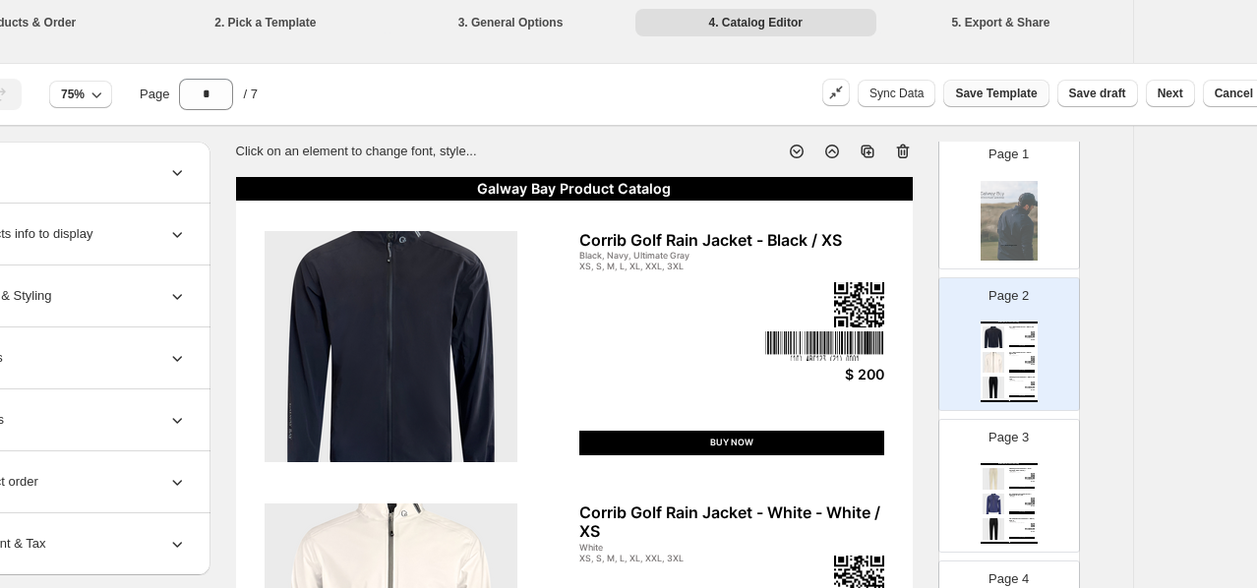
click at [1010, 95] on span "Save Template" at bounding box center [996, 94] width 82 height 16
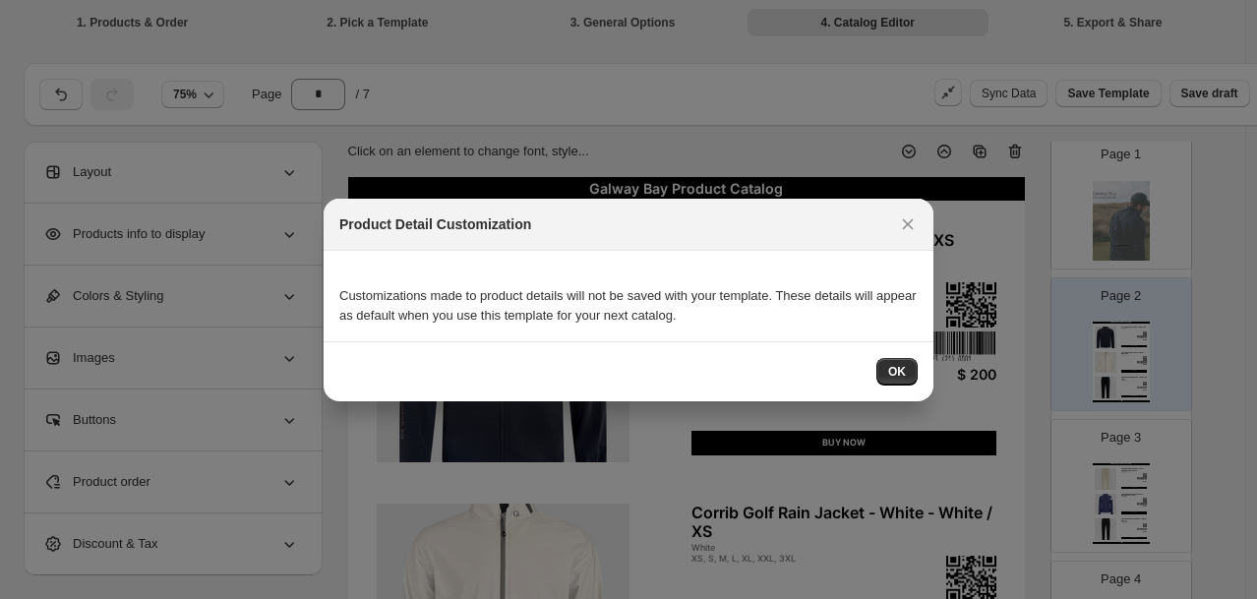
click at [893, 352] on div "OK" at bounding box center [629, 371] width 610 height 60
click at [895, 358] on button "OK" at bounding box center [896, 372] width 41 height 28
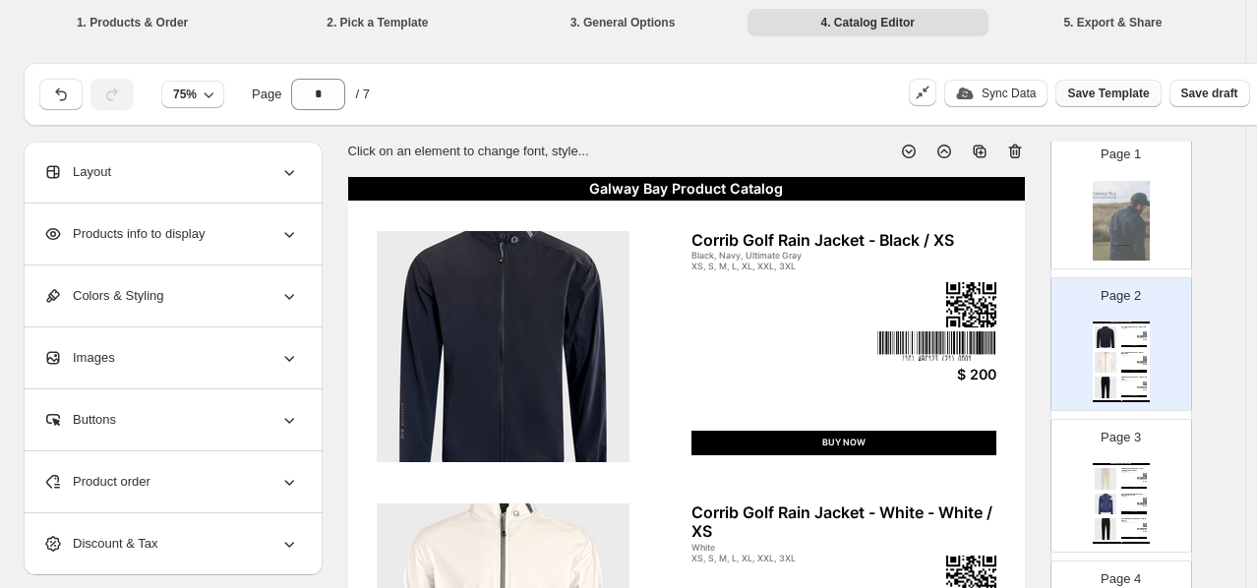
click at [1098, 94] on span "Save Template" at bounding box center [1108, 94] width 82 height 16
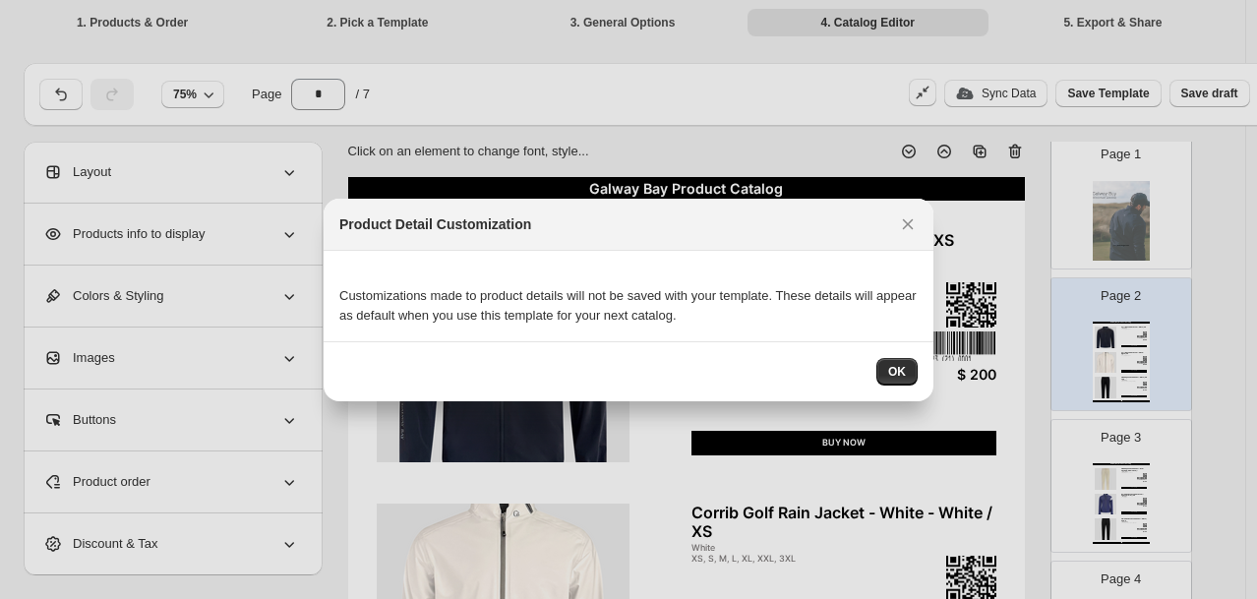
click at [896, 387] on div "OK" at bounding box center [629, 371] width 610 height 60
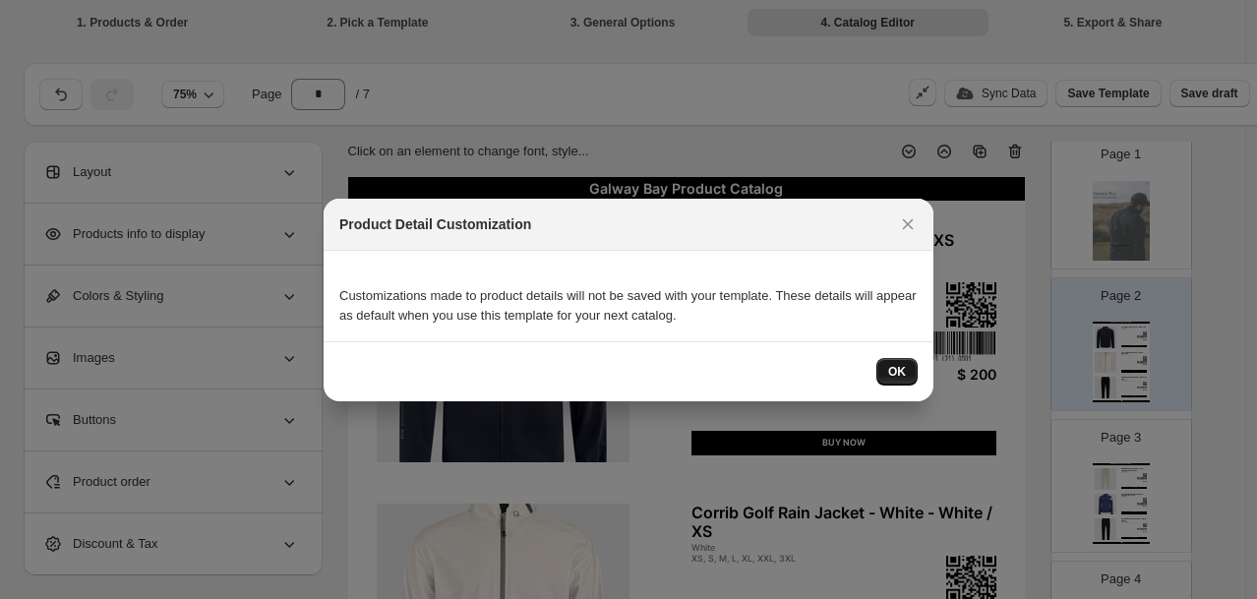
click at [898, 379] on span "OK" at bounding box center [897, 372] width 18 height 16
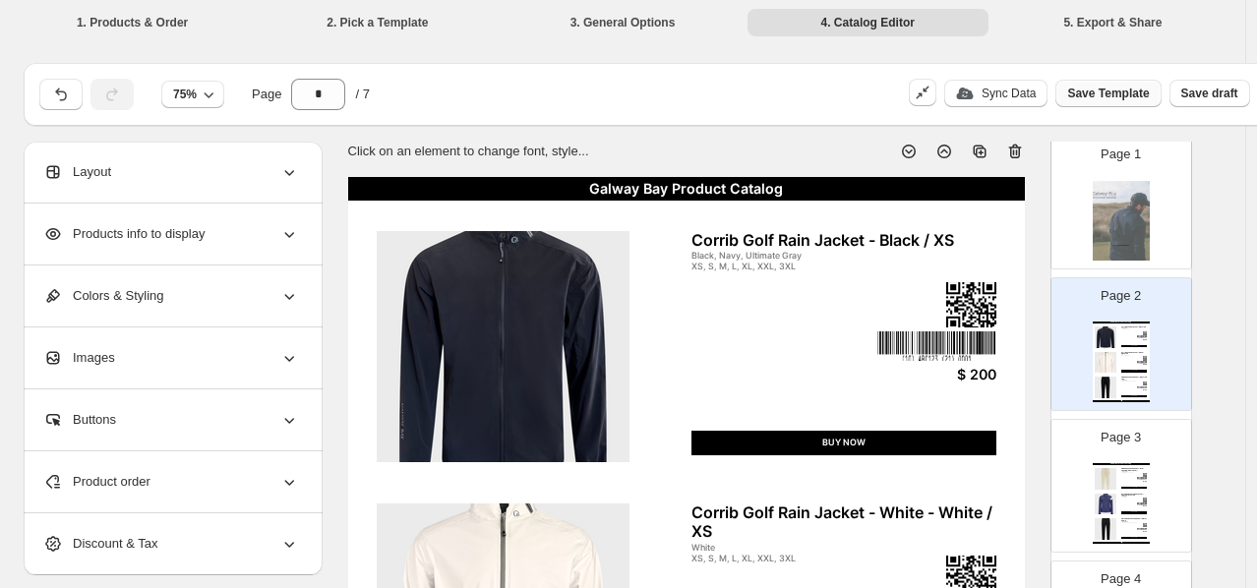
click at [1098, 94] on span "Save Template" at bounding box center [1108, 94] width 82 height 16
click at [1097, 94] on span "Save Template" at bounding box center [1108, 94] width 82 height 16
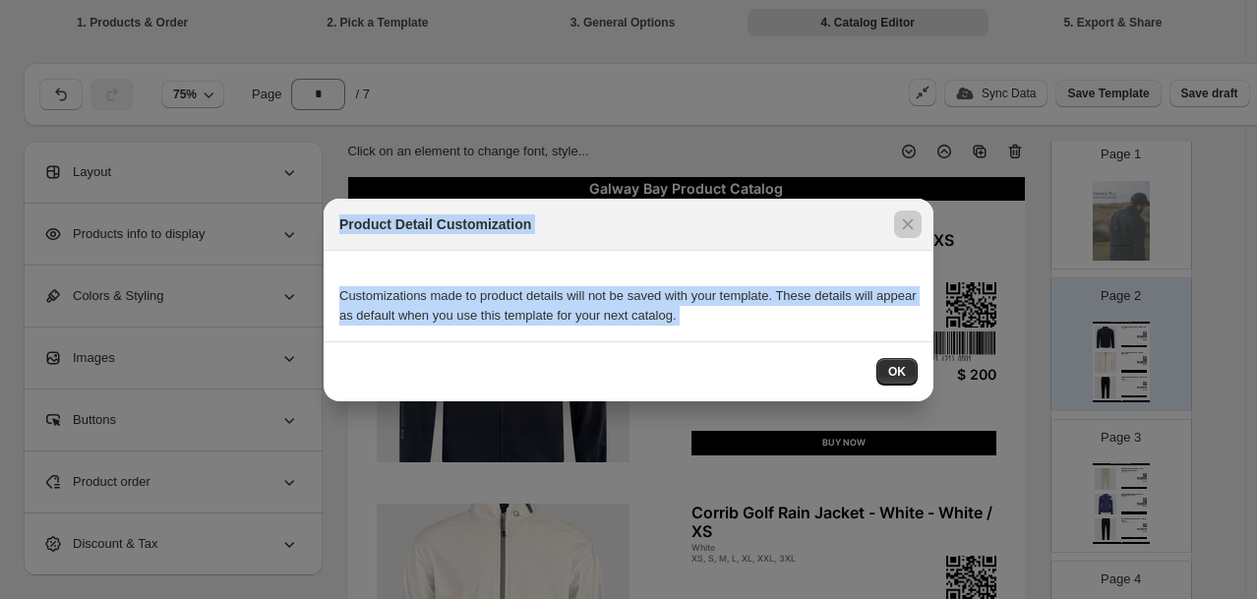
click at [1097, 94] on div at bounding box center [628, 299] width 1257 height 599
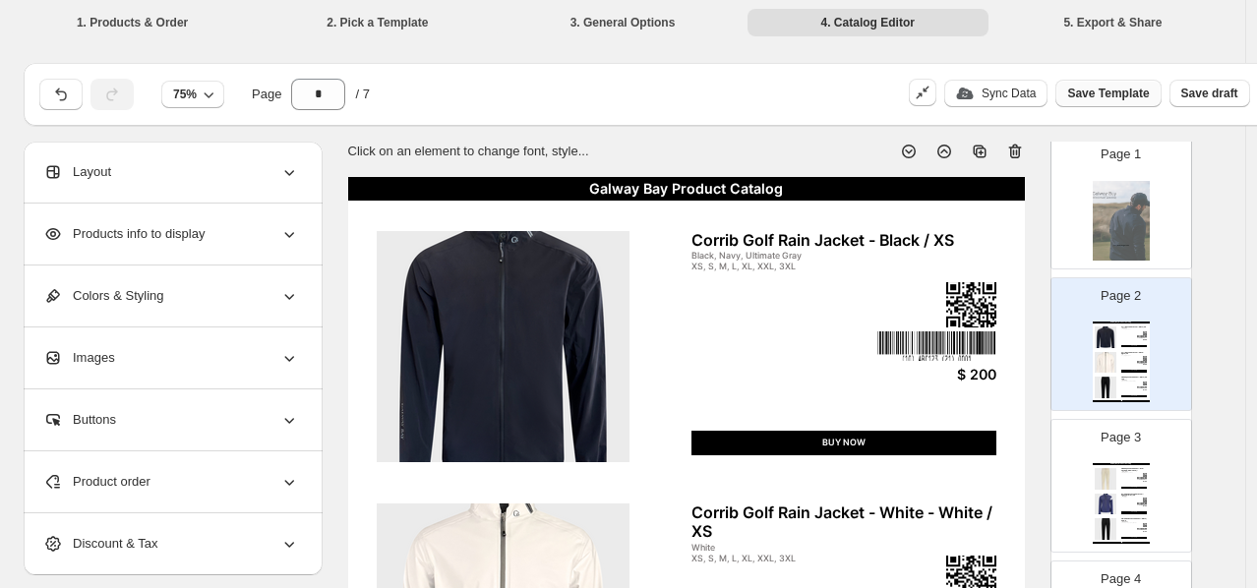
click at [1090, 90] on span "Save Template" at bounding box center [1108, 94] width 82 height 16
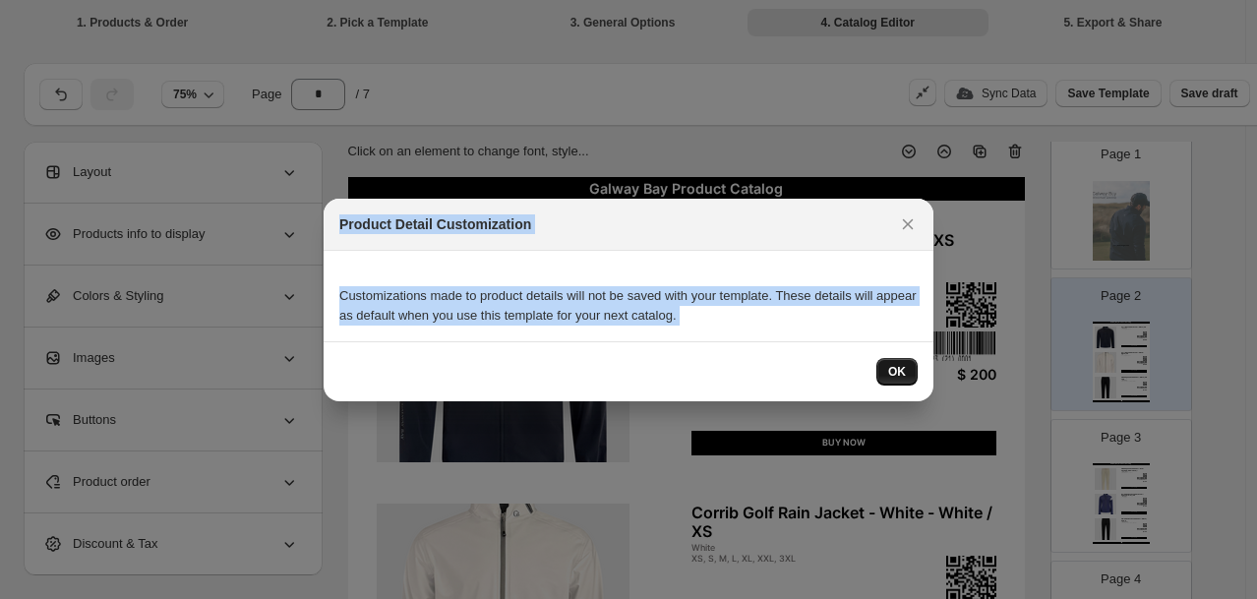
click at [899, 375] on span "OK" at bounding box center [897, 372] width 18 height 16
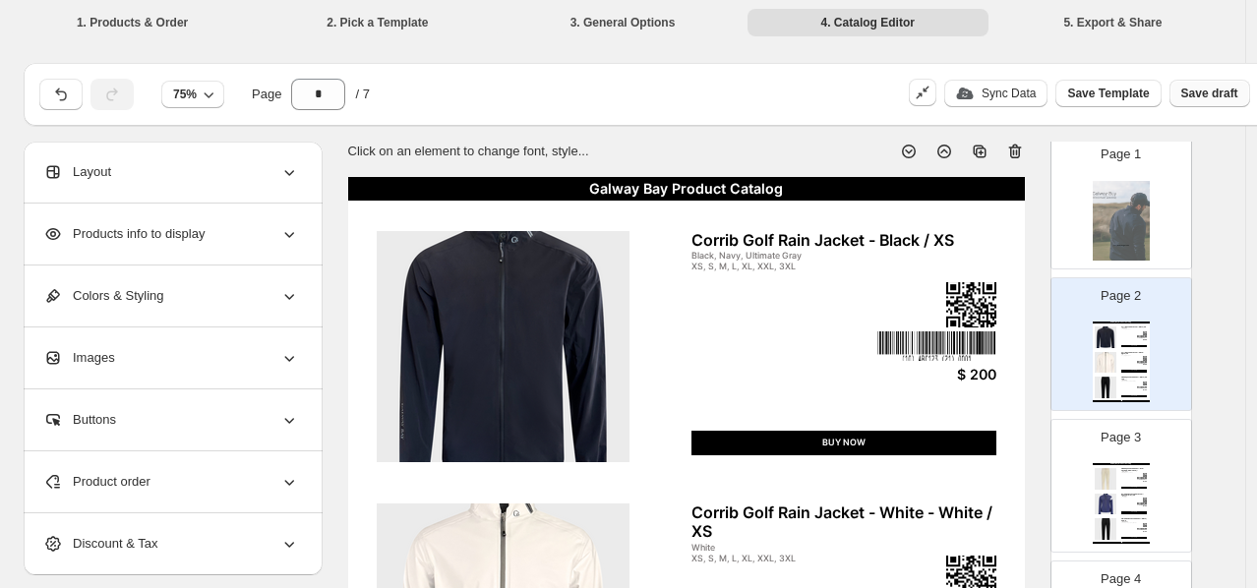
click at [1204, 89] on span "Save draft" at bounding box center [1209, 94] width 57 height 16
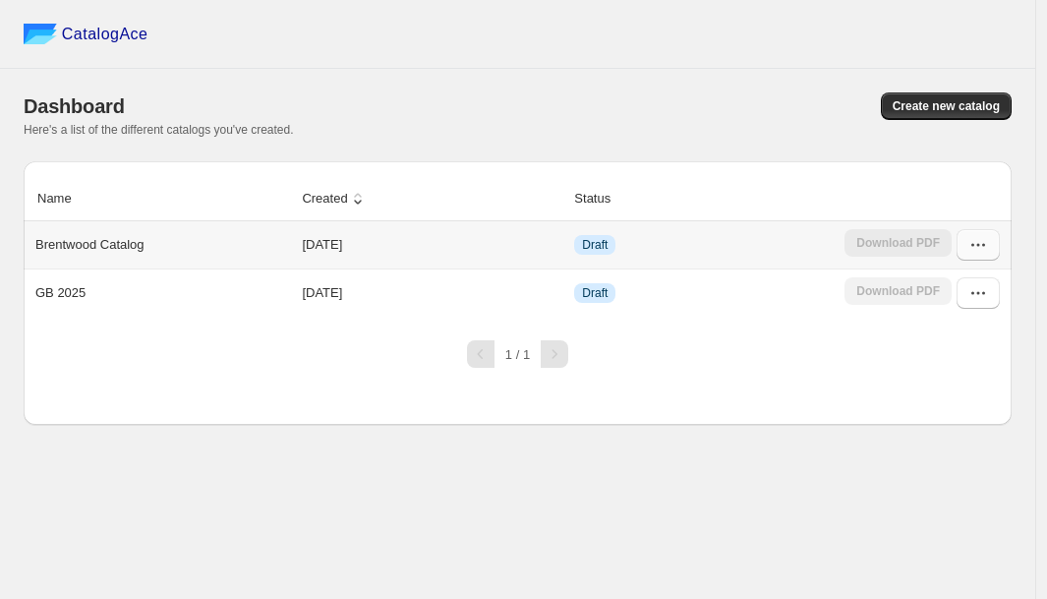
click at [983, 247] on icon "button" at bounding box center [979, 245] width 20 height 20
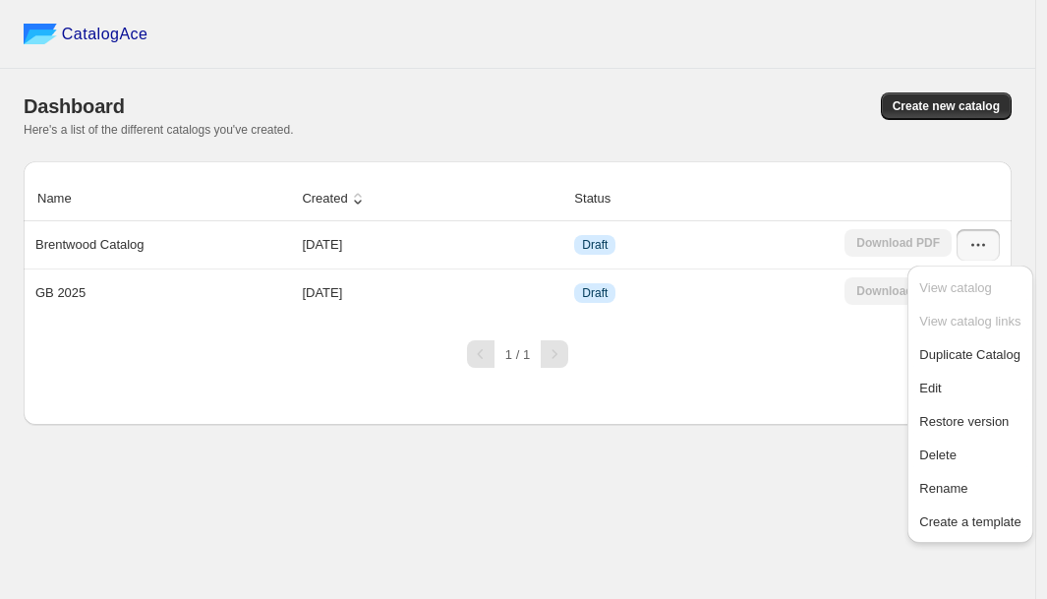
click at [724, 547] on div "CatalogAce Dashboard Create new catalog Here's a list of the different catalogs…" at bounding box center [518, 299] width 1036 height 599
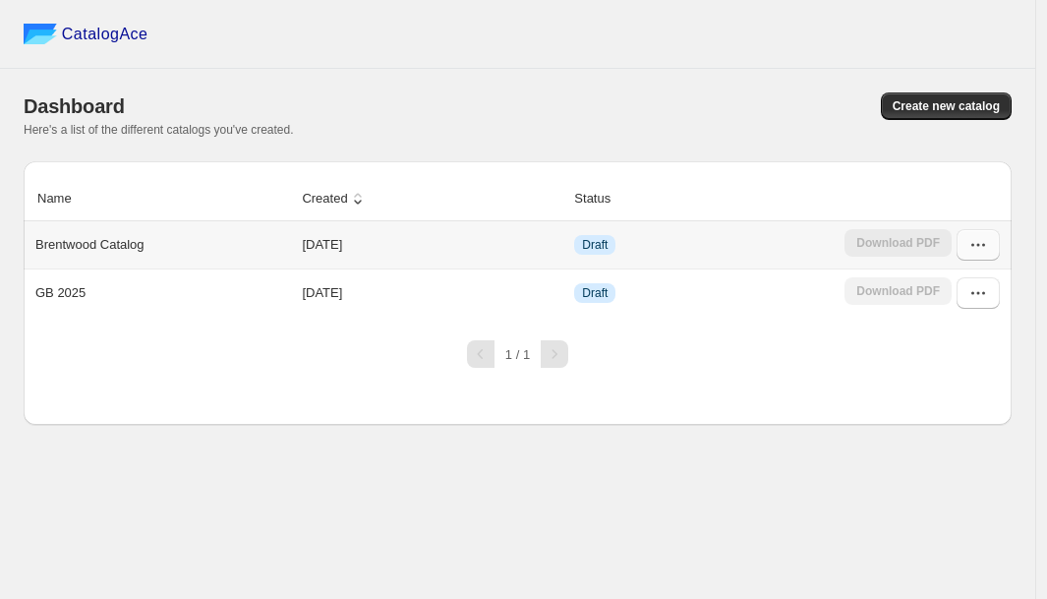
click at [985, 241] on icon "button" at bounding box center [979, 245] width 20 height 20
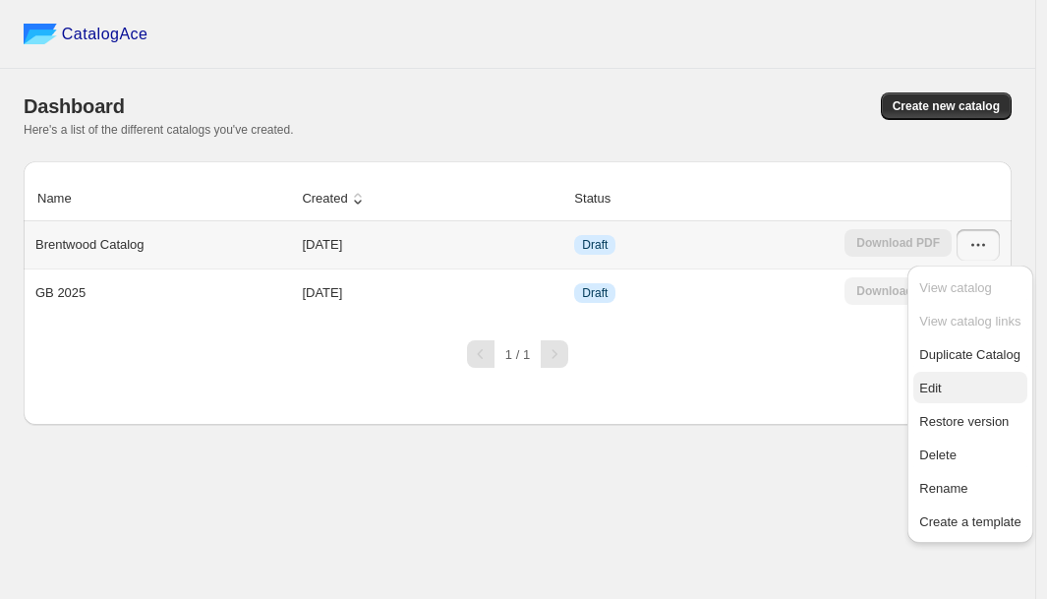
click at [958, 389] on span "Edit" at bounding box center [970, 389] width 101 height 20
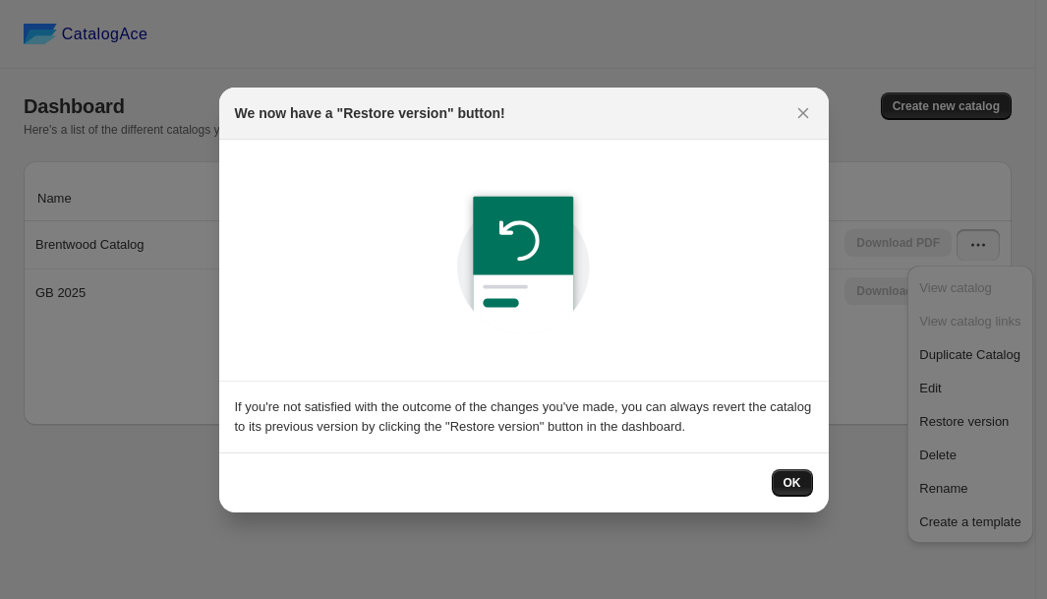
click at [791, 480] on span "OK" at bounding box center [793, 483] width 18 height 16
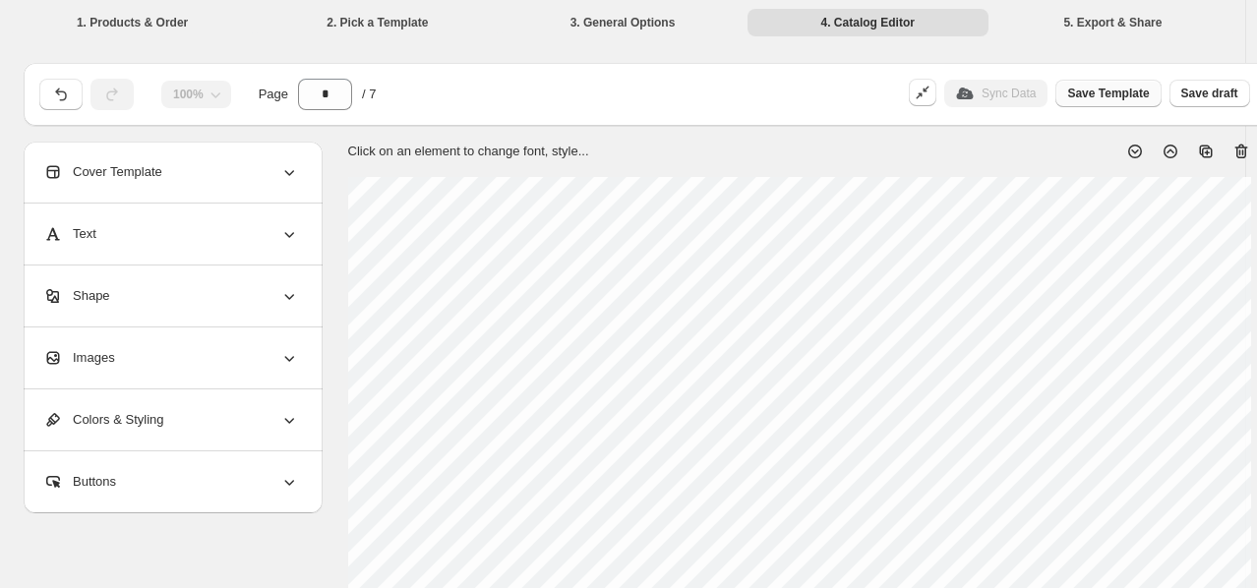
click at [1116, 98] on span "Save Template" at bounding box center [1108, 94] width 82 height 16
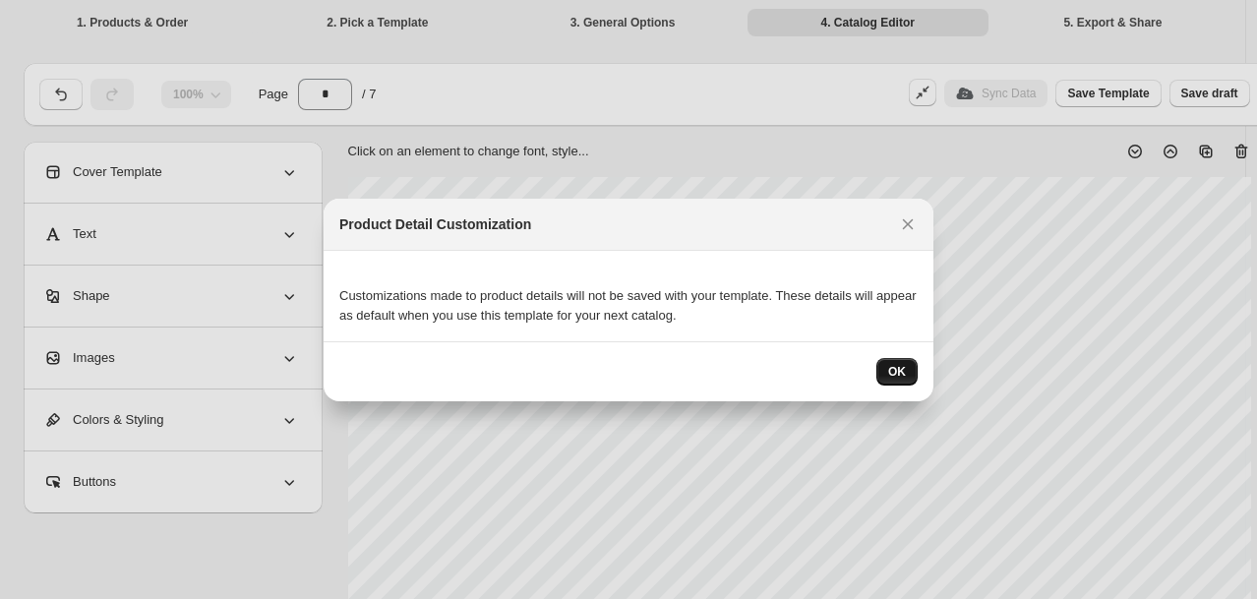
click at [900, 366] on span "OK" at bounding box center [897, 372] width 18 height 16
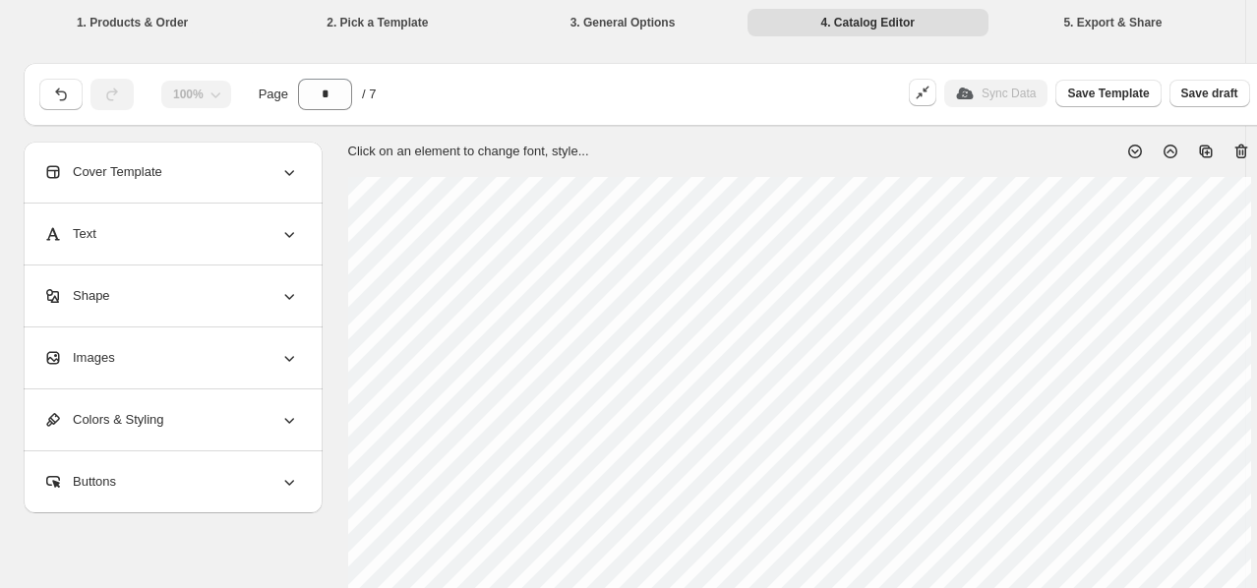
click at [1121, 19] on li "5. Export & Share" at bounding box center [1112, 22] width 241 height 28
click at [1133, 19] on li "5. Export & Share" at bounding box center [1112, 22] width 241 height 28
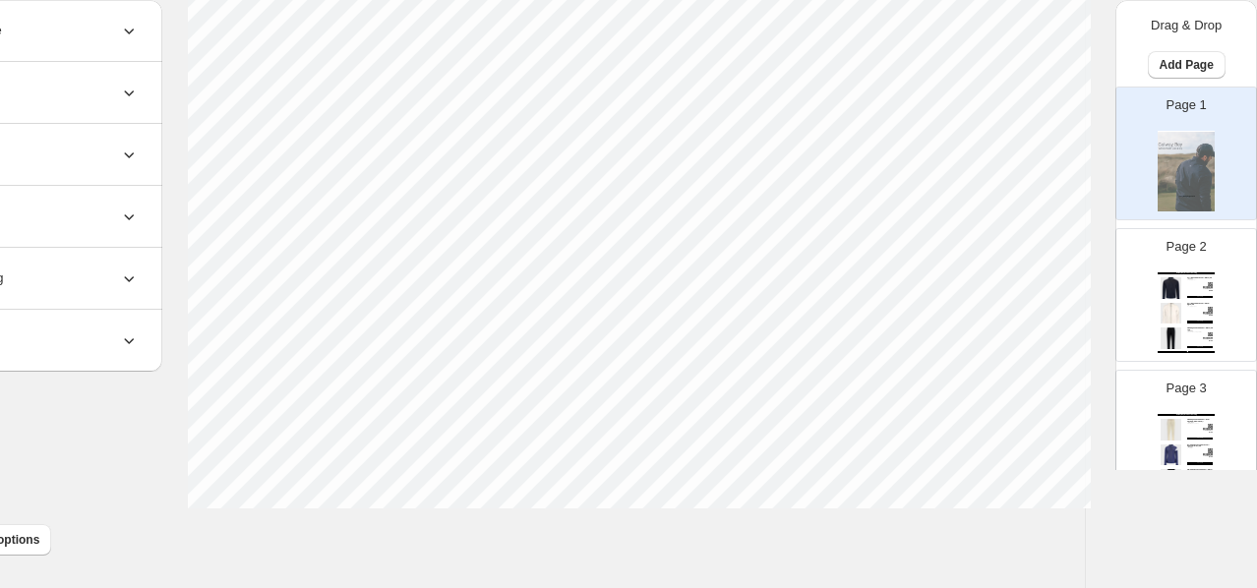
scroll to position [837, 0]
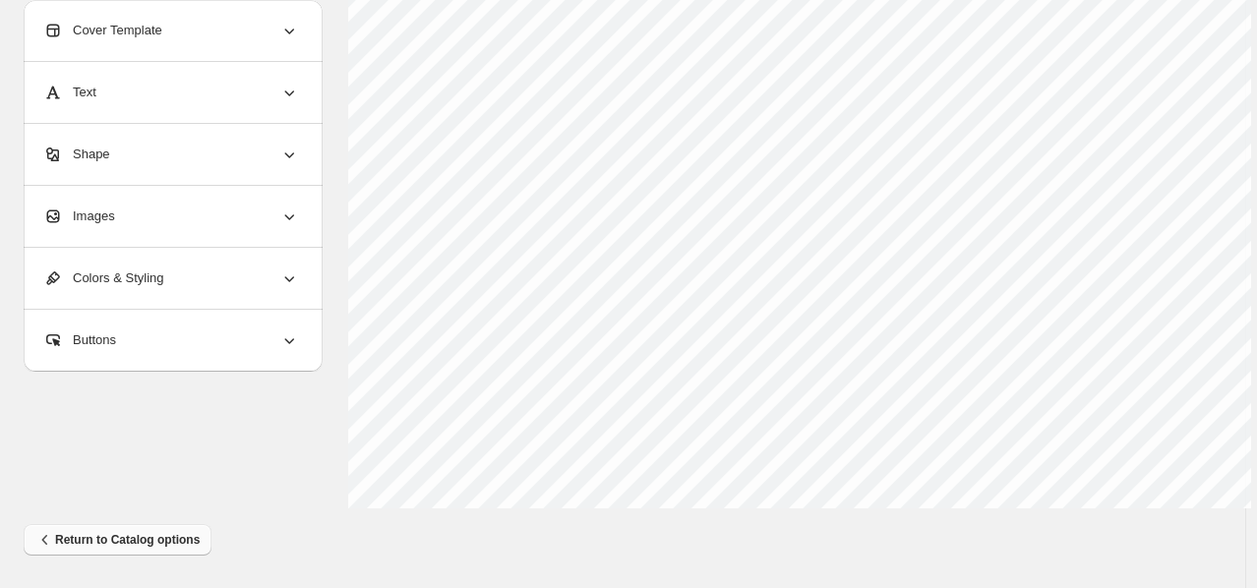
click at [181, 537] on span "Return to Catalog options" at bounding box center [117, 540] width 164 height 20
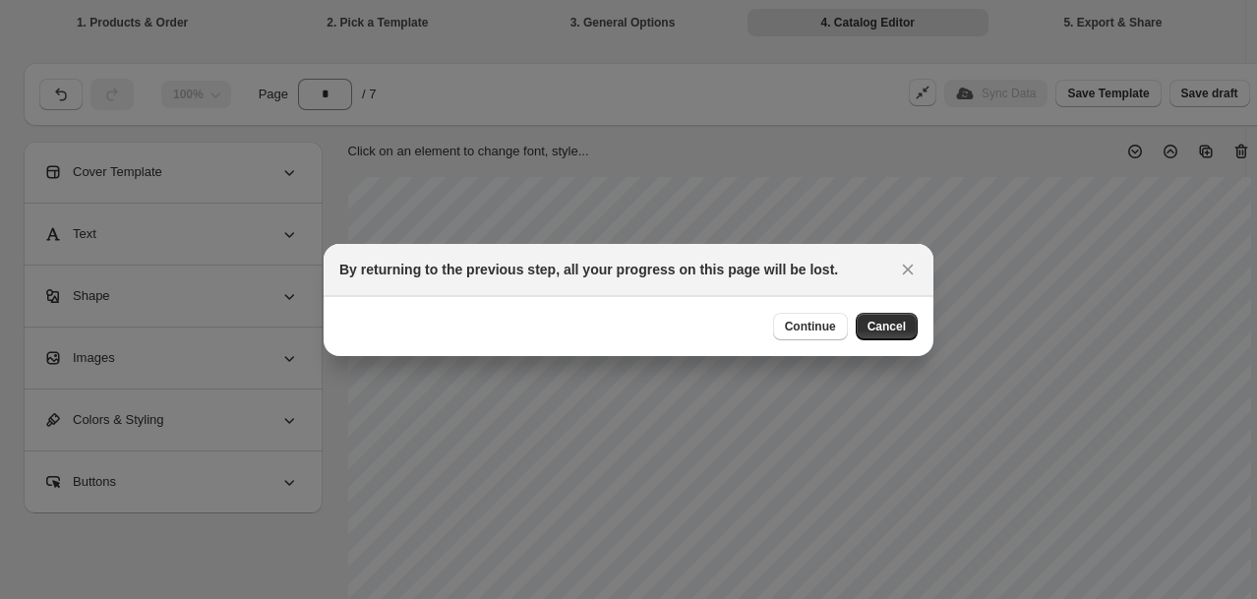
scroll to position [826, 0]
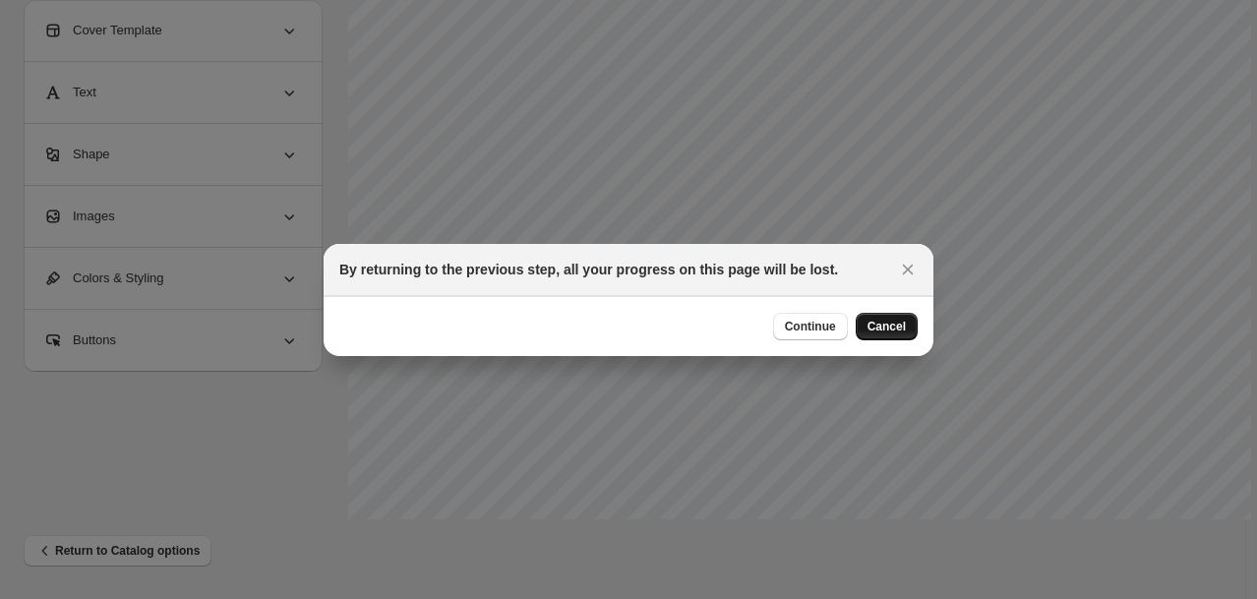
click at [891, 329] on span "Cancel" at bounding box center [886, 327] width 38 height 16
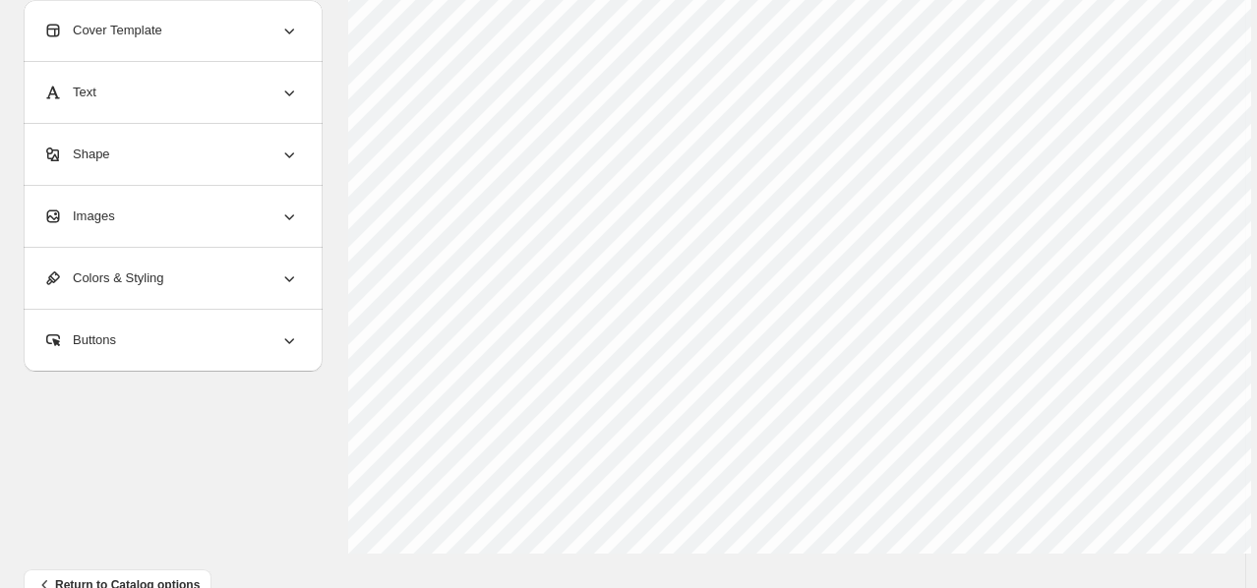
scroll to position [837, 0]
click at [158, 538] on span "Return to Catalog options" at bounding box center [117, 540] width 164 height 20
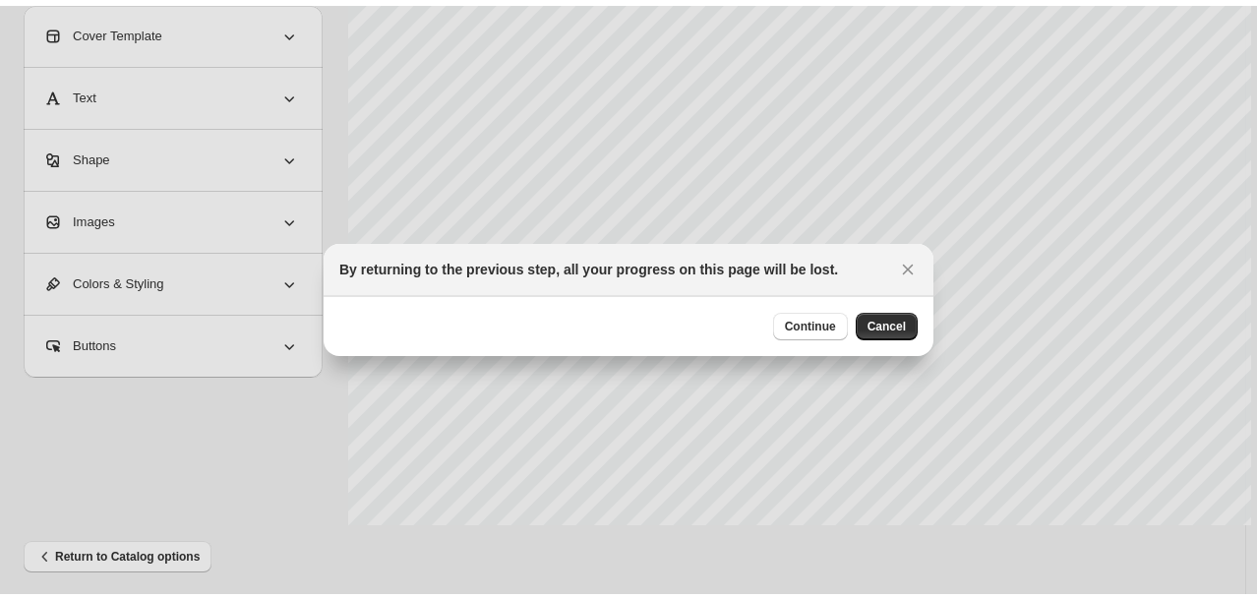
scroll to position [0, 0]
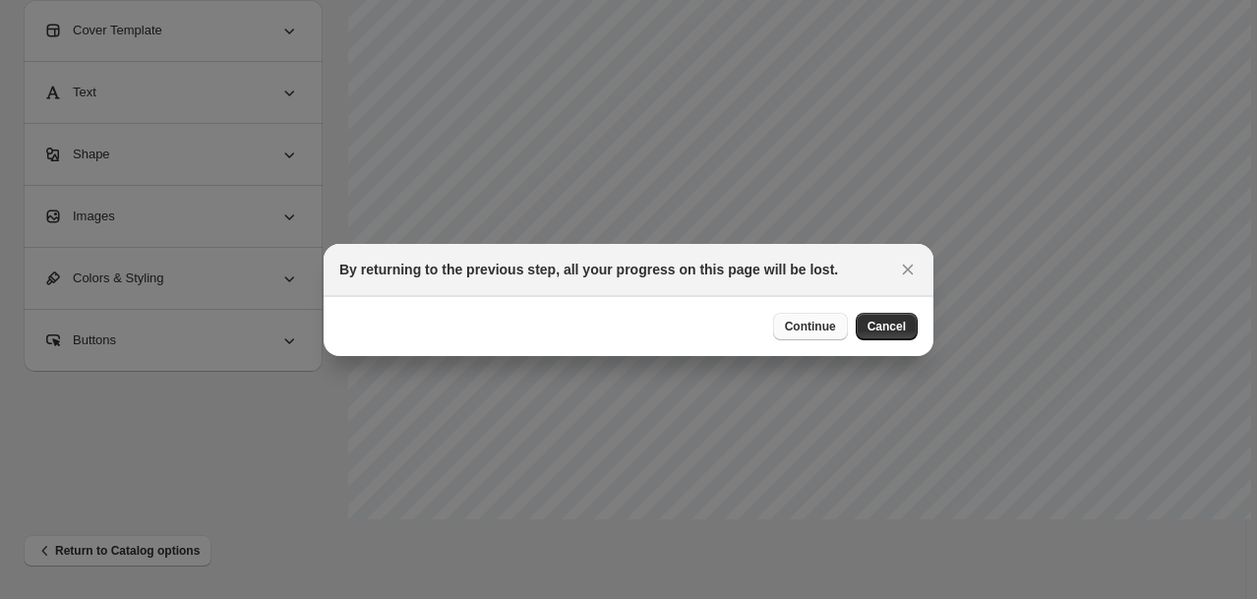
click at [836, 323] on button "Continue" at bounding box center [810, 327] width 75 height 28
select select "****"
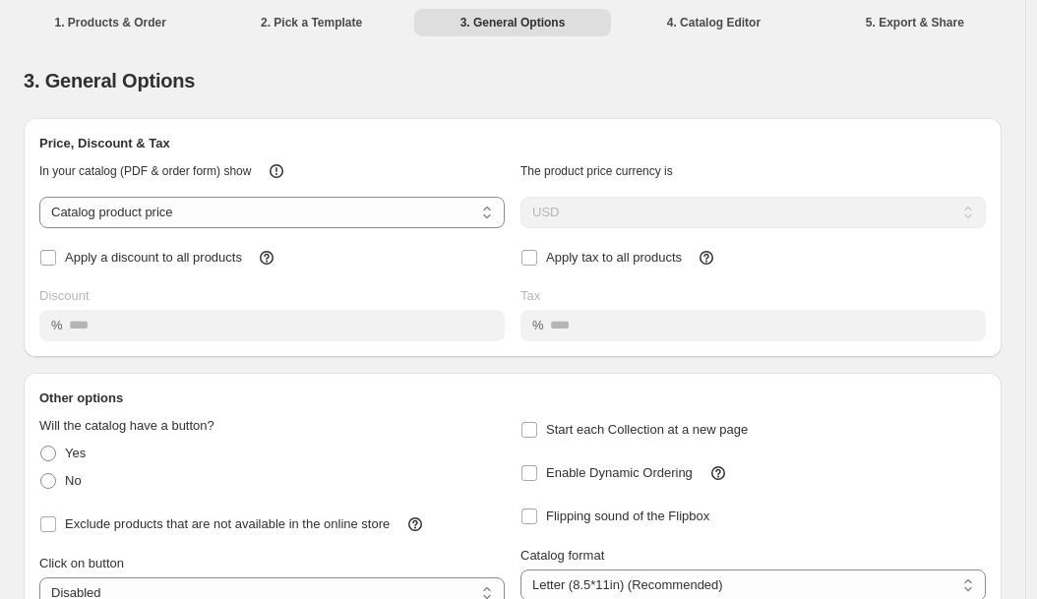
click at [748, 24] on li "4. Catalog Editor" at bounding box center [713, 22] width 197 height 28
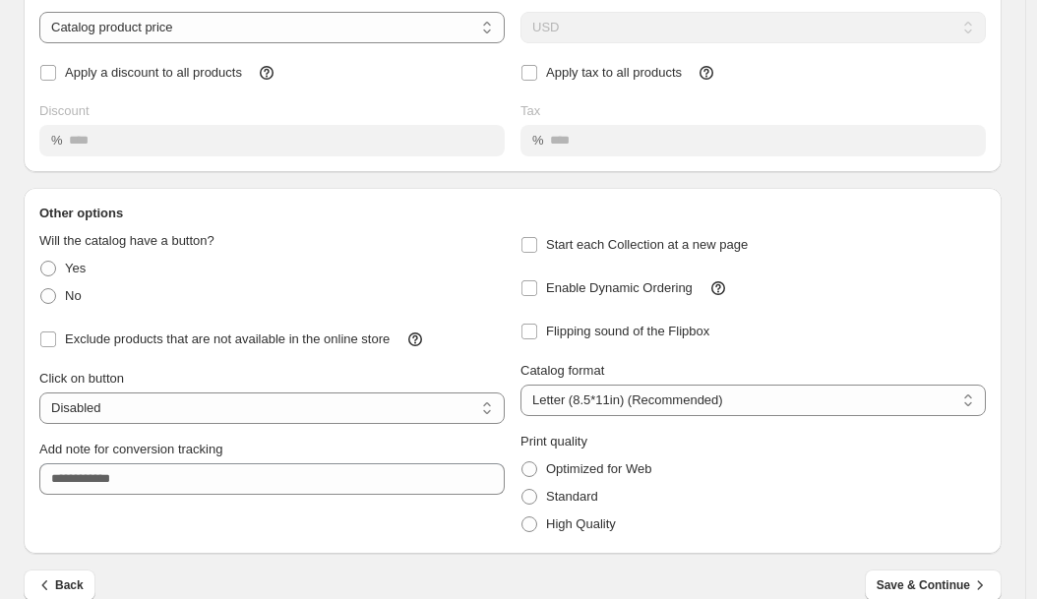
scroll to position [212, 0]
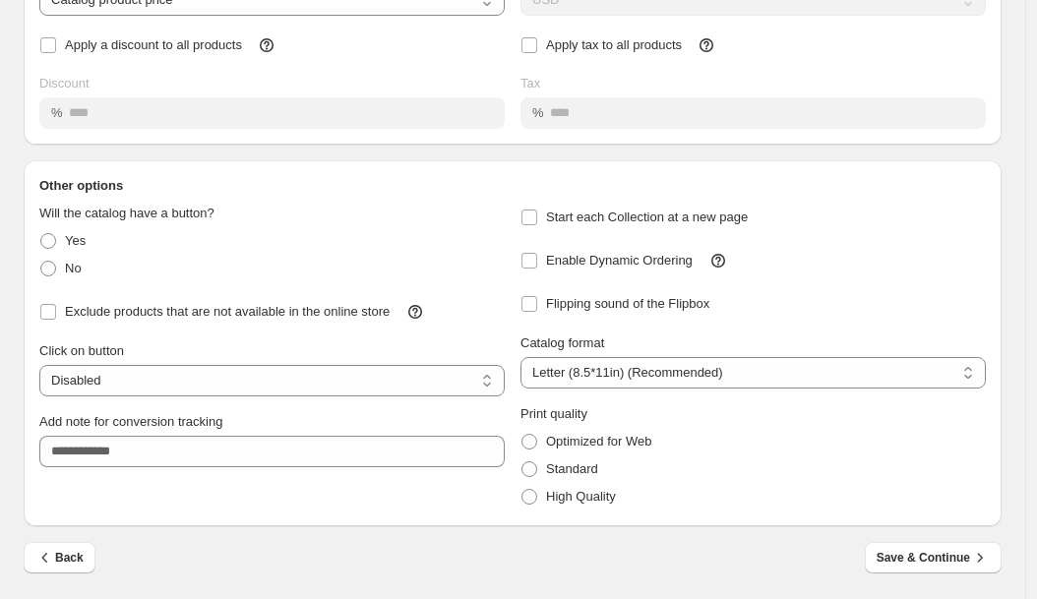
click at [807, 355] on div "**********" at bounding box center [752, 360] width 465 height 55
click at [809, 362] on select "**********" at bounding box center [752, 372] width 465 height 31
select select "**"
click at [525, 357] on select "**********" at bounding box center [752, 372] width 465 height 31
click at [962, 534] on div "Back Save & Continue" at bounding box center [504, 549] width 993 height 47
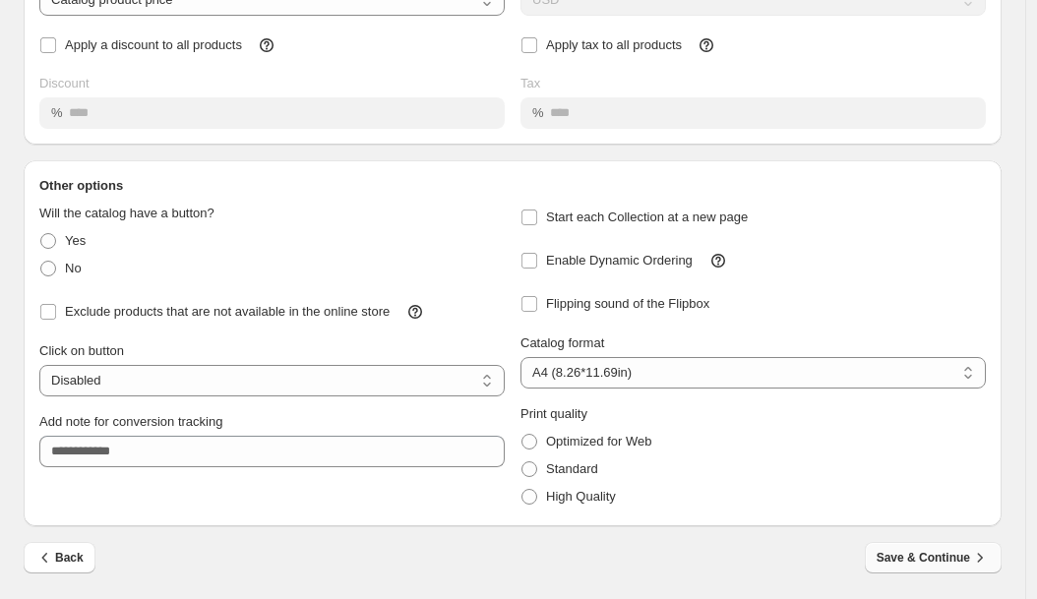
click at [956, 561] on span "Save & Continue" at bounding box center [932, 558] width 113 height 20
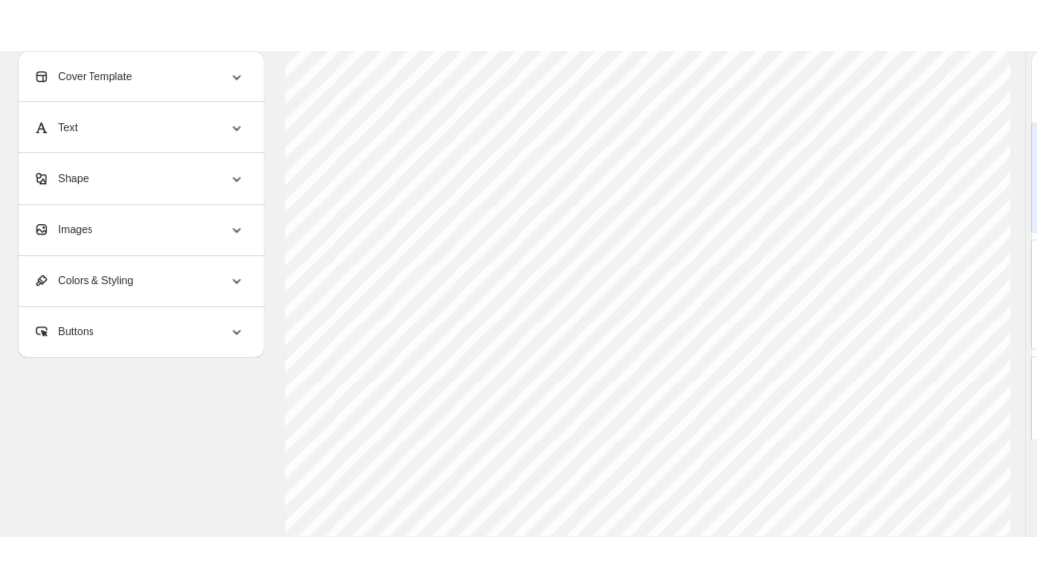
scroll to position [0, 2]
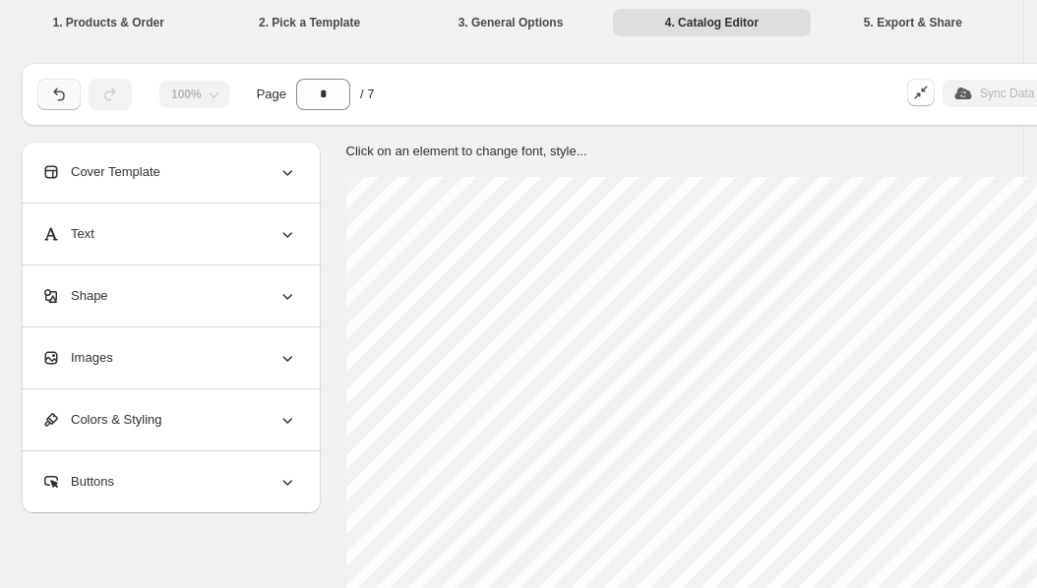
click at [63, 84] on button "button" at bounding box center [58, 94] width 43 height 31
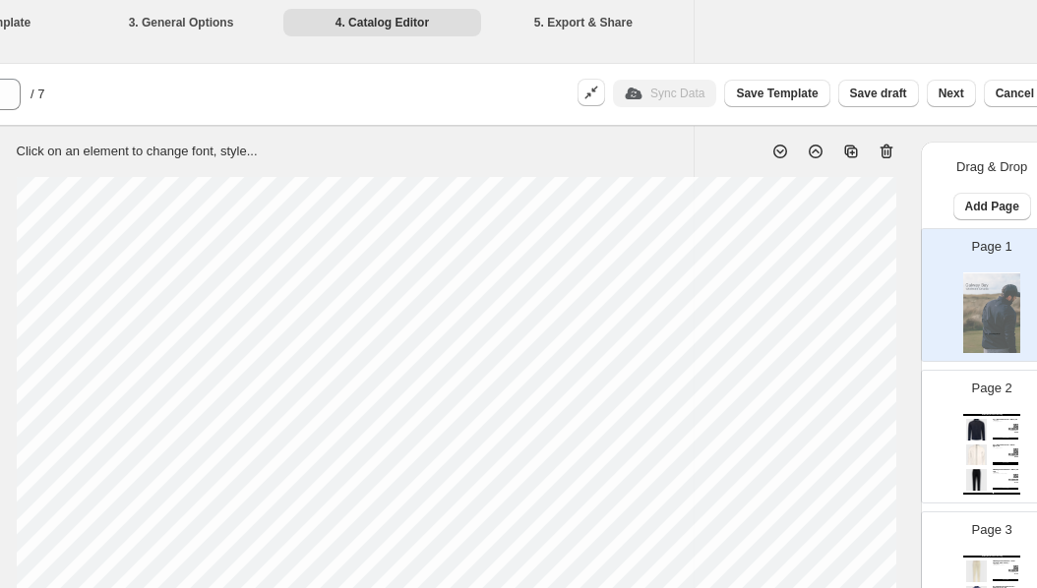
scroll to position [0, 357]
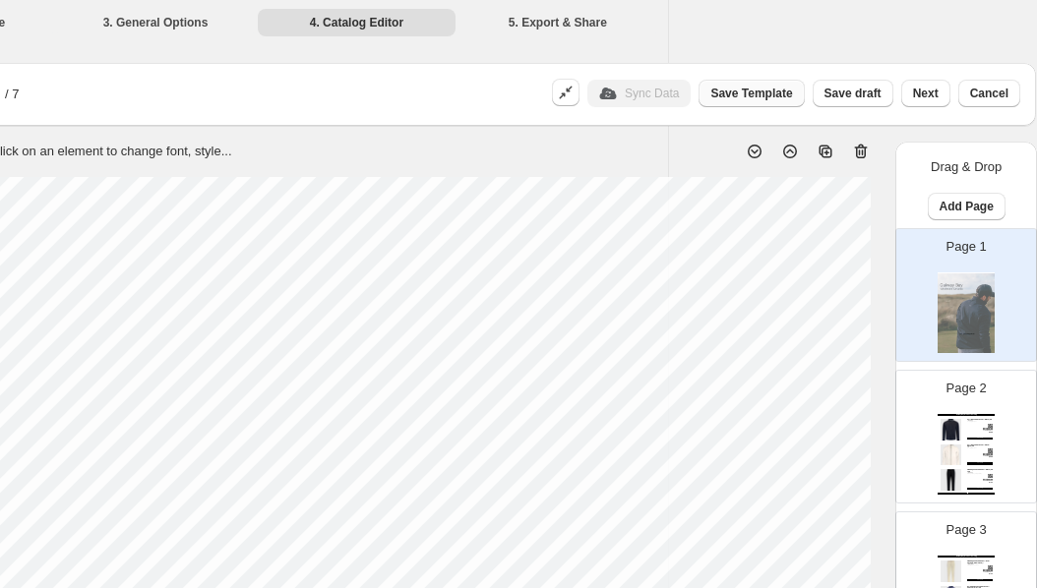
click at [771, 83] on button "Save Template" at bounding box center [750, 94] width 105 height 28
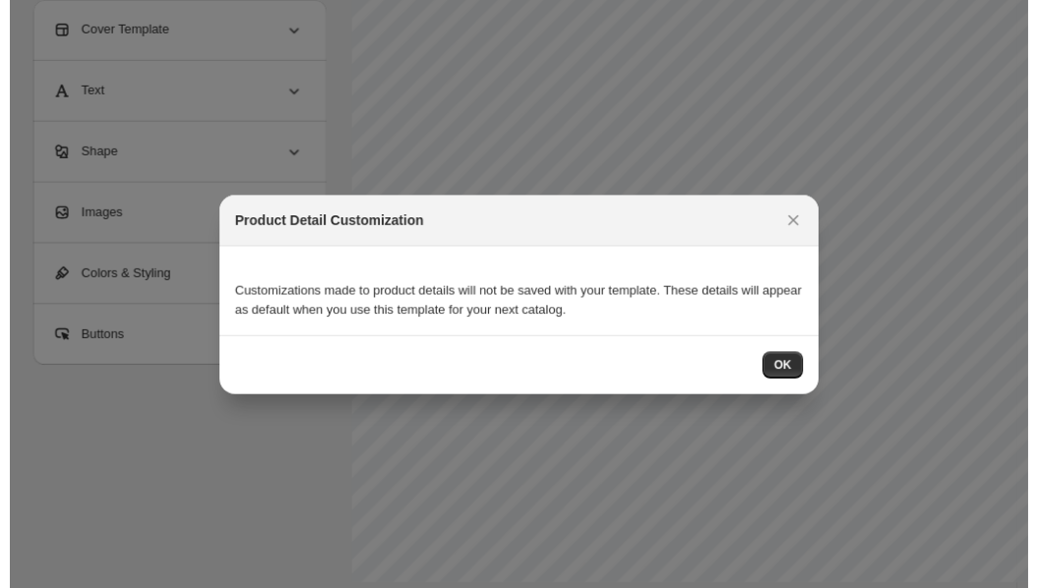
scroll to position [0, 0]
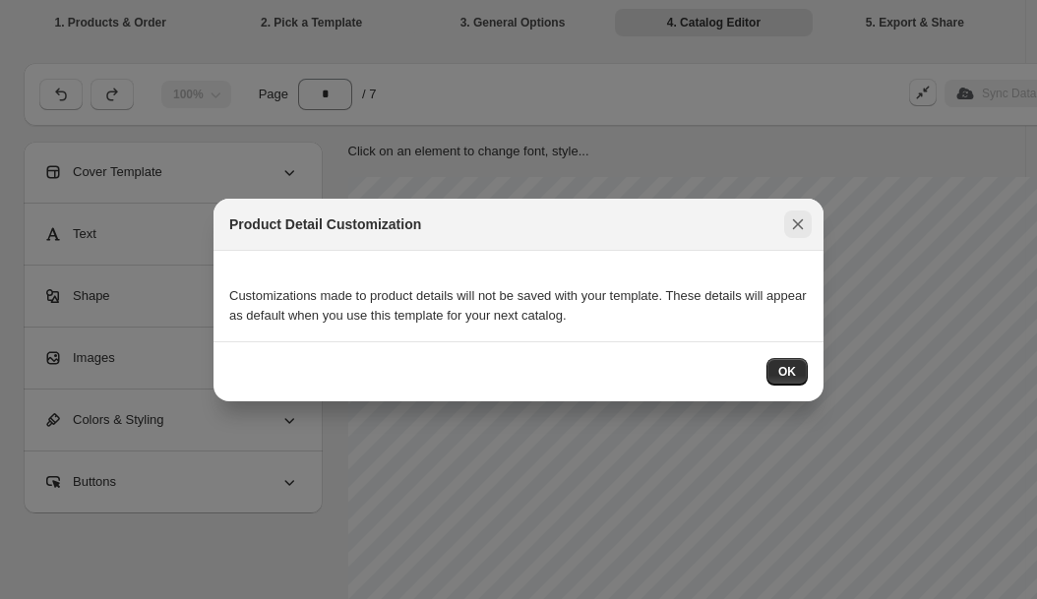
click at [798, 227] on icon ":r10j:" at bounding box center [798, 224] width 20 height 20
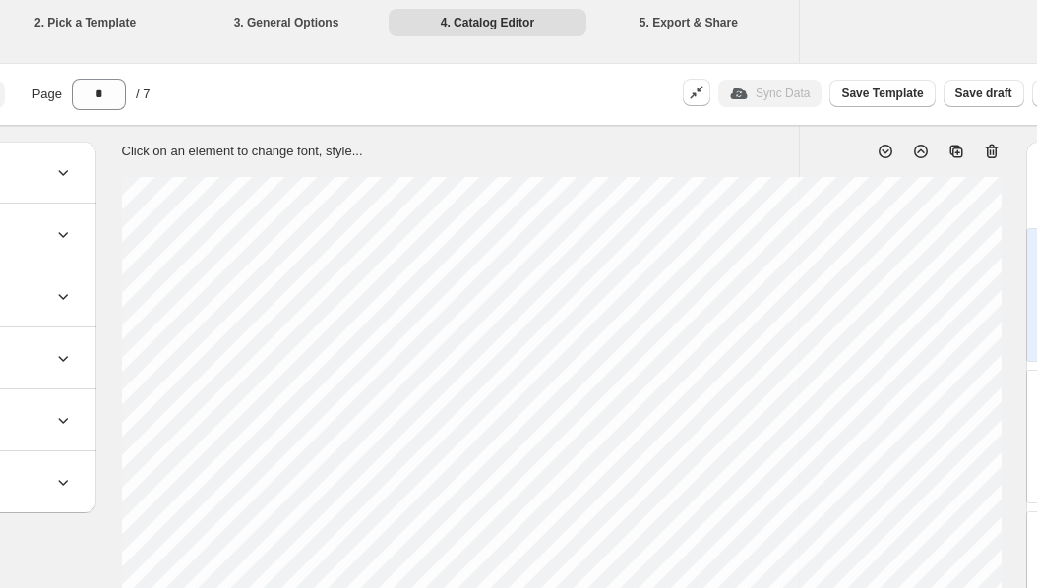
scroll to position [0, 357]
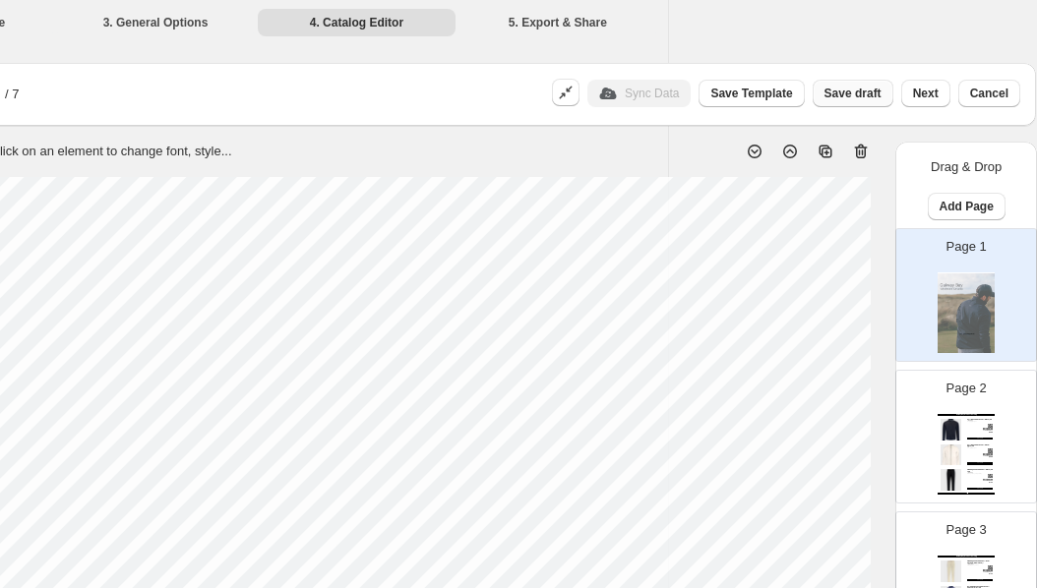
click at [875, 92] on span "Save draft" at bounding box center [852, 94] width 57 height 16
click at [939, 94] on button "Next" at bounding box center [925, 94] width 49 height 28
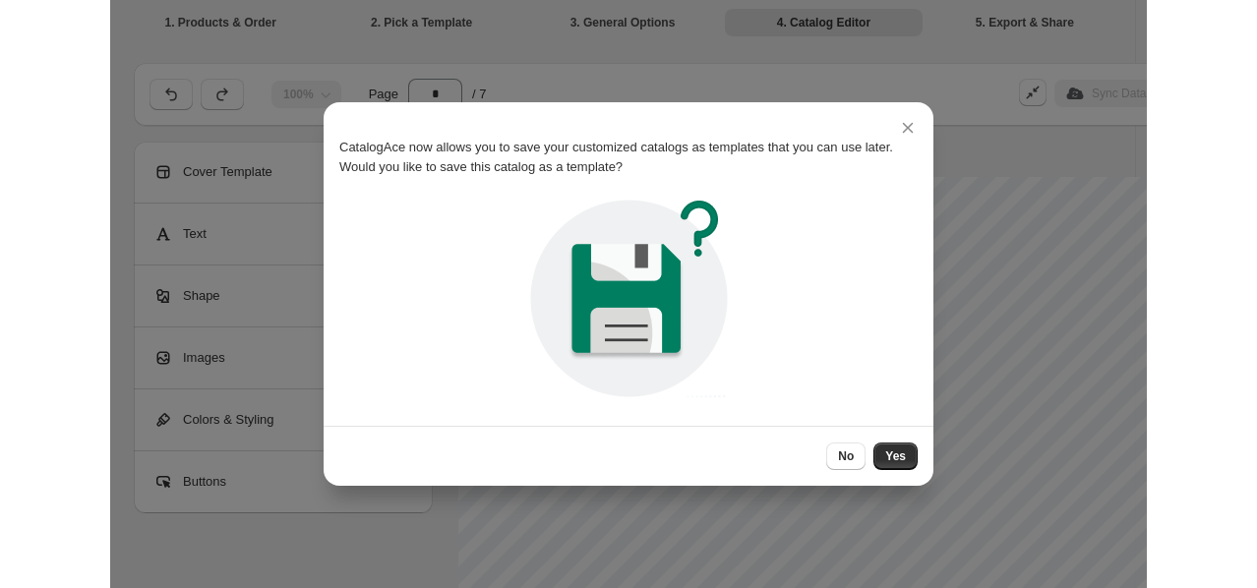
scroll to position [0, 0]
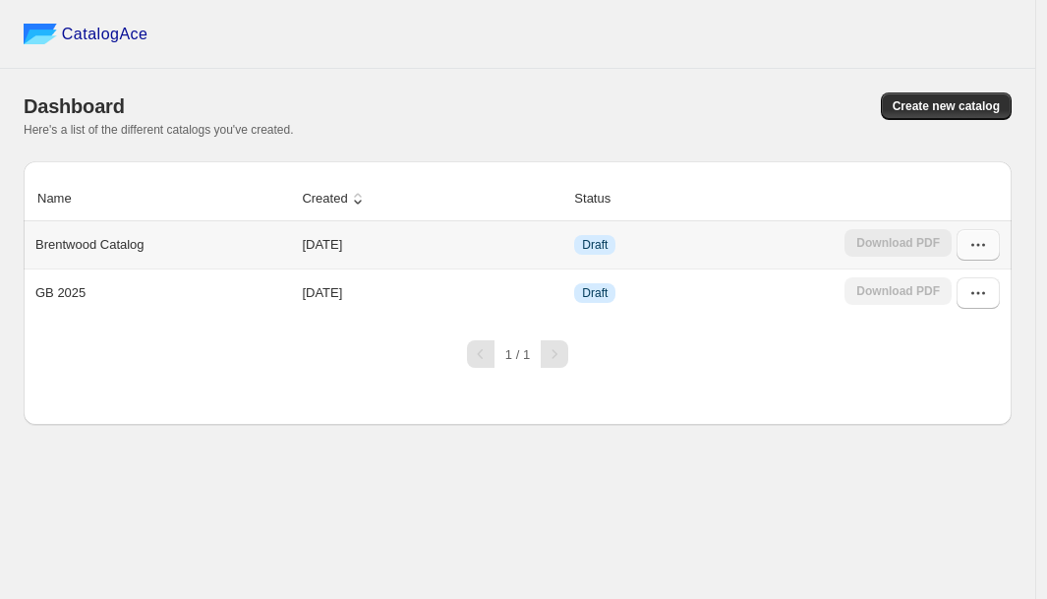
click at [982, 246] on icon "button" at bounding box center [979, 245] width 20 height 20
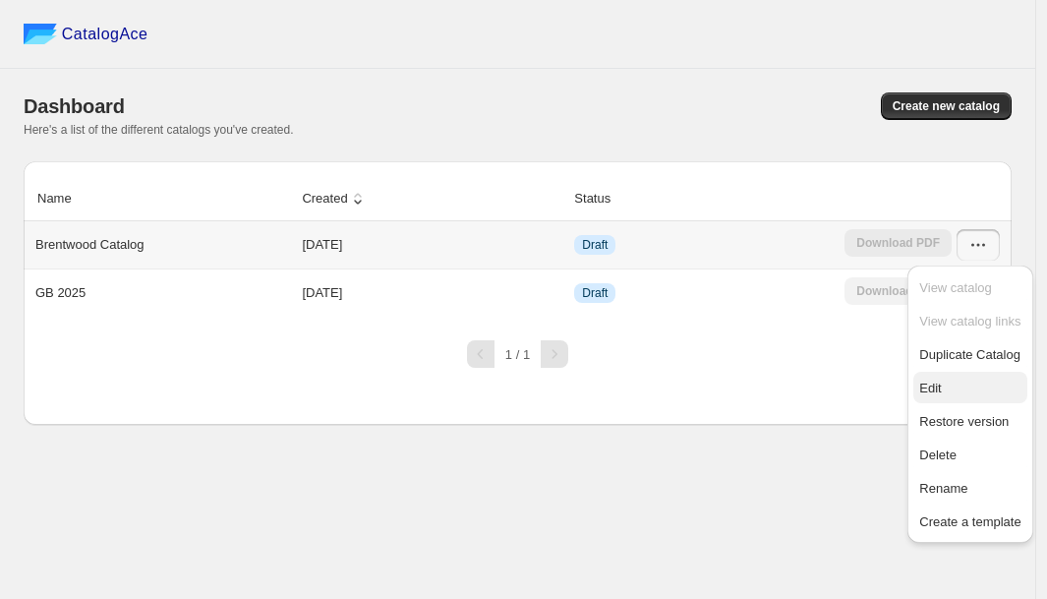
click at [964, 387] on span "Edit" at bounding box center [970, 389] width 101 height 20
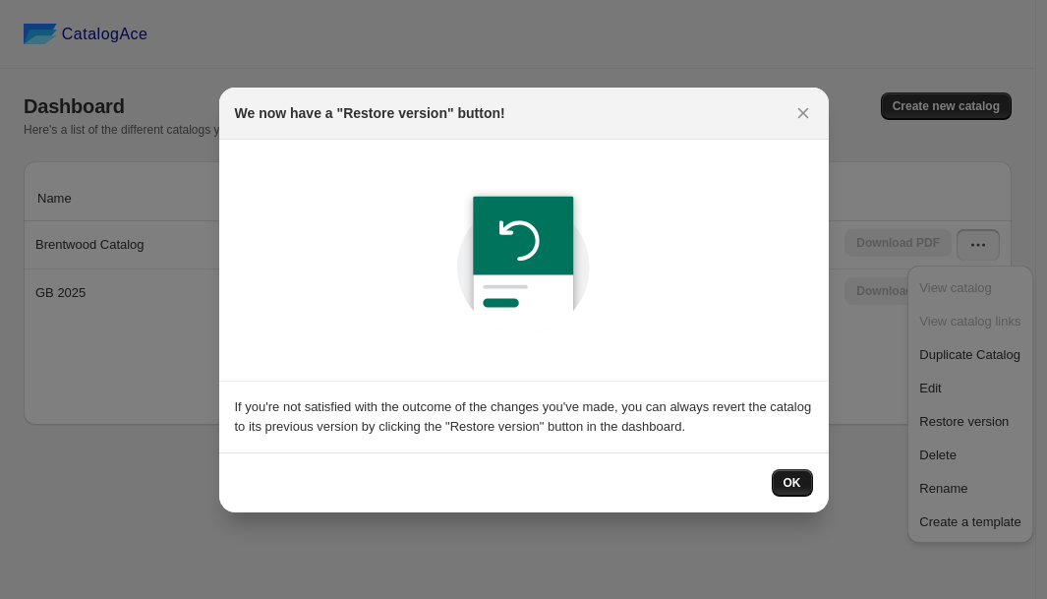
click at [789, 481] on span "OK" at bounding box center [793, 483] width 18 height 16
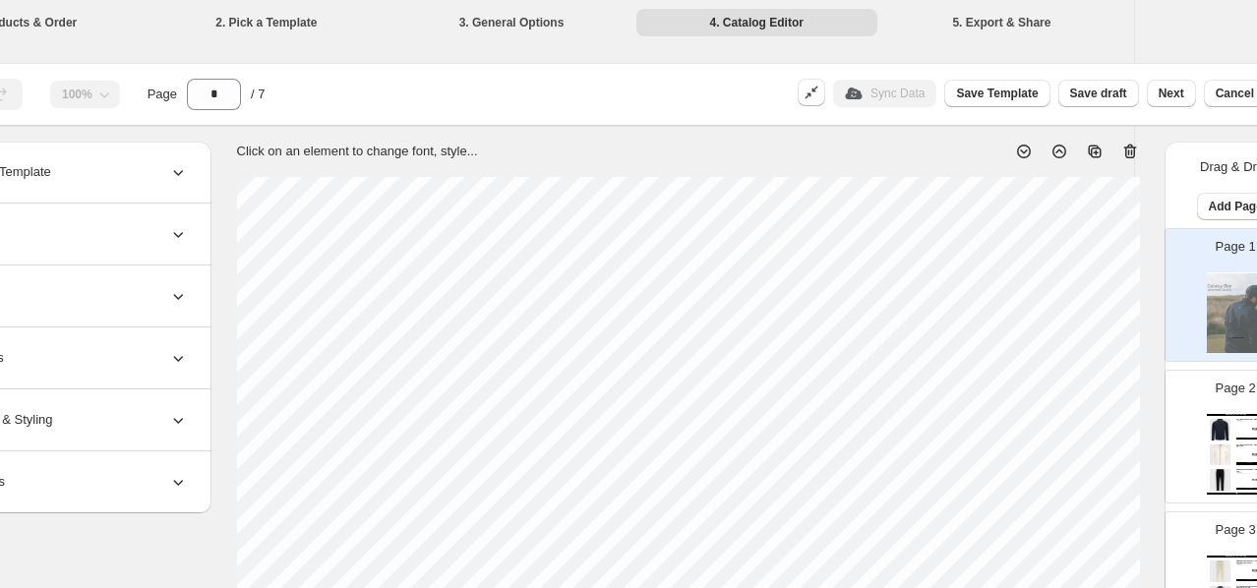
scroll to position [0, 160]
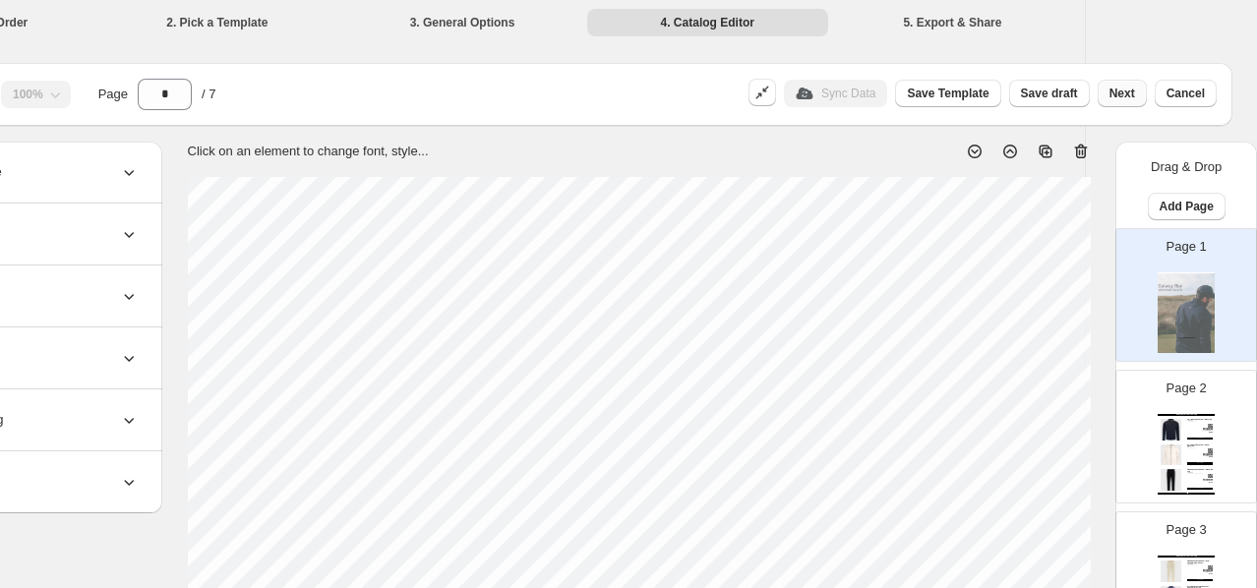
click at [1121, 93] on span "Next" at bounding box center [1122, 94] width 26 height 16
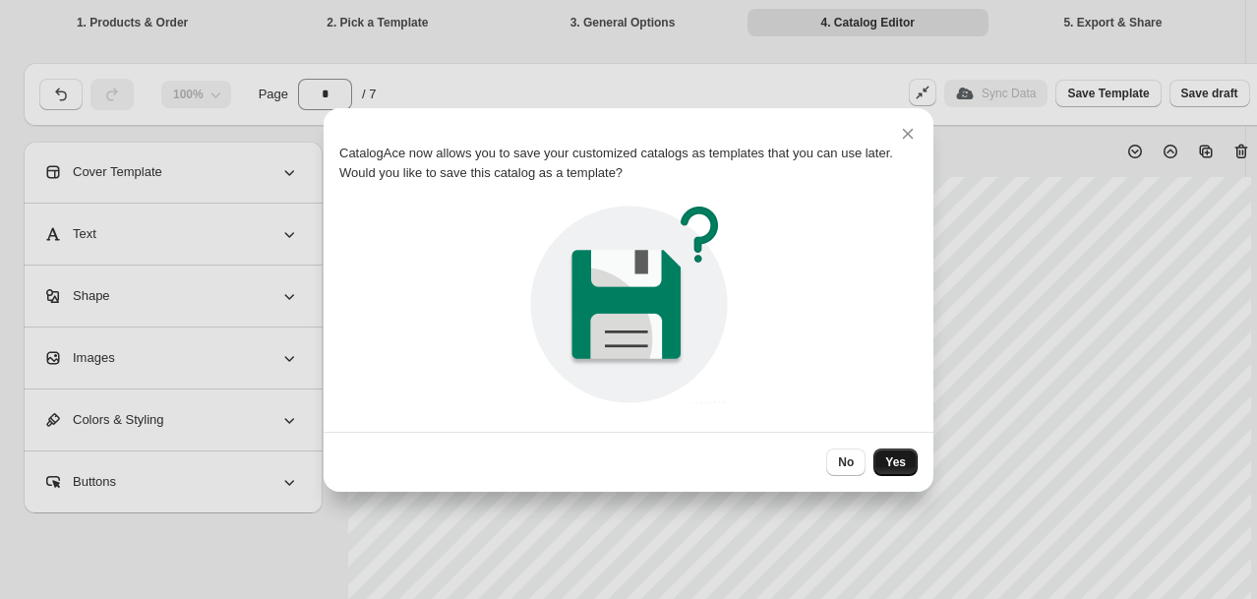
click at [895, 462] on span "Yes" at bounding box center [895, 462] width 21 height 16
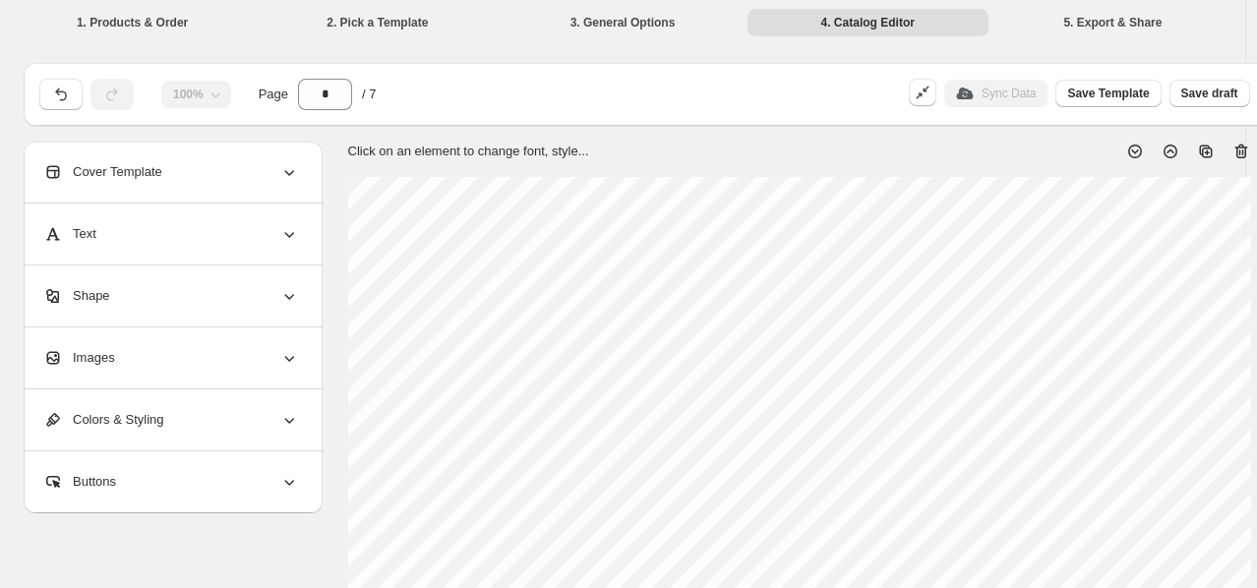
scroll to position [0, 160]
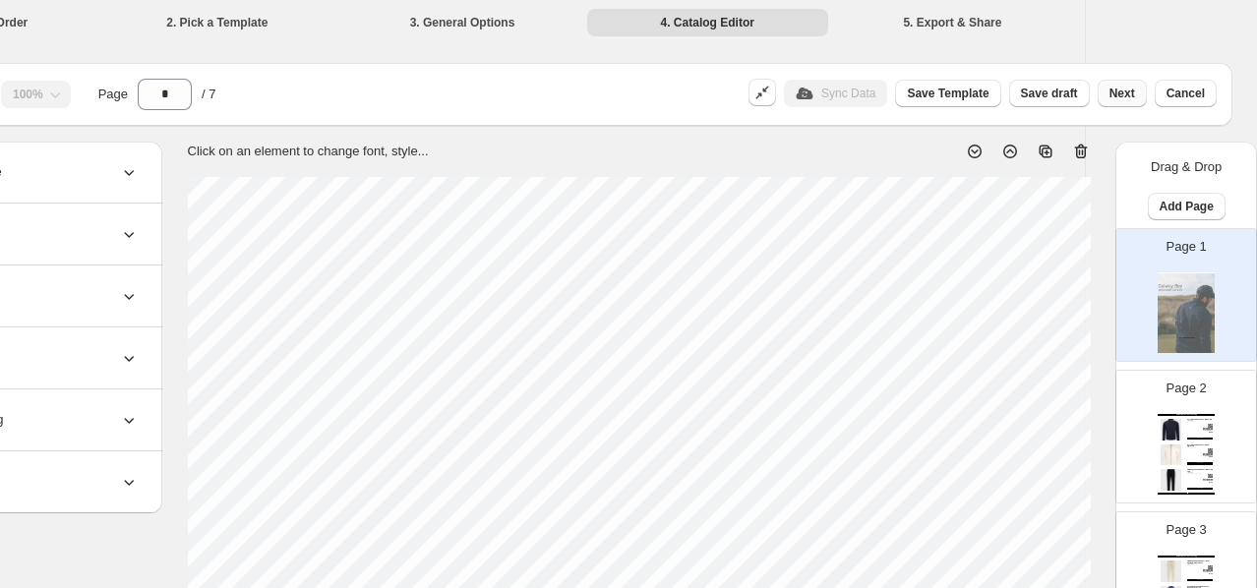
click at [1133, 99] on span "Next" at bounding box center [1122, 94] width 26 height 16
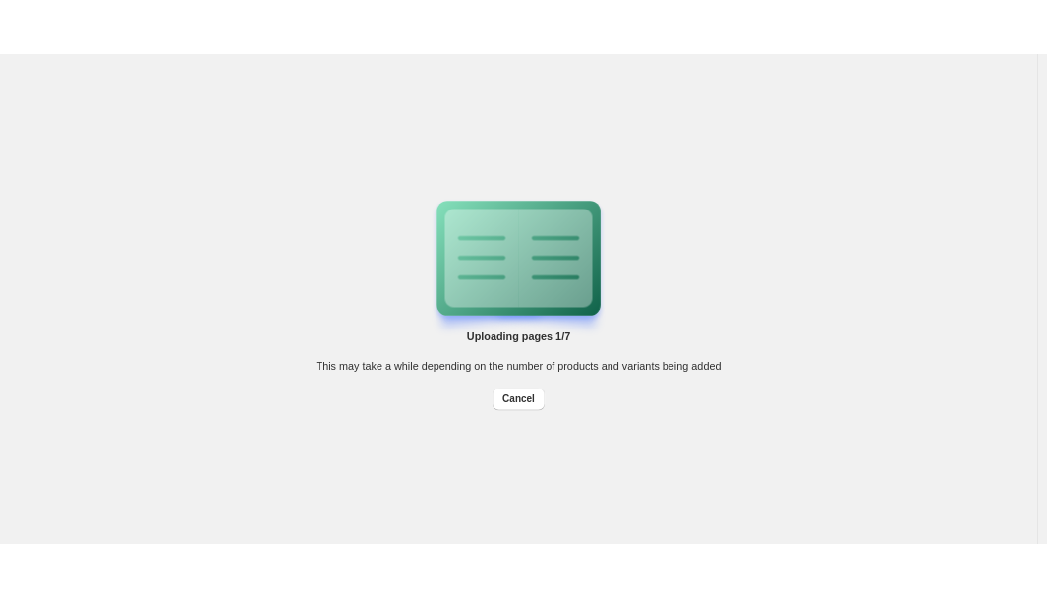
scroll to position [0, 0]
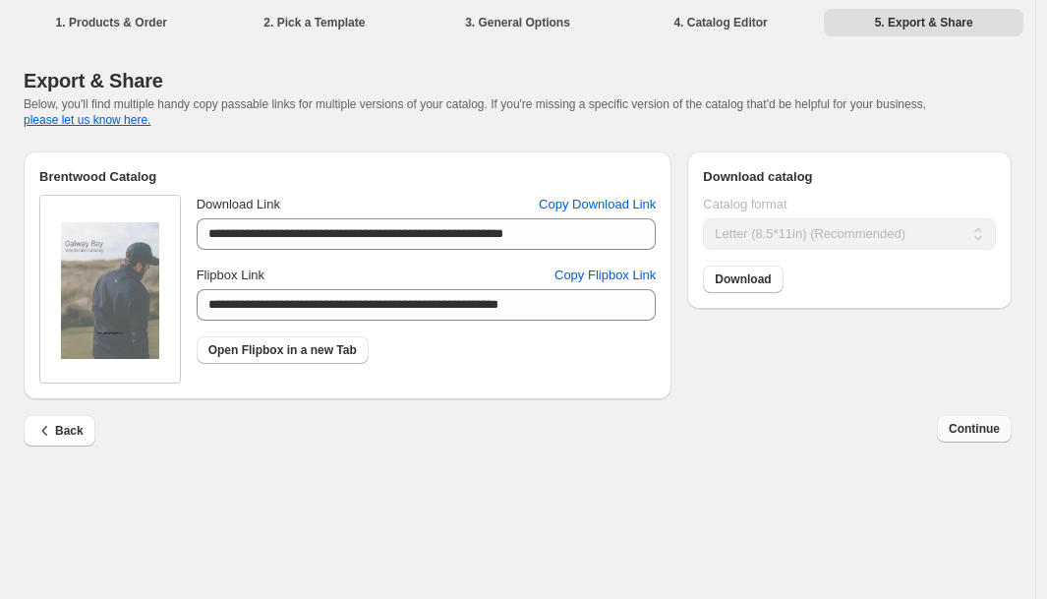
click at [980, 431] on span "Continue" at bounding box center [974, 429] width 51 height 16
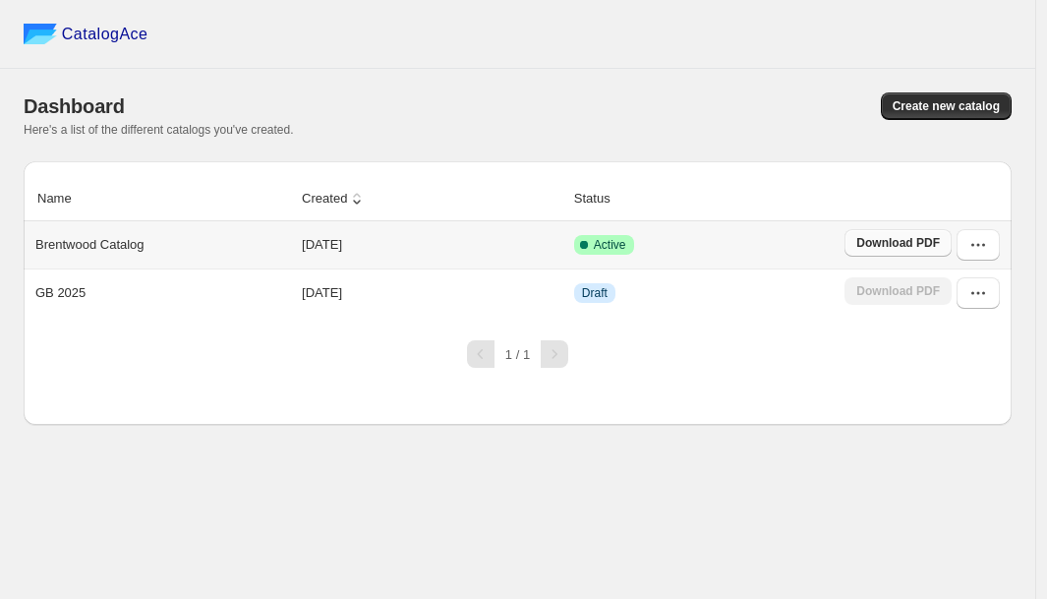
click at [914, 240] on span "Download PDF" at bounding box center [899, 243] width 84 height 16
